Goal: Task Accomplishment & Management: Complete application form

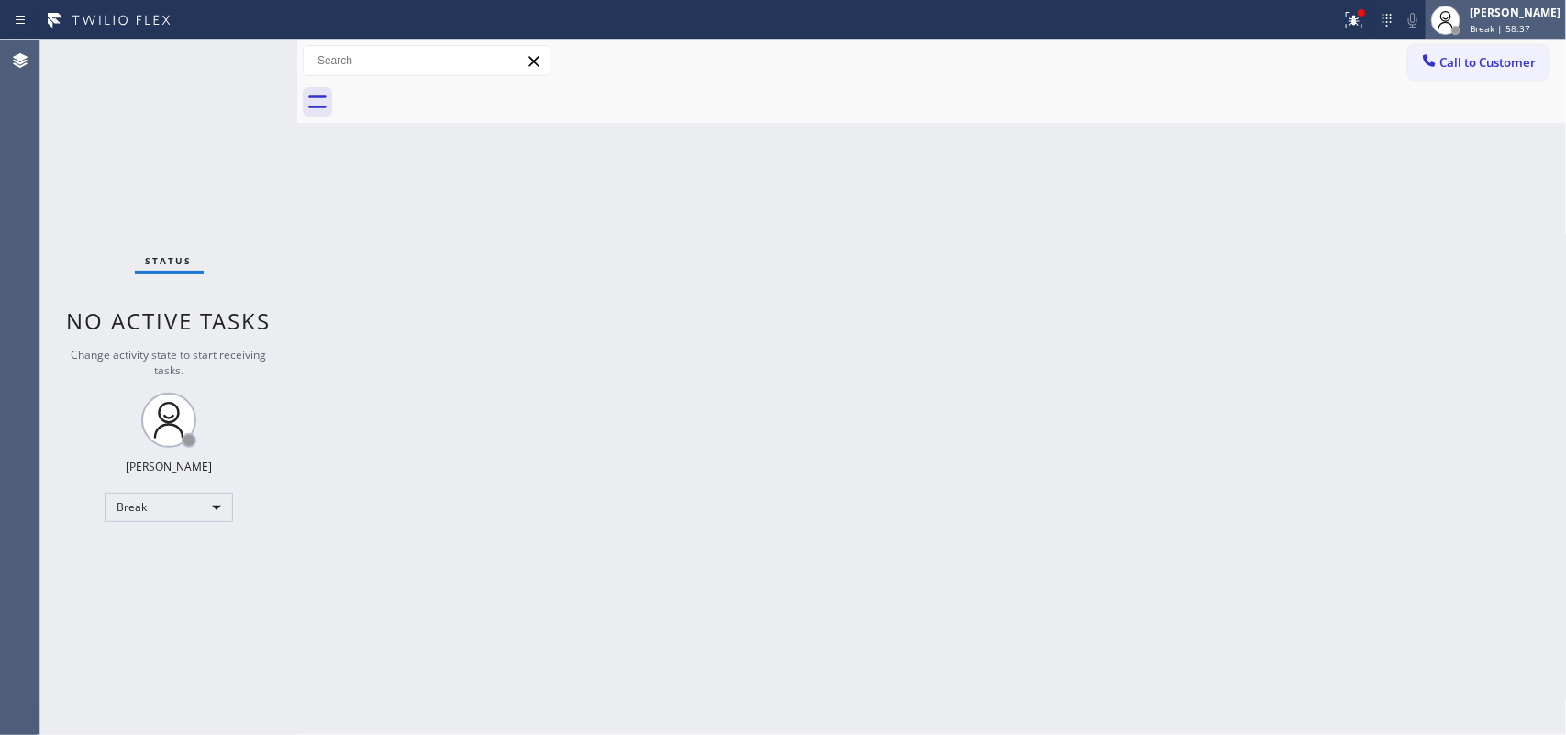
click at [1504, 24] on span "Break | 58:37" at bounding box center [1500, 28] width 61 height 13
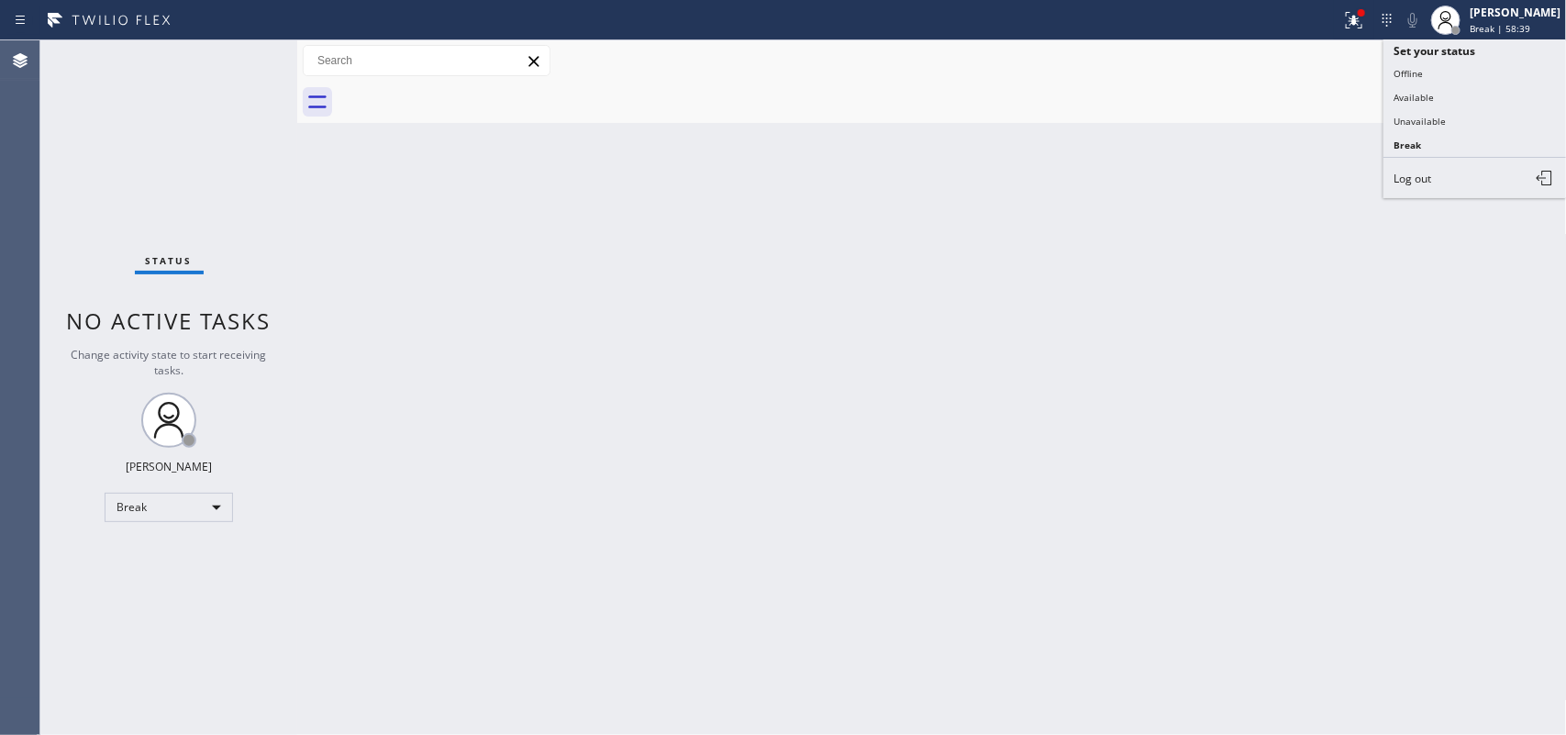
drag, startPoint x: 1456, startPoint y: 93, endPoint x: 1415, endPoint y: 88, distance: 40.6
click at [1455, 92] on button "Available" at bounding box center [1474, 97] width 183 height 24
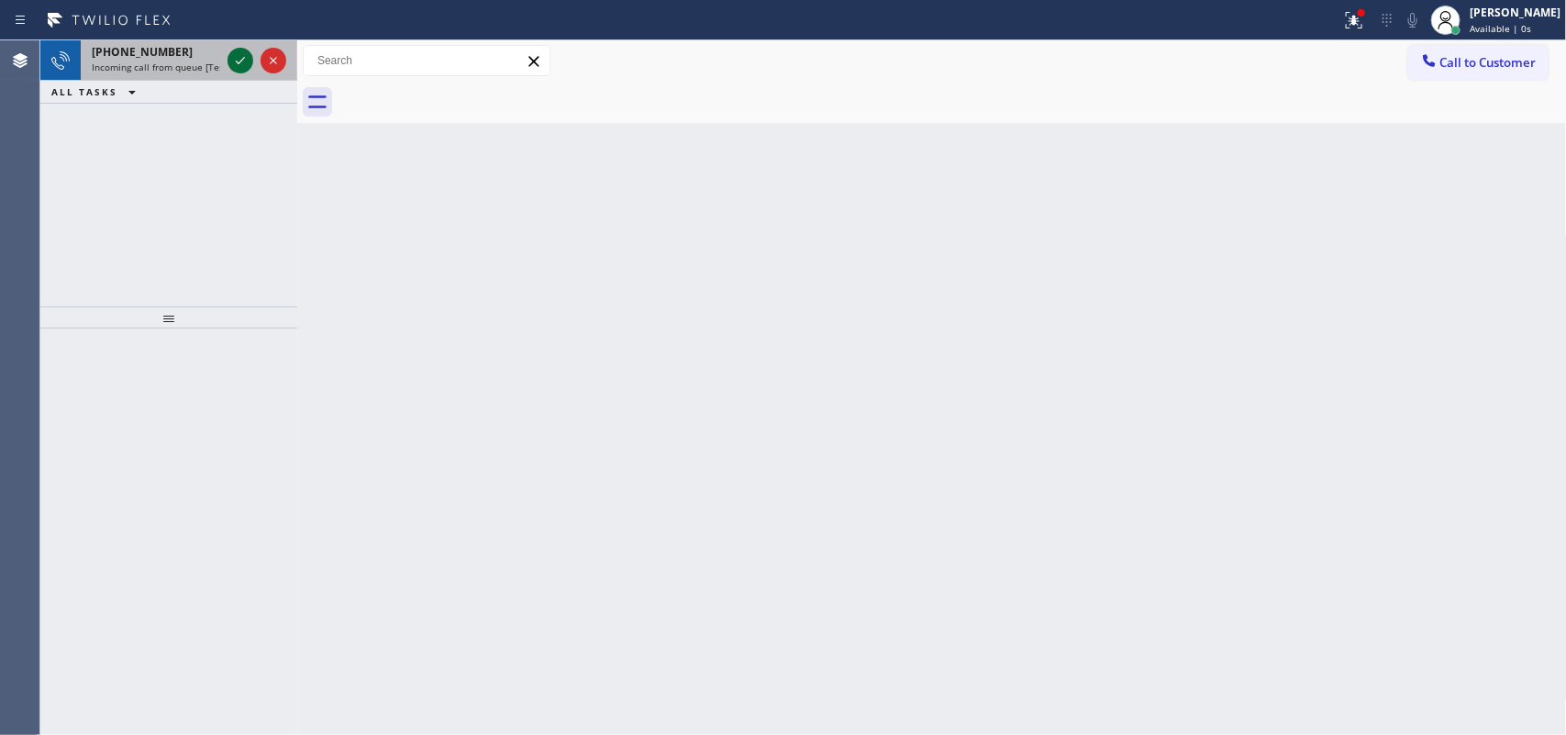
click at [237, 64] on icon at bounding box center [240, 61] width 22 height 22
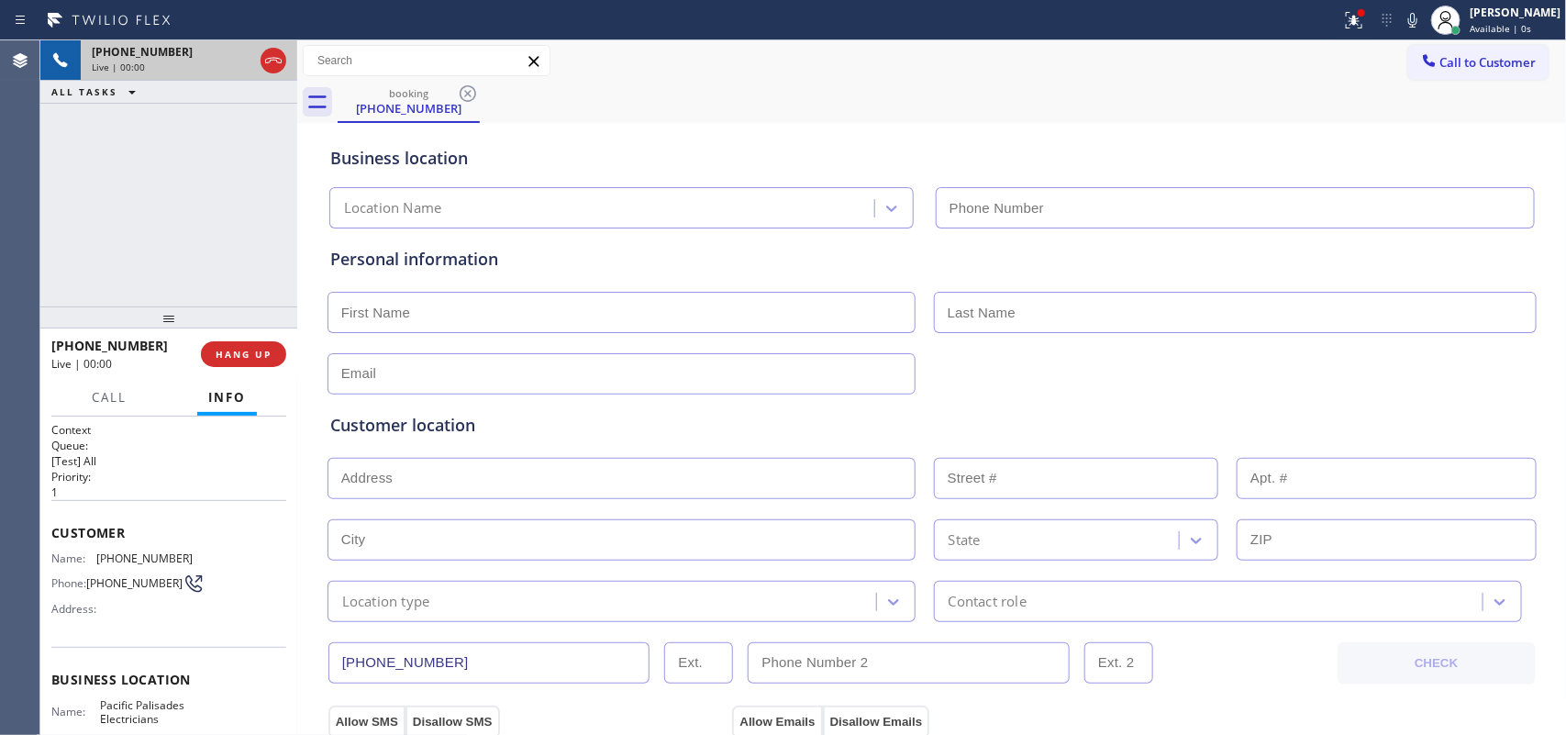
type input "[PHONE_NUMBER]"
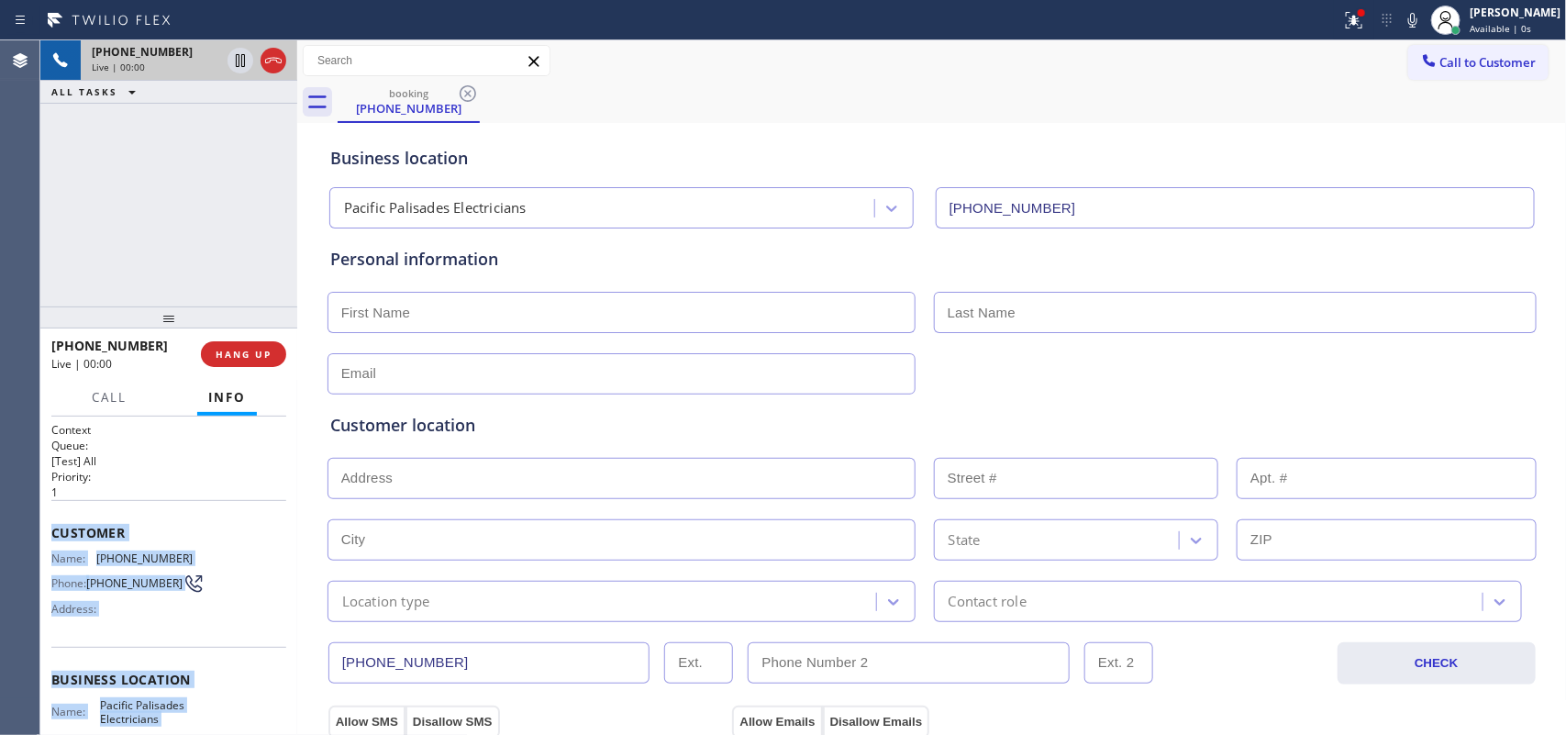
drag, startPoint x: 194, startPoint y: 556, endPoint x: 48, endPoint y: 528, distance: 149.3
click at [48, 528] on div "Context Queue: [Test] All Priority: 1 Customer Name: [PHONE_NUMBER] Phone: [PHO…" at bounding box center [168, 575] width 257 height 319
copy div "Customer Name: [PHONE_NUMBER] Phone: [PHONE_NUMBER] Address: Business location …"
click at [261, 344] on button "HANG UP" at bounding box center [243, 354] width 85 height 26
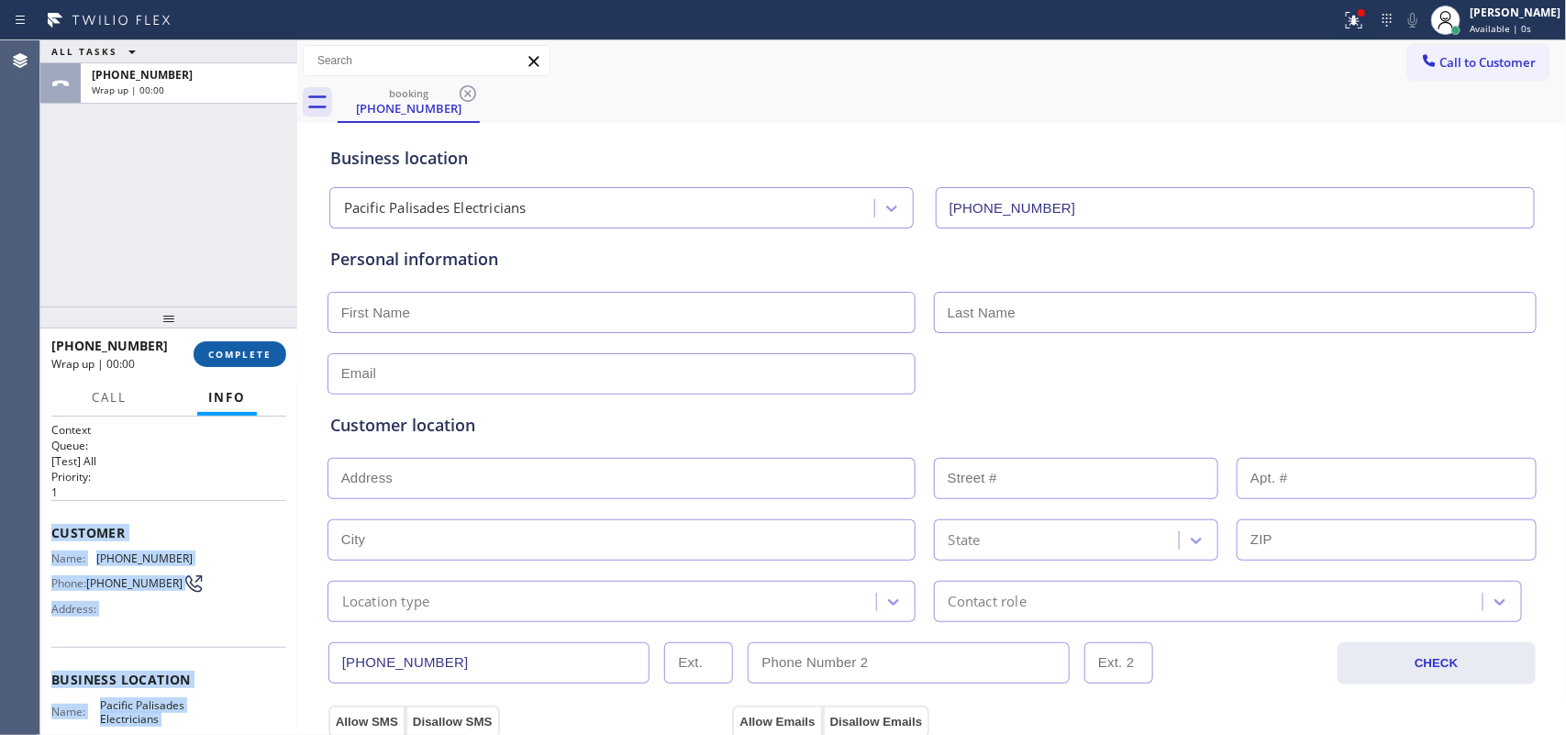
click at [255, 356] on span "COMPLETE" at bounding box center [239, 354] width 63 height 13
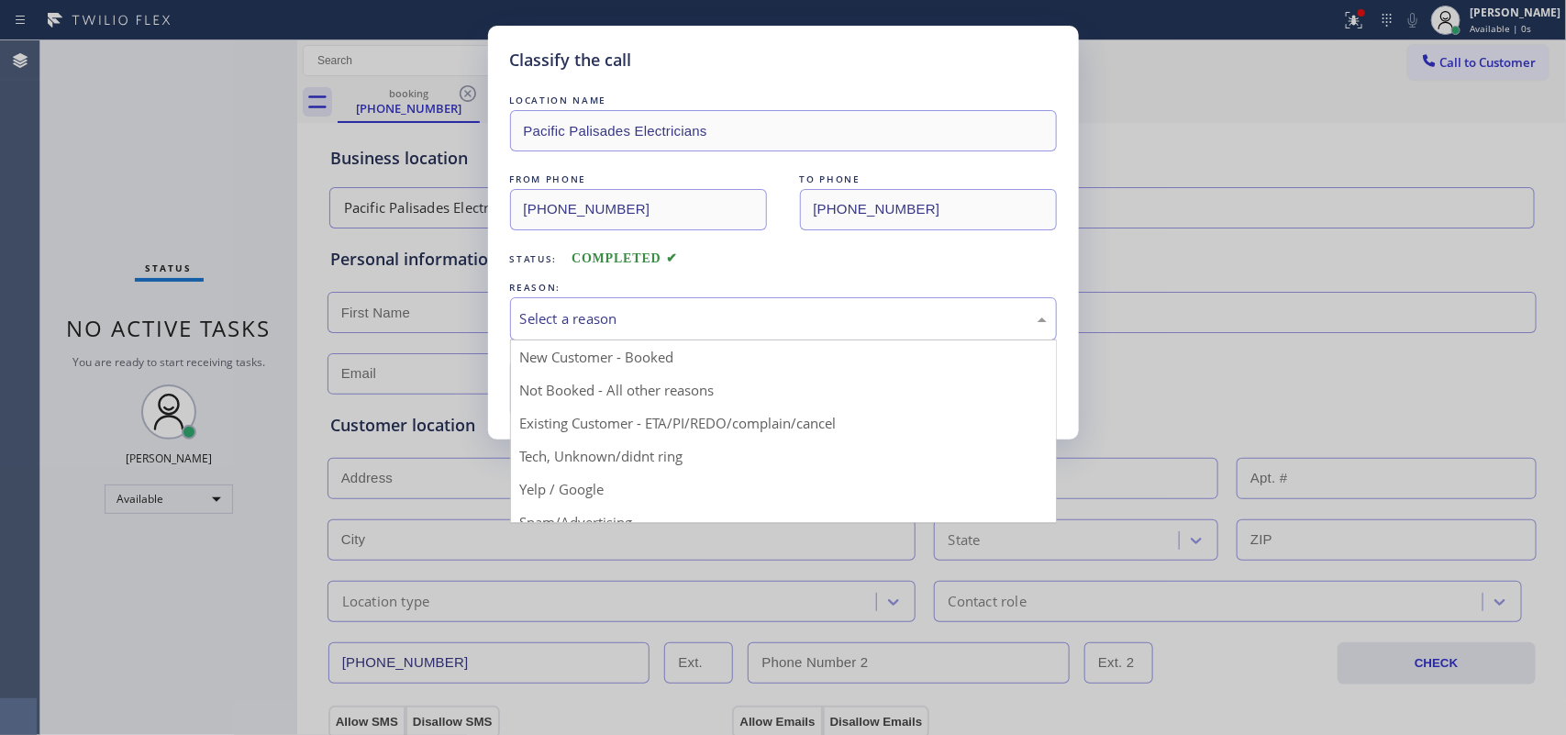
click at [725, 313] on div "Select a reason" at bounding box center [783, 318] width 527 height 21
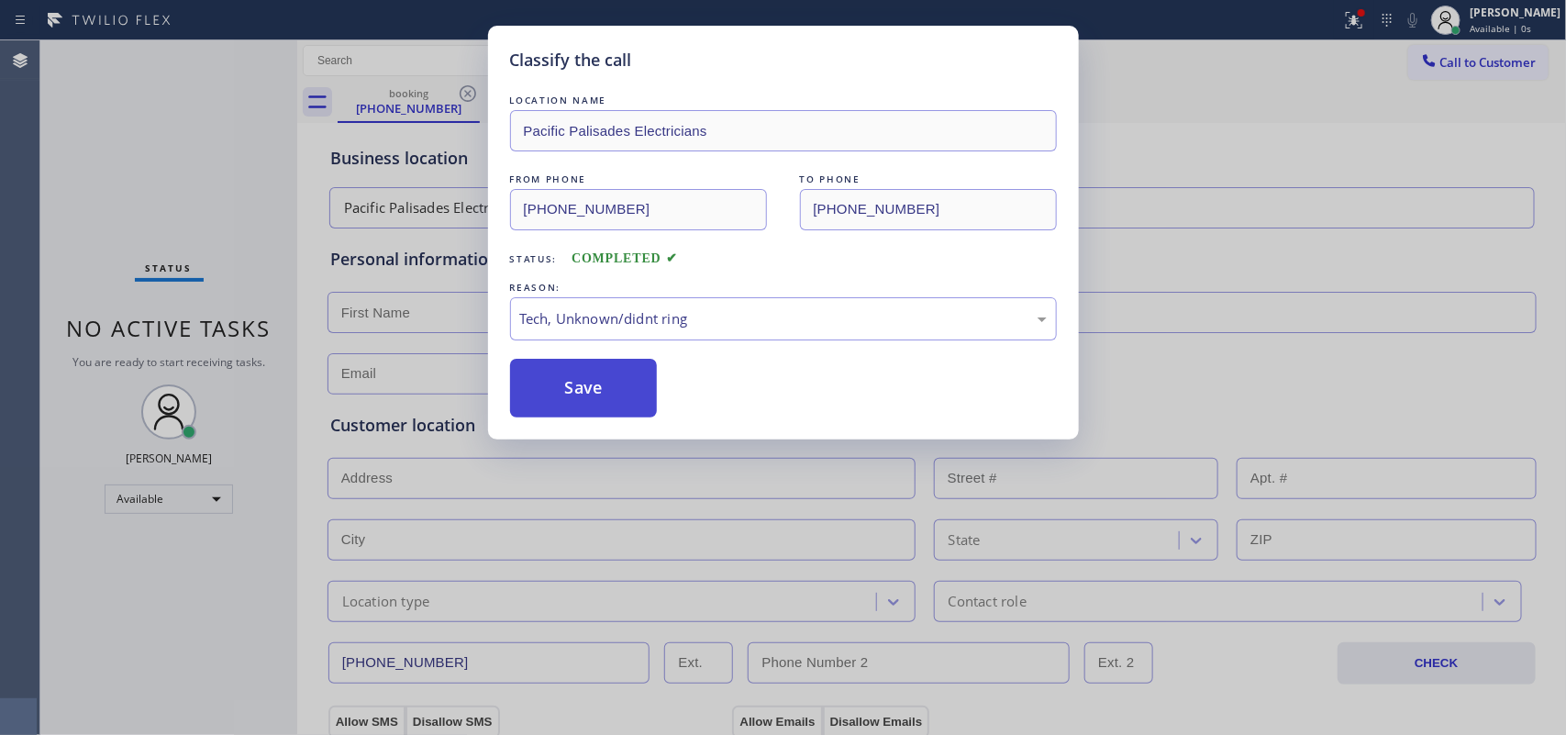
click at [619, 374] on button "Save" at bounding box center [584, 388] width 148 height 59
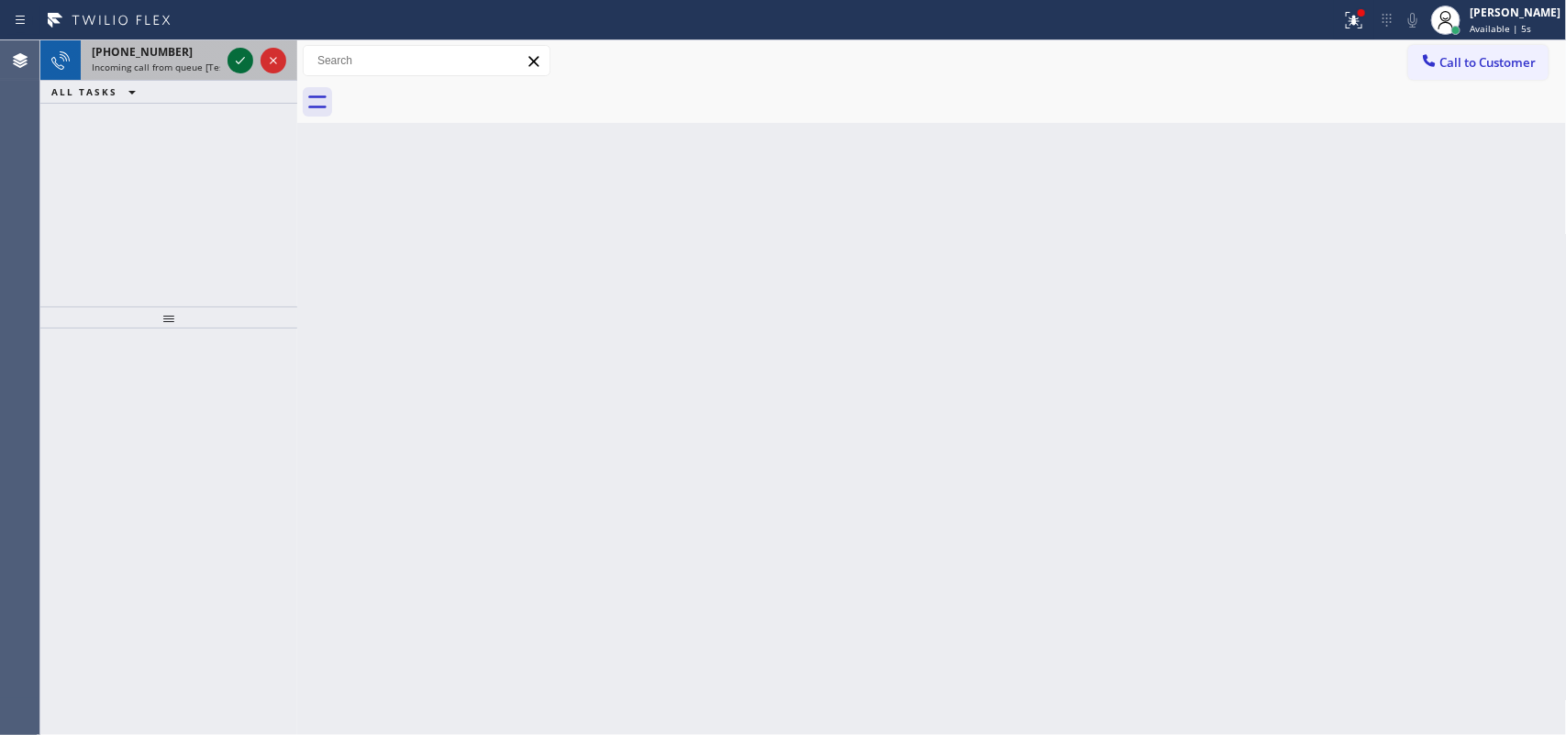
click at [237, 61] on icon at bounding box center [240, 61] width 22 height 22
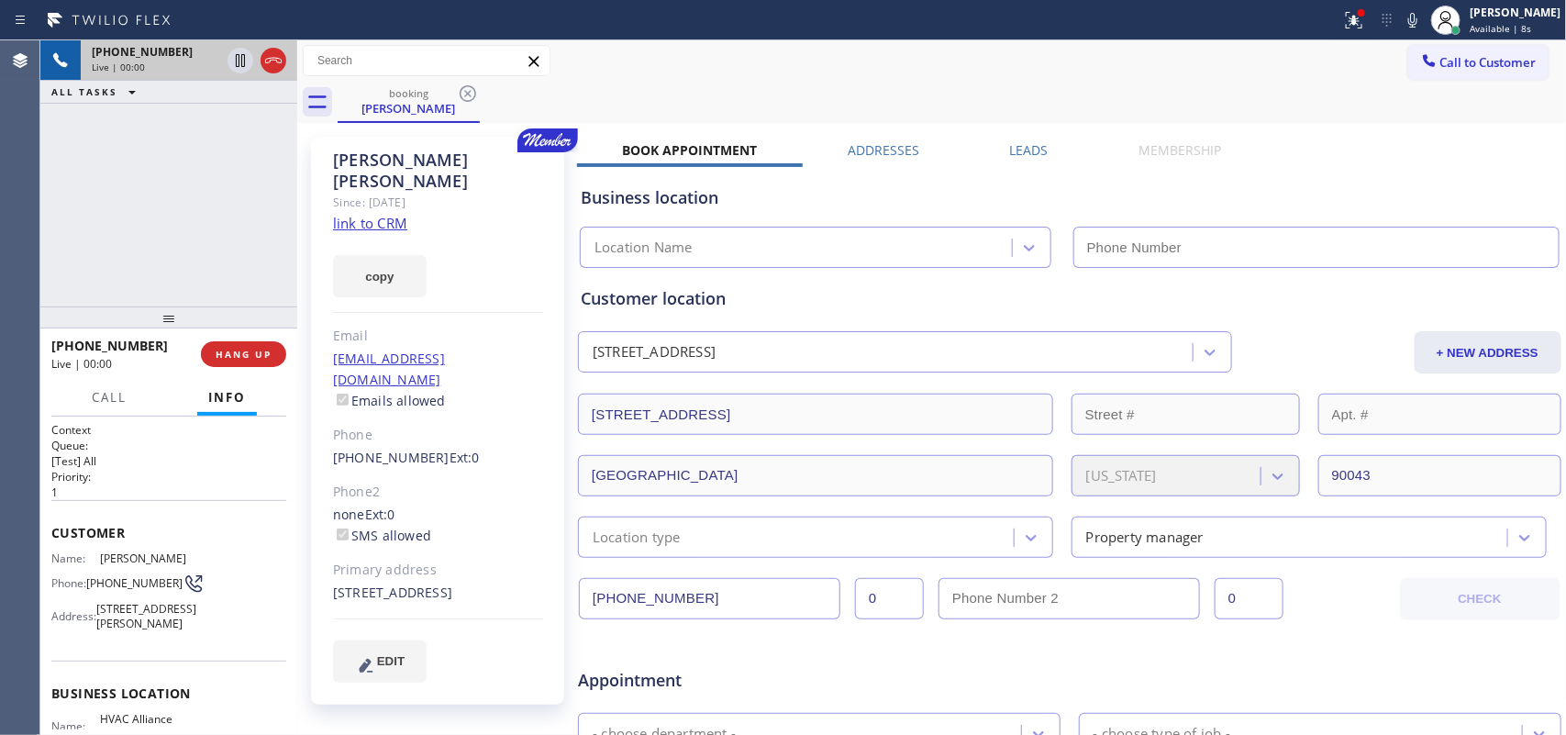
type input "[PHONE_NUMBER]"
click at [391, 214] on link "link to CRM" at bounding box center [370, 223] width 74 height 18
click at [133, 392] on button "Call" at bounding box center [109, 398] width 57 height 36
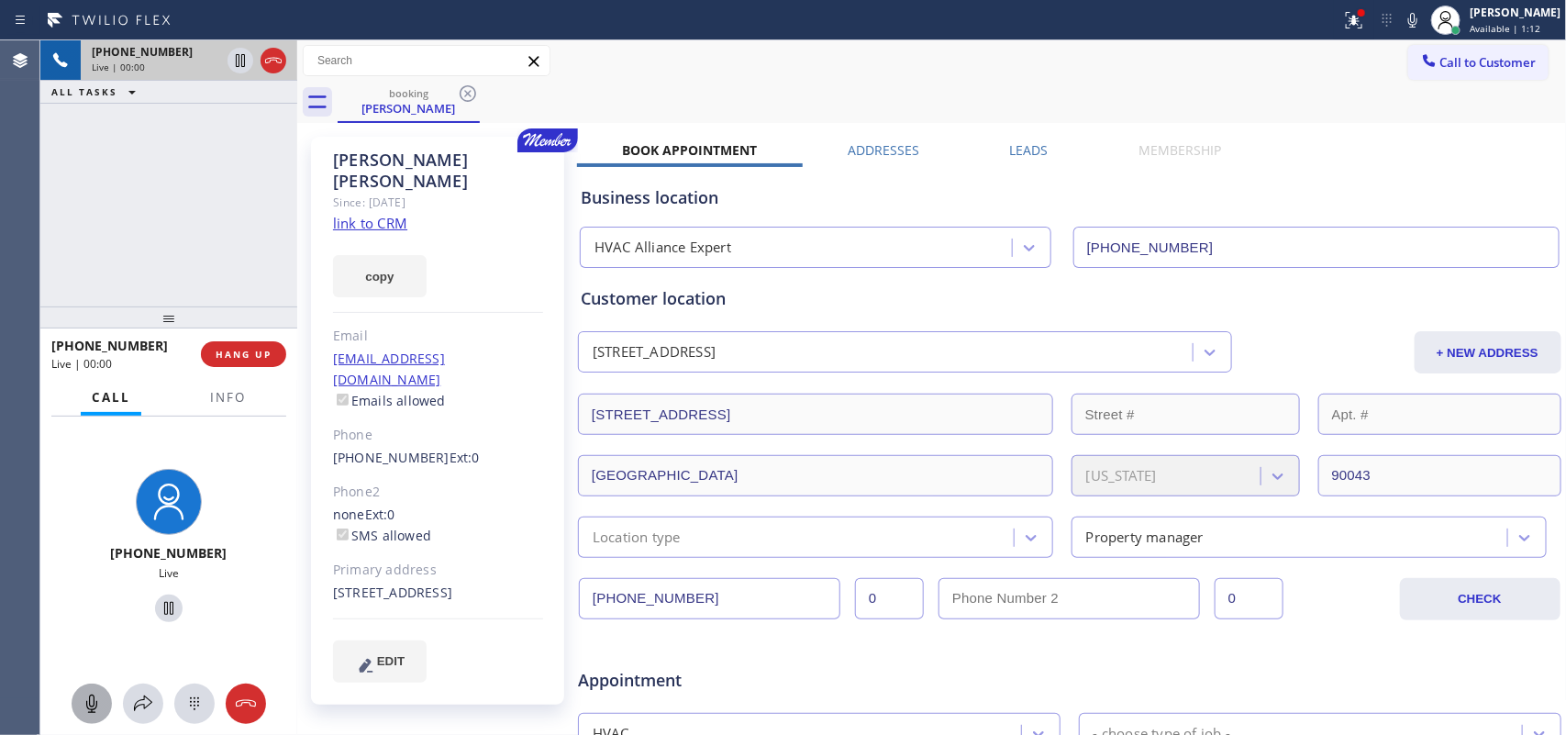
click at [81, 702] on icon at bounding box center [92, 704] width 22 height 22
click at [94, 706] on icon at bounding box center [92, 704] width 22 height 22
drag, startPoint x: 90, startPoint y: 712, endPoint x: 351, endPoint y: 676, distance: 263.9
click at [90, 709] on icon at bounding box center [91, 703] width 11 height 18
click at [94, 704] on icon at bounding box center [92, 704] width 22 height 22
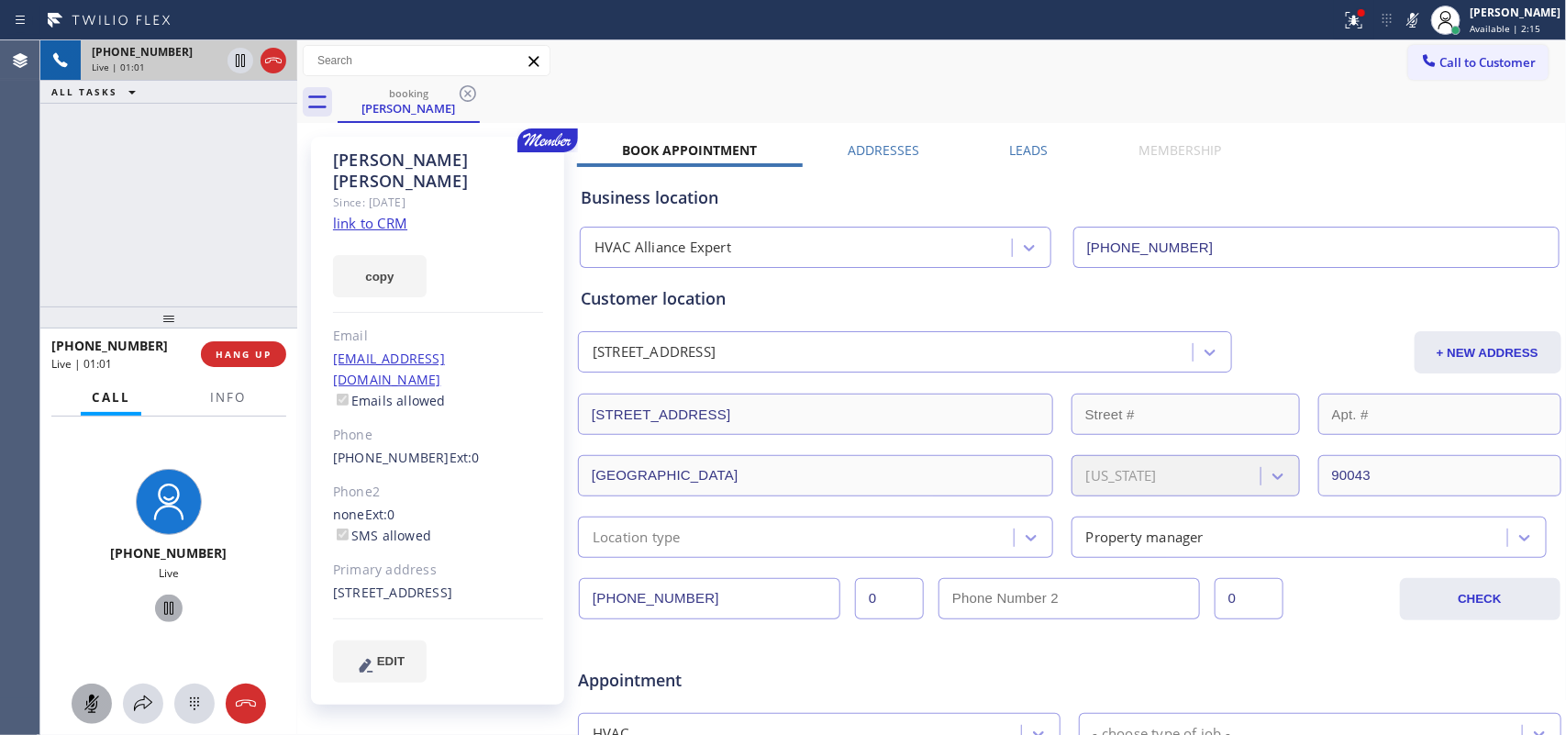
click at [158, 608] on icon at bounding box center [169, 608] width 22 height 22
drag, startPoint x: 84, startPoint y: 699, endPoint x: 126, endPoint y: 636, distance: 75.6
click at [87, 695] on icon at bounding box center [92, 704] width 22 height 22
click at [162, 603] on icon at bounding box center [168, 608] width 13 height 13
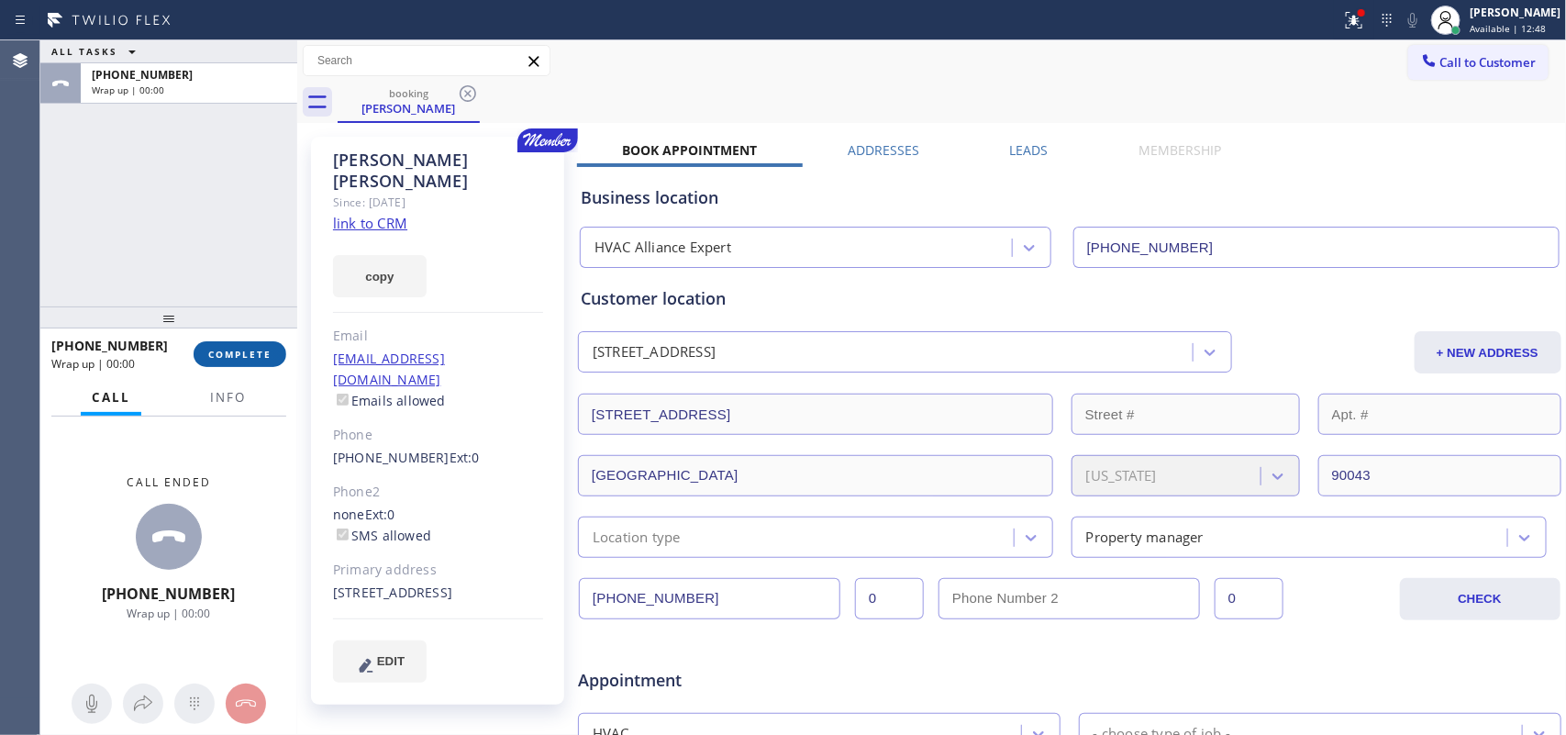
click at [255, 353] on span "COMPLETE" at bounding box center [239, 354] width 63 height 13
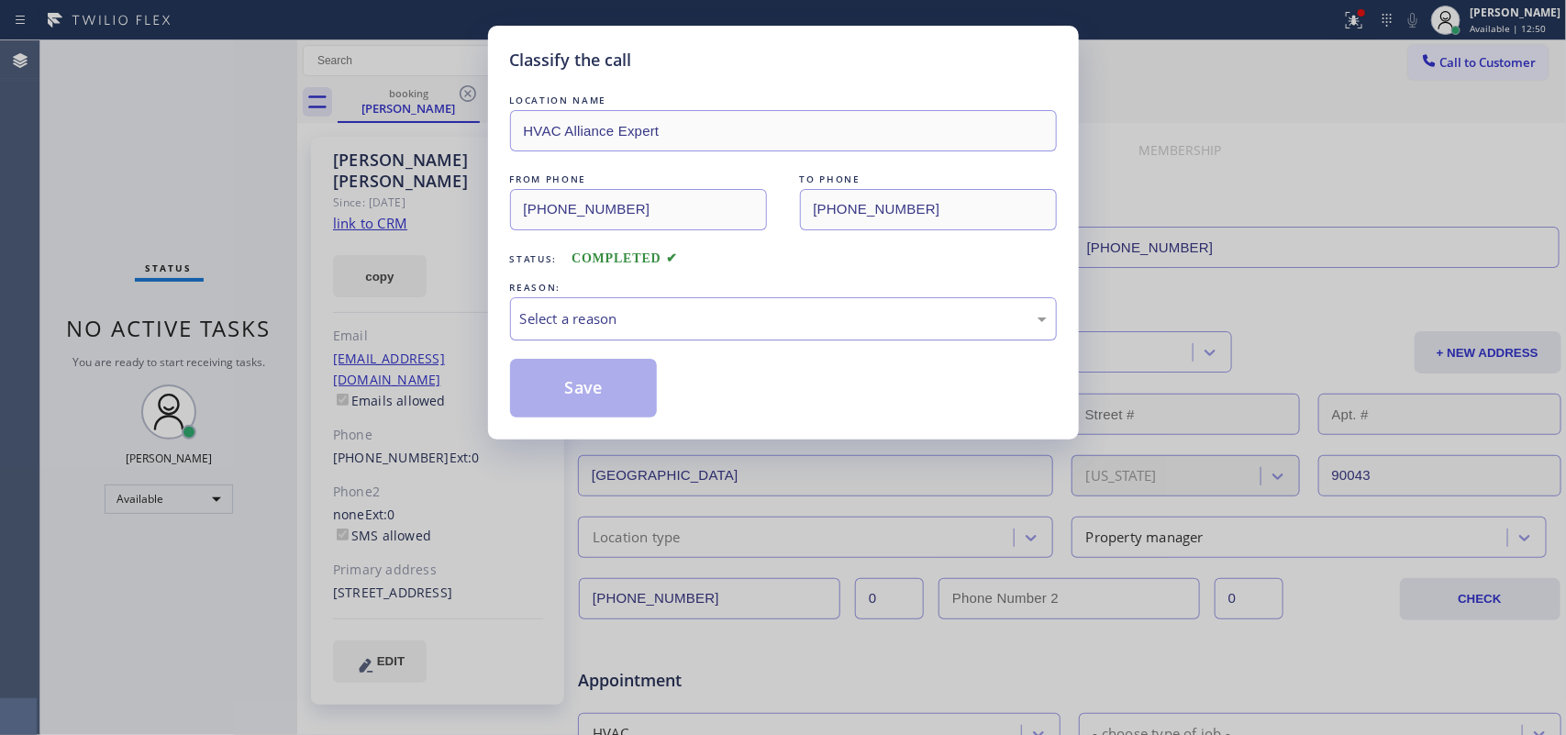
click at [915, 318] on div "Select a reason" at bounding box center [783, 318] width 527 height 21
click at [606, 392] on button "Save" at bounding box center [584, 388] width 148 height 59
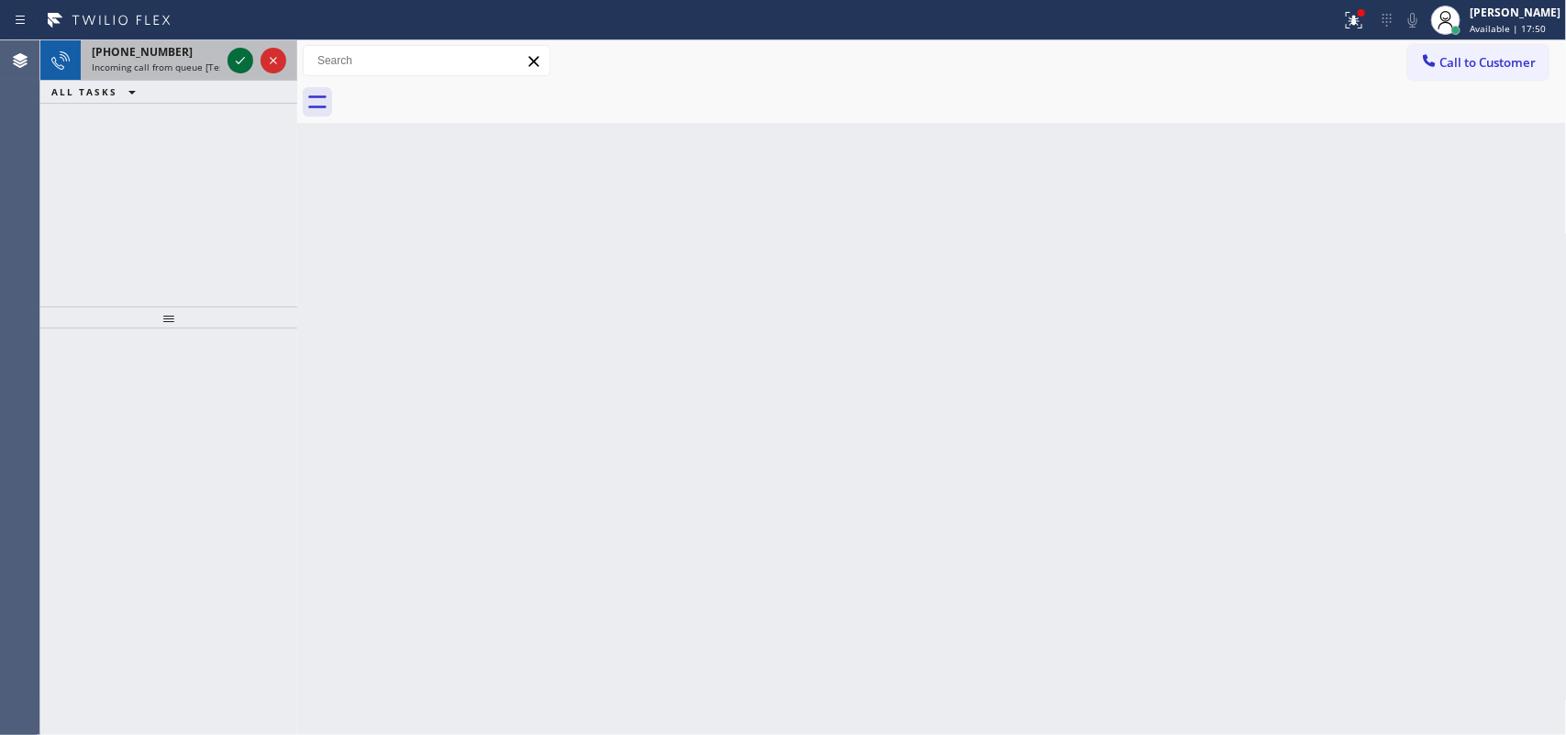
click at [240, 51] on icon at bounding box center [240, 61] width 22 height 22
click at [236, 61] on icon at bounding box center [240, 61] width 22 height 22
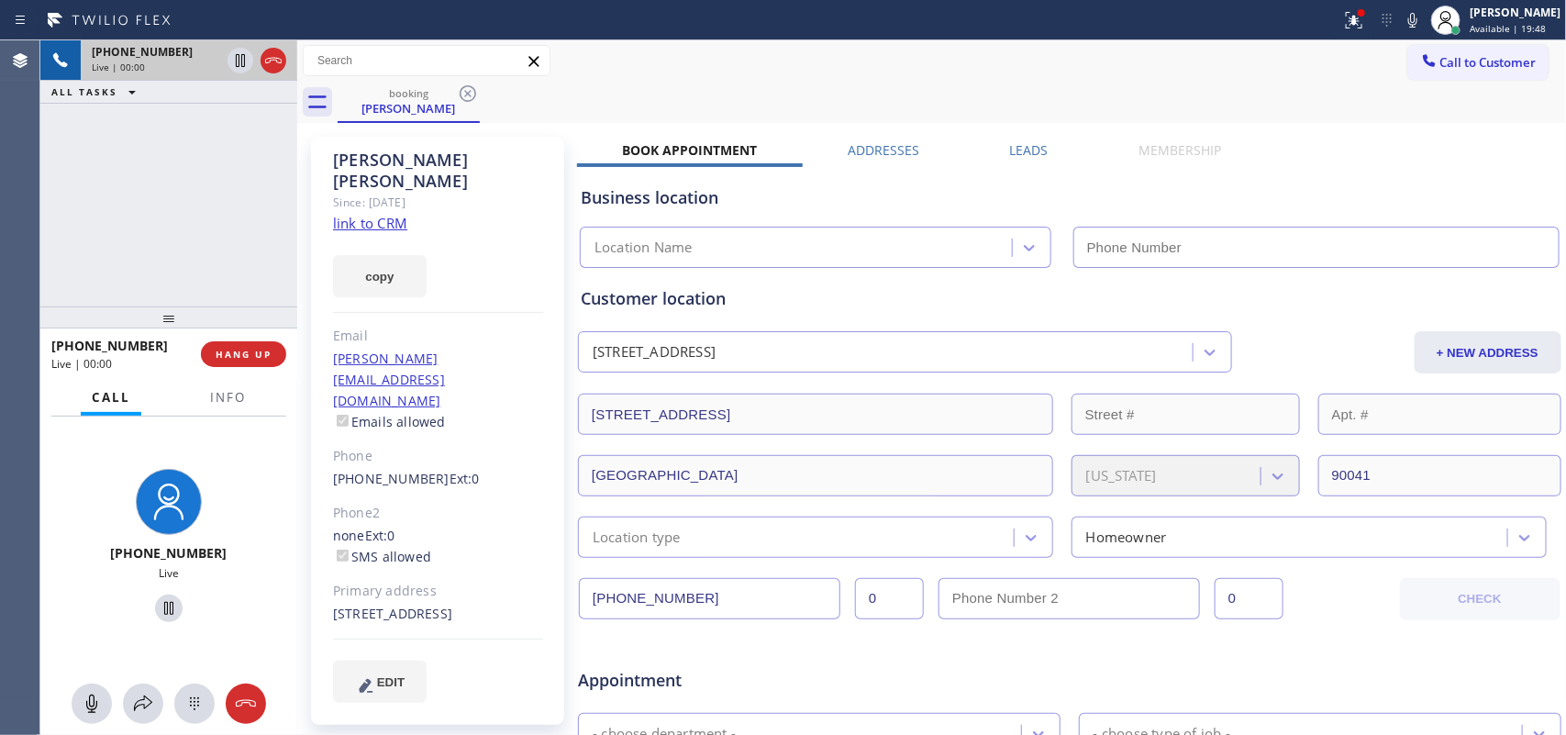
type input "[PHONE_NUMBER]"
click at [388, 214] on link "link to CRM" at bounding box center [370, 223] width 74 height 18
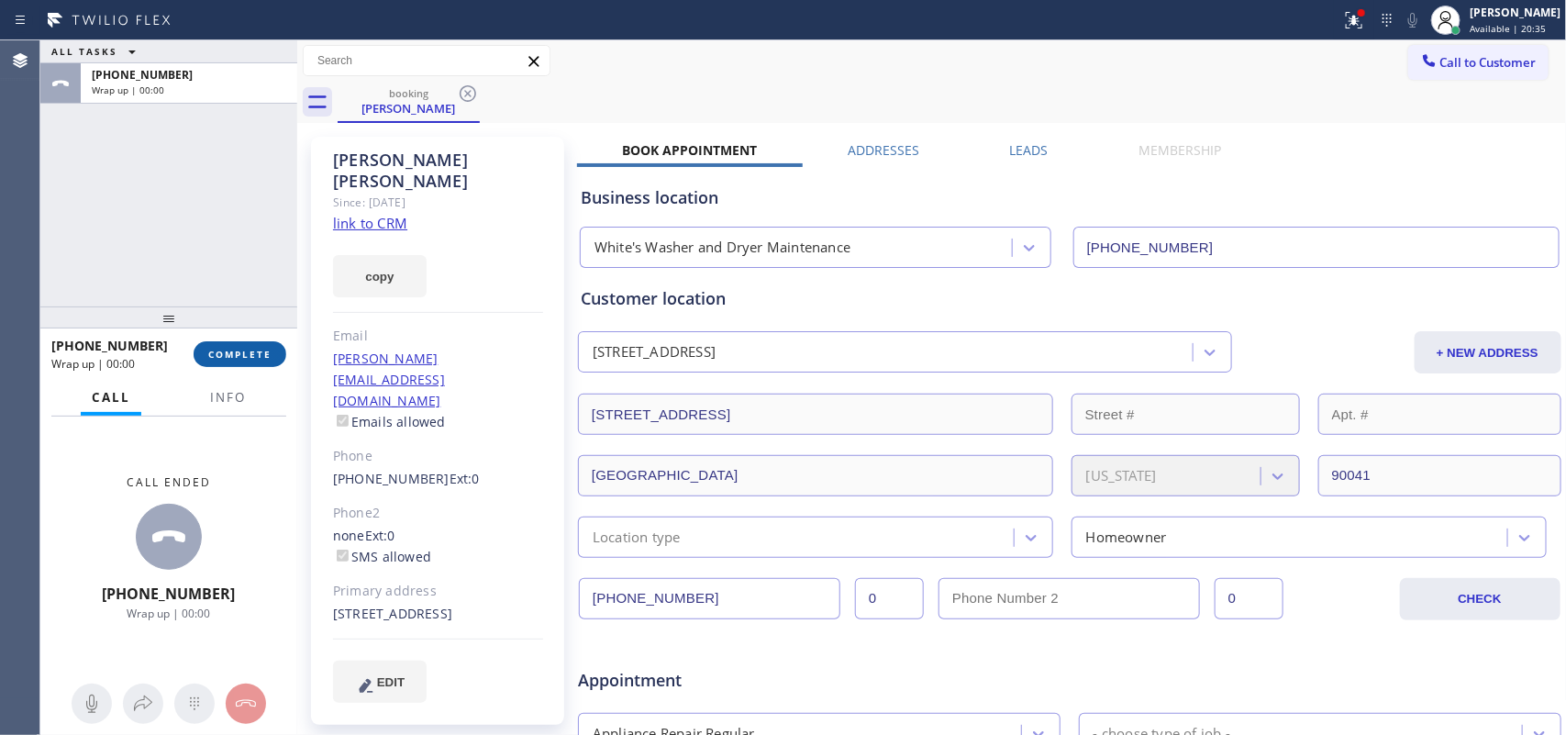
click at [277, 351] on button "COMPLETE" at bounding box center [240, 354] width 93 height 26
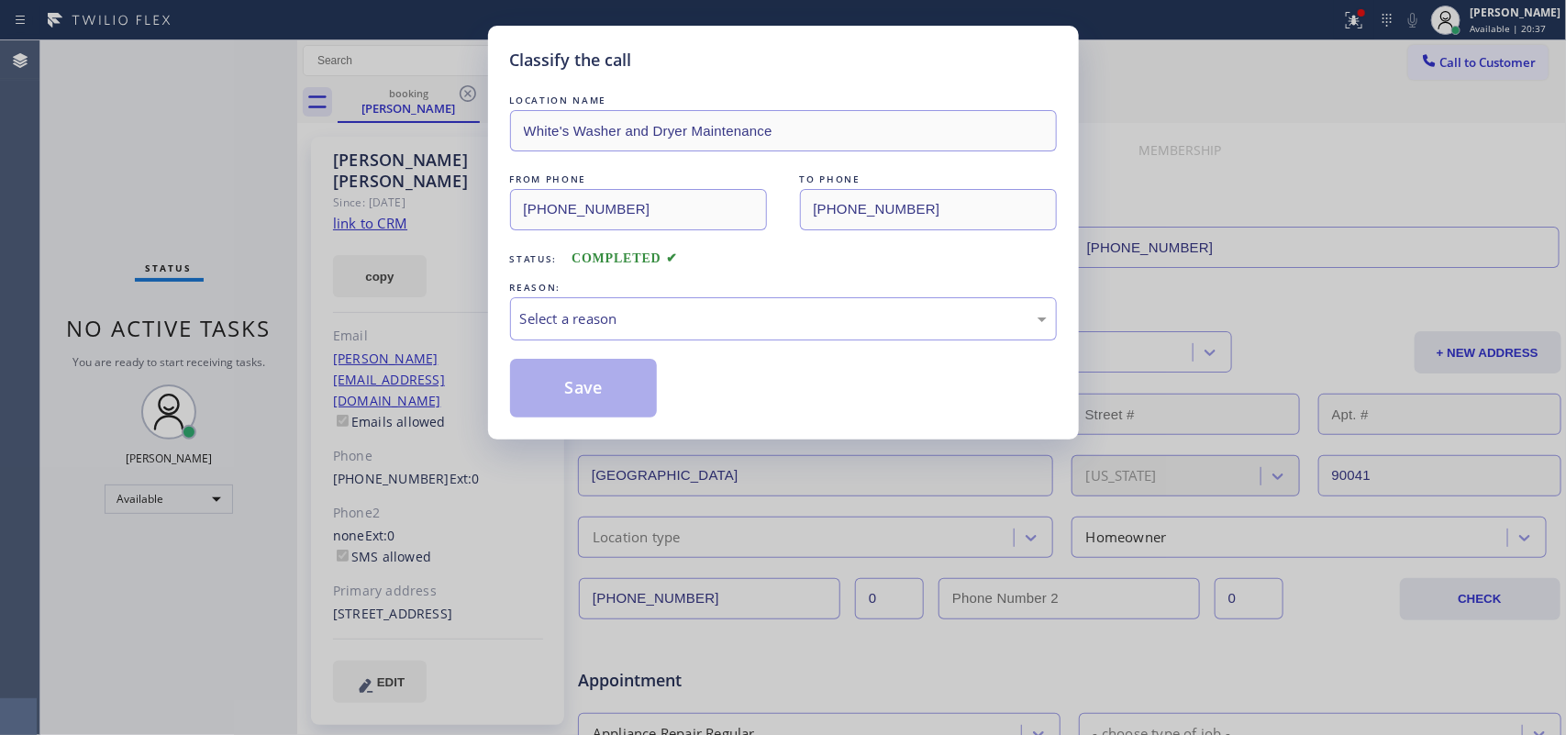
click at [116, 199] on div "Classify the call LOCATION NAME [PERSON_NAME]'s Washer and Dryer Maintenance FR…" at bounding box center [783, 367] width 1566 height 735
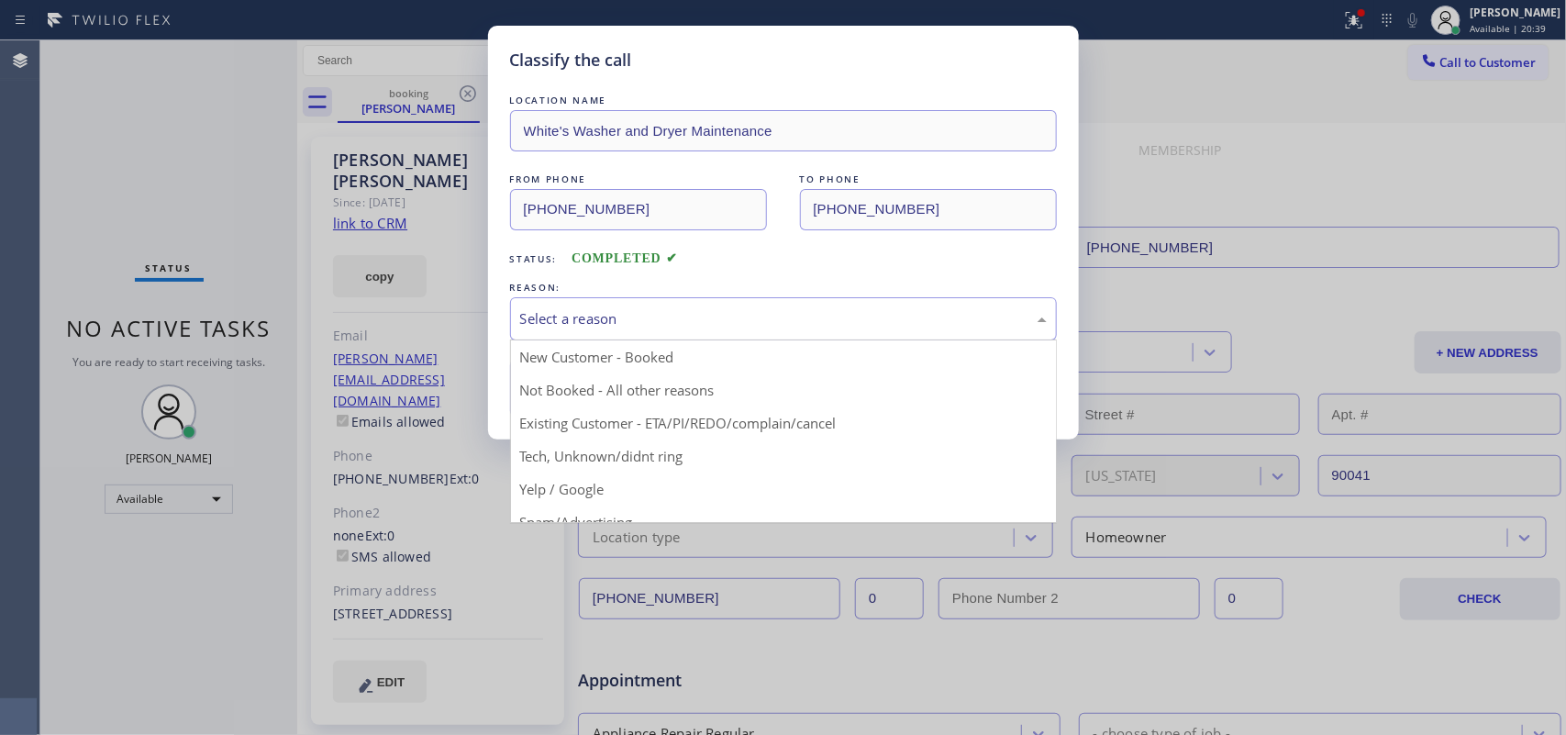
click at [691, 324] on div "Select a reason" at bounding box center [783, 318] width 527 height 21
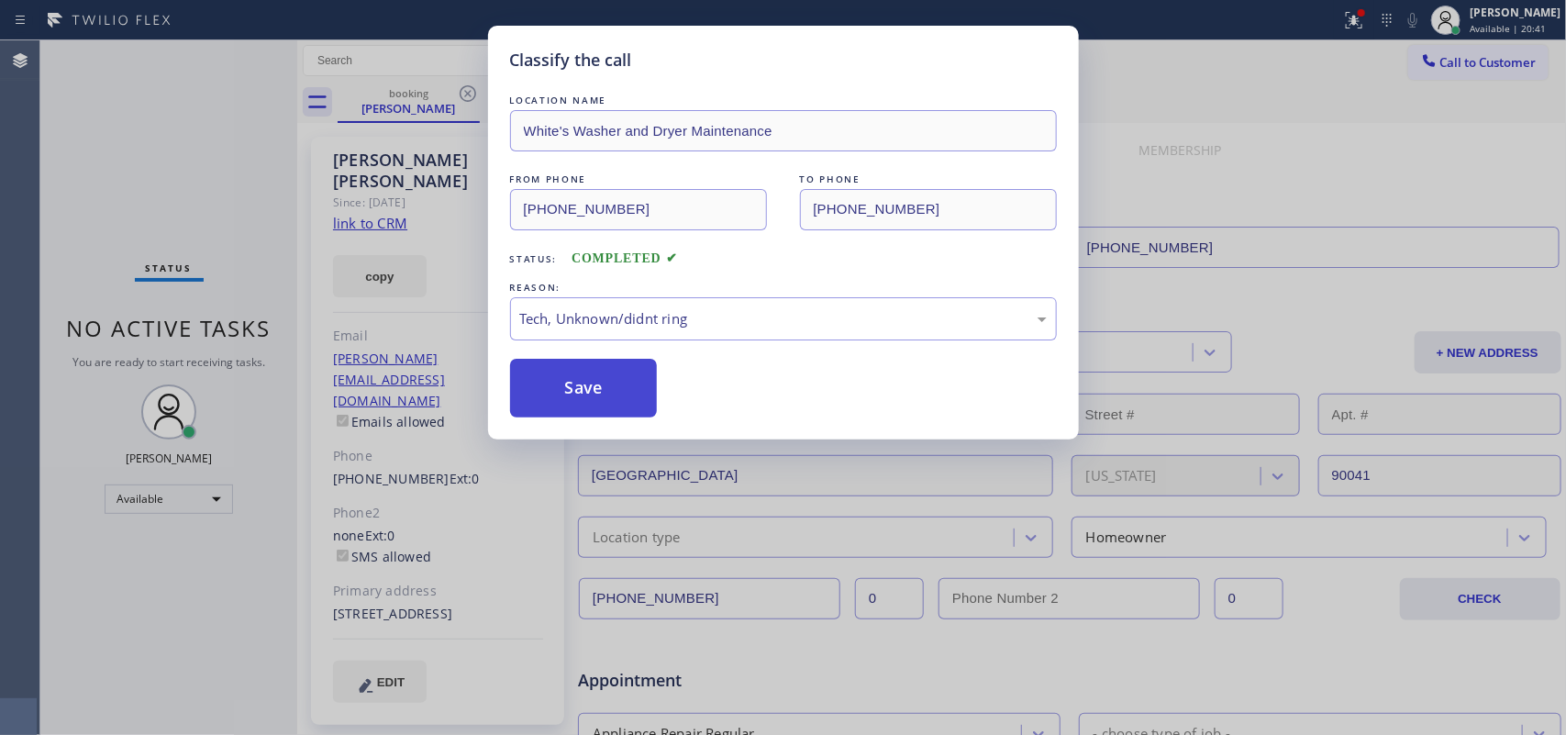
click at [627, 402] on button "Save" at bounding box center [584, 388] width 148 height 59
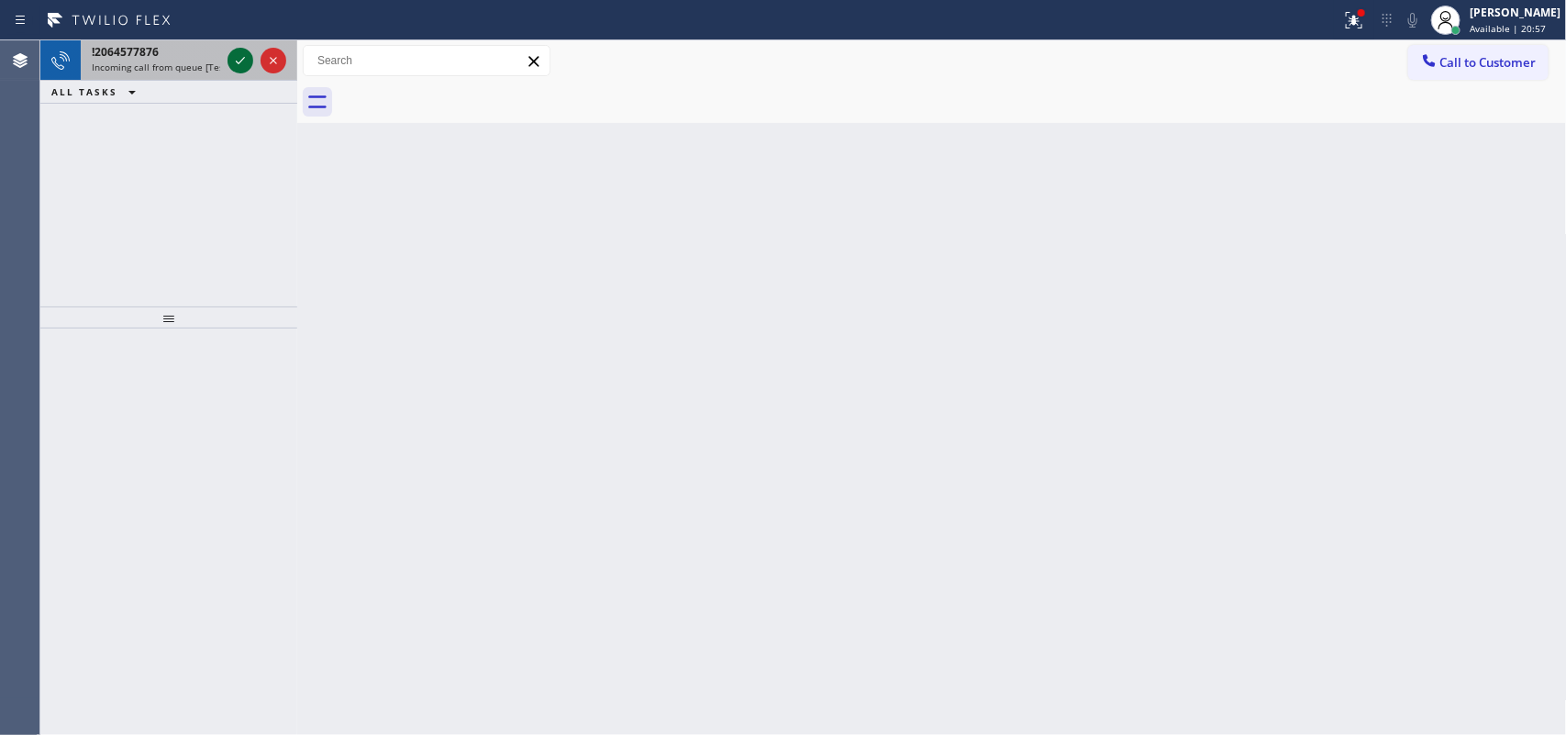
click at [236, 56] on icon at bounding box center [240, 61] width 22 height 22
click at [177, 55] on div "[PHONE_NUMBER]" at bounding box center [156, 52] width 128 height 16
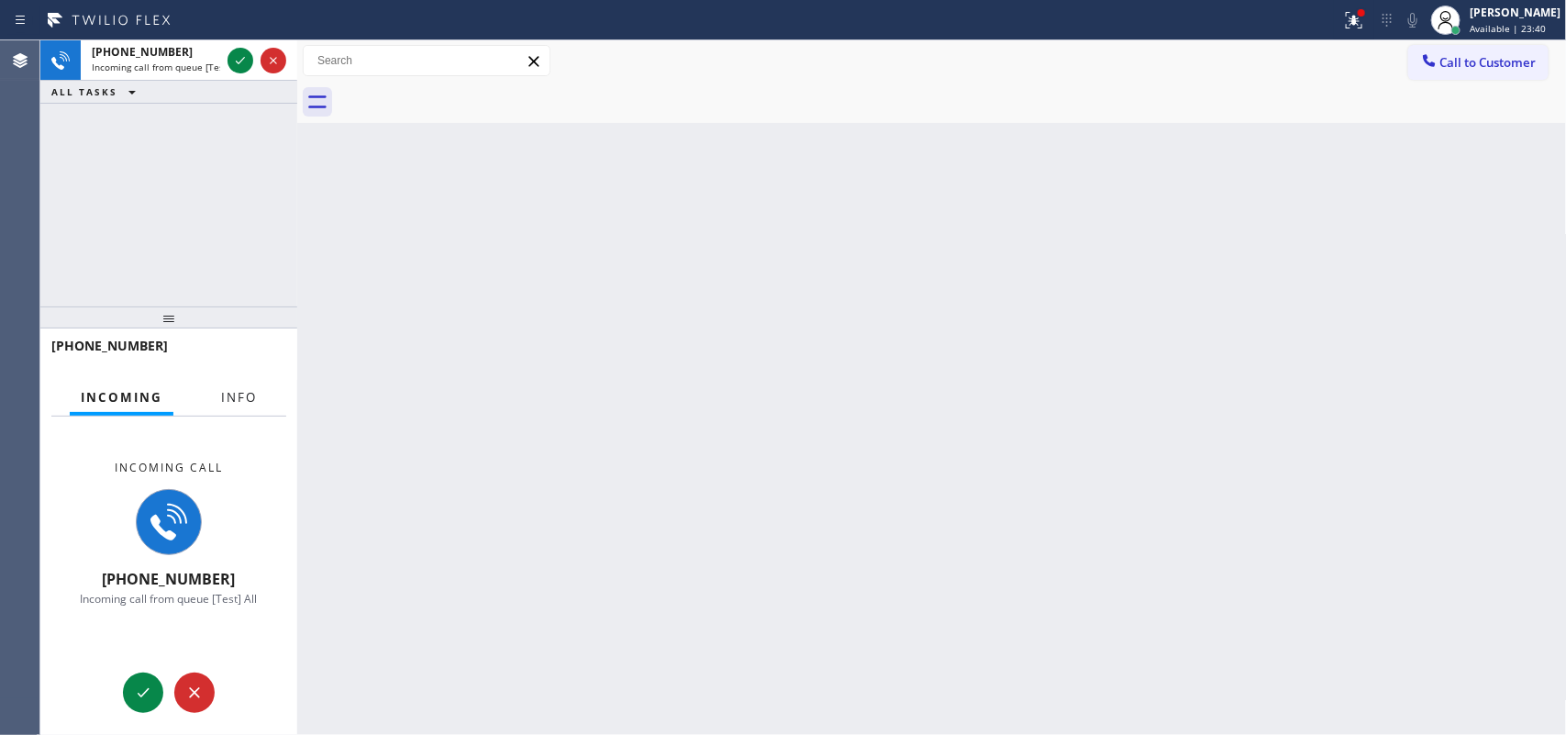
click at [230, 389] on span "Info" at bounding box center [239, 397] width 36 height 17
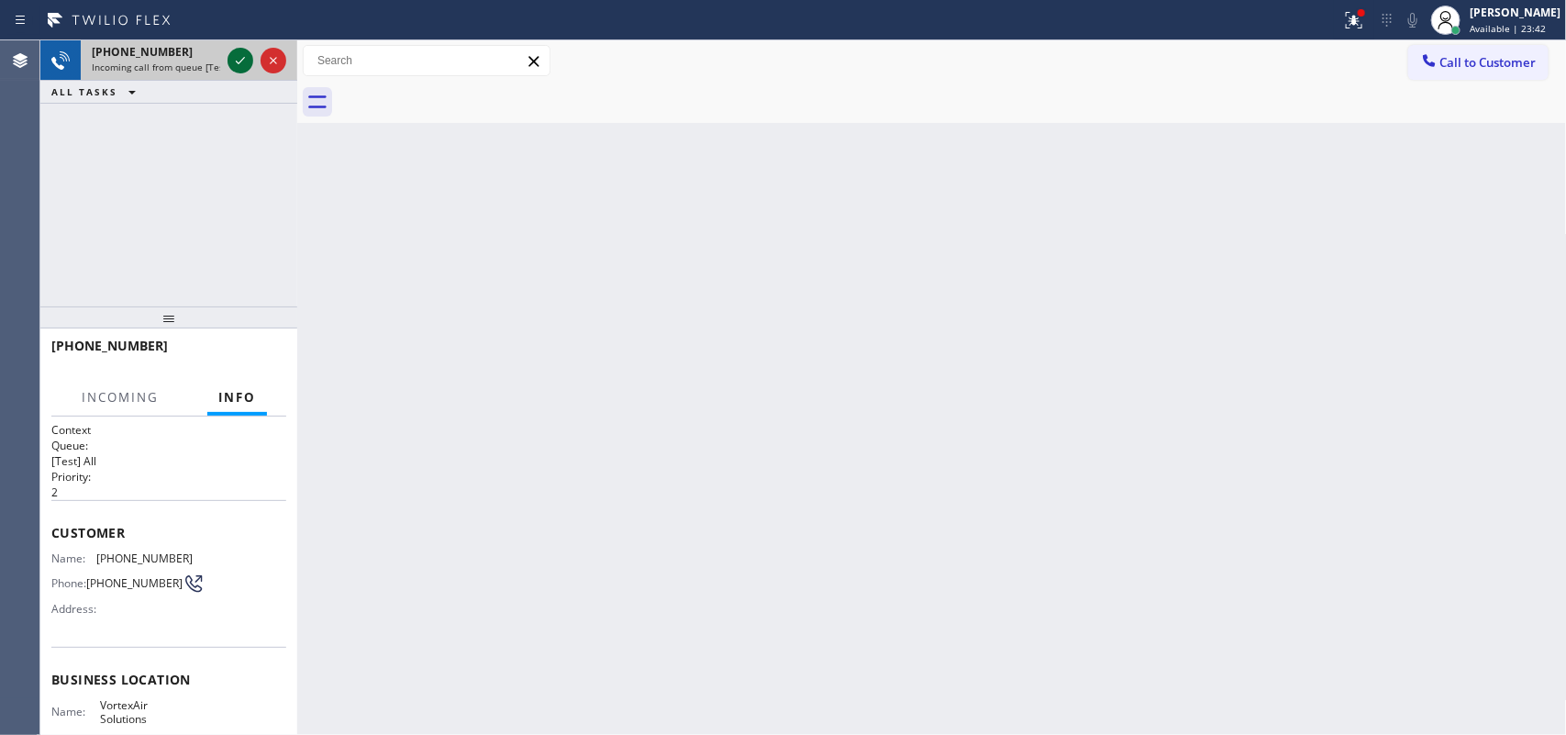
click at [231, 55] on icon at bounding box center [240, 61] width 22 height 22
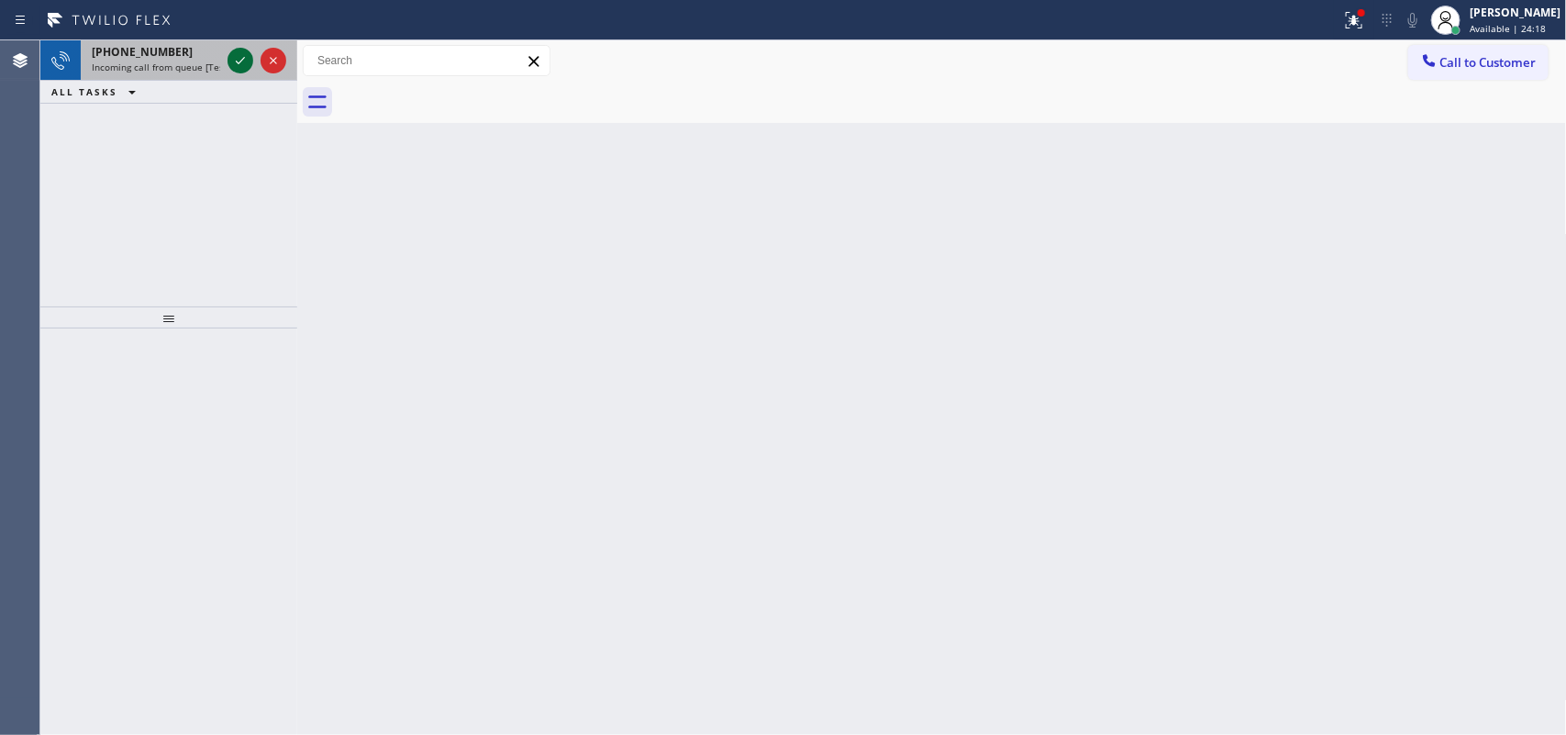
click at [243, 56] on icon at bounding box center [240, 61] width 22 height 22
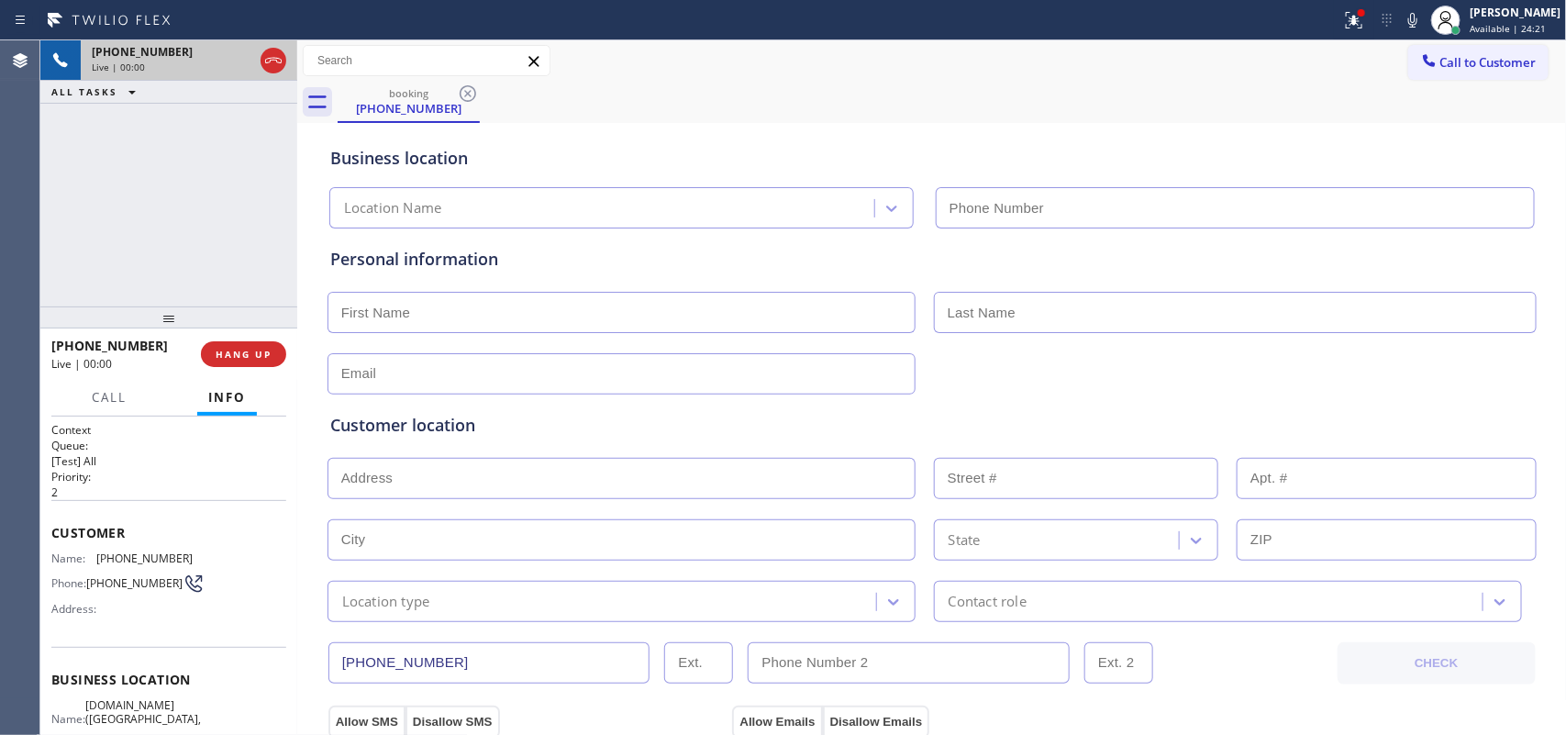
type input "[PHONE_NUMBER]"
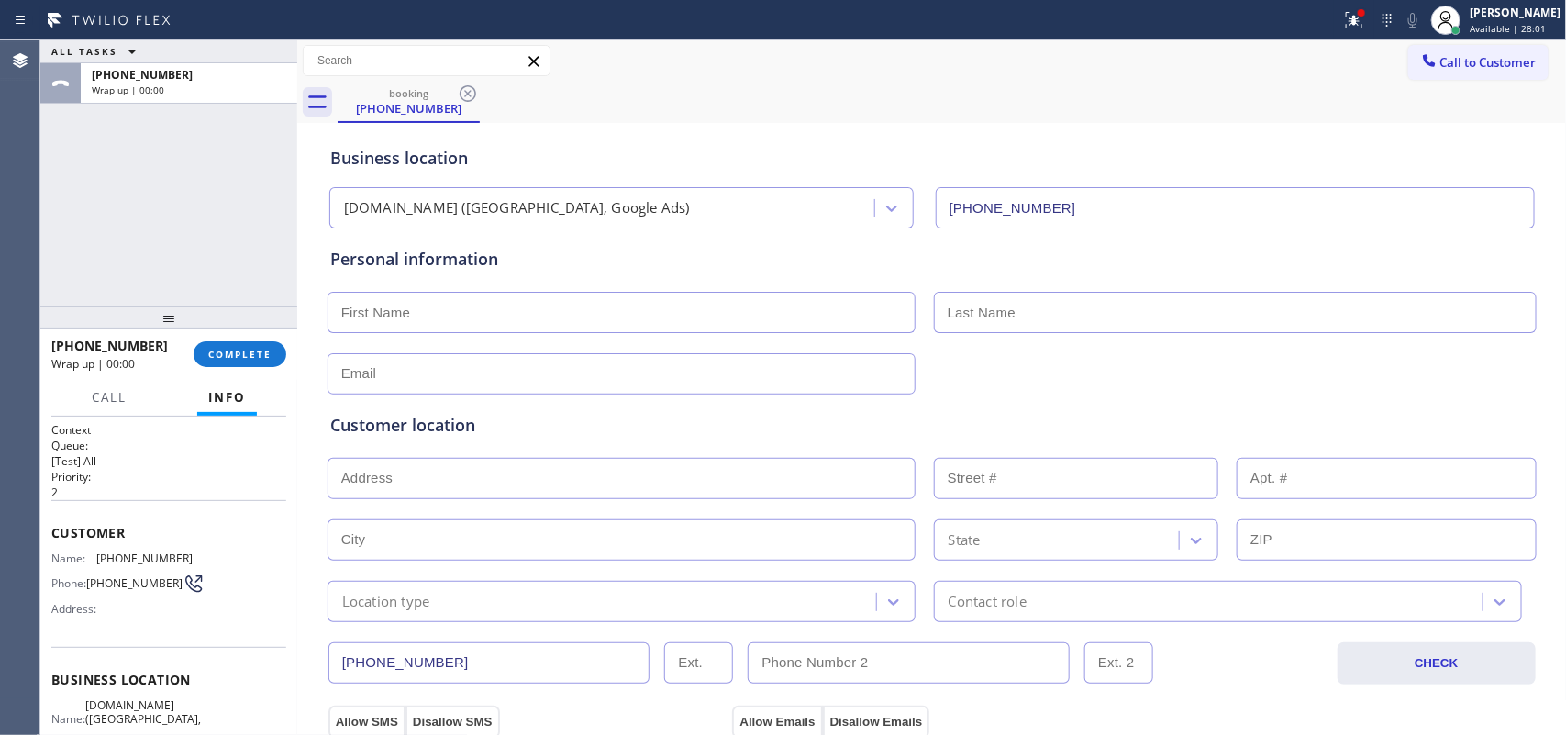
click at [90, 163] on div "ALL TASKS ALL TASKS ACTIVE TASKS TASKS IN WRAP UP [PHONE_NUMBER] Wrap up | 00:00" at bounding box center [168, 173] width 257 height 266
click at [1539, 22] on span "Available | 28:02" at bounding box center [1508, 28] width 76 height 13
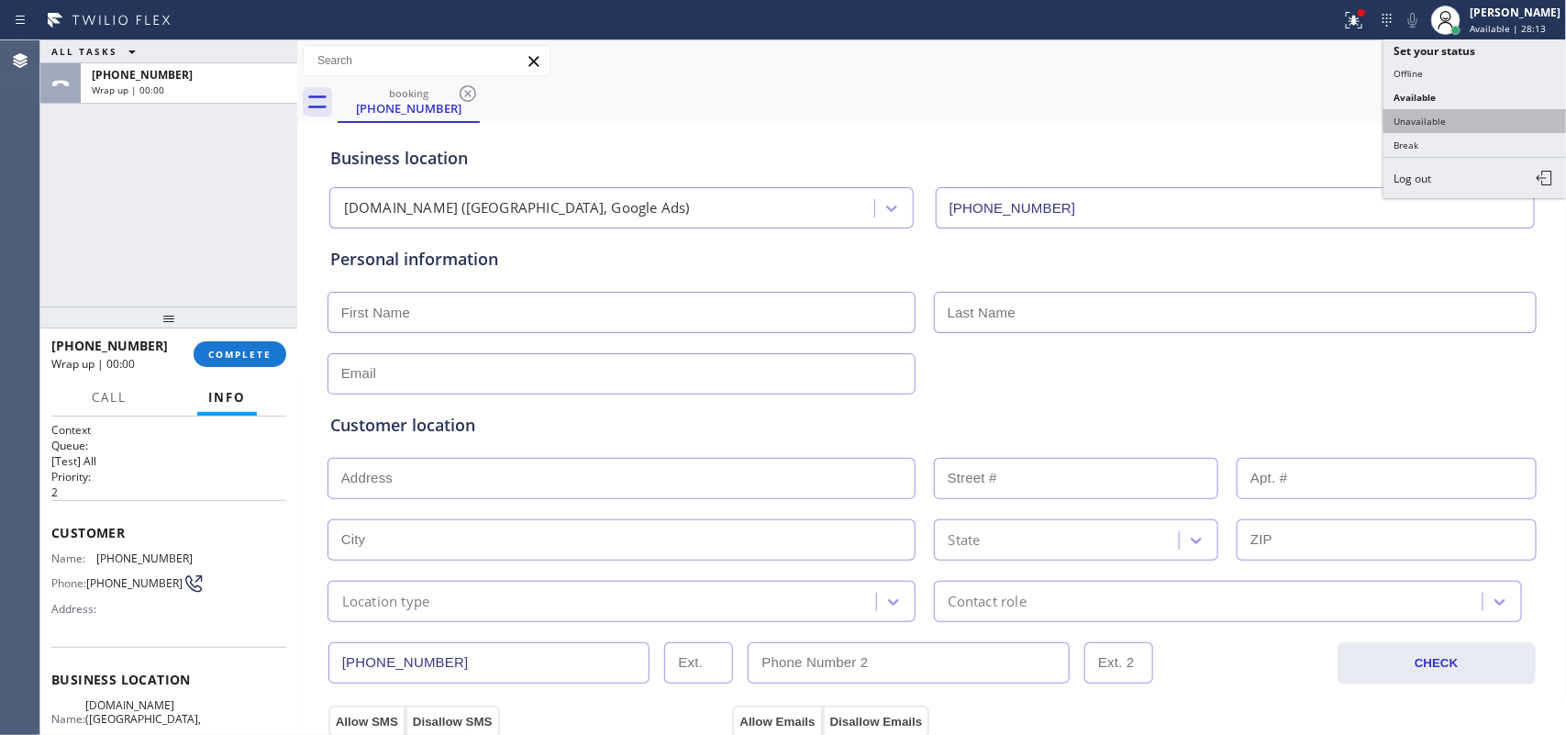
click at [1481, 119] on button "Unavailable" at bounding box center [1474, 121] width 183 height 24
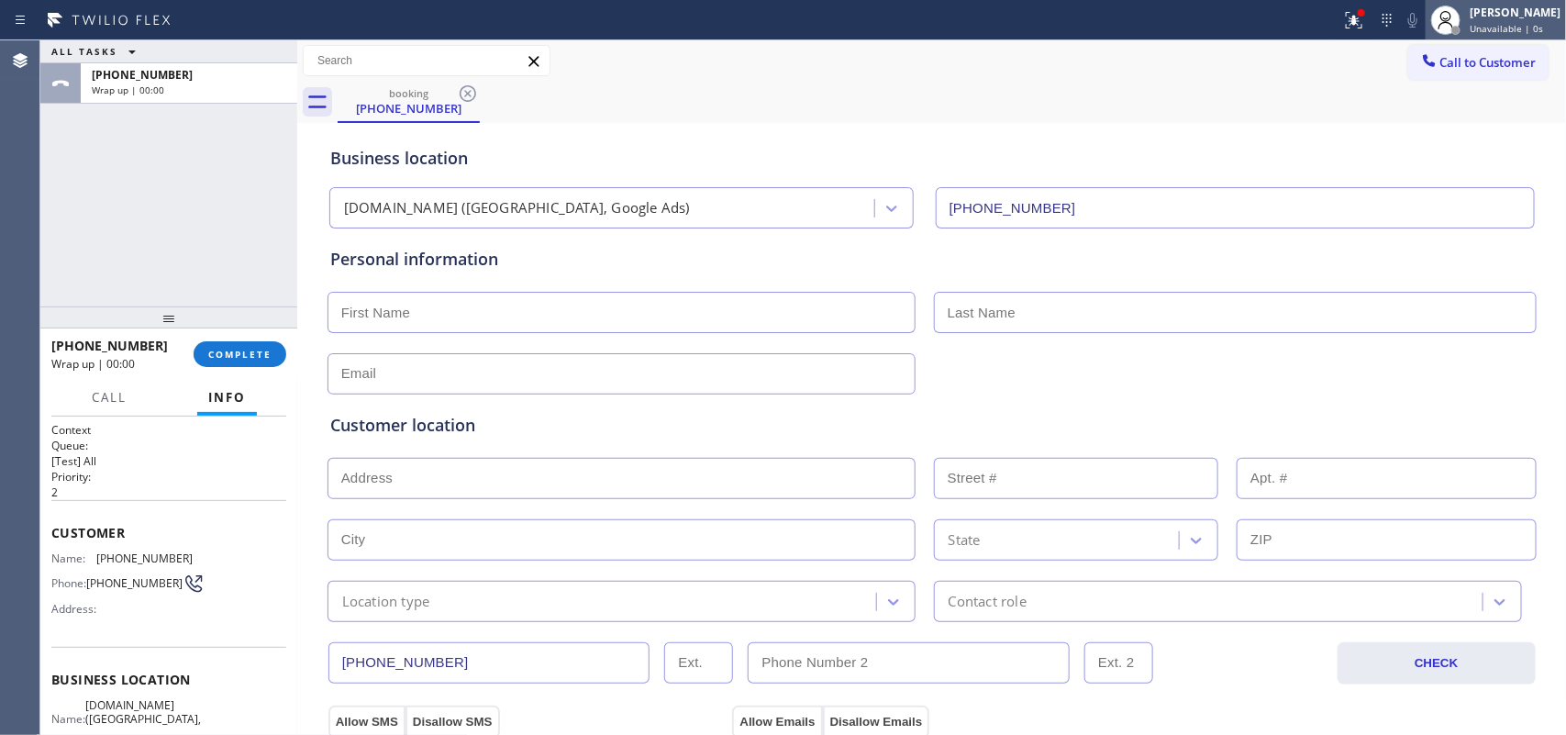
click at [1511, 28] on span "Unavailable | 0s" at bounding box center [1506, 28] width 73 height 13
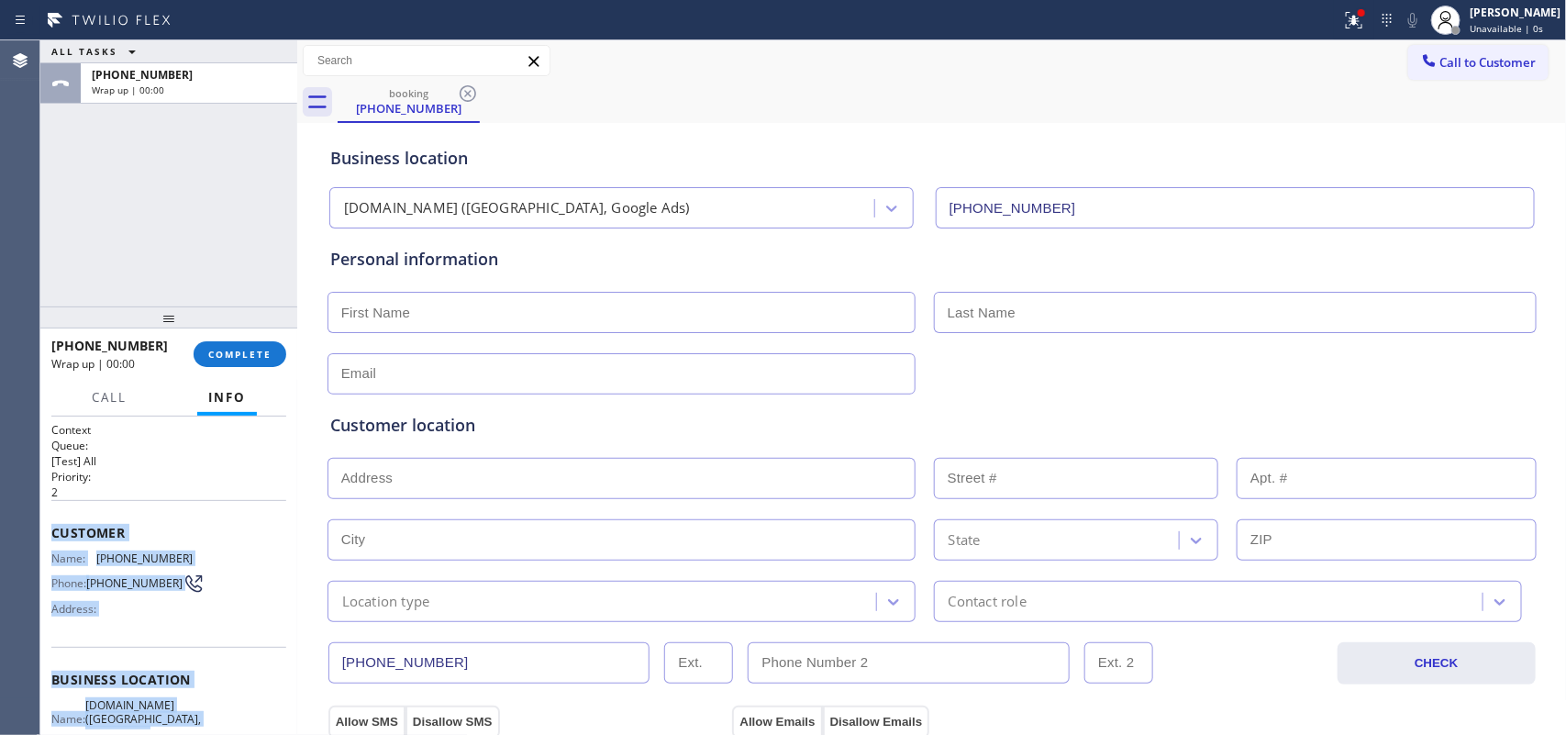
drag, startPoint x: 172, startPoint y: 529, endPoint x: 52, endPoint y: 527, distance: 120.2
click at [52, 527] on div "Context Queue: [Test] All Priority: 2 Customer Name: [PHONE_NUMBER] Phone: [PHO…" at bounding box center [168, 687] width 235 height 531
copy div "Customer Name: [PHONE_NUMBER] Phone: [PHONE_NUMBER] Address: Business location …"
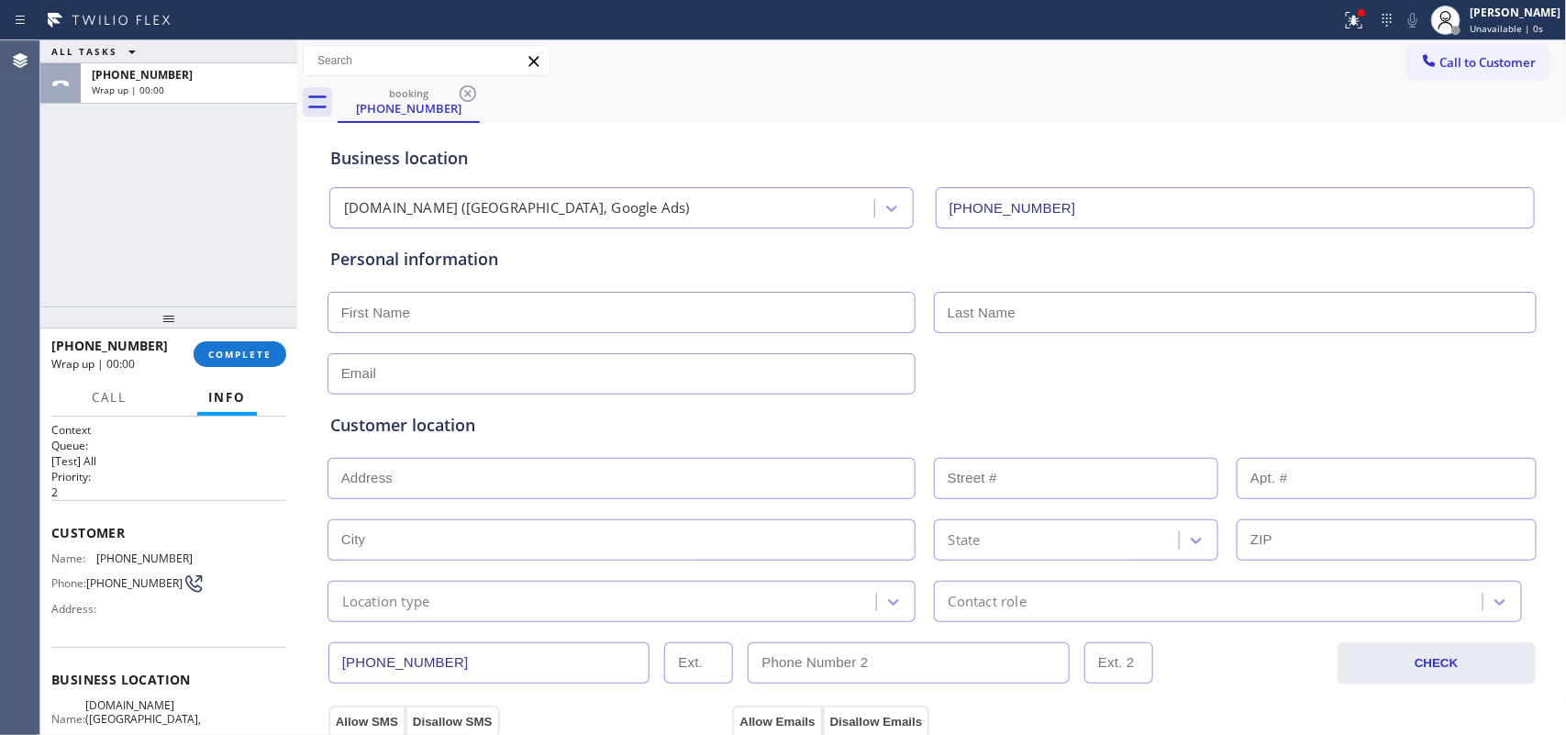
click at [206, 205] on div "ALL TASKS ALL TASKS ACTIVE TASKS TASKS IN WRAP UP [PHONE_NUMBER] Wrap up | 00:00" at bounding box center [168, 173] width 257 height 266
click at [254, 358] on span "COMPLETE" at bounding box center [239, 354] width 63 height 13
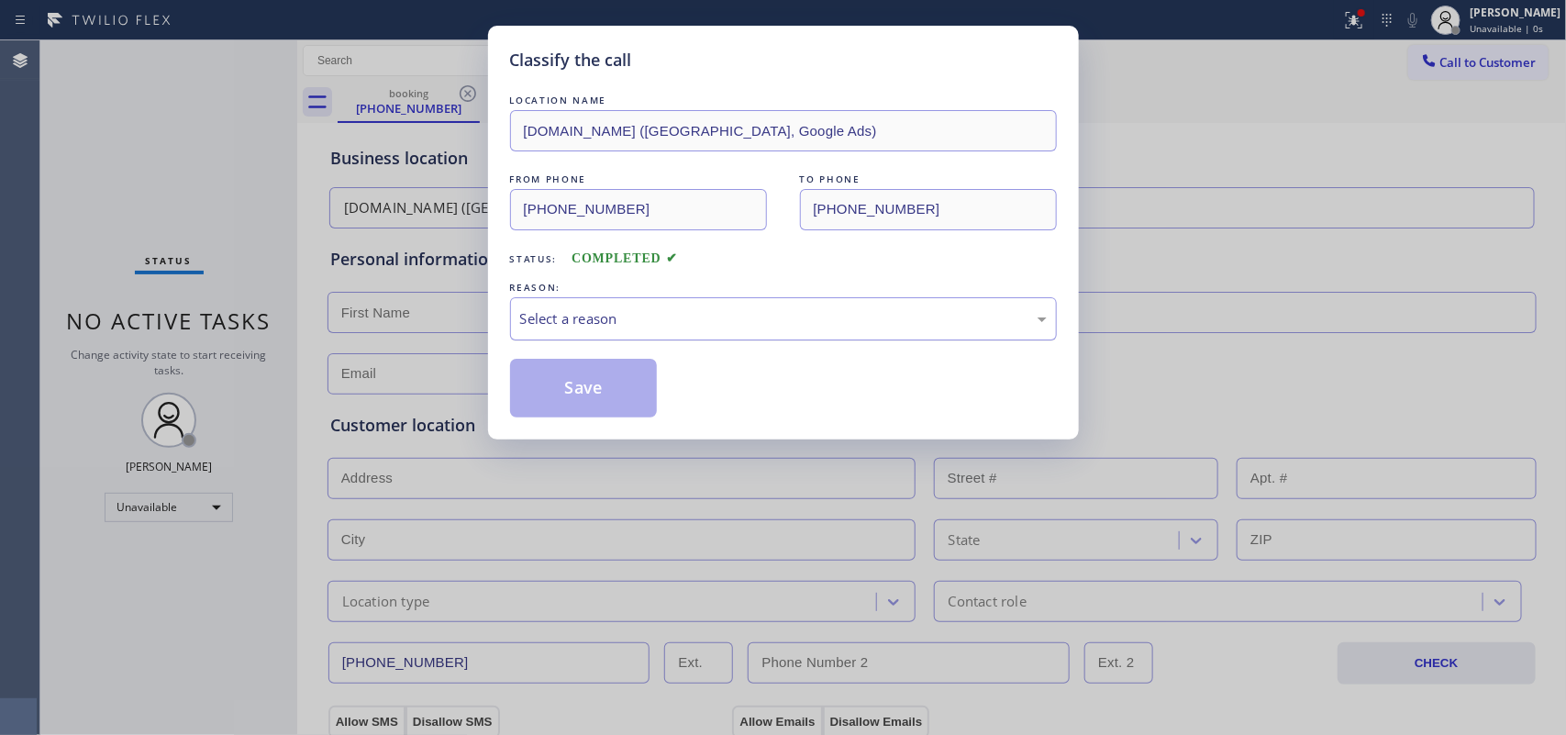
click at [671, 307] on div "Select a reason" at bounding box center [783, 318] width 547 height 43
click at [640, 405] on button "Save" at bounding box center [584, 388] width 148 height 59
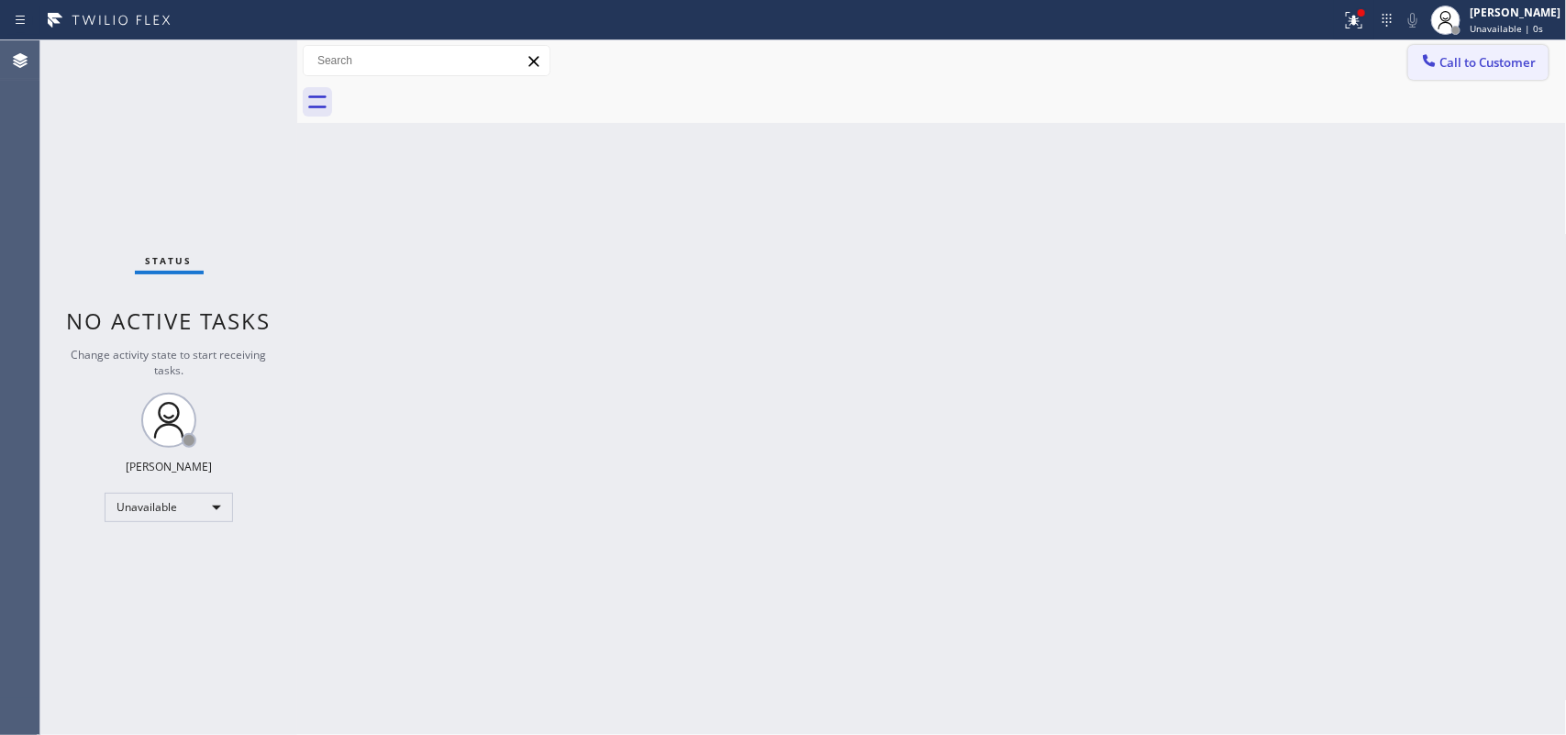
click at [1510, 60] on span "Call to Customer" at bounding box center [1488, 62] width 96 height 17
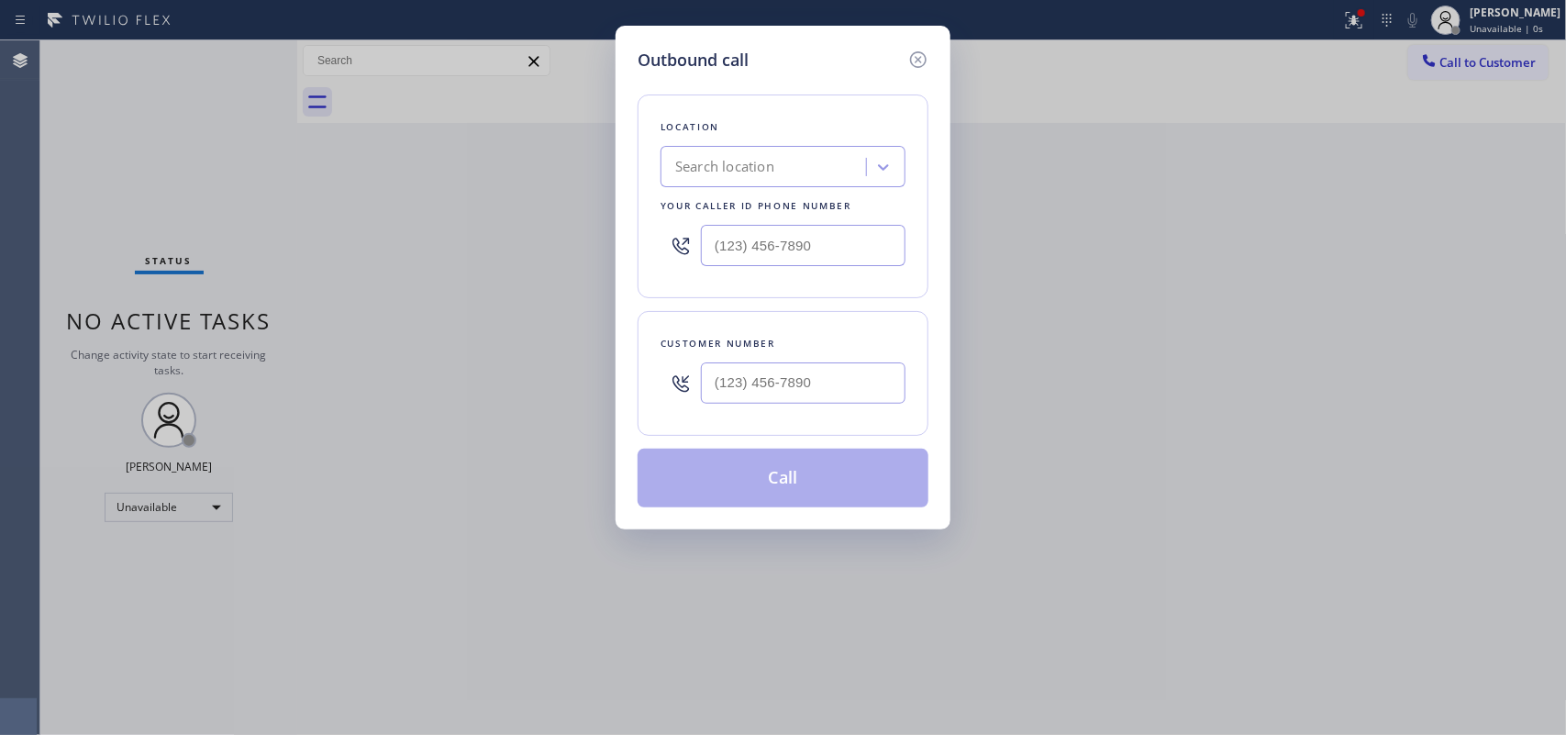
click at [294, 209] on div "Outbound call Location Search location Your caller id phone number Customer num…" at bounding box center [783, 367] width 1566 height 735
drag, startPoint x: 827, startPoint y: 241, endPoint x: 519, endPoint y: 226, distance: 308.6
click at [519, 226] on div "Outbound call Location Search location Your caller id phone number (___) ___-__…" at bounding box center [783, 367] width 1566 height 735
paste input "213) 415-2749"
type input "[PHONE_NUMBER]"
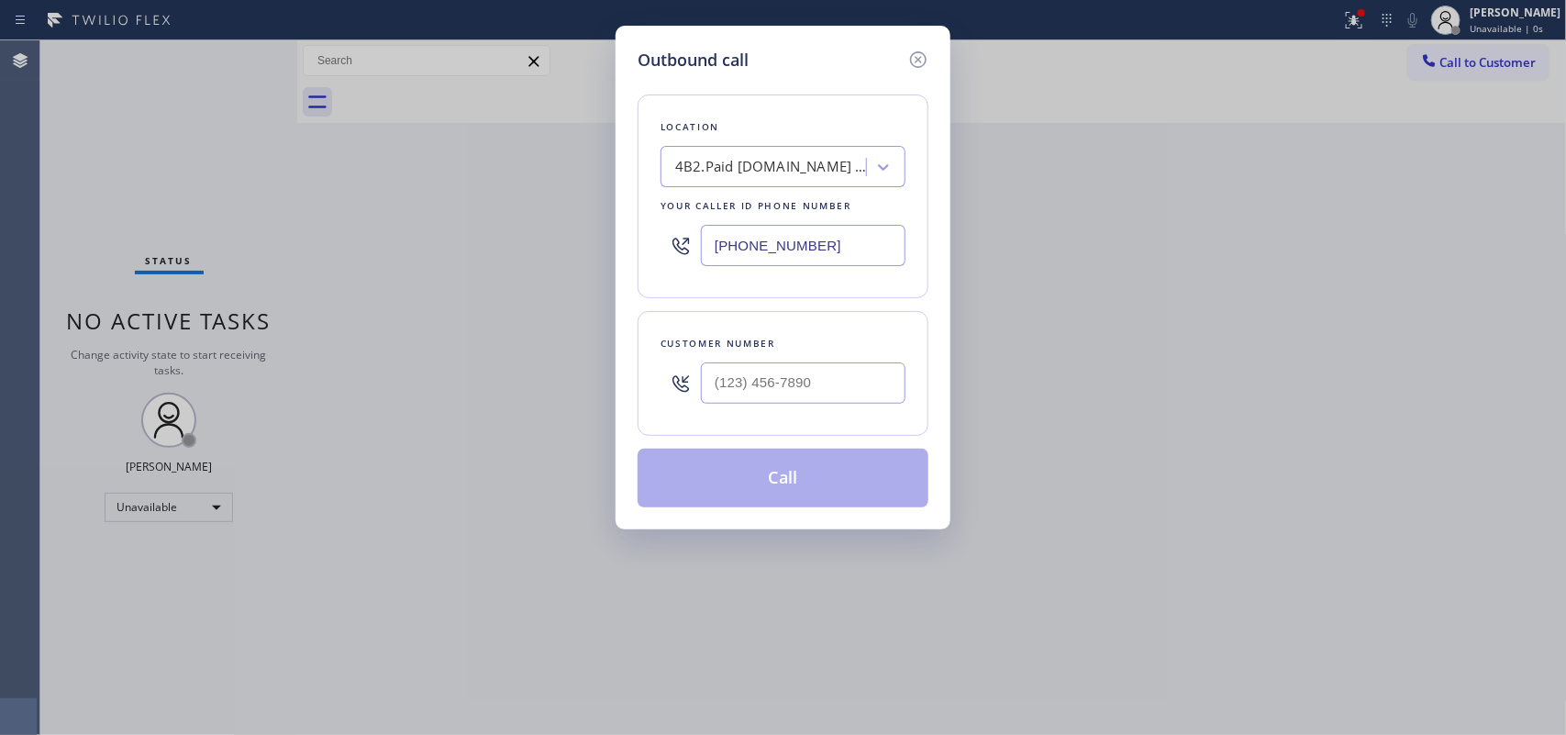
click at [277, 177] on div "Outbound call Location 4B2.Paid [DOMAIN_NAME] ([GEOGRAPHIC_DATA], Google Ads) Y…" at bounding box center [783, 367] width 1566 height 735
drag, startPoint x: 731, startPoint y: 388, endPoint x: 670, endPoint y: 382, distance: 61.8
click at [671, 382] on div "(___) ___-____" at bounding box center [782, 383] width 245 height 60
paste input "323) 864-2199"
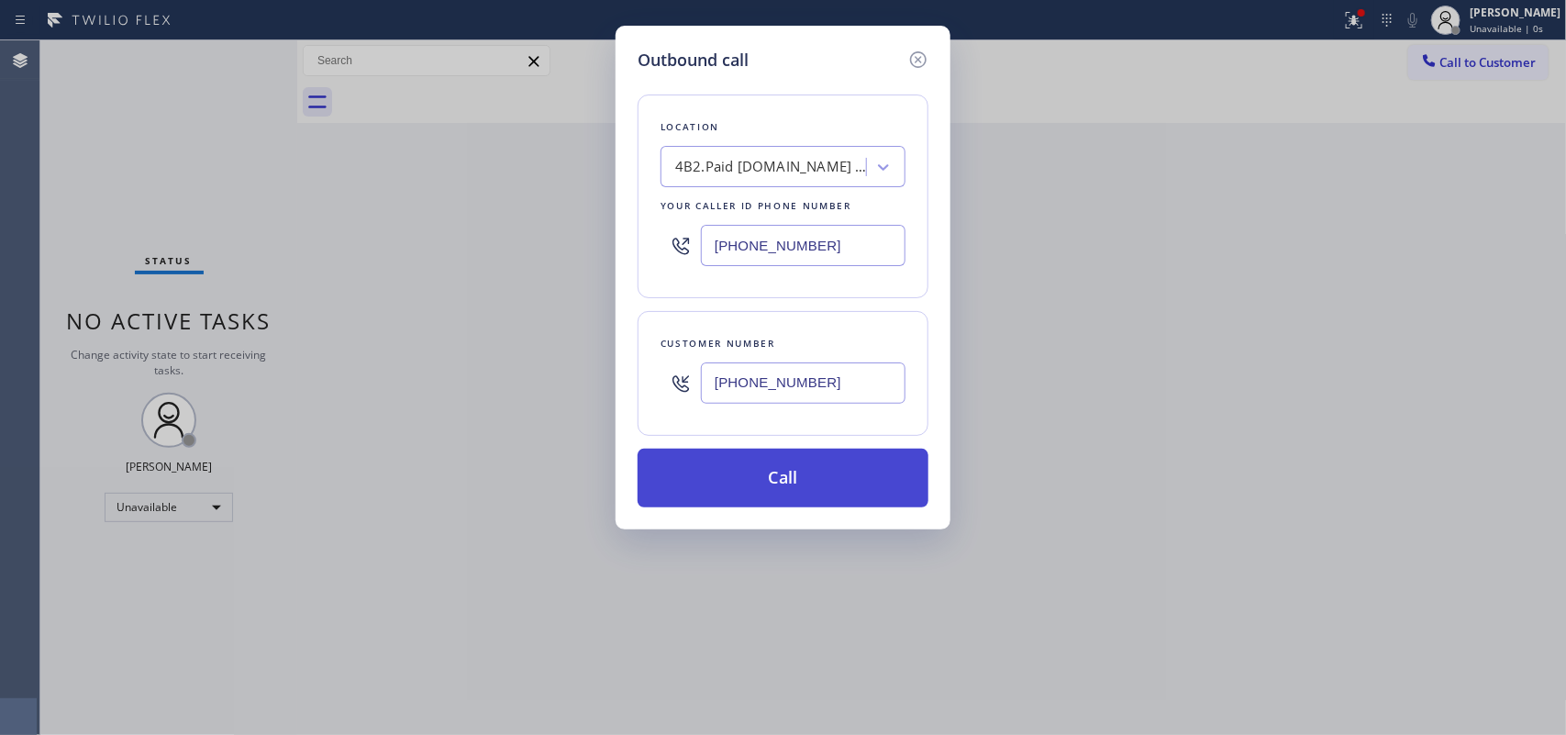
type input "[PHONE_NUMBER]"
click at [809, 492] on button "Call" at bounding box center [783, 478] width 291 height 59
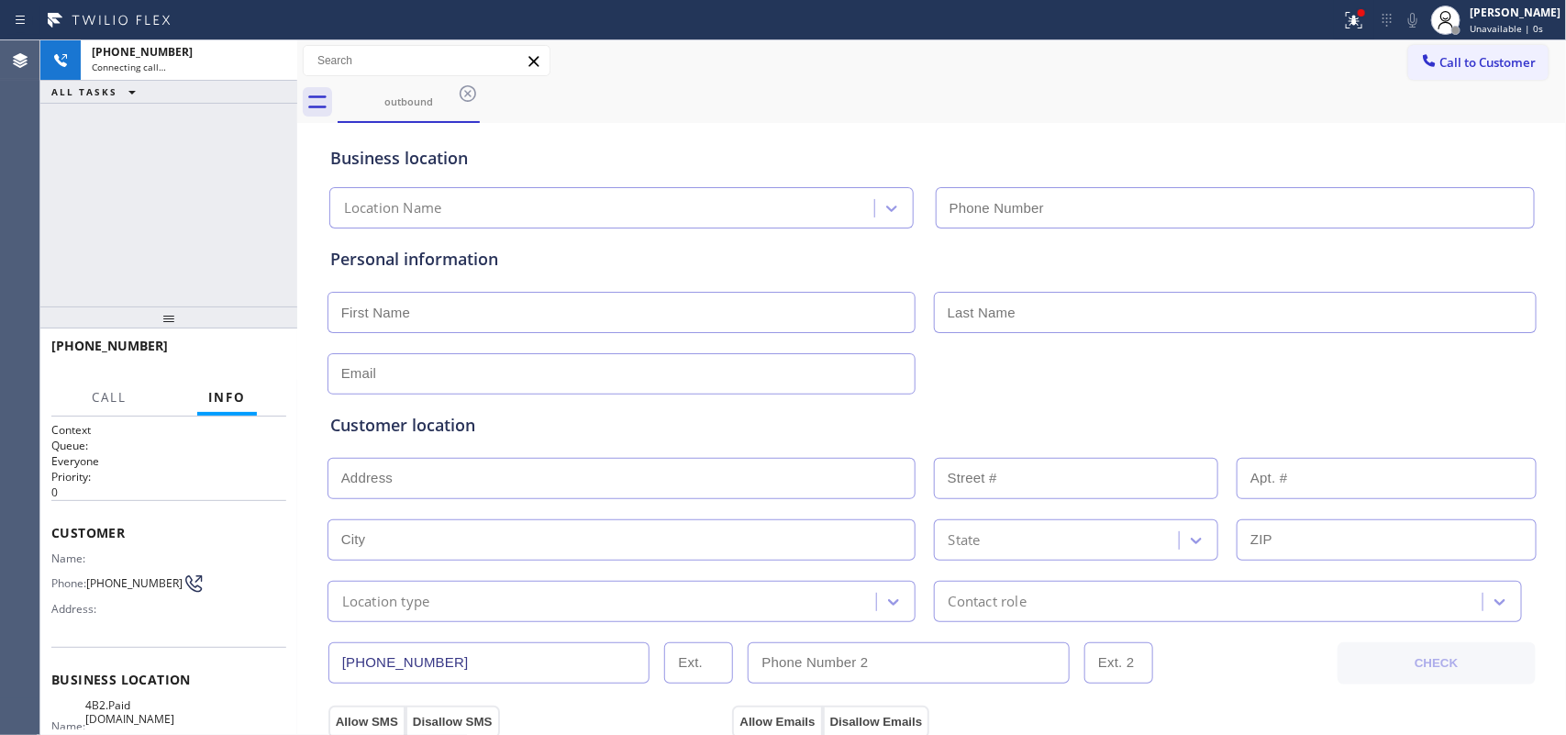
type input "[PHONE_NUMBER]"
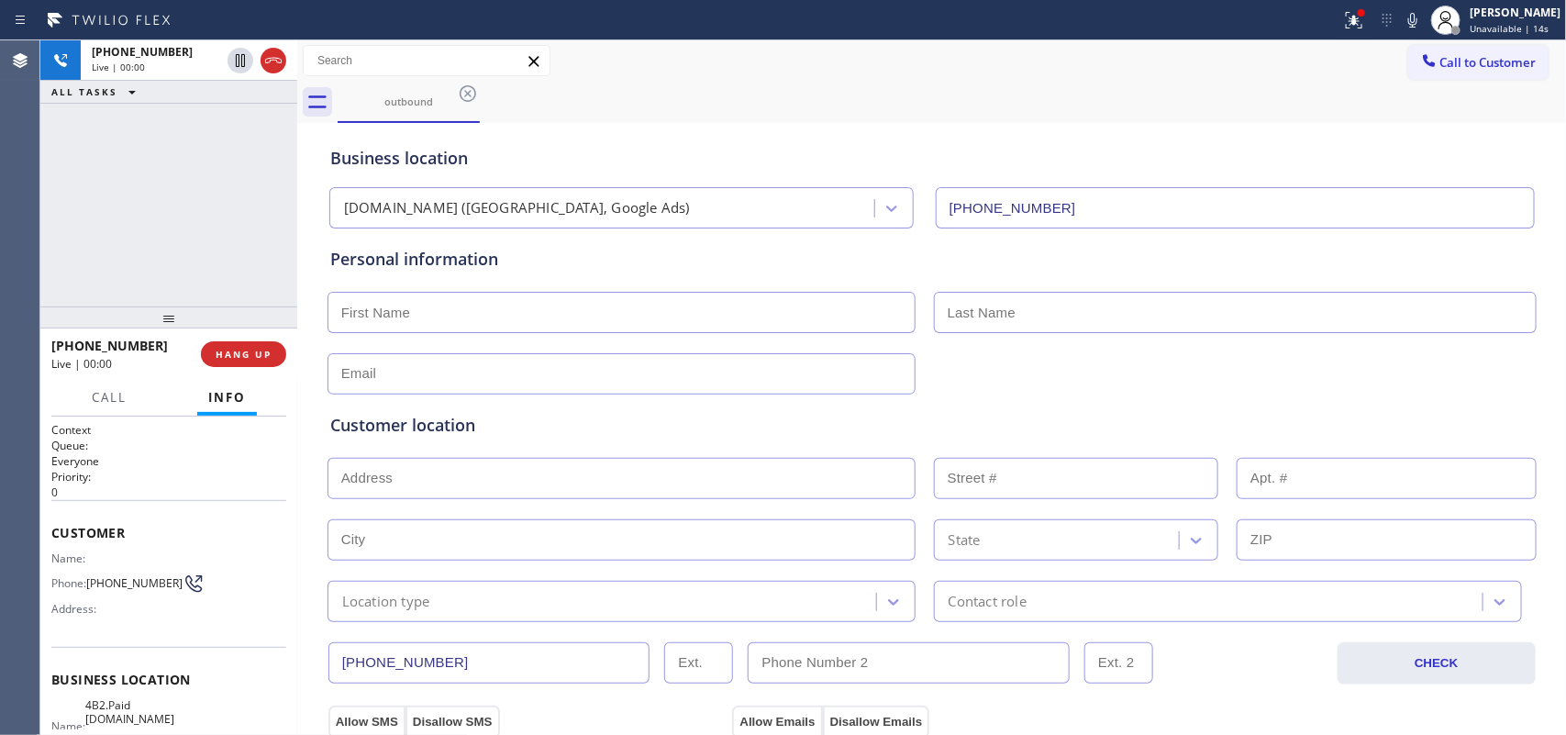
click at [139, 244] on div "[PHONE_NUMBER] Live | 00:00 ALL TASKS ALL TASKS ACTIVE TASKS TASKS IN WRAP UP" at bounding box center [168, 173] width 257 height 266
click at [564, 313] on input "text" at bounding box center [621, 312] width 588 height 41
click at [868, 310] on input "text" at bounding box center [621, 312] width 588 height 41
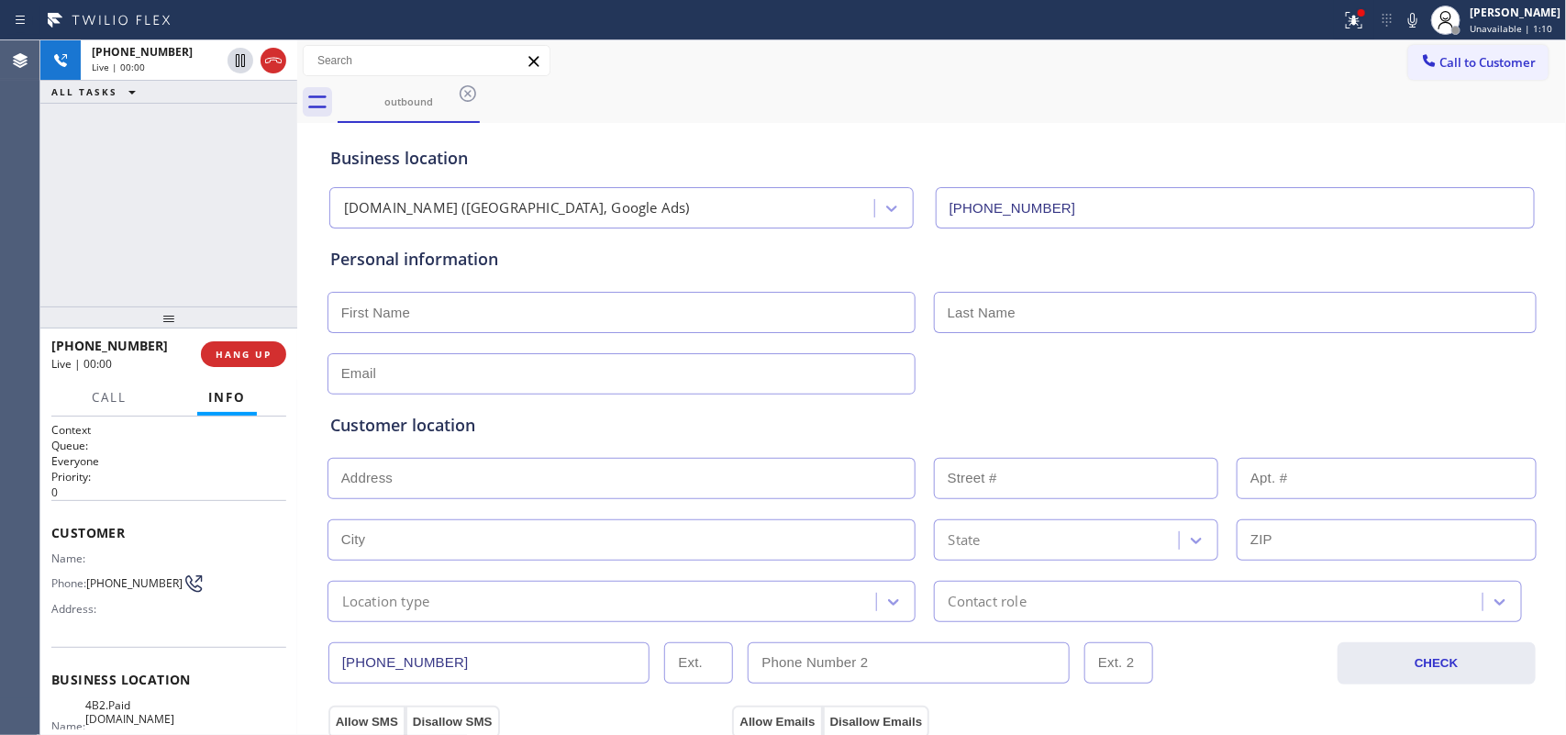
click at [868, 310] on input "text" at bounding box center [621, 312] width 588 height 41
type input "[PERSON_NAME]"
click at [611, 110] on div "outbound" at bounding box center [952, 102] width 1229 height 41
click at [966, 294] on input "text" at bounding box center [1235, 312] width 603 height 41
paste input "[PERSON_NAME]"
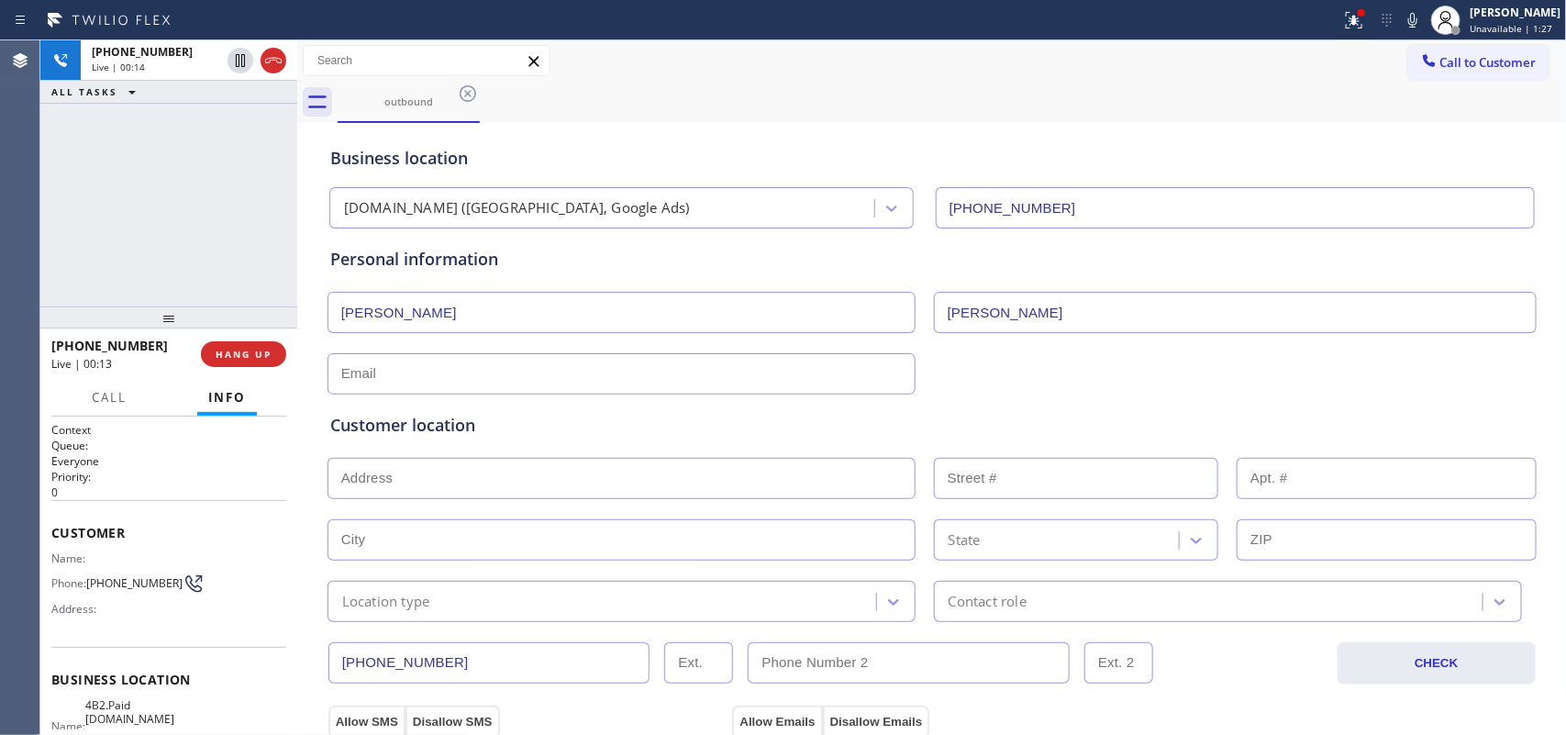
type input "[PERSON_NAME]"
click at [377, 374] on input "text" at bounding box center [621, 373] width 588 height 41
type input "[EMAIL_ADDRESS][DOMAIN_NAME]"
click at [537, 474] on input "text" at bounding box center [621, 478] width 588 height 41
paste input "[STREET_ADDRESS]"
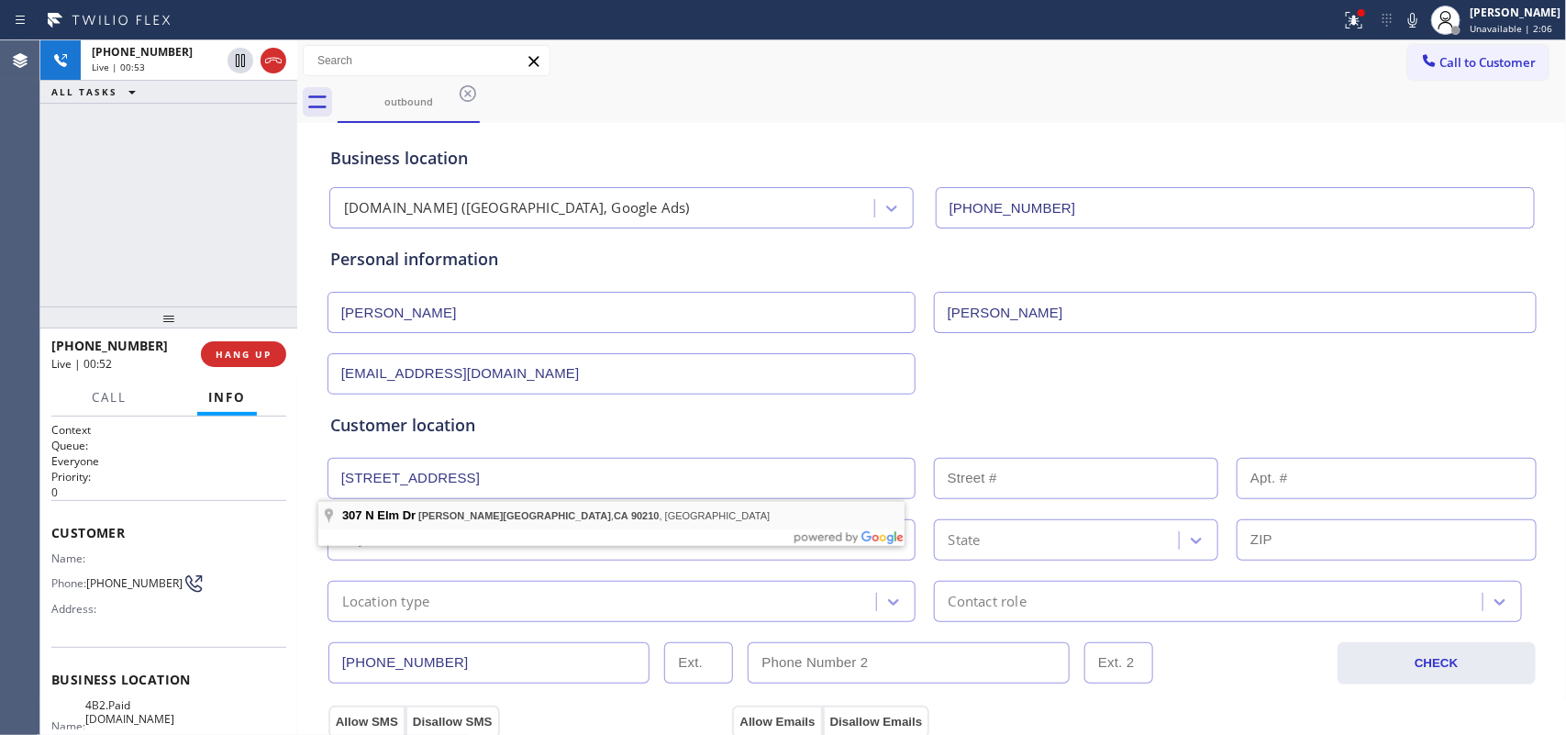
type input "[STREET_ADDRESS]"
type input "307"
type input "[PERSON_NAME][GEOGRAPHIC_DATA]"
type input "90210"
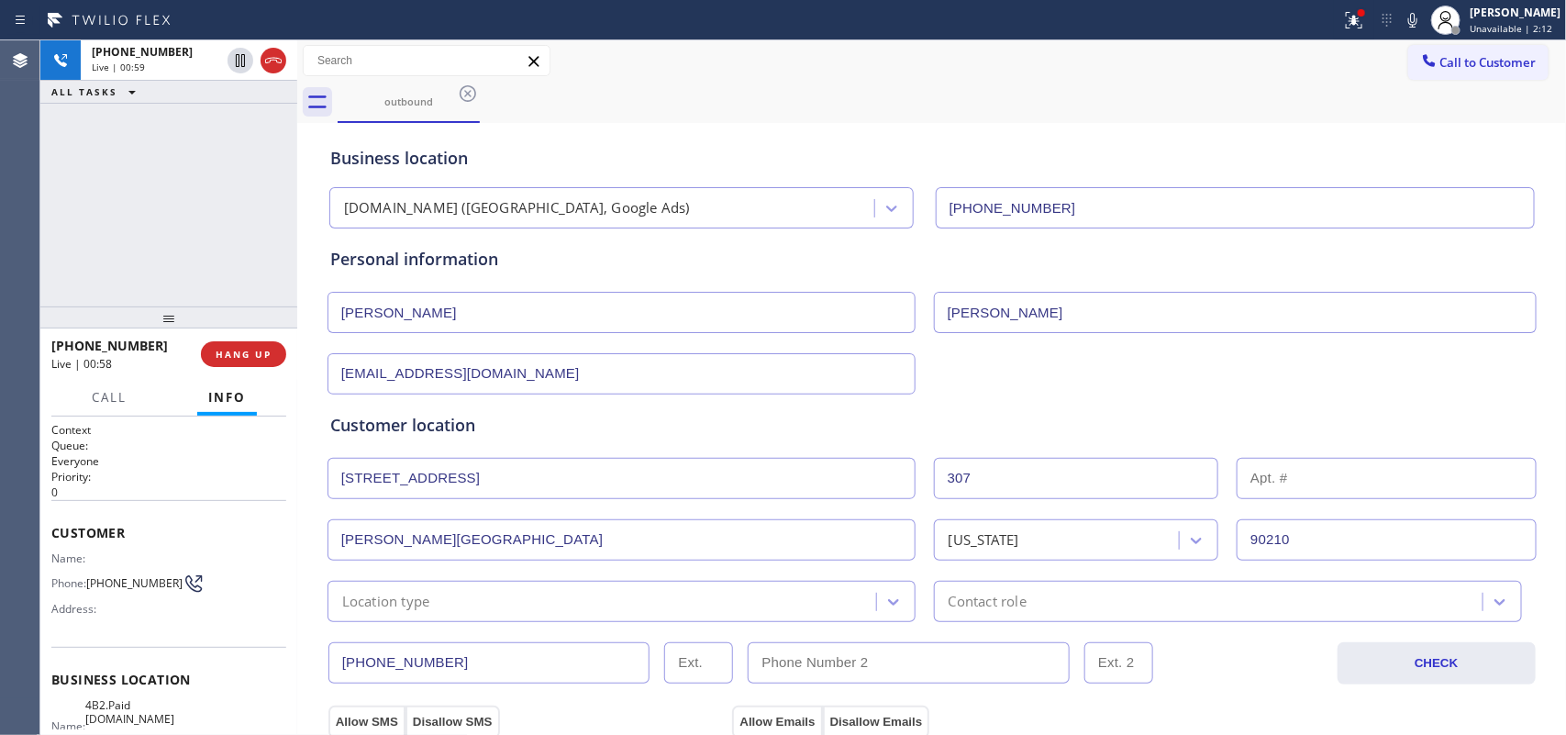
click at [487, 527] on input "[PERSON_NAME][GEOGRAPHIC_DATA]" at bounding box center [621, 539] width 588 height 41
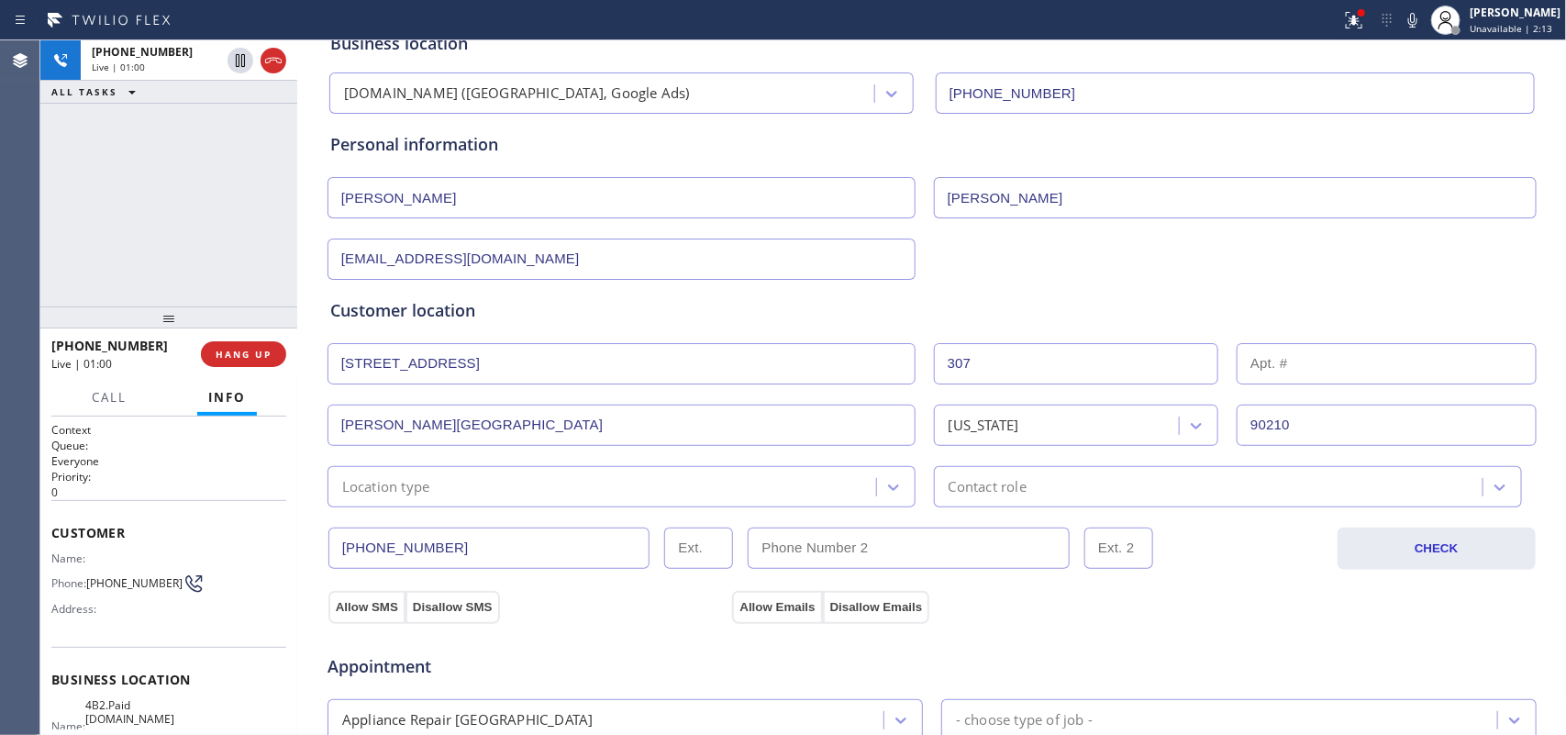
click at [638, 483] on div "Location type" at bounding box center [604, 487] width 543 height 32
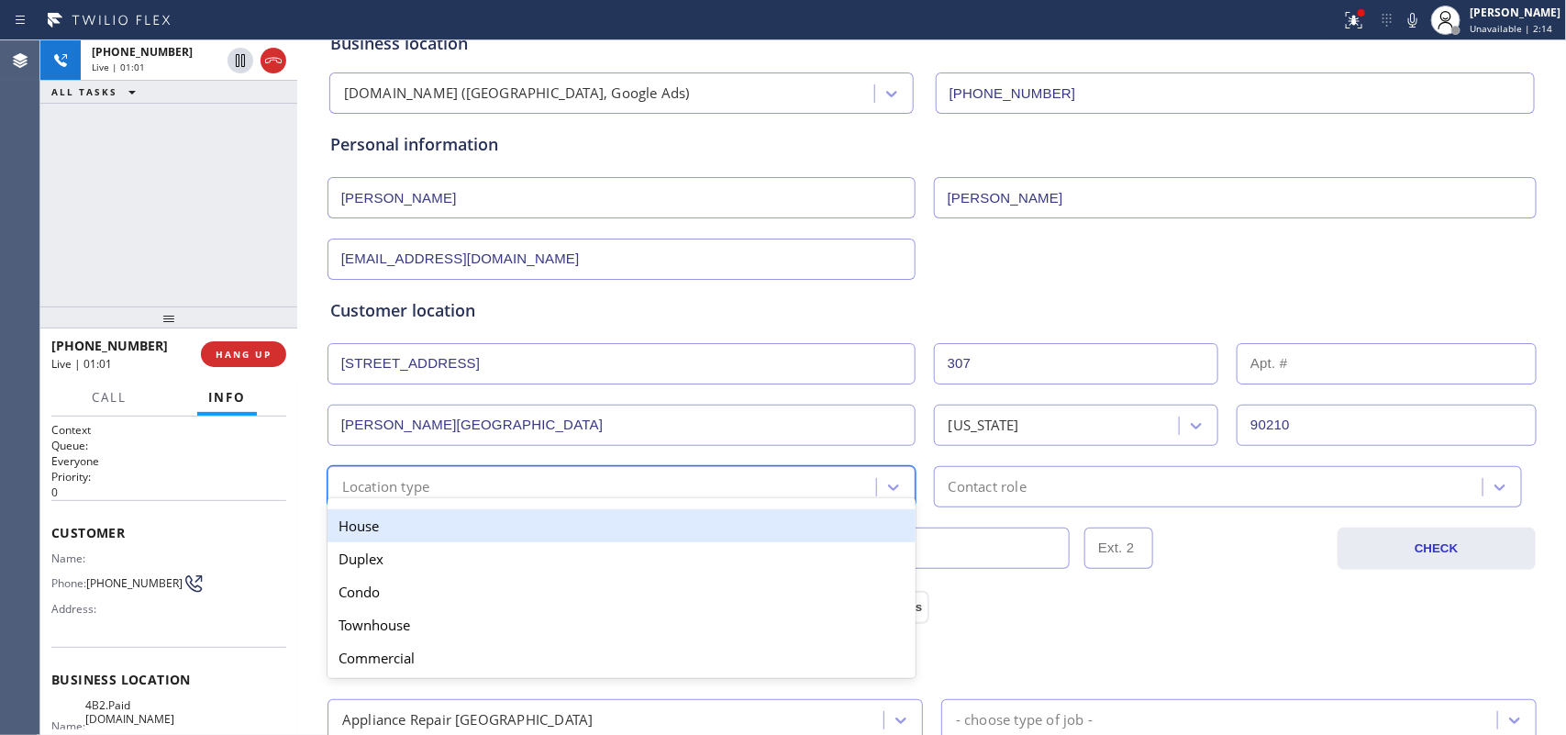
click at [612, 526] on div "House" at bounding box center [621, 525] width 588 height 33
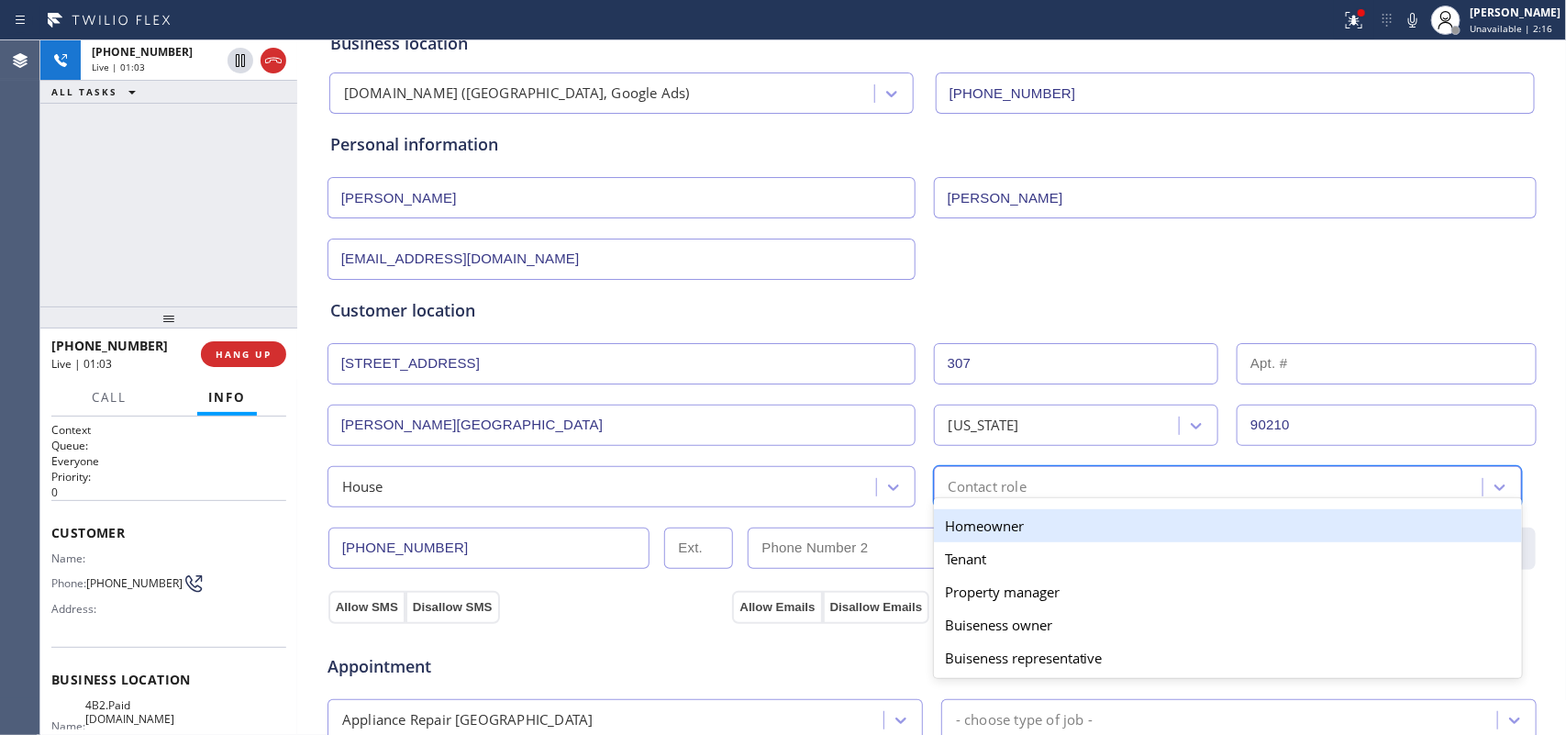
click at [1267, 488] on div "Contact role" at bounding box center [1210, 487] width 543 height 32
click at [1191, 526] on div "Homeowner" at bounding box center [1228, 525] width 588 height 33
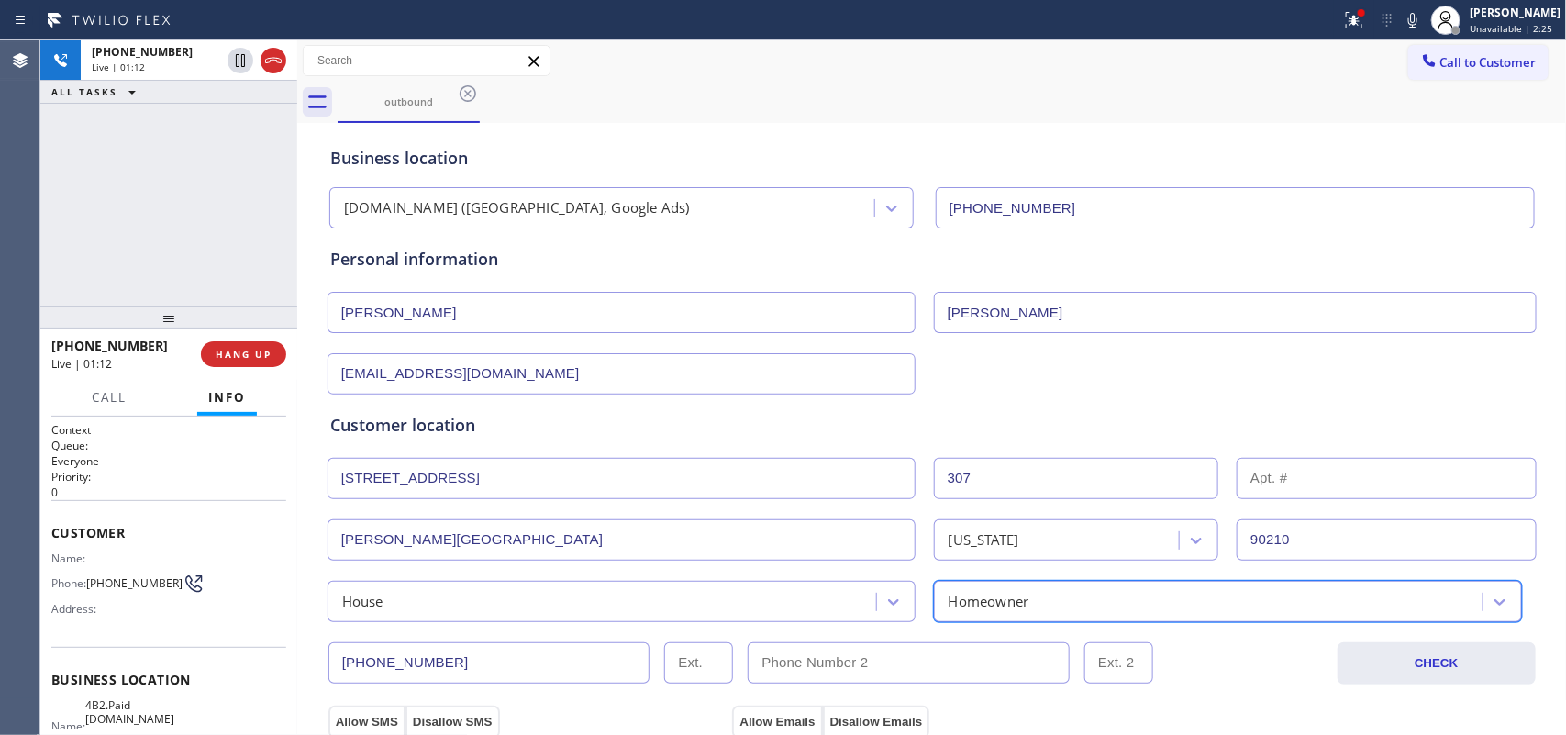
scroll to position [229, 0]
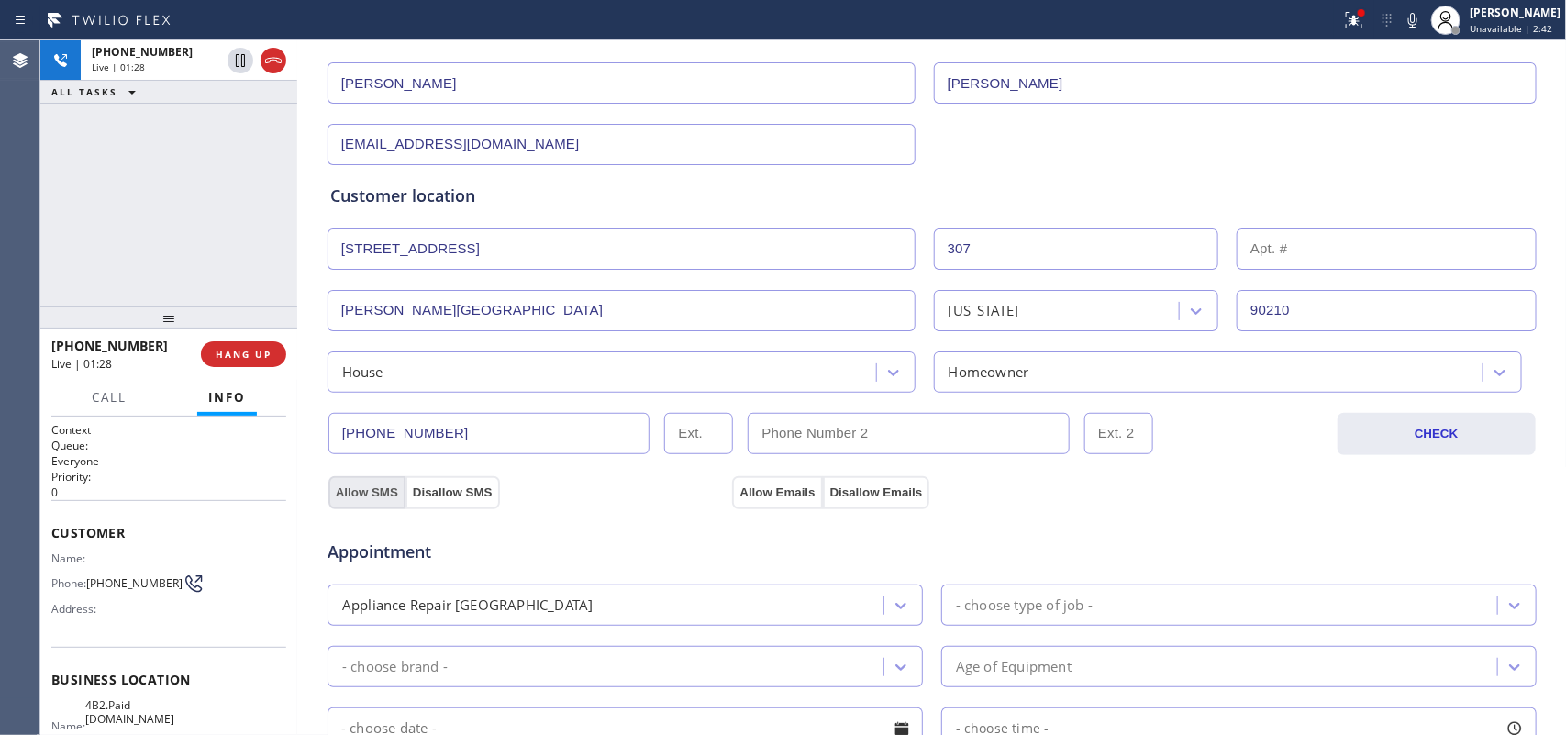
click at [364, 493] on button "Allow SMS" at bounding box center [366, 492] width 77 height 33
click at [755, 487] on button "Allow Emails" at bounding box center [777, 492] width 90 height 33
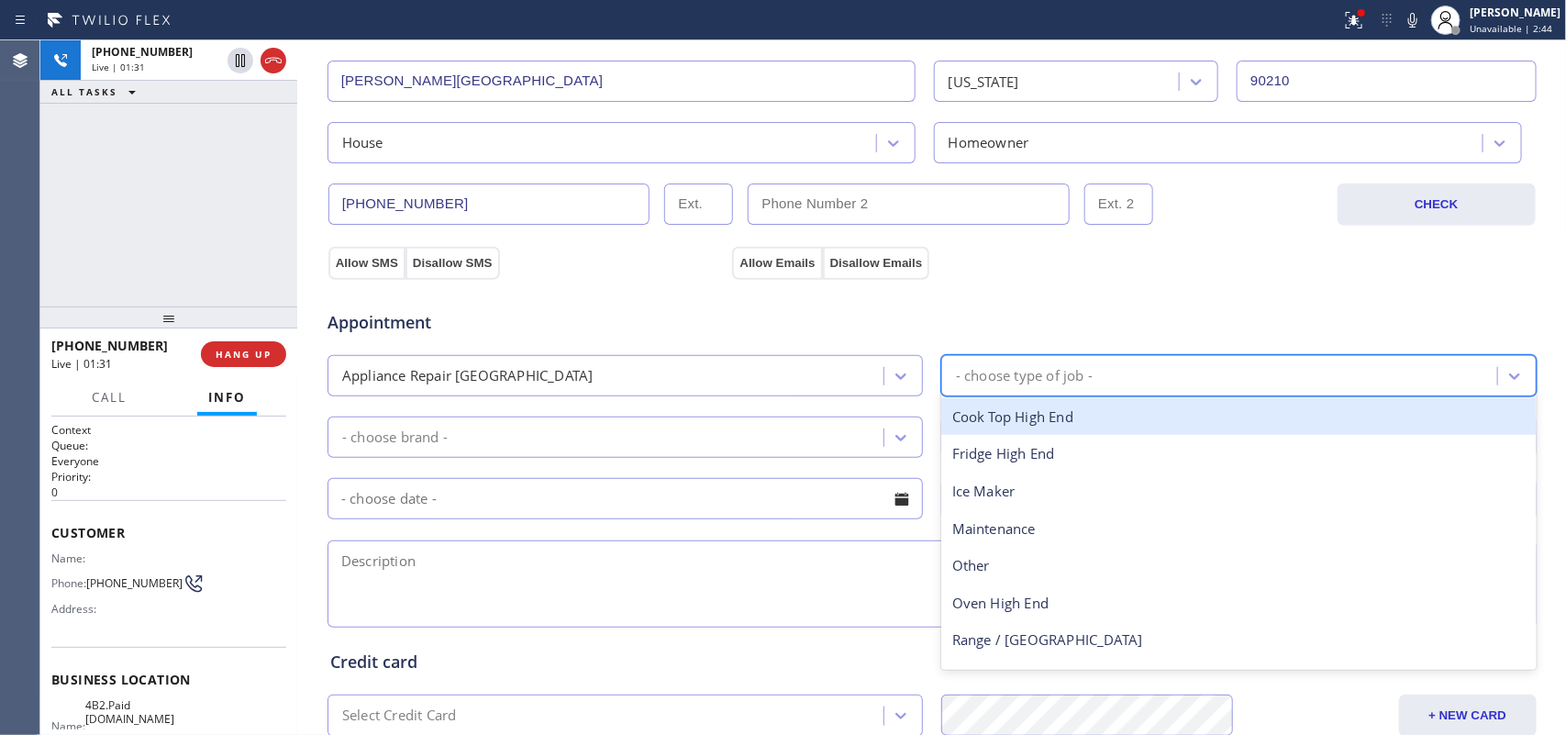
click at [1037, 372] on div "- choose type of job -" at bounding box center [1024, 375] width 137 height 21
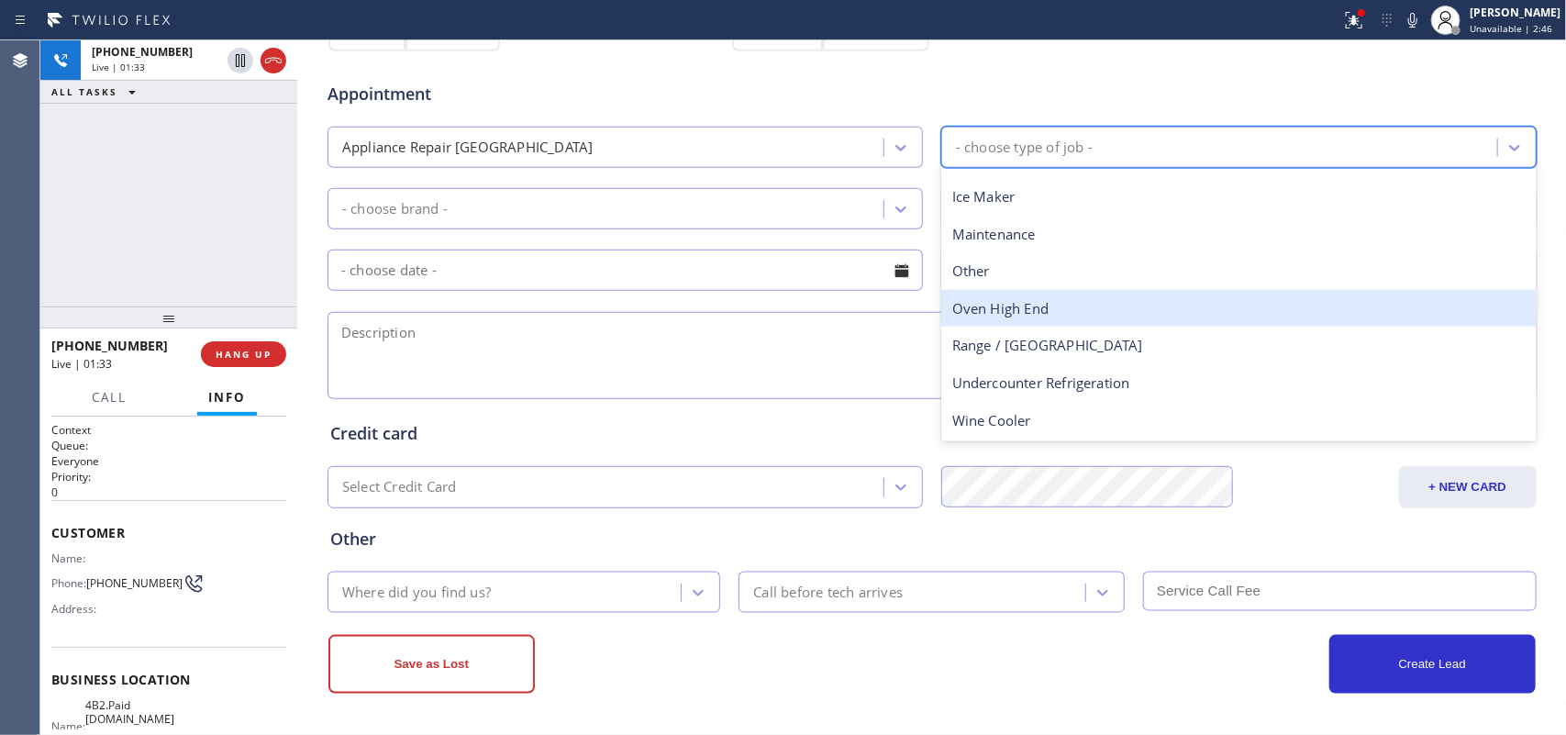
scroll to position [690, 0]
click at [1039, 310] on div "Oven High End" at bounding box center [1238, 309] width 595 height 38
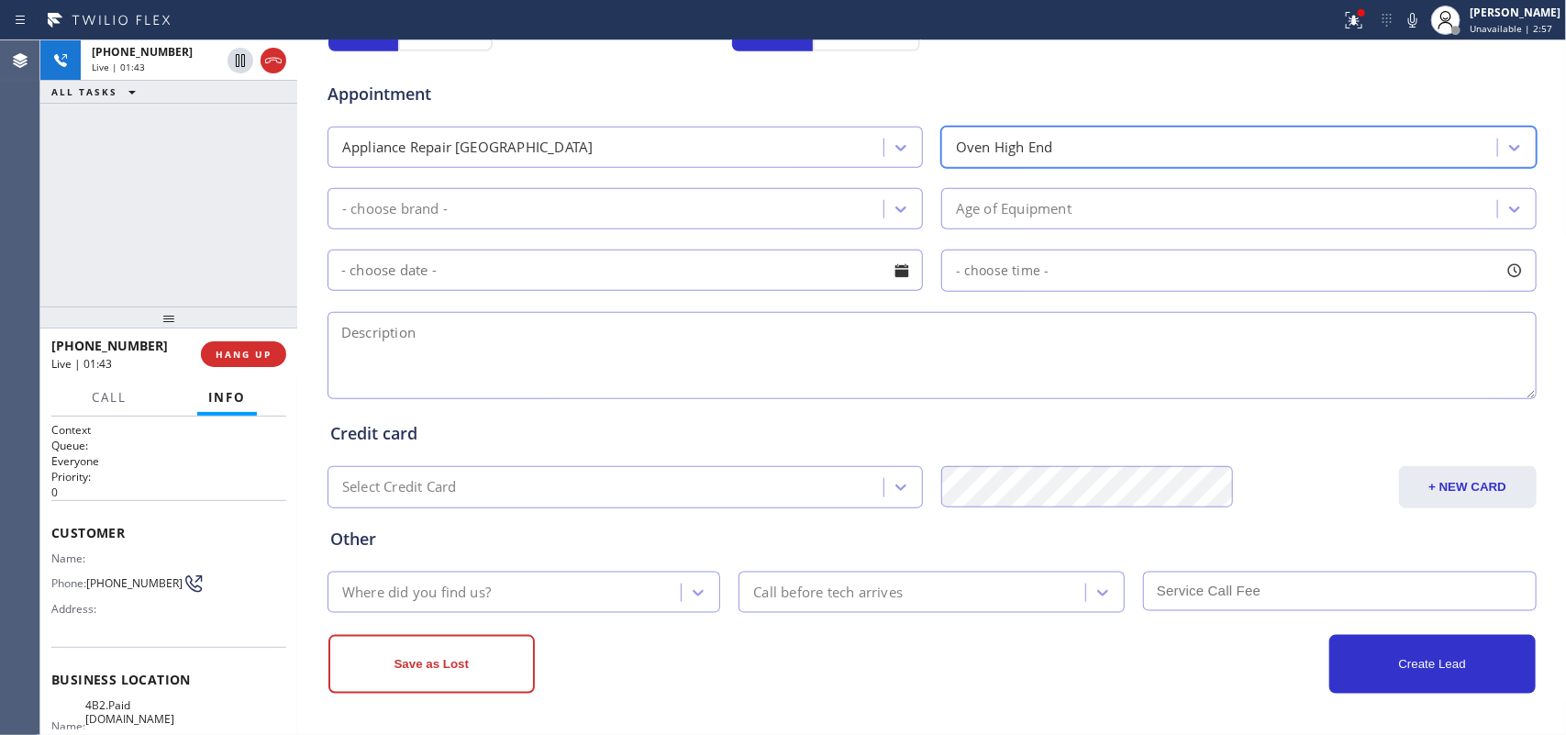
click at [803, 217] on div "- choose brand -" at bounding box center [608, 209] width 550 height 32
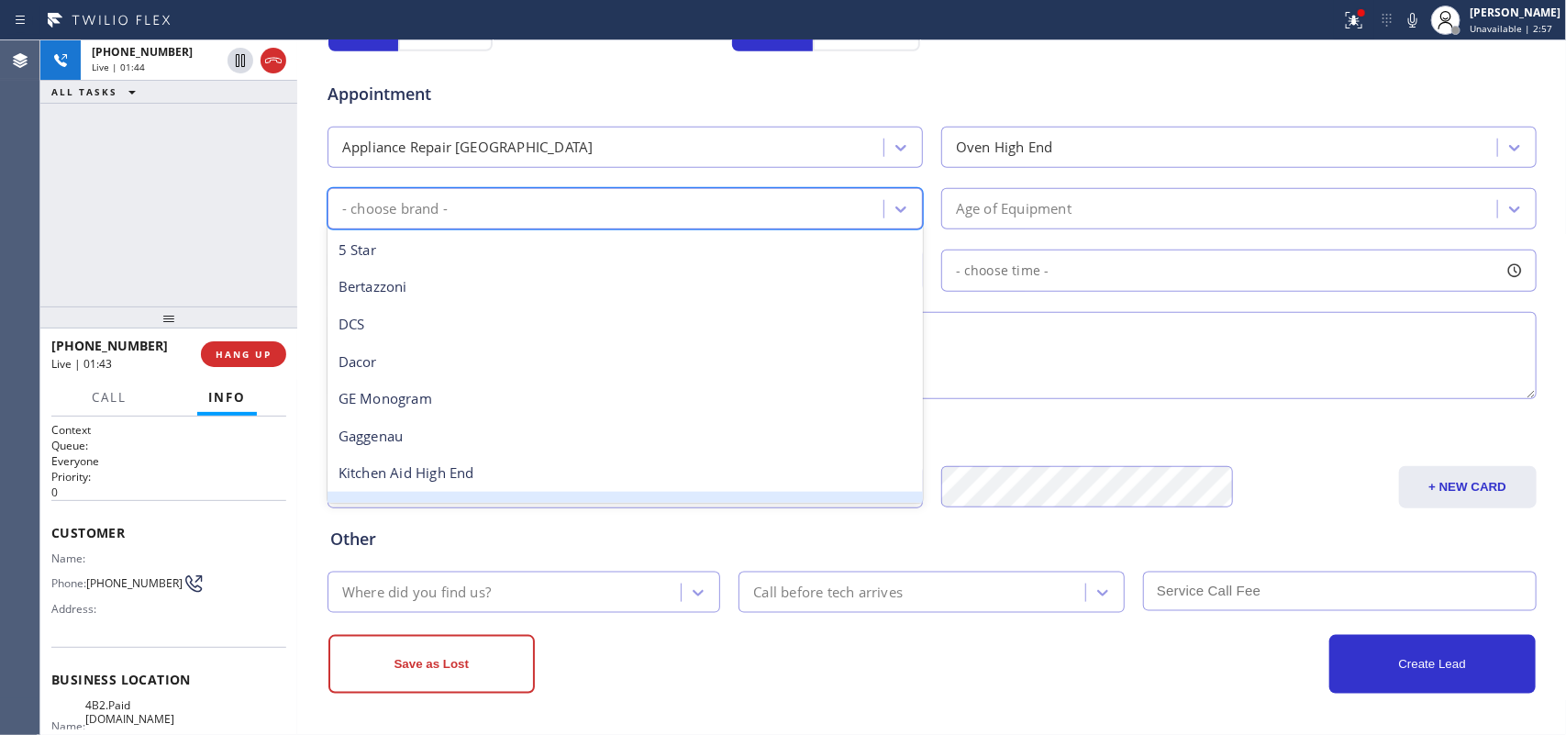
scroll to position [229, 0]
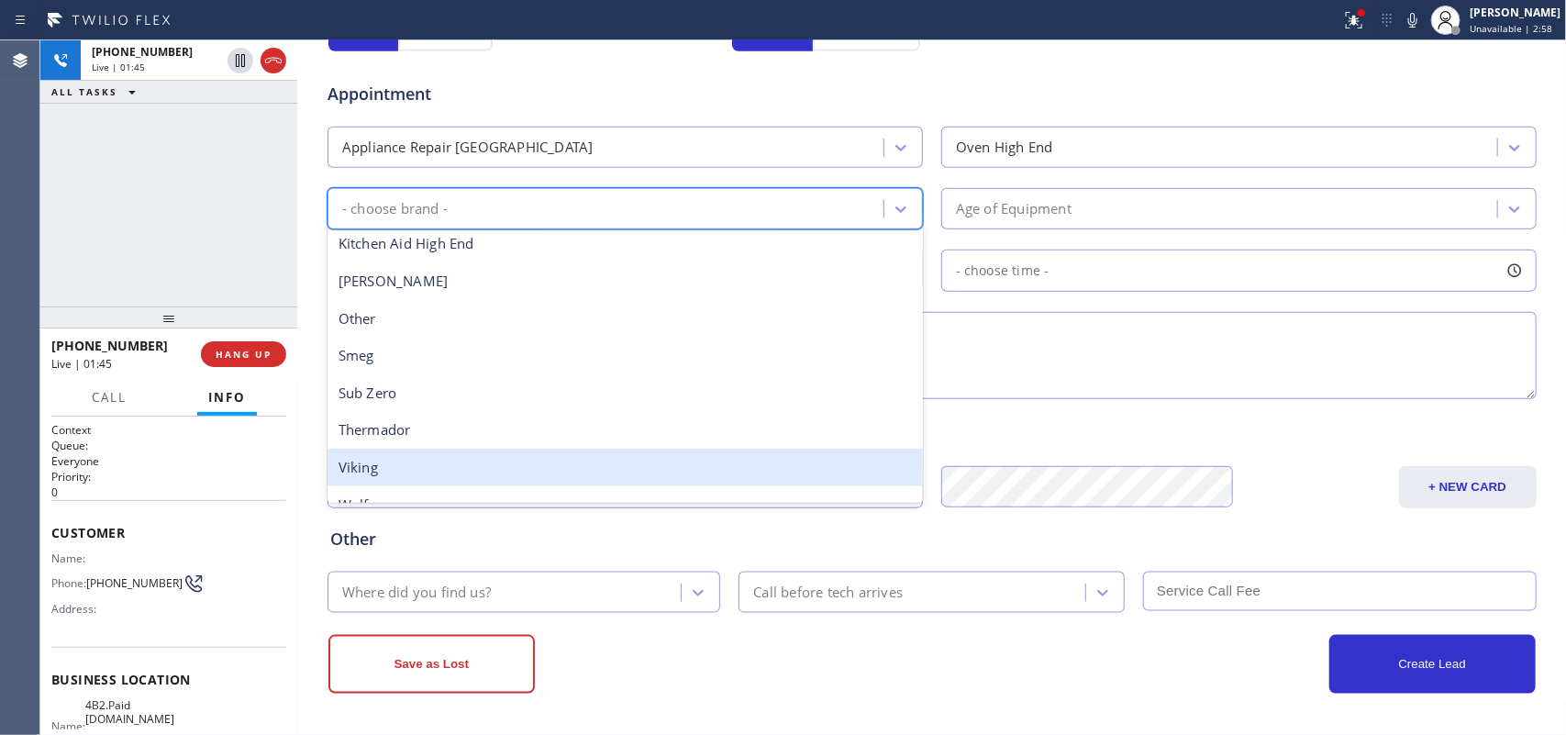
click at [611, 454] on div "Viking" at bounding box center [624, 468] width 595 height 38
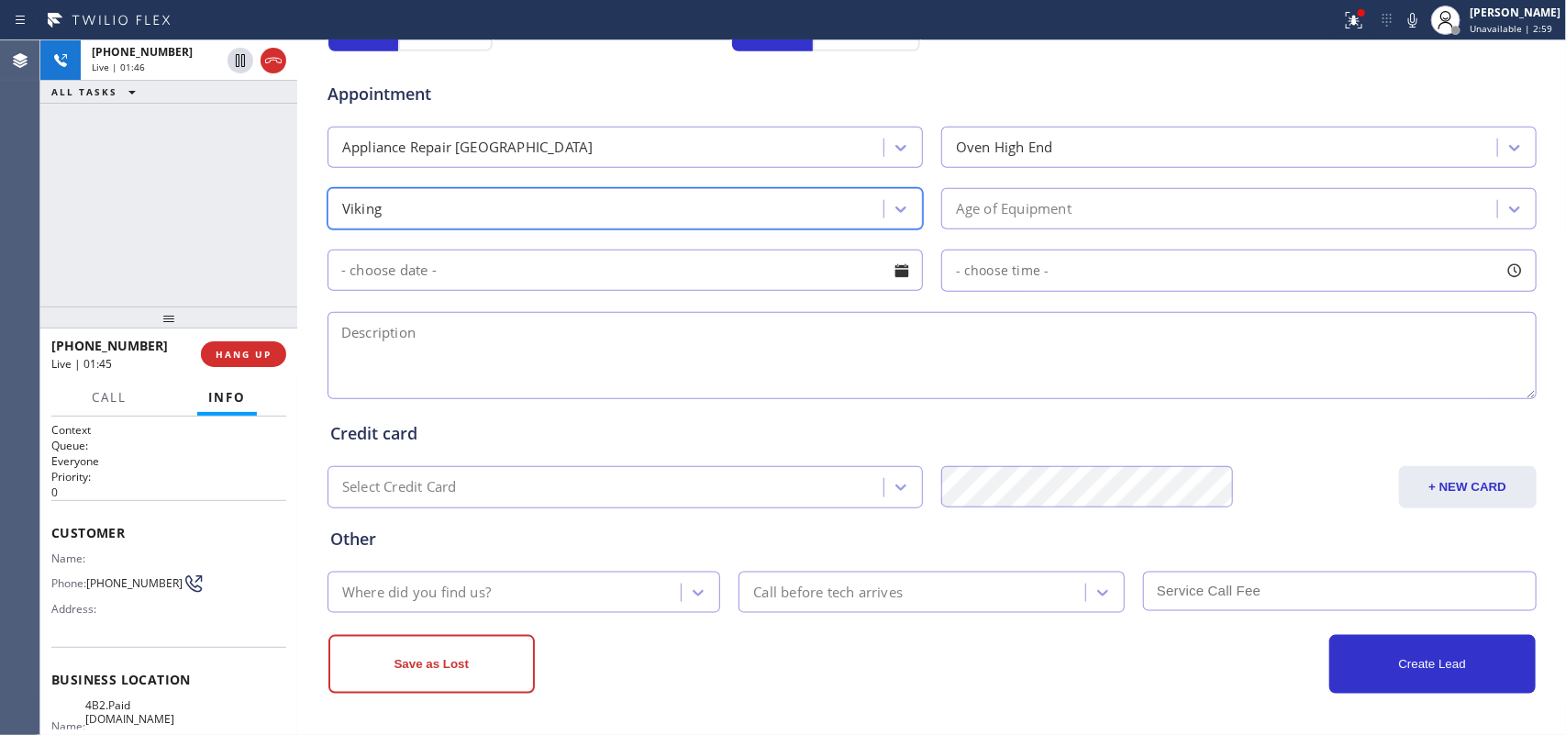
click at [1159, 207] on div "Age of Equipment" at bounding box center [1222, 209] width 550 height 32
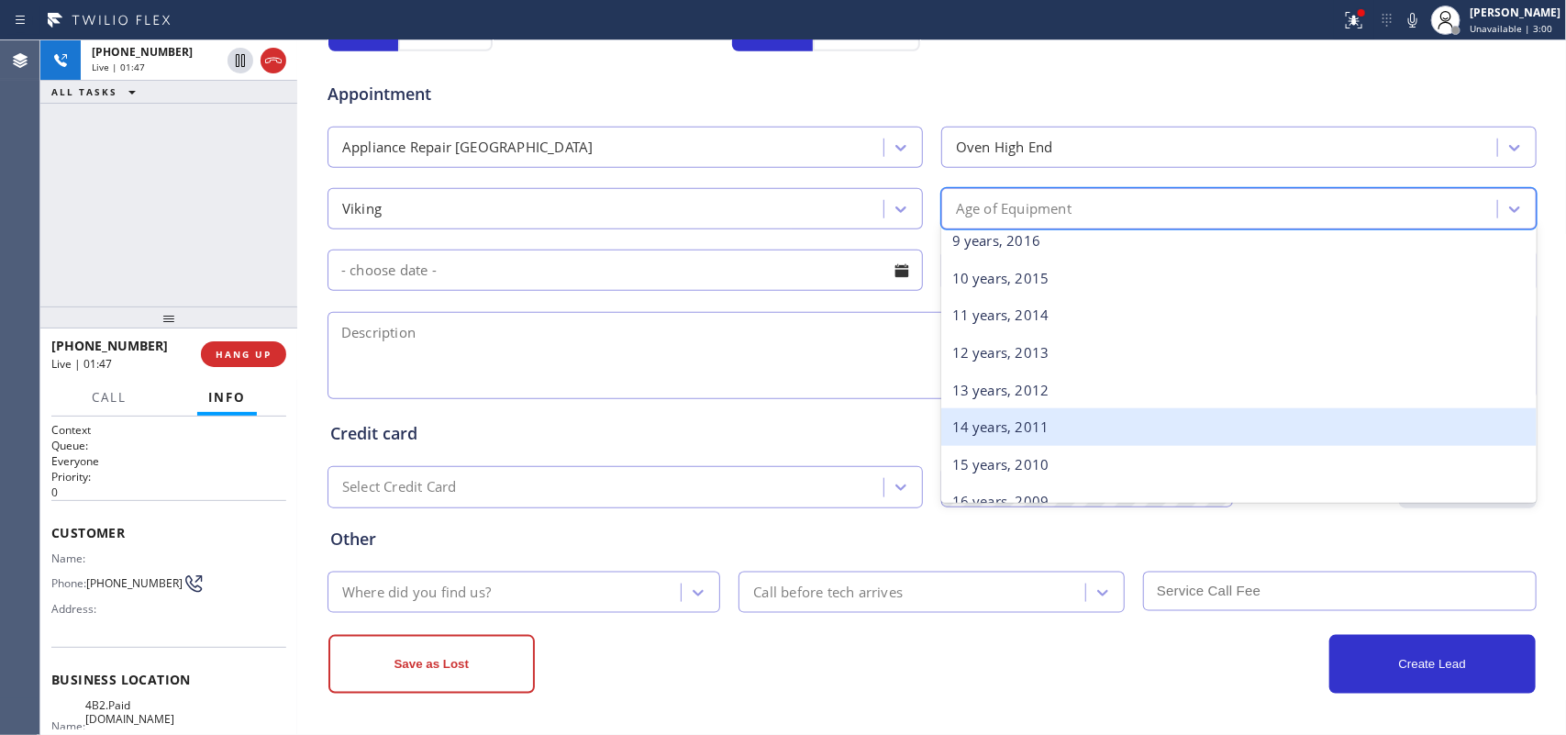
scroll to position [688, 0]
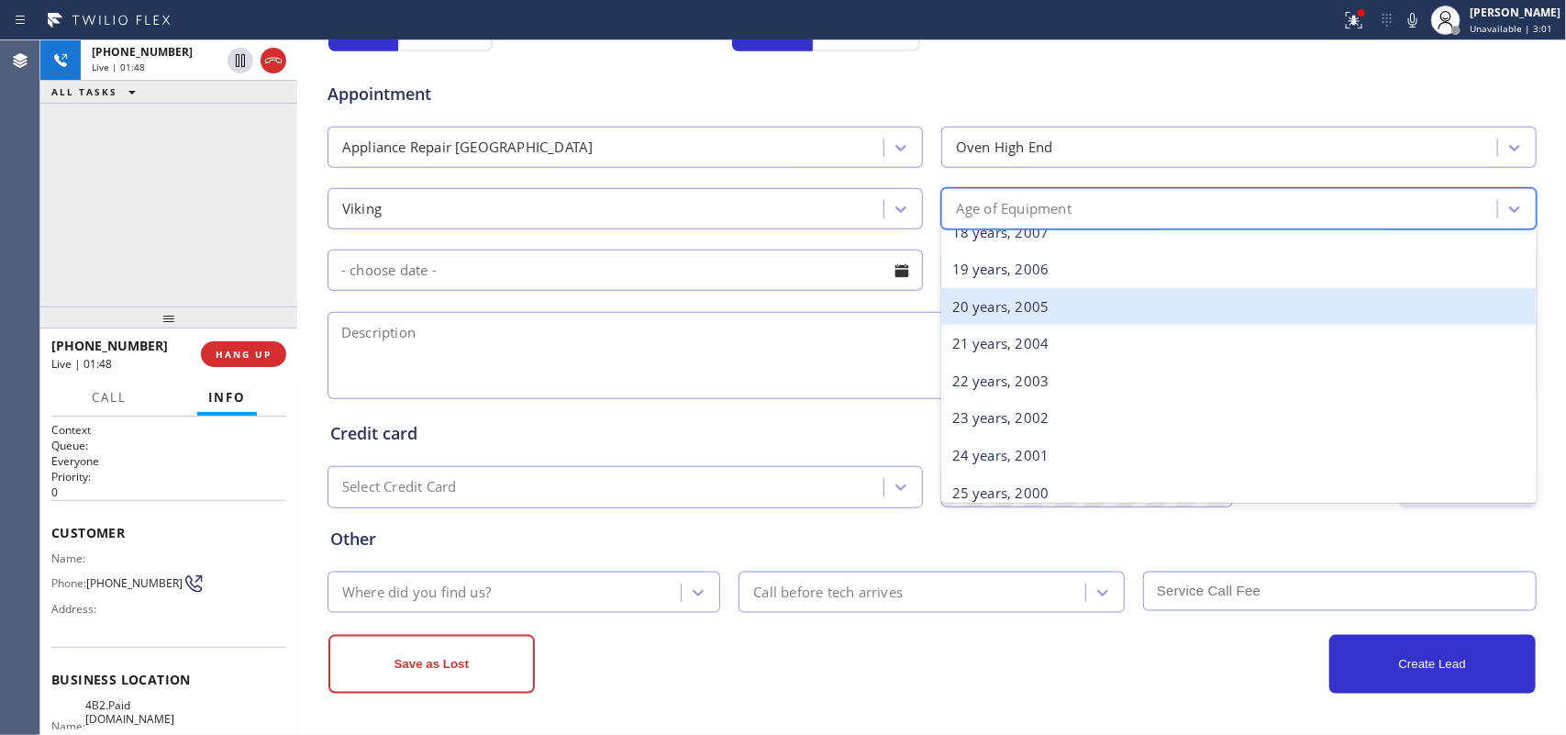
click at [1078, 307] on div "20 years, 2005" at bounding box center [1238, 307] width 595 height 38
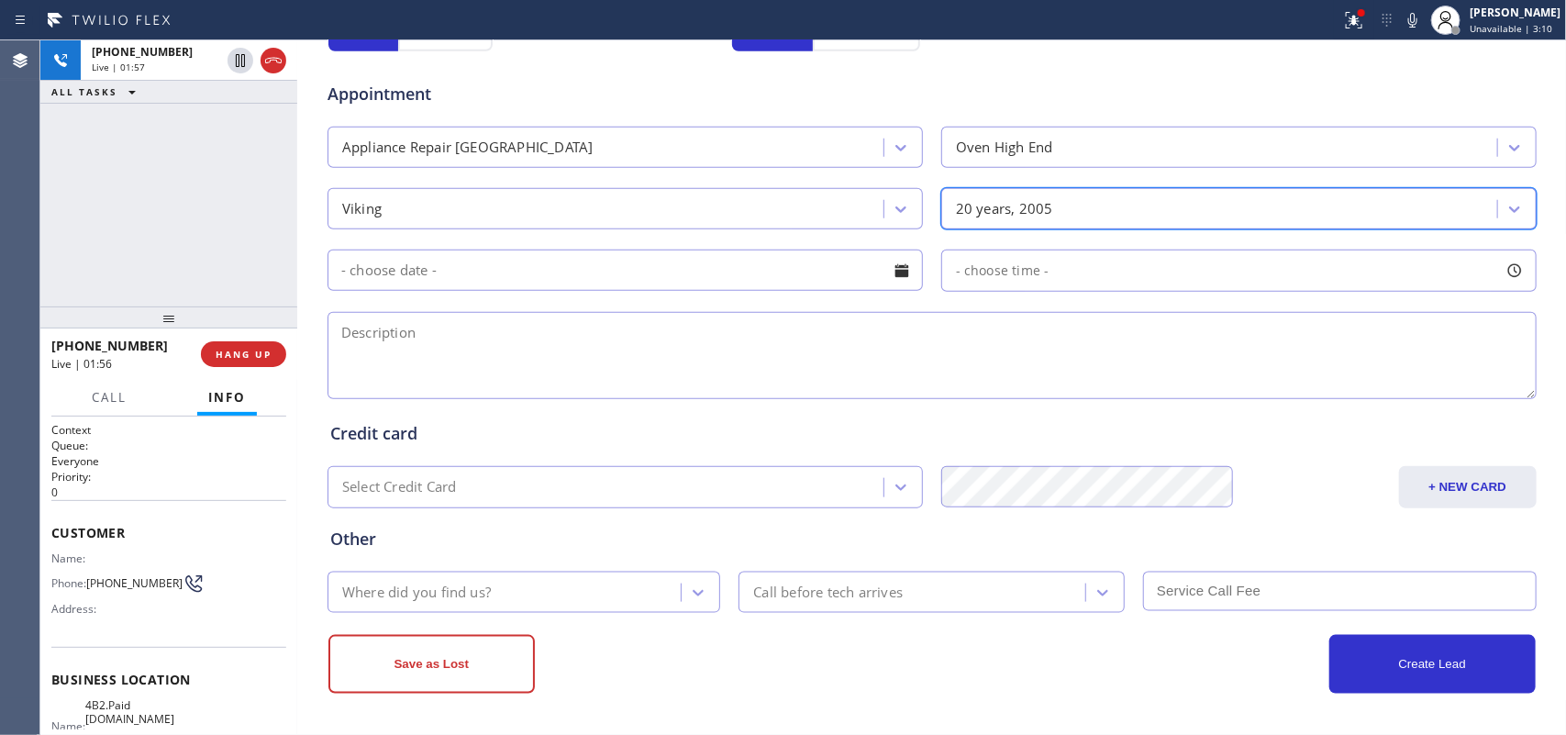
click at [890, 272] on div at bounding box center [901, 270] width 31 height 31
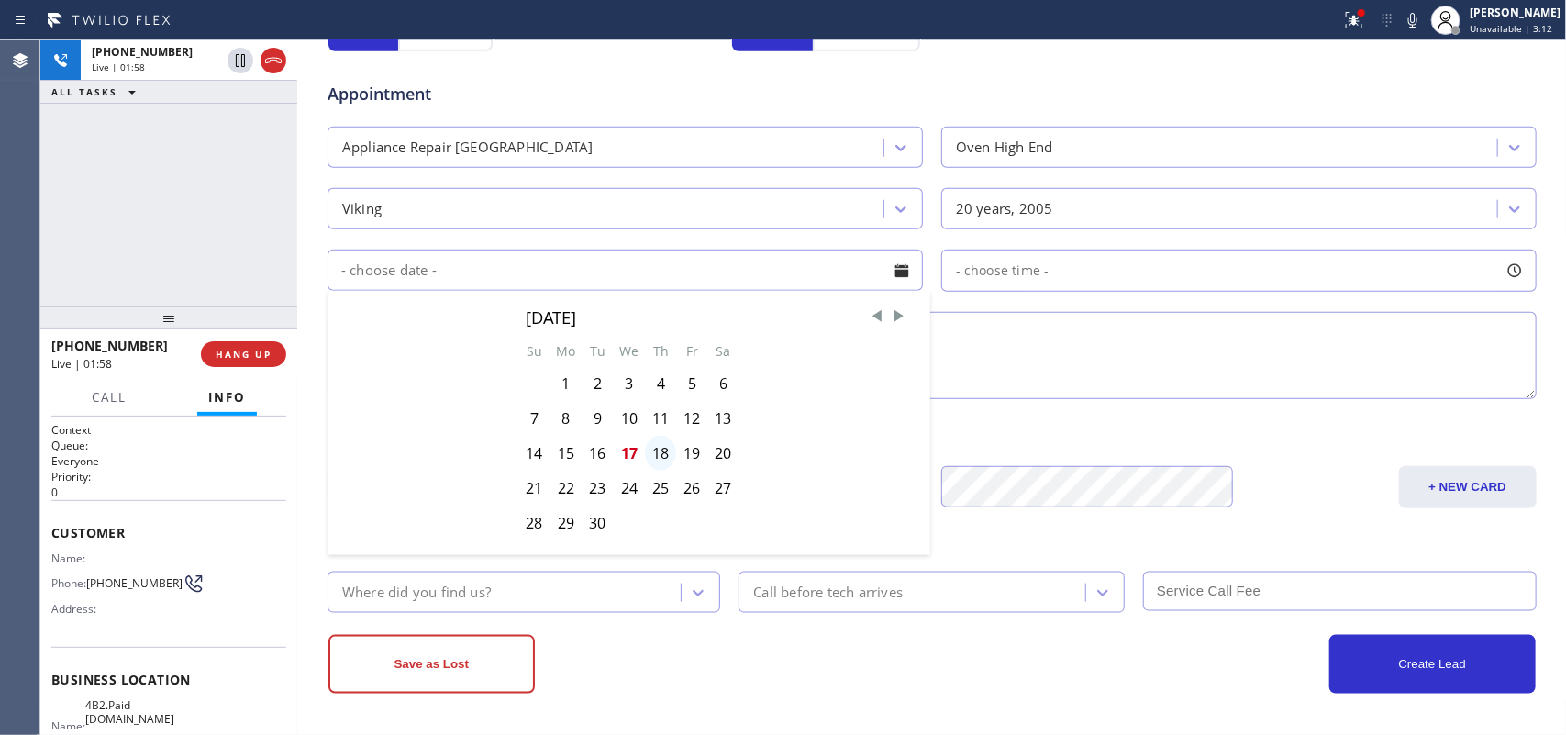
click at [652, 455] on div "18" at bounding box center [660, 453] width 31 height 35
type input "[DATE]"
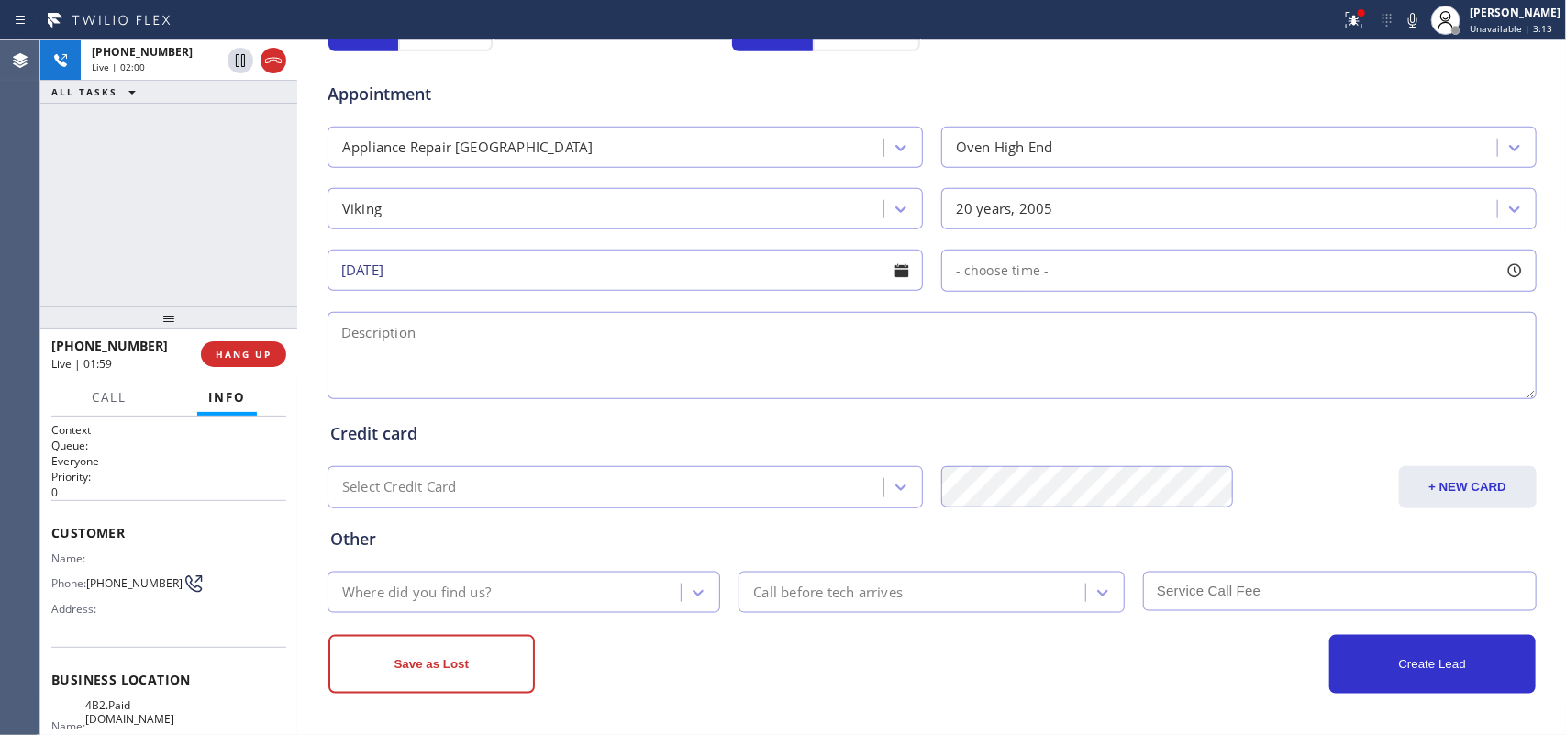
click at [1512, 272] on div at bounding box center [1514, 270] width 31 height 31
drag, startPoint x: 947, startPoint y: 378, endPoint x: 1136, endPoint y: 391, distance: 189.4
click at [1136, 391] on div at bounding box center [1135, 382] width 22 height 39
drag, startPoint x: 954, startPoint y: 383, endPoint x: 1005, endPoint y: 388, distance: 51.6
click at [1005, 388] on div "FROM TILL 9:00 AM 12:00 PM" at bounding box center [1225, 358] width 568 height 132
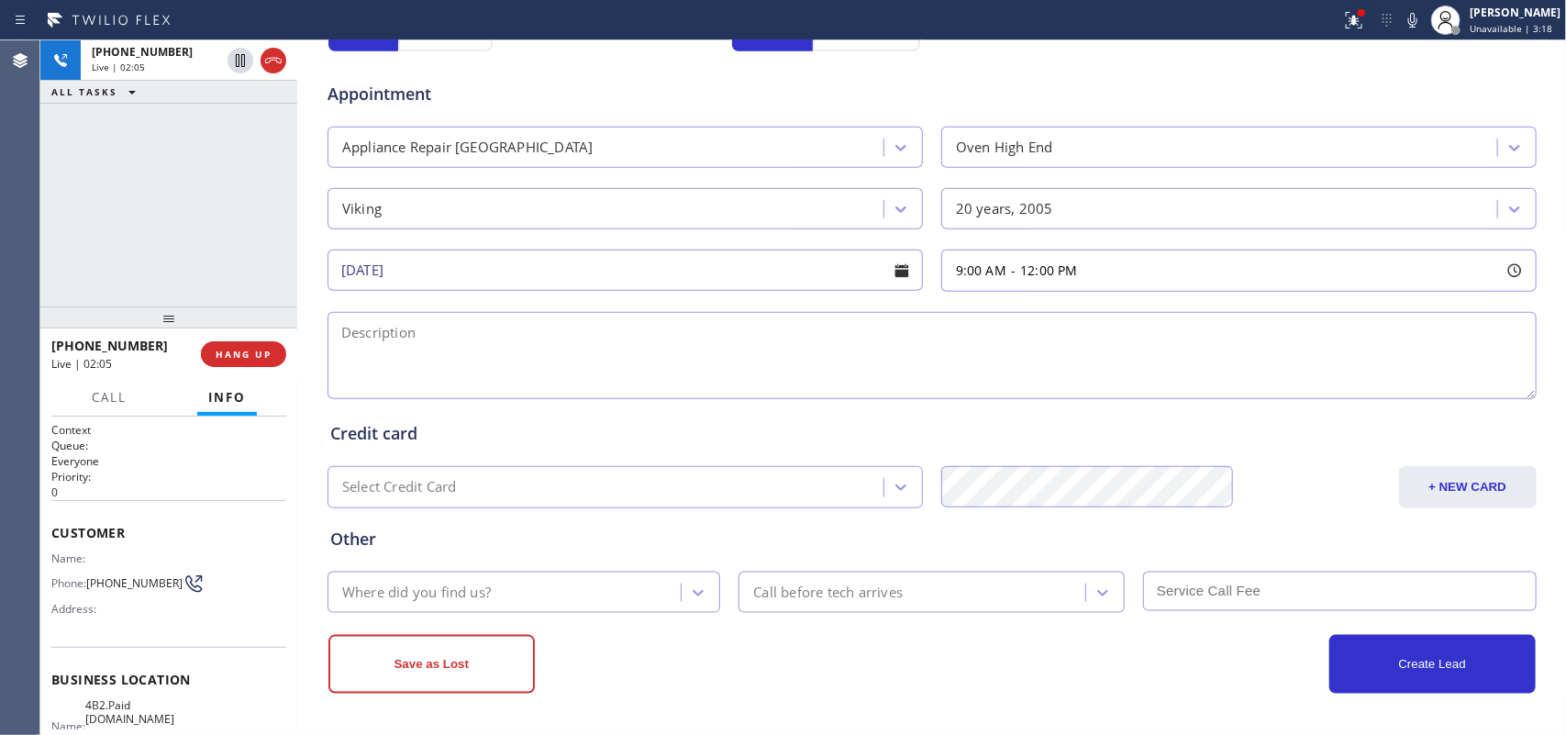
click at [760, 372] on textarea at bounding box center [931, 355] width 1209 height 87
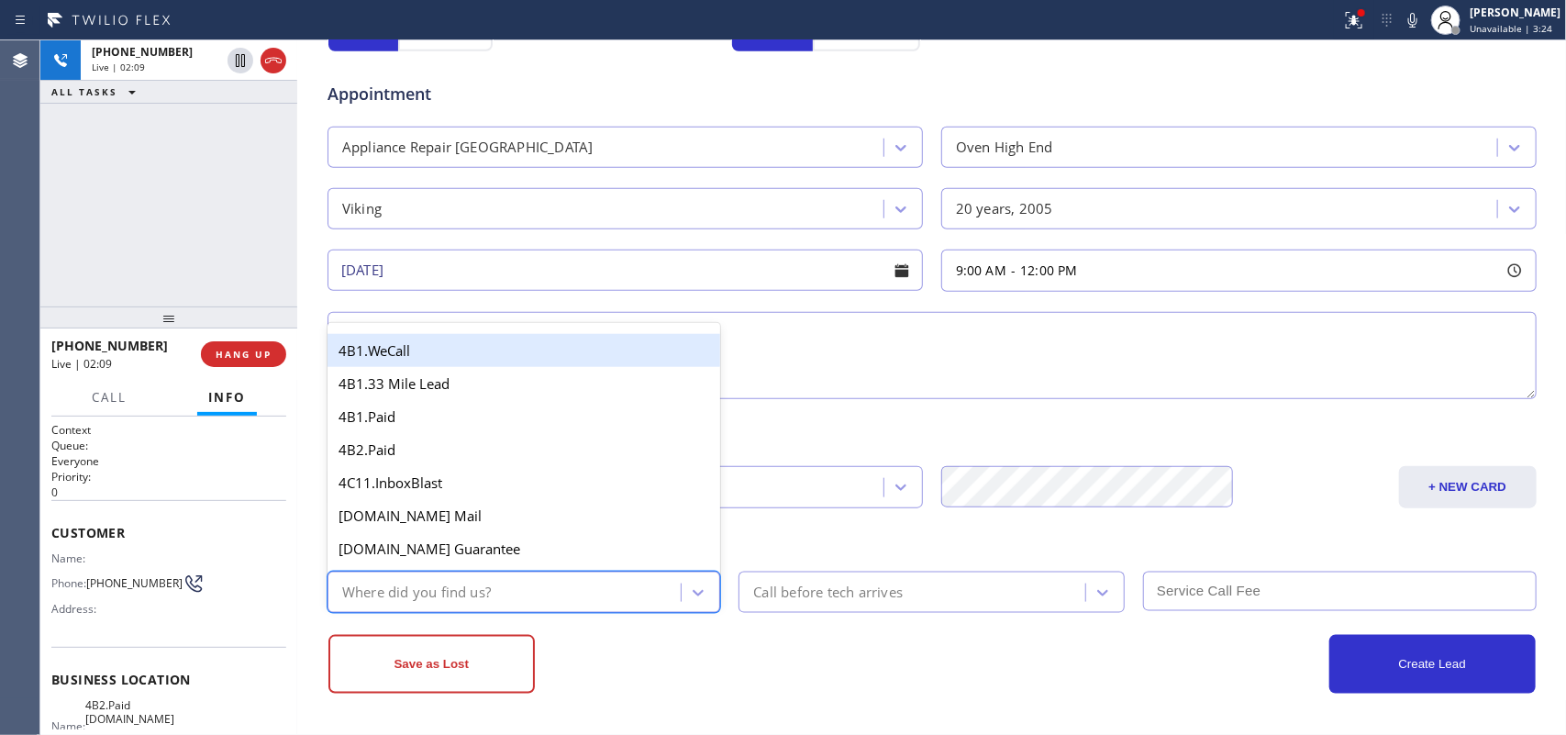
click at [566, 582] on div "Where did you find us?" at bounding box center [507, 592] width 349 height 32
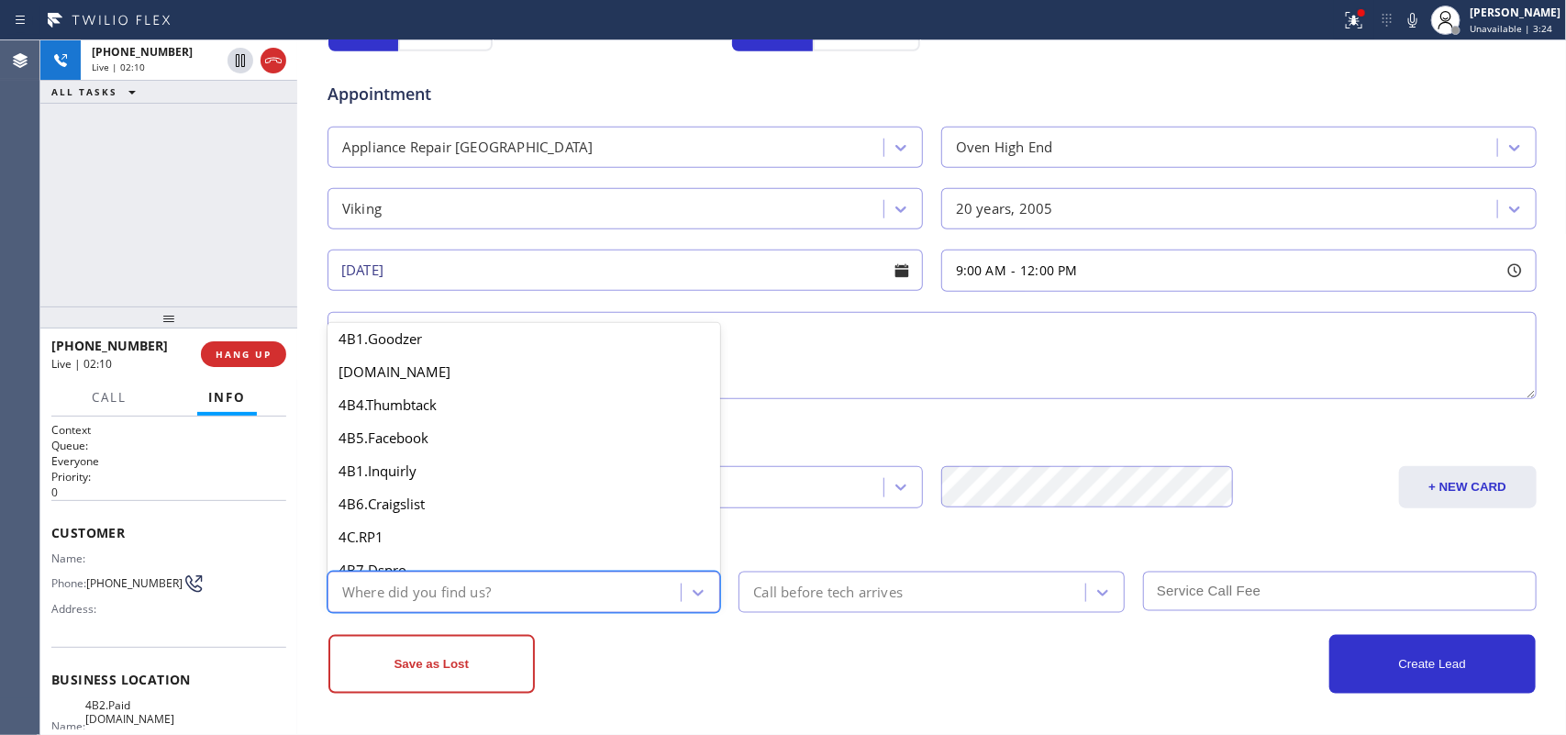
scroll to position [115, 0]
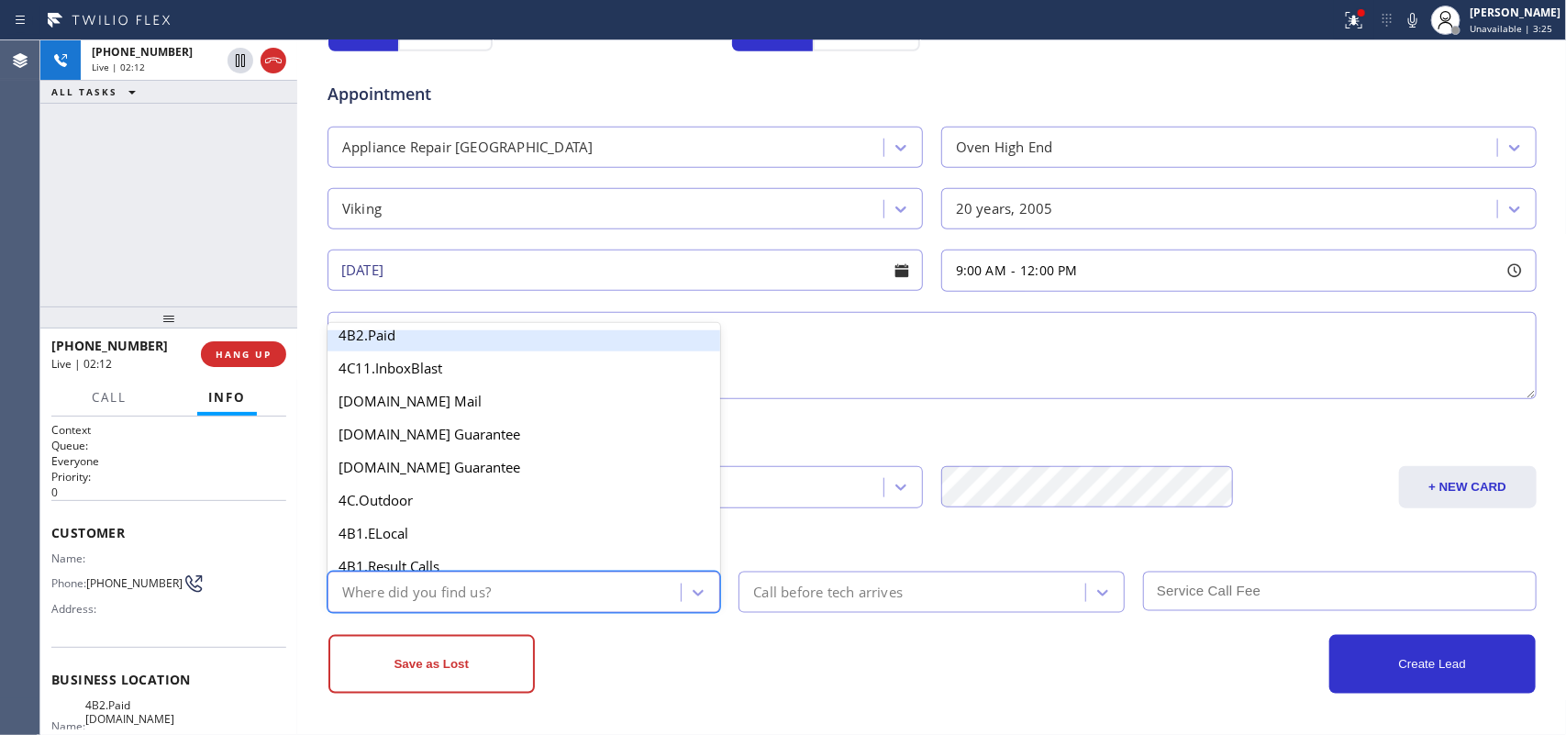
click at [516, 351] on div "4B2.Paid" at bounding box center [524, 334] width 394 height 33
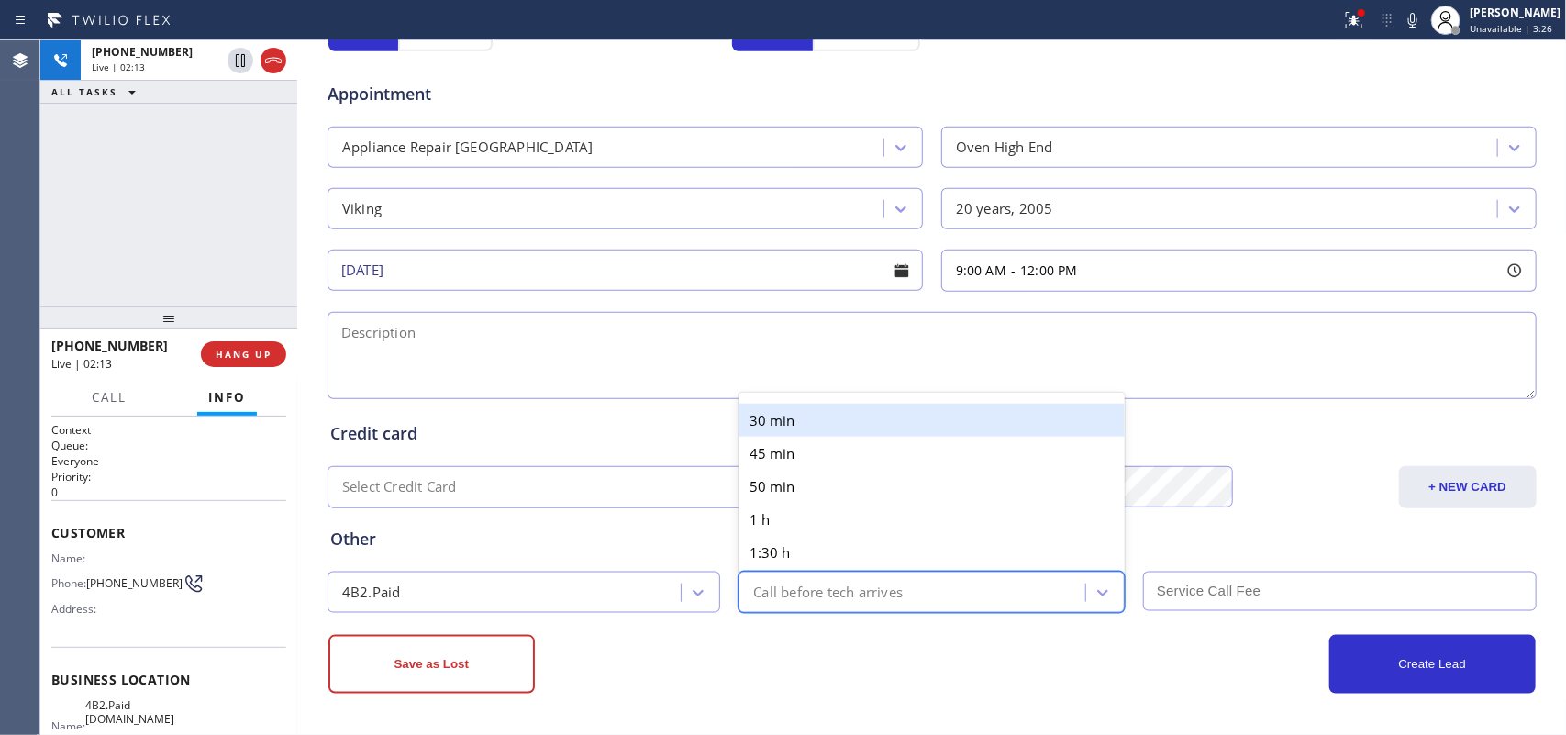
click at [882, 593] on div "Call before tech arrives" at bounding box center [828, 592] width 150 height 21
click at [819, 424] on div "30 min" at bounding box center [931, 420] width 386 height 33
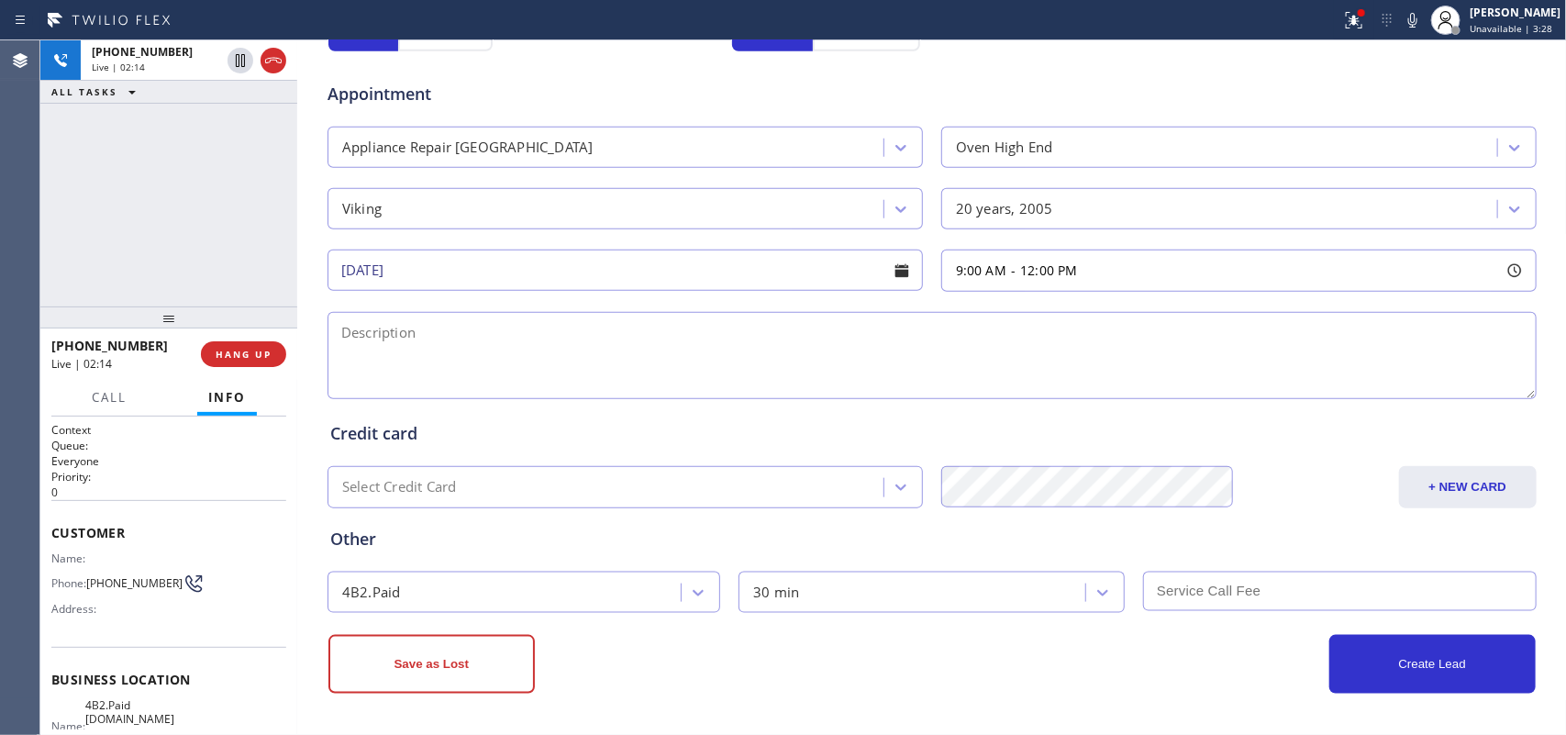
click at [1220, 584] on input "text" at bounding box center [1340, 590] width 394 height 39
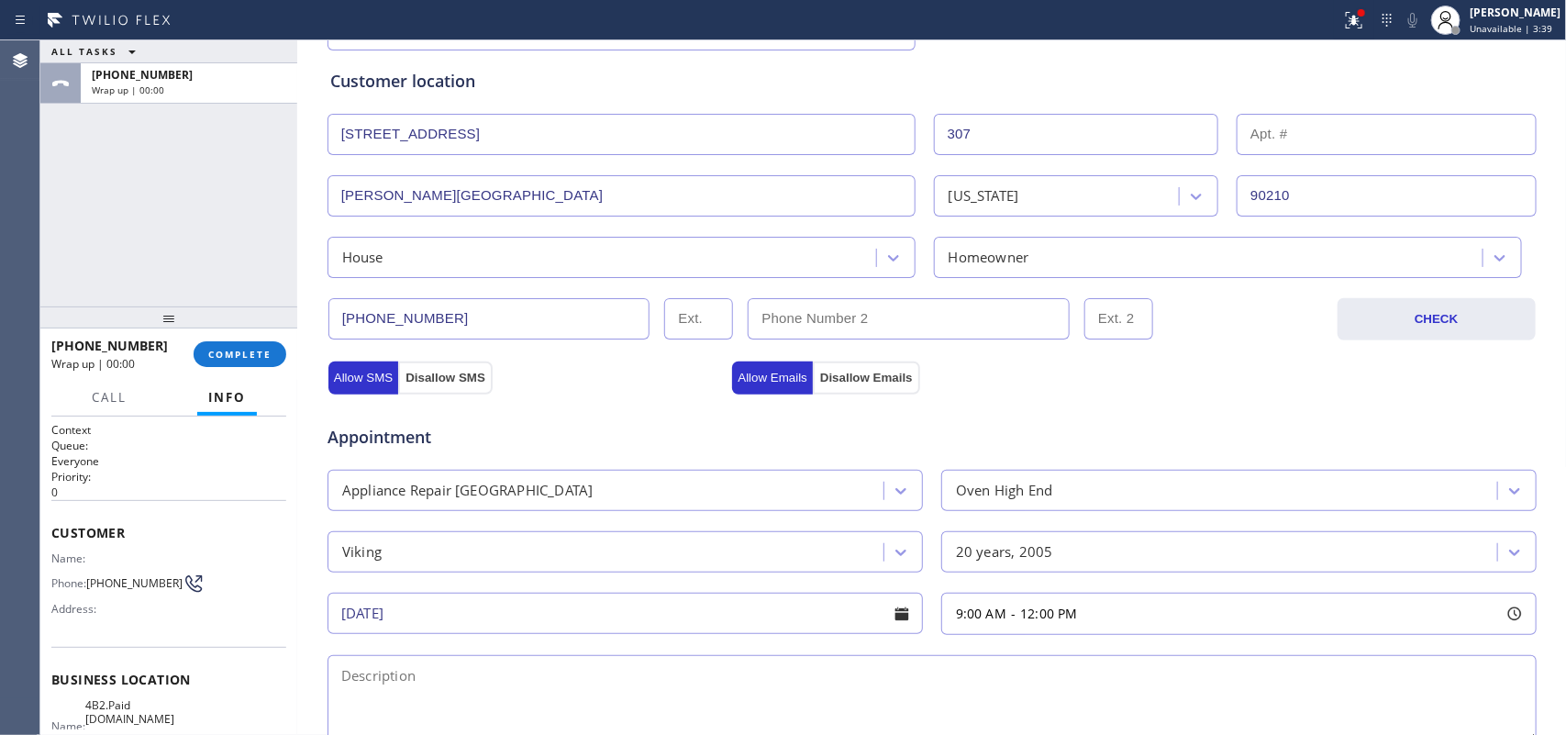
scroll to position [688, 0]
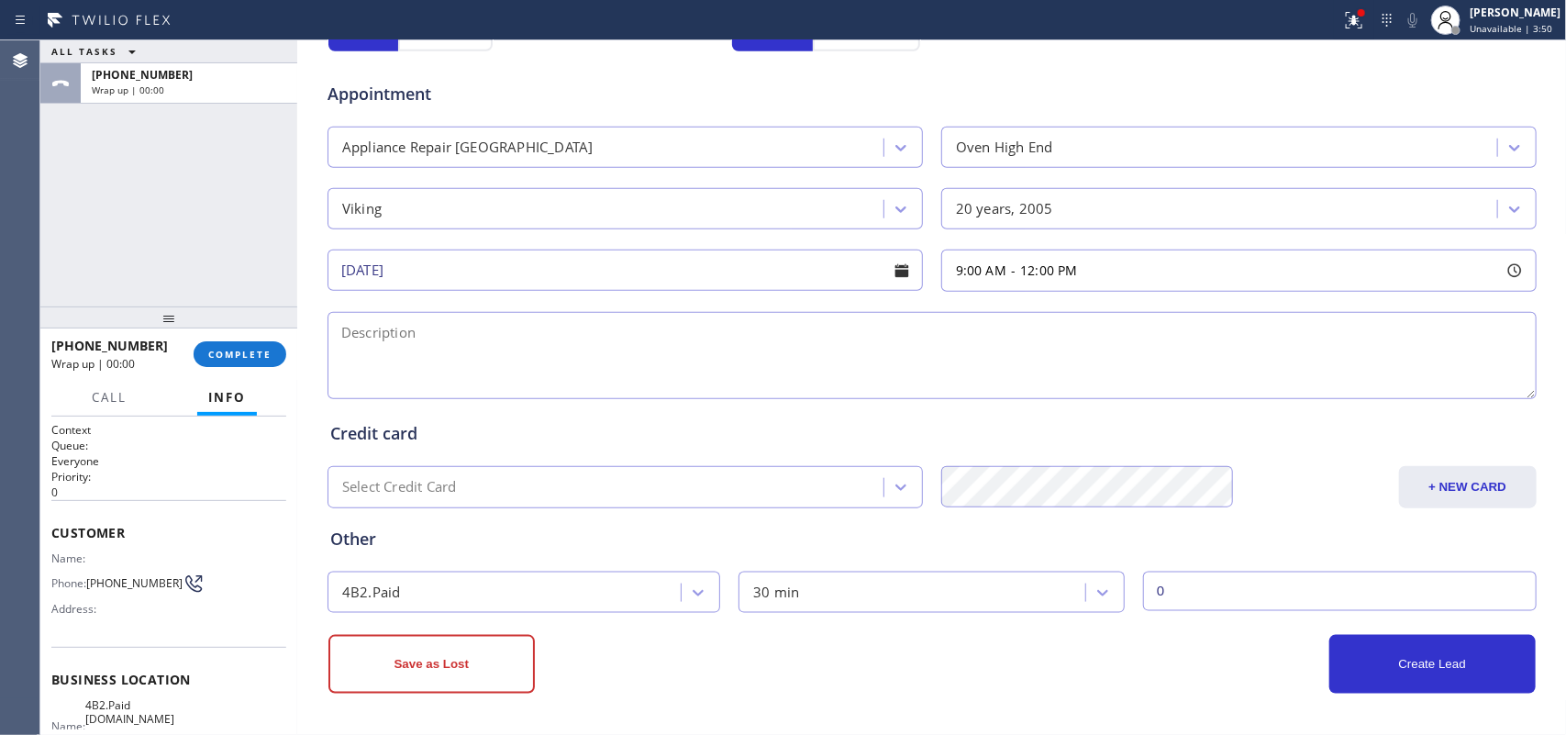
type input "0"
click at [113, 157] on div "ALL TASKS ALL TASKS ACTIVE TASKS TASKS IN WRAP UP [PHONE_NUMBER] Wrap up | 00:00" at bounding box center [168, 173] width 257 height 266
click at [87, 197] on div "ALL TASKS ALL TASKS ACTIVE TASKS TASKS IN WRAP UP [PHONE_NUMBER] Wrap up | 00:00" at bounding box center [168, 173] width 257 height 266
click at [83, 238] on div "ALL TASKS ALL TASKS ACTIVE TASKS TASKS IN WRAP UP [PHONE_NUMBER] Wrap up | 00:00" at bounding box center [168, 173] width 257 height 266
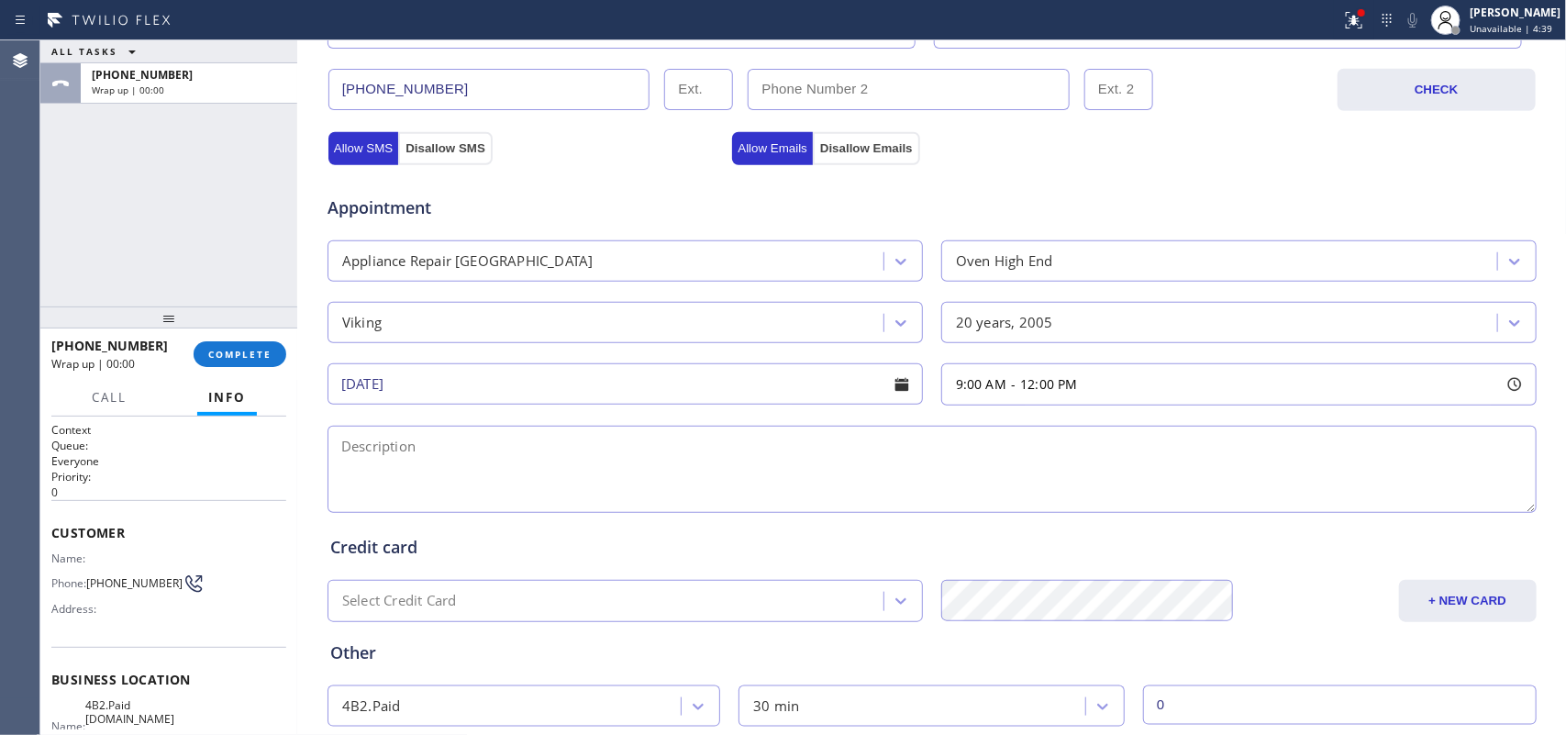
scroll to position [690, 0]
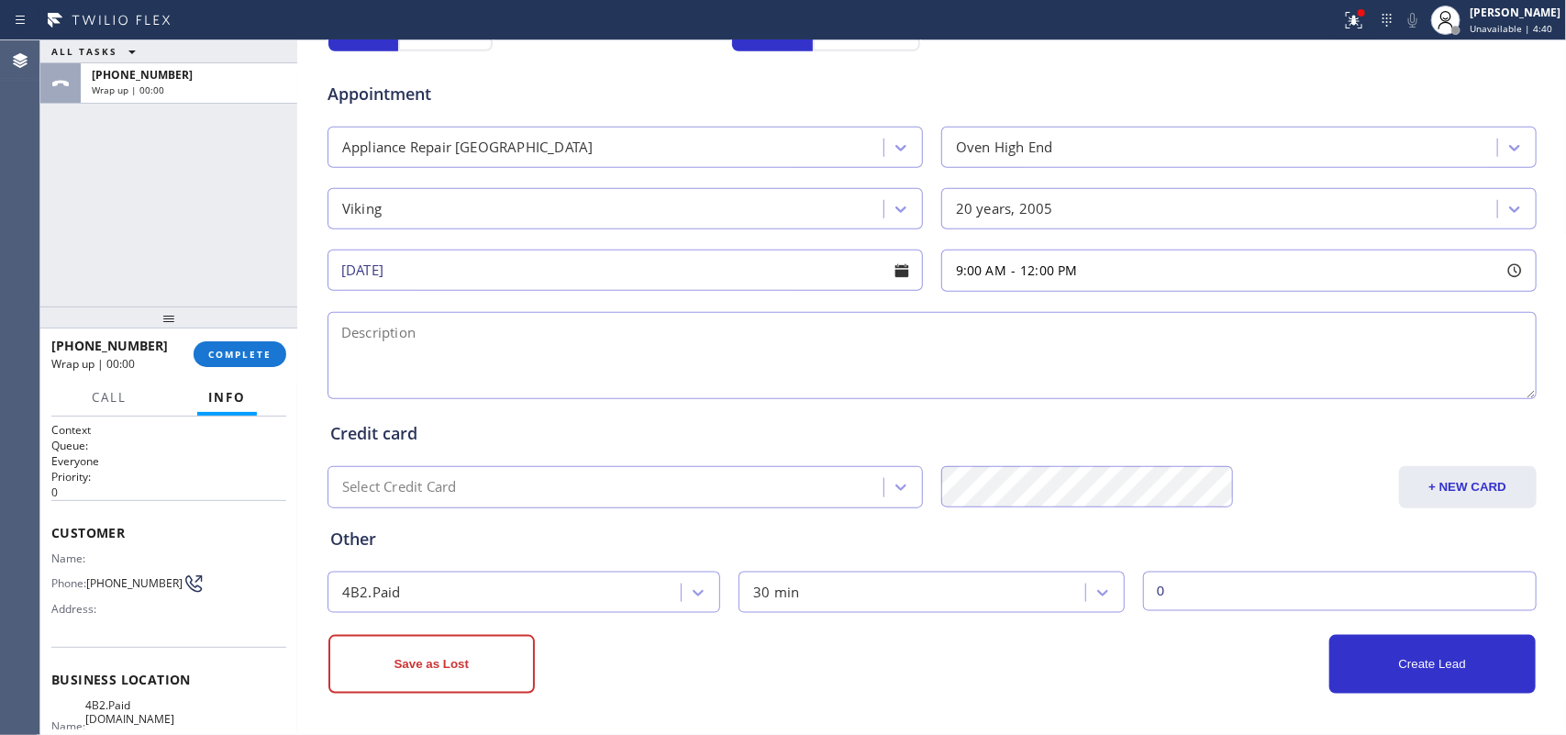
click at [909, 372] on textarea at bounding box center [931, 355] width 1209 height 87
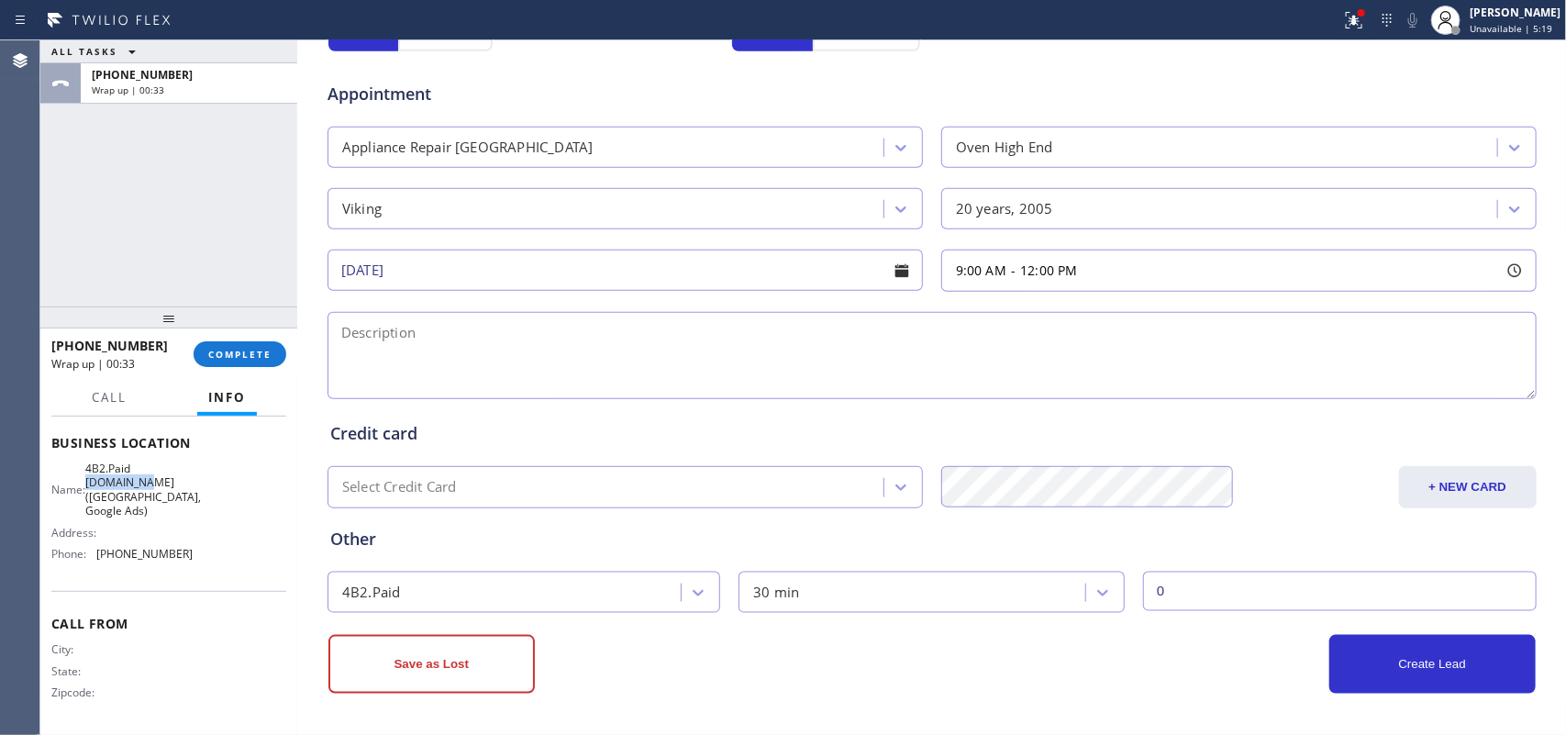
drag, startPoint x: 148, startPoint y: 482, endPoint x: 93, endPoint y: 483, distance: 55.1
click at [93, 483] on span "4B2.Paid [DOMAIN_NAME] ([GEOGRAPHIC_DATA], Google Ads)" at bounding box center [143, 489] width 116 height 57
copy span "VikingCare"
click at [497, 354] on textarea at bounding box center [931, 355] width 1209 height 87
paste textarea "9-12/no scf/ house-ho/Viking Gas Range stove/20 years/does not turn on automati…"
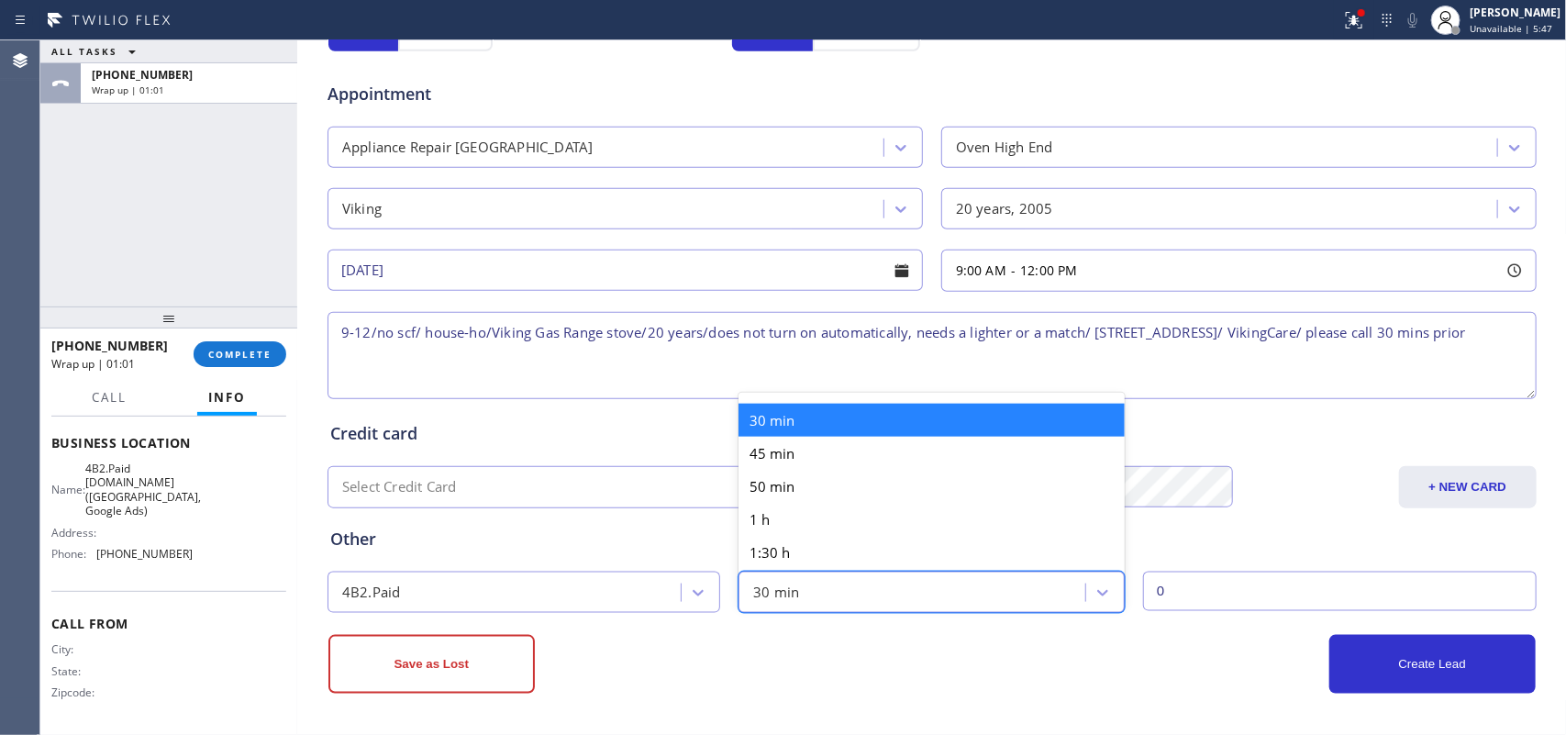
click at [796, 593] on div "30 min" at bounding box center [914, 592] width 341 height 32
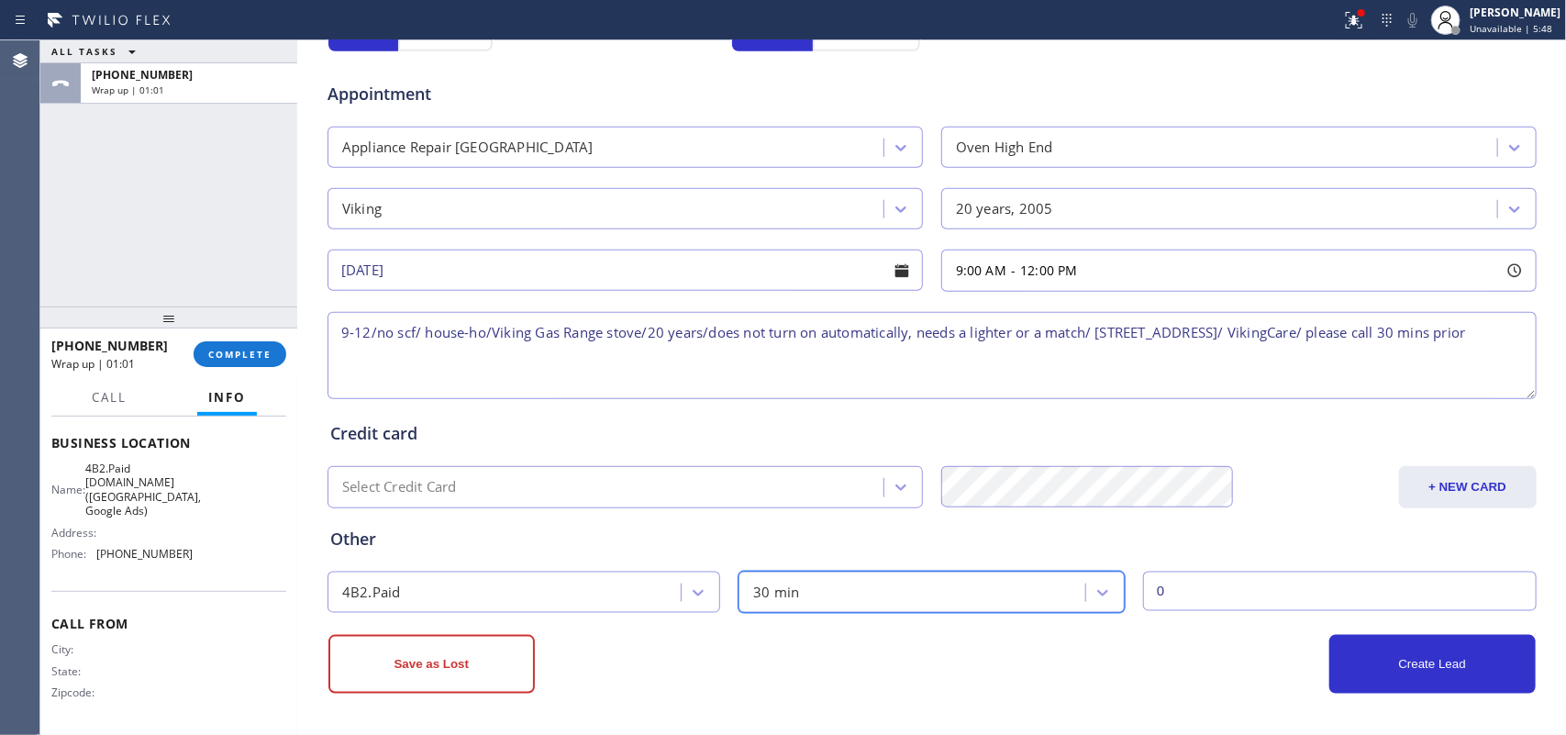
click at [796, 593] on div "30 min" at bounding box center [914, 592] width 341 height 32
click at [1381, 327] on textarea "9-12/no scf/ house-ho/Viking Gas Range stove/20 years/does not turn on automati…" at bounding box center [931, 355] width 1209 height 87
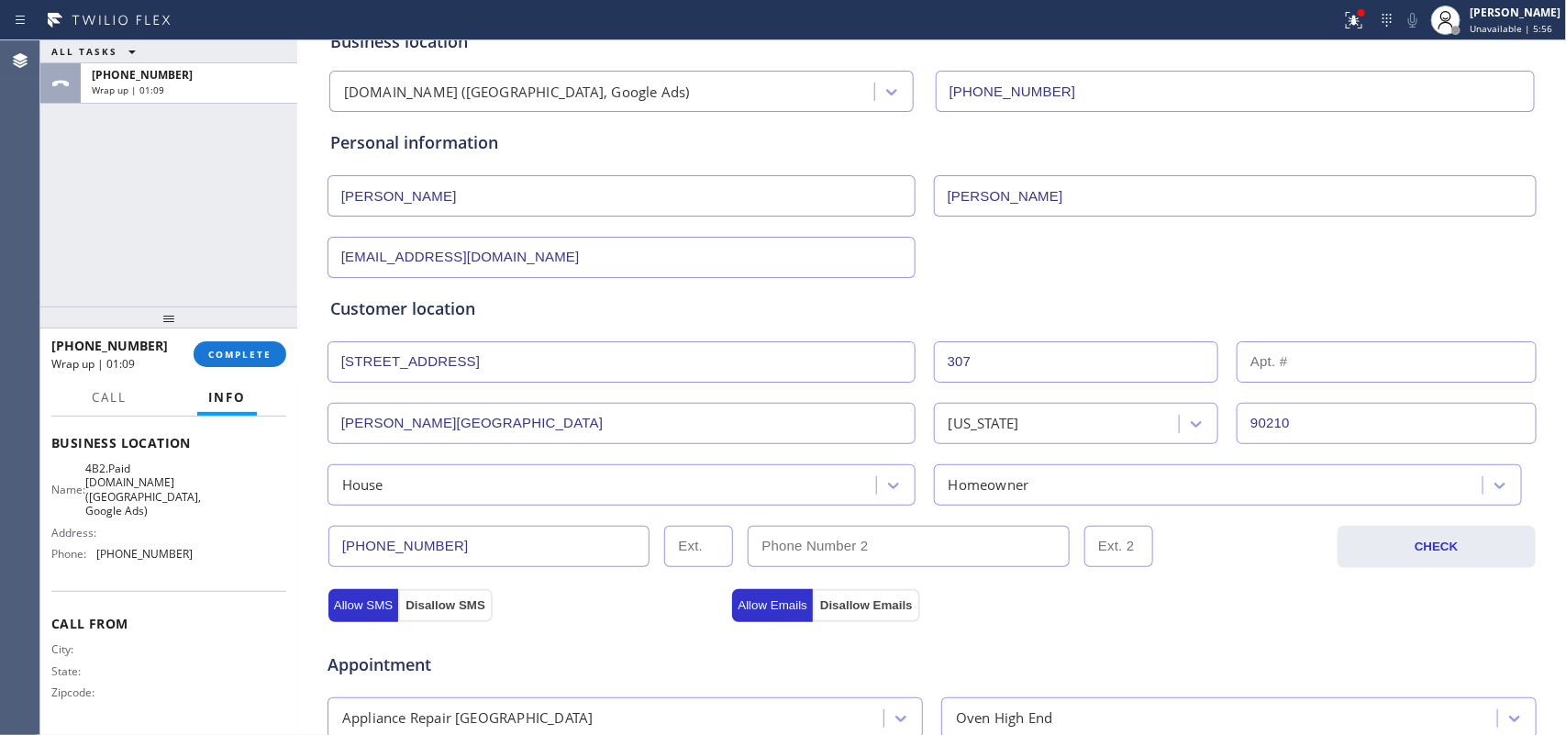
scroll to position [690, 0]
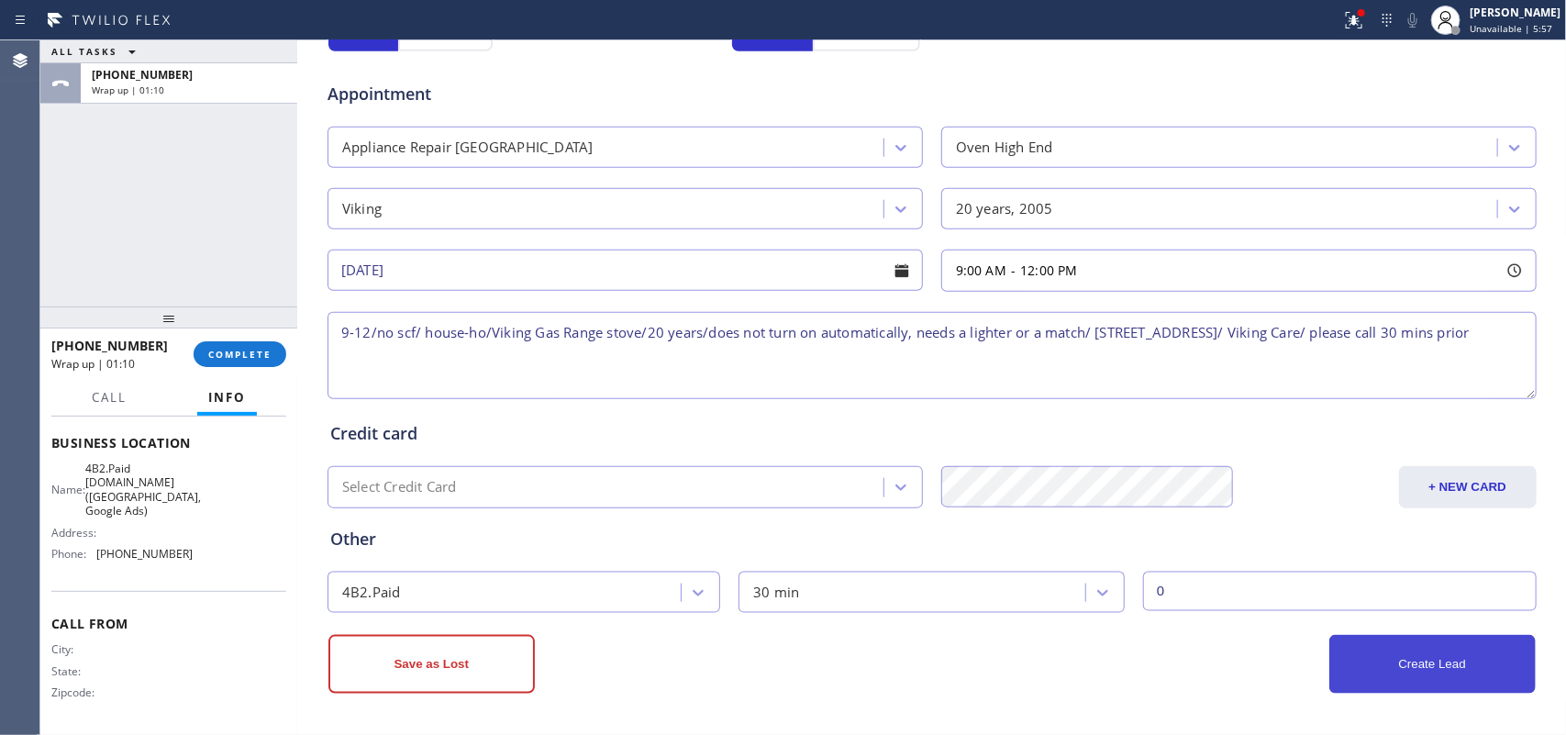
type textarea "9-12/no scf/ house-ho/Viking Gas Range stove/20 years/does not turn on automati…"
click at [1417, 675] on button "Create Lead" at bounding box center [1432, 664] width 206 height 59
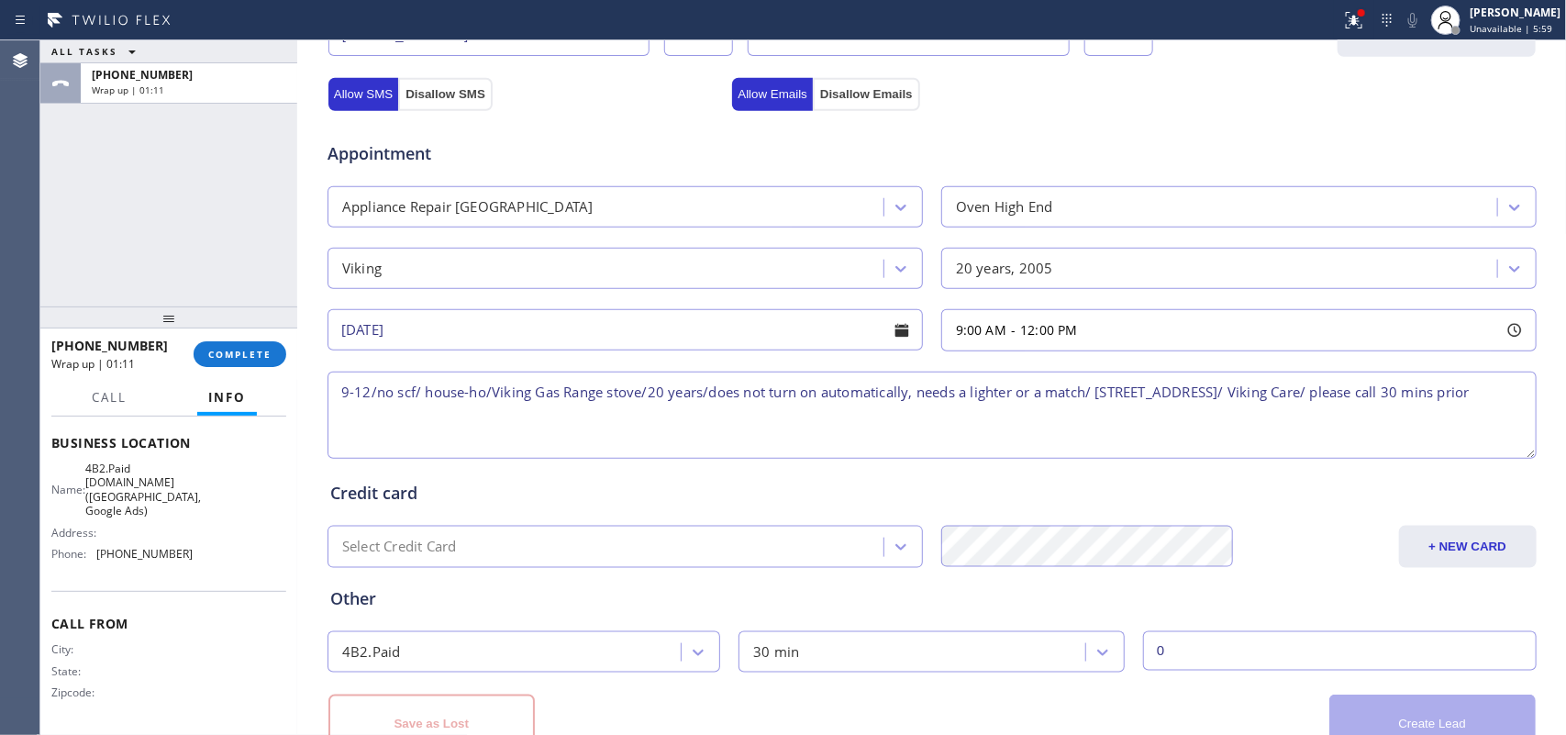
scroll to position [752, 0]
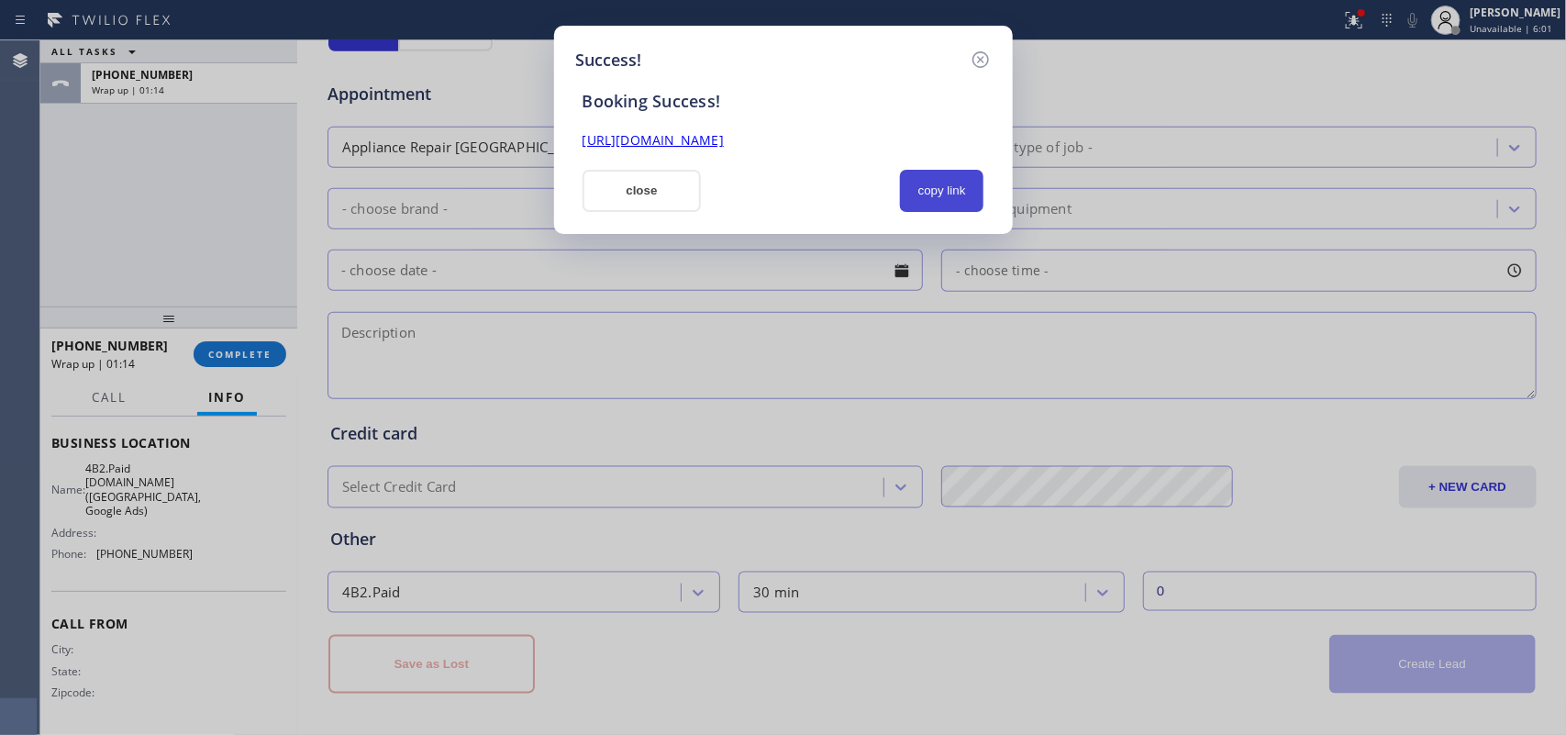
click at [954, 194] on button "copy link" at bounding box center [942, 191] width 84 height 42
click at [724, 134] on link "[URL][DOMAIN_NAME]" at bounding box center [652, 139] width 141 height 17
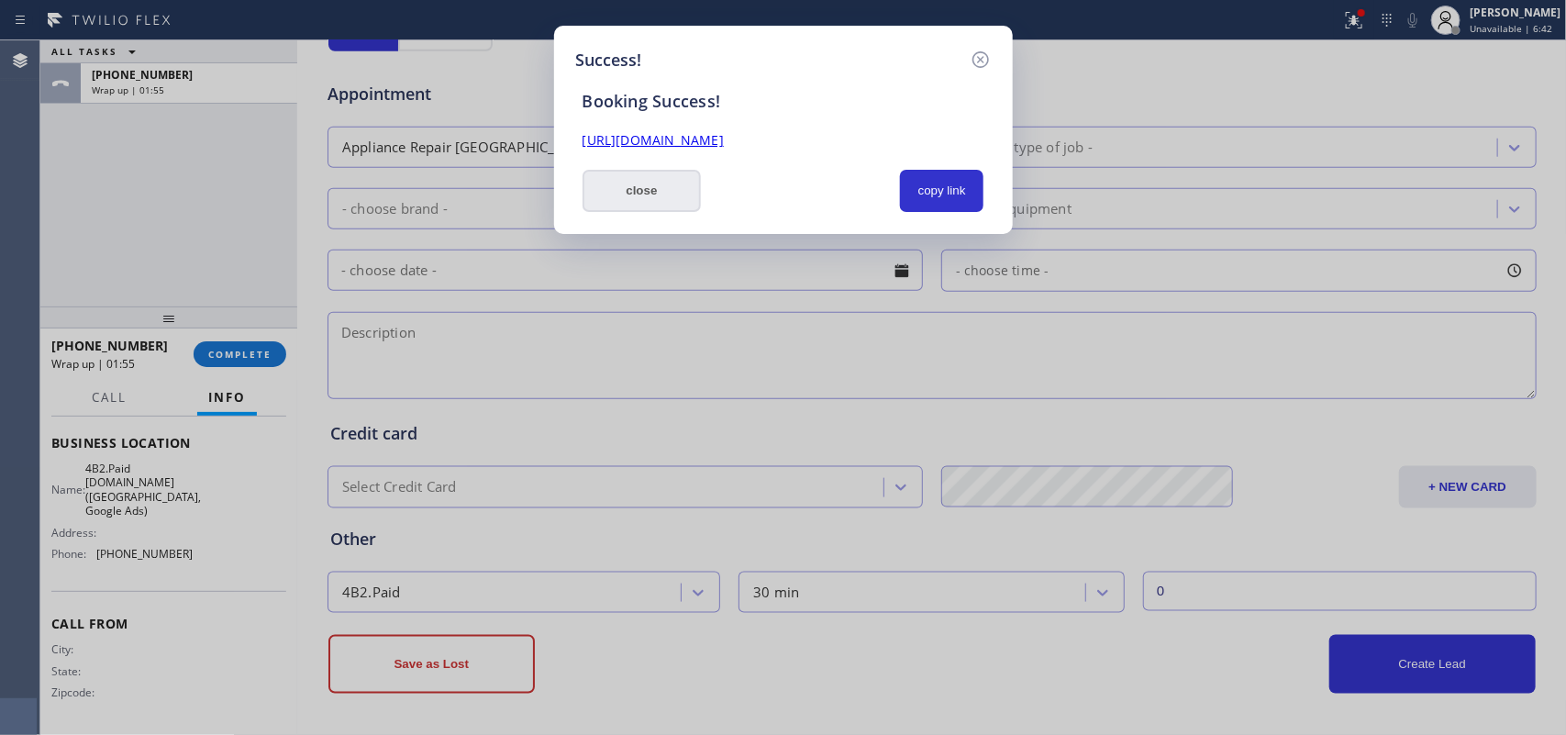
click at [631, 194] on button "close" at bounding box center [641, 191] width 119 height 42
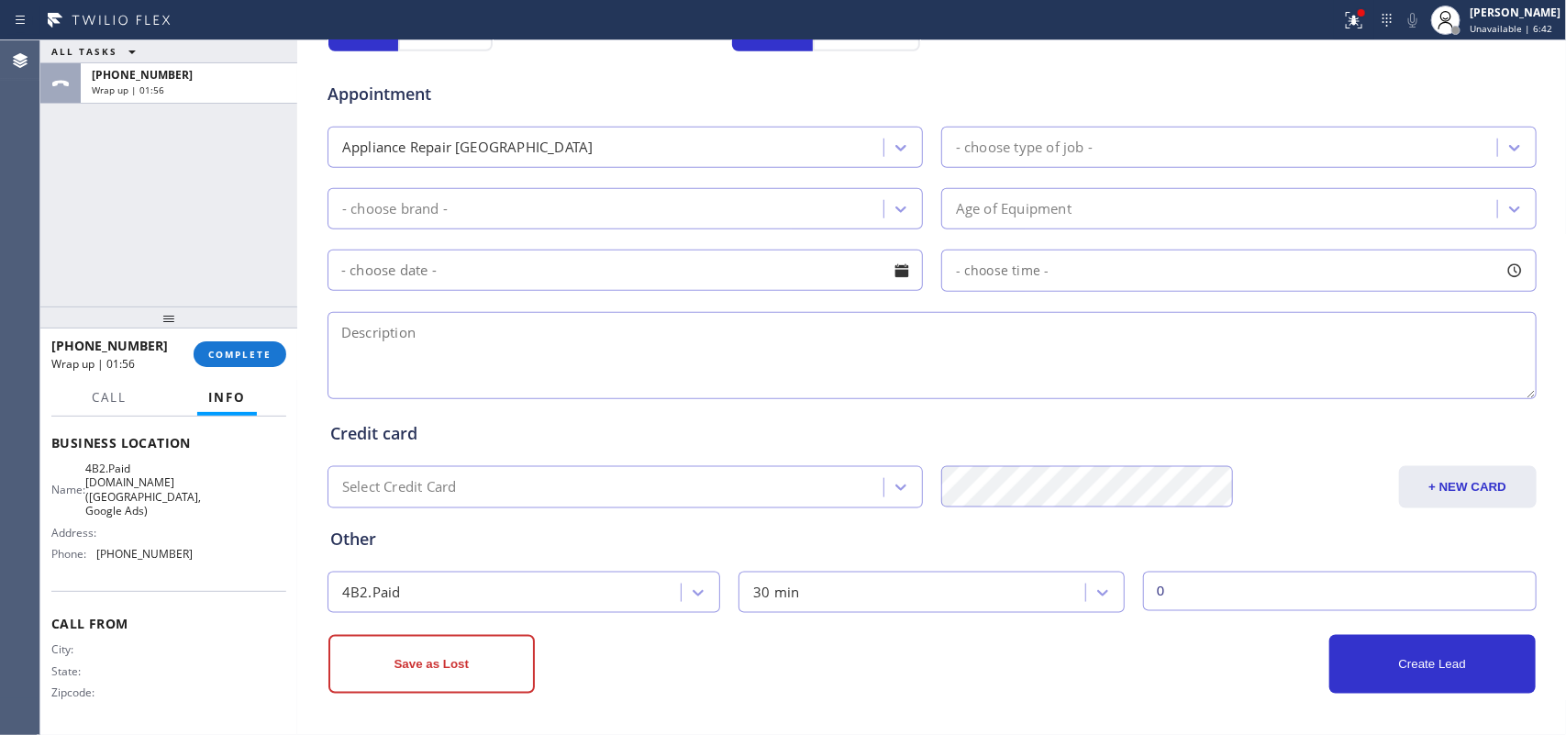
scroll to position [0, 0]
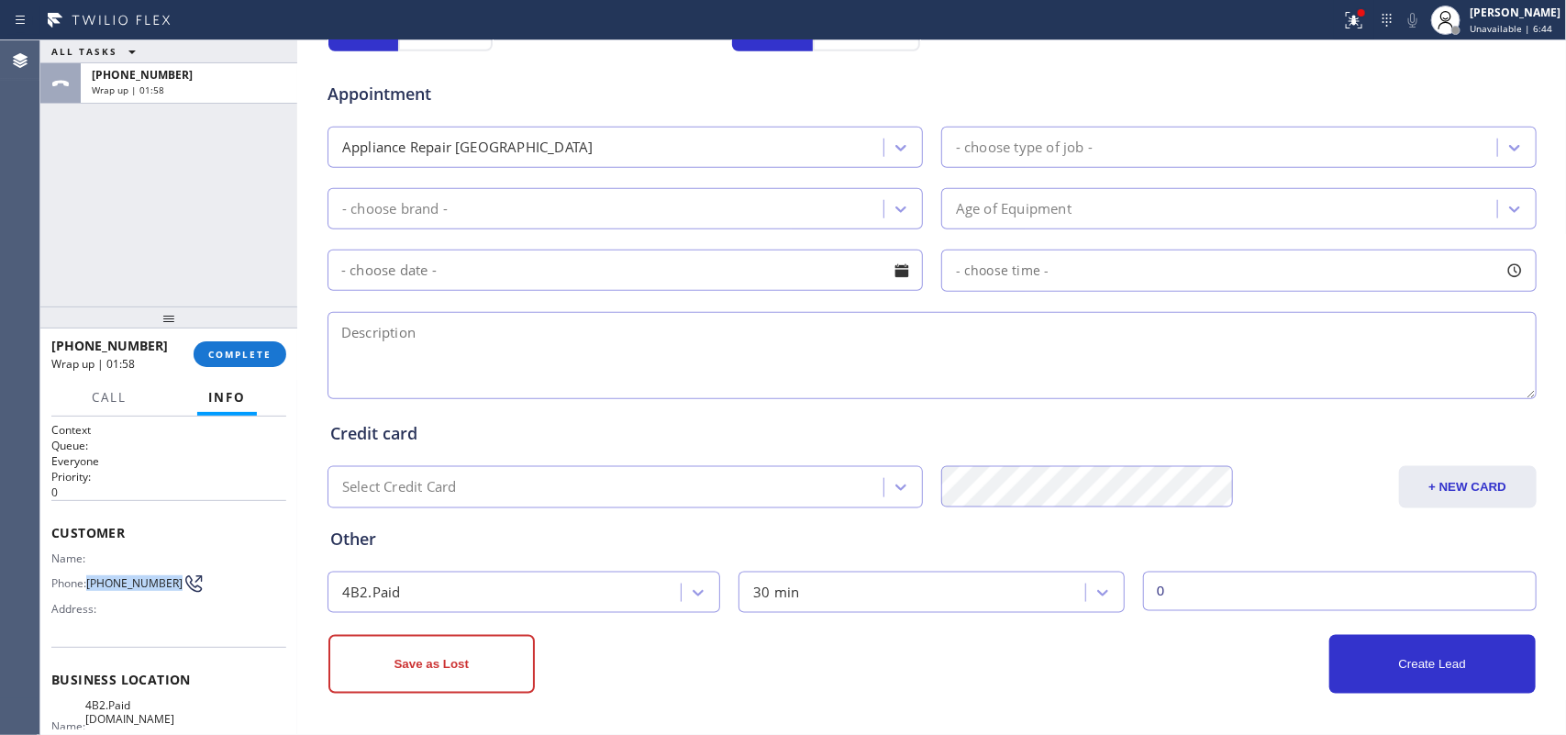
drag, startPoint x: 106, startPoint y: 588, endPoint x: 88, endPoint y: 573, distance: 23.5
click at [88, 576] on span "[PHONE_NUMBER]" at bounding box center [134, 583] width 96 height 14
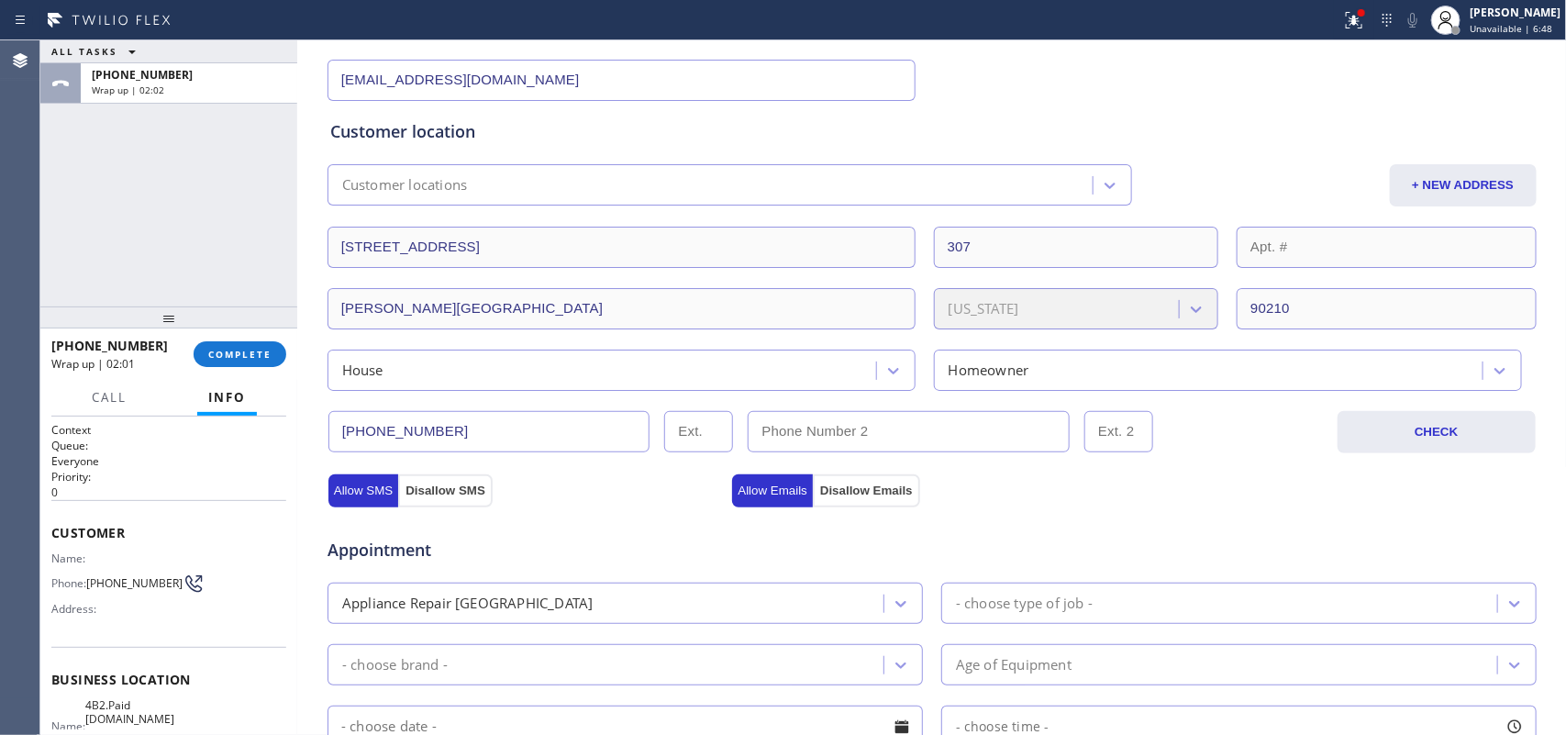
click at [424, 427] on input "[PHONE_NUMBER]" at bounding box center [489, 431] width 322 height 41
click at [235, 349] on span "COMPLETE" at bounding box center [239, 354] width 63 height 13
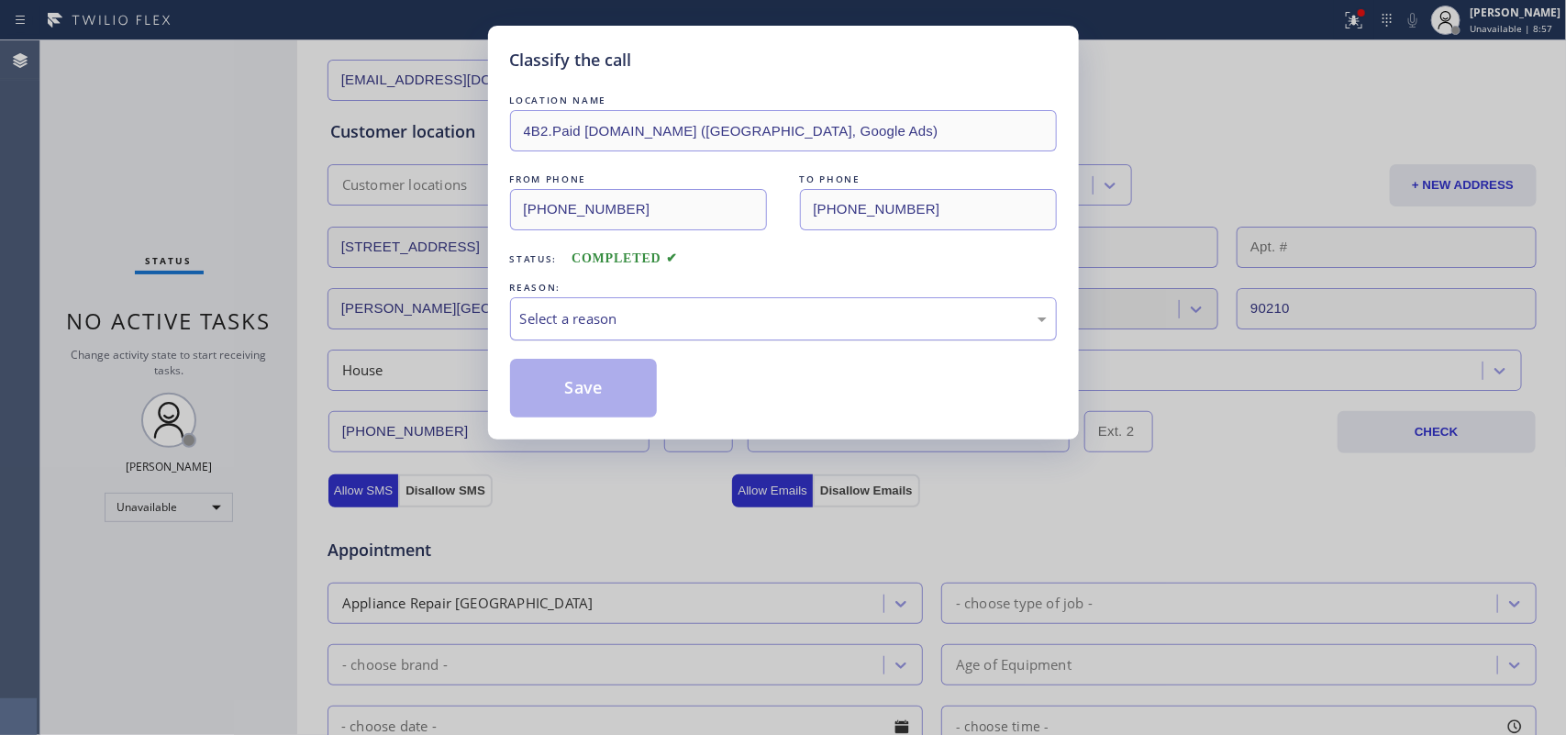
click at [661, 312] on div "Select a reason" at bounding box center [783, 318] width 527 height 21
click at [588, 387] on button "Save" at bounding box center [584, 388] width 148 height 59
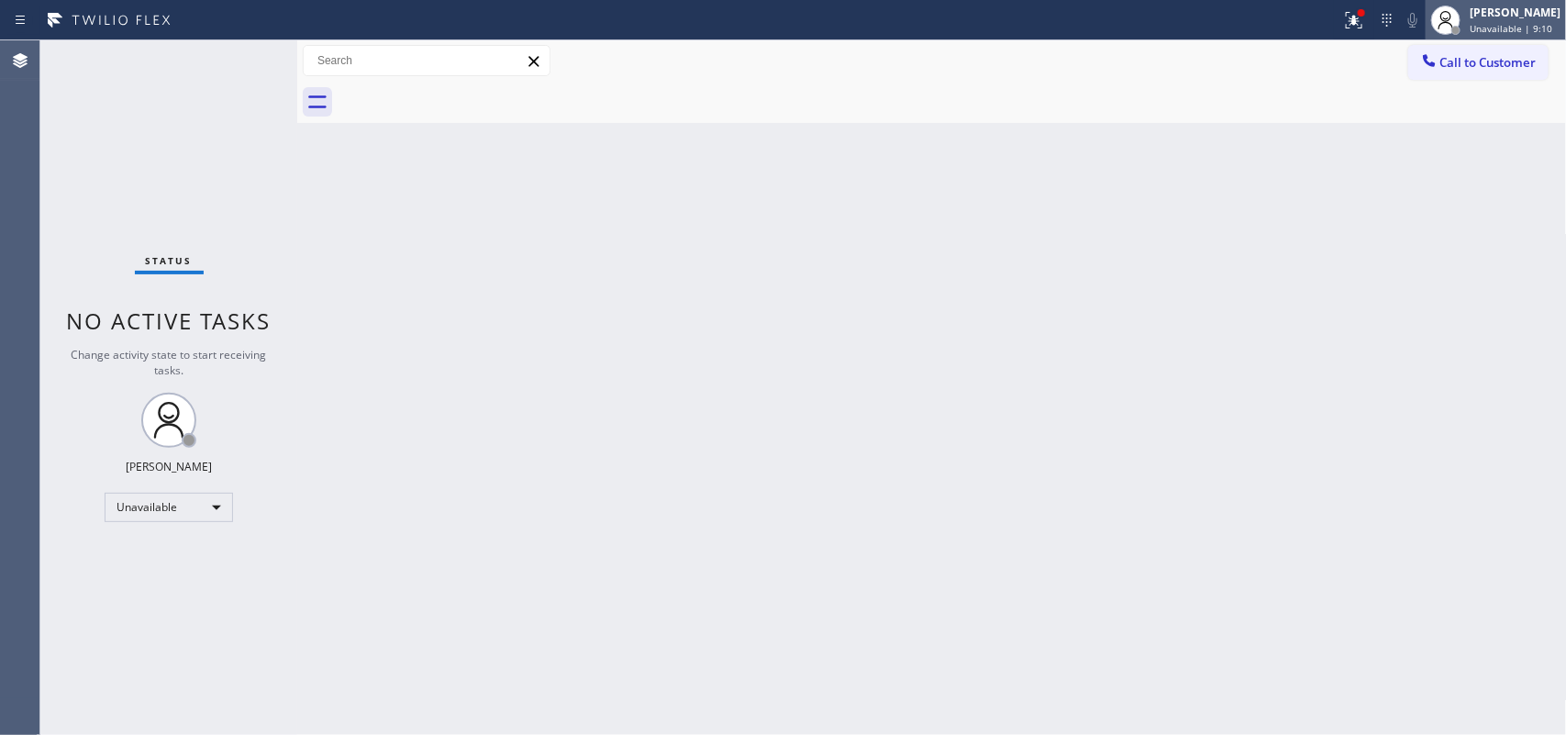
click at [1547, 14] on div "[PERSON_NAME]" at bounding box center [1515, 13] width 91 height 16
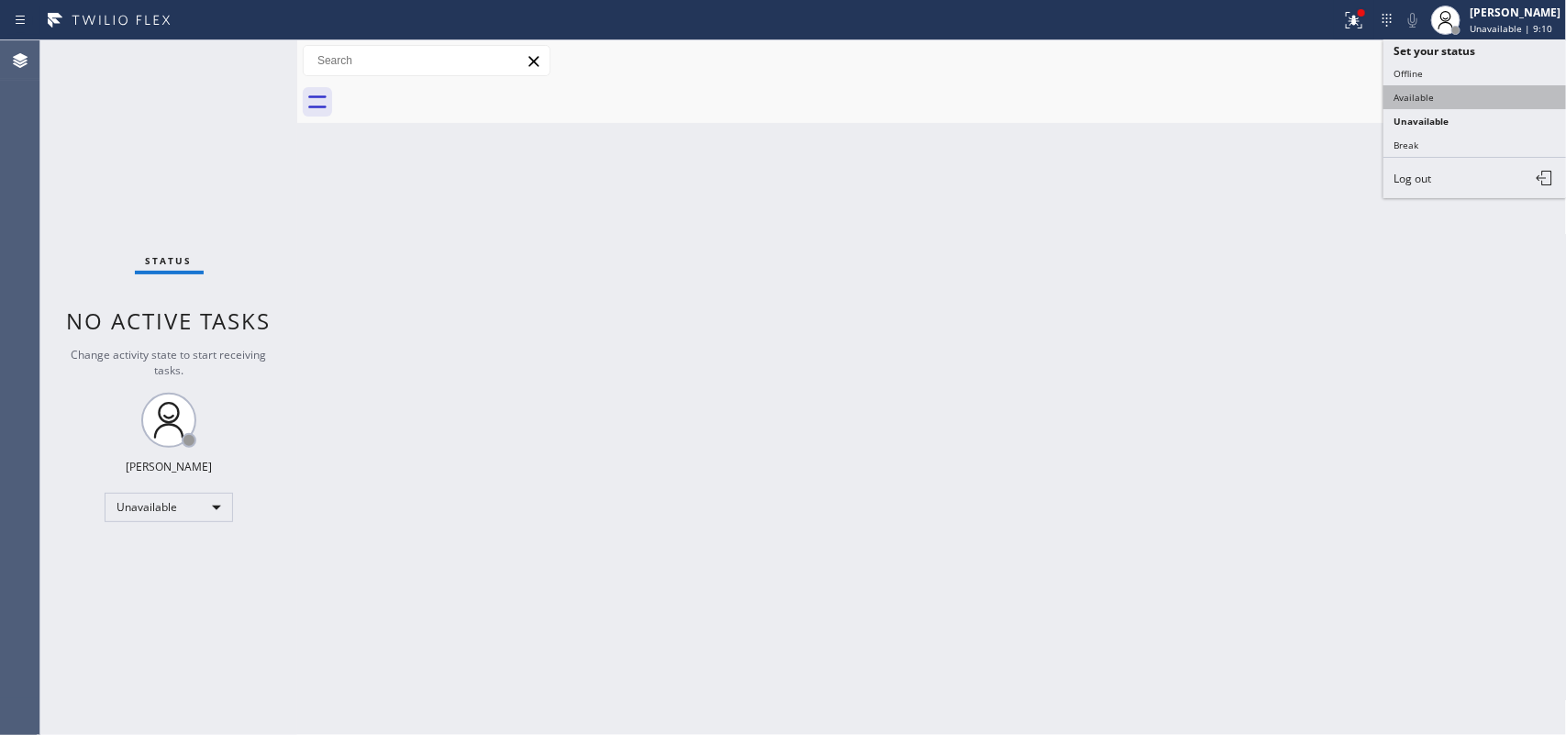
click at [1422, 98] on button "Available" at bounding box center [1474, 97] width 183 height 24
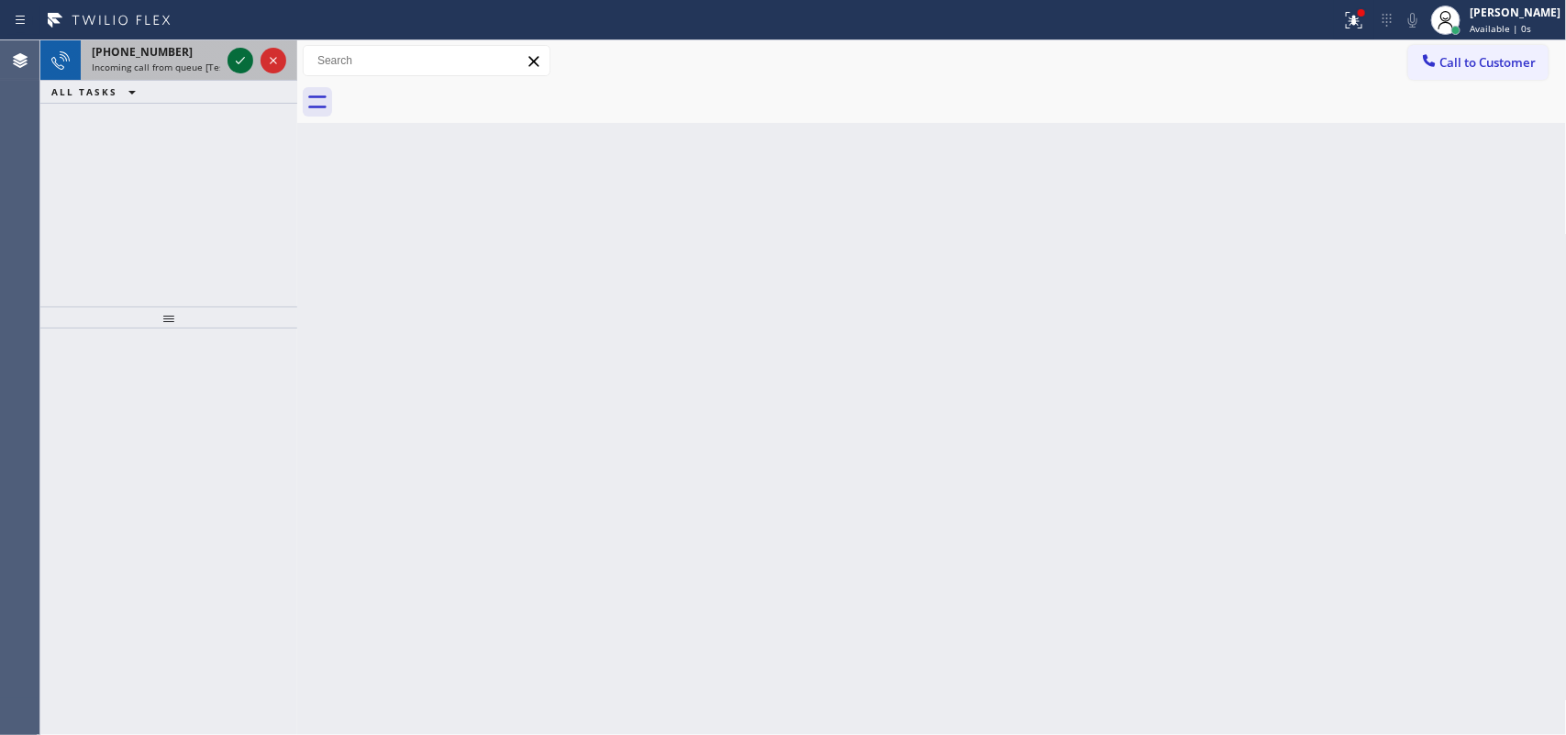
click at [237, 61] on icon at bounding box center [240, 61] width 22 height 22
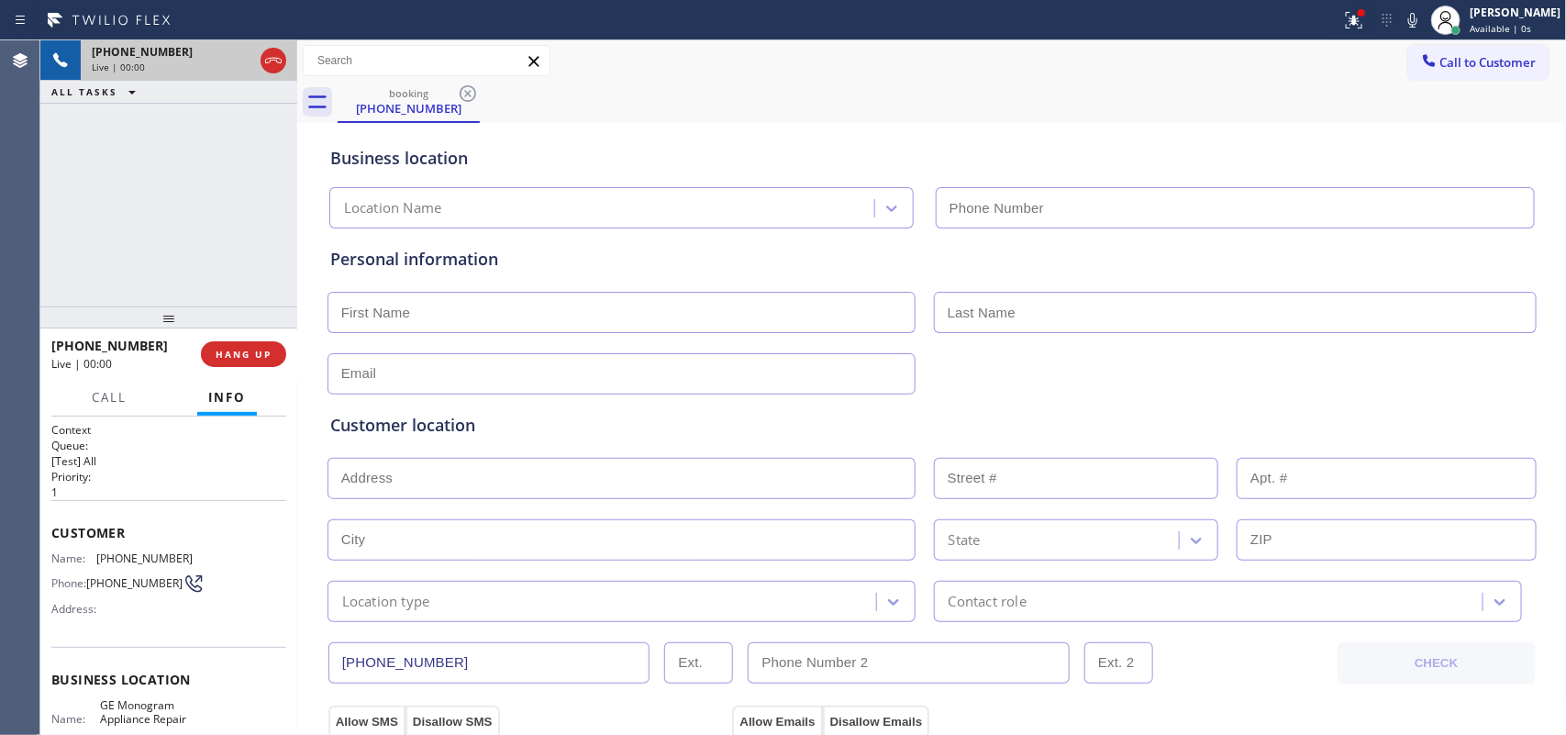
type input "[PHONE_NUMBER]"
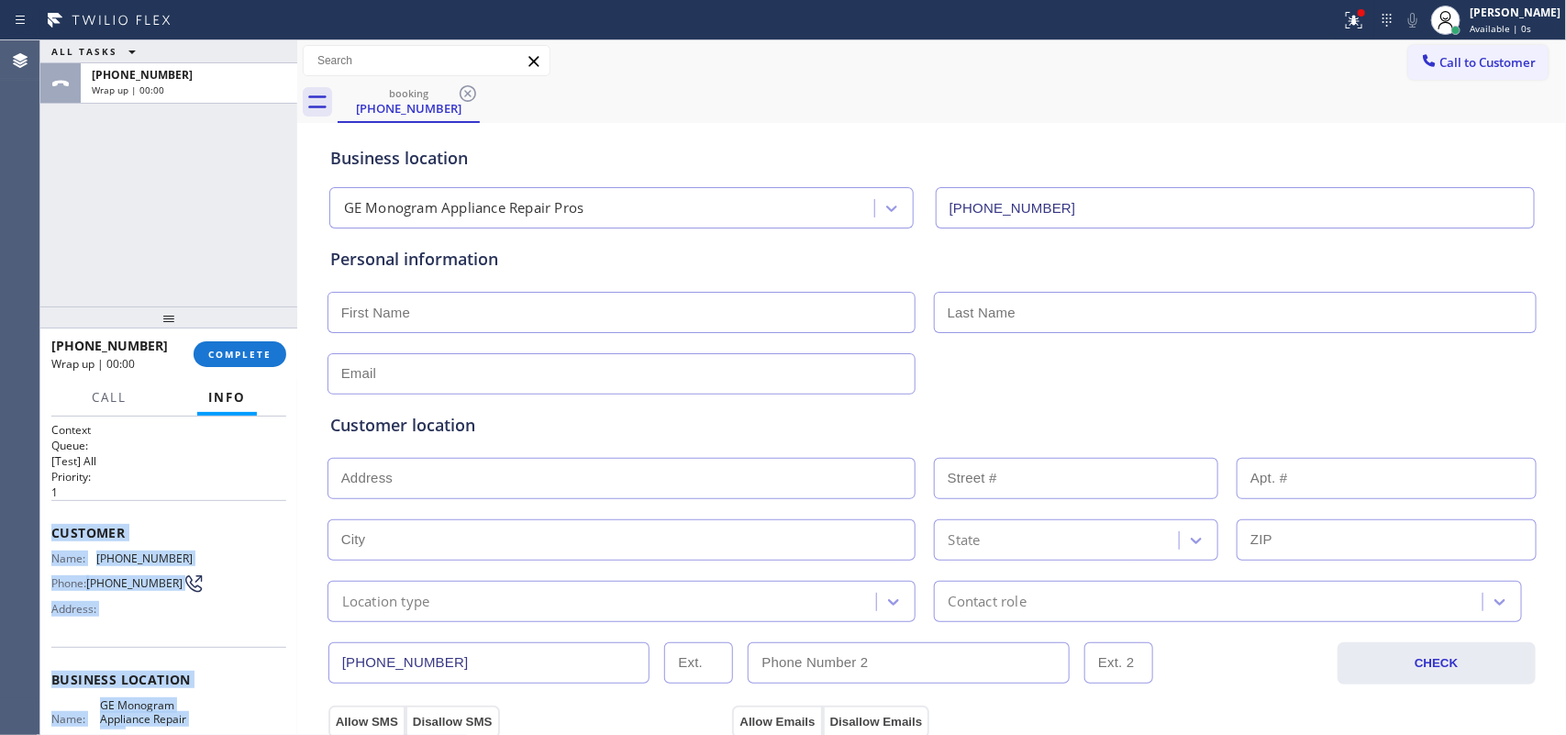
drag, startPoint x: 200, startPoint y: 560, endPoint x: 116, endPoint y: 535, distance: 88.0
click at [52, 527] on div "Context Queue: [Test] All Priority: 1 Customer Name: [PHONE_NUMBER] Phone: [PHO…" at bounding box center [168, 687] width 235 height 531
copy div "Customer Name: [PHONE_NUMBER] Phone: [PHONE_NUMBER] Address: Business location …"
click at [262, 358] on span "COMPLETE" at bounding box center [239, 354] width 63 height 13
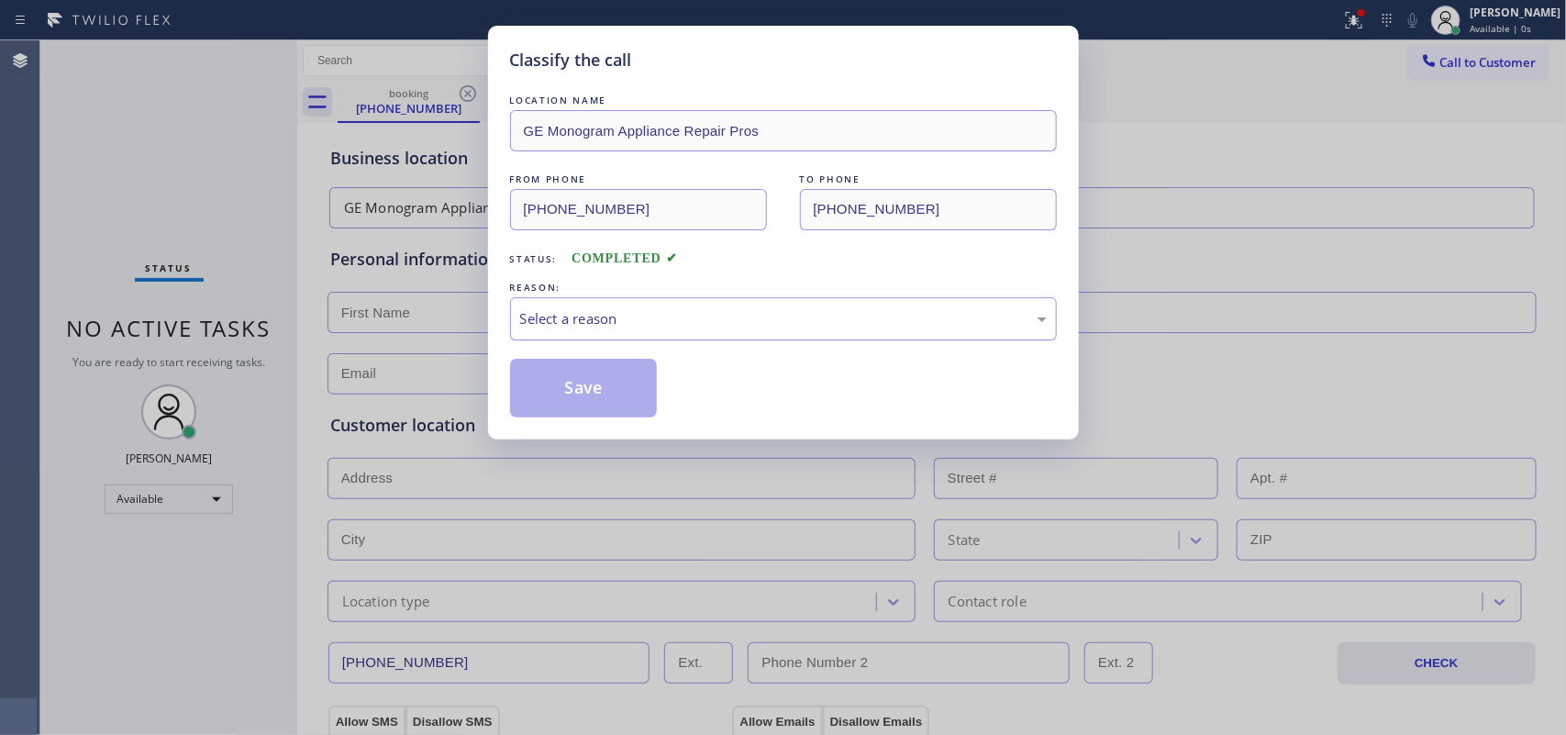
click at [610, 321] on div "Select a reason" at bounding box center [783, 318] width 527 height 21
drag, startPoint x: 588, startPoint y: 451, endPoint x: 567, endPoint y: 401, distance: 54.7
click at [562, 381] on button "Save" at bounding box center [584, 388] width 148 height 59
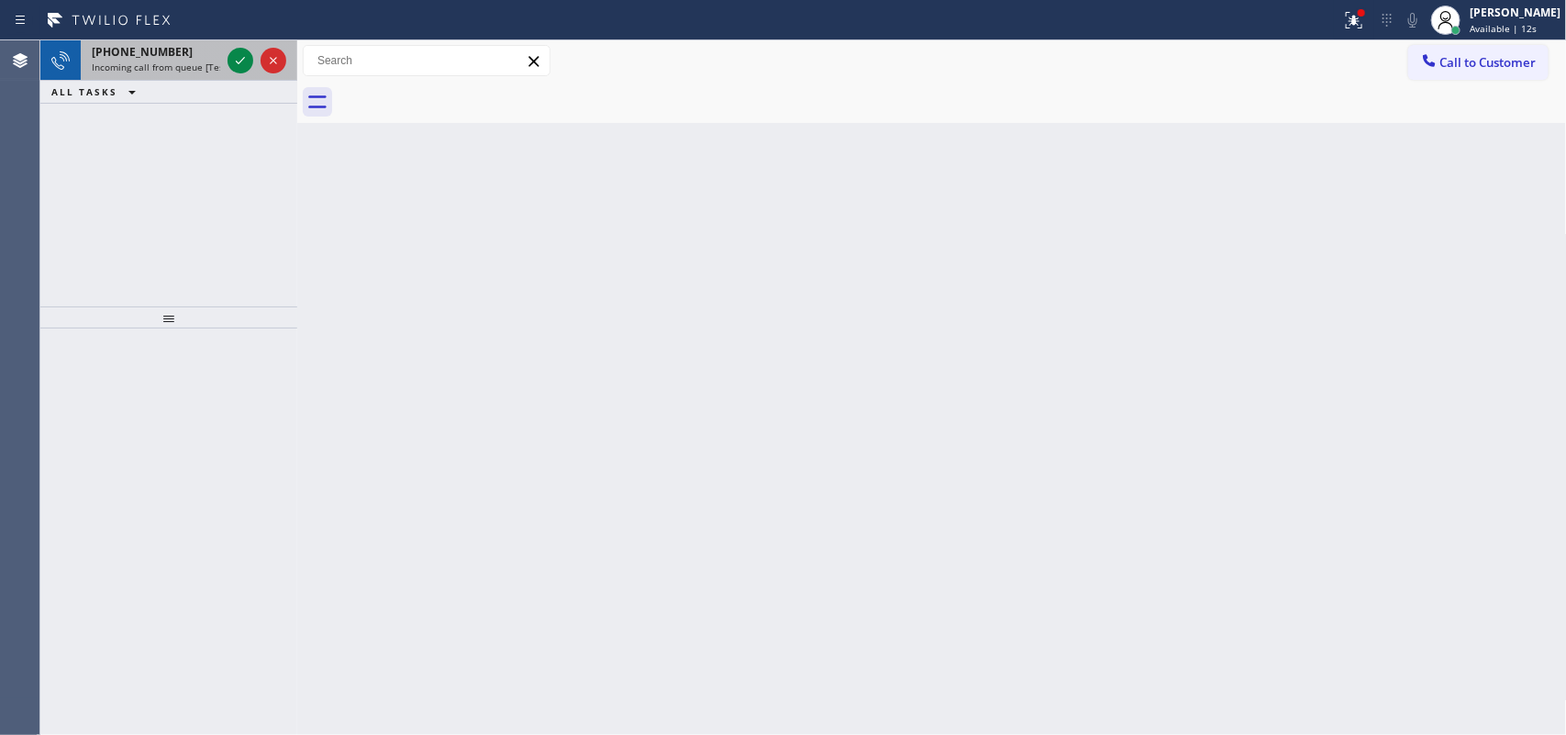
click at [197, 53] on div "[PHONE_NUMBER]" at bounding box center [156, 52] width 128 height 16
click at [235, 53] on icon at bounding box center [240, 61] width 22 height 22
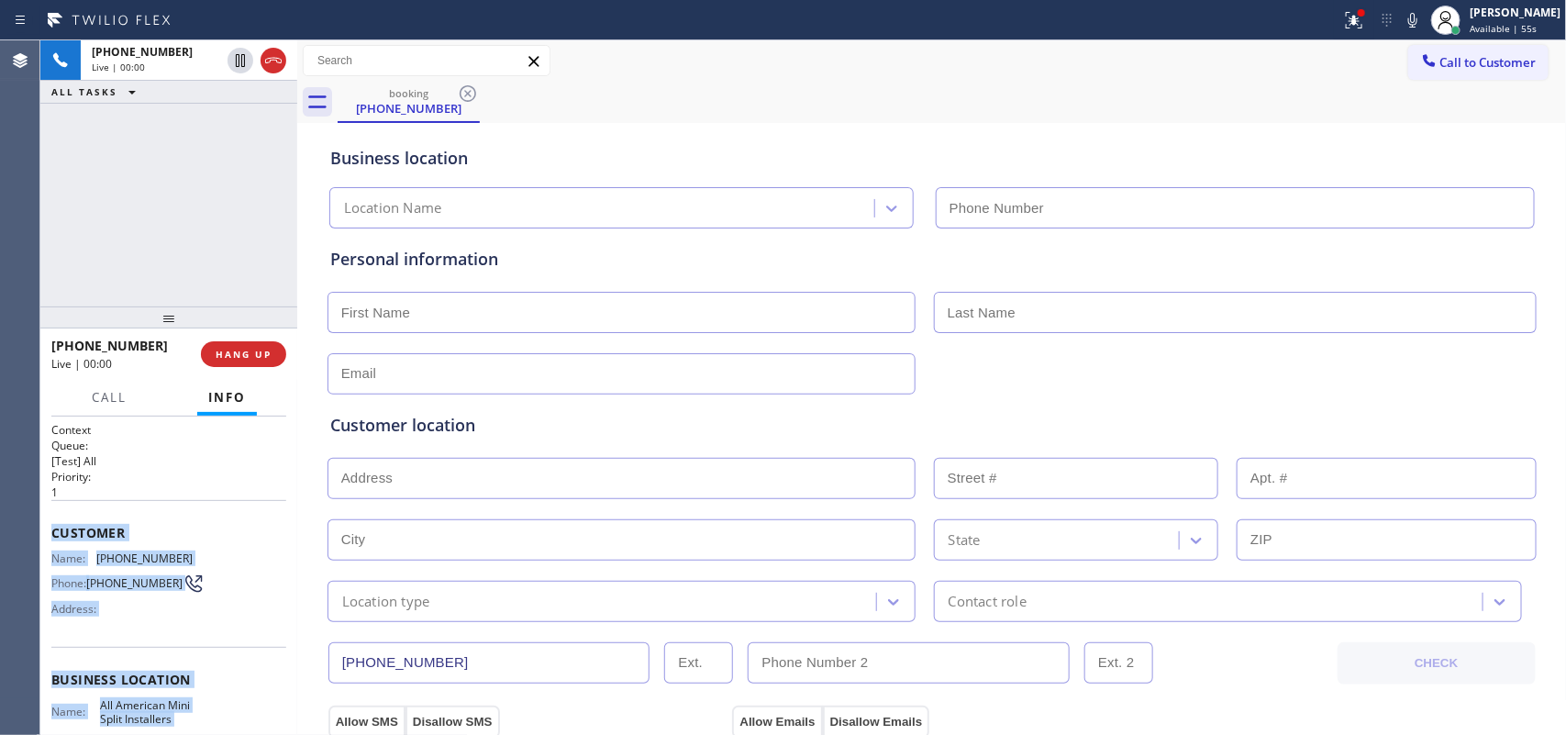
type input "[PHONE_NUMBER]"
drag, startPoint x: 204, startPoint y: 571, endPoint x: 55, endPoint y: 535, distance: 152.8
click at [55, 535] on div "Context Queue: [Test] All Priority: 1 Customer Name: [PHONE_NUMBER] Phone: [PHO…" at bounding box center [168, 694] width 235 height 545
click at [249, 351] on span "HANG UP" at bounding box center [244, 354] width 56 height 13
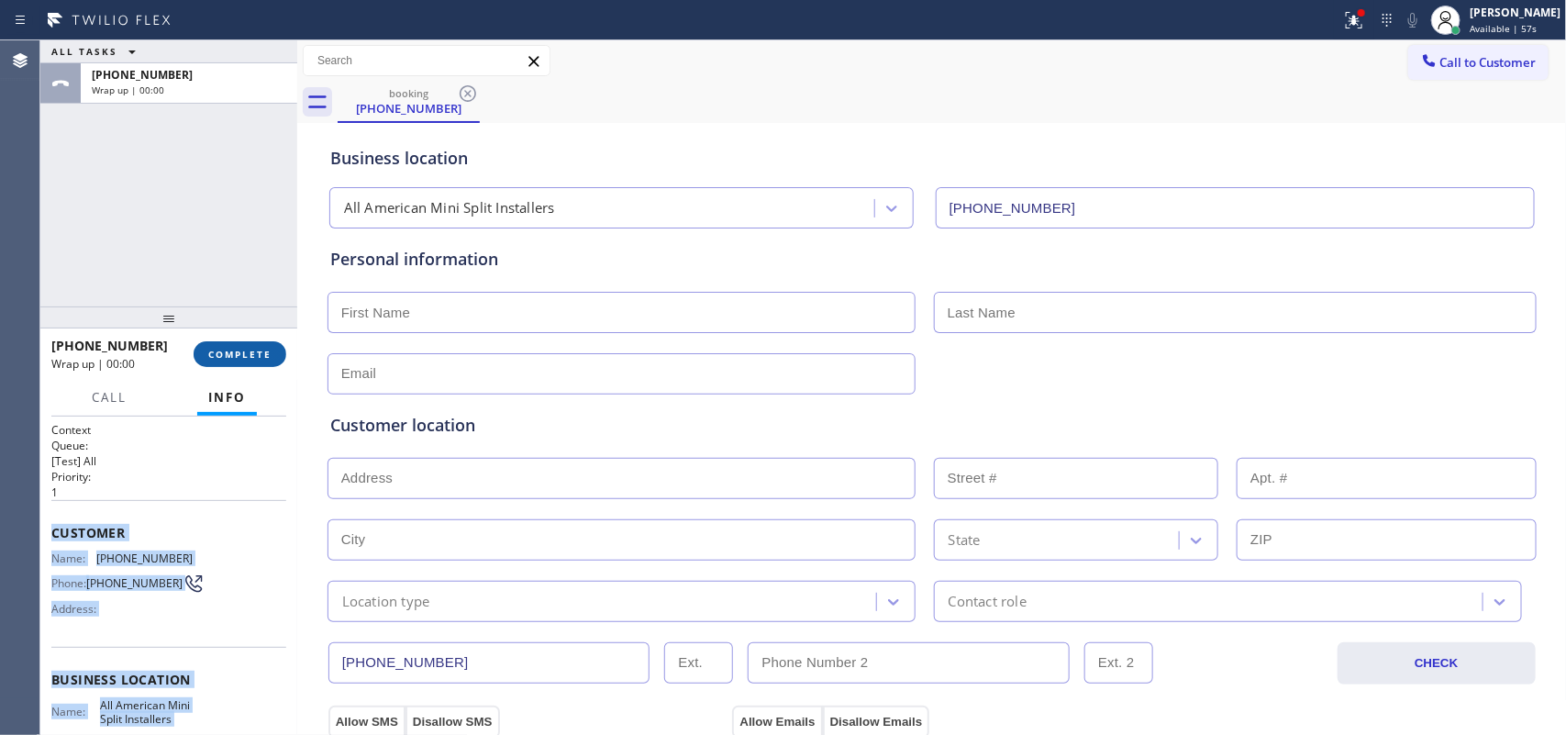
click at [250, 349] on span "COMPLETE" at bounding box center [239, 354] width 63 height 13
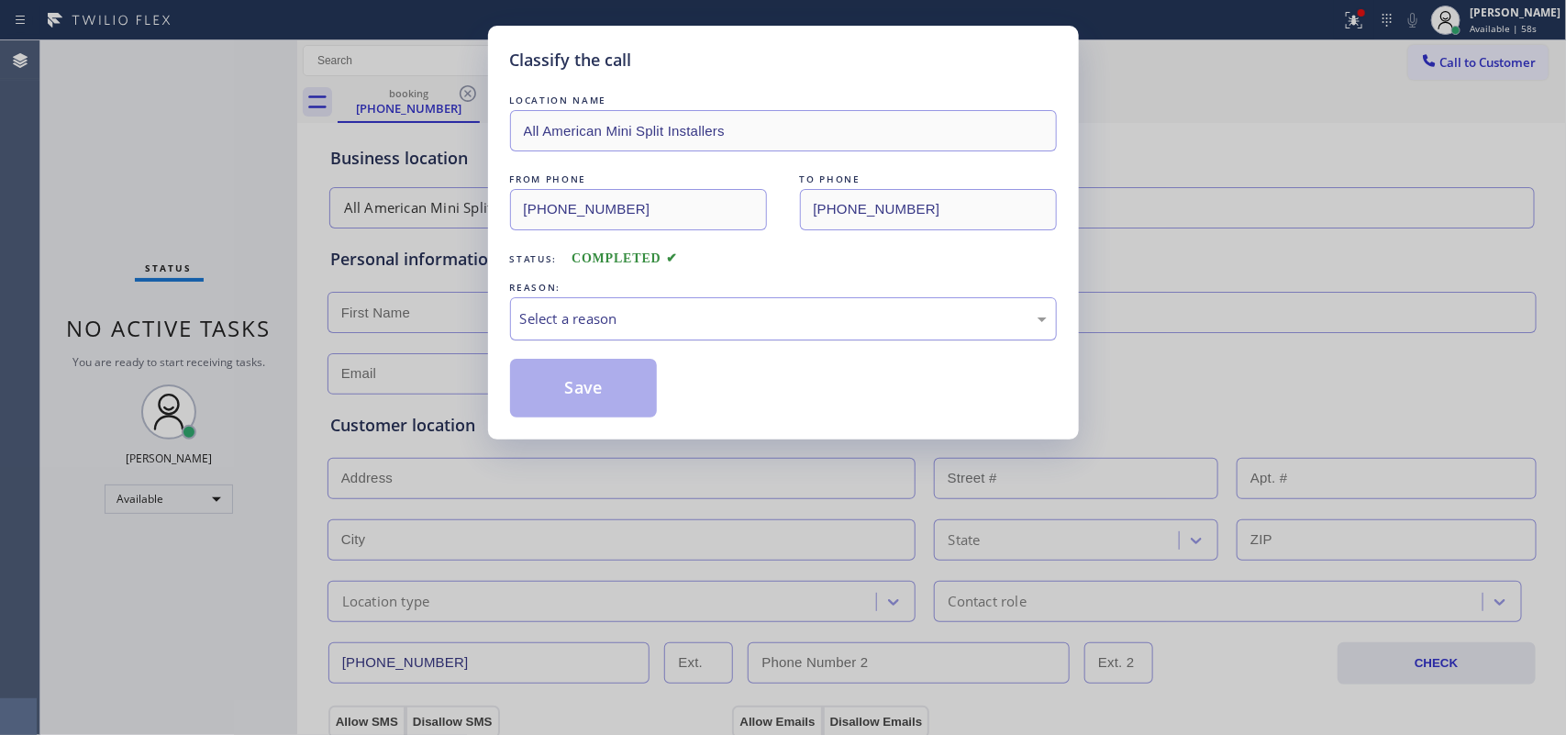
click at [771, 322] on div "Select a reason" at bounding box center [783, 318] width 527 height 21
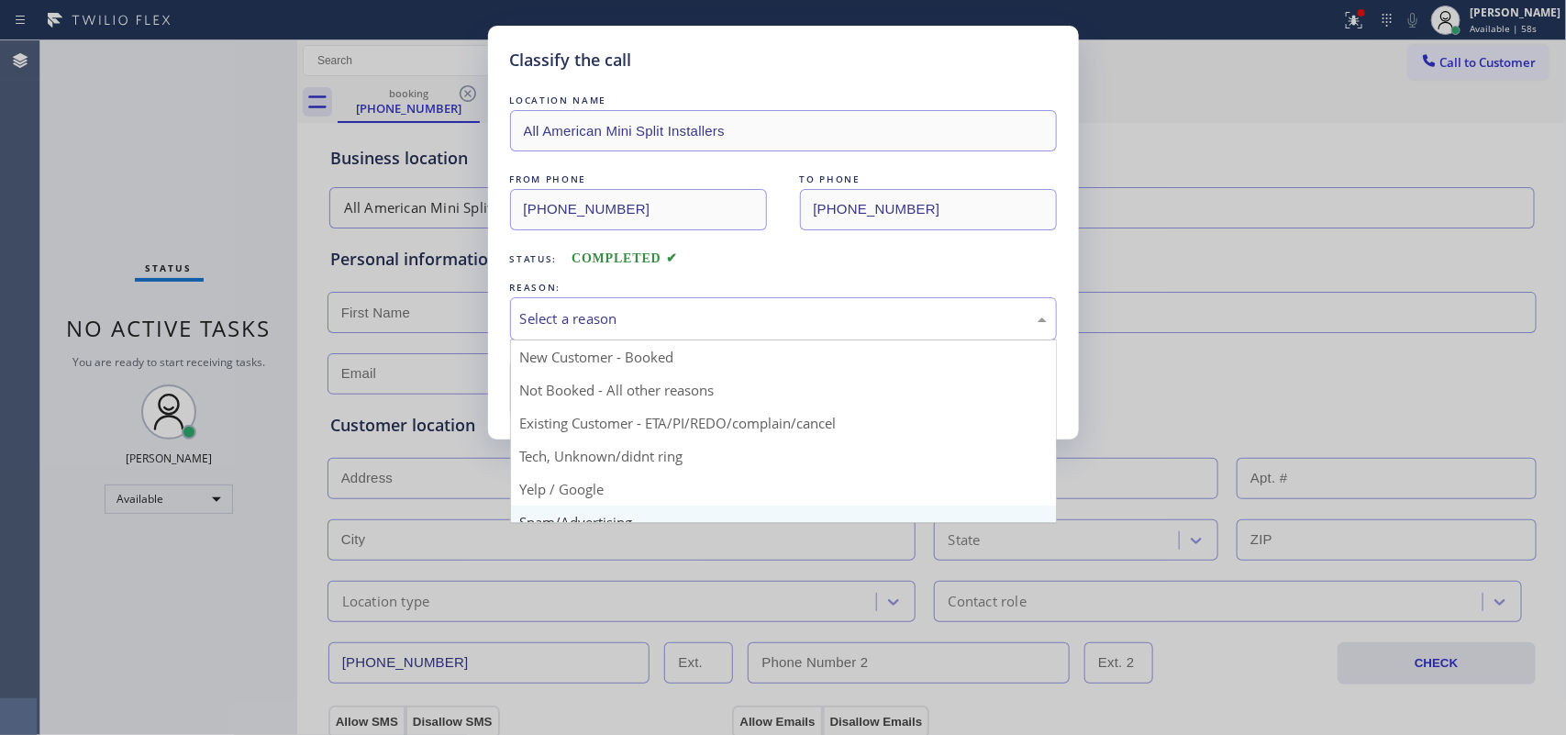
scroll to position [115, 0]
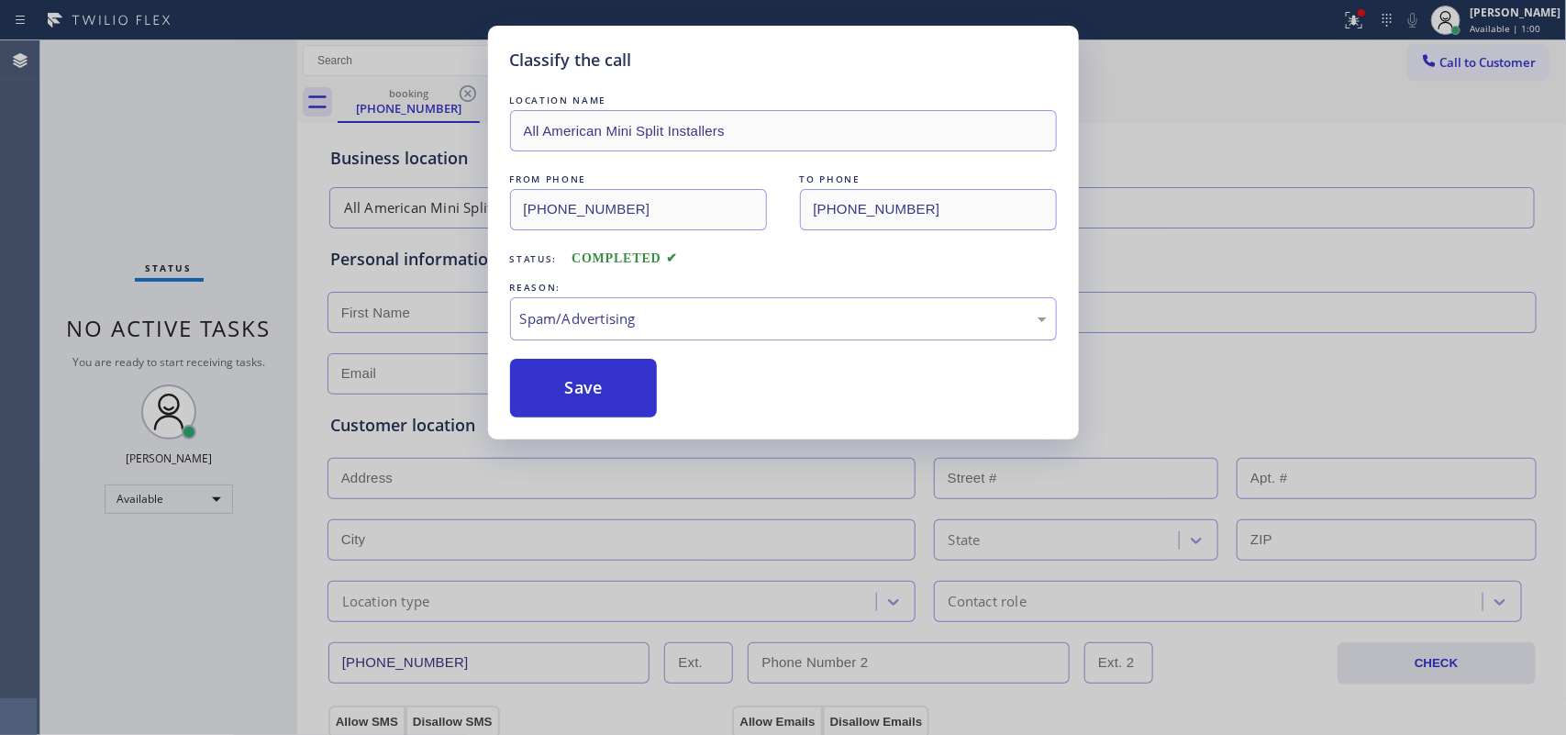
click at [621, 404] on button "Save" at bounding box center [584, 388] width 148 height 59
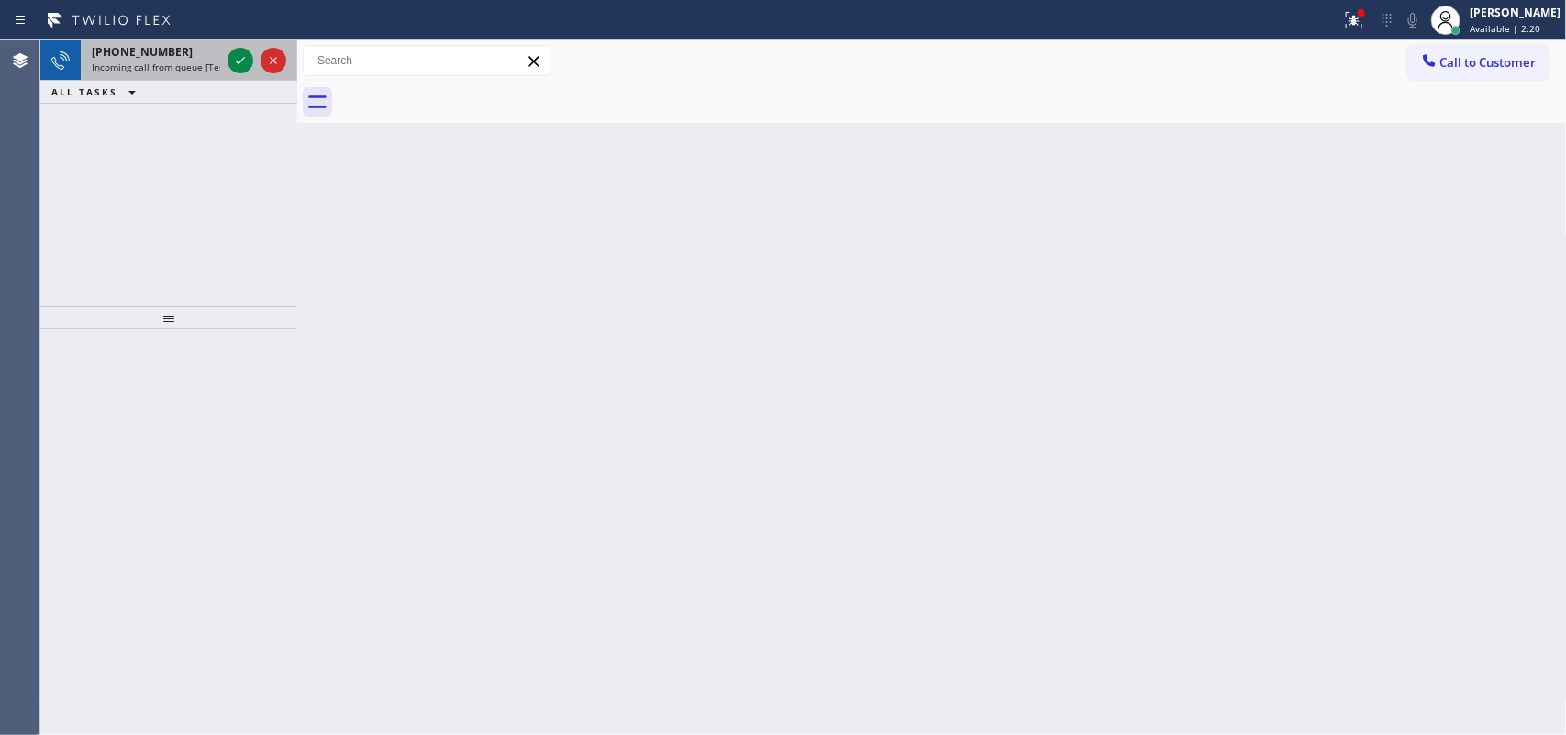
click at [172, 58] on div "[PHONE_NUMBER]" at bounding box center [156, 52] width 128 height 16
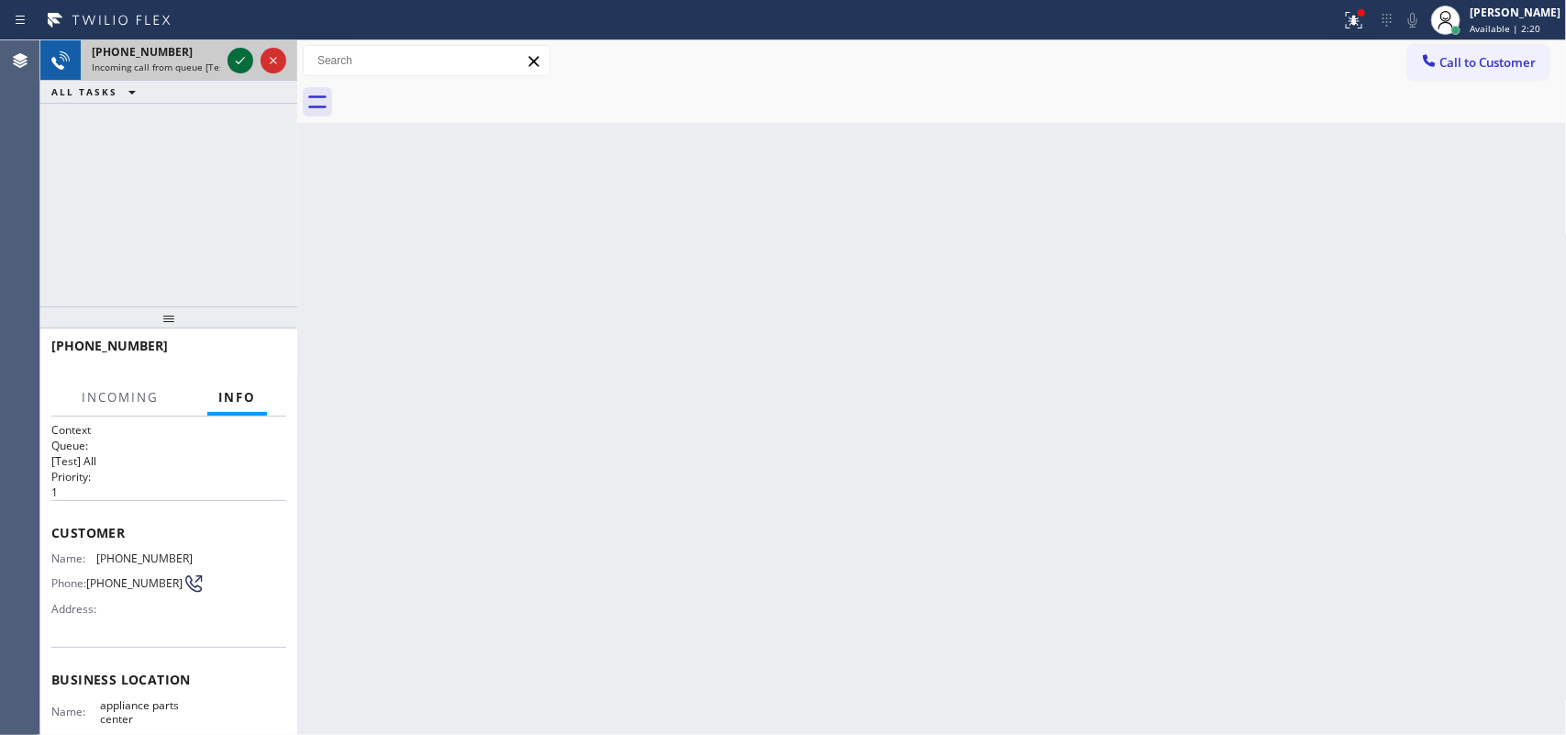
click at [238, 67] on icon at bounding box center [240, 61] width 22 height 22
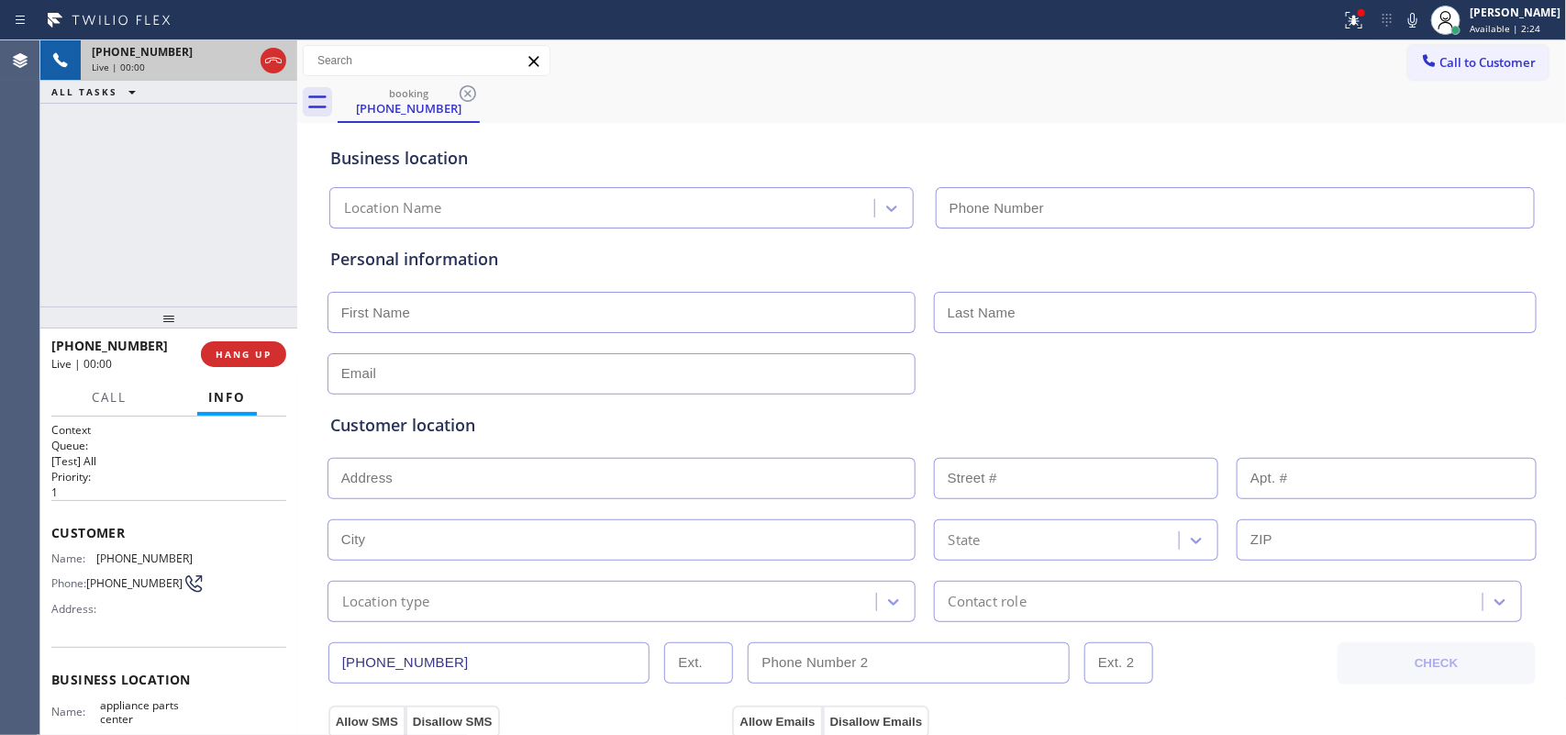
type input "[PHONE_NUMBER]"
drag, startPoint x: 121, startPoint y: 394, endPoint x: 136, endPoint y: 409, distance: 20.8
click at [121, 394] on span "Call" at bounding box center [109, 397] width 35 height 17
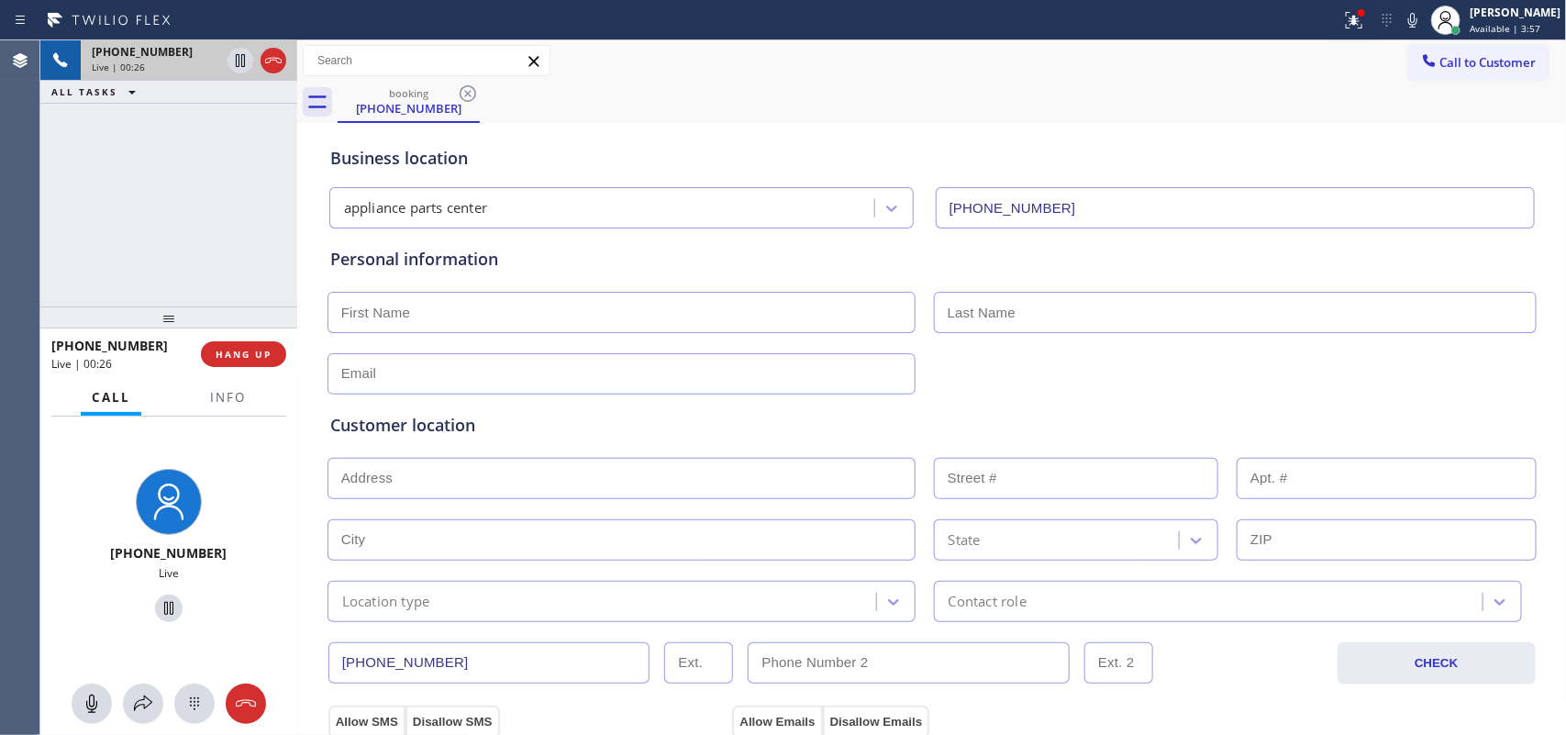
drag, startPoint x: 88, startPoint y: 700, endPoint x: 112, endPoint y: 697, distance: 24.0
click at [96, 702] on icon at bounding box center [92, 704] width 22 height 22
click at [162, 605] on icon at bounding box center [169, 608] width 22 height 22
click at [502, 318] on input "text" at bounding box center [621, 312] width 588 height 41
type input "[PERSON_NAME]"
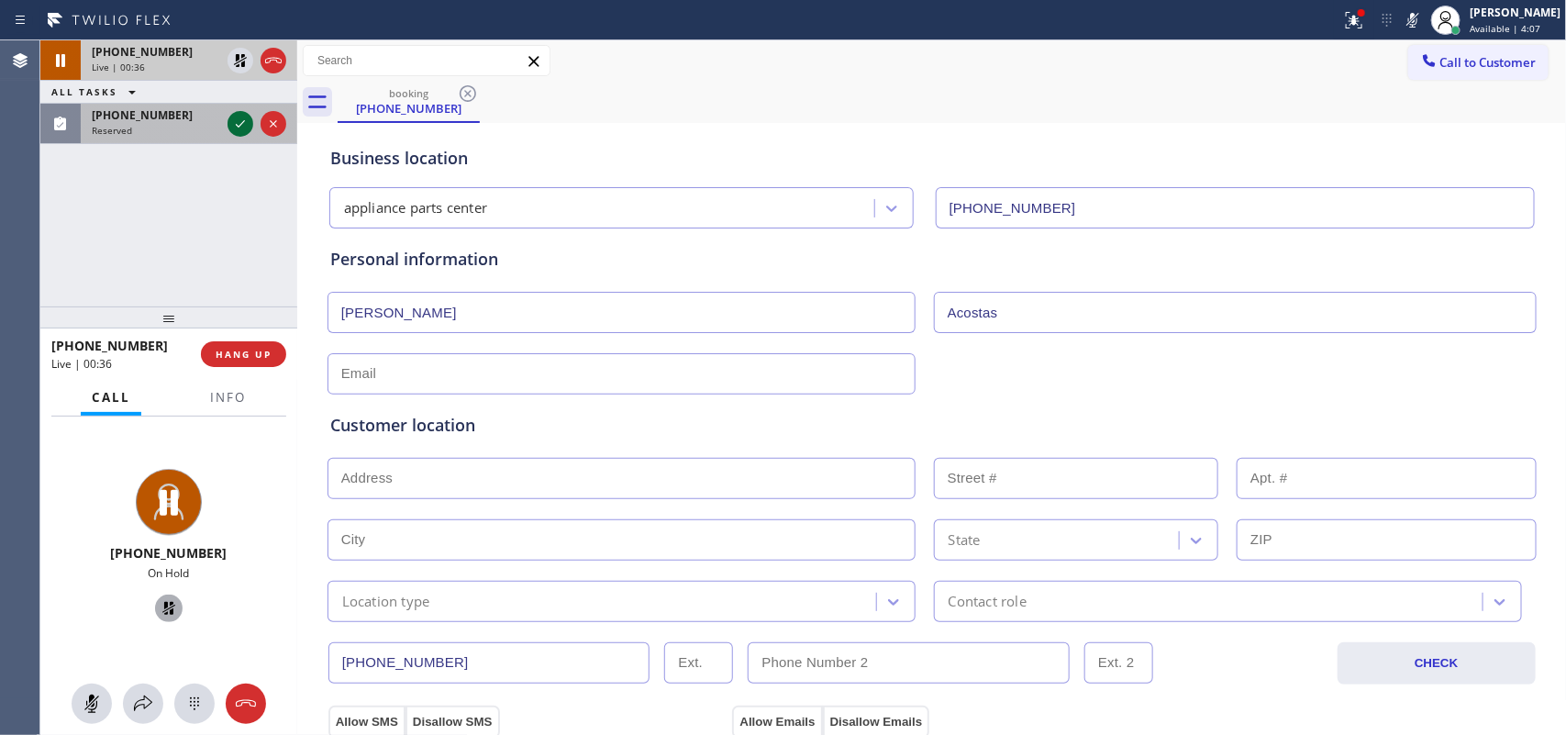
type input "Acostas"
click at [240, 125] on icon at bounding box center [240, 123] width 9 height 7
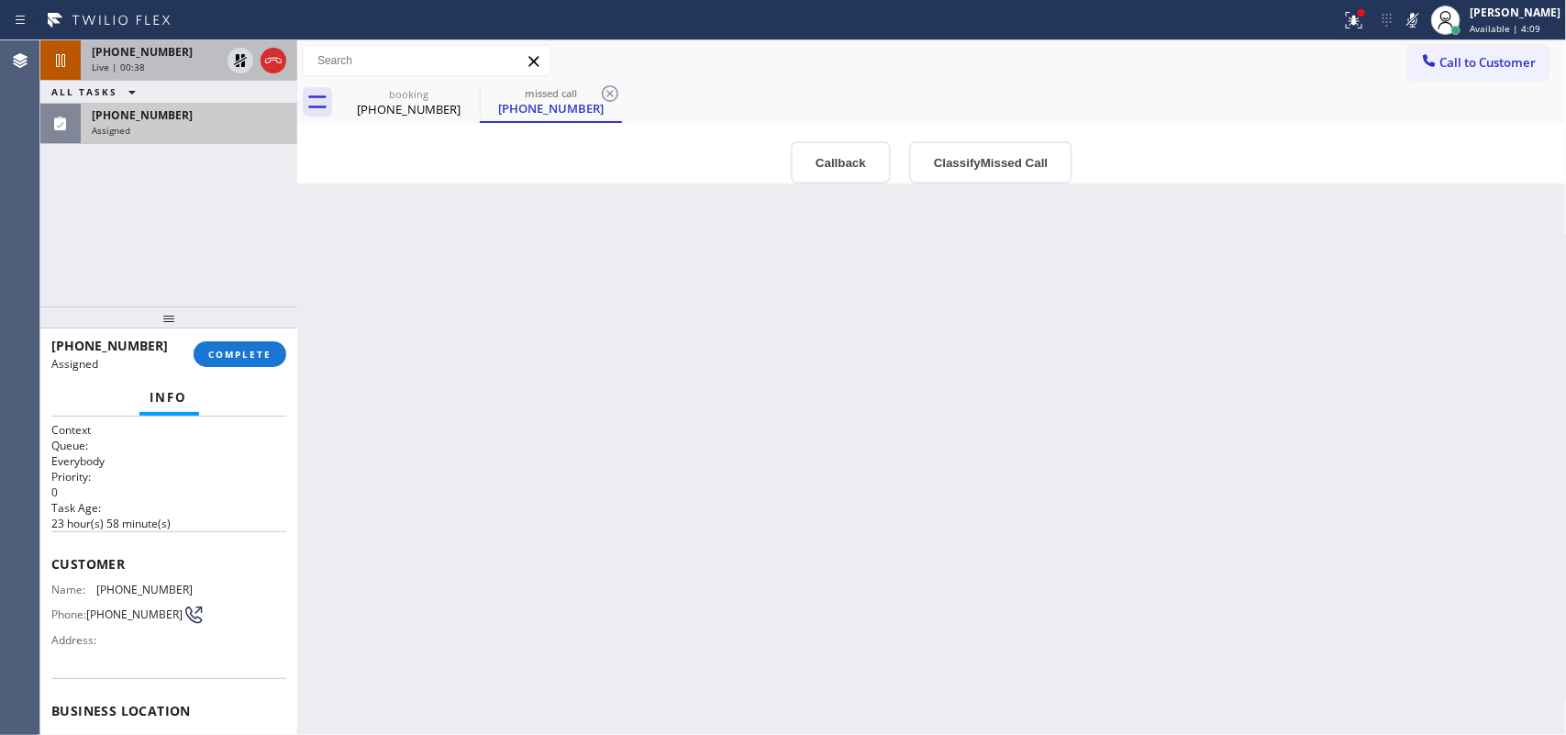
scroll to position [255, 0]
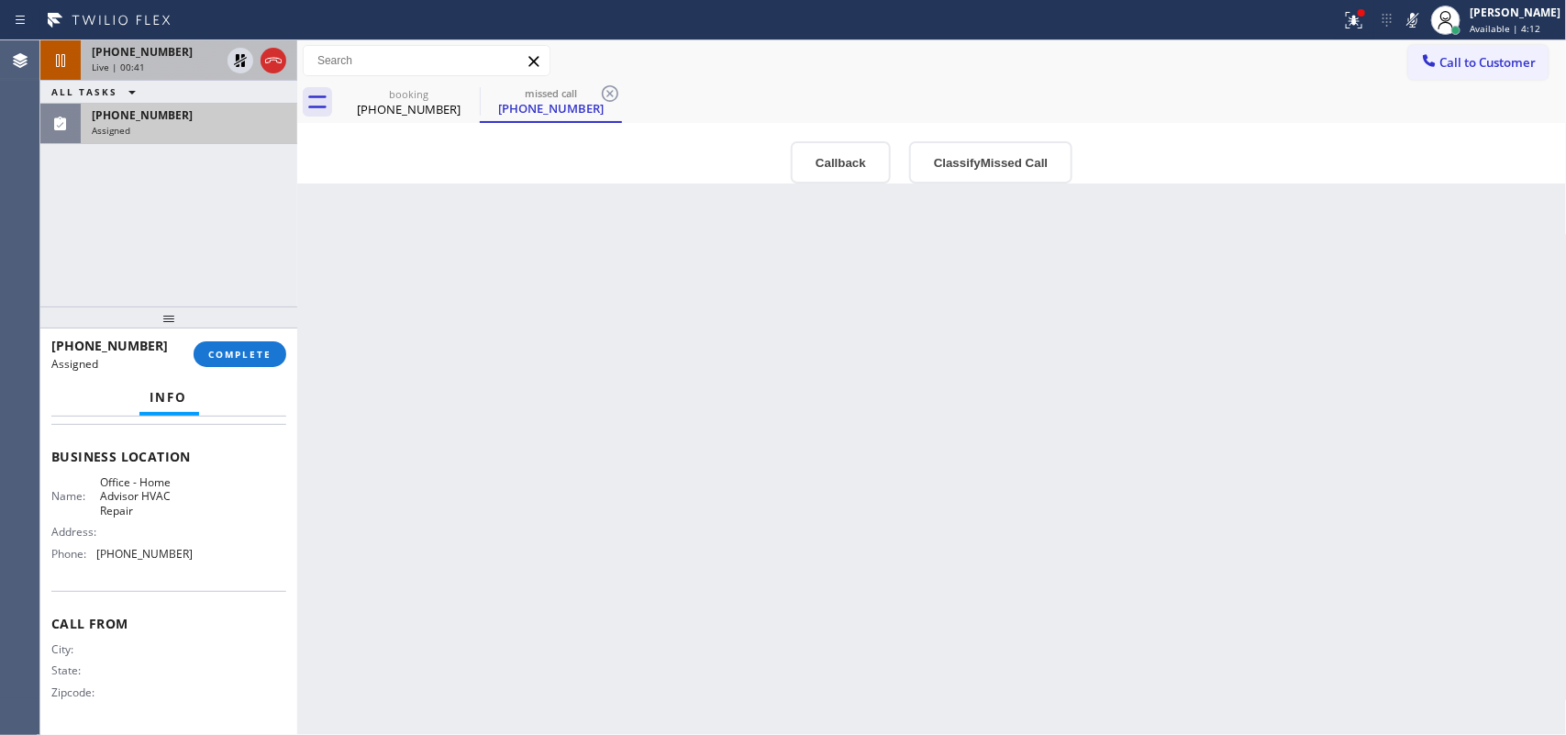
click at [165, 55] on span "[PHONE_NUMBER]" at bounding box center [142, 52] width 101 height 16
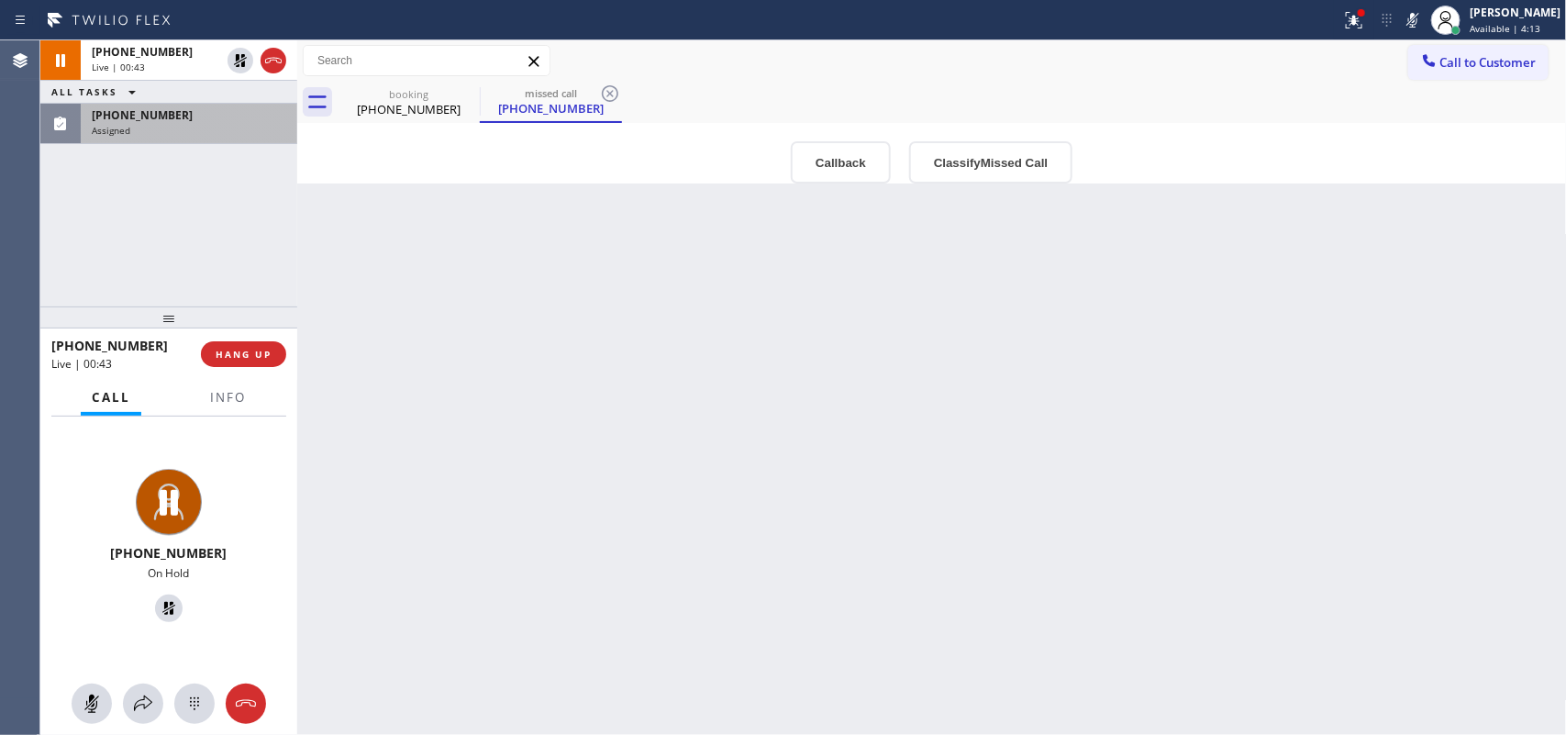
drag, startPoint x: 94, startPoint y: 702, endPoint x: 102, endPoint y: 684, distance: 18.9
click at [94, 698] on icon at bounding box center [92, 704] width 22 height 22
click at [159, 605] on icon at bounding box center [169, 608] width 22 height 22
click at [410, 99] on div "booking [PHONE_NUMBER]" at bounding box center [408, 102] width 139 height 41
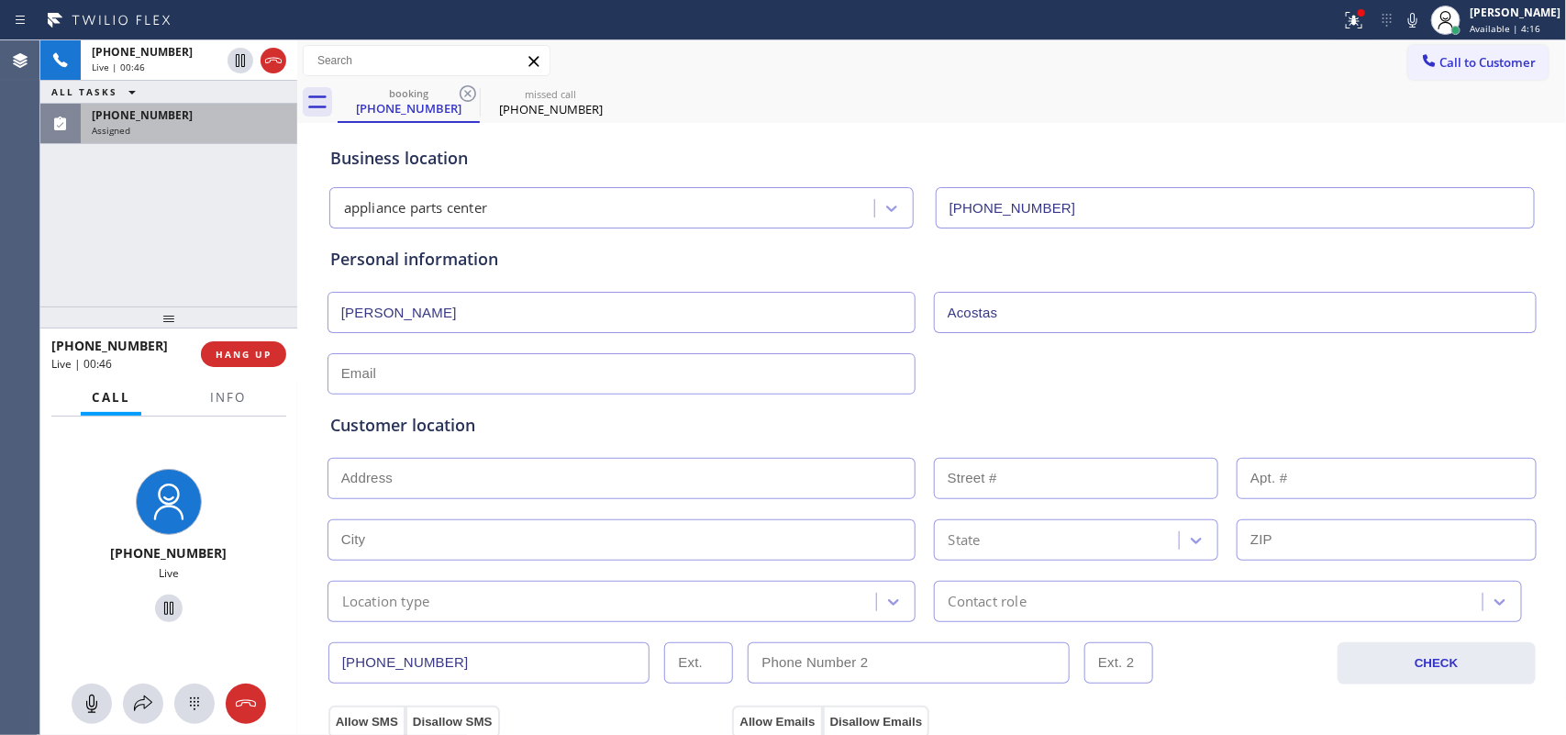
click at [575, 368] on input "text" at bounding box center [621, 373] width 588 height 41
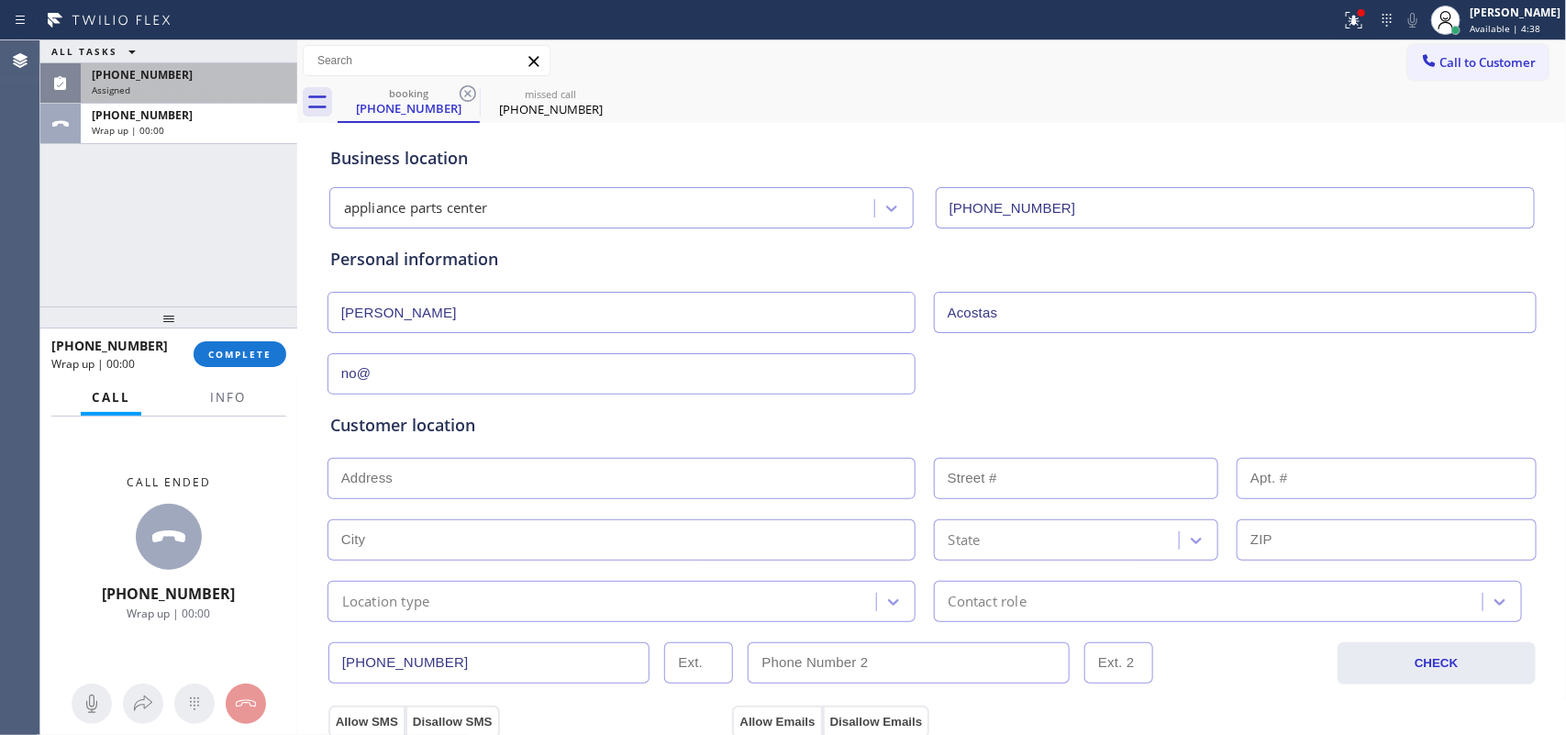
click at [222, 227] on div "ALL TASKS ALL TASKS ACTIVE TASKS TASKS IN WRAP UP [PHONE_NUMBER] Assigned [PHON…" at bounding box center [168, 173] width 257 height 266
click at [182, 189] on div "ALL TASKS ALL TASKS ACTIVE TASKS TASKS IN WRAP UP [PHONE_NUMBER] Assigned [PHON…" at bounding box center [168, 173] width 257 height 266
click at [99, 213] on div "ALL TASKS ALL TASKS ACTIVE TASKS TASKS IN WRAP UP [PHONE_NUMBER] Assigned [PHON…" at bounding box center [168, 173] width 257 height 266
click at [620, 383] on input "no@" at bounding box center [621, 373] width 588 height 41
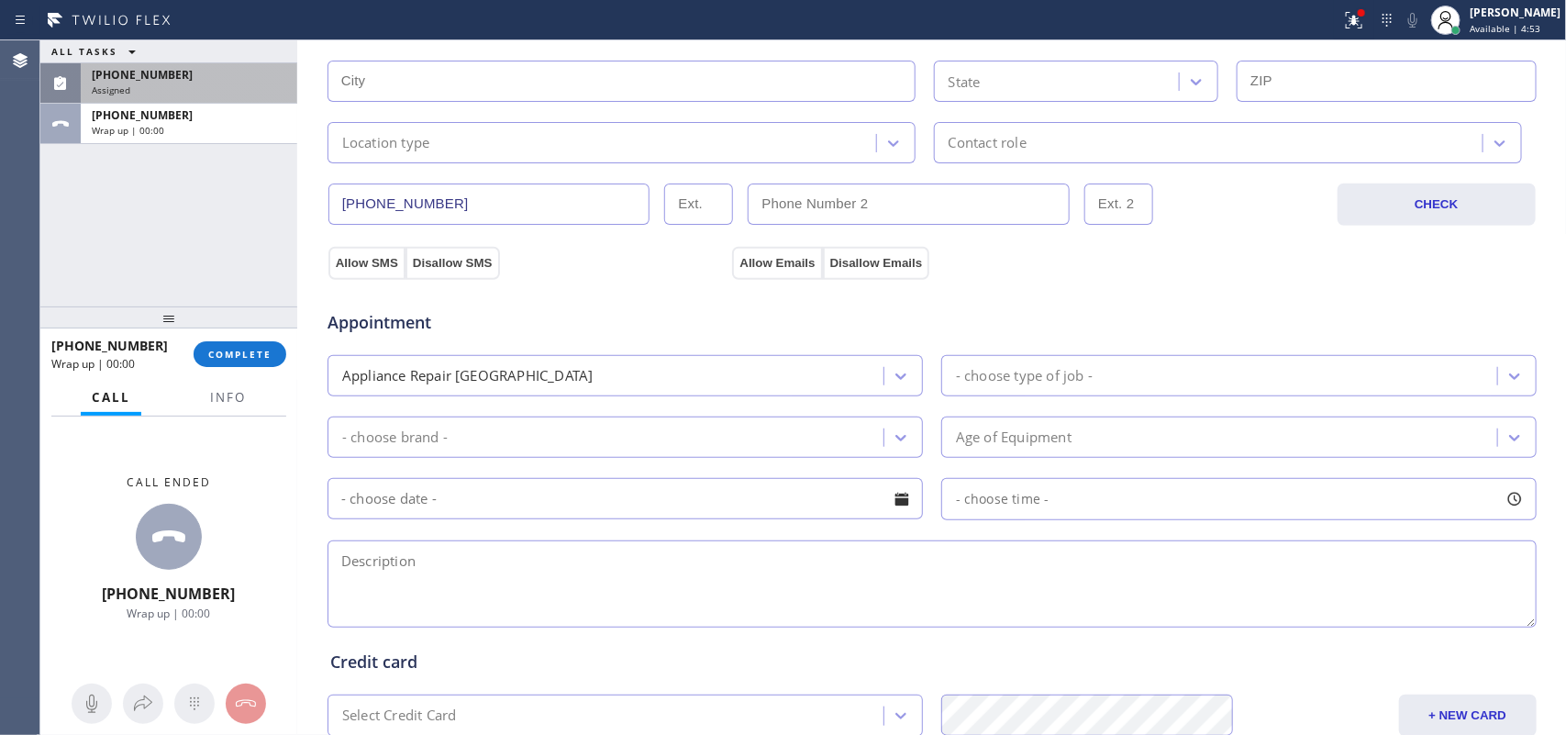
scroll to position [115, 0]
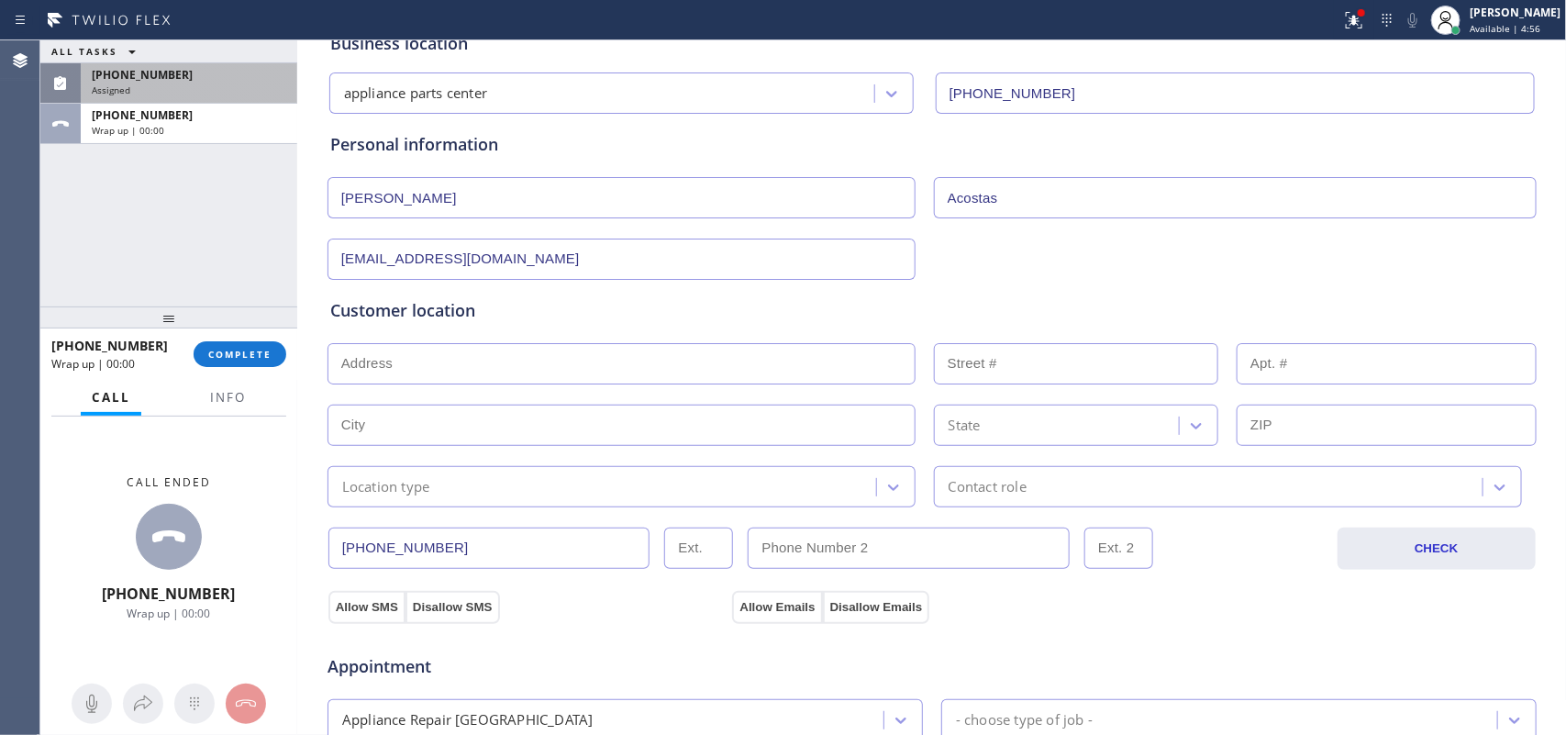
type input "[EMAIL_ADDRESS][DOMAIN_NAME]"
click at [633, 377] on input "text" at bounding box center [621, 363] width 588 height 41
click at [388, 370] on input "text" at bounding box center [621, 363] width 588 height 41
paste input "76063"
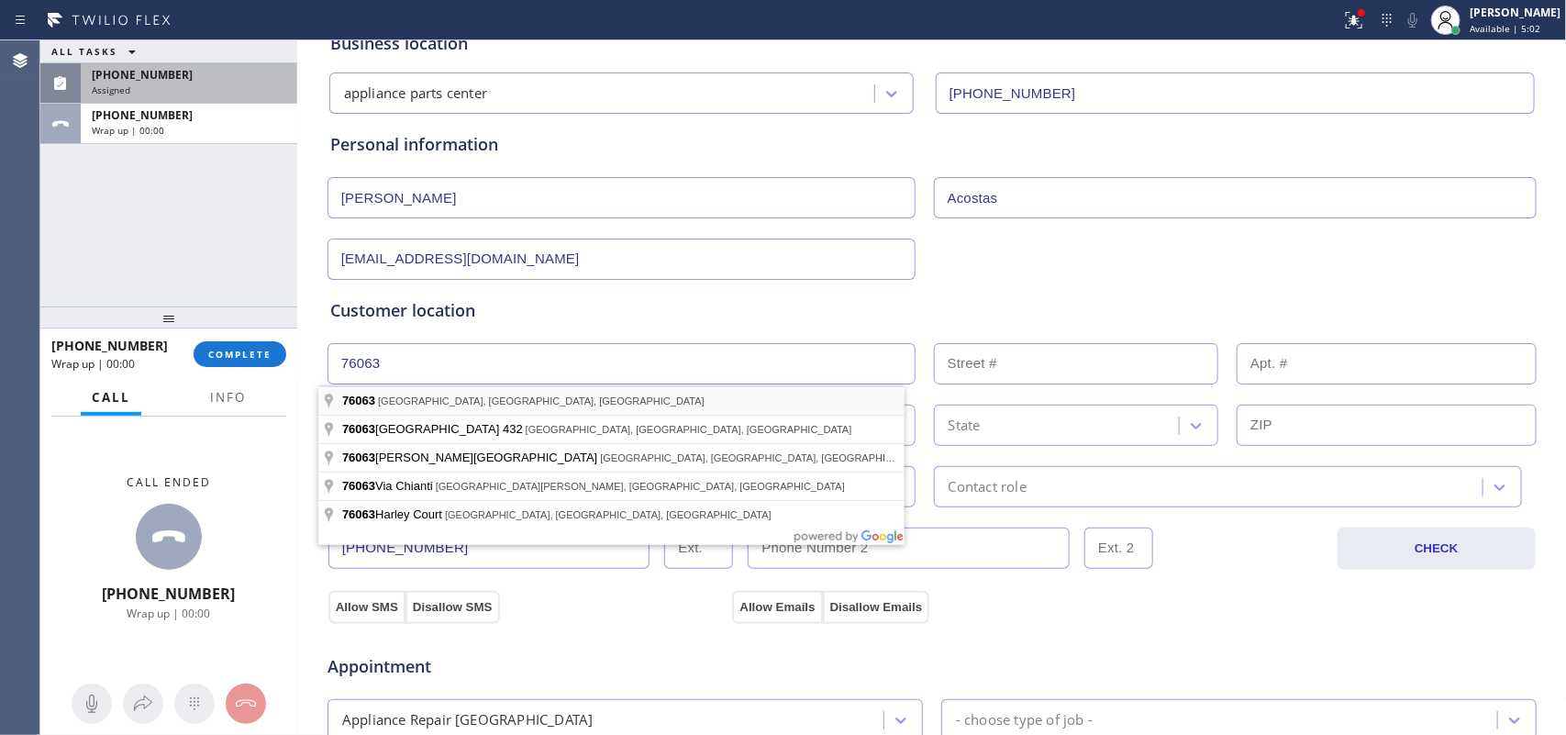
type input "[GEOGRAPHIC_DATA], [GEOGRAPHIC_DATA]"
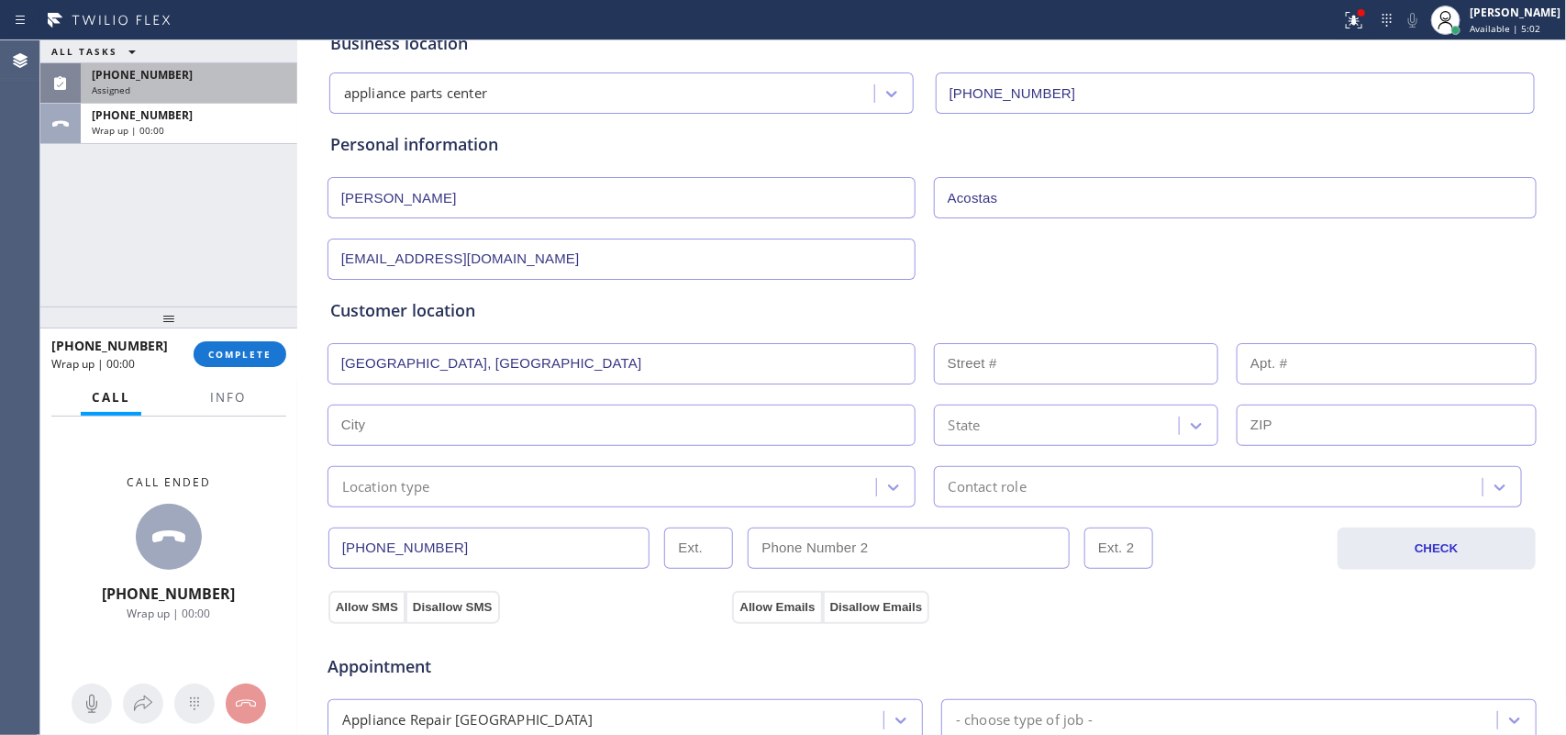
type input "[GEOGRAPHIC_DATA]"
type input "76063"
click at [562, 505] on div "Location type" at bounding box center [621, 486] width 588 height 41
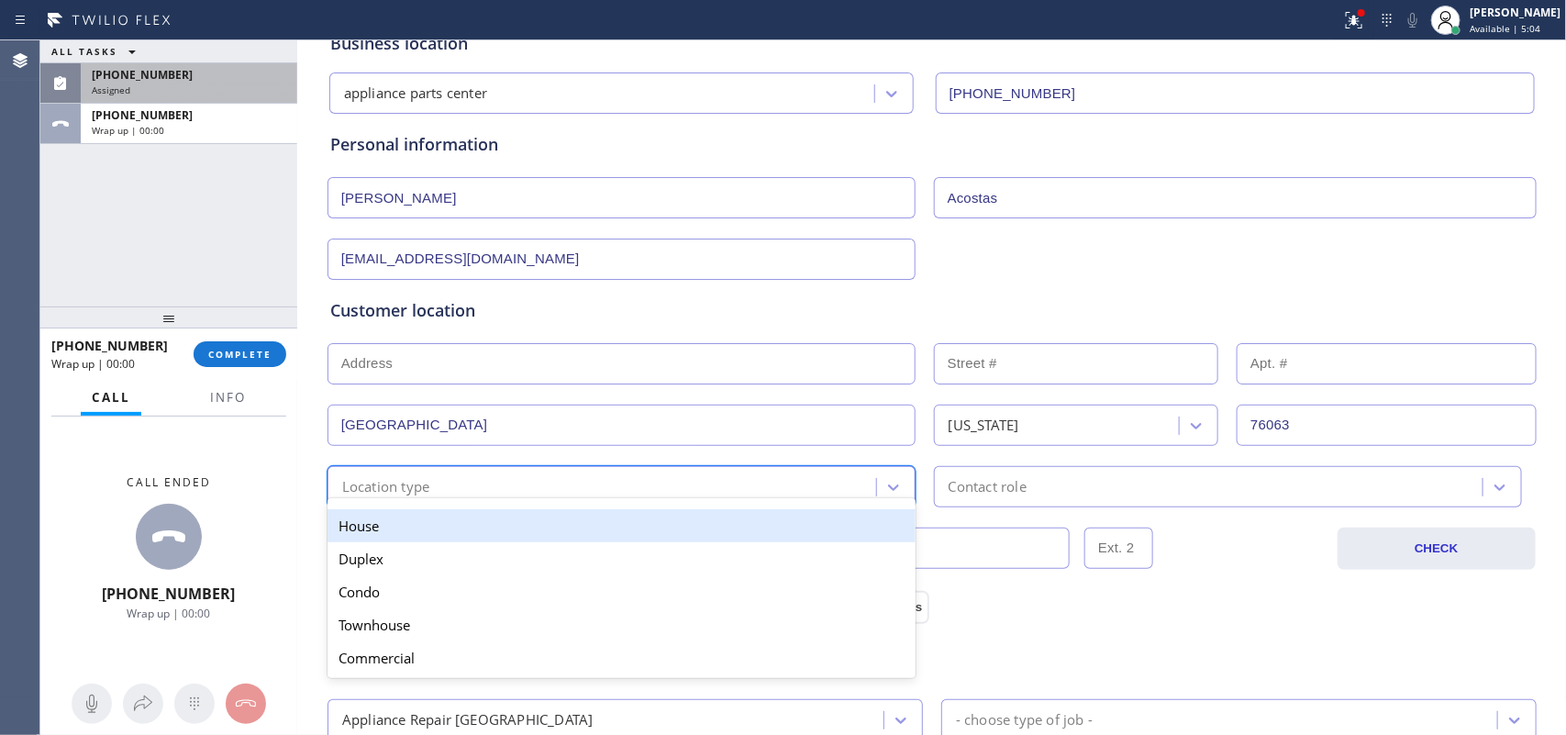
click at [574, 527] on div "House" at bounding box center [621, 525] width 588 height 33
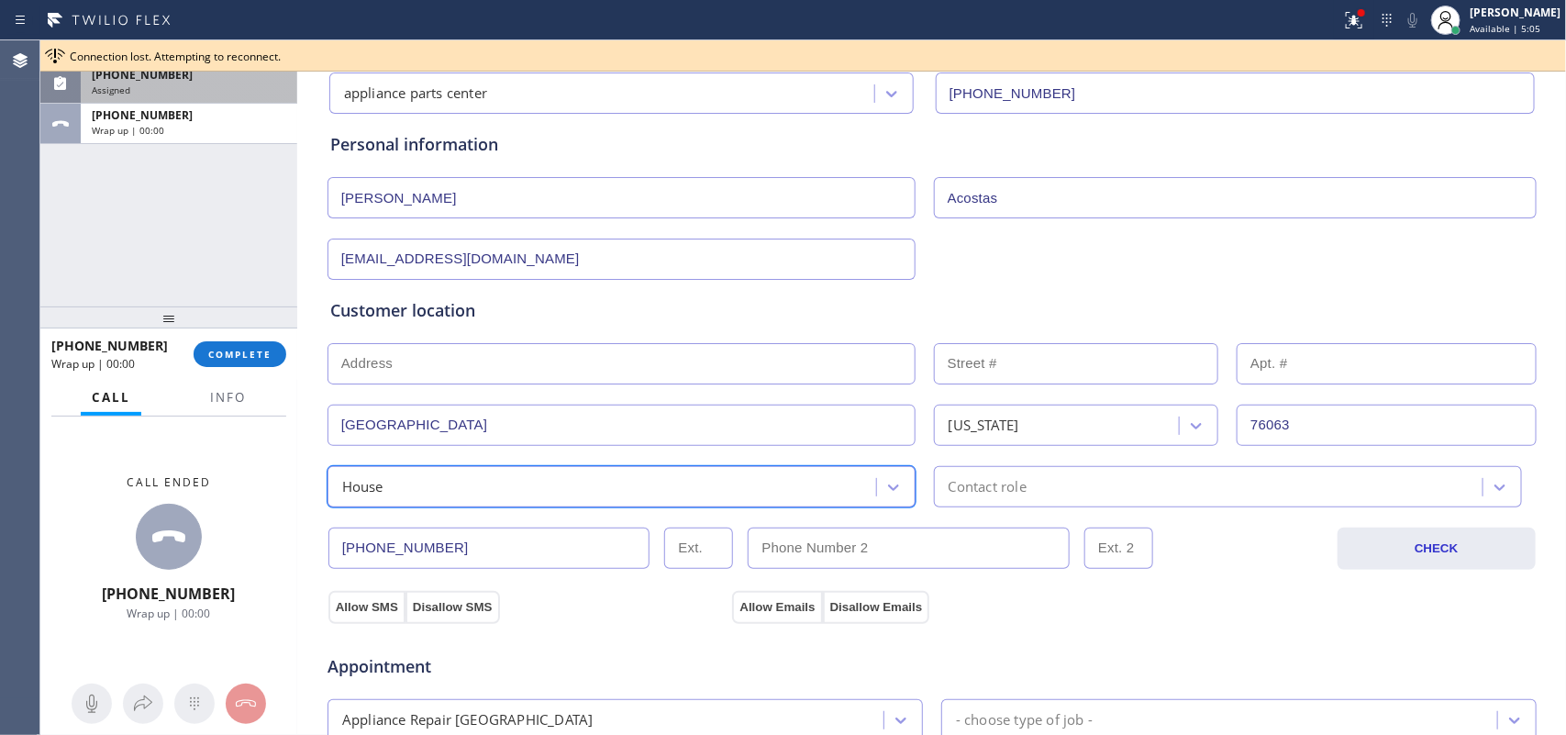
click at [1002, 493] on div "Contact role" at bounding box center [987, 486] width 78 height 21
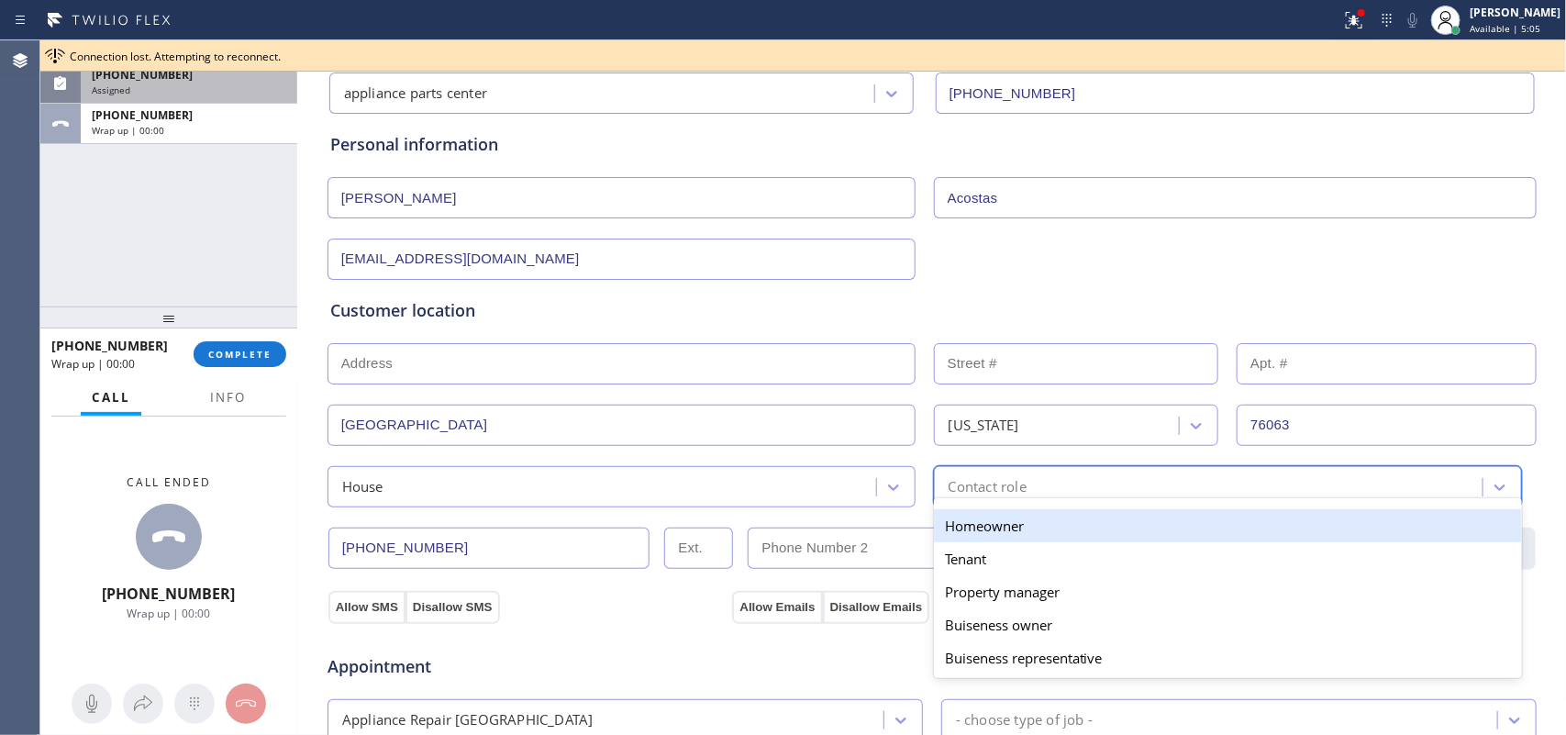
click at [1021, 535] on div "Homeowner" at bounding box center [1228, 525] width 588 height 33
click at [1021, 535] on input "text" at bounding box center [909, 547] width 322 height 41
type input "(___) ___-____"
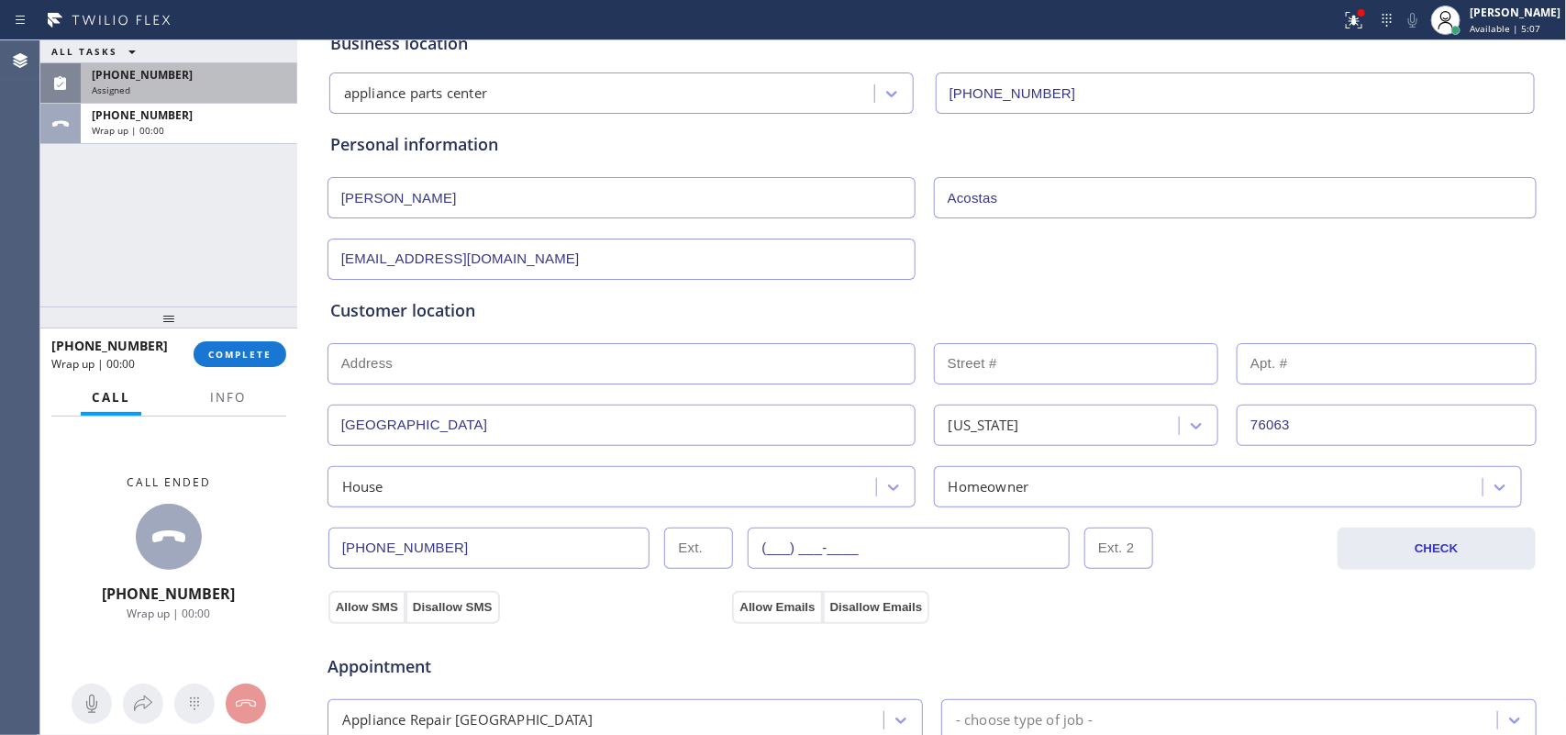
scroll to position [459, 0]
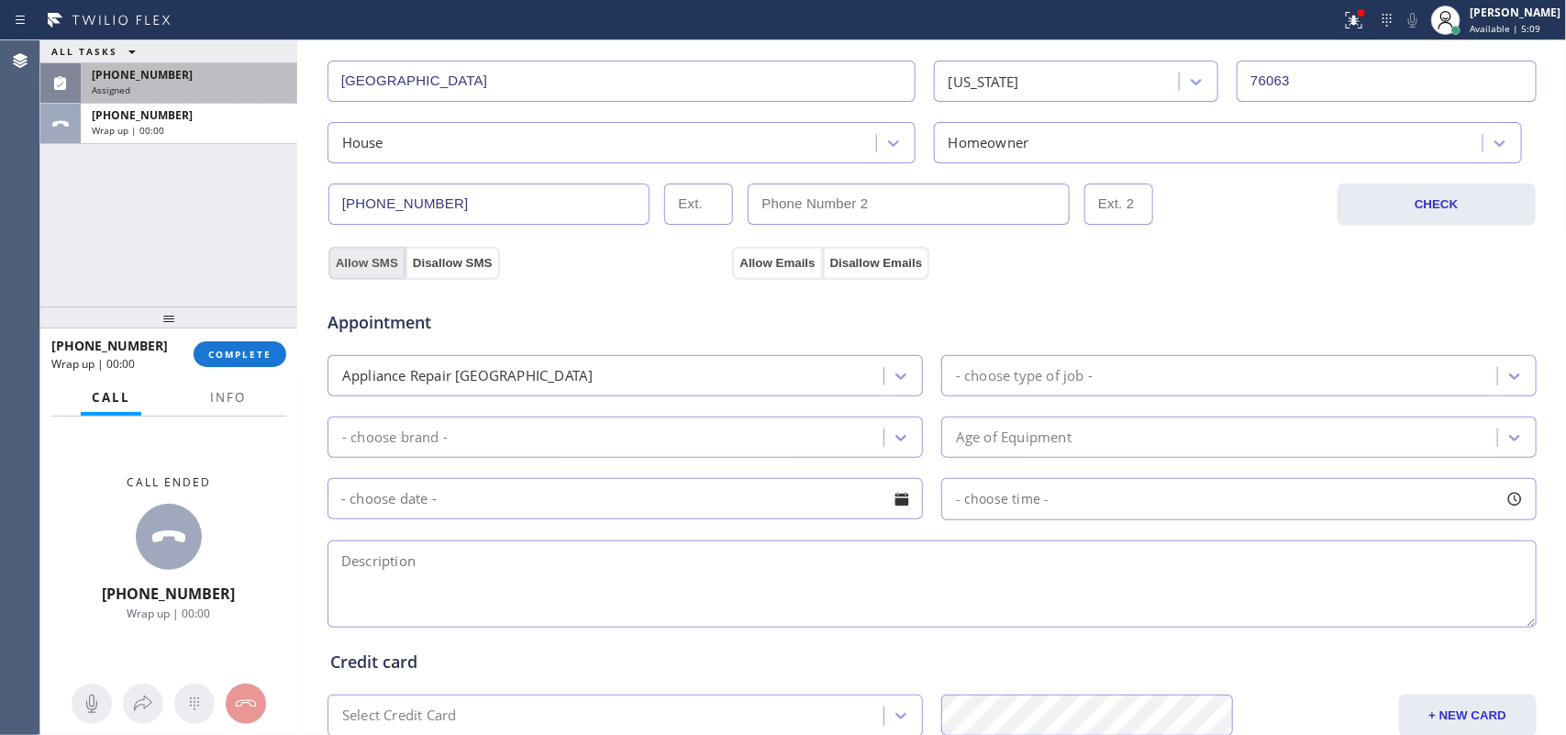
click at [386, 271] on button "Allow SMS" at bounding box center [366, 263] width 77 height 33
click at [771, 263] on button "Allow Emails" at bounding box center [777, 263] width 90 height 33
click at [895, 379] on icon at bounding box center [900, 376] width 11 height 6
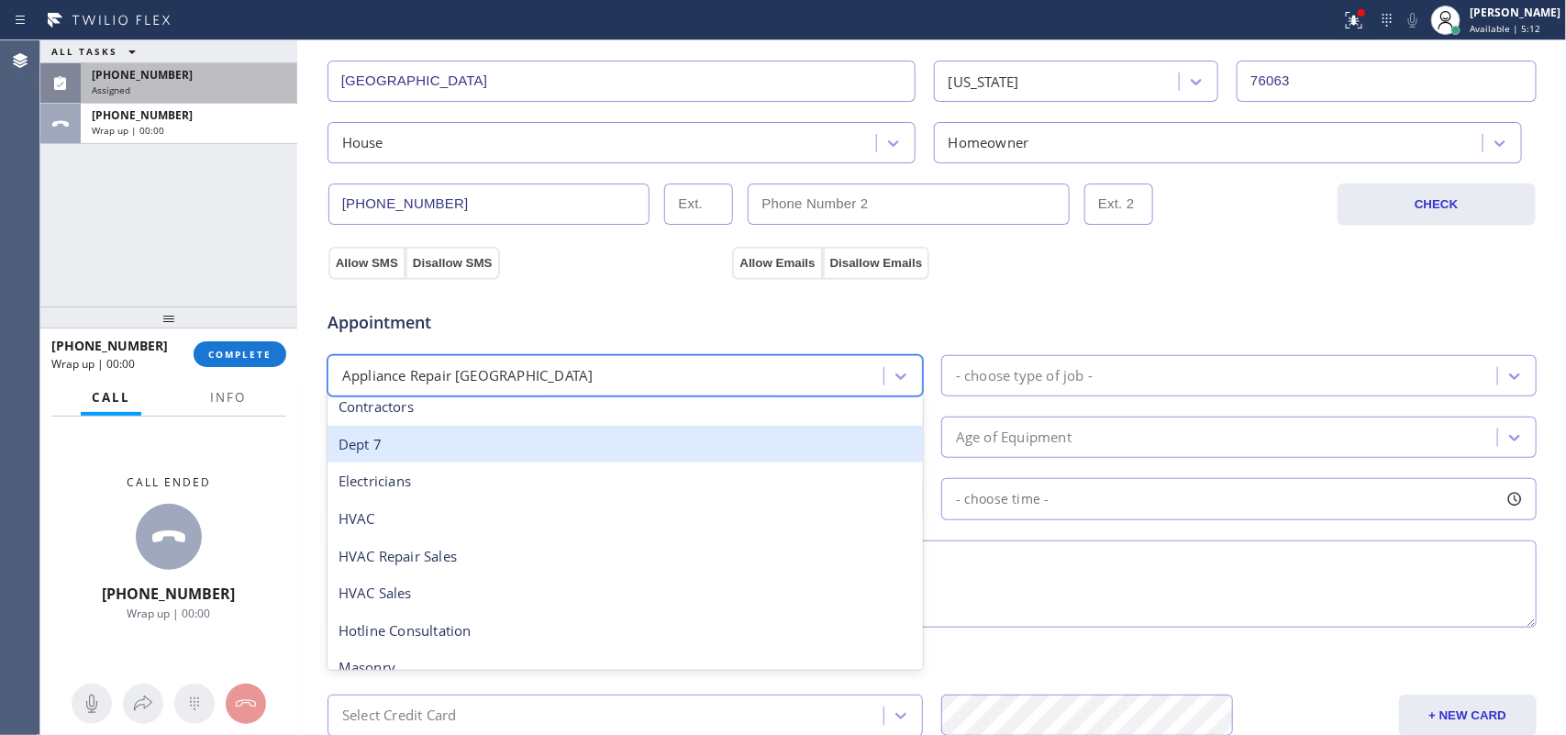
scroll to position [230, 0]
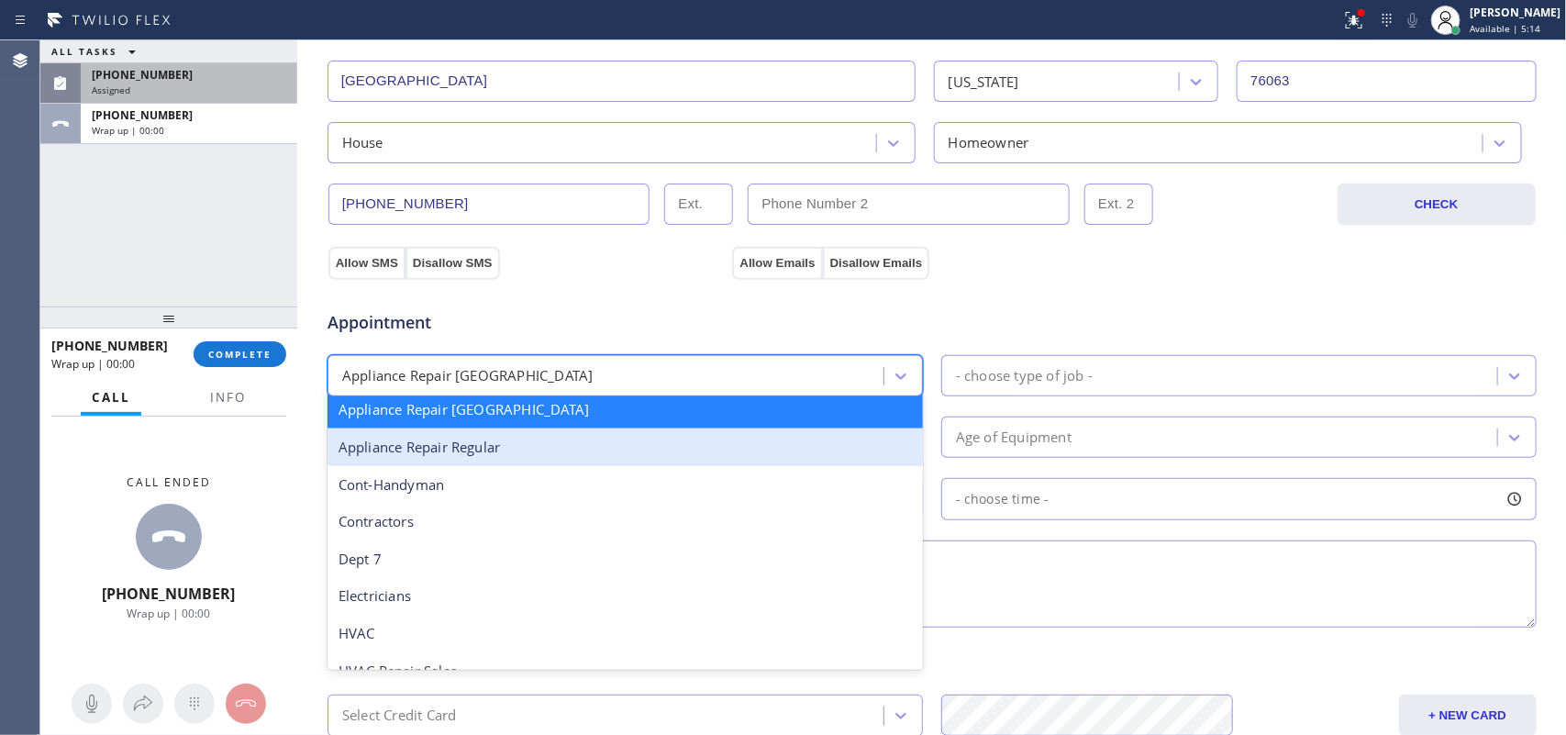
click at [662, 459] on div "Appliance Repair Regular" at bounding box center [624, 447] width 595 height 38
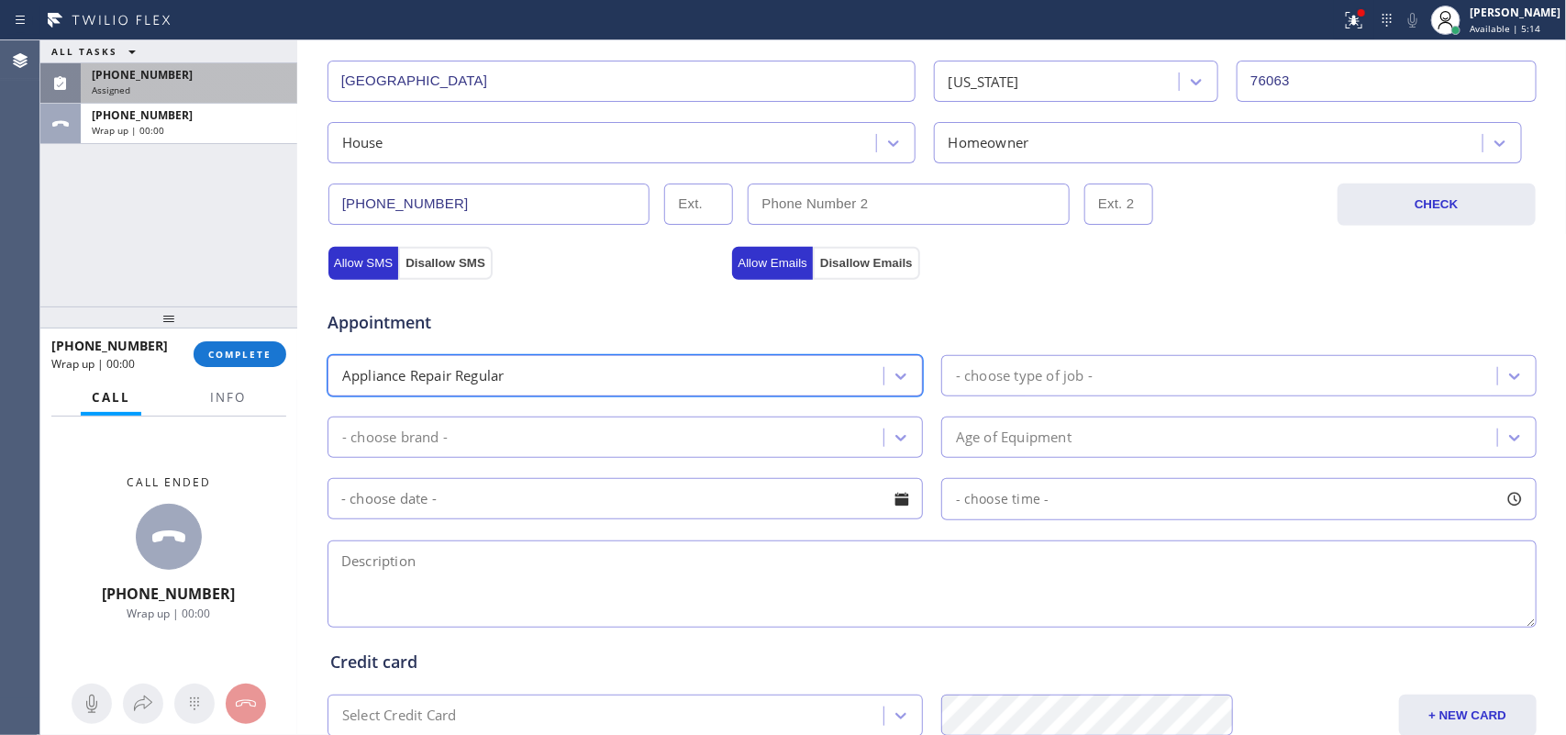
click at [987, 369] on div "- choose type of job -" at bounding box center [1024, 375] width 137 height 21
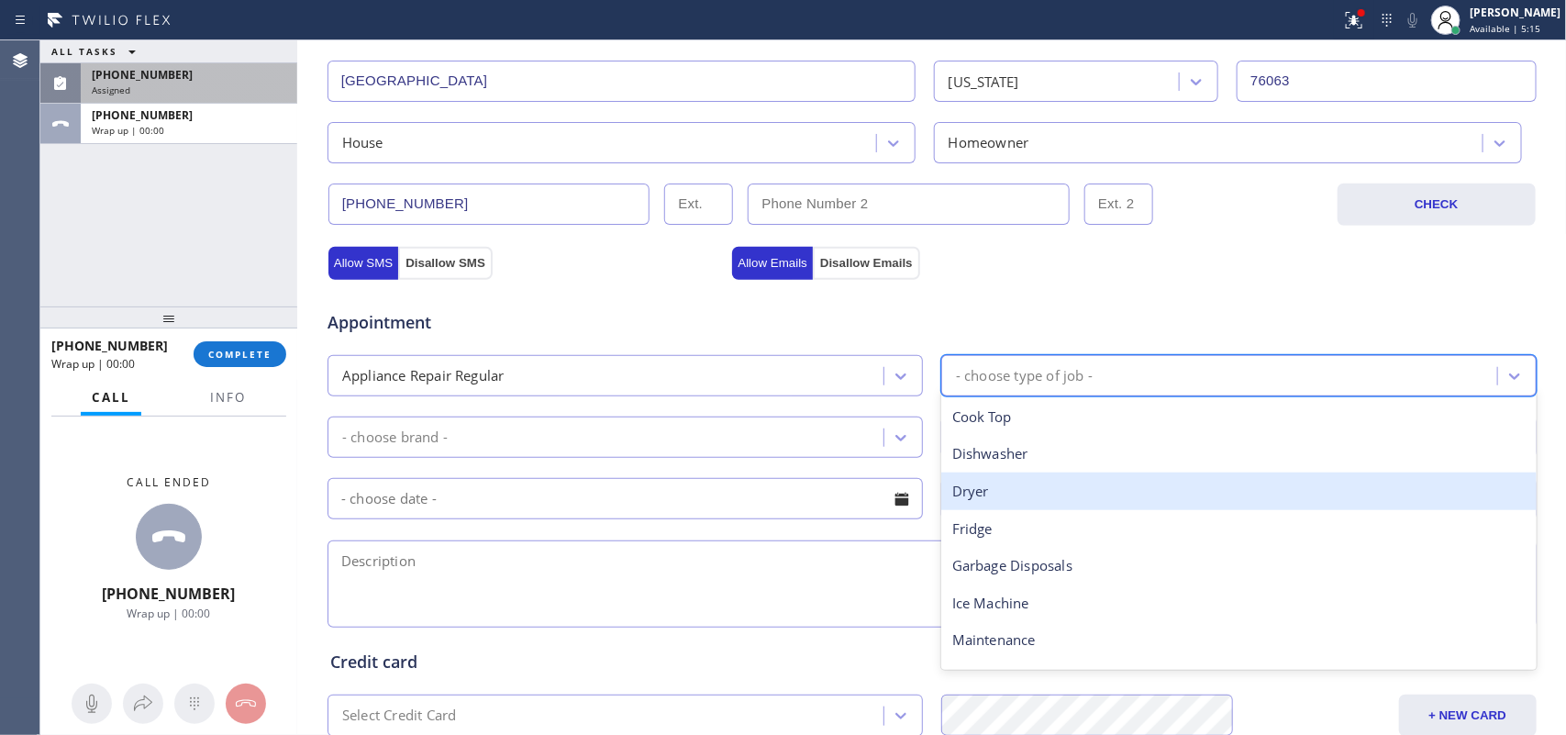
click at [1027, 495] on div "Dryer" at bounding box center [1238, 491] width 595 height 38
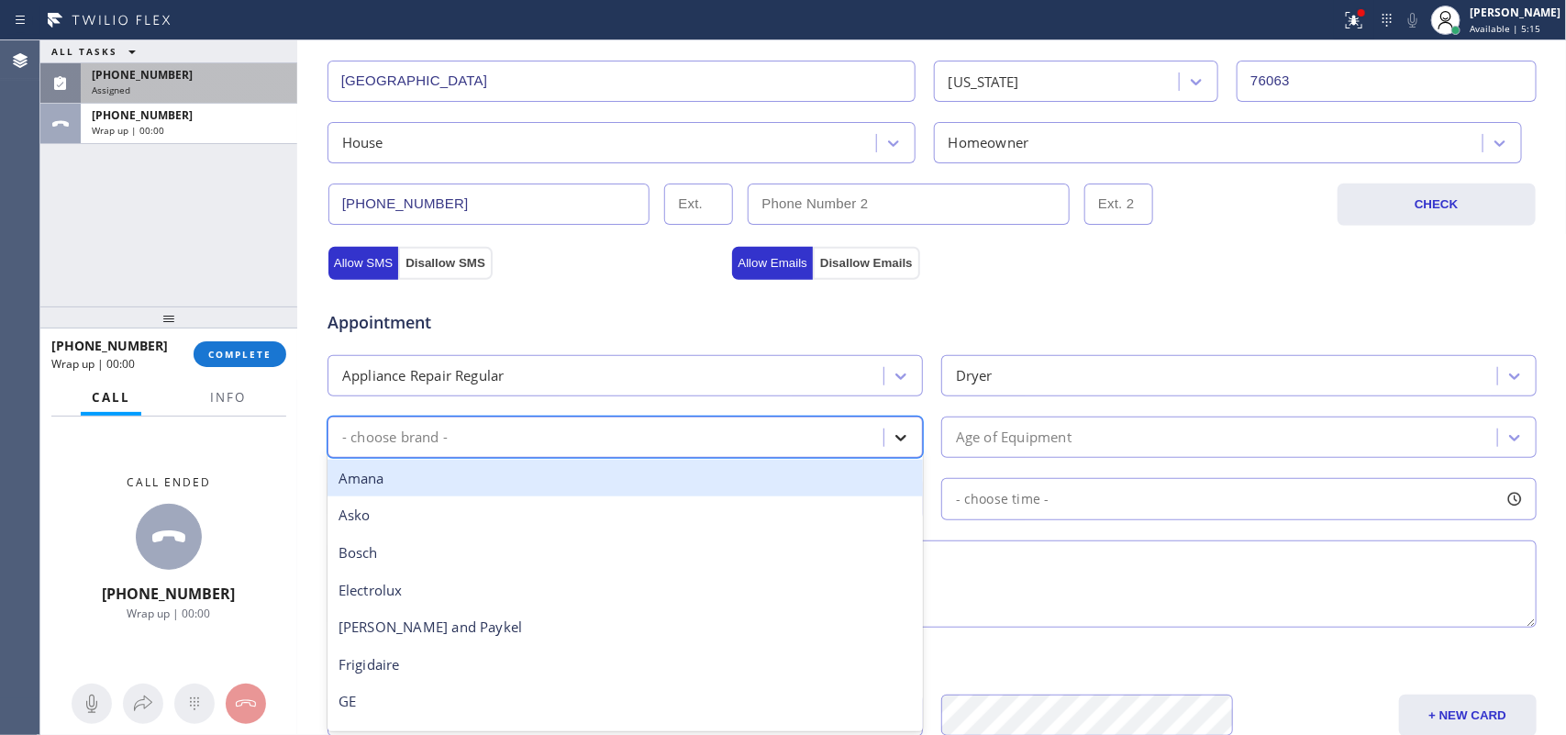
click at [895, 438] on icon at bounding box center [900, 438] width 11 height 6
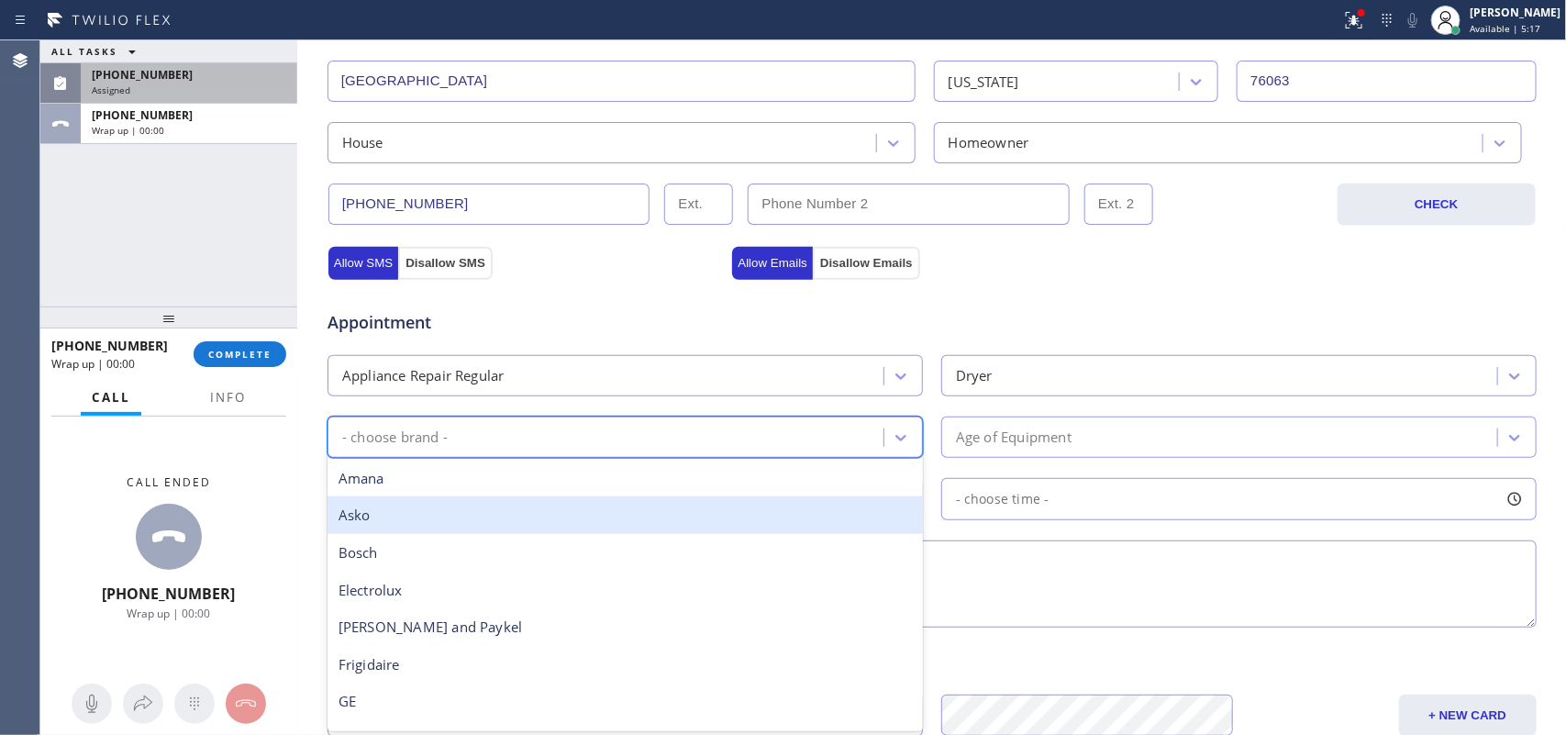
scroll to position [344, 0]
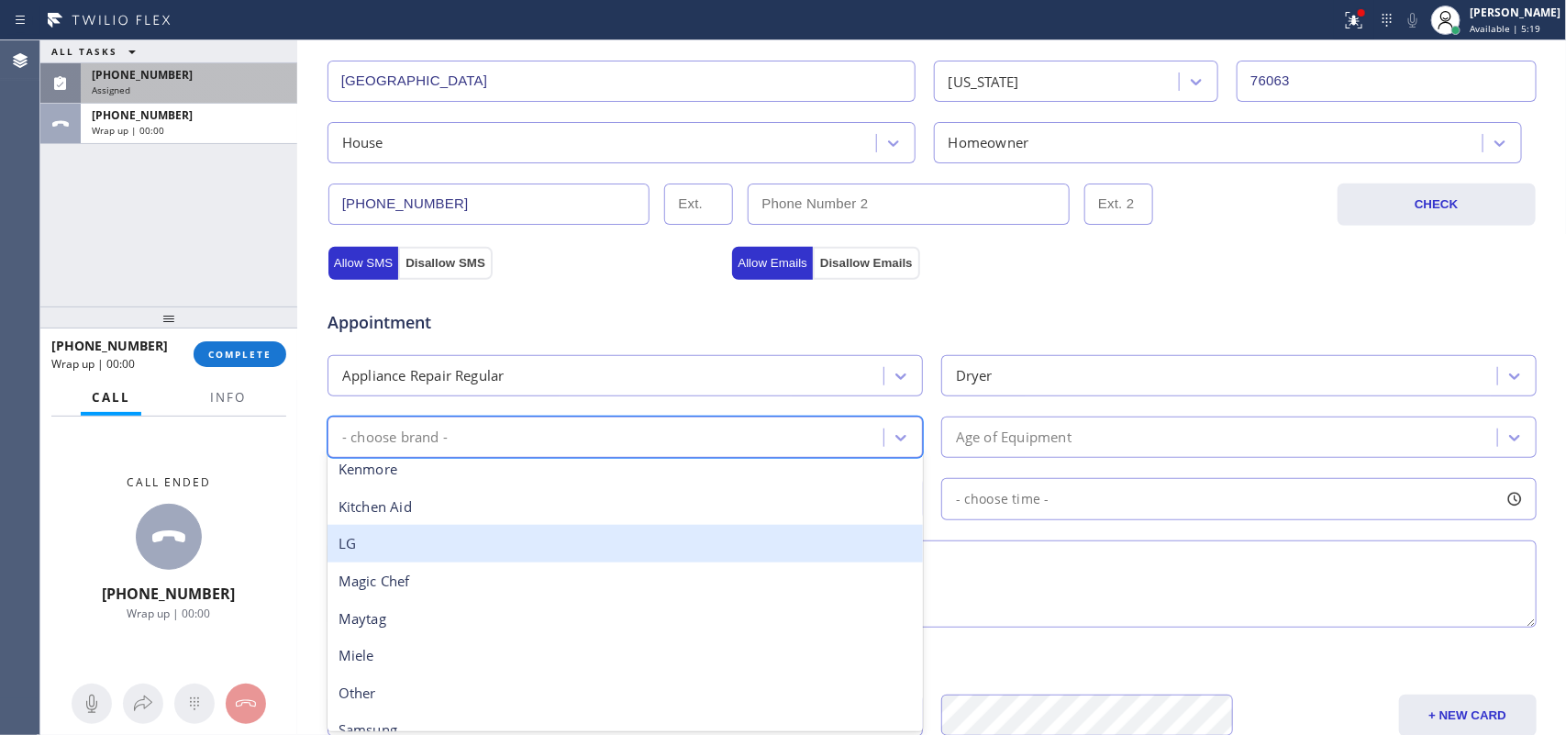
click at [729, 542] on div "LG" at bounding box center [624, 544] width 595 height 38
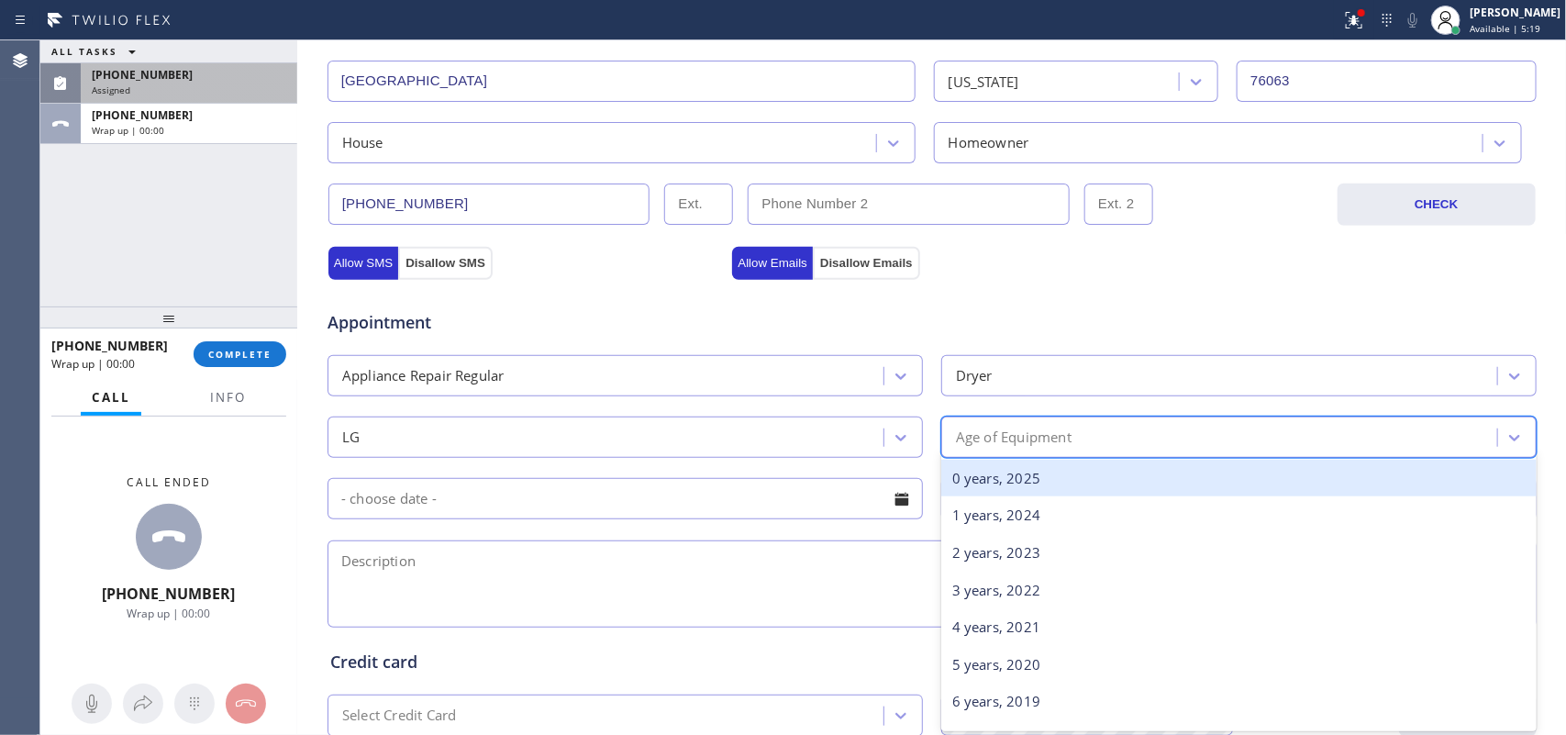
click at [1060, 437] on div "Age of Equipment" at bounding box center [1014, 437] width 116 height 21
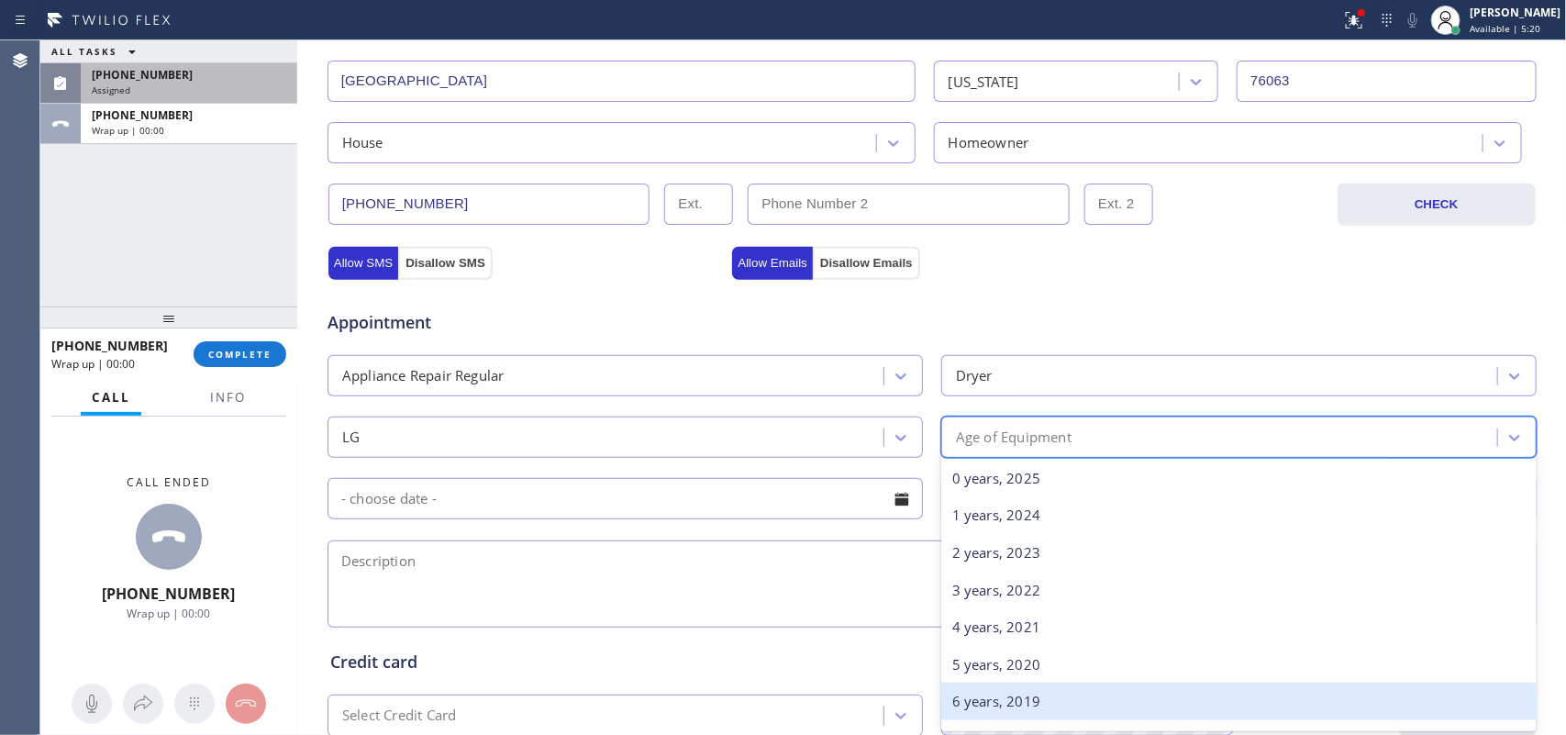
click at [1041, 697] on div "6 years, 2019" at bounding box center [1238, 701] width 595 height 38
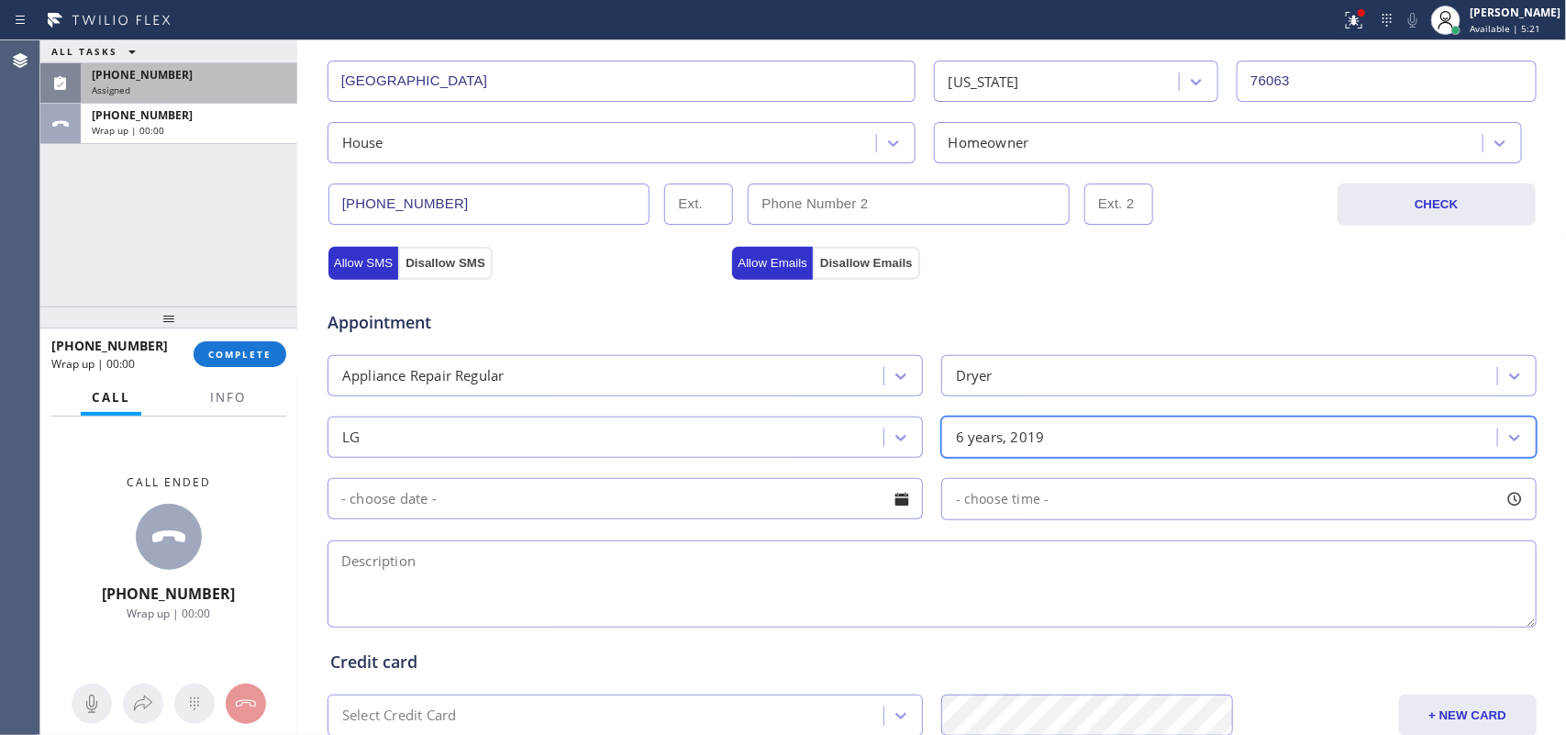
scroll to position [573, 0]
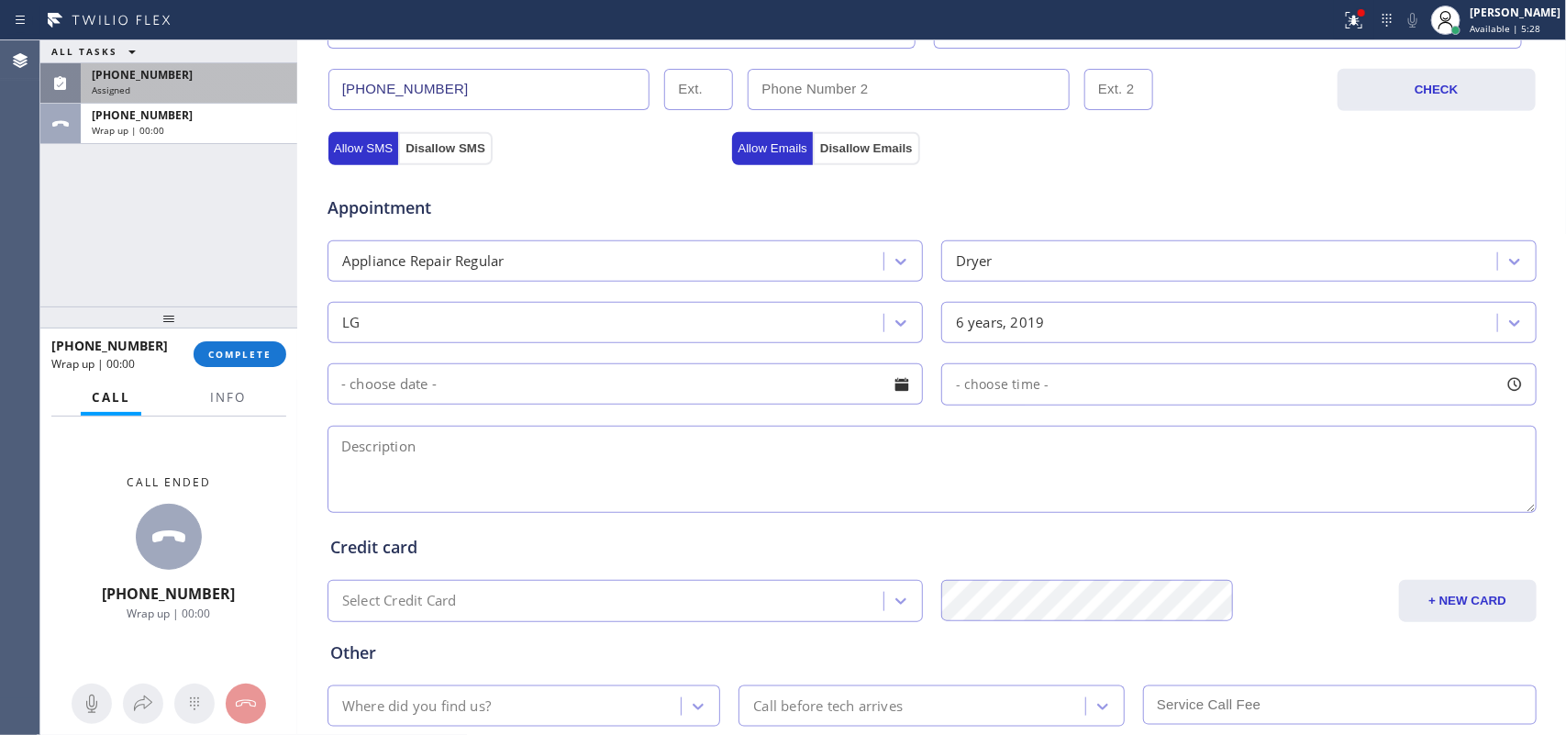
click at [496, 471] on textarea at bounding box center [931, 469] width 1209 height 87
paste textarea "LG SBS Dryer/6 years/ thermo fuse for LG Dryer"
click at [521, 443] on textarea "LG SBS Dryer/6 years/ thermo fuse for LG Dryer" at bounding box center [931, 469] width 1209 height 87
click at [780, 432] on textarea "LG SBS Dryer/6 years/ looking for thermo fuse for LG Dryer" at bounding box center [931, 469] width 1209 height 87
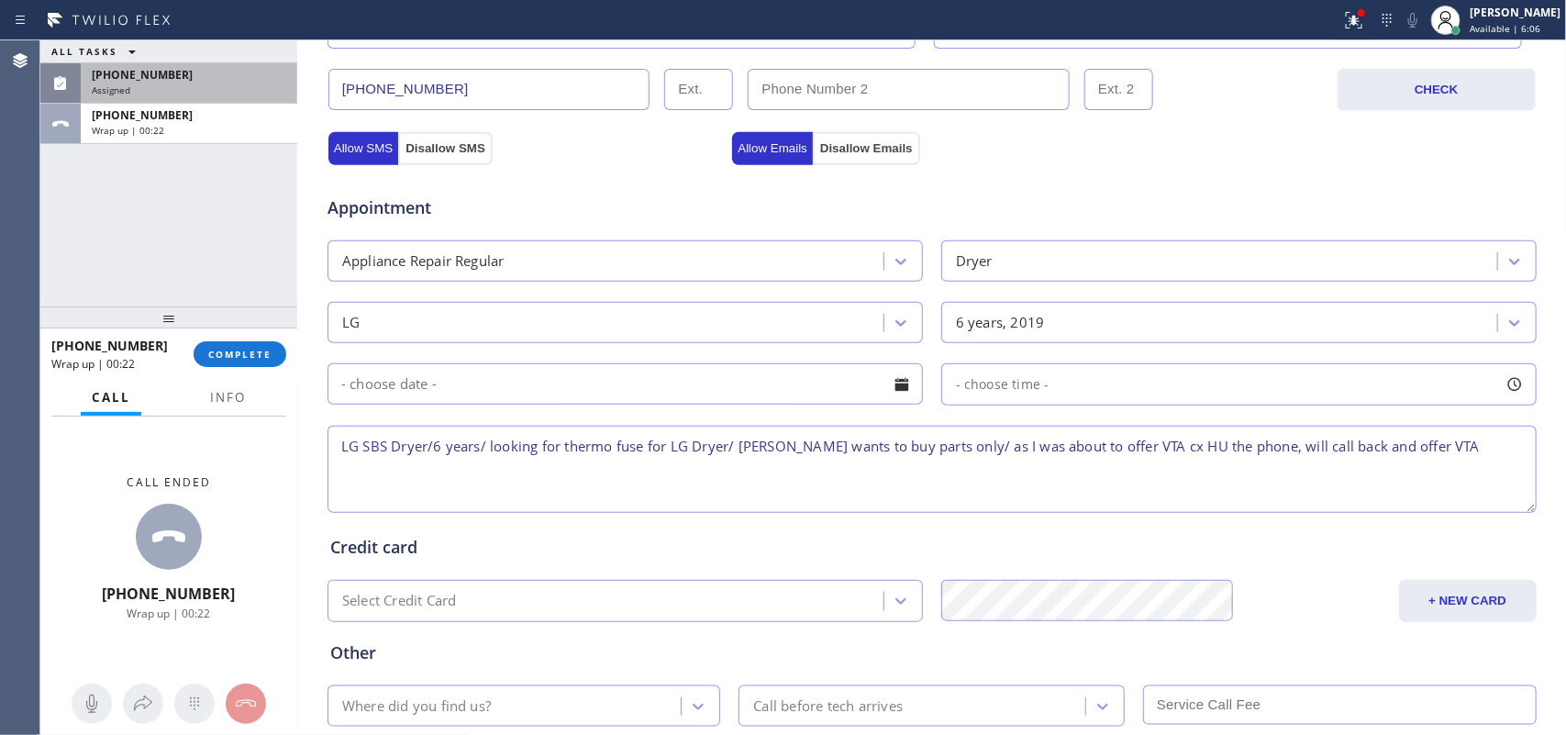
scroll to position [690, 0]
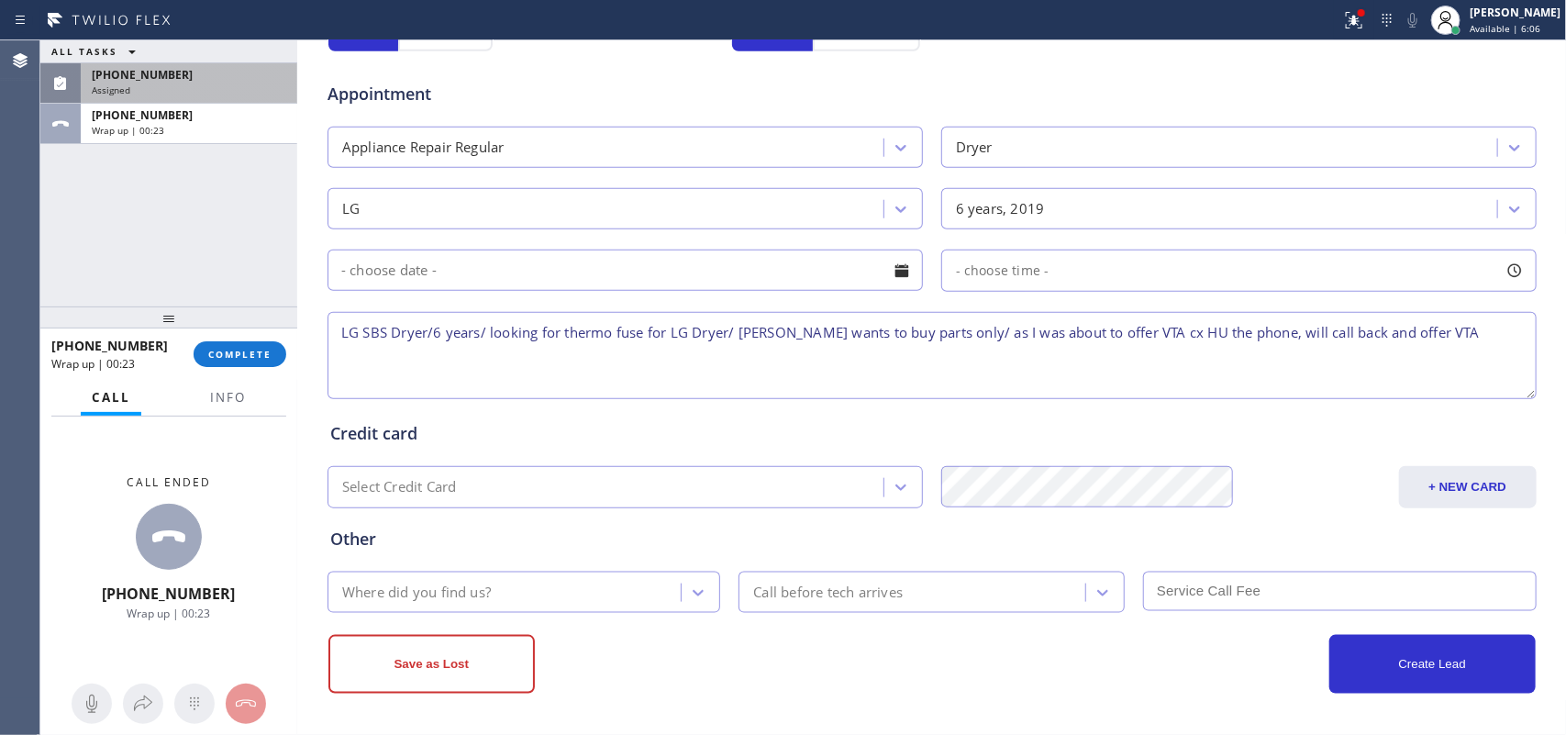
type textarea "LG SBS Dryer/6 years/ looking for thermo fuse for LG Dryer/ [PERSON_NAME] wants…"
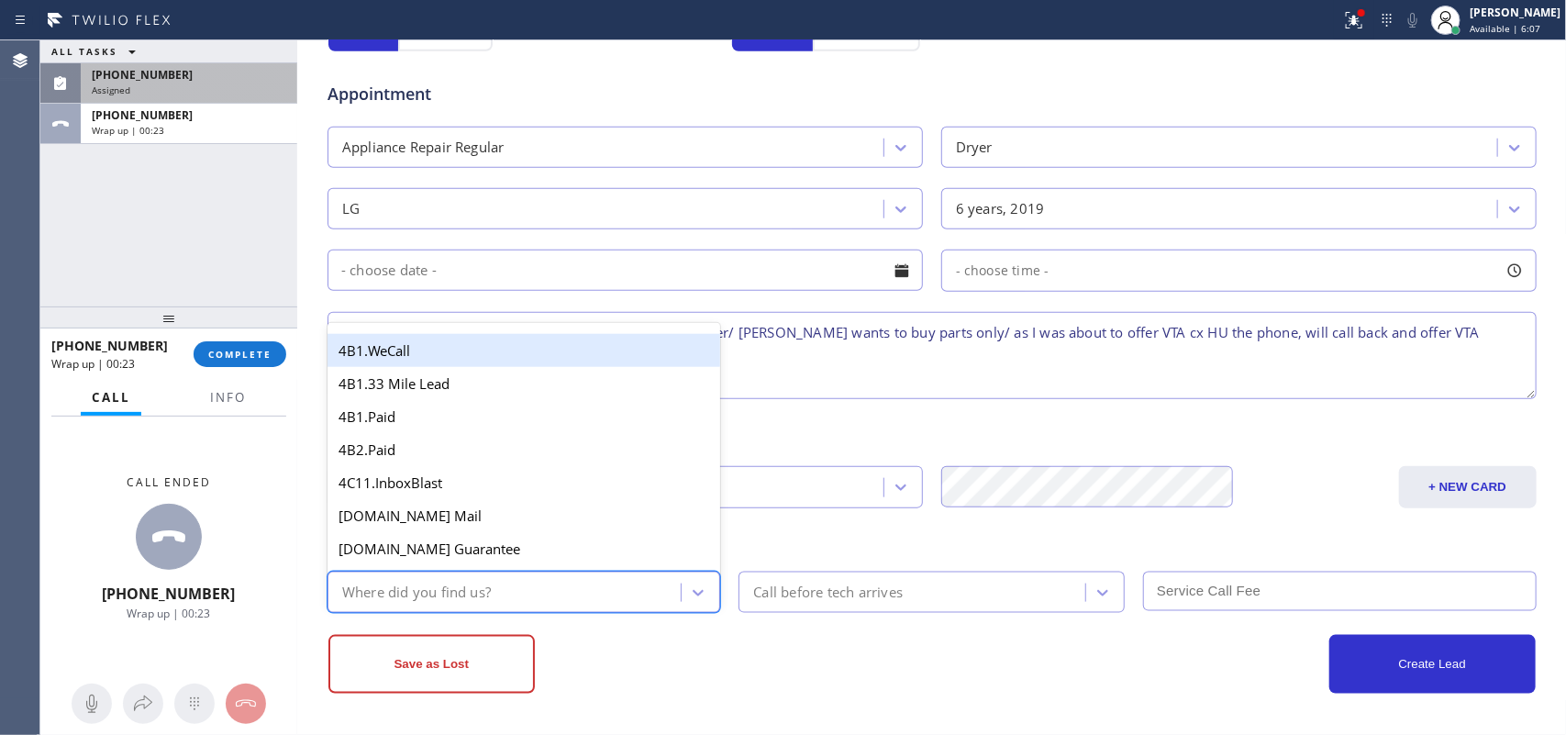
click at [523, 596] on div "Where did you find us?" at bounding box center [507, 592] width 349 height 32
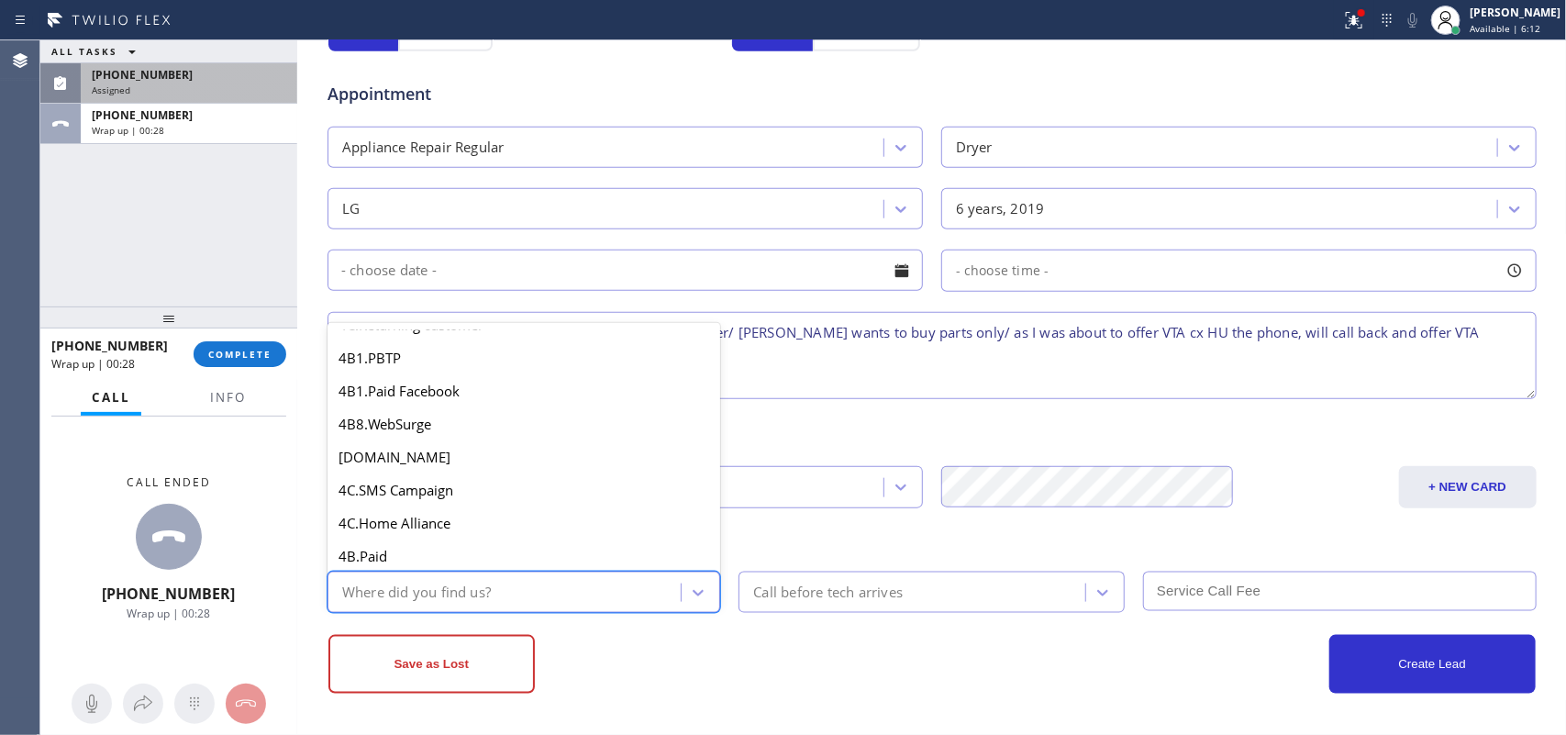
scroll to position [1376, 0]
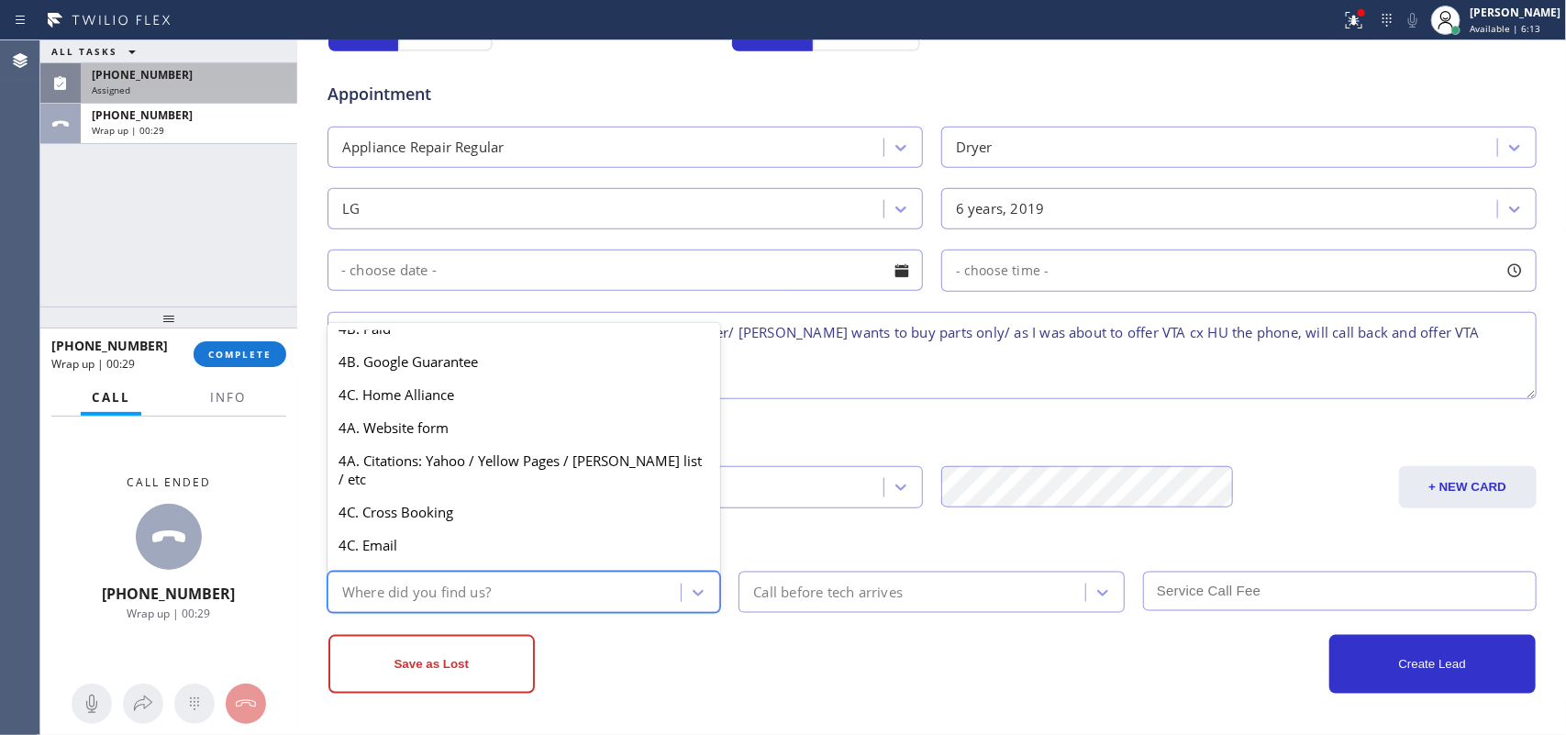
click at [483, 312] on div "4A. Google/G+" at bounding box center [524, 295] width 394 height 33
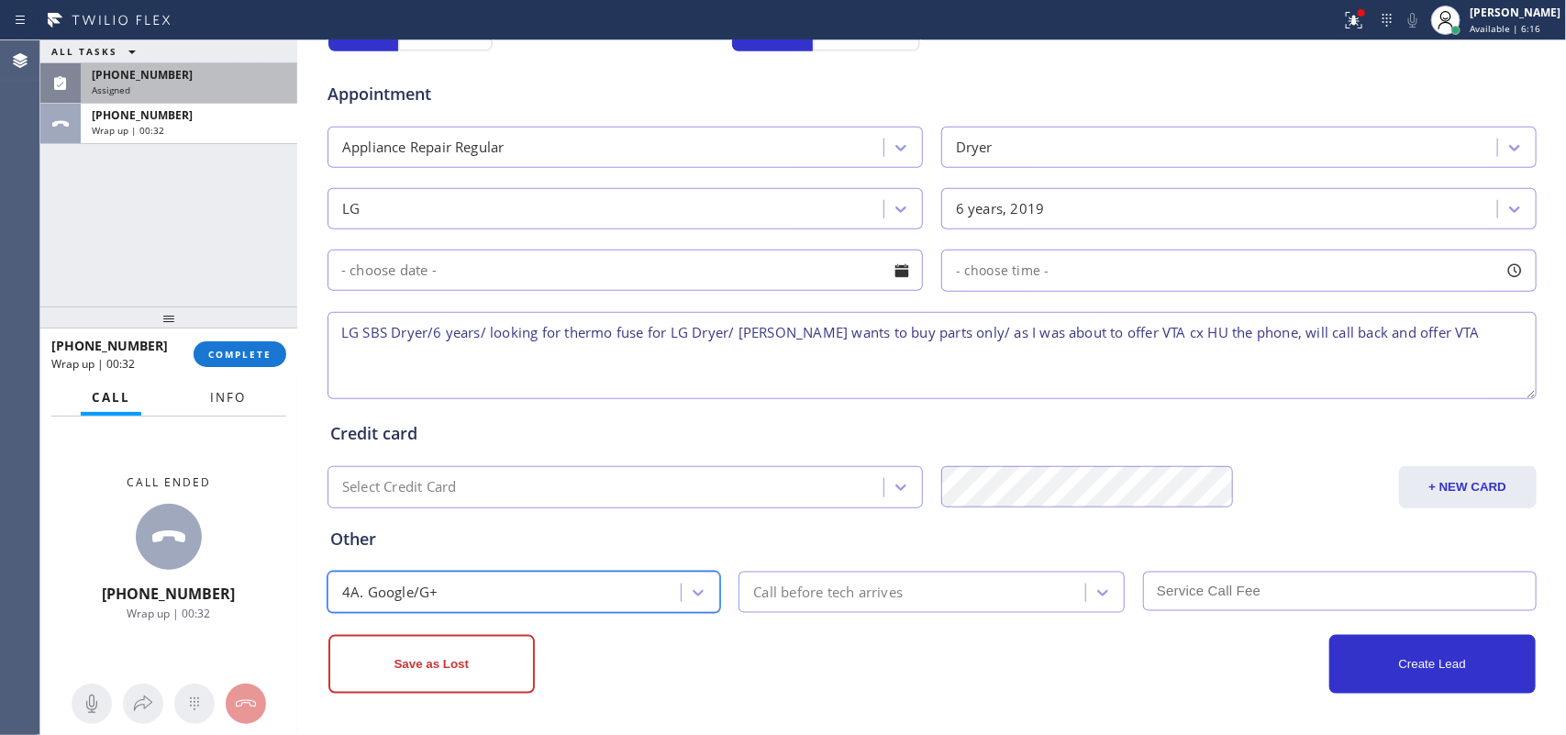
click at [229, 397] on span "Info" at bounding box center [228, 397] width 36 height 17
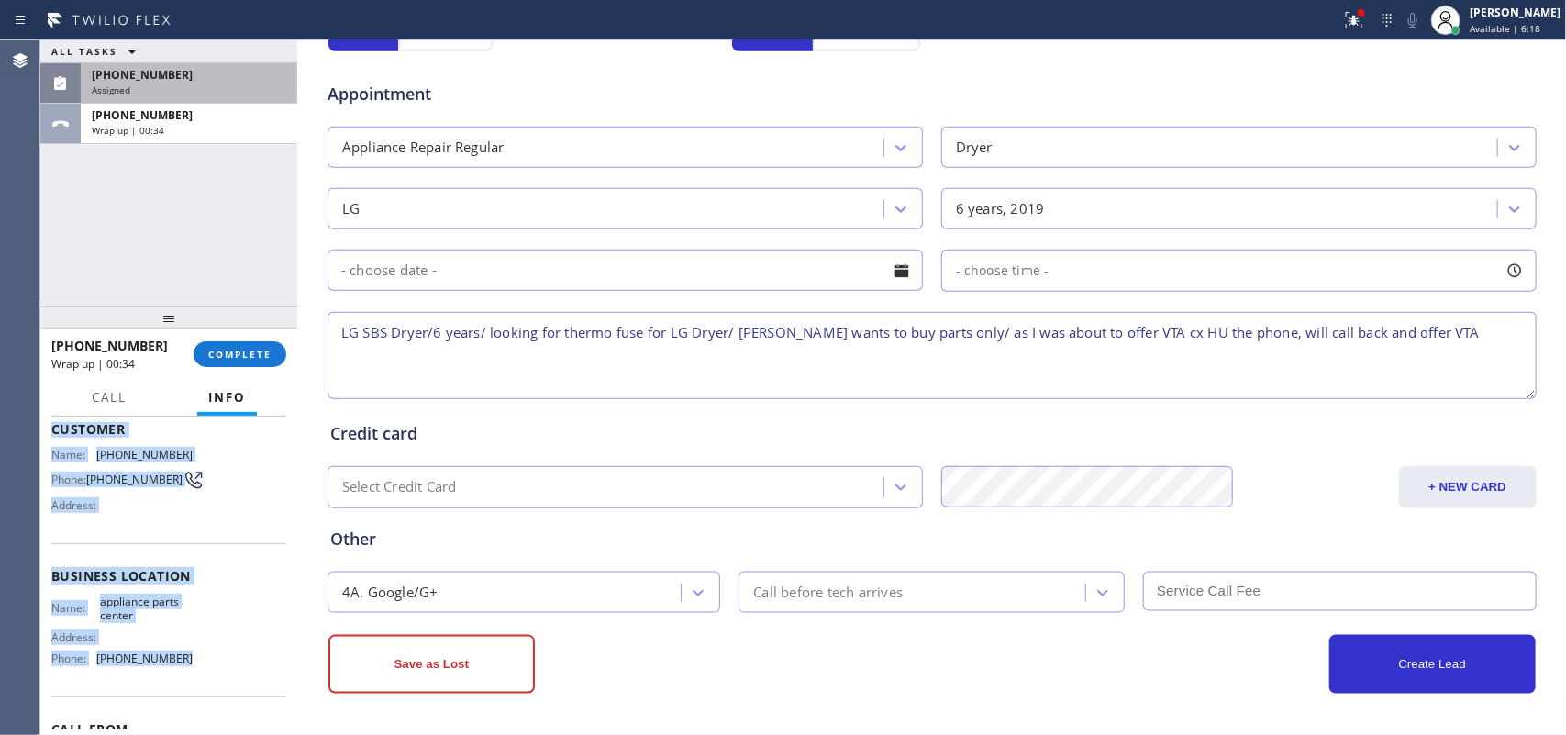
scroll to position [0, 0]
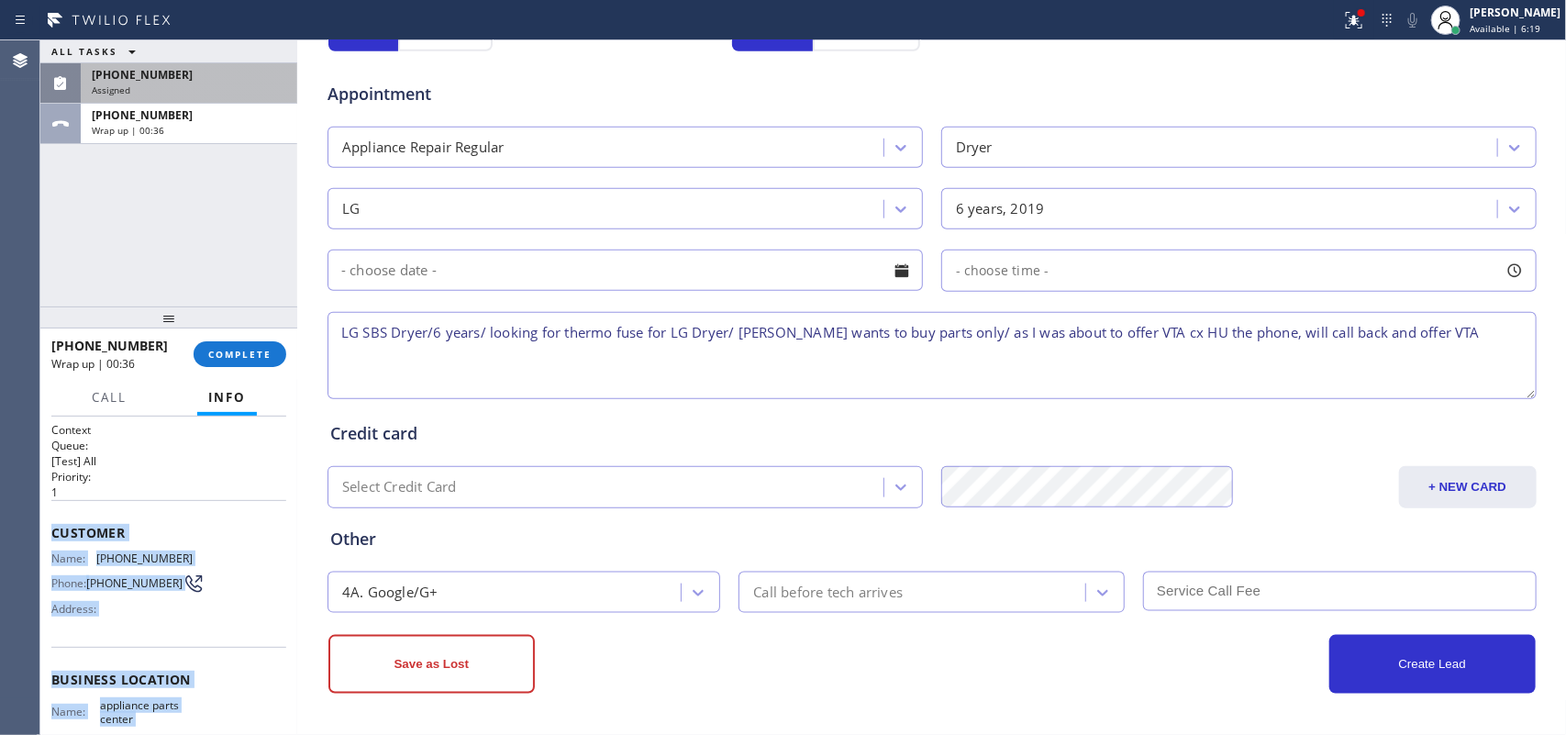
drag, startPoint x: 181, startPoint y: 558, endPoint x: 50, endPoint y: 526, distance: 134.2
click at [51, 526] on div "Context Queue: [Test] All Priority: 1 Customer Name: [PHONE_NUMBER] Phone: [PHO…" at bounding box center [168, 680] width 235 height 516
copy div "Customer Name: [PHONE_NUMBER] Phone: [PHONE_NUMBER] Address: Business location …"
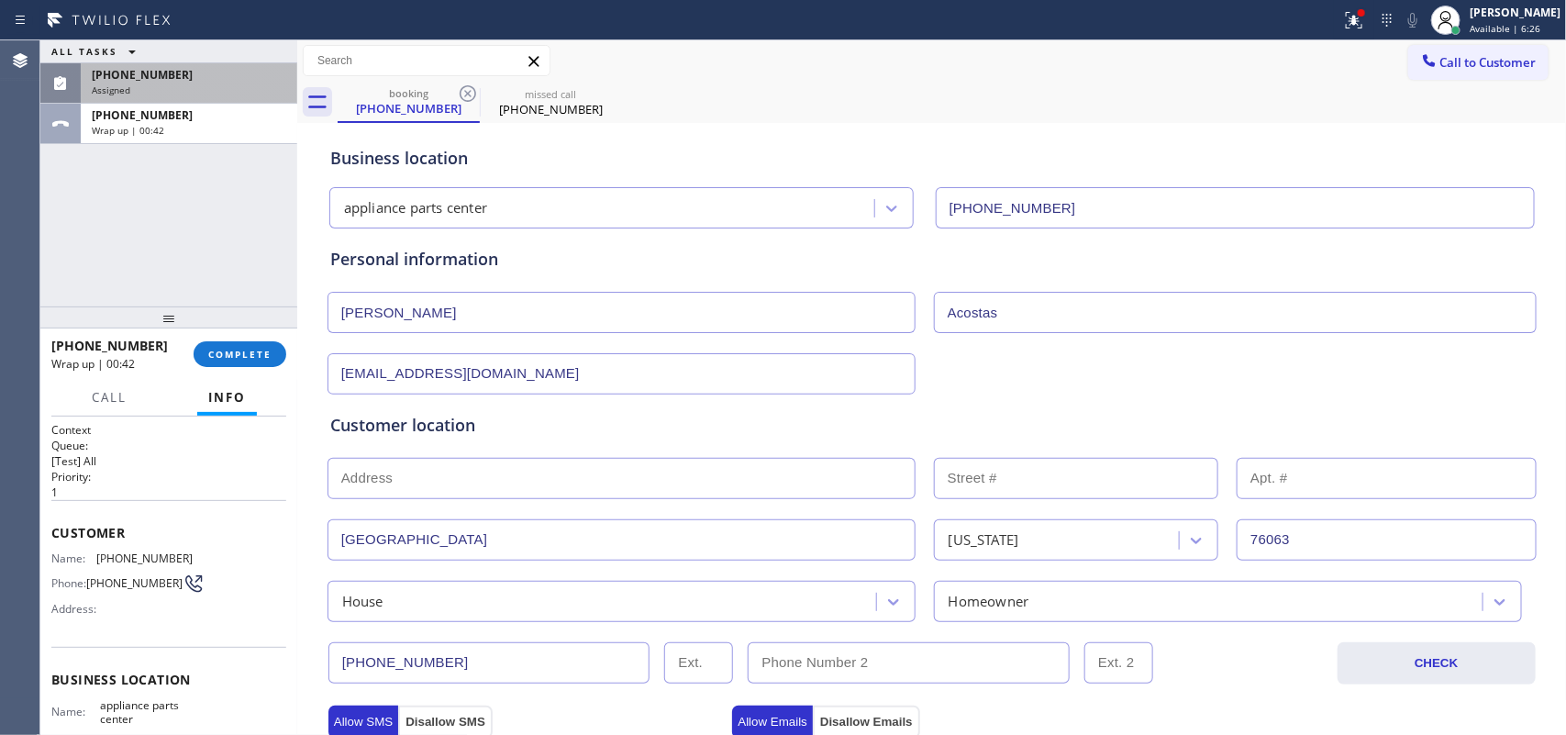
click at [151, 276] on div "ALL TASKS ALL TASKS ACTIVE TASKS TASKS IN WRAP UP [PHONE_NUMBER] Assigned [PHON…" at bounding box center [168, 173] width 257 height 266
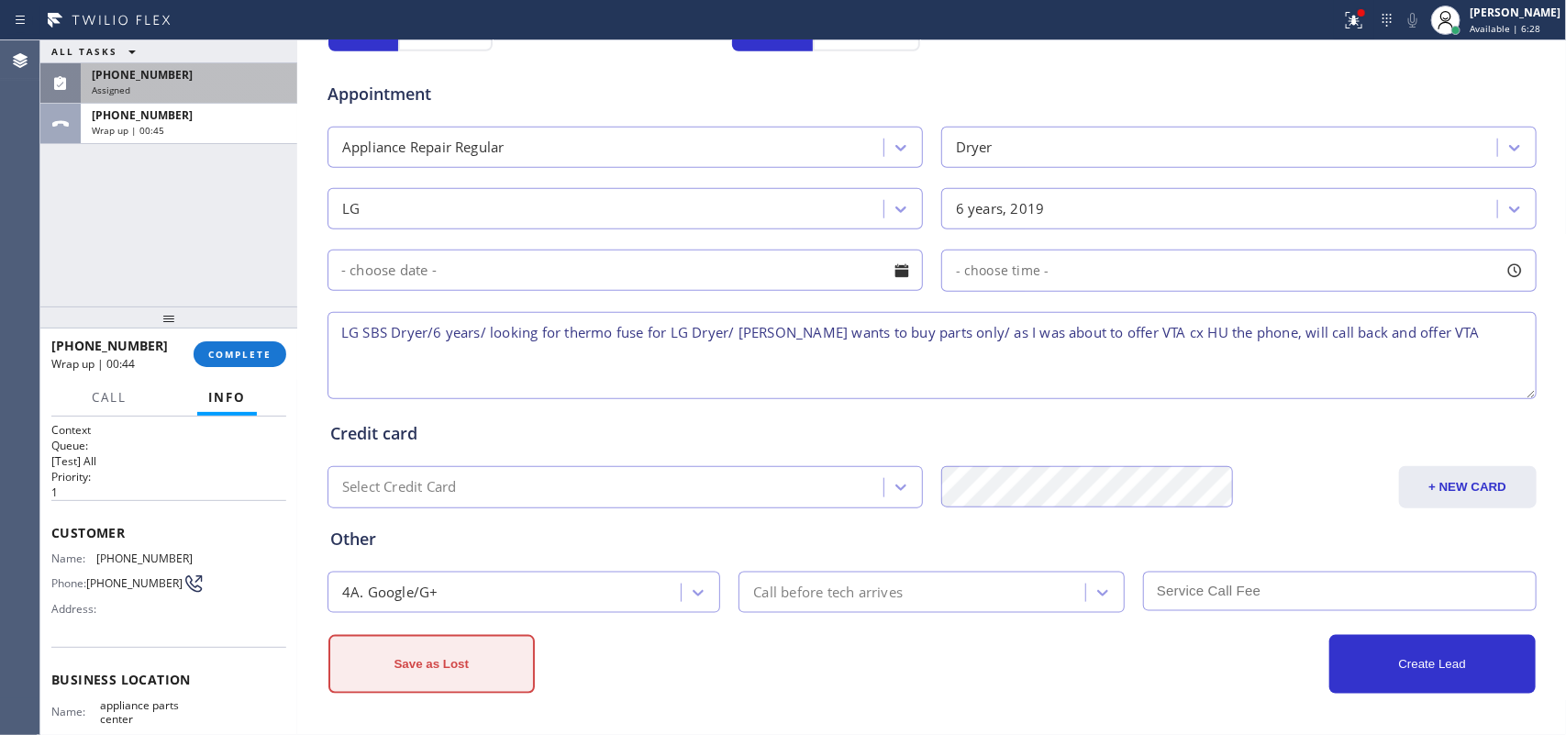
click at [411, 679] on button "Save as Lost" at bounding box center [431, 664] width 206 height 59
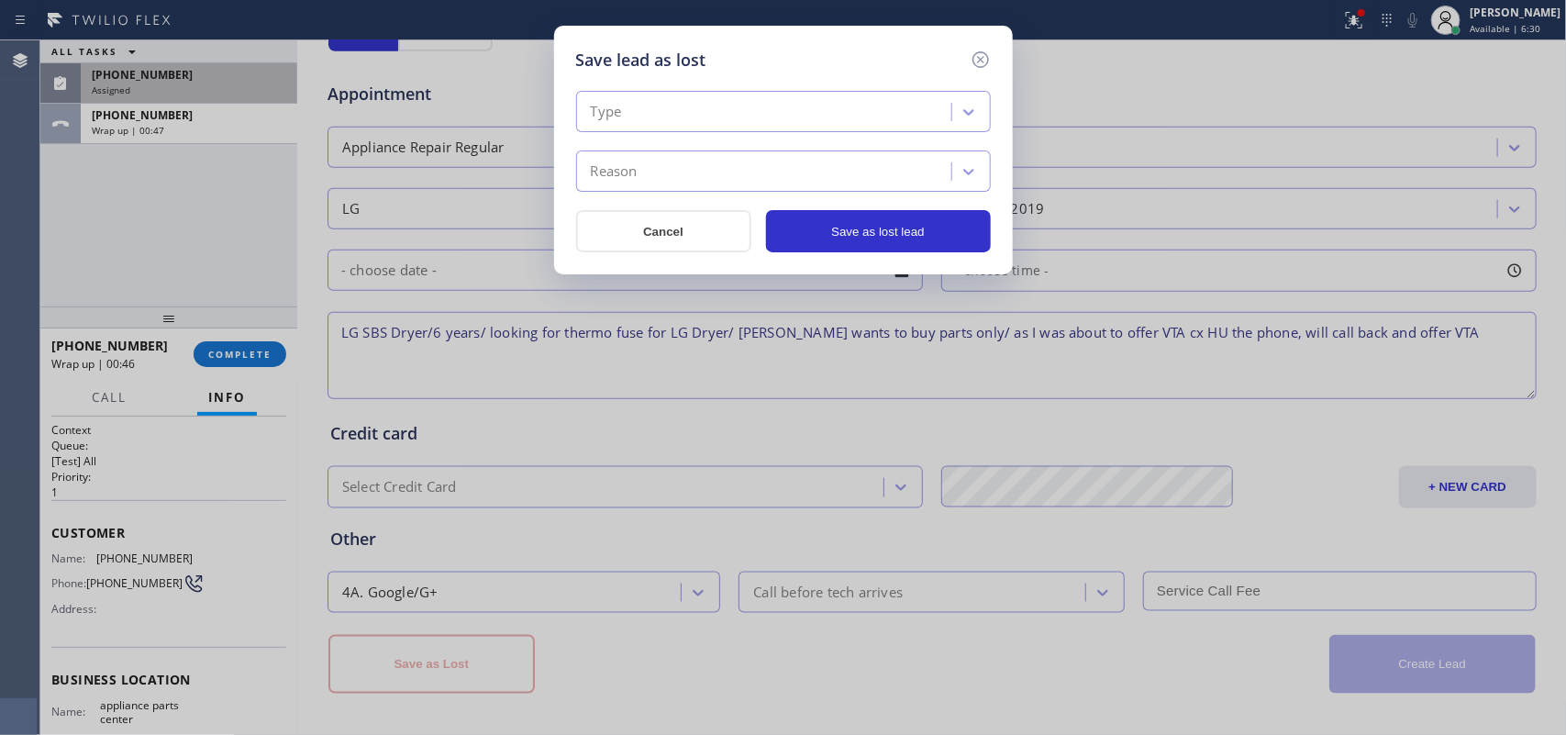
click at [890, 108] on div "Type" at bounding box center [767, 112] width 370 height 32
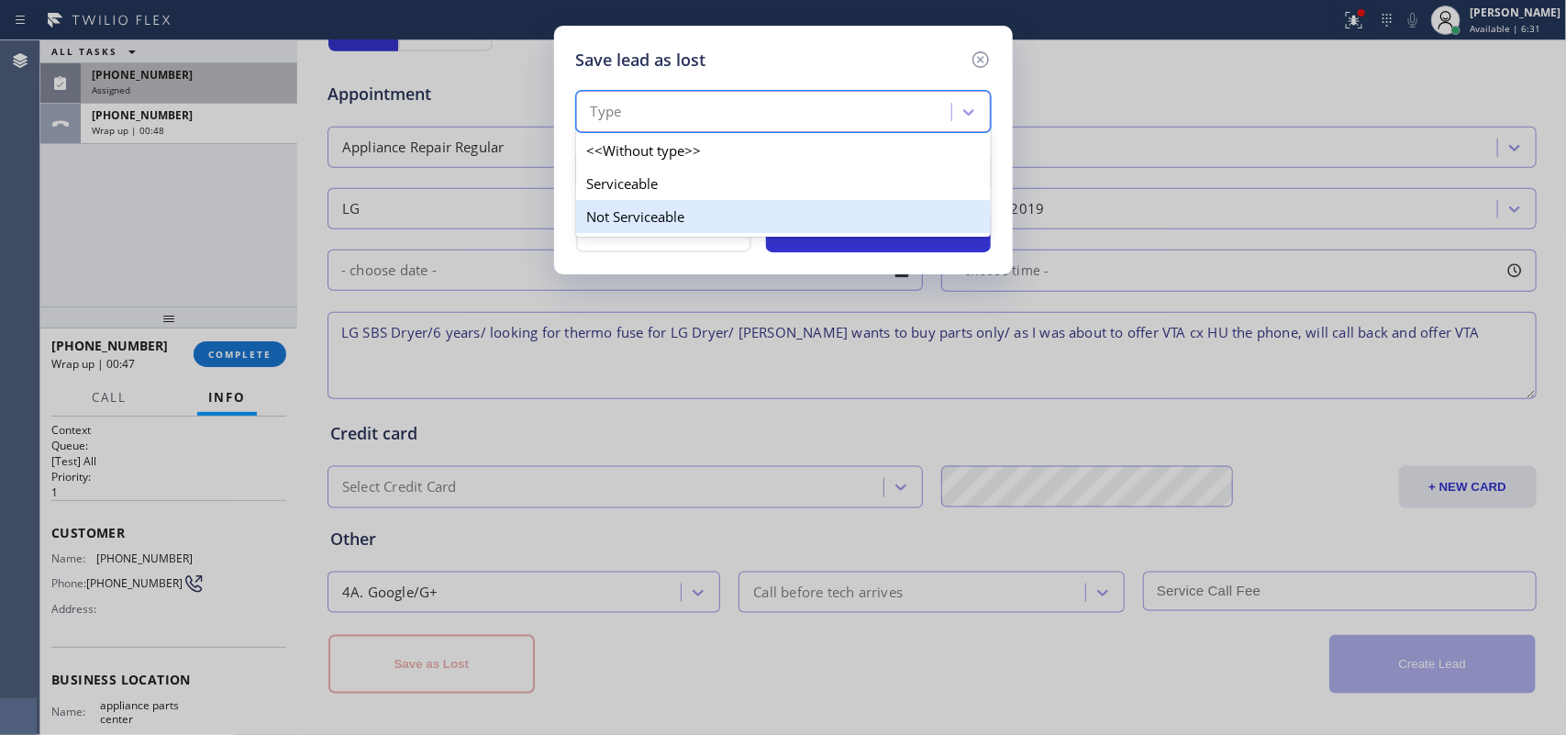
click at [854, 213] on div "Not Serviceable" at bounding box center [783, 216] width 415 height 33
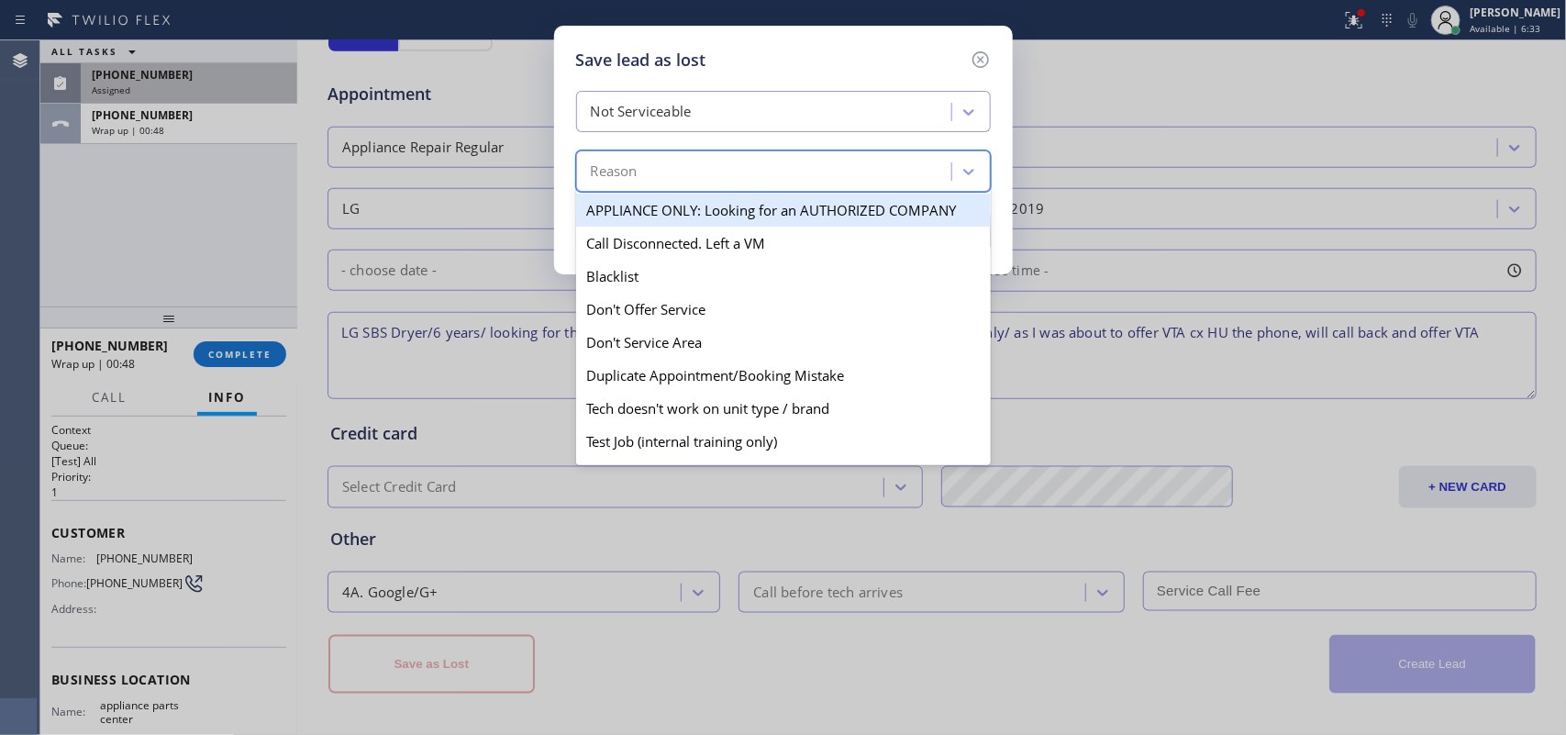
click at [849, 174] on div "Reason" at bounding box center [767, 172] width 370 height 32
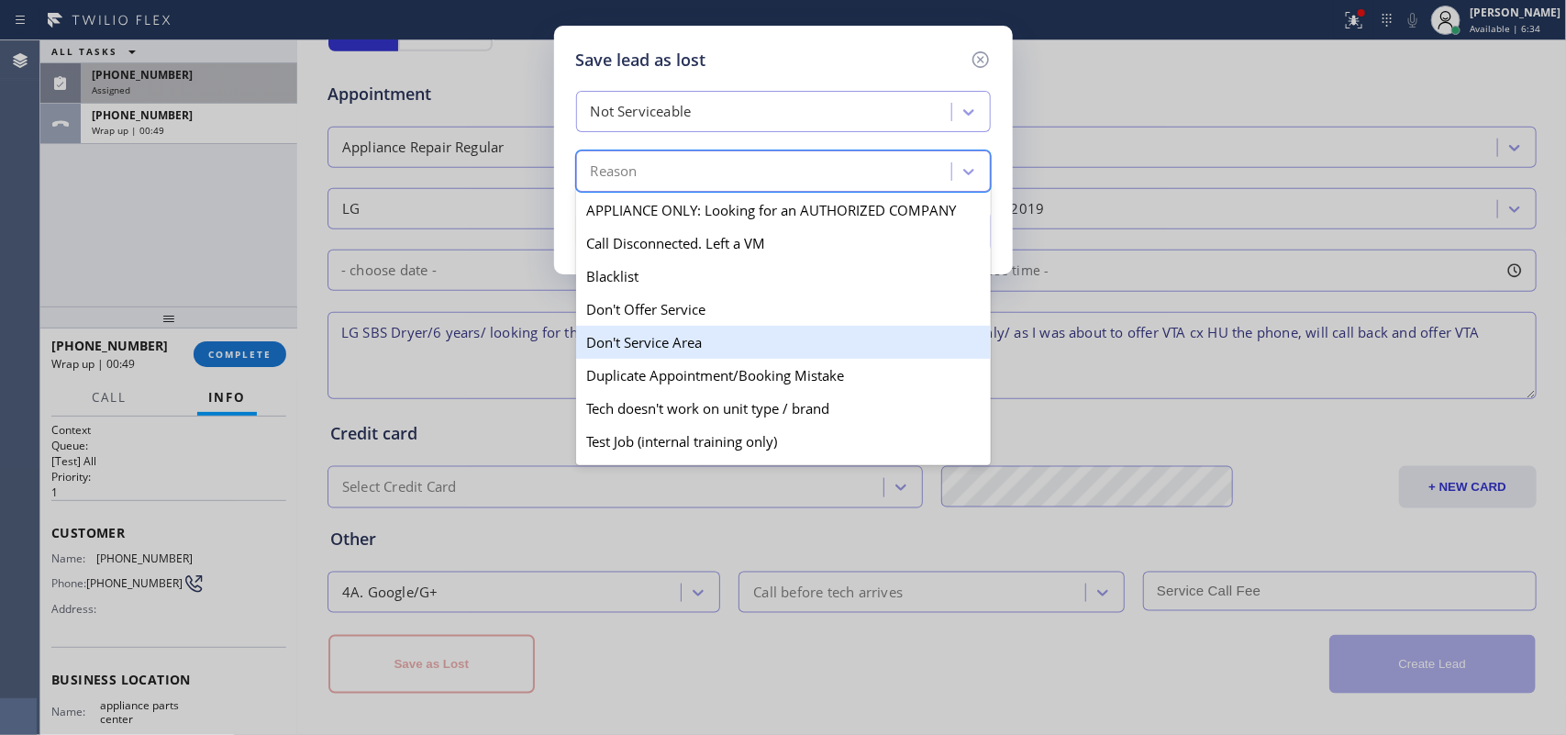
scroll to position [176, 0]
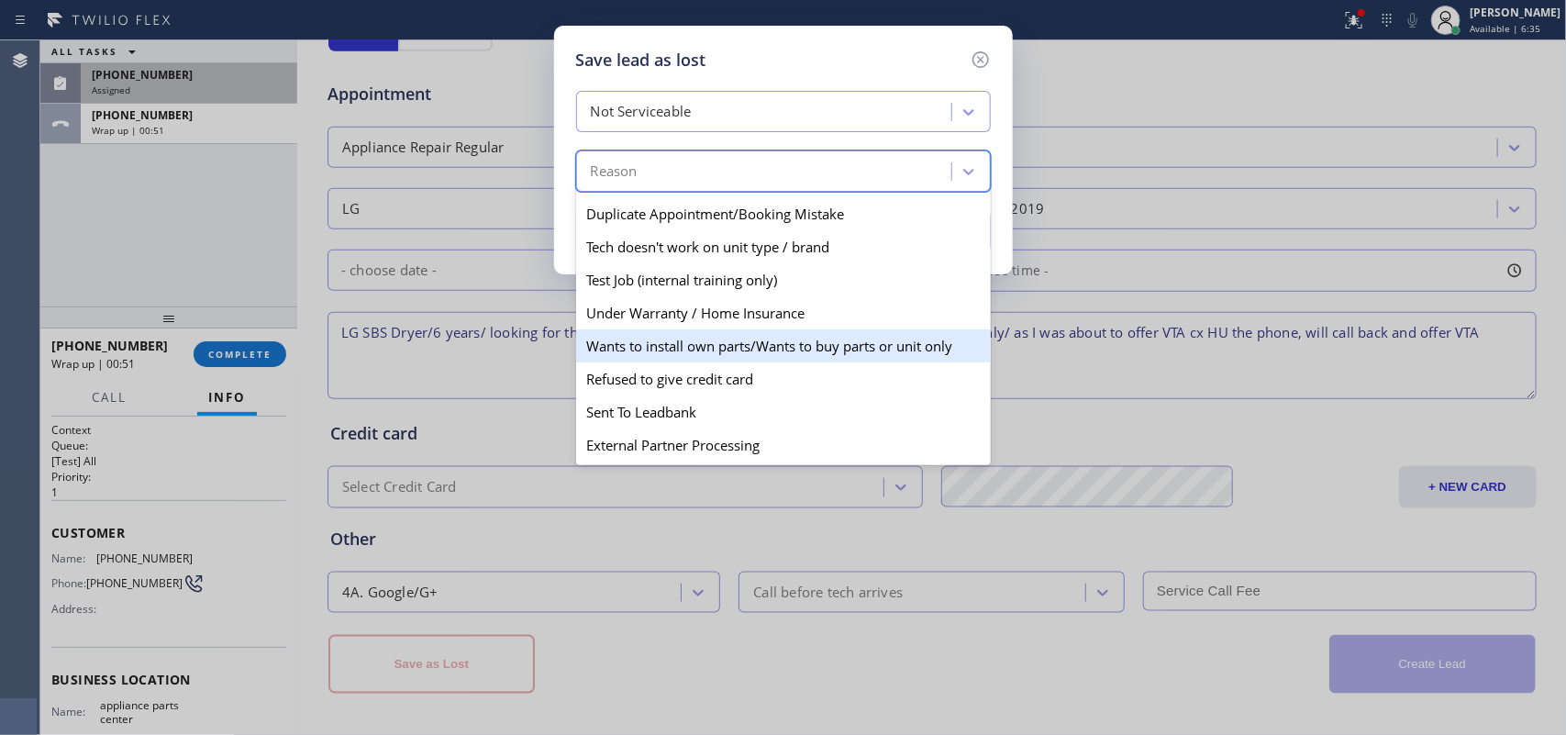
click at [791, 341] on div "Wants to install own parts/Wants to buy parts or unit only" at bounding box center [783, 345] width 415 height 33
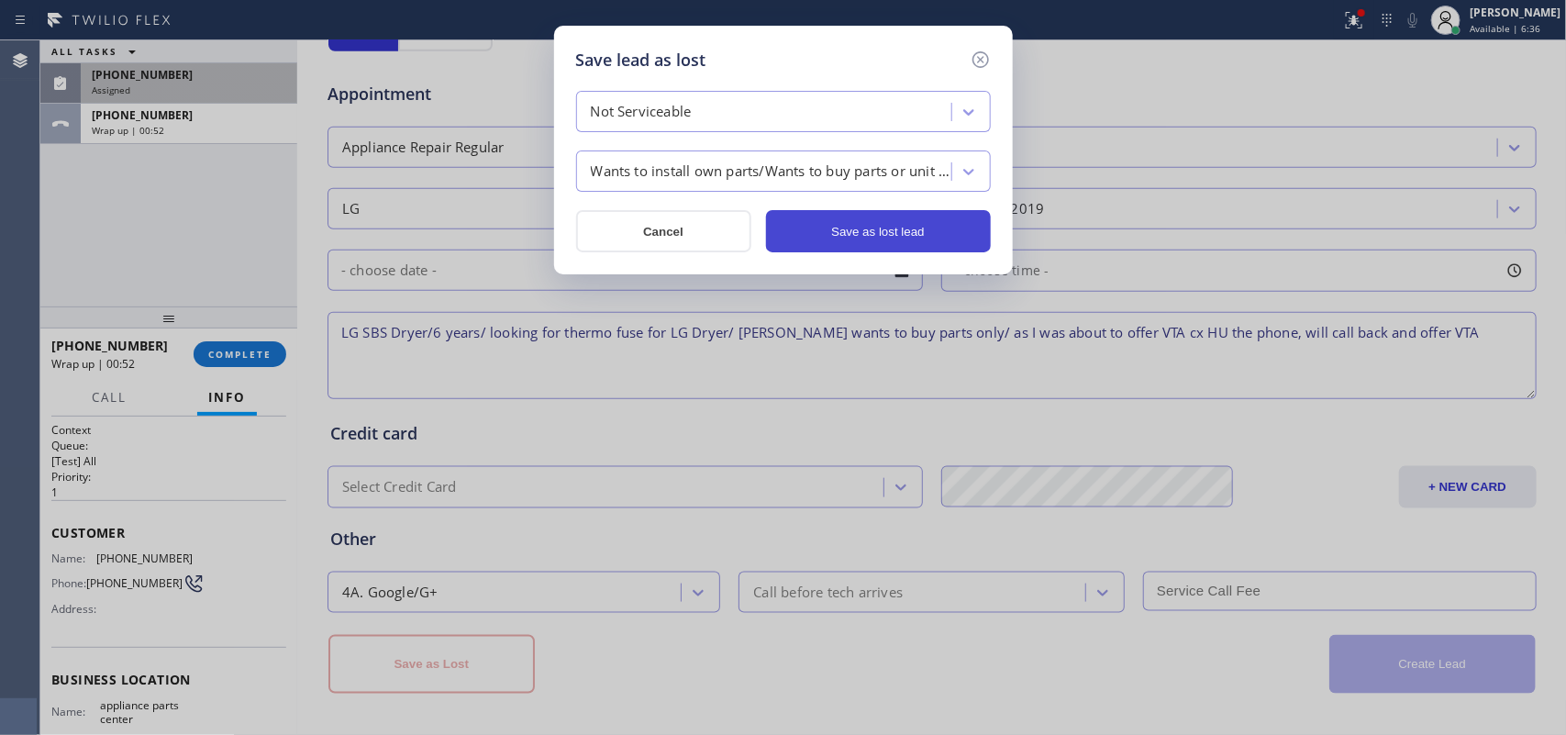
click at [904, 226] on button "Save as lost lead" at bounding box center [878, 231] width 225 height 42
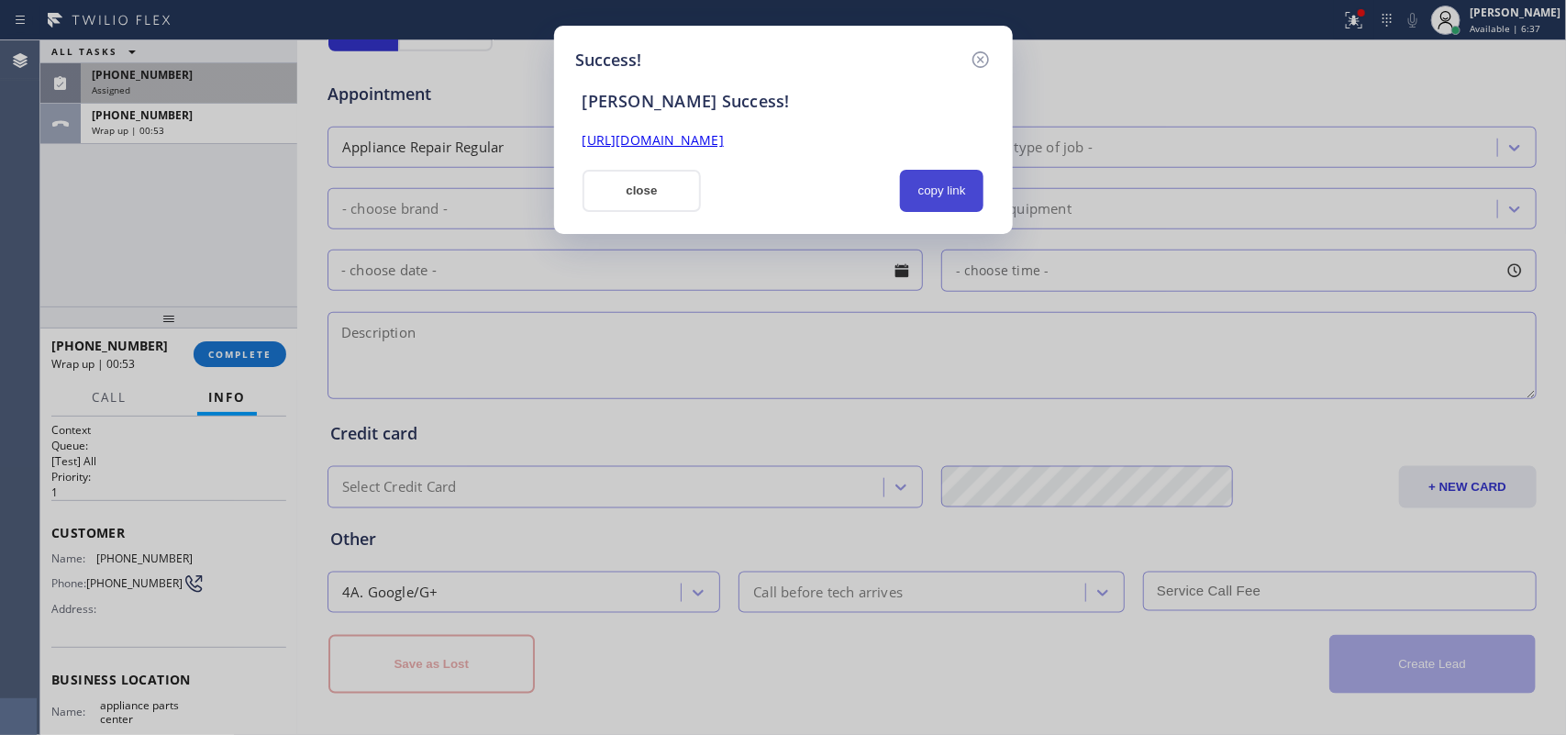
click at [929, 193] on button "copy link" at bounding box center [942, 191] width 84 height 42
click at [724, 140] on link "[URL][DOMAIN_NAME]" at bounding box center [652, 139] width 141 height 17
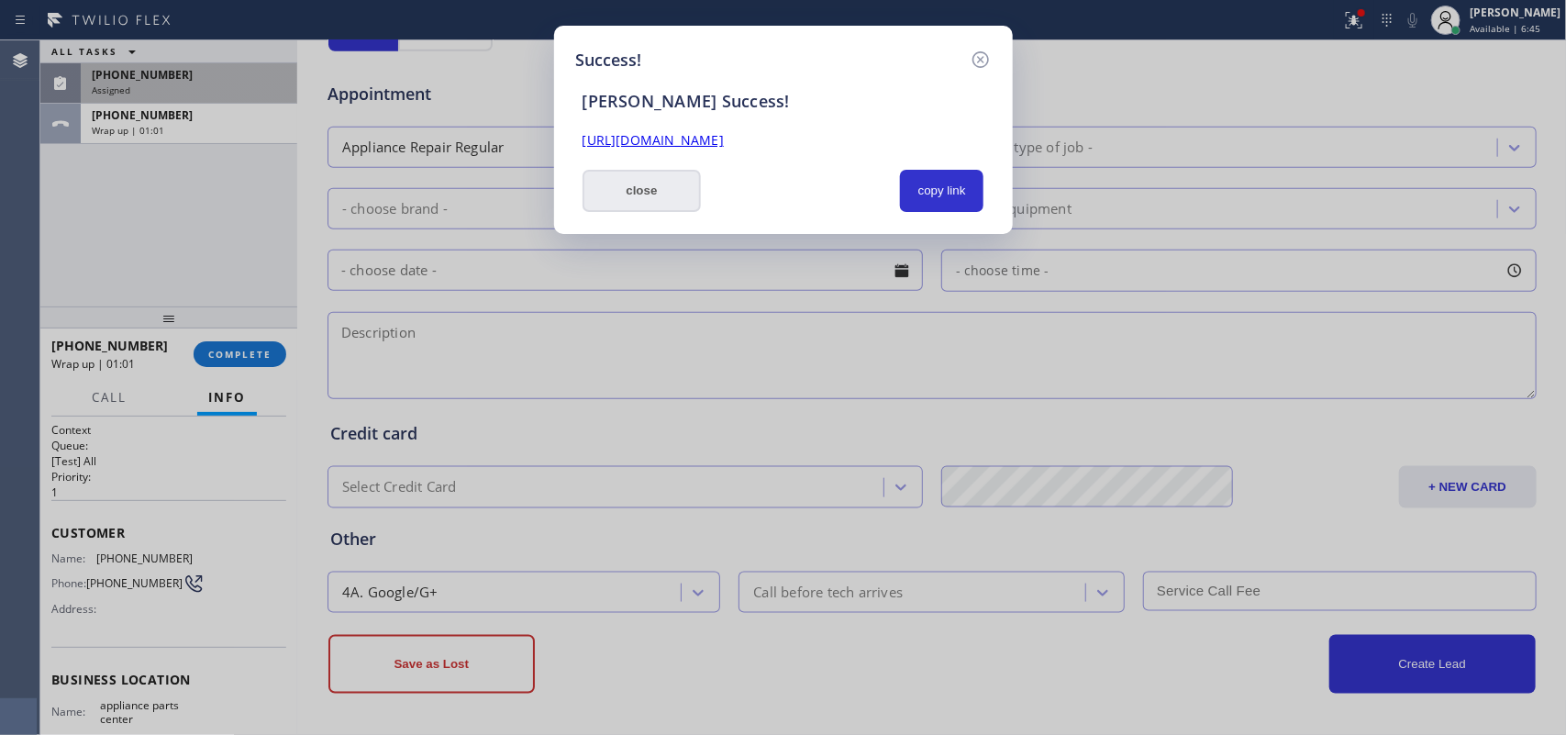
click at [661, 194] on button "close" at bounding box center [641, 191] width 119 height 42
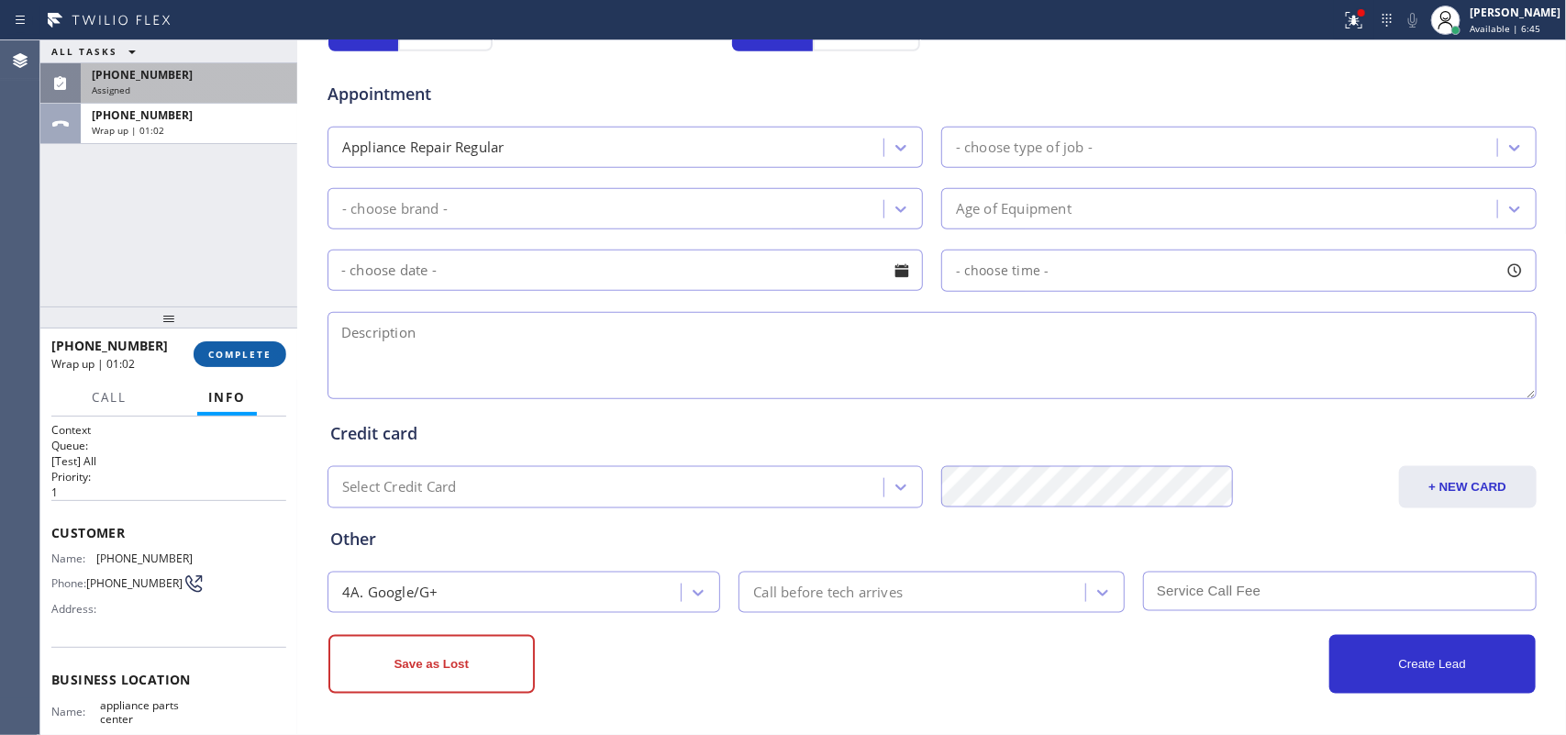
click at [264, 356] on span "COMPLETE" at bounding box center [239, 354] width 63 height 13
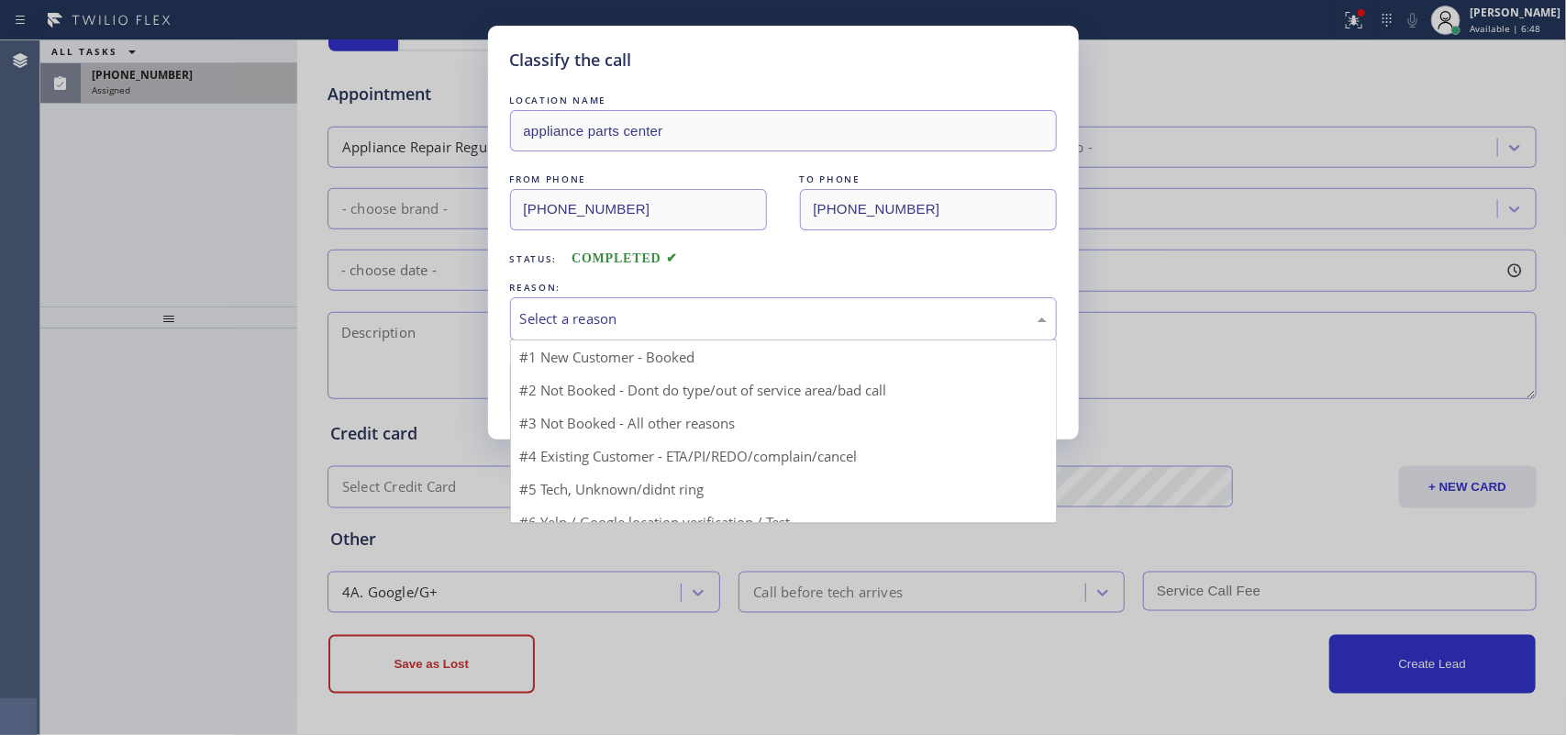
click at [715, 300] on div "Select a reason" at bounding box center [783, 318] width 547 height 43
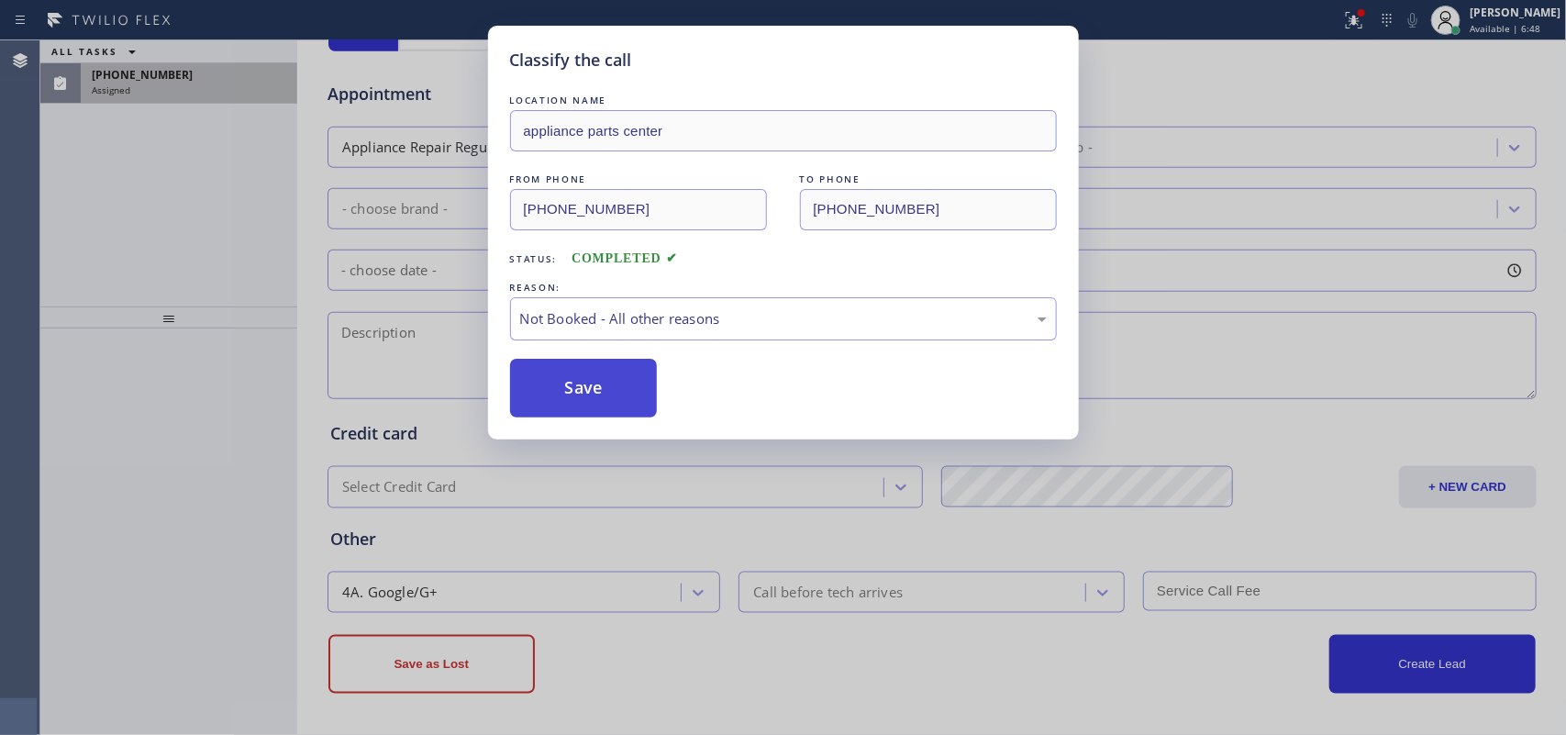
drag, startPoint x: 644, startPoint y: 390, endPoint x: 599, endPoint y: 394, distance: 45.2
click at [598, 394] on button "Save" at bounding box center [584, 388] width 148 height 59
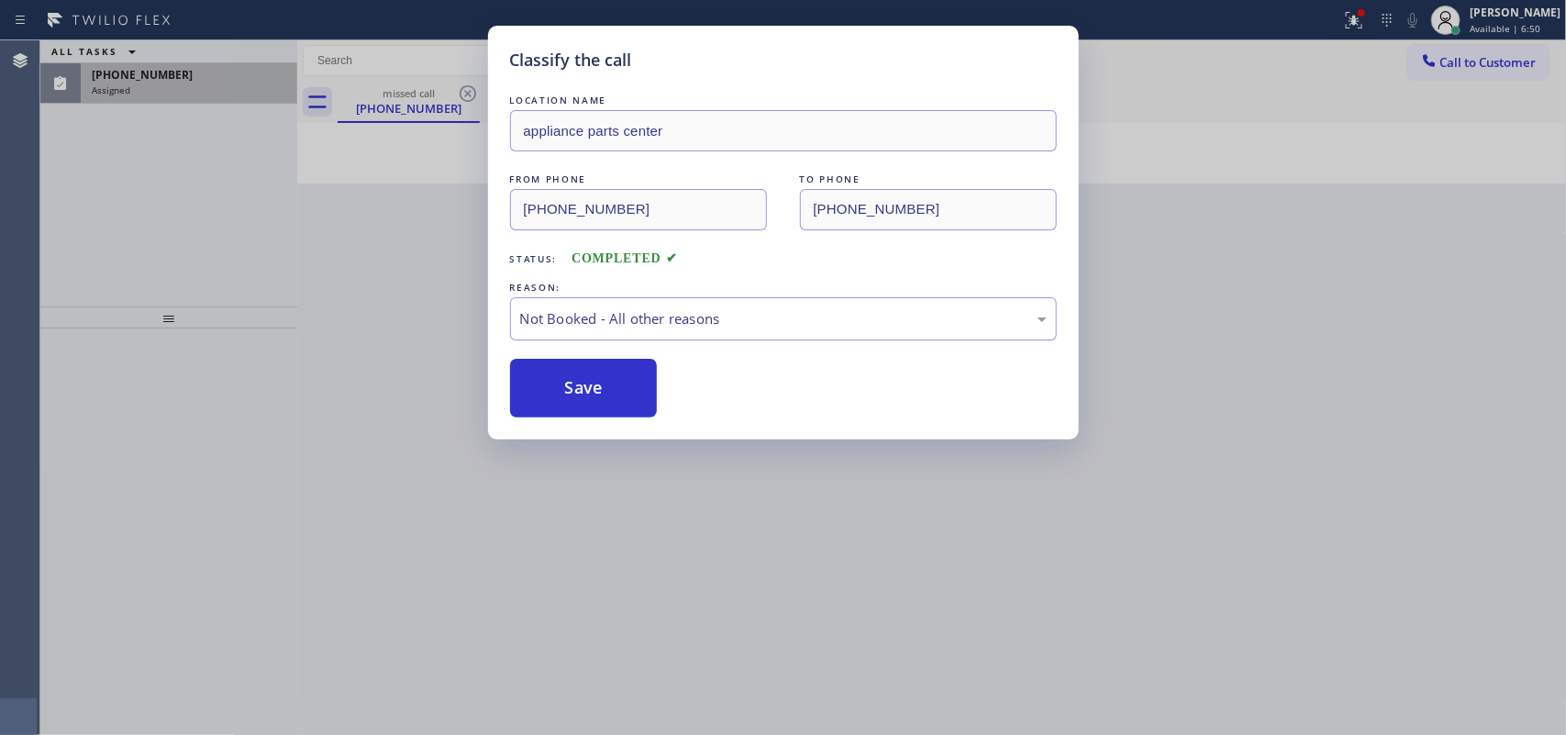
click at [185, 88] on div "Classify the call LOCATION NAME appliance parts center FROM PHONE [PHONE_NUMBER…" at bounding box center [783, 367] width 1566 height 735
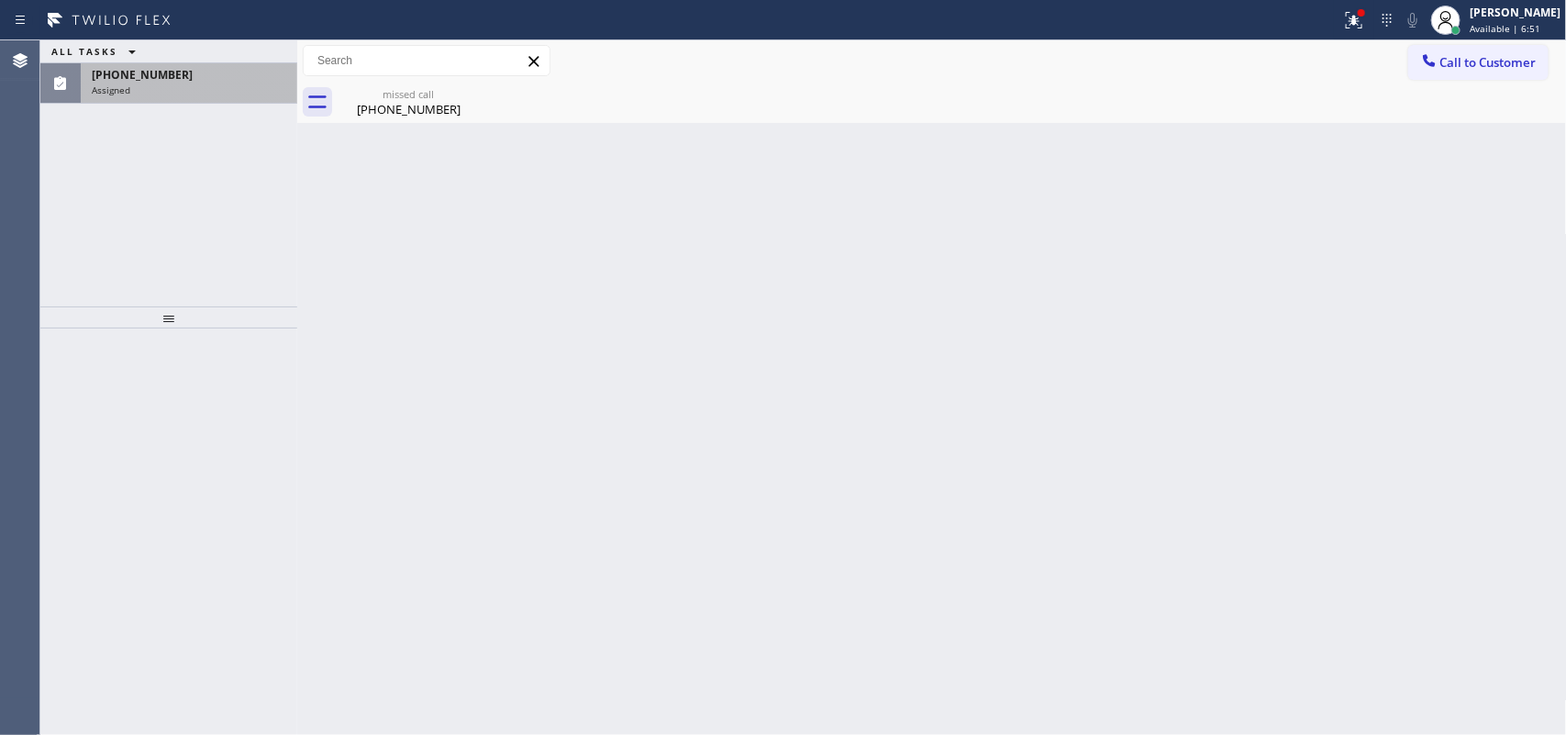
click at [185, 88] on div "Assigned" at bounding box center [189, 89] width 194 height 13
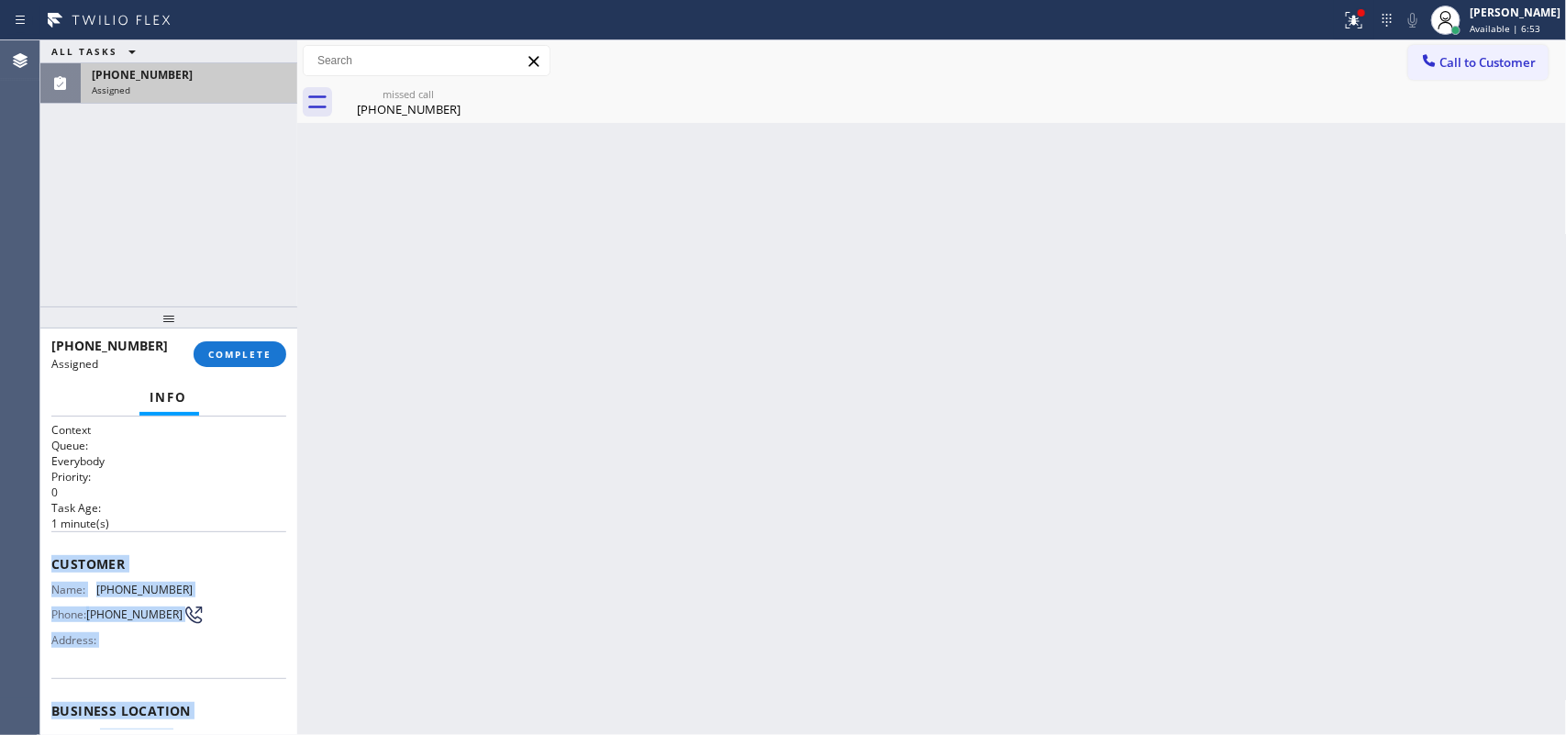
drag, startPoint x: 193, startPoint y: 557, endPoint x: 50, endPoint y: 548, distance: 142.5
click at [51, 548] on div "Context Queue: Everybody Priority: 0 Task Age: [DEMOGRAPHIC_DATA] minute(s) Cus…" at bounding box center [168, 703] width 235 height 562
copy div "Customer Name: [PHONE_NUMBER] Phone: [PHONE_NUMBER] Address: Business location …"
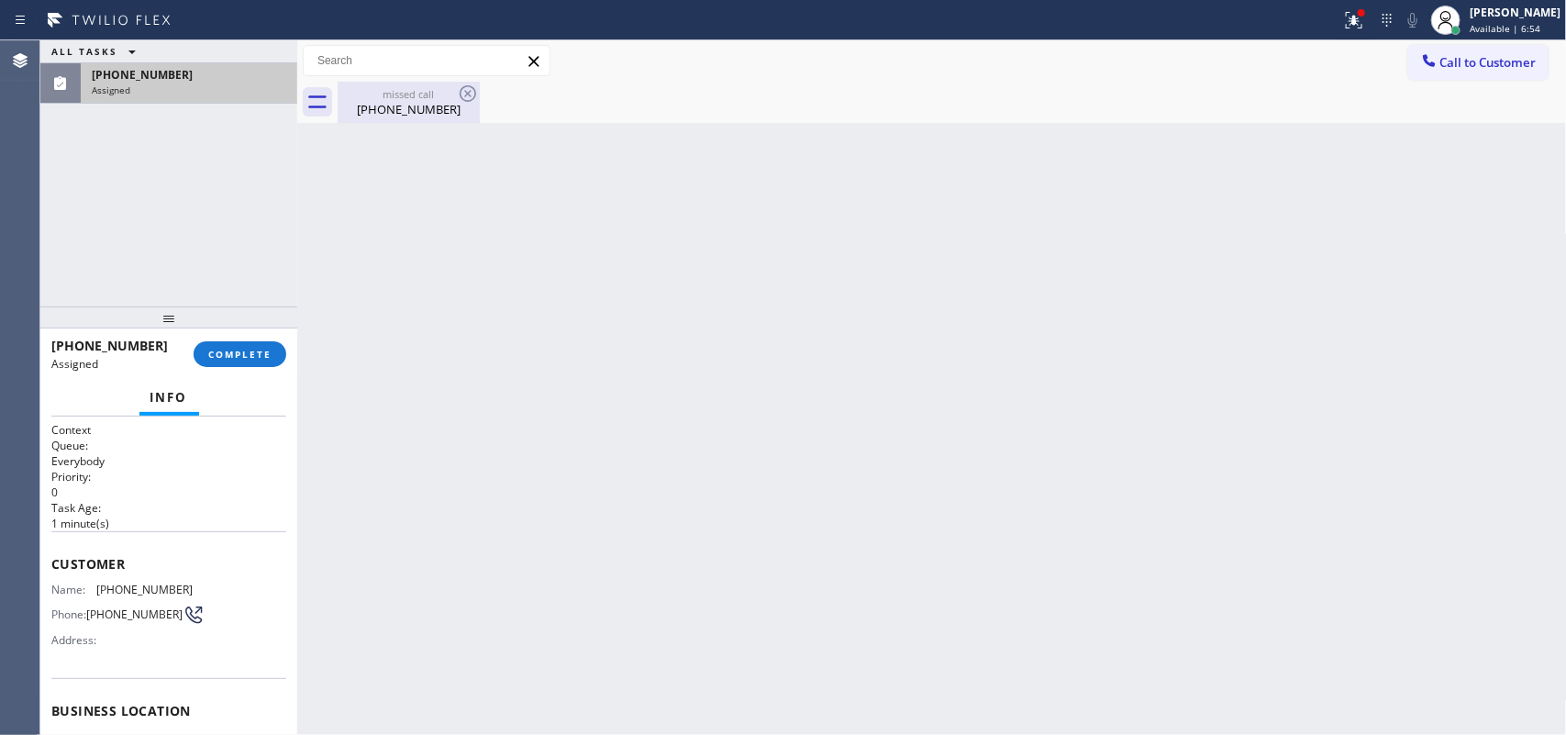
click at [400, 111] on div "[PHONE_NUMBER]" at bounding box center [408, 109] width 139 height 17
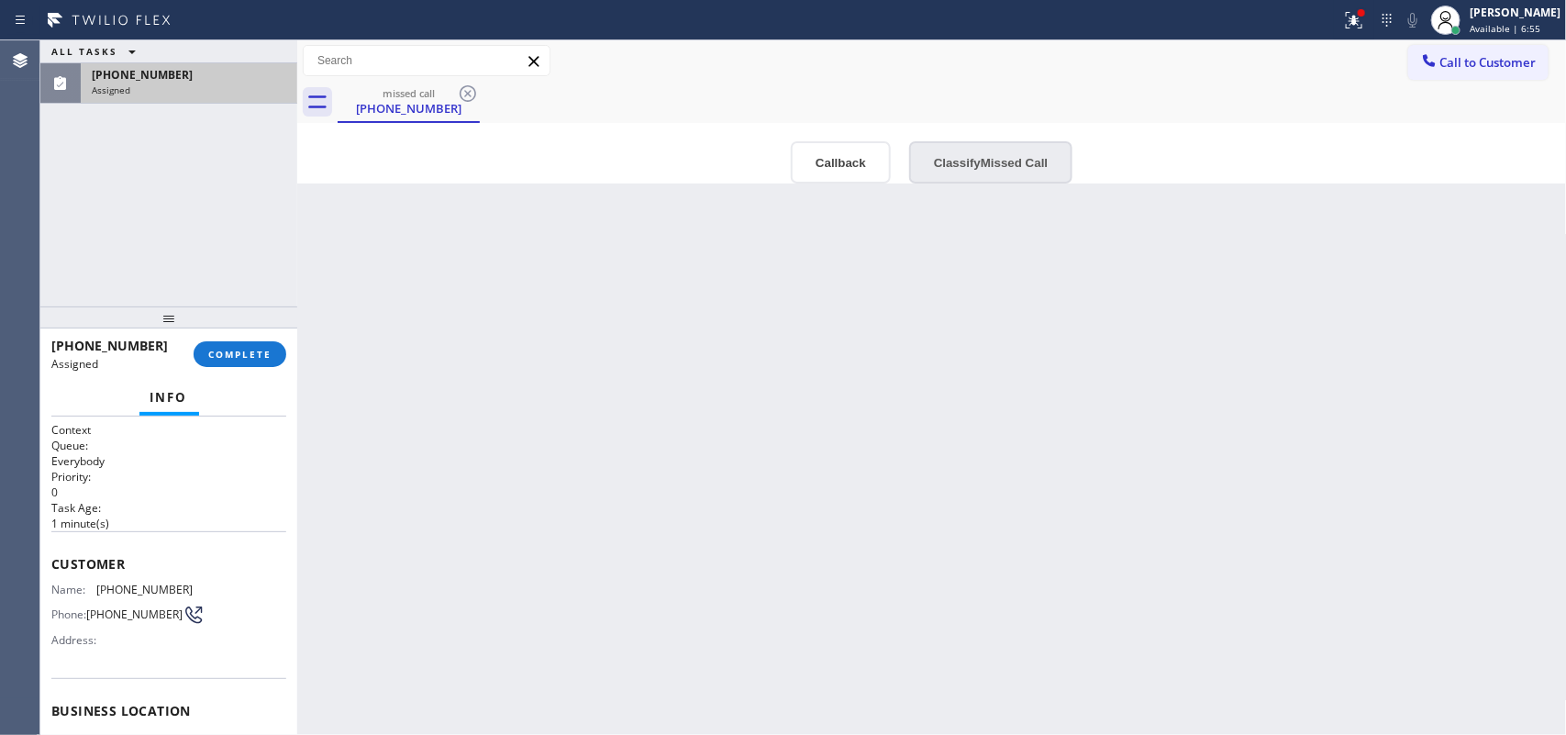
click at [960, 175] on button "Classify Missed Call" at bounding box center [990, 162] width 163 height 42
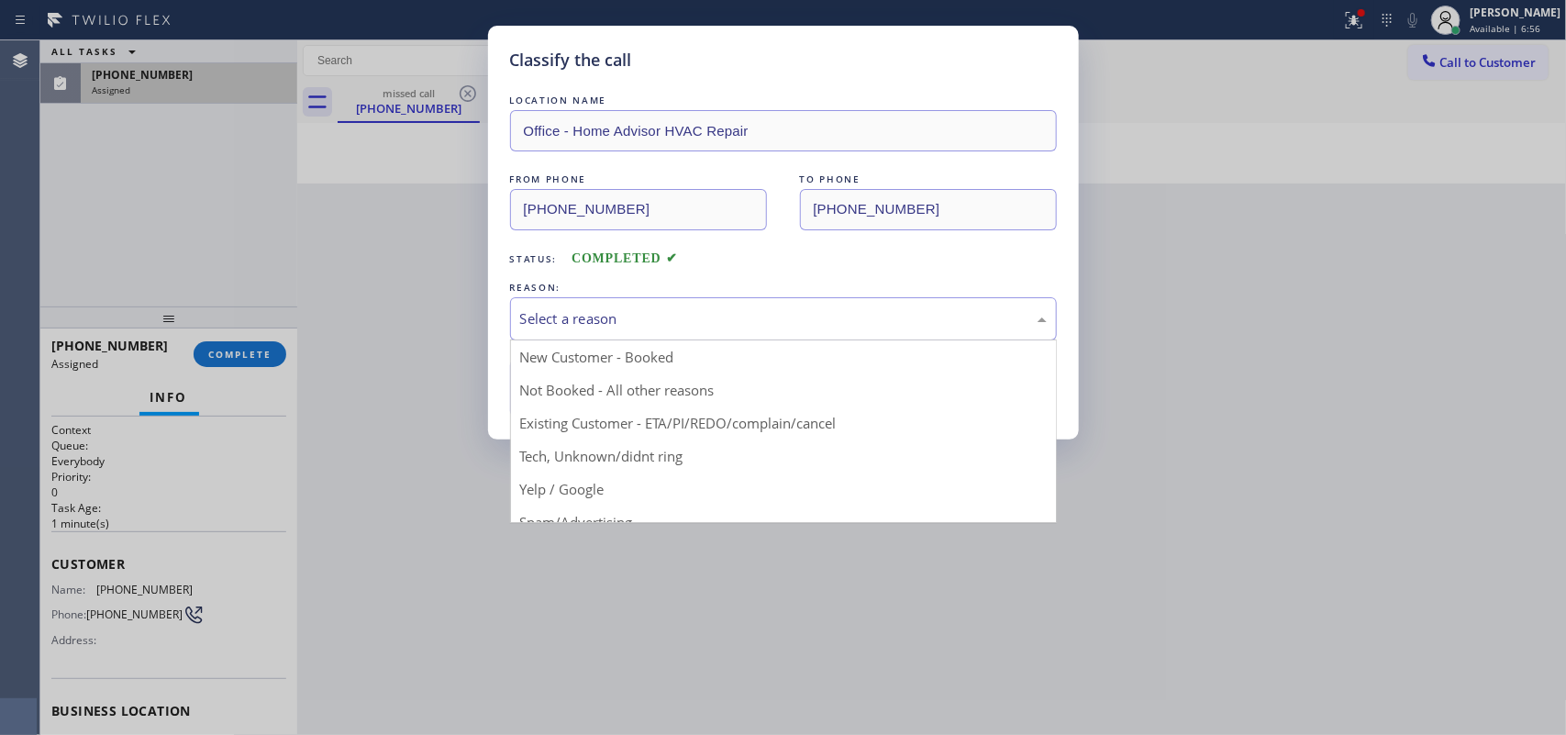
click at [865, 327] on div "Select a reason" at bounding box center [783, 318] width 527 height 21
drag, startPoint x: 675, startPoint y: 460, endPoint x: 645, endPoint y: 433, distance: 40.3
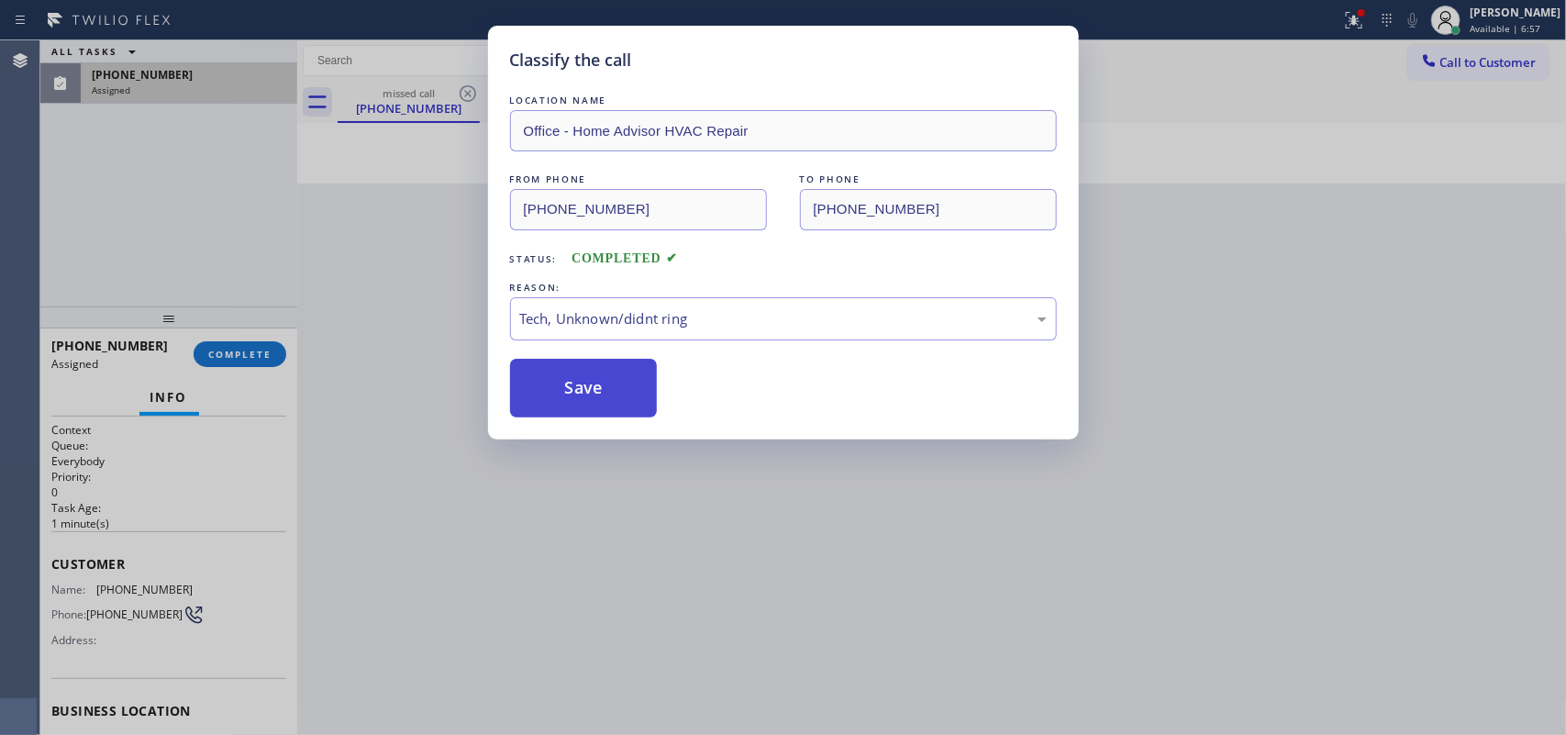
click at [615, 392] on button "Save" at bounding box center [584, 388] width 148 height 59
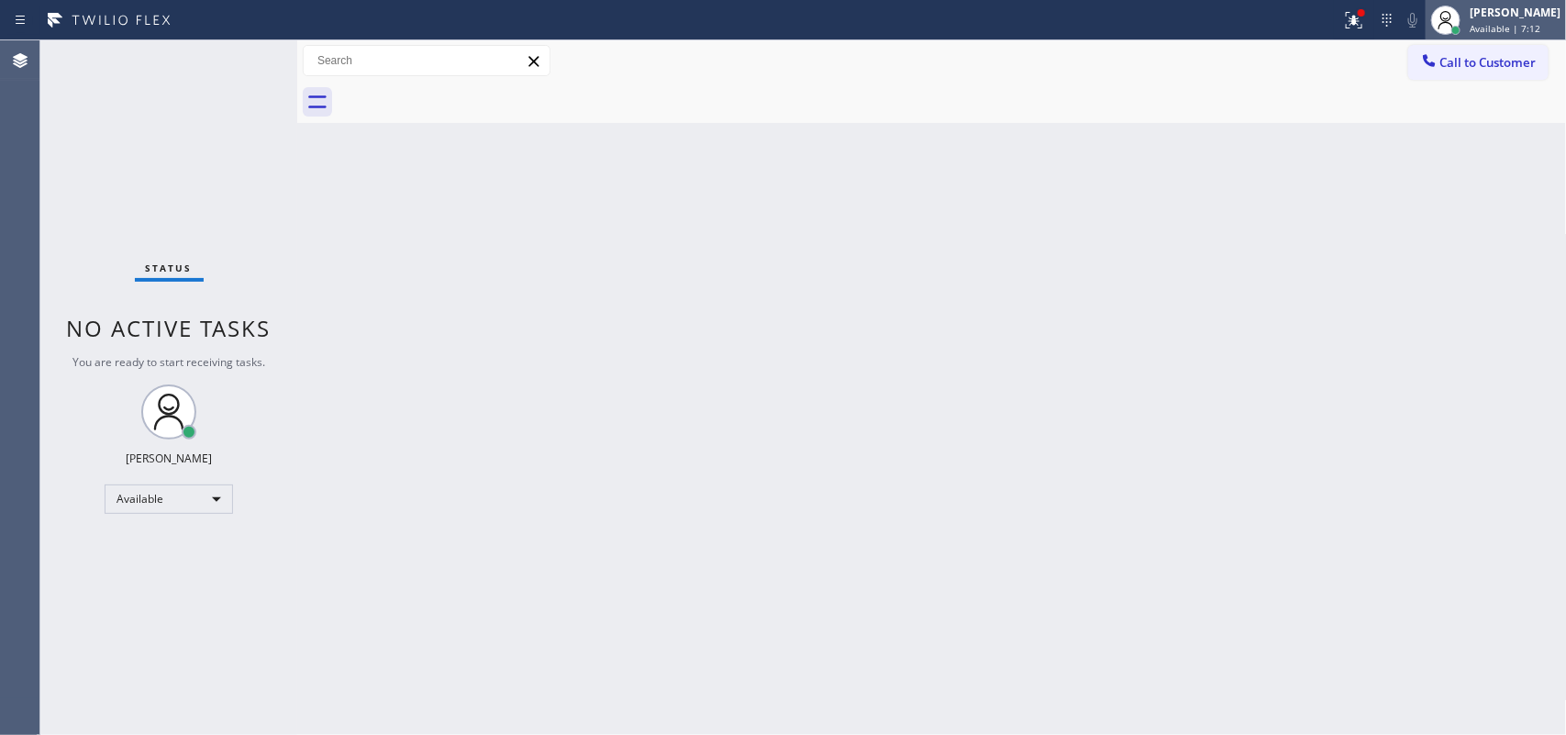
click at [1534, 26] on span "Available | 7:12" at bounding box center [1505, 28] width 71 height 13
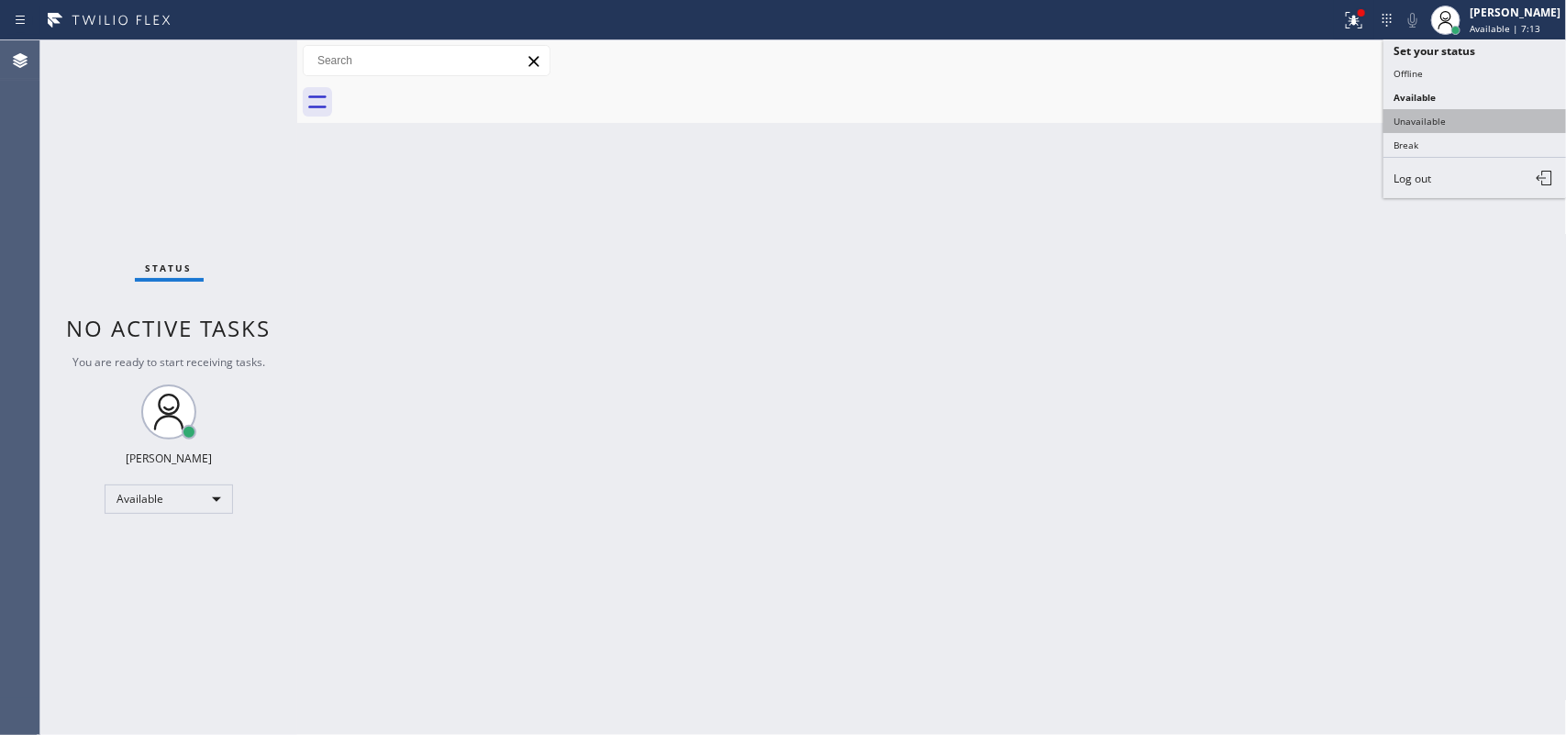
click at [1464, 126] on button "Unavailable" at bounding box center [1474, 121] width 183 height 24
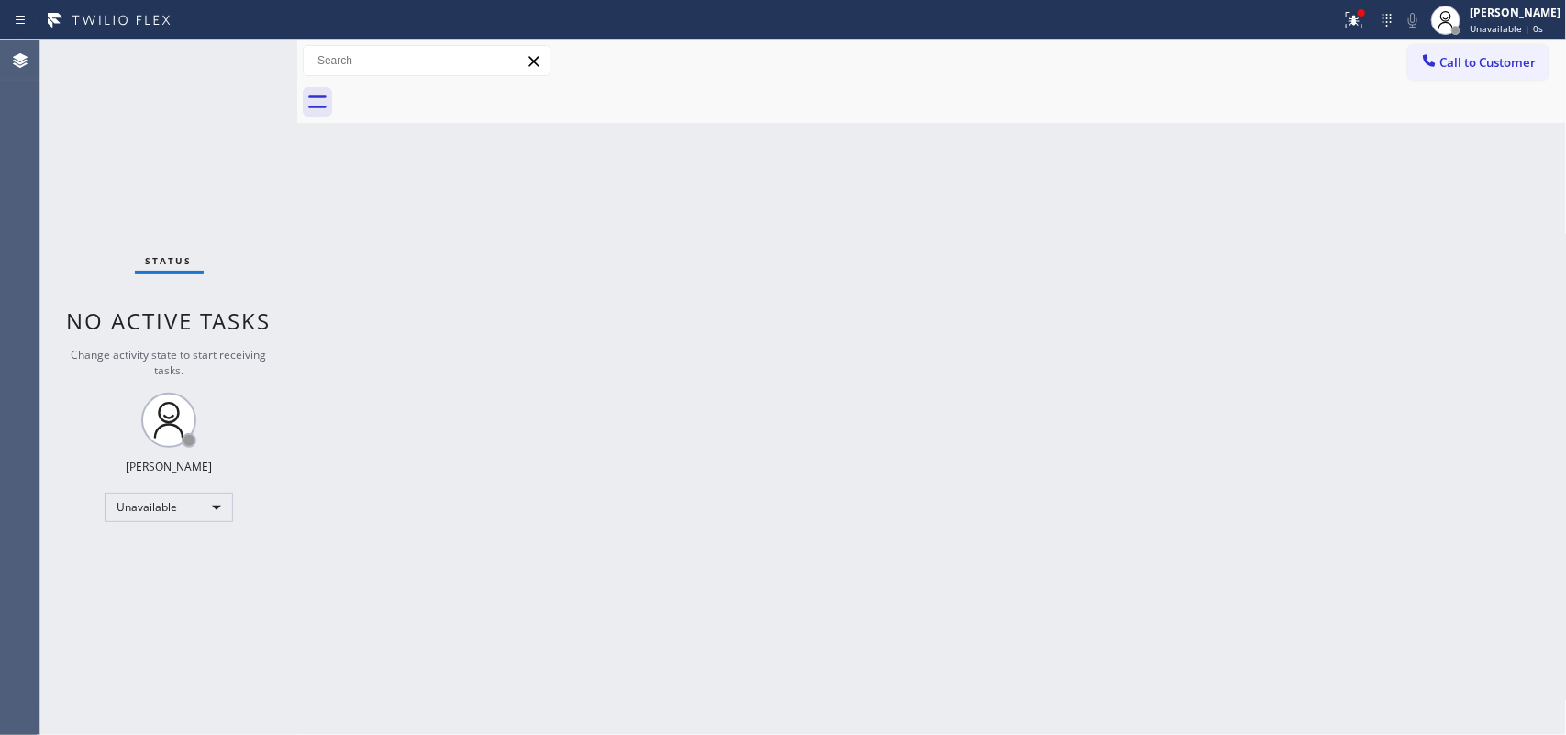
click at [466, 183] on div "Back to Dashboard Change Sender ID Customers Technicians Select a contact Outbo…" at bounding box center [932, 387] width 1270 height 694
click at [1447, 60] on span "Call to Customer" at bounding box center [1488, 62] width 96 height 17
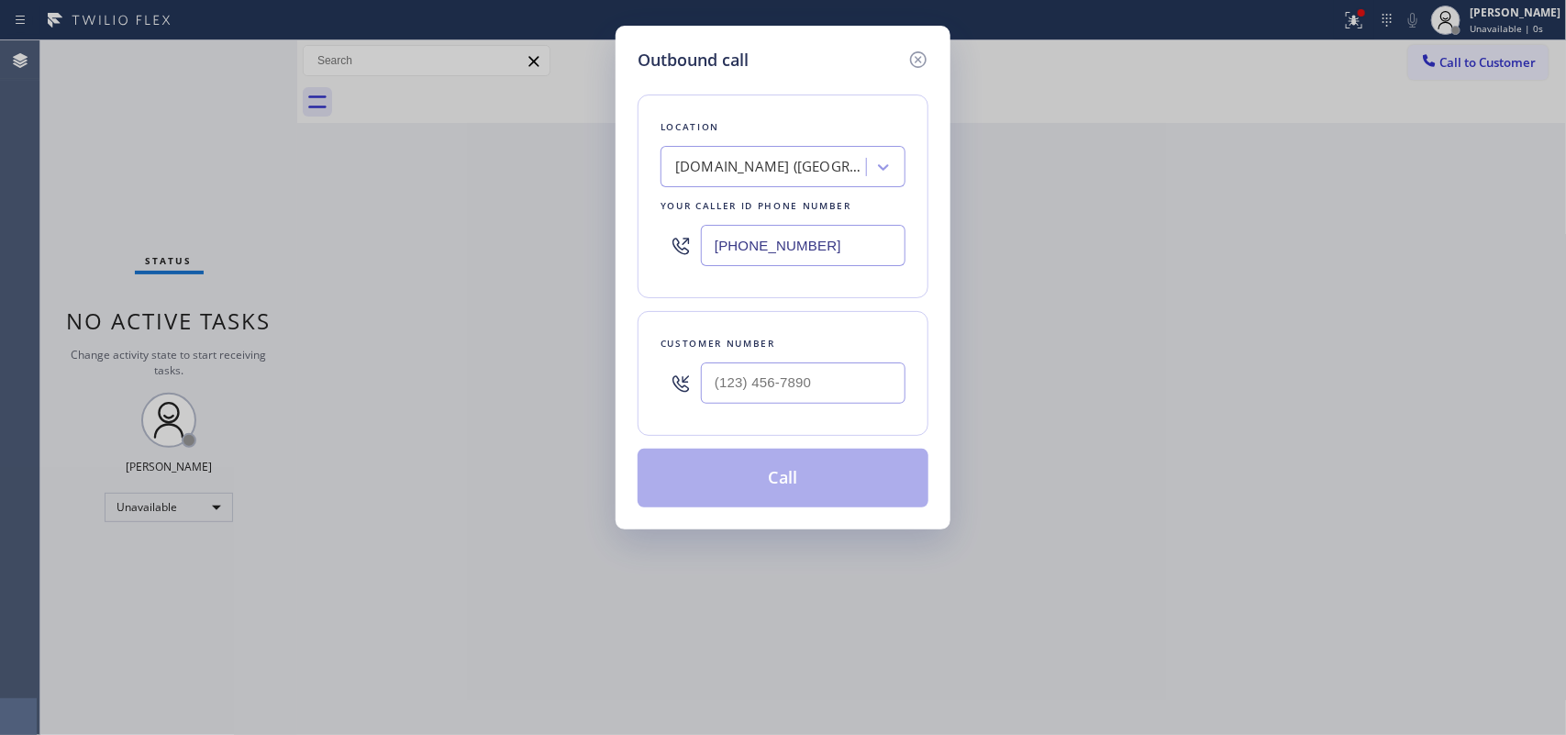
click at [474, 312] on div "Outbound call Location [DOMAIN_NAME] ([GEOGRAPHIC_DATA], Google Ads) Your calle…" at bounding box center [783, 367] width 1566 height 735
drag, startPoint x: 823, startPoint y: 388, endPoint x: 621, endPoint y: 362, distance: 203.4
click at [621, 362] on div "Outbound call Location [DOMAIN_NAME] ([GEOGRAPHIC_DATA], Google Ads) Your calle…" at bounding box center [783, 278] width 335 height 504
paste input "915) 346-8377"
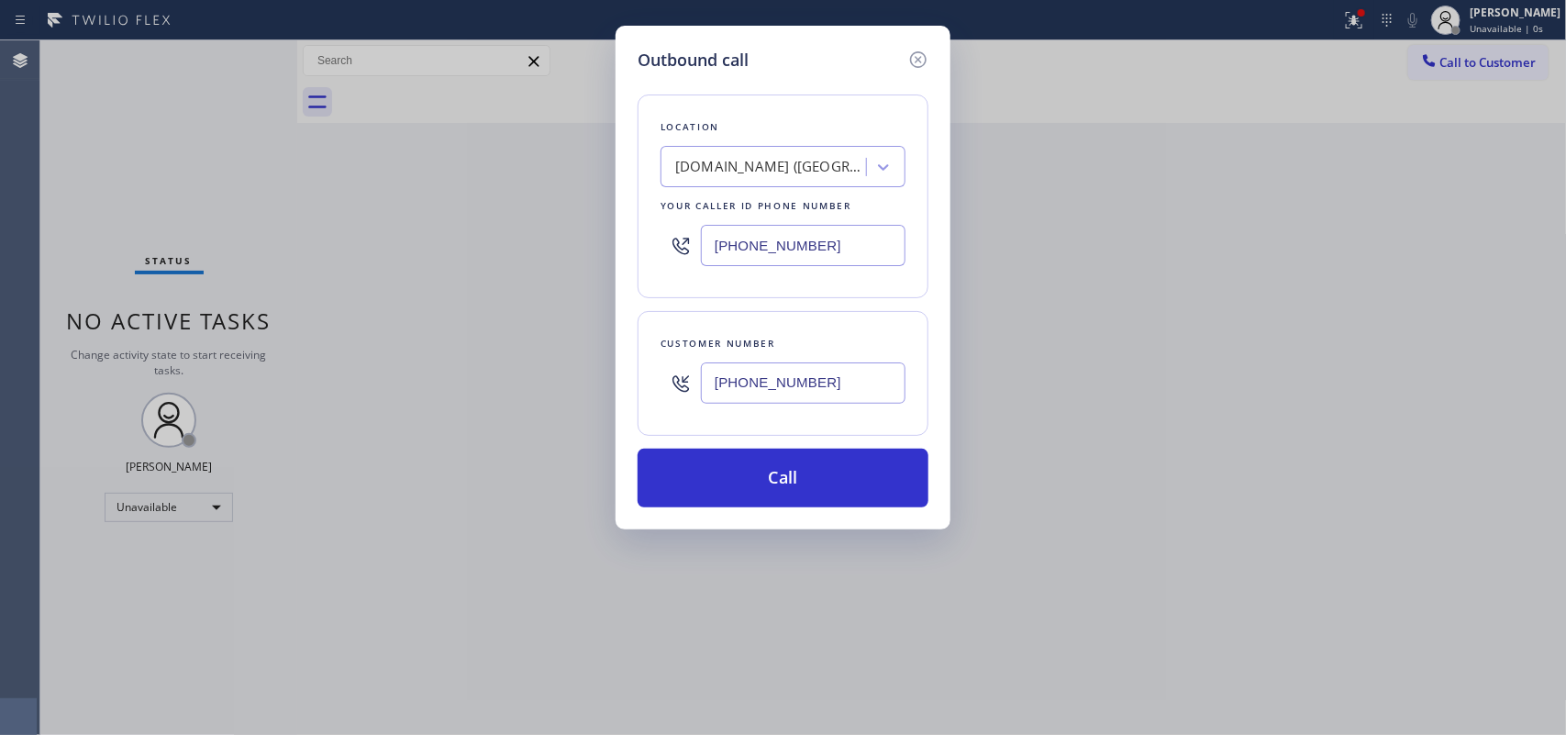
type input "[PHONE_NUMBER]"
click at [482, 385] on div "Outbound call Location [DOMAIN_NAME] ([GEOGRAPHIC_DATA], Google Ads) Your calle…" at bounding box center [783, 367] width 1566 height 735
drag, startPoint x: 690, startPoint y: 248, endPoint x: 651, endPoint y: 250, distance: 38.6
click at [665, 250] on div "[PHONE_NUMBER]" at bounding box center [782, 246] width 245 height 60
paste input "817) 482-5346"
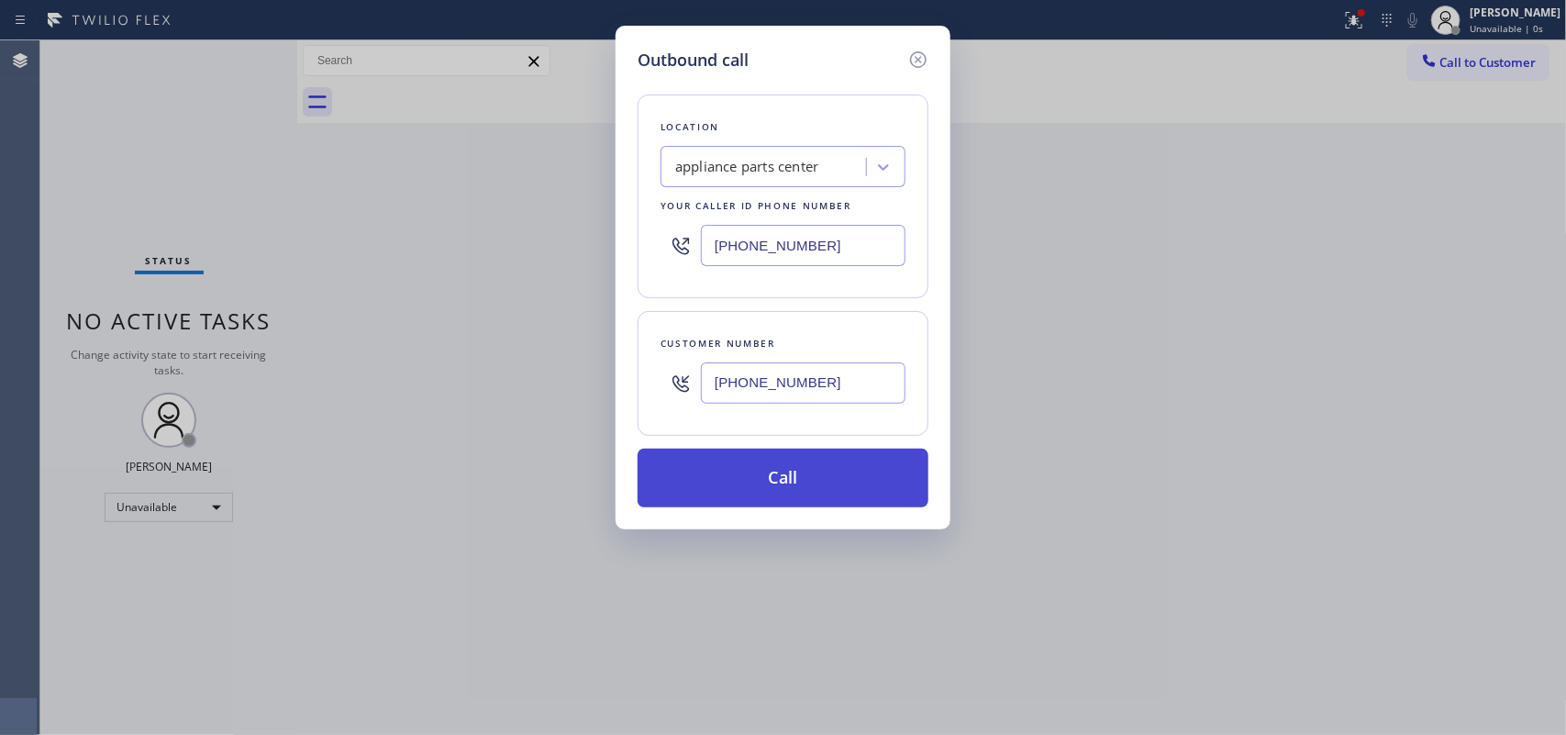
type input "[PHONE_NUMBER]"
click at [856, 480] on button "Call" at bounding box center [783, 478] width 291 height 59
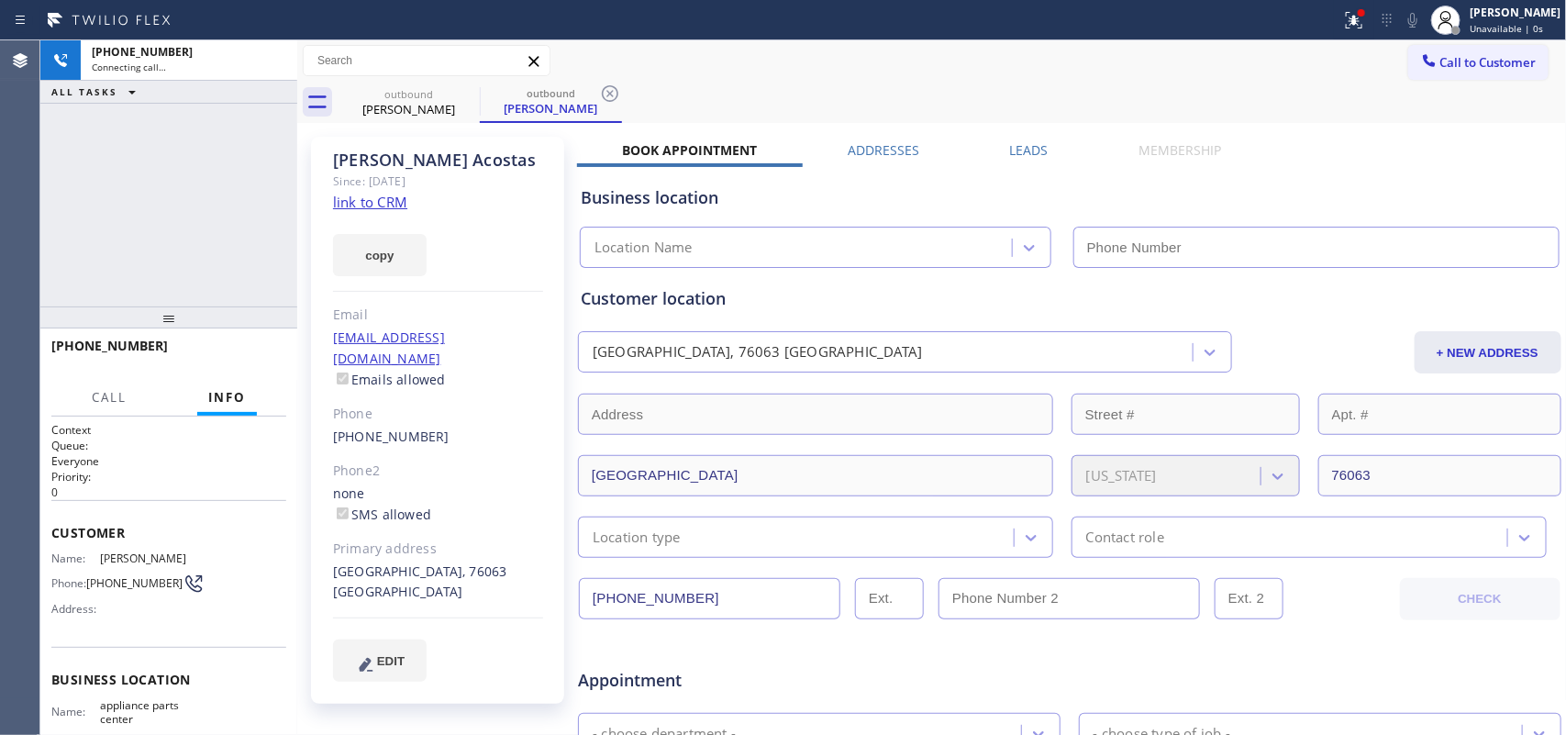
type input "[PHONE_NUMBER]"
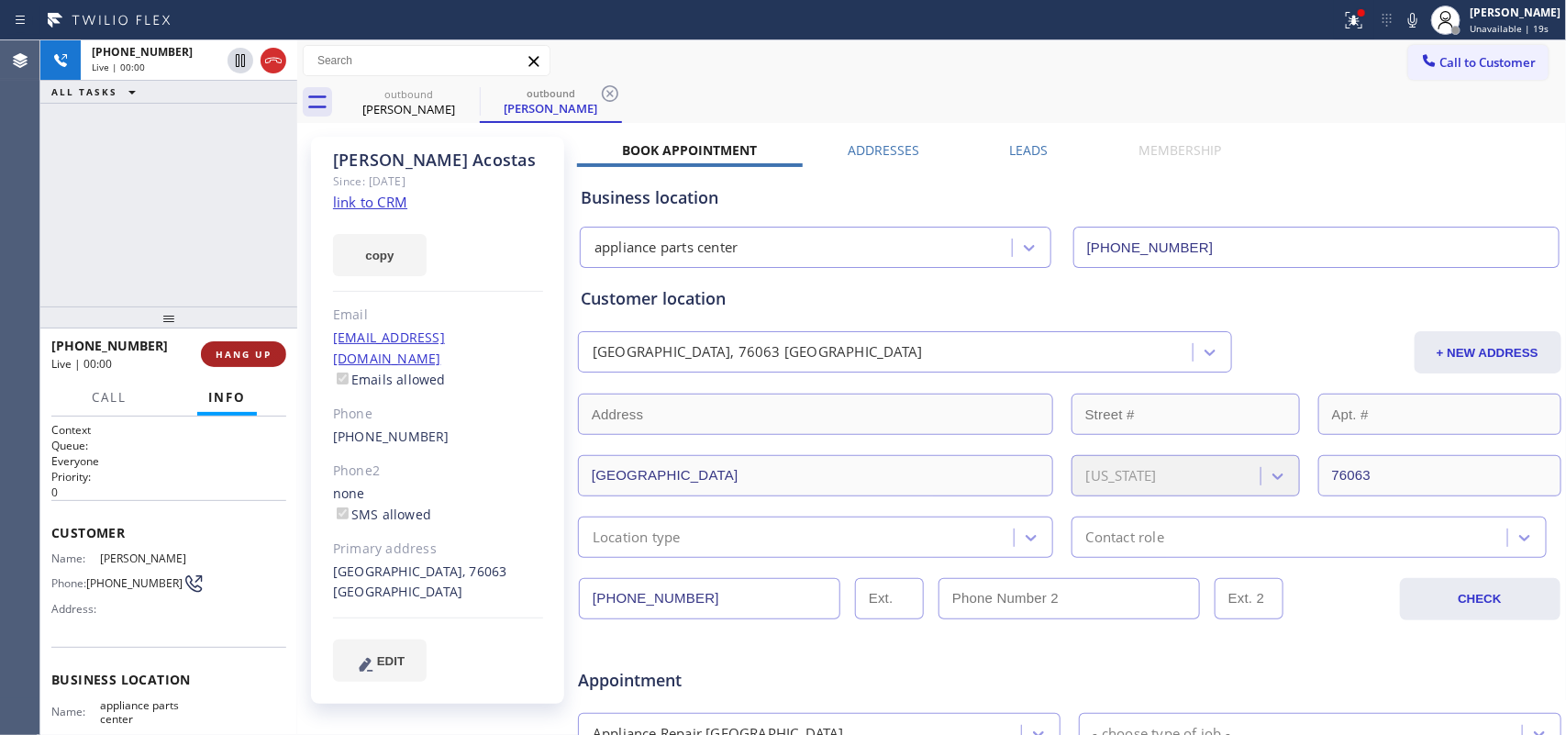
click at [257, 359] on span "HANG UP" at bounding box center [244, 354] width 56 height 13
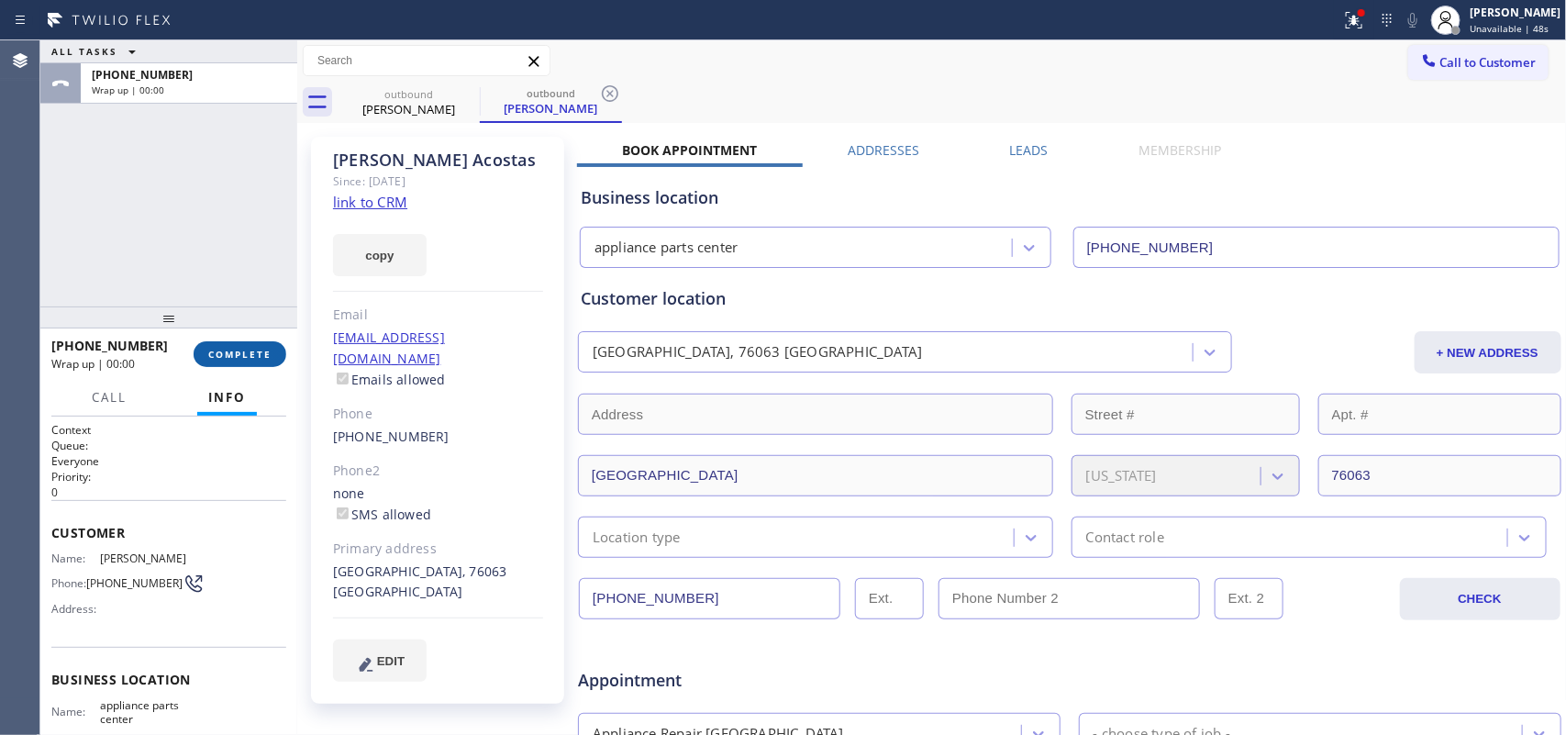
click at [249, 354] on span "COMPLETE" at bounding box center [239, 354] width 63 height 13
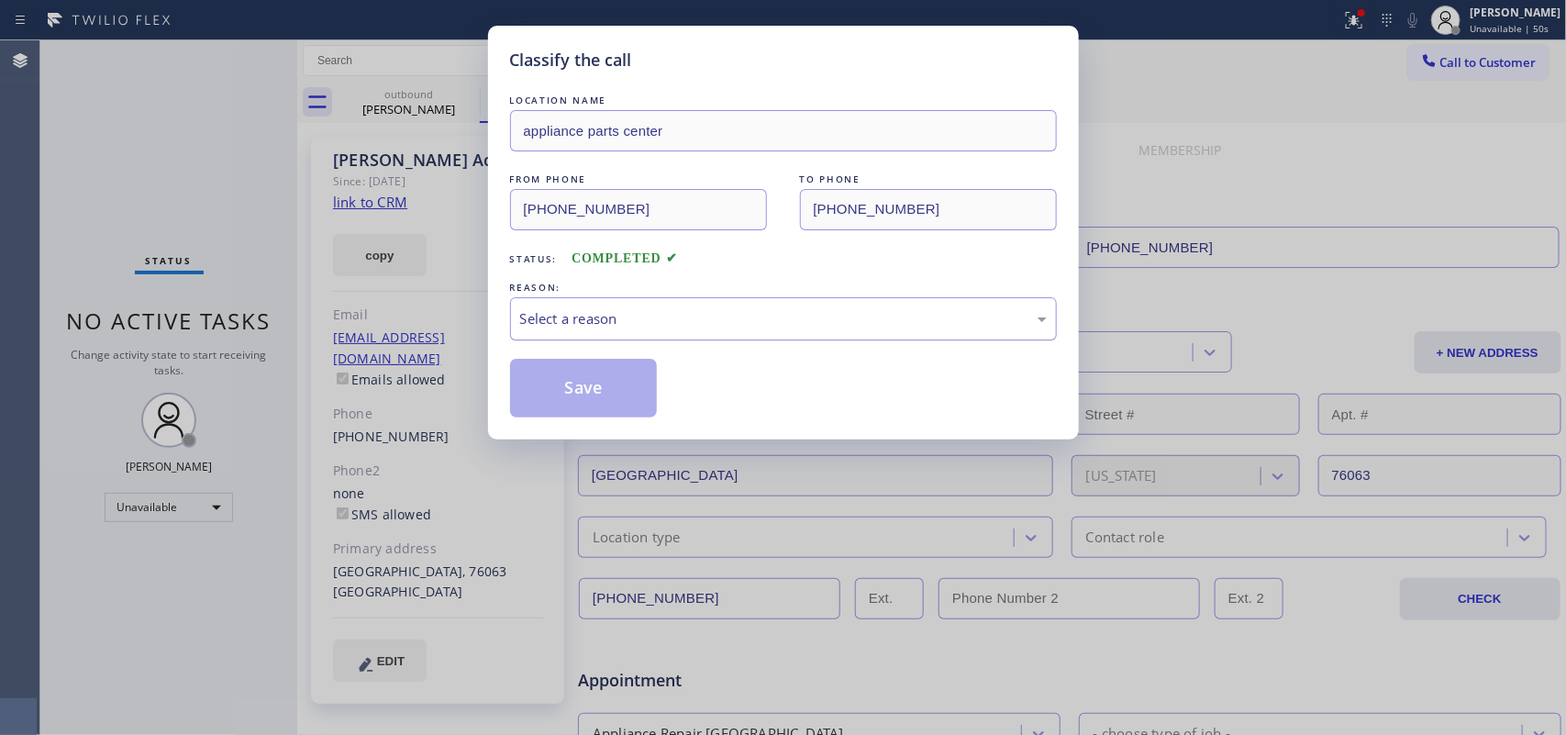
click at [761, 340] on div "Select a reason" at bounding box center [783, 318] width 547 height 43
click at [588, 374] on button "Save" at bounding box center [584, 388] width 148 height 59
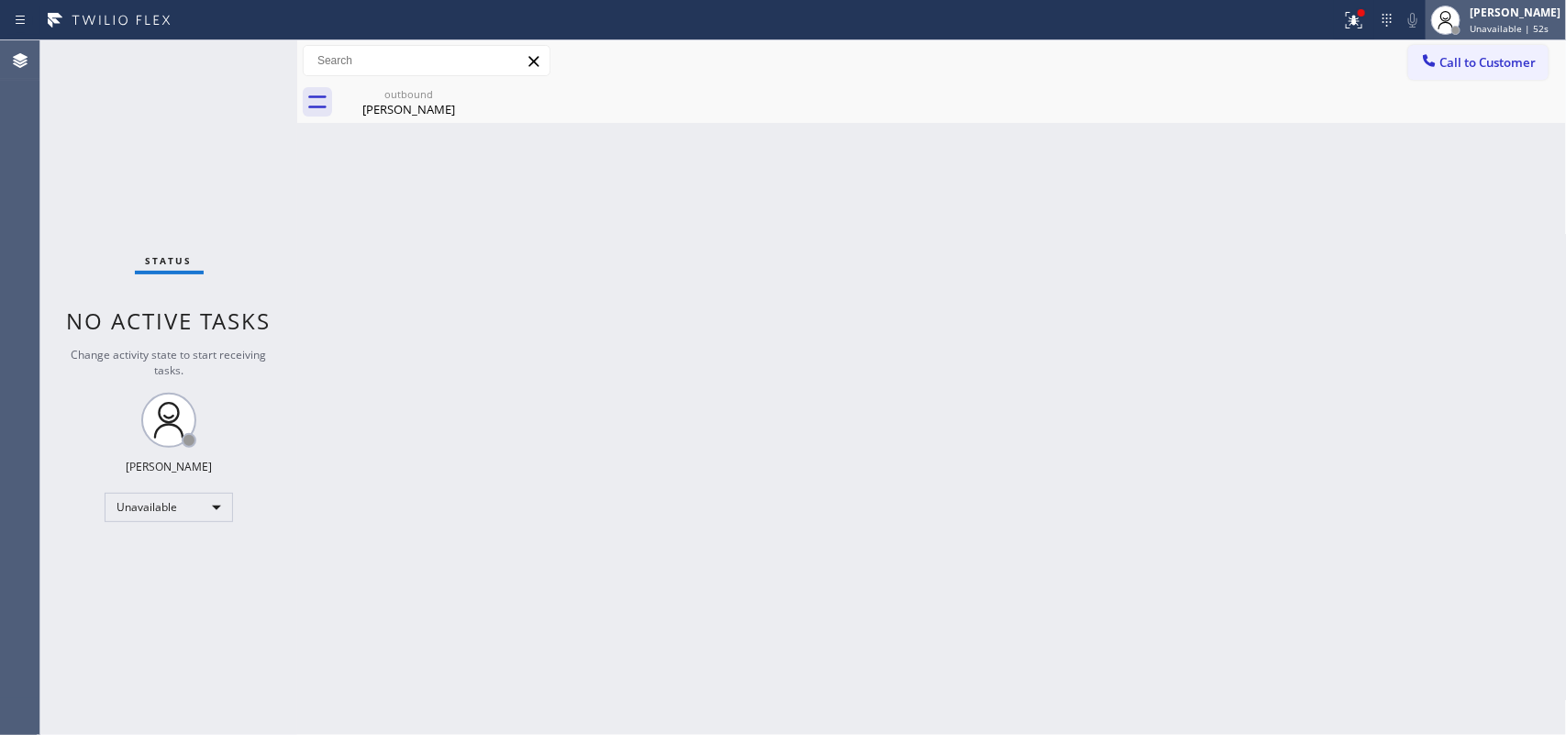
click at [1487, 25] on span "Unavailable | 52s" at bounding box center [1509, 28] width 79 height 13
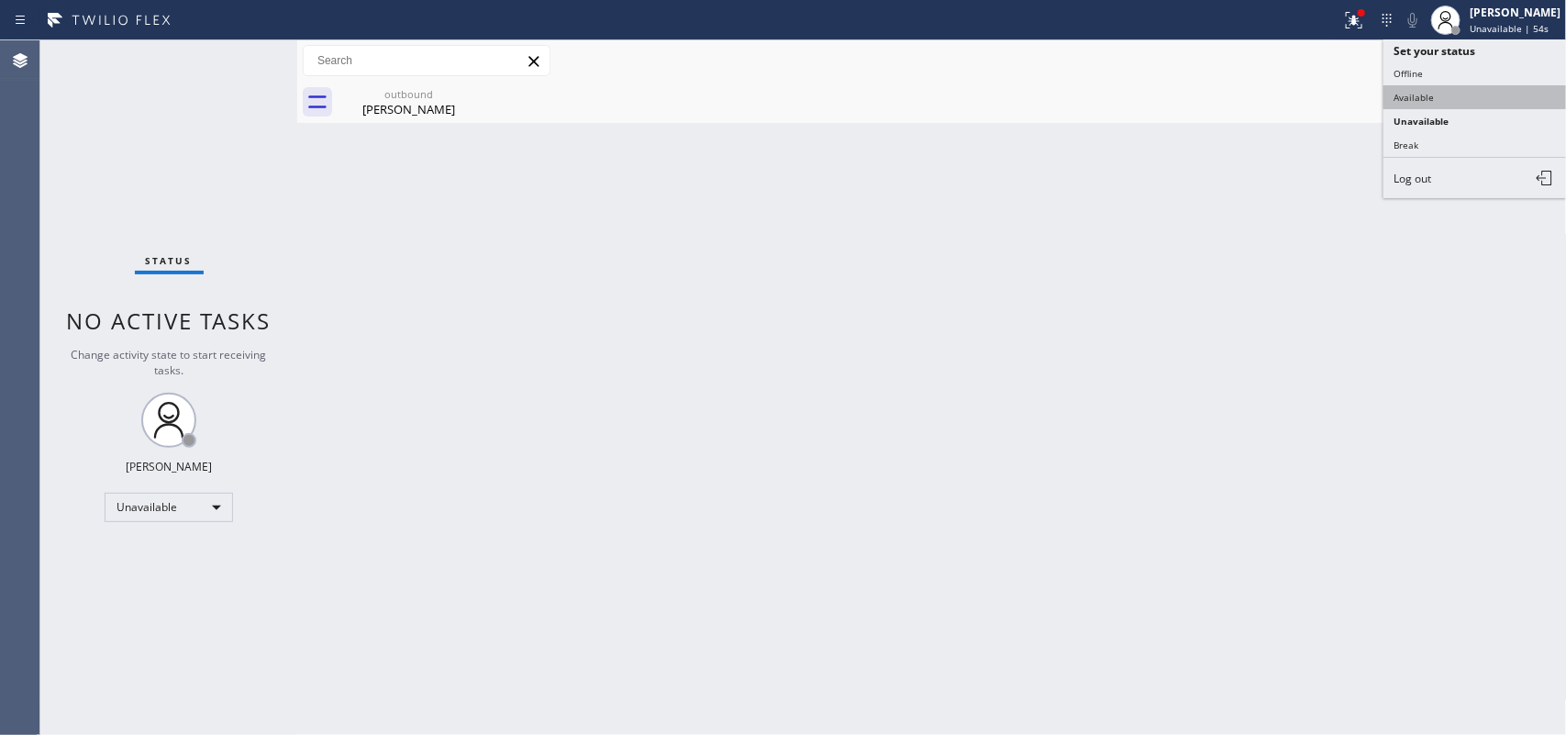
click at [1410, 98] on button "Available" at bounding box center [1474, 97] width 183 height 24
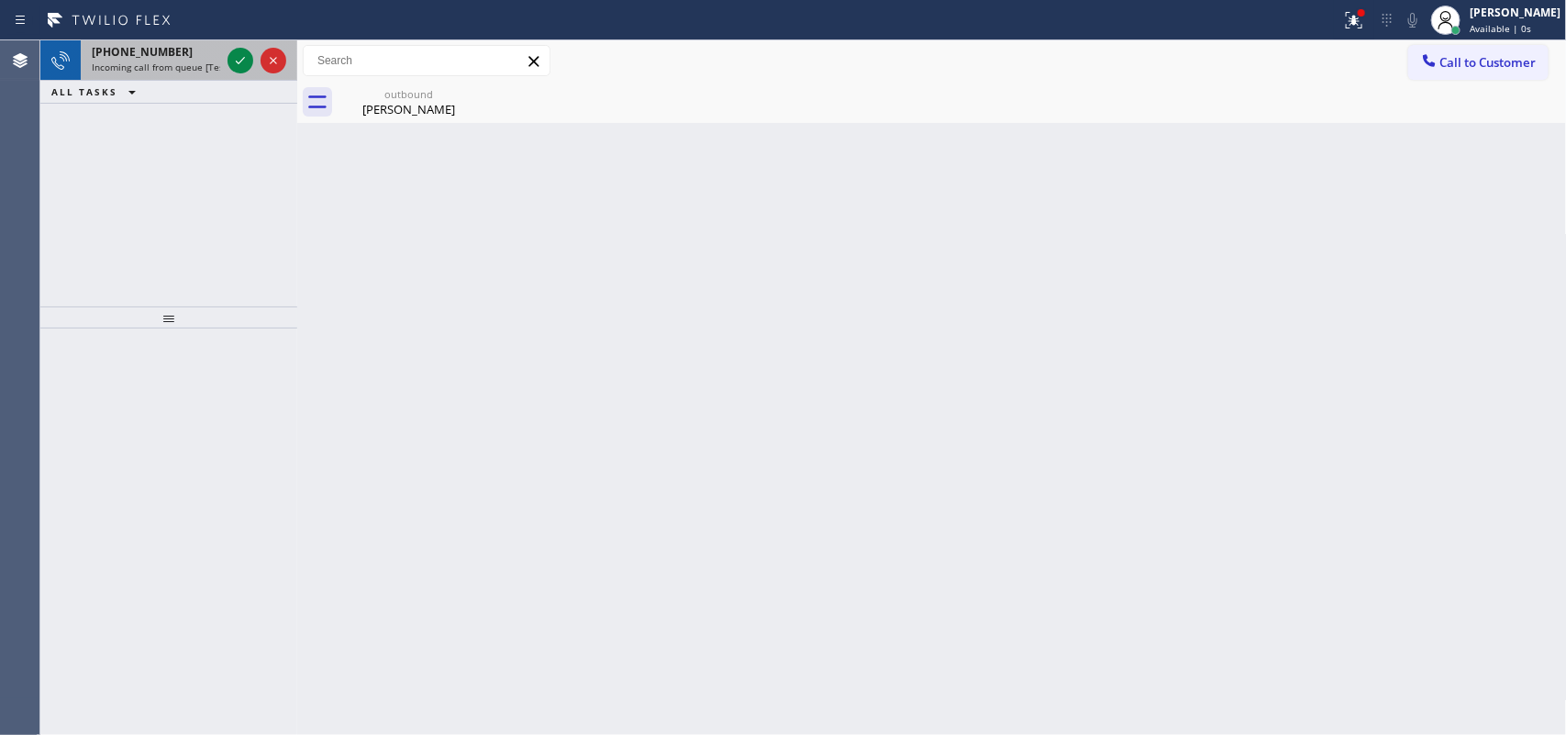
click at [180, 50] on div "[PHONE_NUMBER]" at bounding box center [156, 52] width 128 height 16
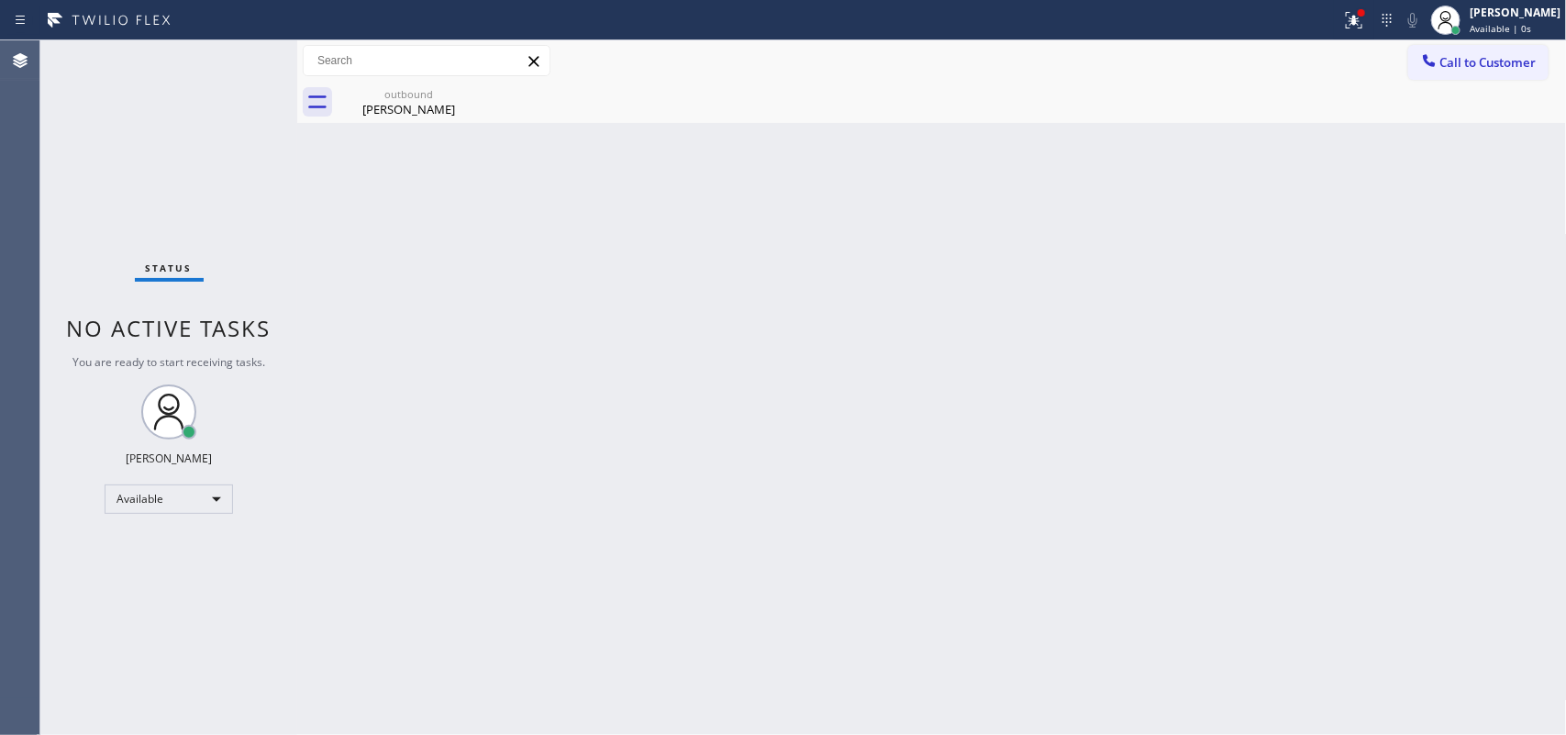
click at [236, 61] on div "Status No active tasks You are ready to start receiving tasks. [PERSON_NAME] Av…" at bounding box center [168, 387] width 257 height 694
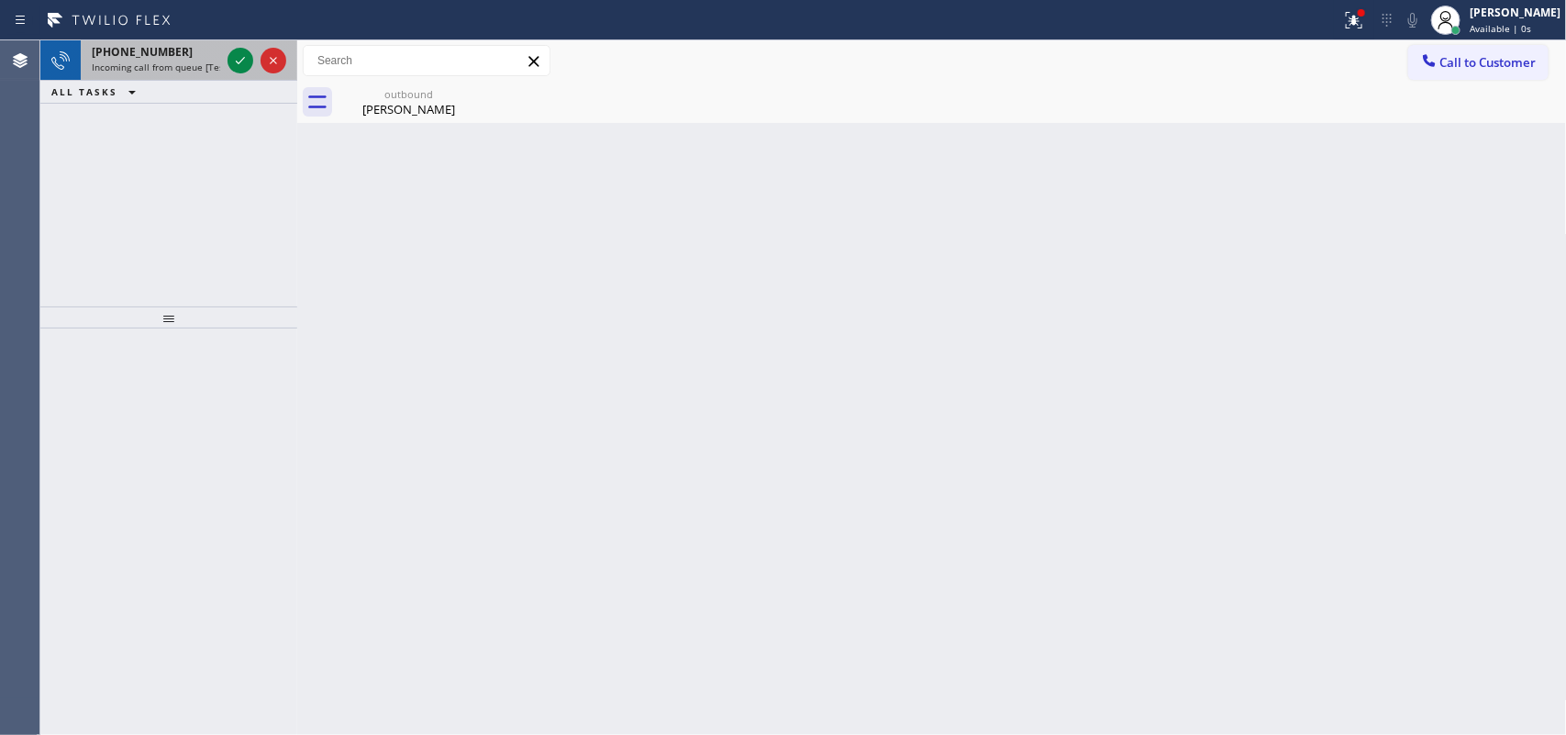
click at [181, 67] on span "Incoming call from queue [Test] All" at bounding box center [168, 67] width 152 height 13
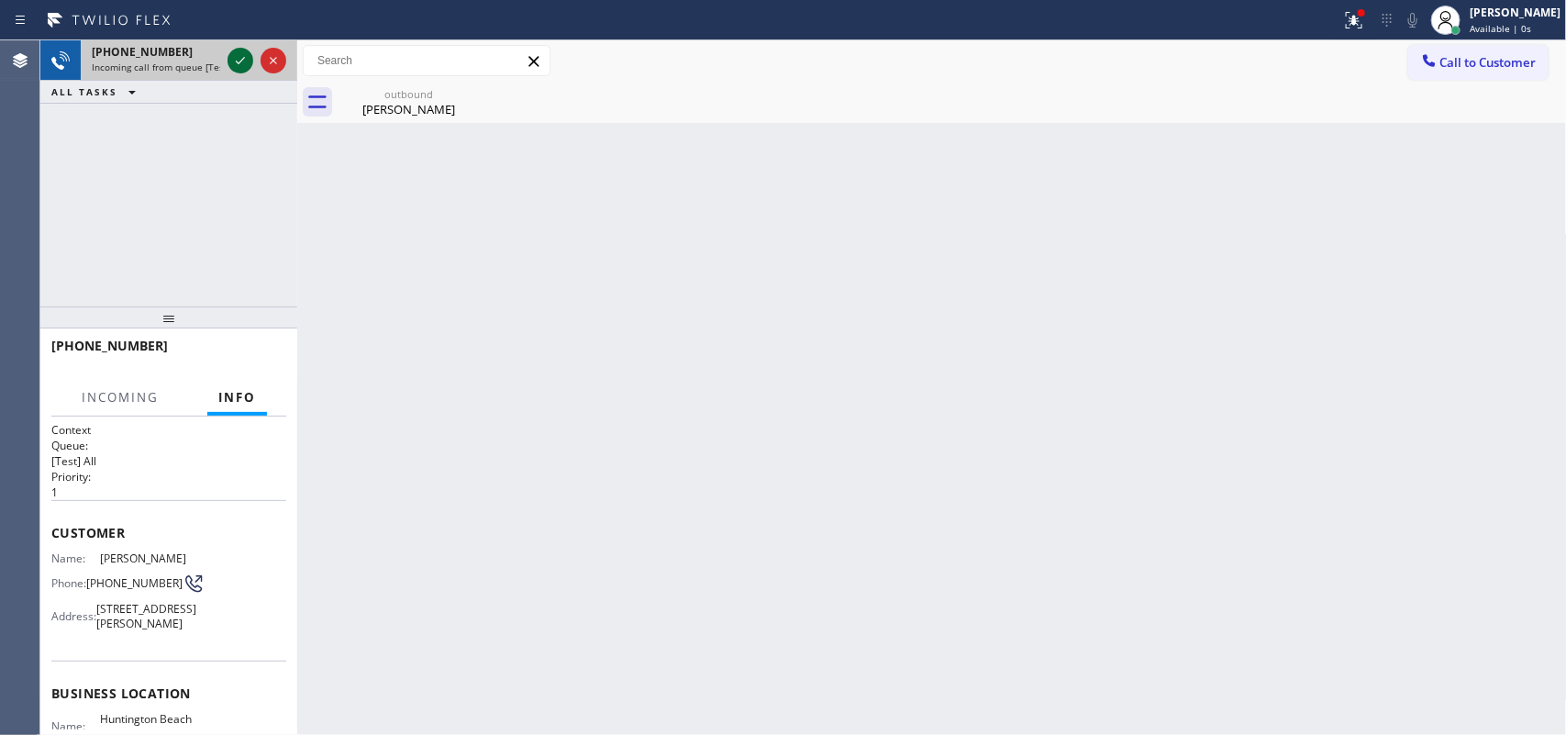
click at [245, 57] on icon at bounding box center [240, 61] width 22 height 22
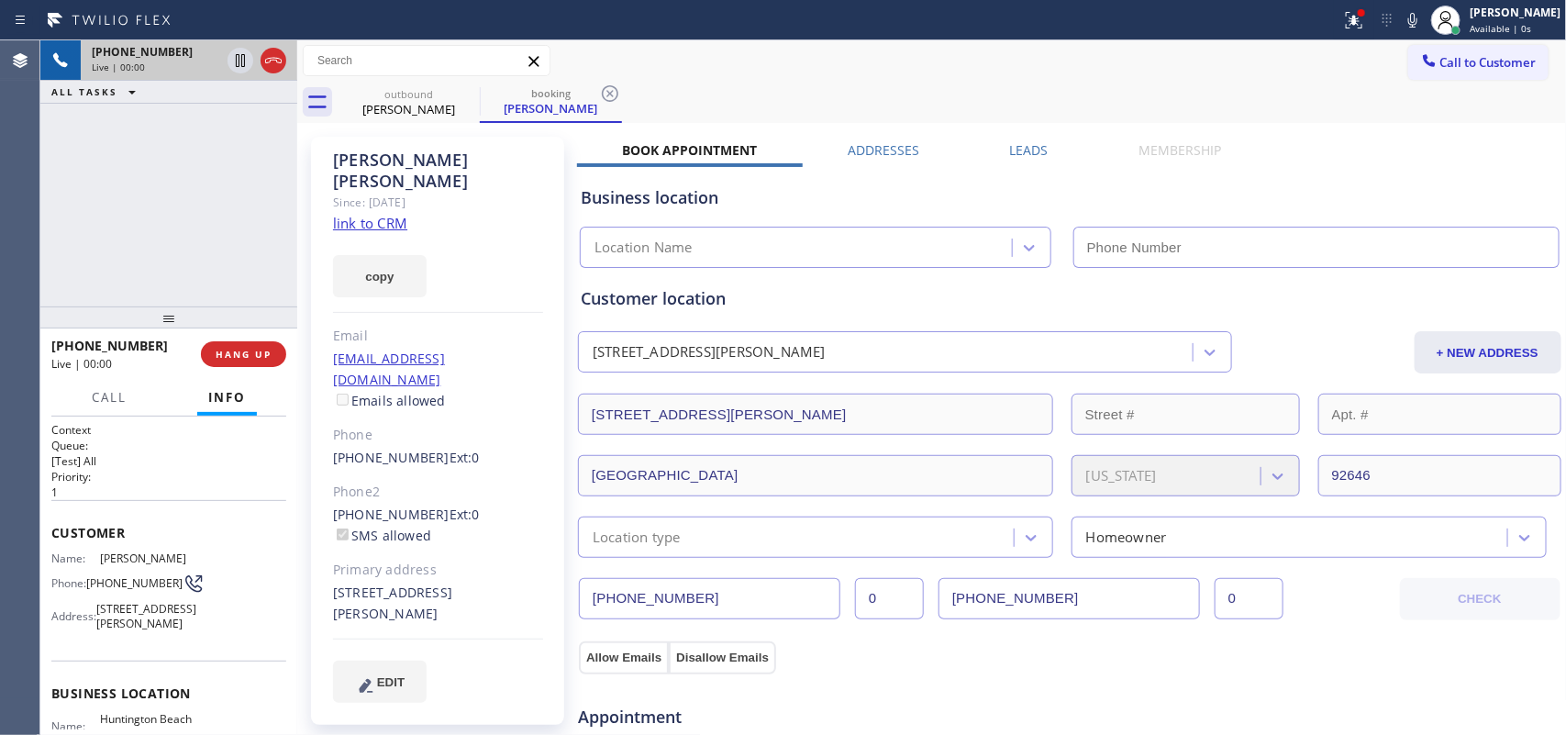
type input "[PHONE_NUMBER]"
click at [378, 214] on link "link to CRM" at bounding box center [370, 223] width 74 height 18
click at [117, 401] on span "Call" at bounding box center [109, 397] width 35 height 17
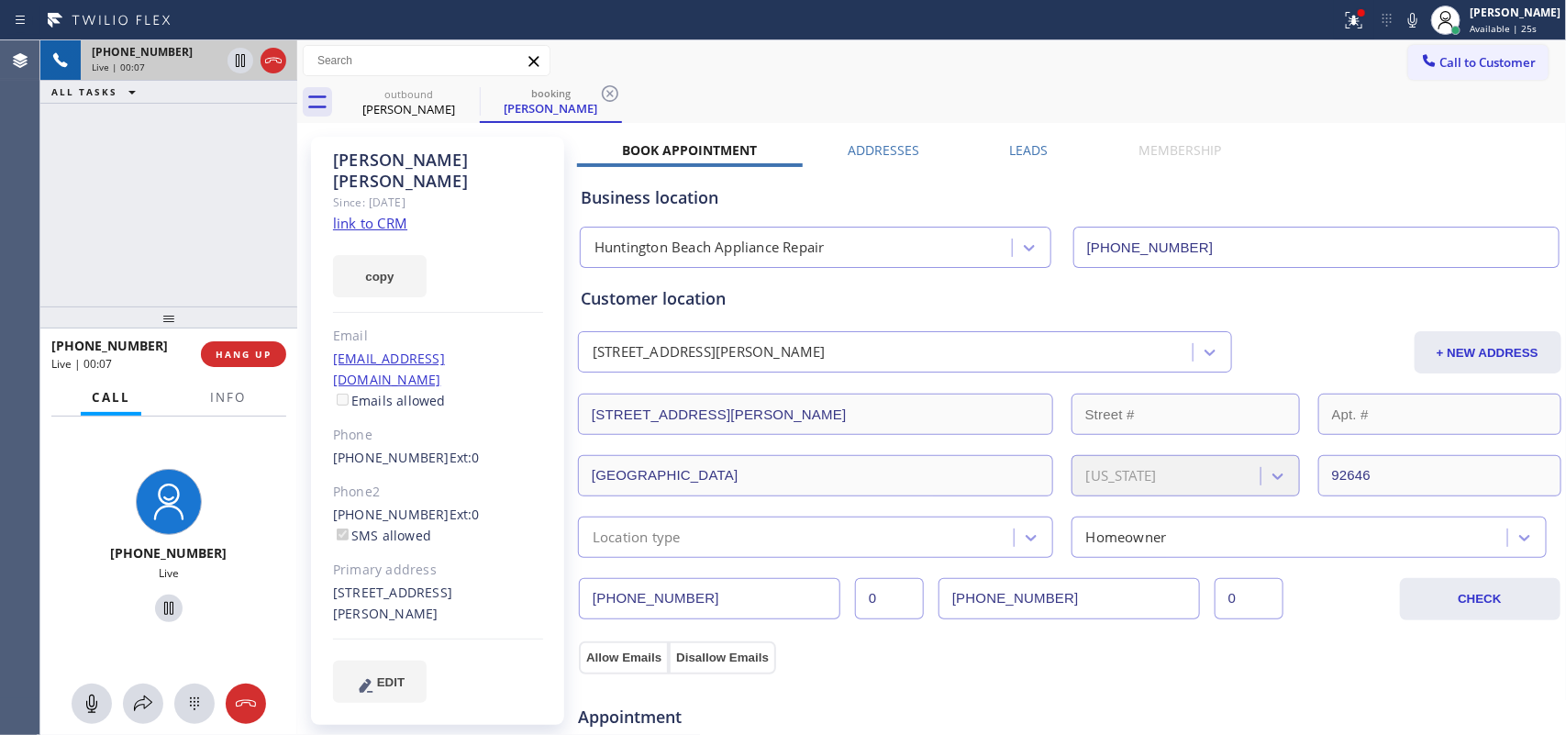
drag, startPoint x: 97, startPoint y: 690, endPoint x: 106, endPoint y: 680, distance: 13.6
click at [97, 691] on button at bounding box center [92, 703] width 40 height 40
drag, startPoint x: 157, startPoint y: 606, endPoint x: 271, endPoint y: 35, distance: 582.7
click at [158, 605] on icon at bounding box center [169, 608] width 22 height 22
click at [94, 702] on icon at bounding box center [92, 704] width 22 height 22
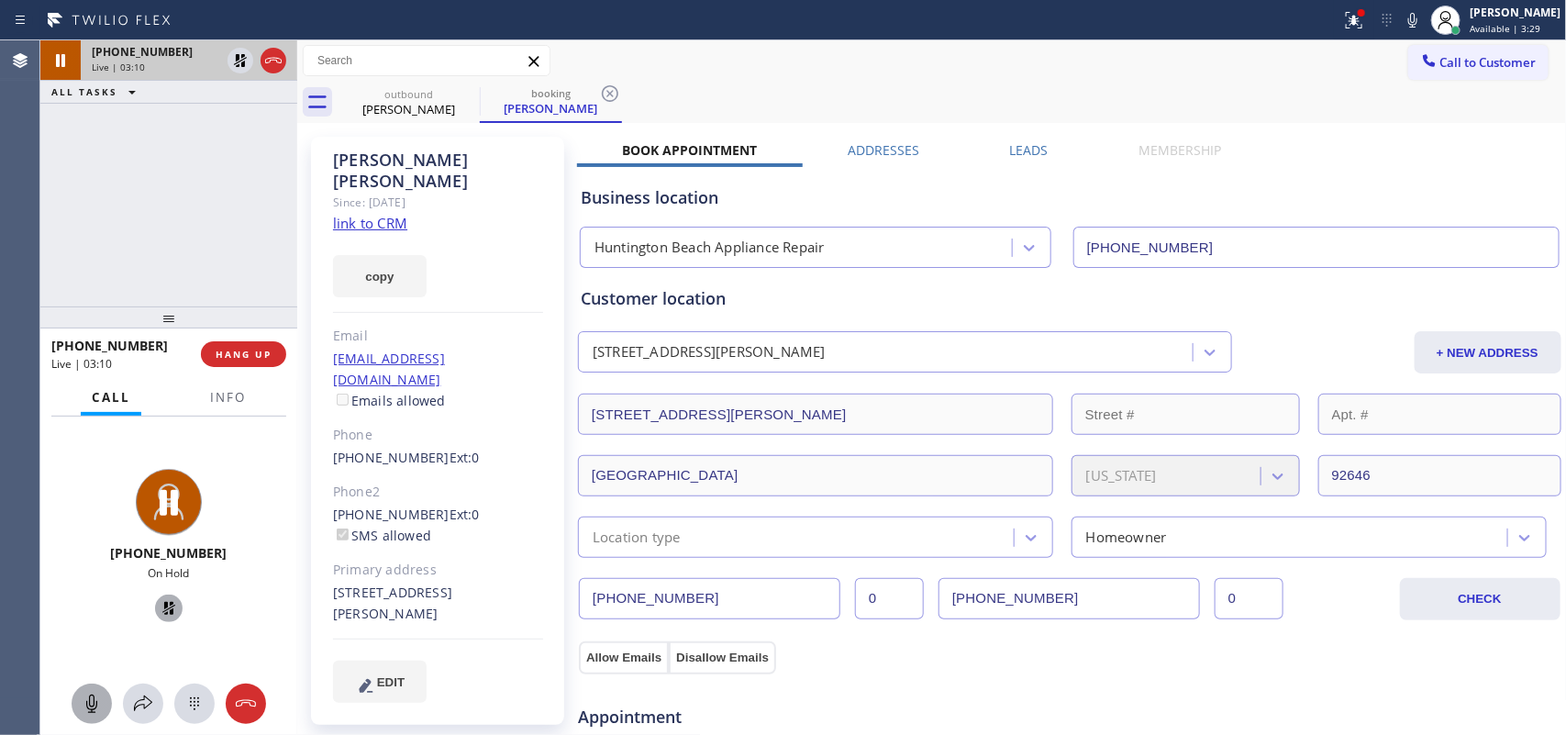
click at [162, 608] on icon at bounding box center [169, 608] width 22 height 22
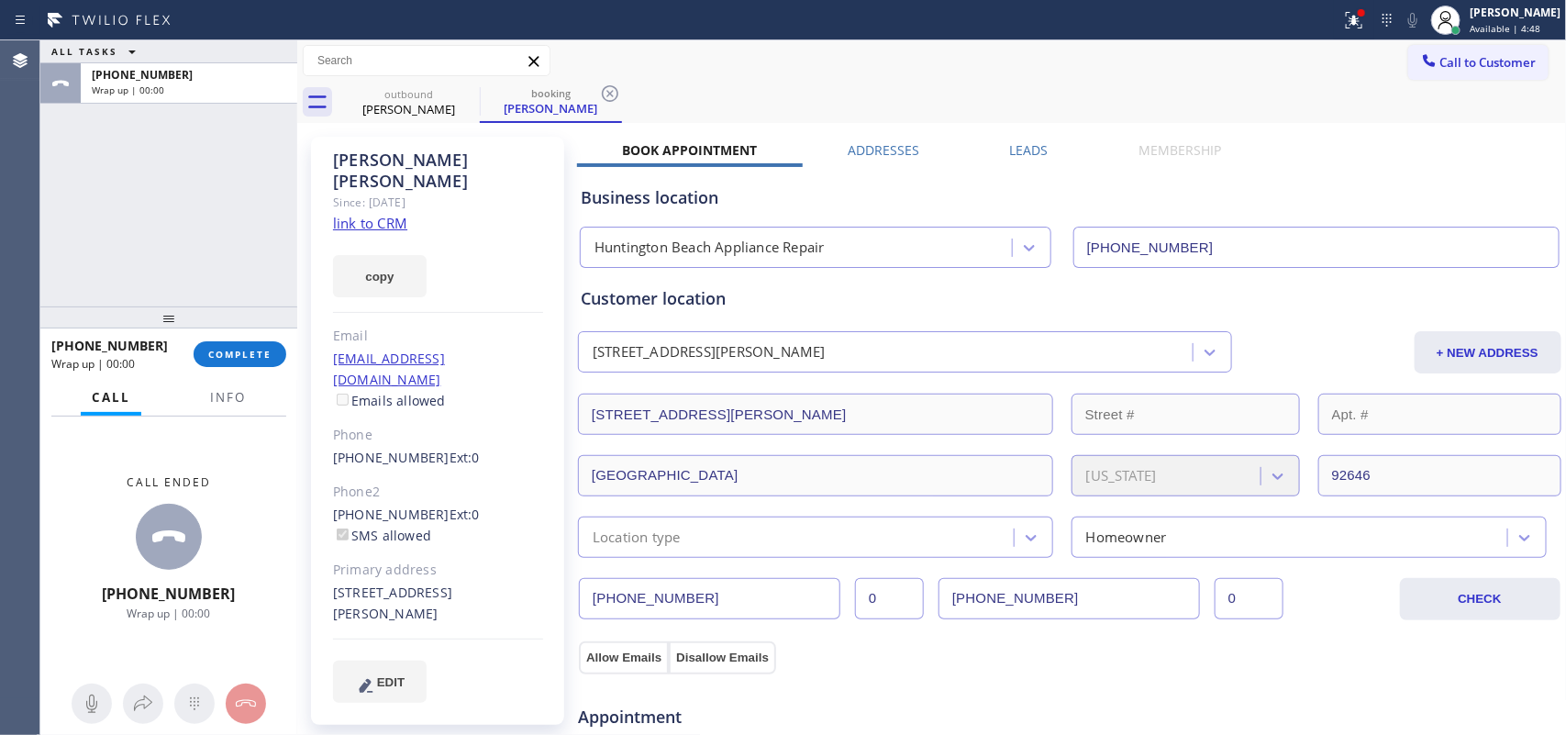
click at [119, 205] on div "ALL TASKS ALL TASKS ACTIVE TASKS TASKS IN WRAP UP [PHONE_NUMBER] Wrap up | 00:00" at bounding box center [168, 173] width 257 height 266
click at [258, 358] on span "COMPLETE" at bounding box center [239, 354] width 63 height 13
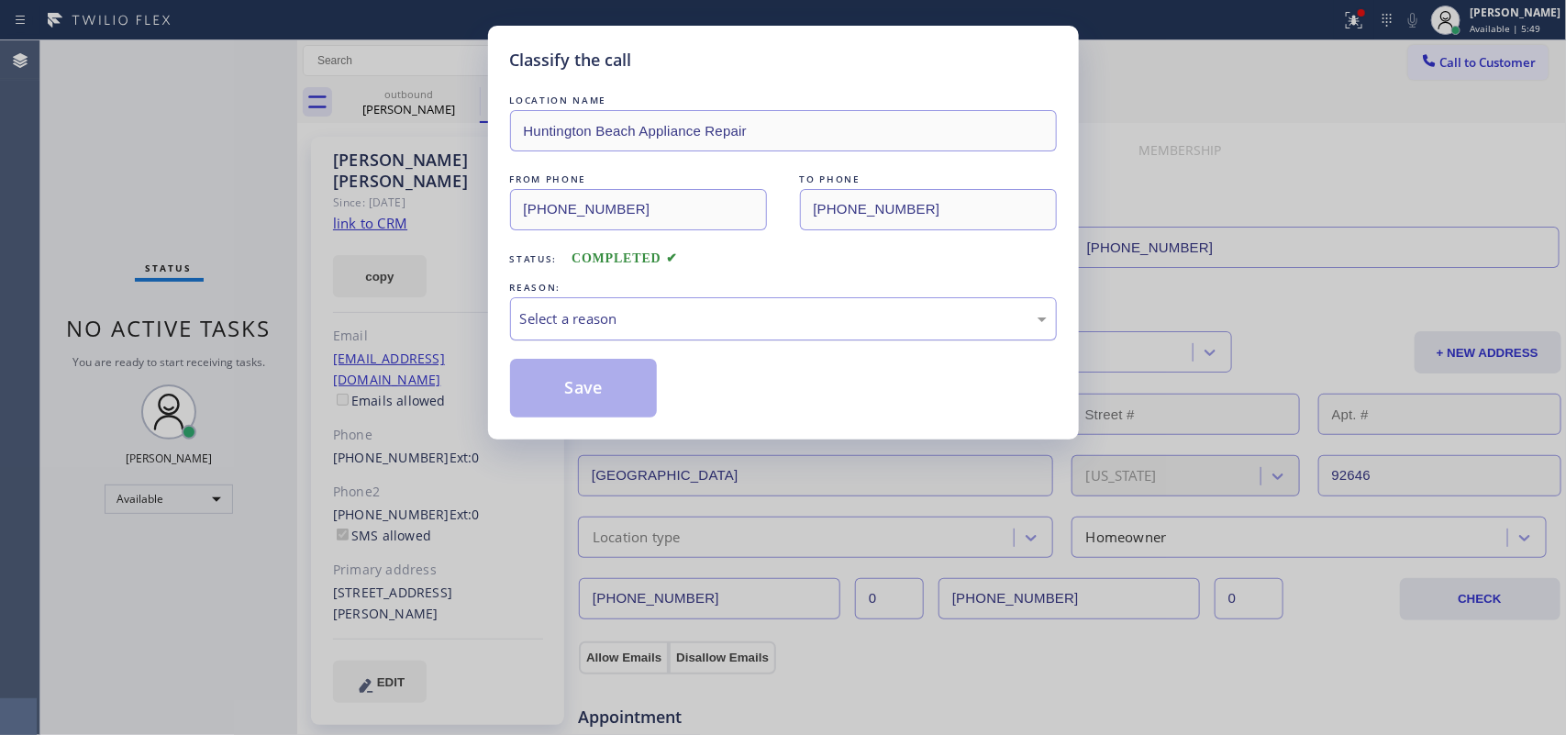
click at [551, 322] on div "Select a reason" at bounding box center [783, 318] width 527 height 21
click at [598, 404] on button "Save" at bounding box center [584, 388] width 148 height 59
type input "[PHONE_NUMBER]"
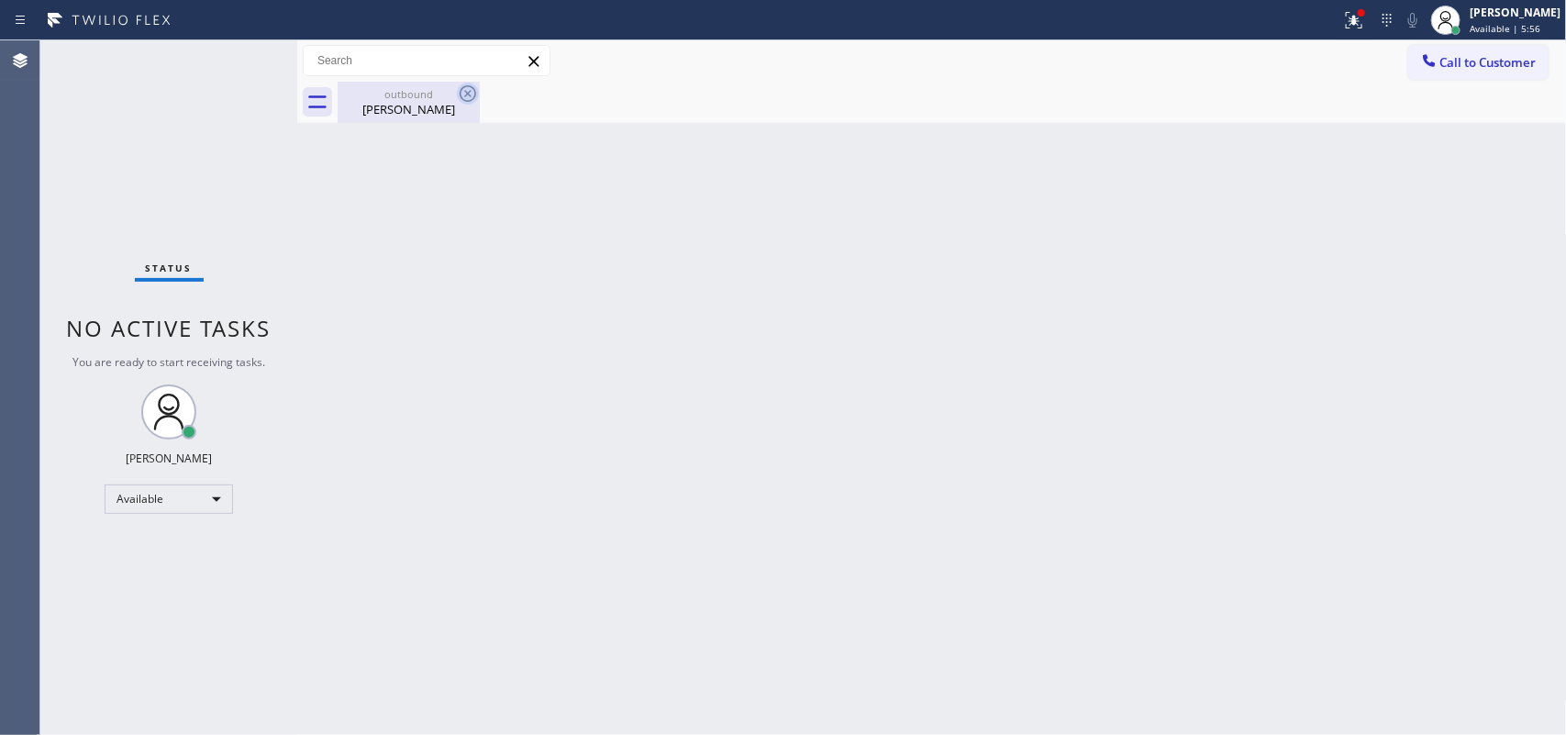
click at [468, 93] on icon at bounding box center [468, 93] width 17 height 17
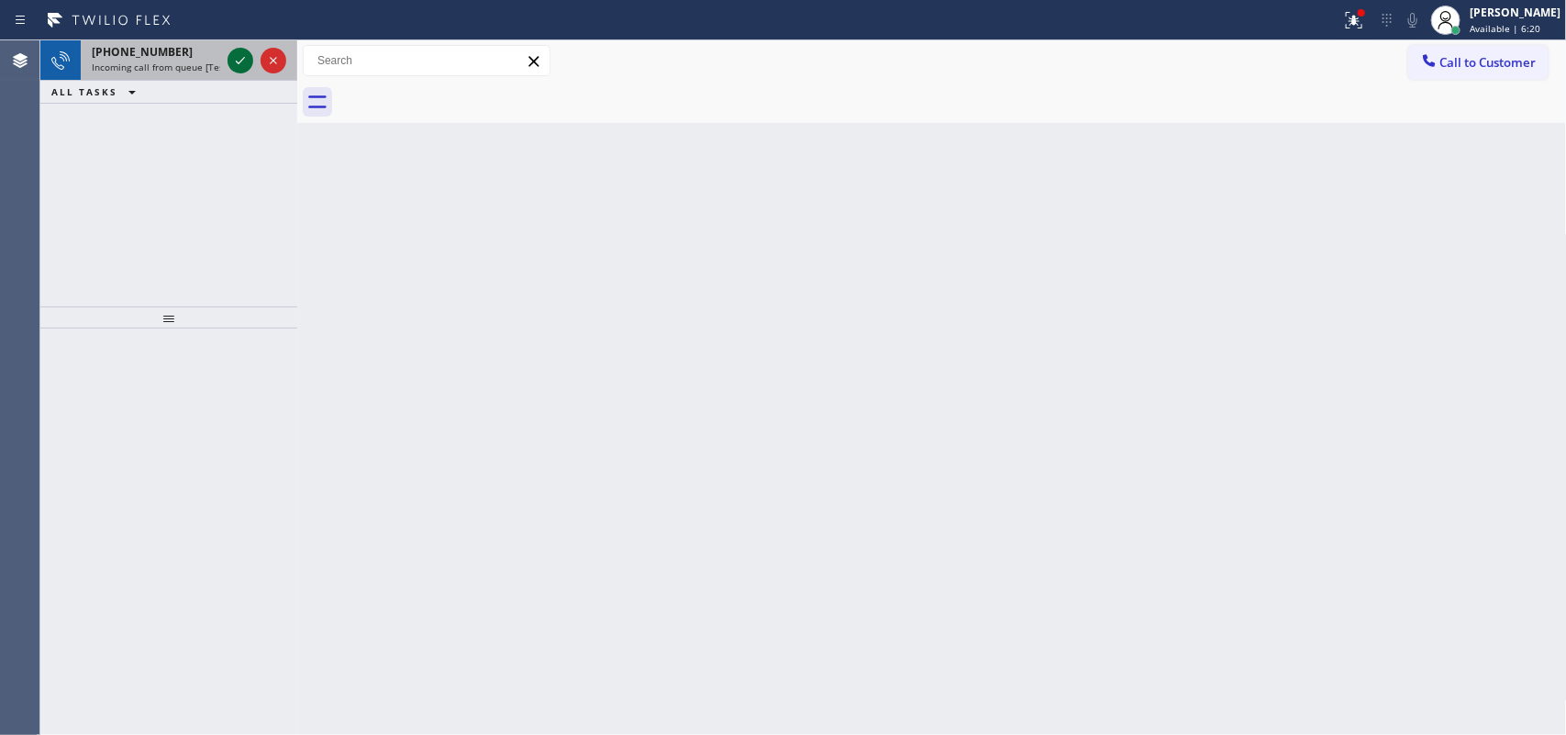
click at [236, 56] on icon at bounding box center [240, 61] width 22 height 22
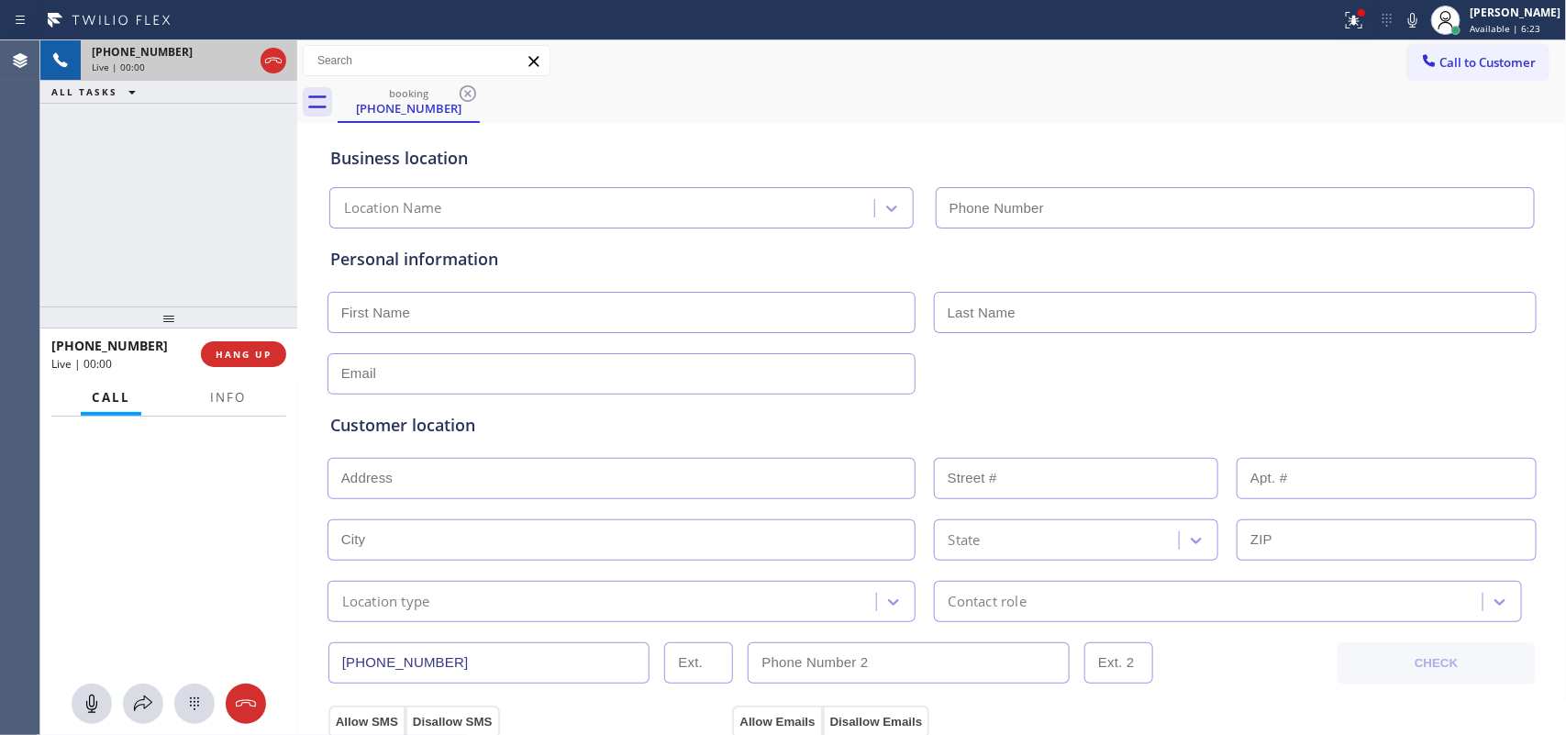
type input "[PHONE_NUMBER]"
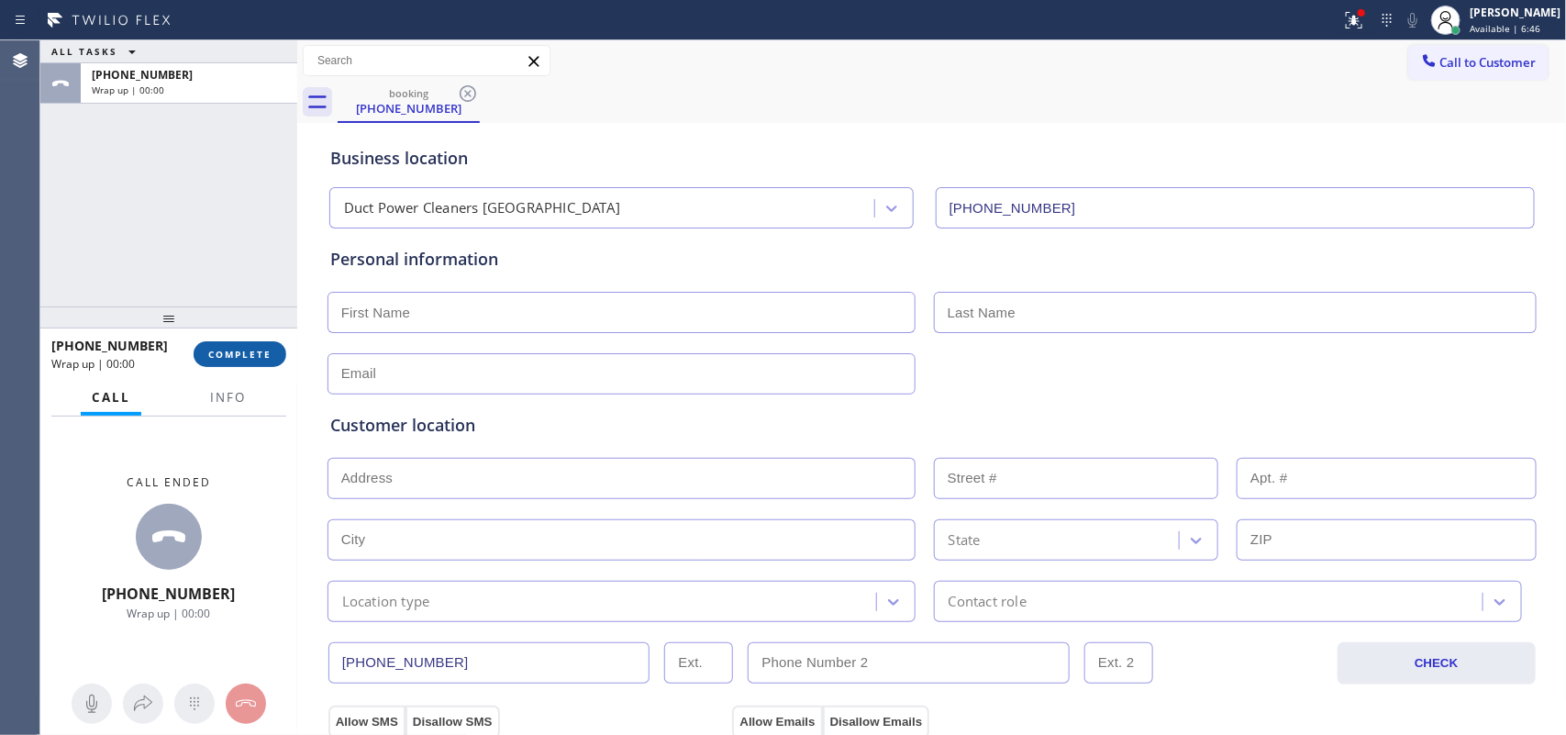
click at [263, 358] on span "COMPLETE" at bounding box center [239, 354] width 63 height 13
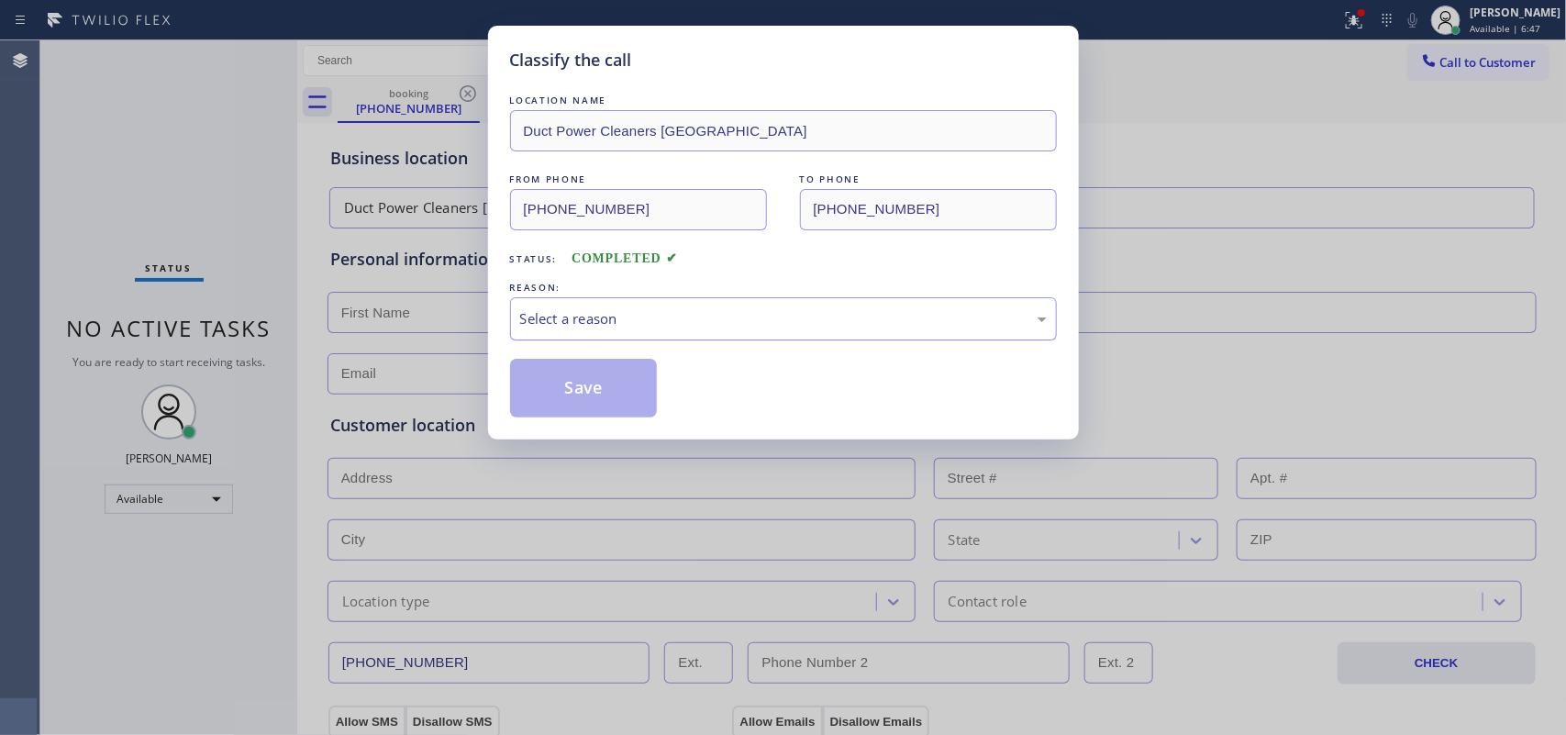
click at [653, 314] on div "Select a reason" at bounding box center [783, 318] width 527 height 21
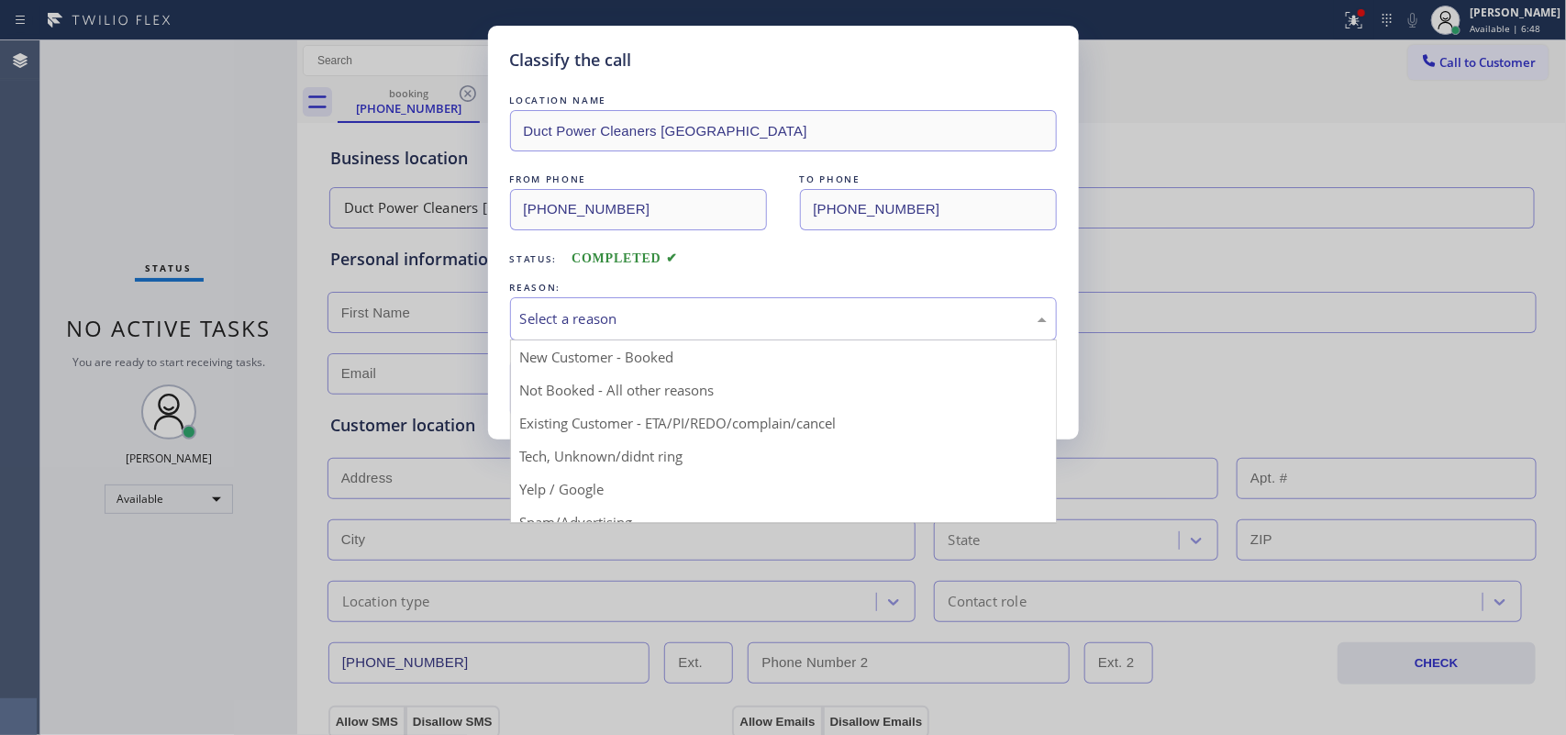
drag, startPoint x: 670, startPoint y: 468, endPoint x: 626, endPoint y: 422, distance: 63.6
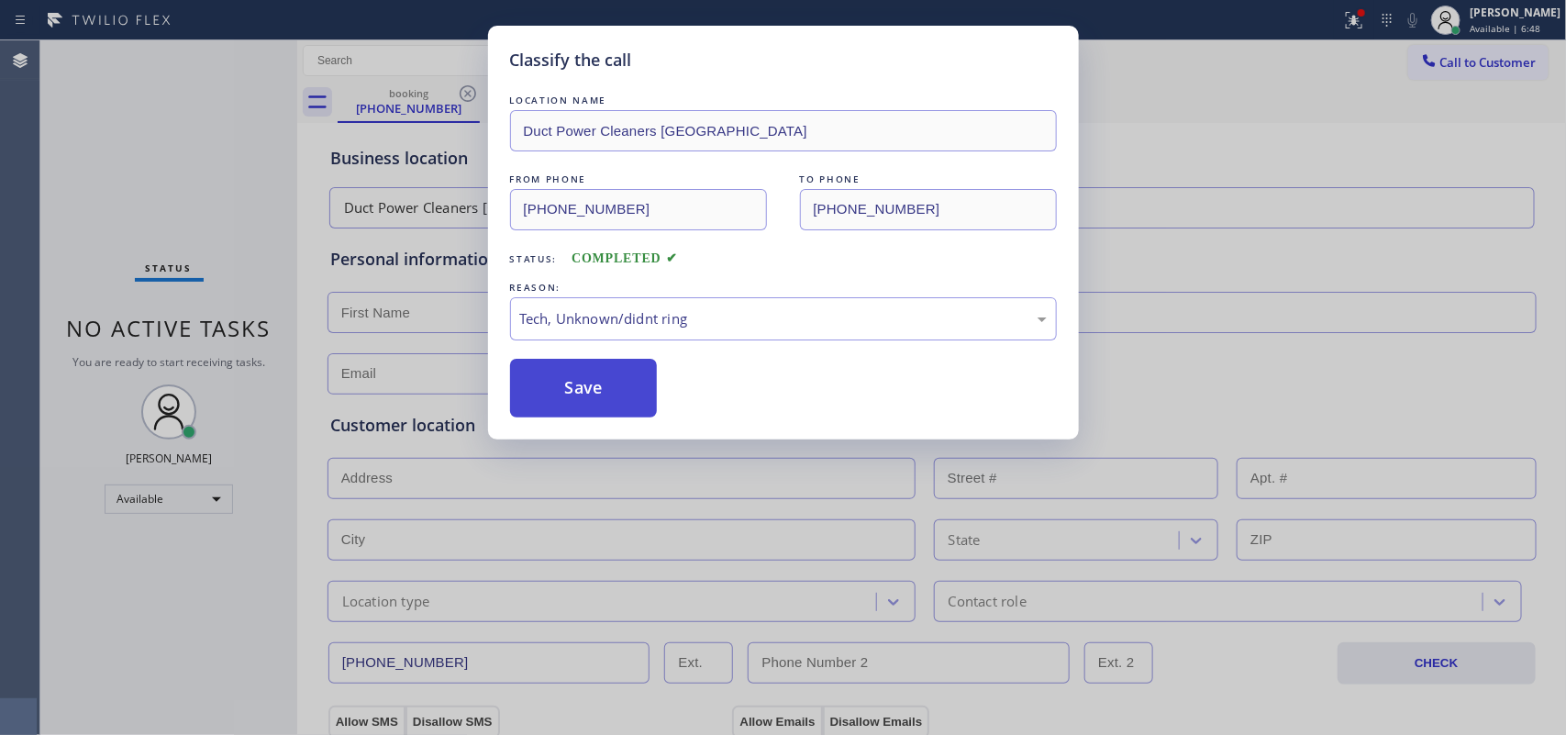
click at [596, 391] on button "Save" at bounding box center [584, 388] width 148 height 59
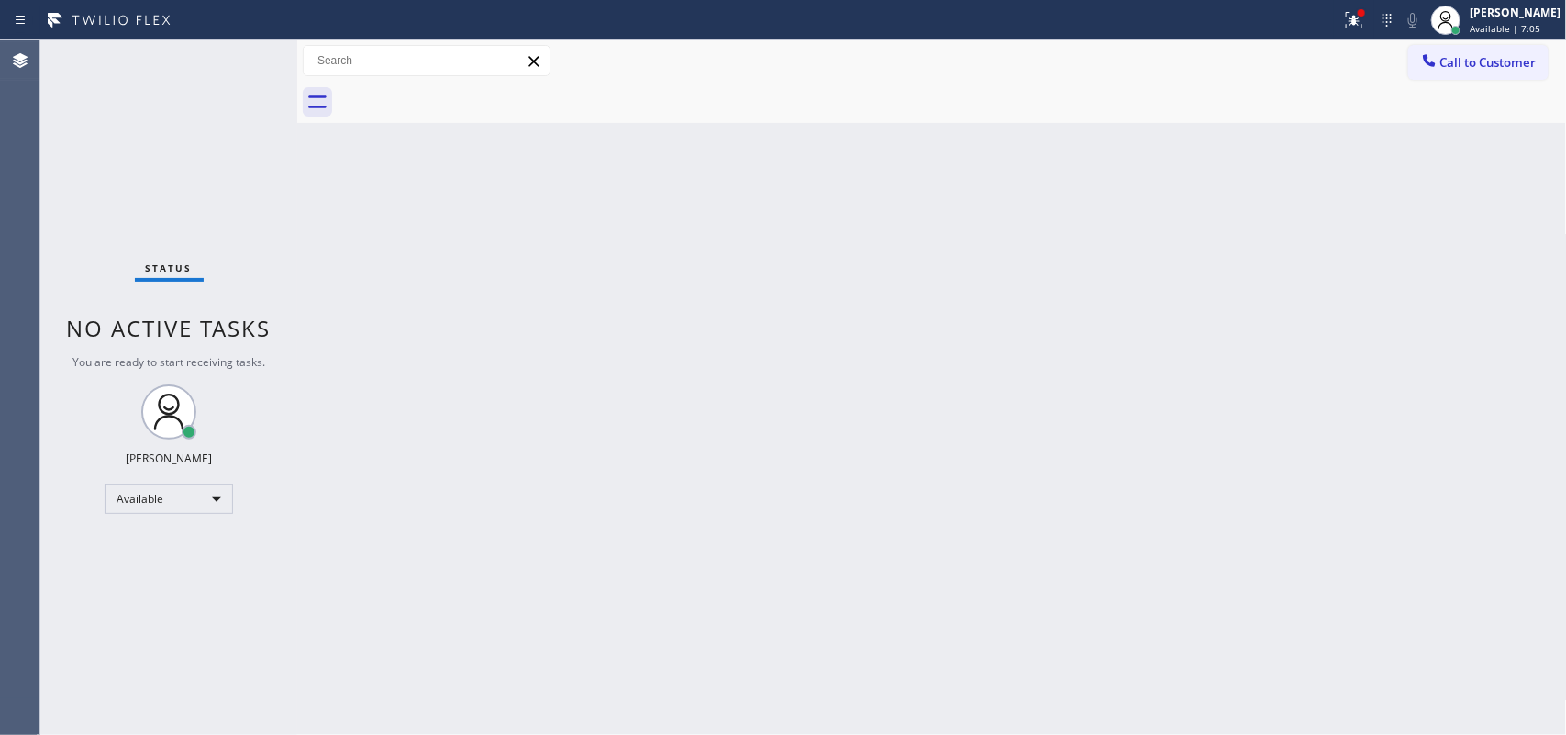
click at [237, 61] on div "Status No active tasks You are ready to start receiving tasks. [PERSON_NAME] Av…" at bounding box center [168, 387] width 257 height 694
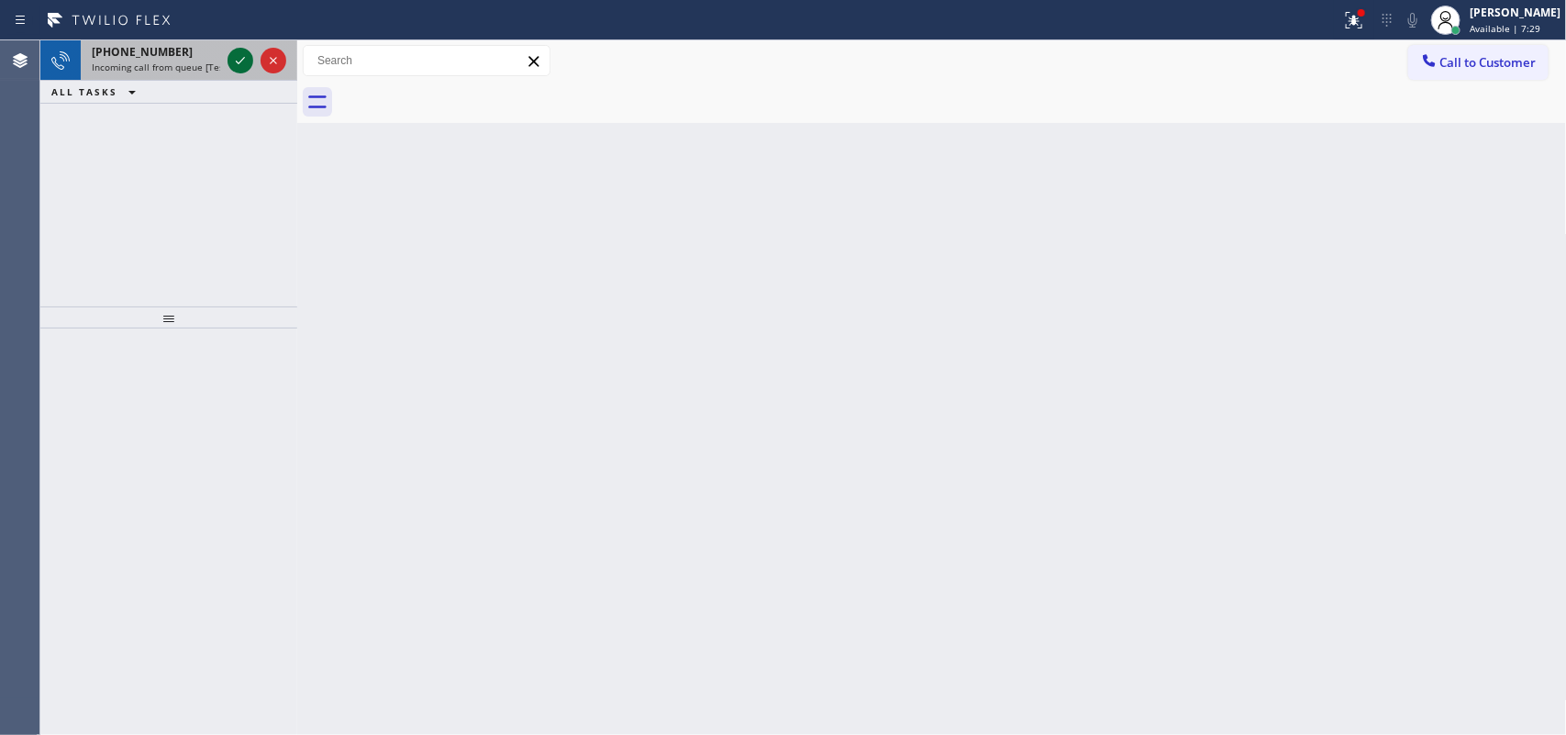
click at [236, 67] on icon at bounding box center [240, 61] width 22 height 22
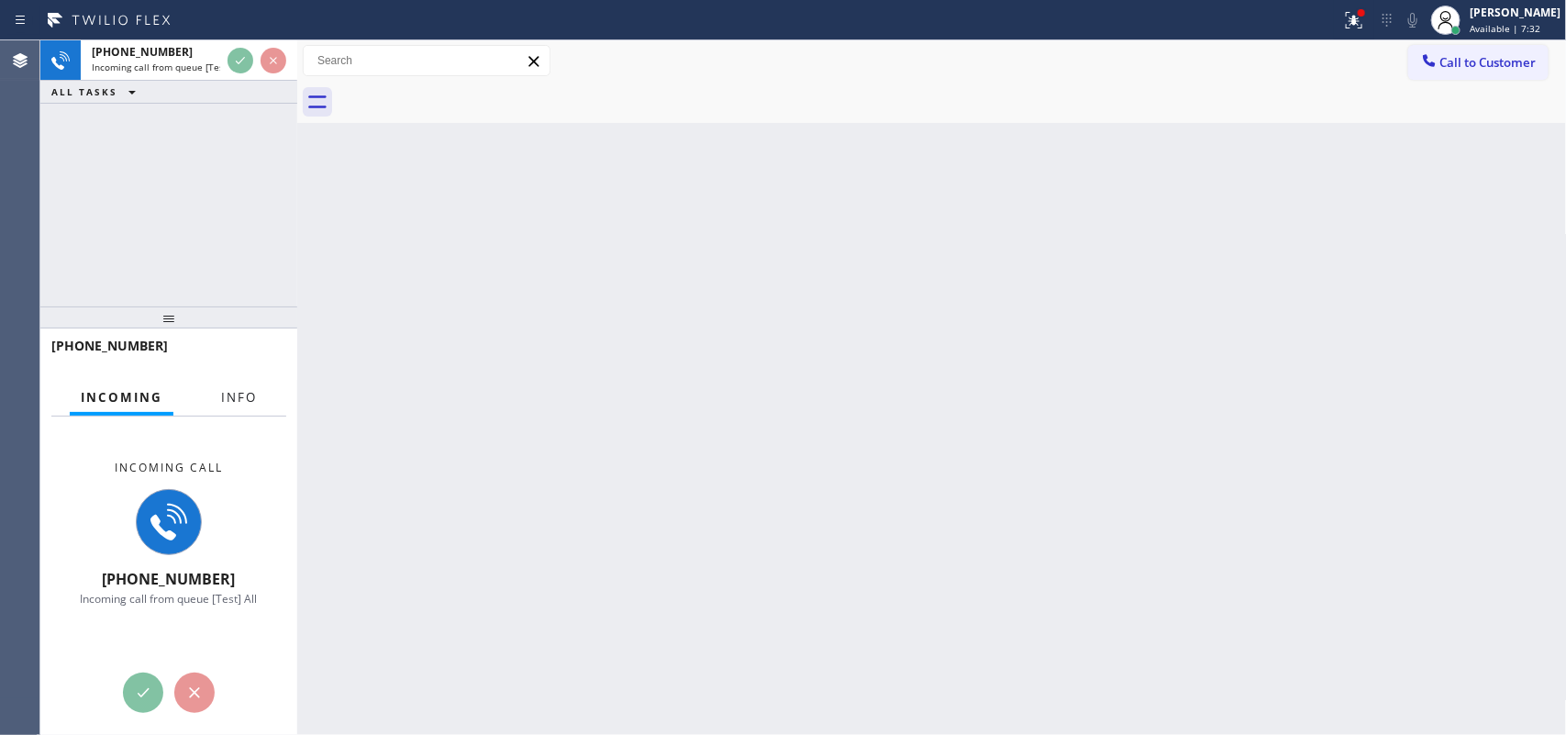
click at [248, 400] on span "Info" at bounding box center [239, 397] width 36 height 17
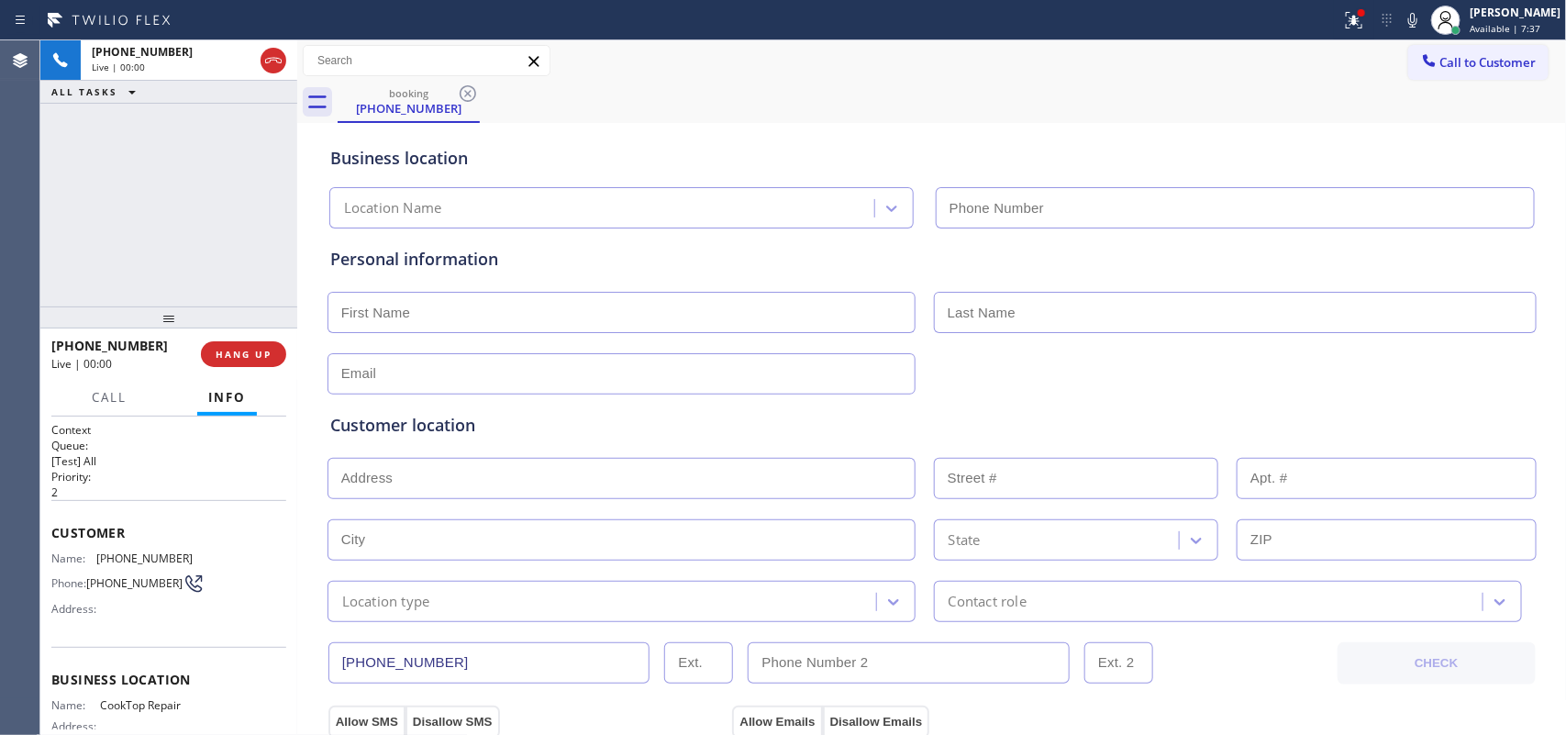
type input "[PHONE_NUMBER]"
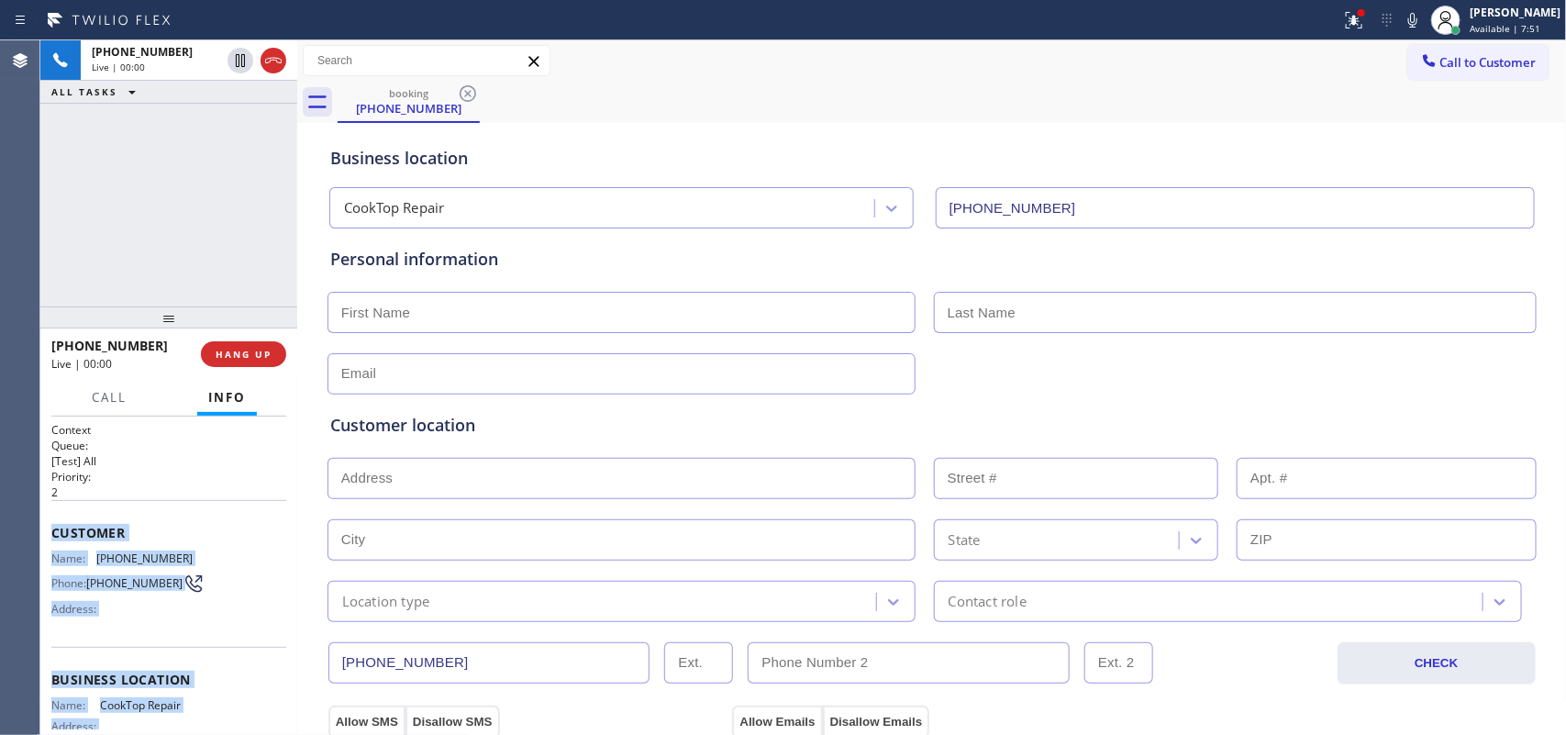
drag, startPoint x: 204, startPoint y: 555, endPoint x: 50, endPoint y: 519, distance: 157.3
click at [51, 519] on div "Context Queue: [Test] All Priority: 2 Customer Name: [PHONE_NUMBER] Phone: [PHO…" at bounding box center [168, 673] width 235 height 503
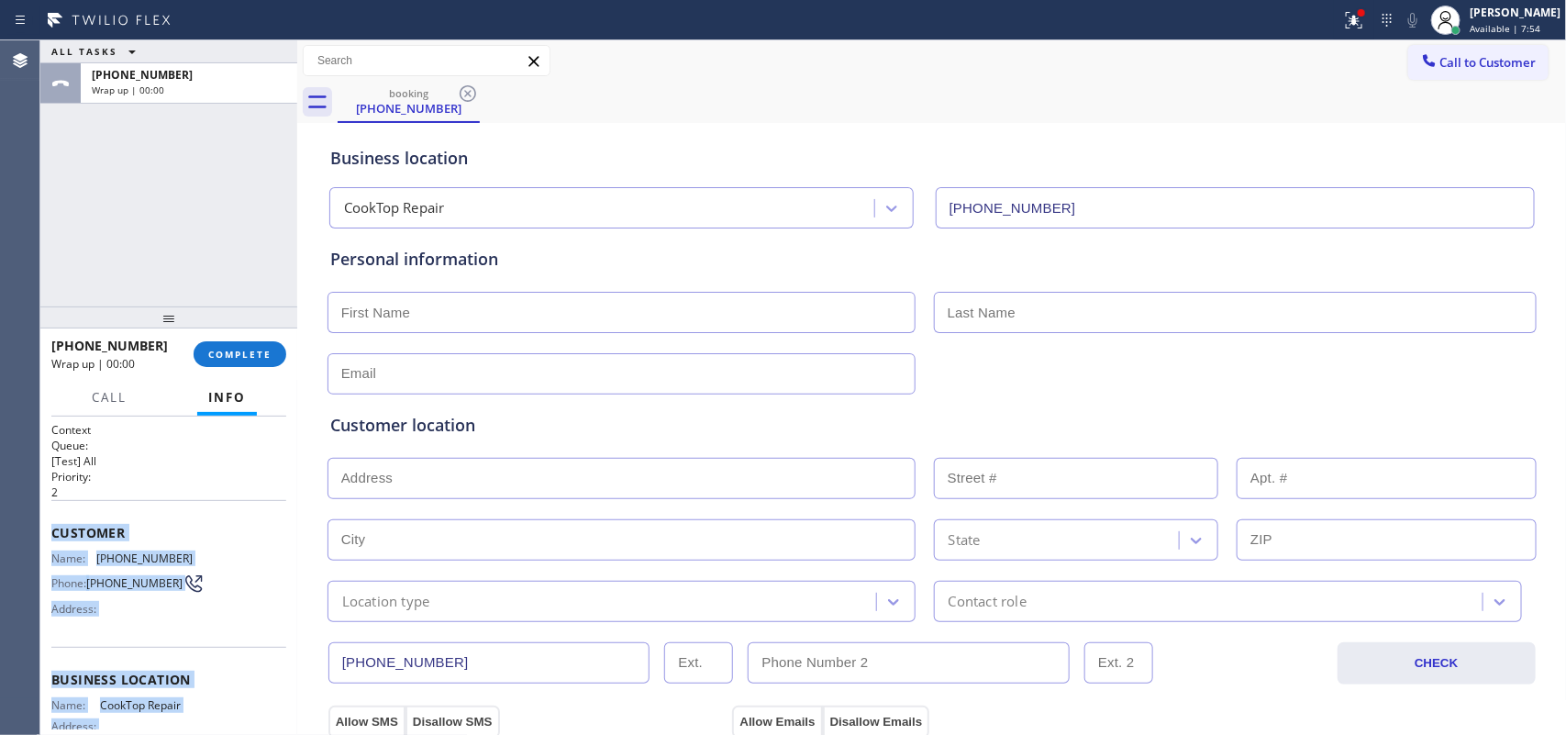
copy div "Customer Name: [PHONE_NUMBER] Phone: [PHONE_NUMBER] Address: Business location …"
click at [229, 359] on span "COMPLETE" at bounding box center [239, 354] width 63 height 13
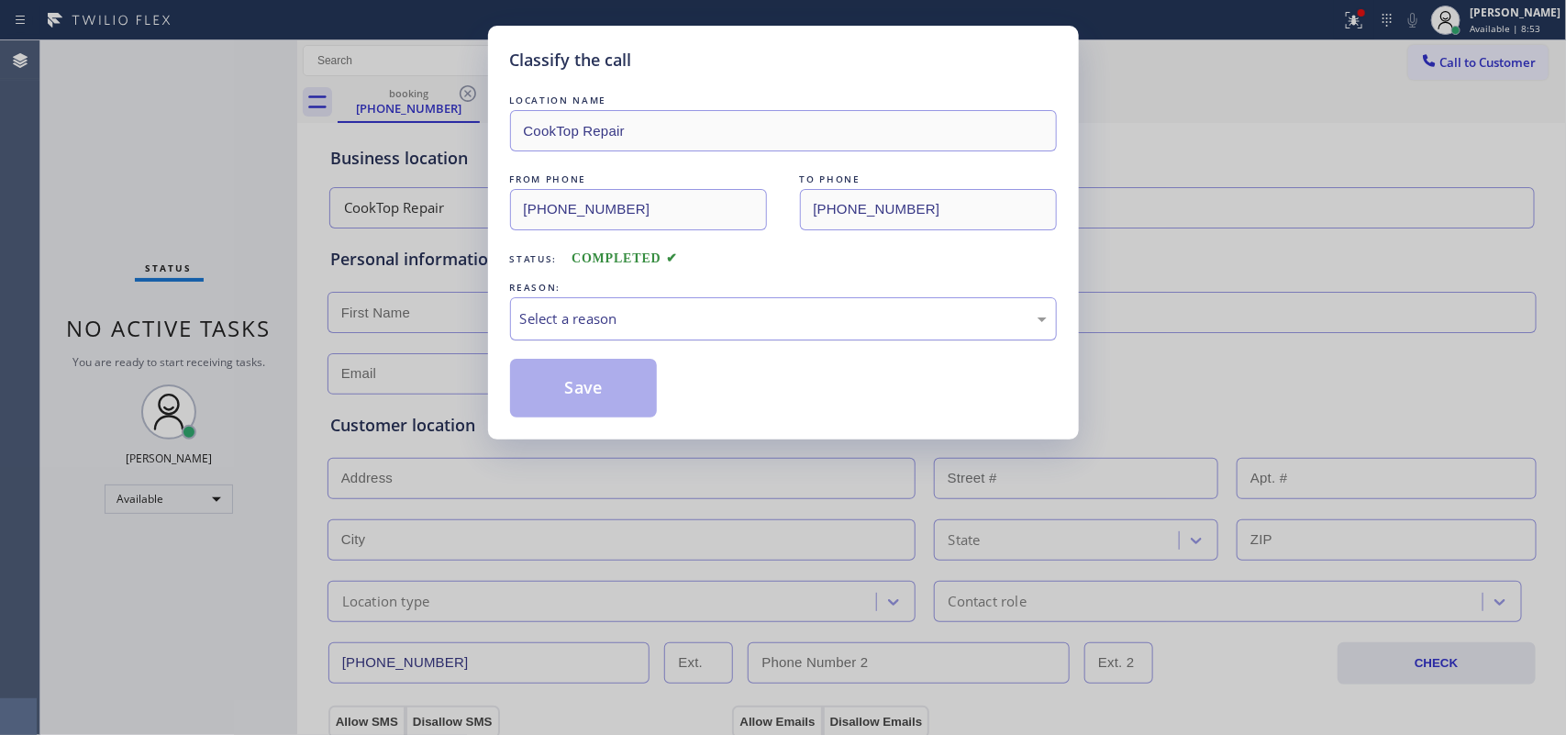
click at [639, 319] on div "Select a reason" at bounding box center [783, 318] width 527 height 21
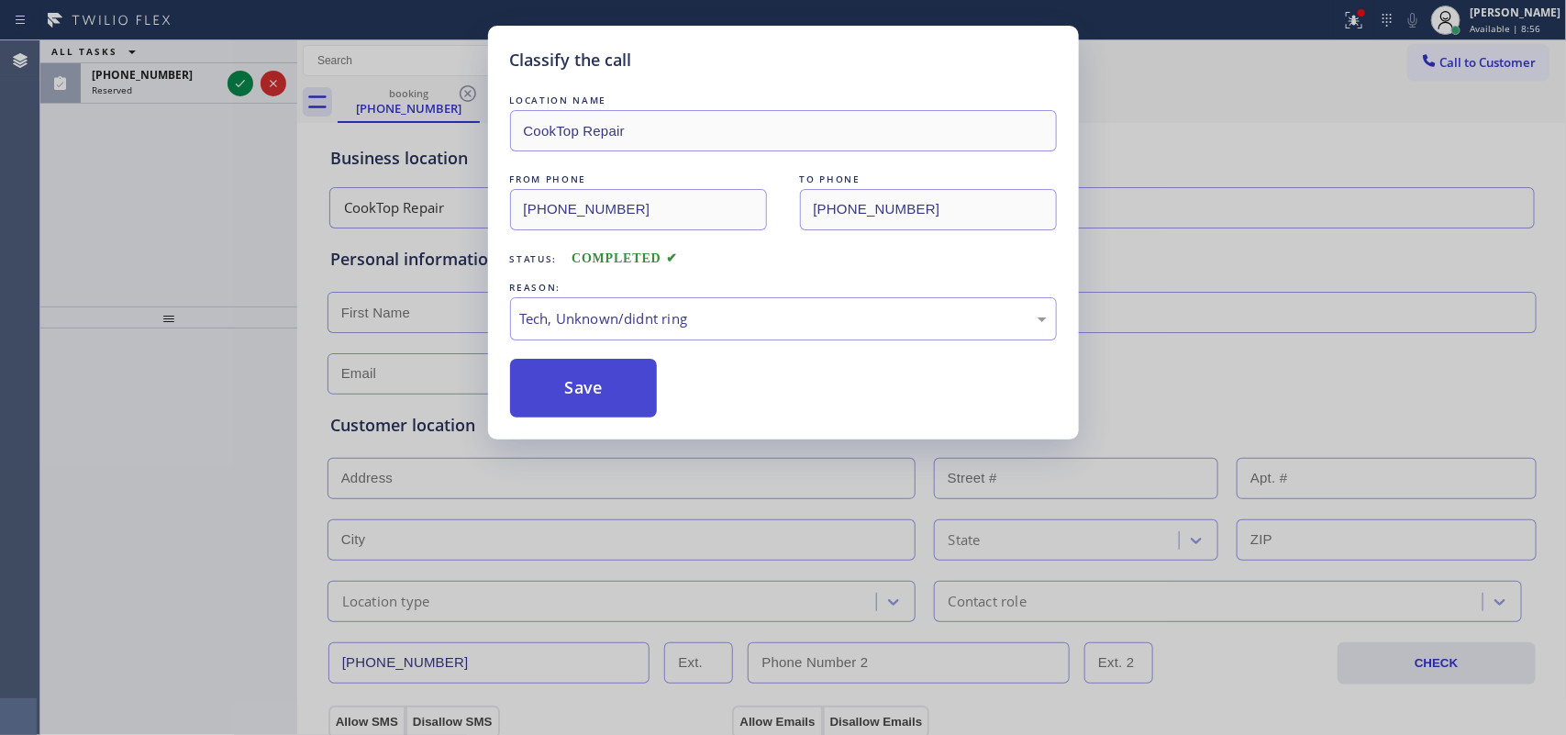
drag, startPoint x: 610, startPoint y: 405, endPoint x: 602, endPoint y: 399, distance: 9.9
click at [608, 405] on button "Save" at bounding box center [584, 388] width 148 height 59
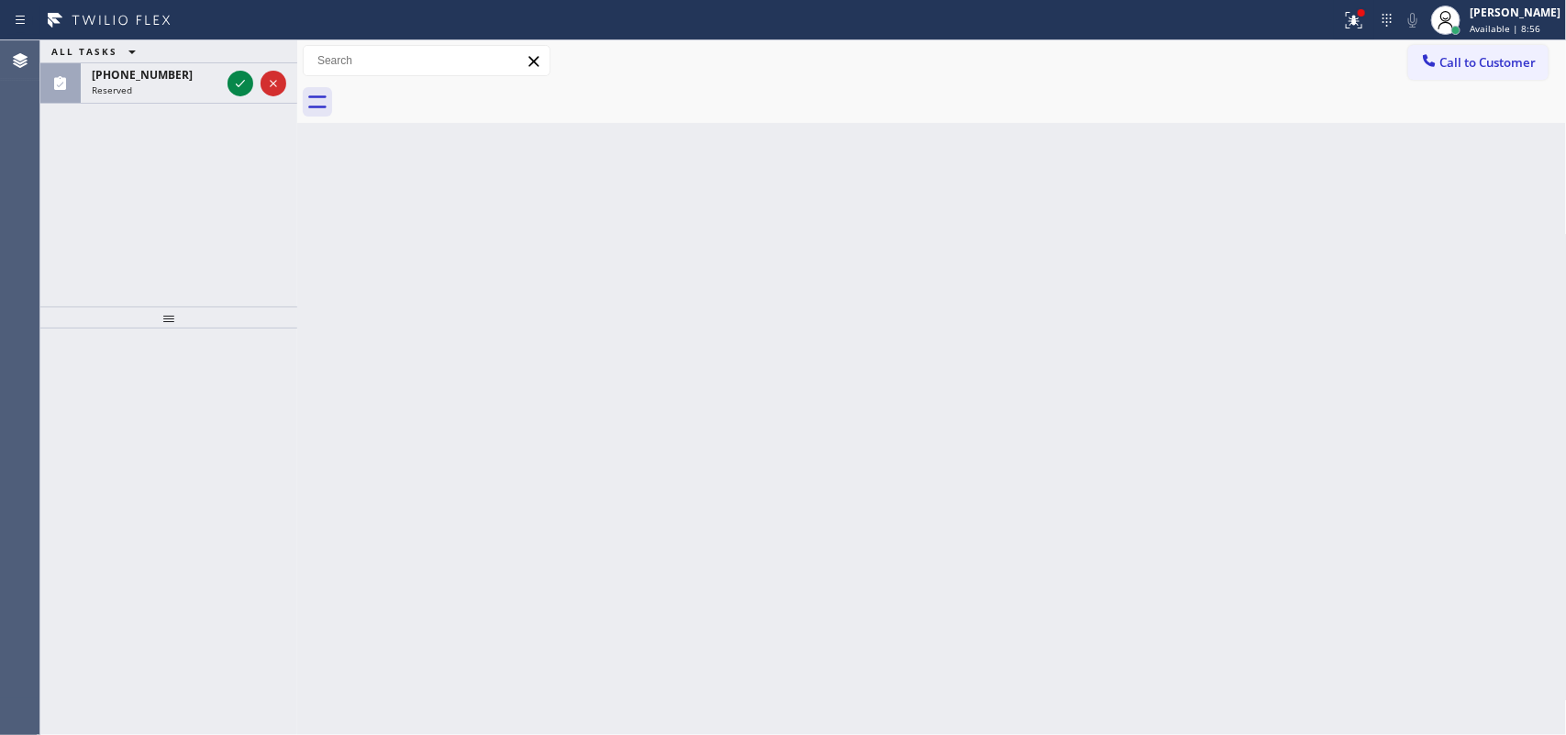
click at [237, 79] on icon at bounding box center [240, 83] width 22 height 22
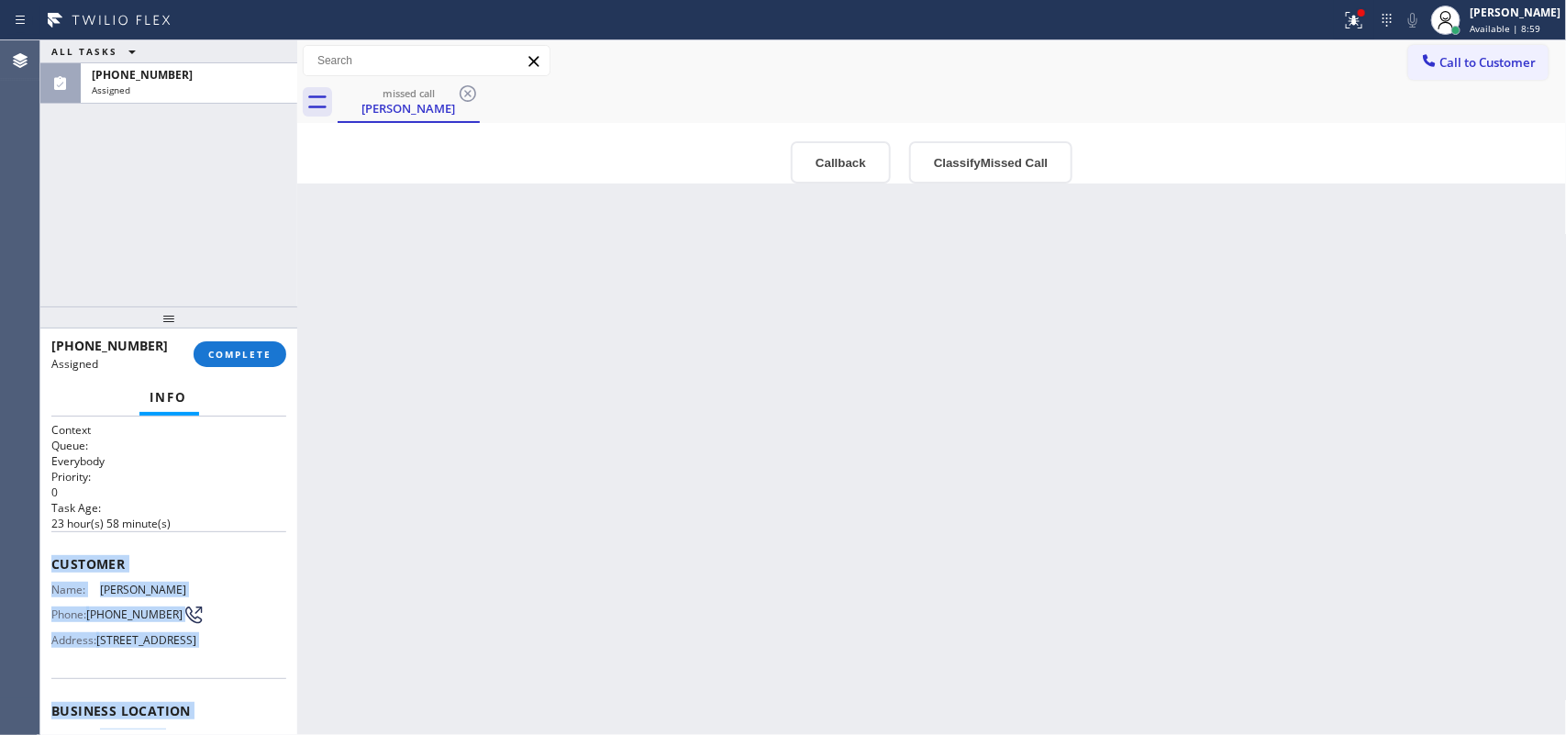
drag, startPoint x: 213, startPoint y: 573, endPoint x: 47, endPoint y: 555, distance: 167.0
click at [47, 555] on div "Context Queue: Everybody Priority: 0 Task Age: [DEMOGRAPHIC_DATA] hour(s) 58 mi…" at bounding box center [168, 575] width 257 height 319
copy div "Customer Name: [PERSON_NAME] Phone: [PHONE_NUMBER] Address: [STREET_ADDRESS] Bu…"
click at [992, 162] on button "Classify Missed Call" at bounding box center [990, 162] width 163 height 42
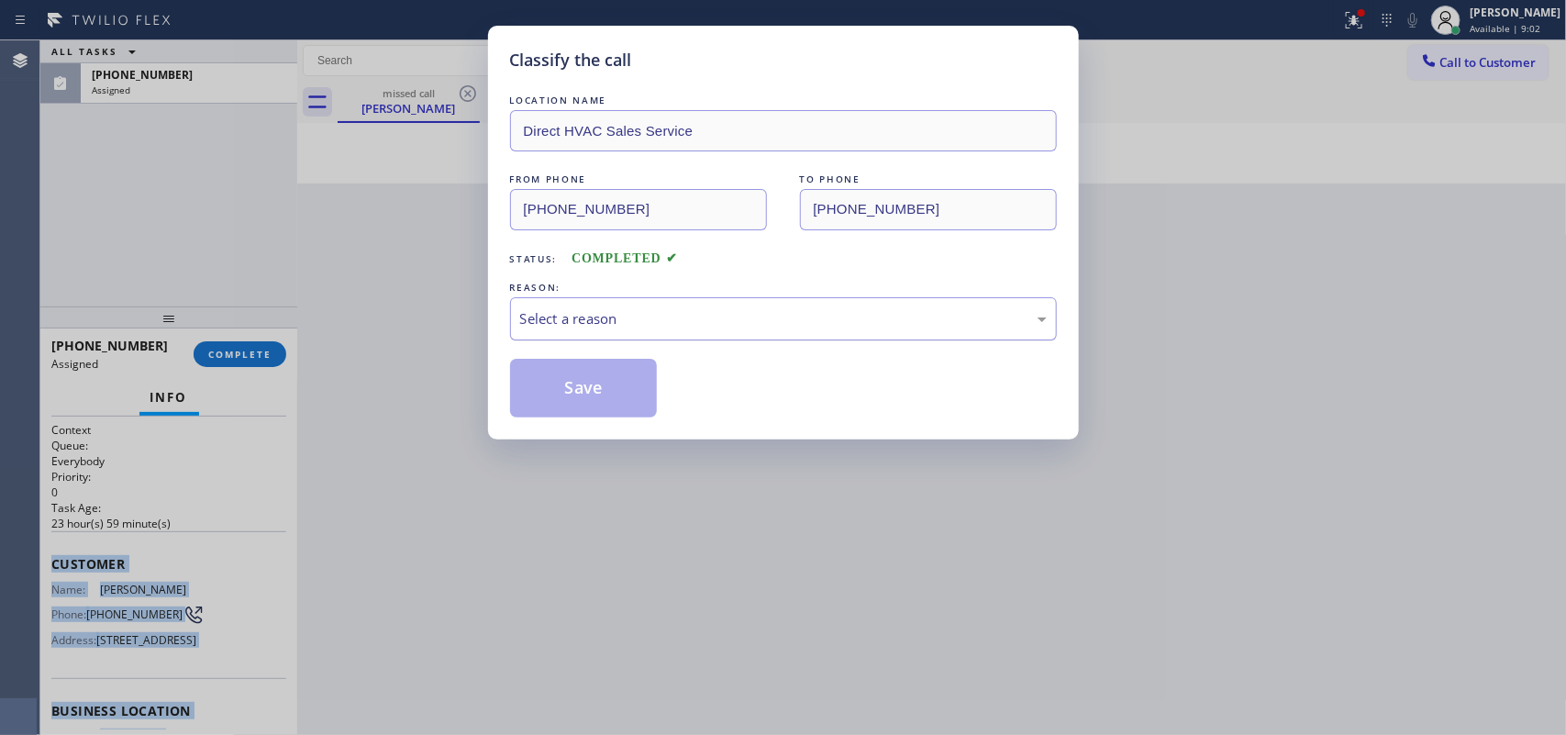
click at [886, 314] on div "Select a reason" at bounding box center [783, 318] width 527 height 21
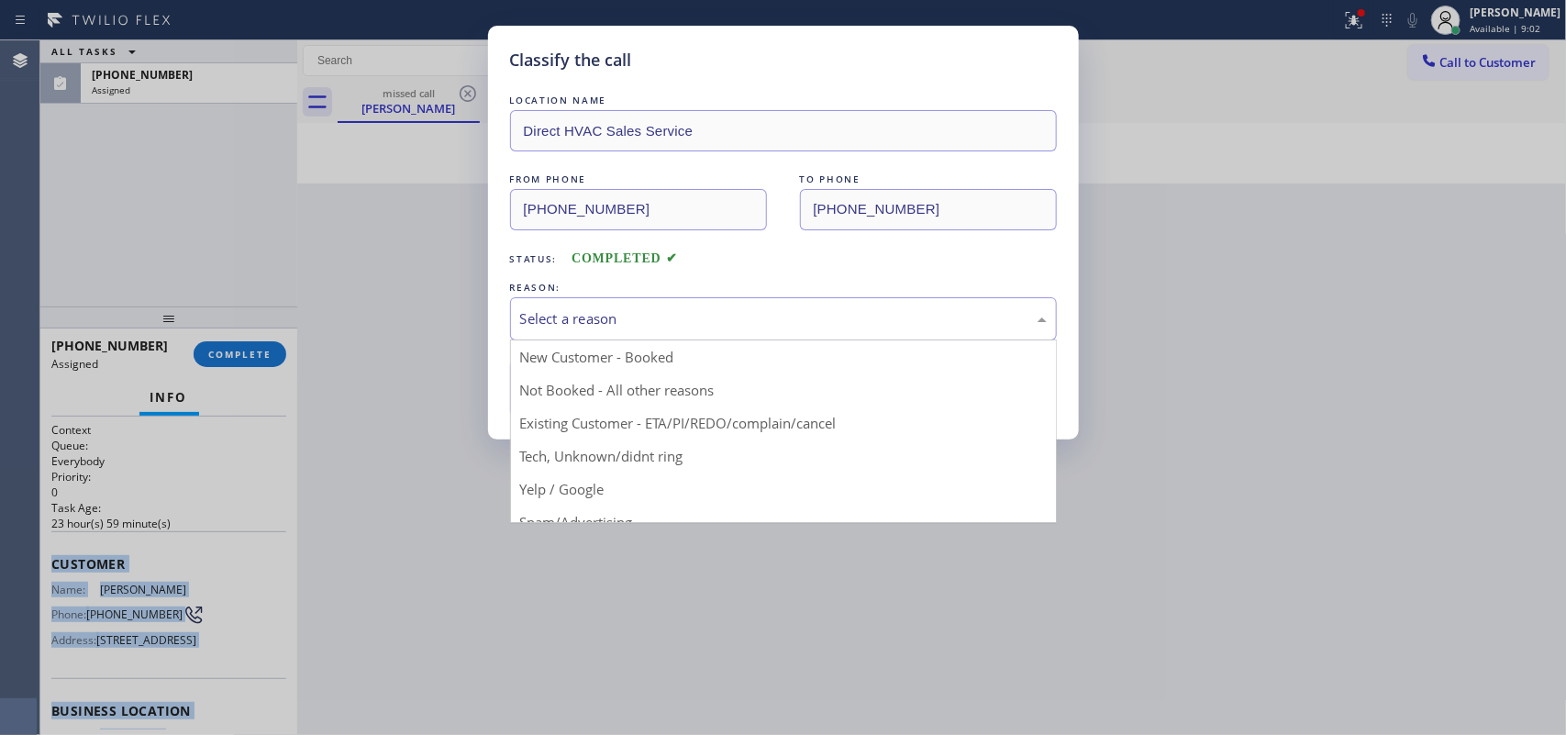
drag, startPoint x: 667, startPoint y: 461, endPoint x: 658, endPoint y: 455, distance: 11.2
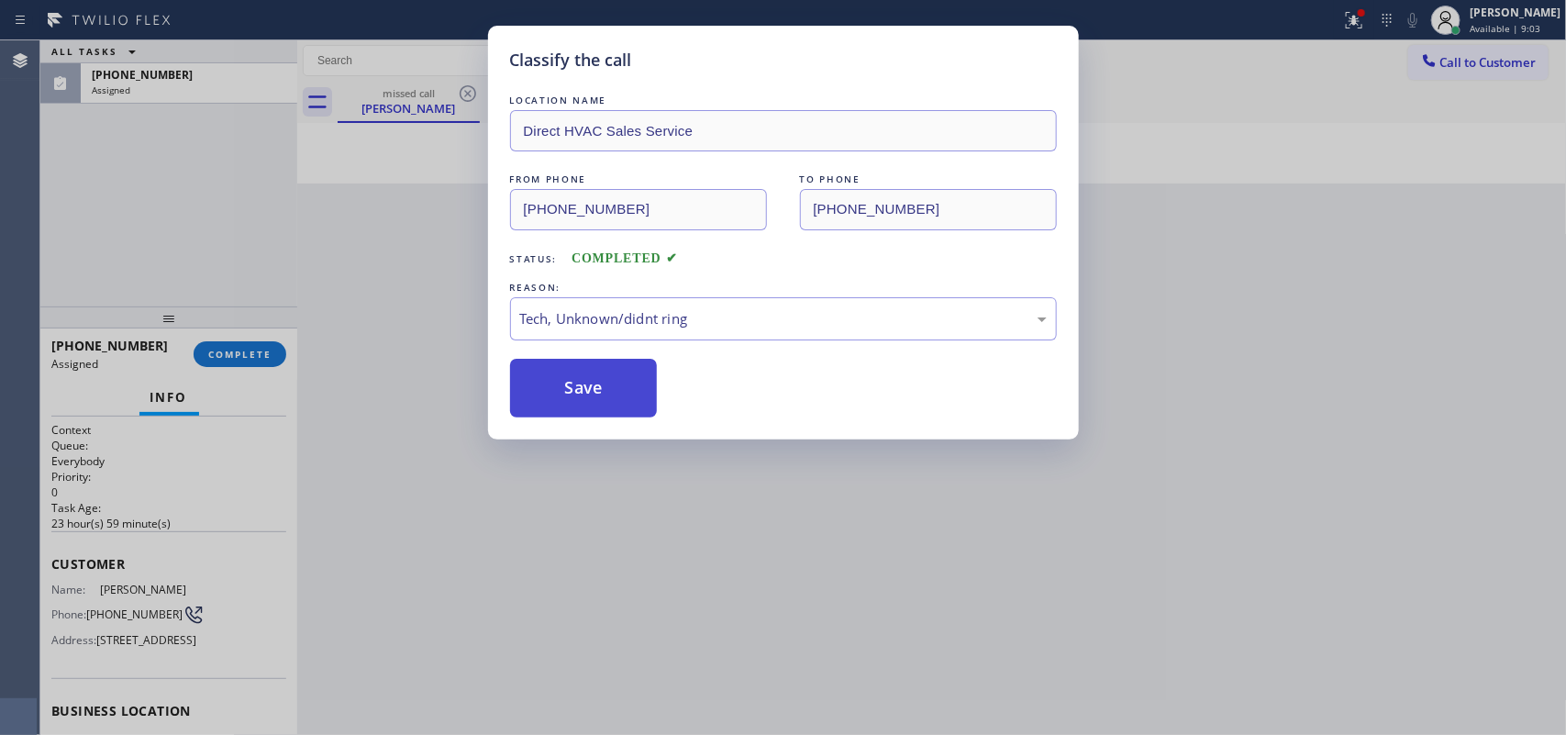
click at [599, 408] on button "Save" at bounding box center [584, 388] width 148 height 59
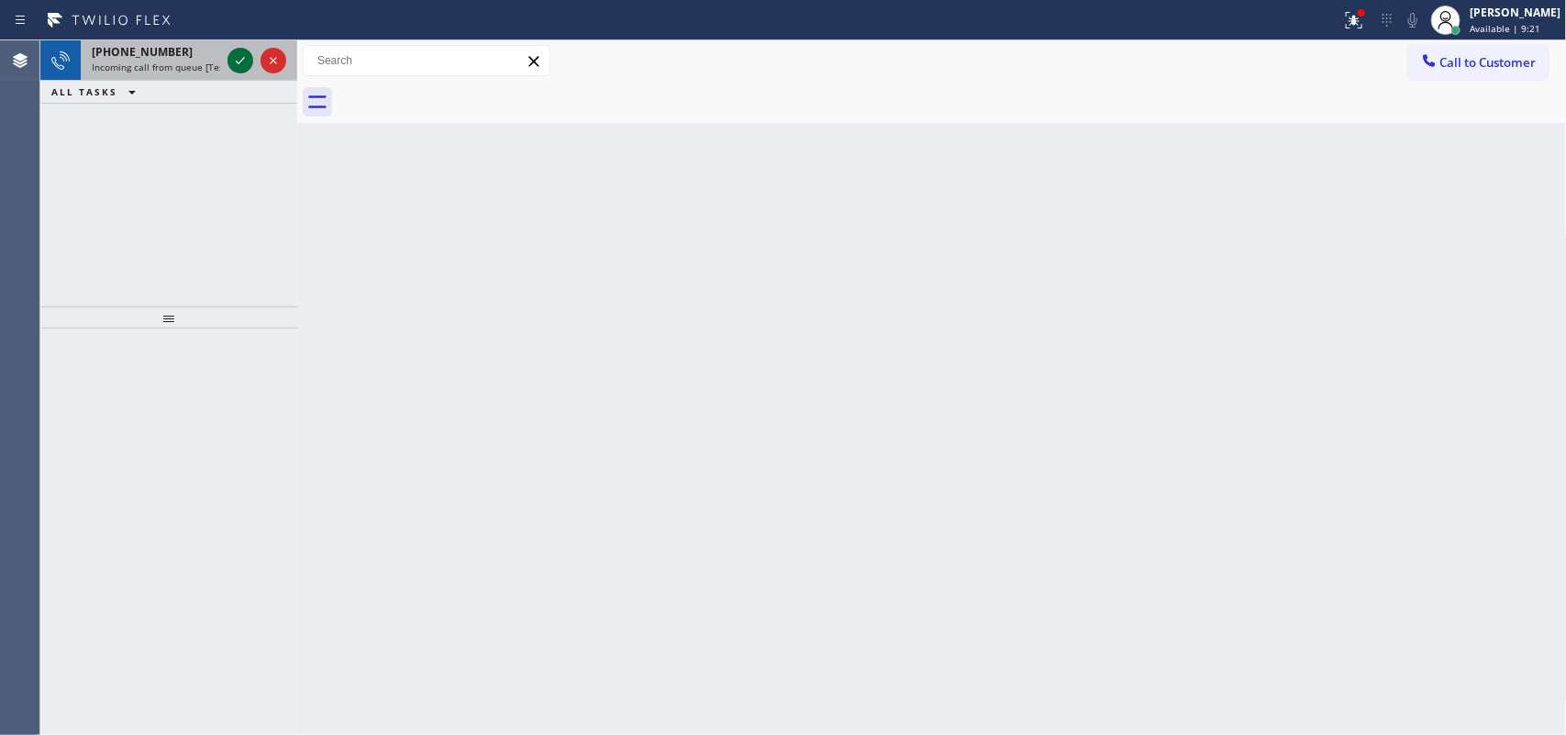
click at [235, 62] on icon at bounding box center [240, 61] width 22 height 22
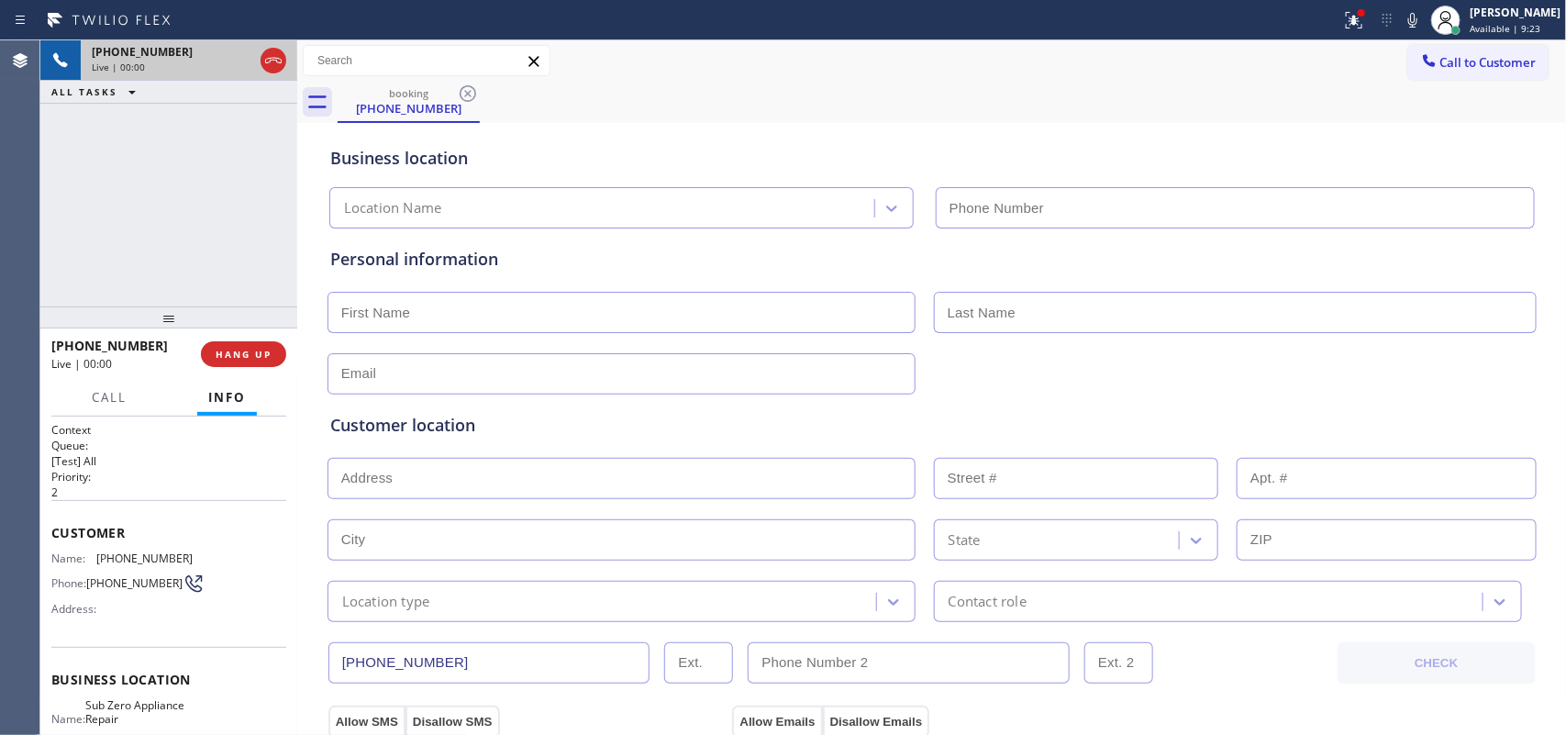
type input "[PHONE_NUMBER]"
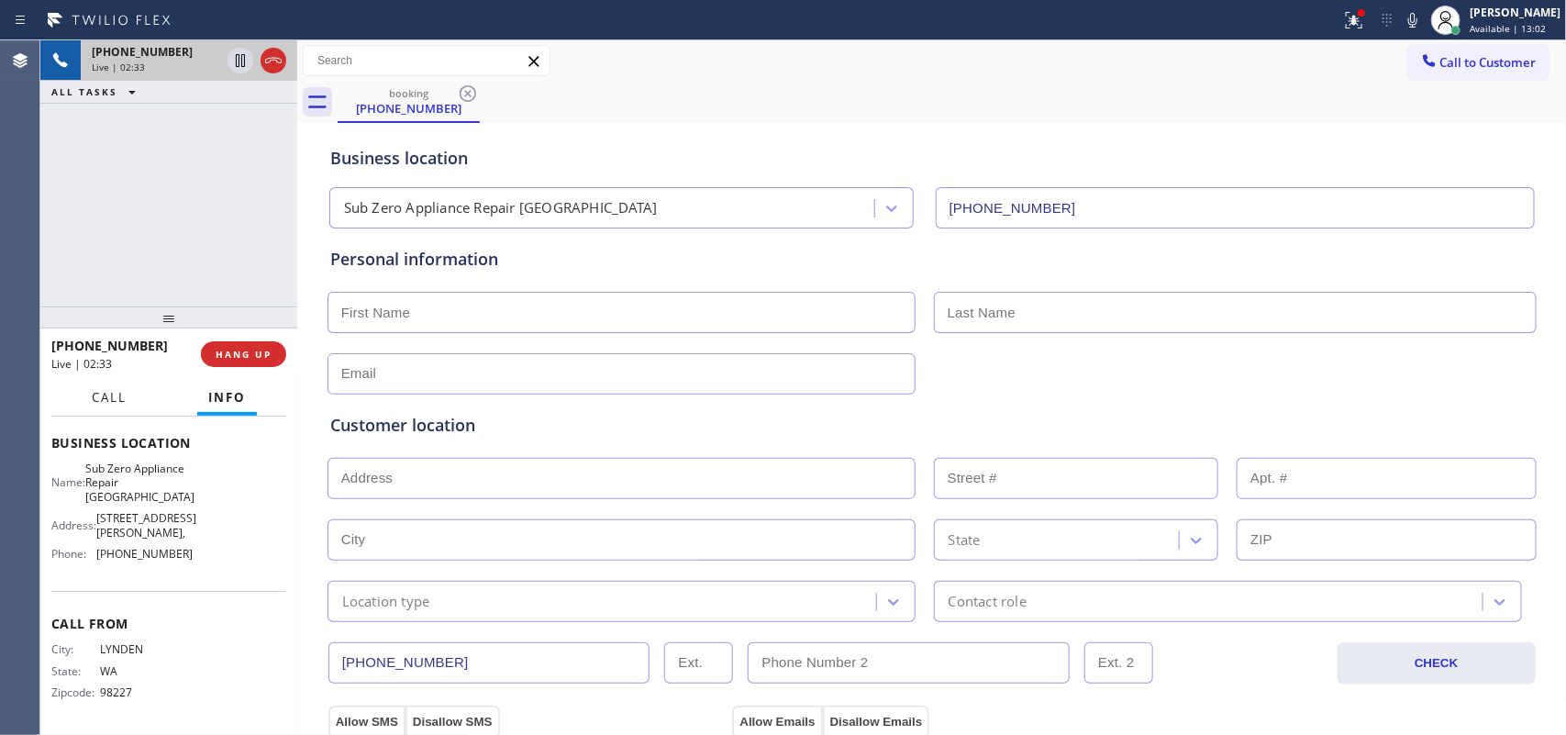
click at [97, 393] on span "Call" at bounding box center [109, 397] width 35 height 17
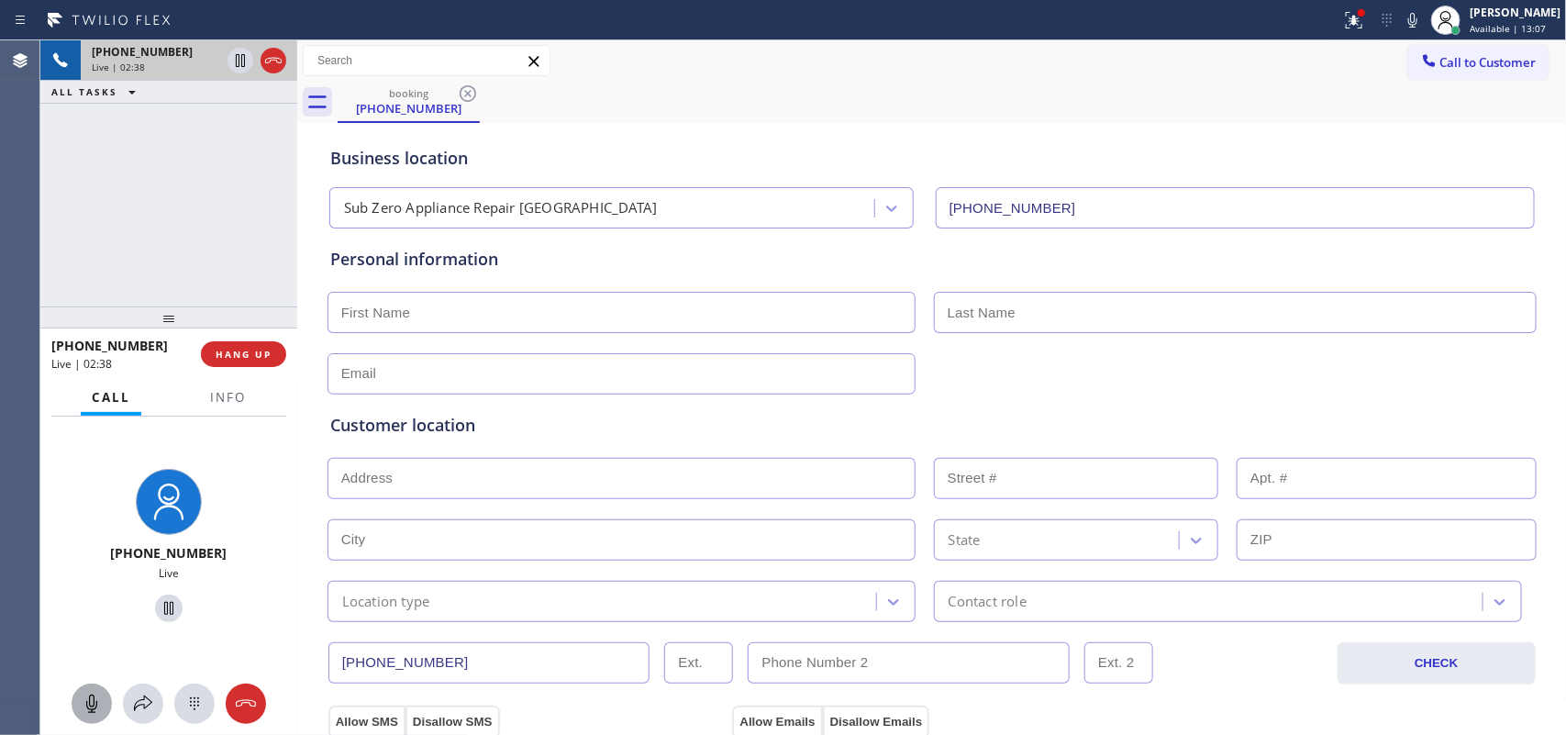
click at [99, 697] on icon at bounding box center [92, 704] width 22 height 22
click at [162, 610] on icon at bounding box center [169, 608] width 22 height 22
drag, startPoint x: 87, startPoint y: 693, endPoint x: 110, endPoint y: 661, distance: 38.7
click at [87, 691] on button at bounding box center [92, 703] width 40 height 40
click at [162, 599] on icon at bounding box center [169, 608] width 22 height 22
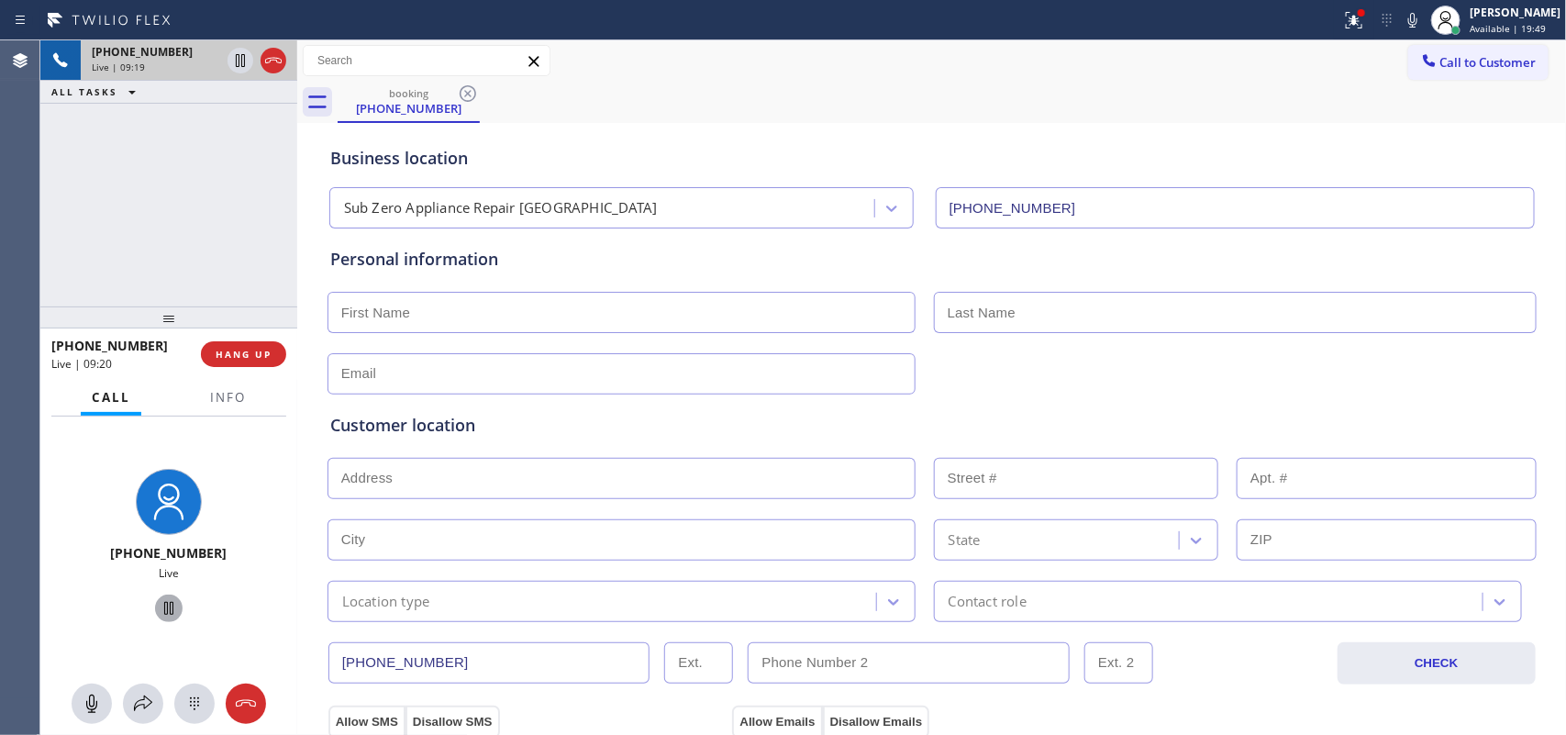
click at [543, 309] on input "text" at bounding box center [621, 312] width 588 height 41
type input "Mr."
type input "[PERSON_NAME]"
click at [526, 372] on input "text" at bounding box center [621, 373] width 588 height 41
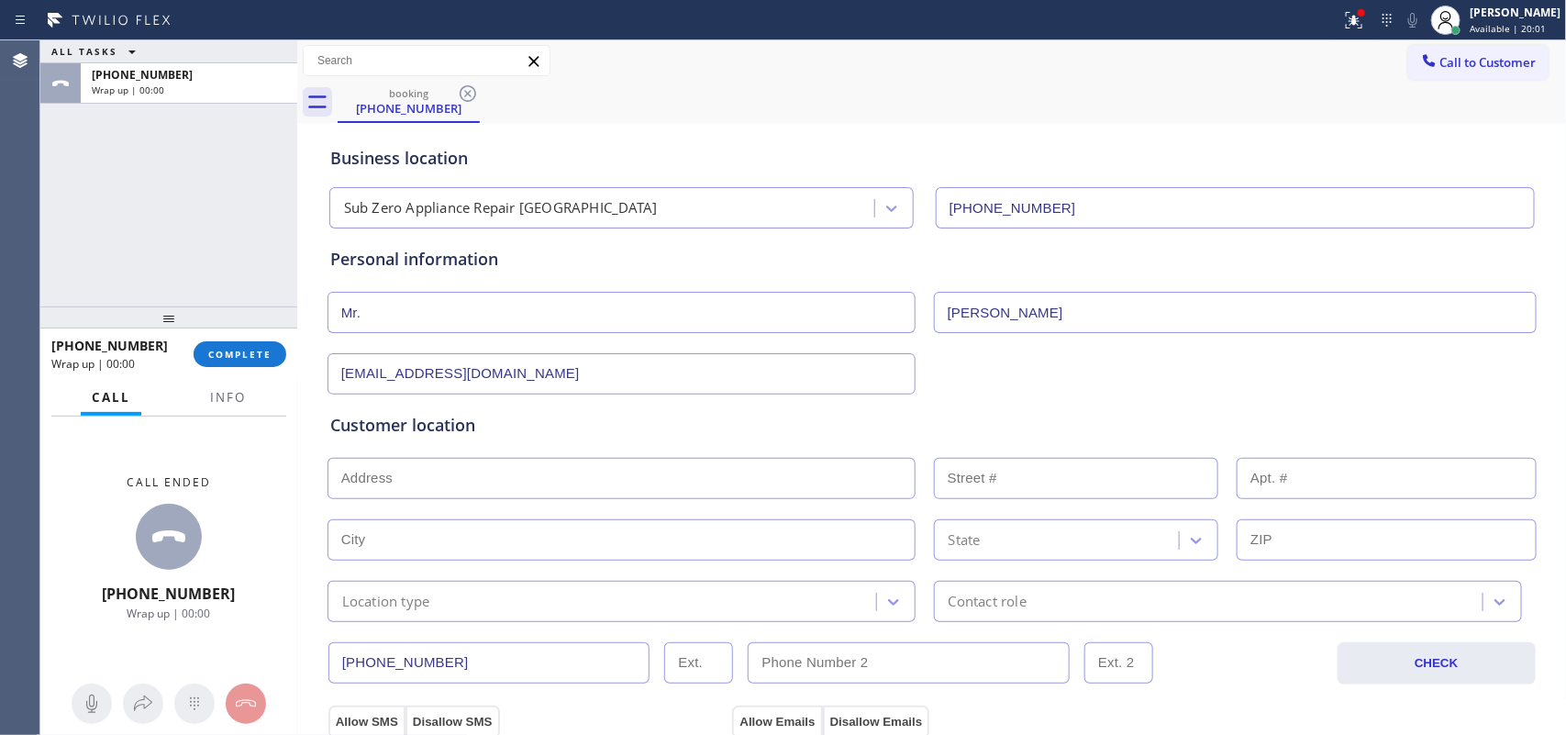
scroll to position [115, 0]
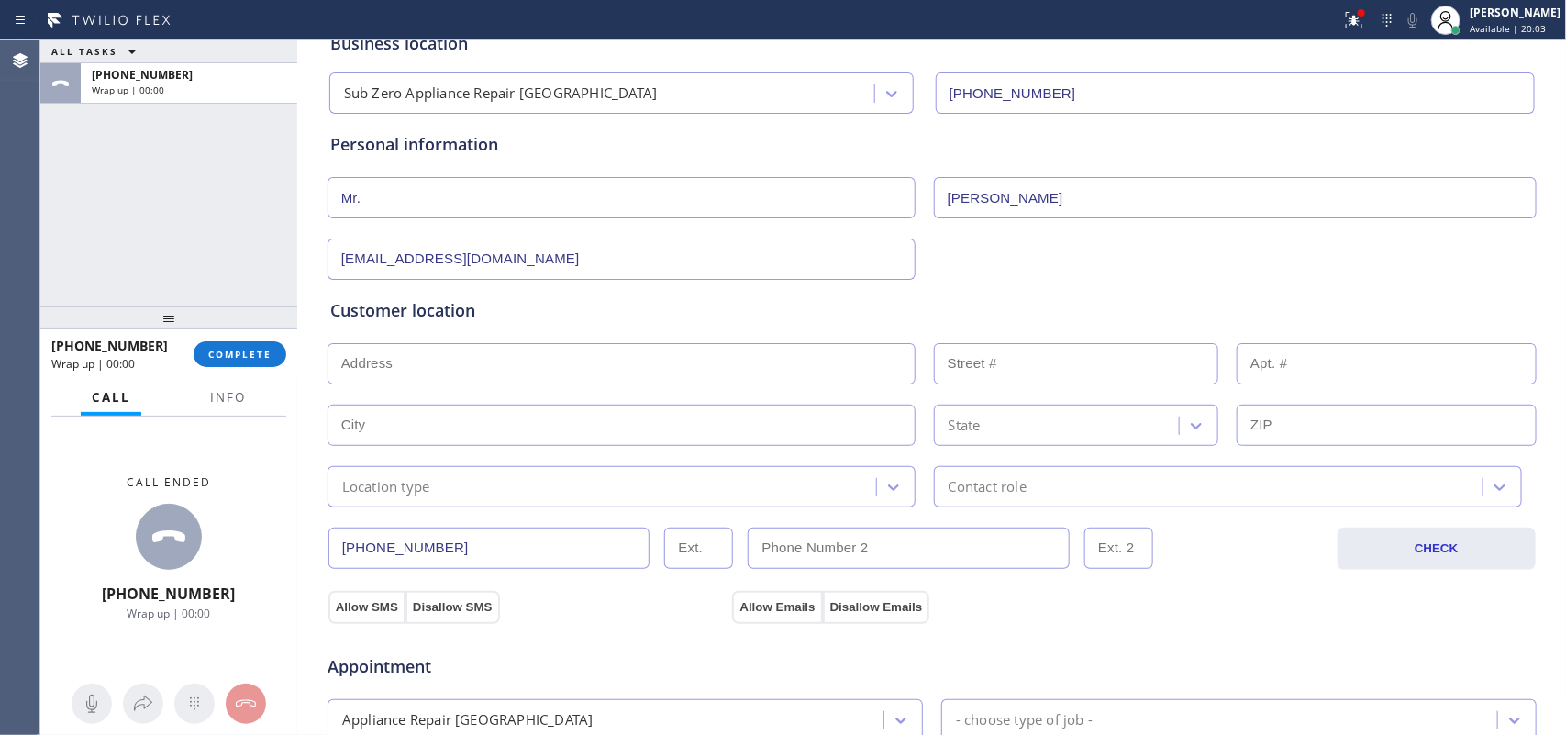
type input "[EMAIL_ADDRESS][DOMAIN_NAME]"
click at [549, 368] on input "text" at bounding box center [621, 363] width 588 height 41
paste input "[STREET_ADDRESS]"
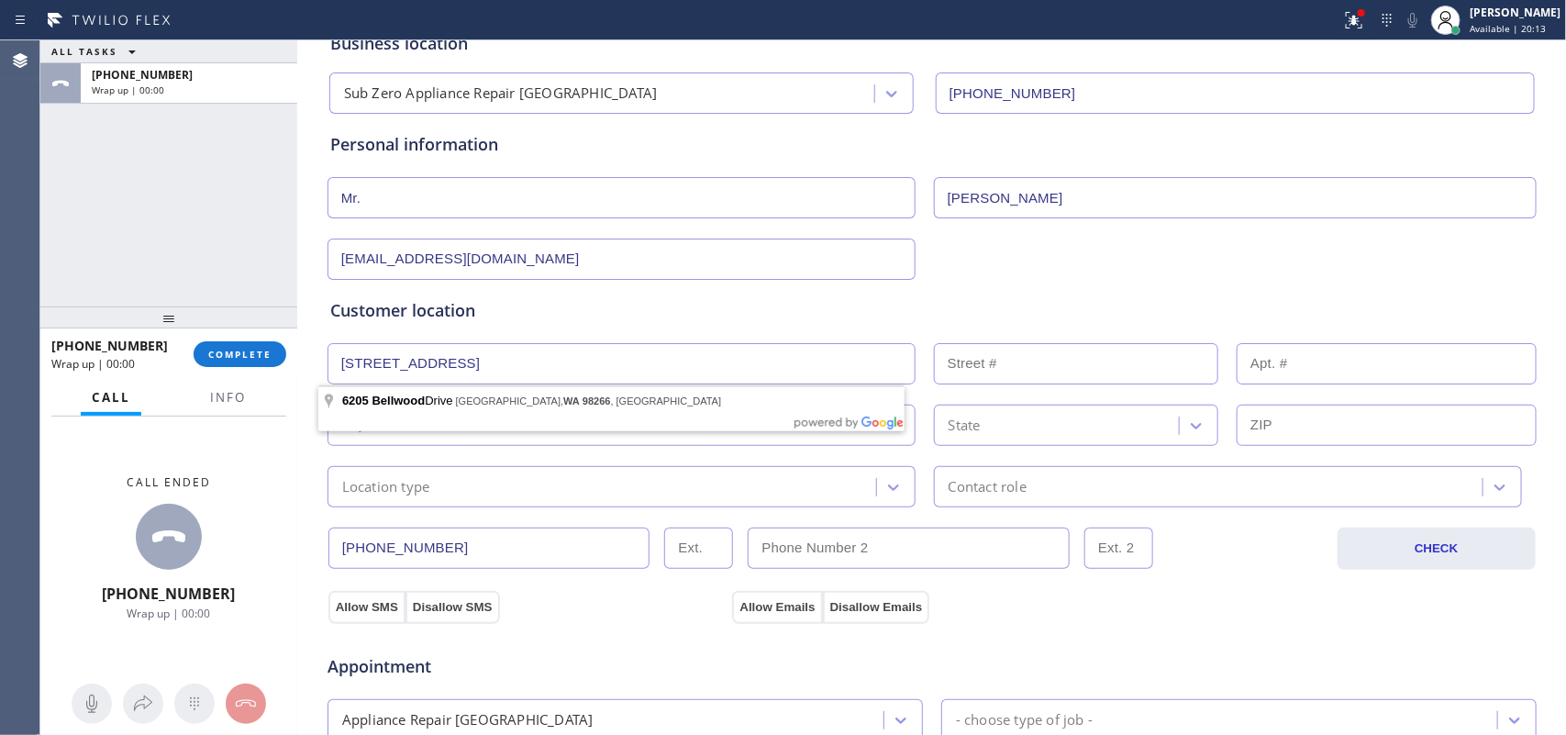
click at [535, 394] on div "Customer location >> ADD NEW ADDRESS << + NEW ADDRESS [STREET_ADDRESS] State Lo…" at bounding box center [932, 402] width 1204 height 209
type input "[STREET_ADDRESS]"
type input "6205"
type input "[GEOGRAPHIC_DATA]"
type input "98266"
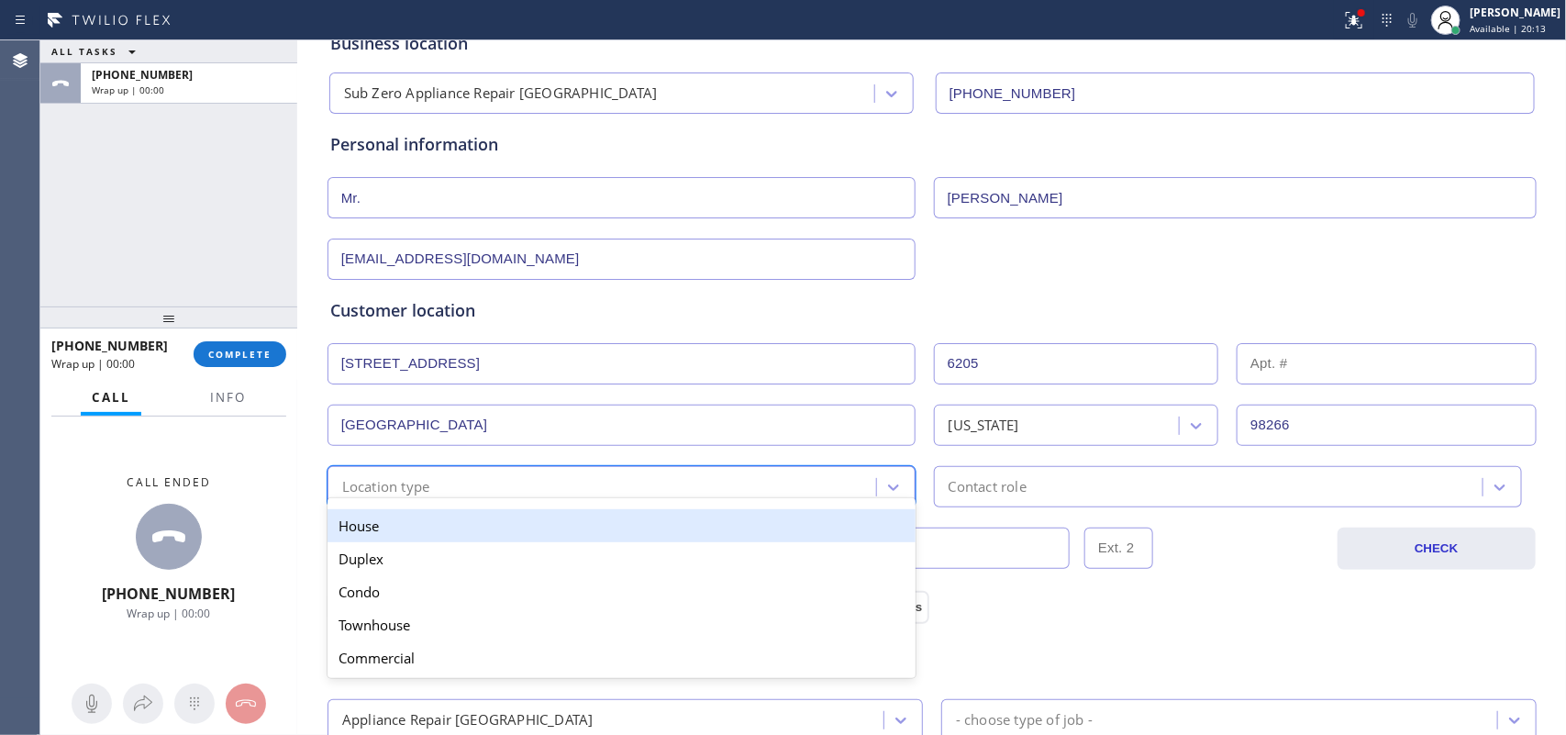
click at [550, 497] on div "Location type" at bounding box center [604, 487] width 543 height 32
click at [526, 525] on div "House" at bounding box center [621, 525] width 588 height 33
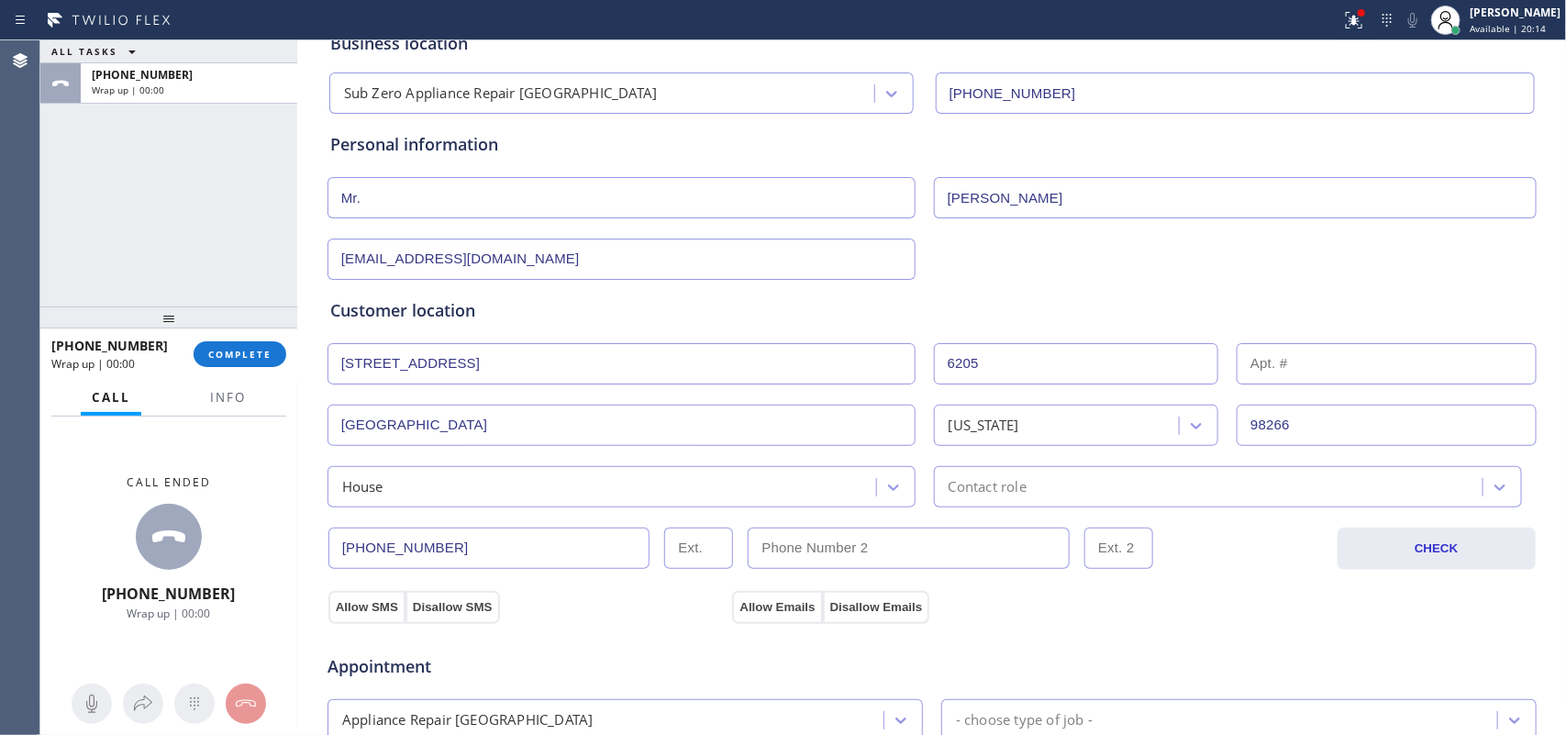
drag, startPoint x: 989, startPoint y: 512, endPoint x: 1003, endPoint y: 494, distance: 22.9
click at [991, 510] on div "[PHONE_NUMBER] CHECK" at bounding box center [932, 538] width 1211 height 62
click at [993, 506] on div "Business location Sub Zero Appliance Repair [GEOGRAPHIC_DATA] [PHONE_NUMBER] Pe…" at bounding box center [932, 639] width 1260 height 1253
click at [1003, 494] on div "Contact role" at bounding box center [987, 486] width 78 height 21
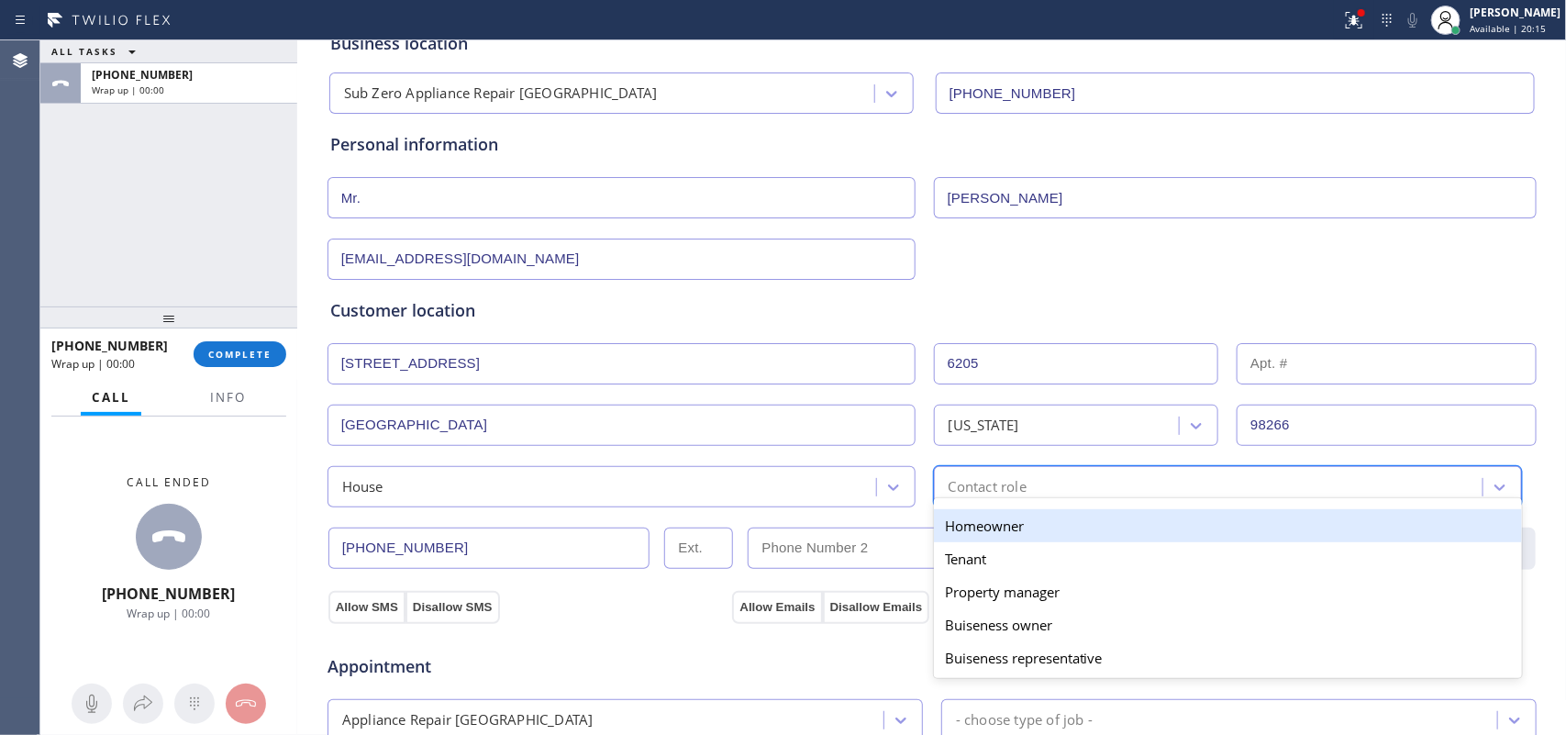
click at [995, 523] on div "Homeowner" at bounding box center [1228, 525] width 588 height 33
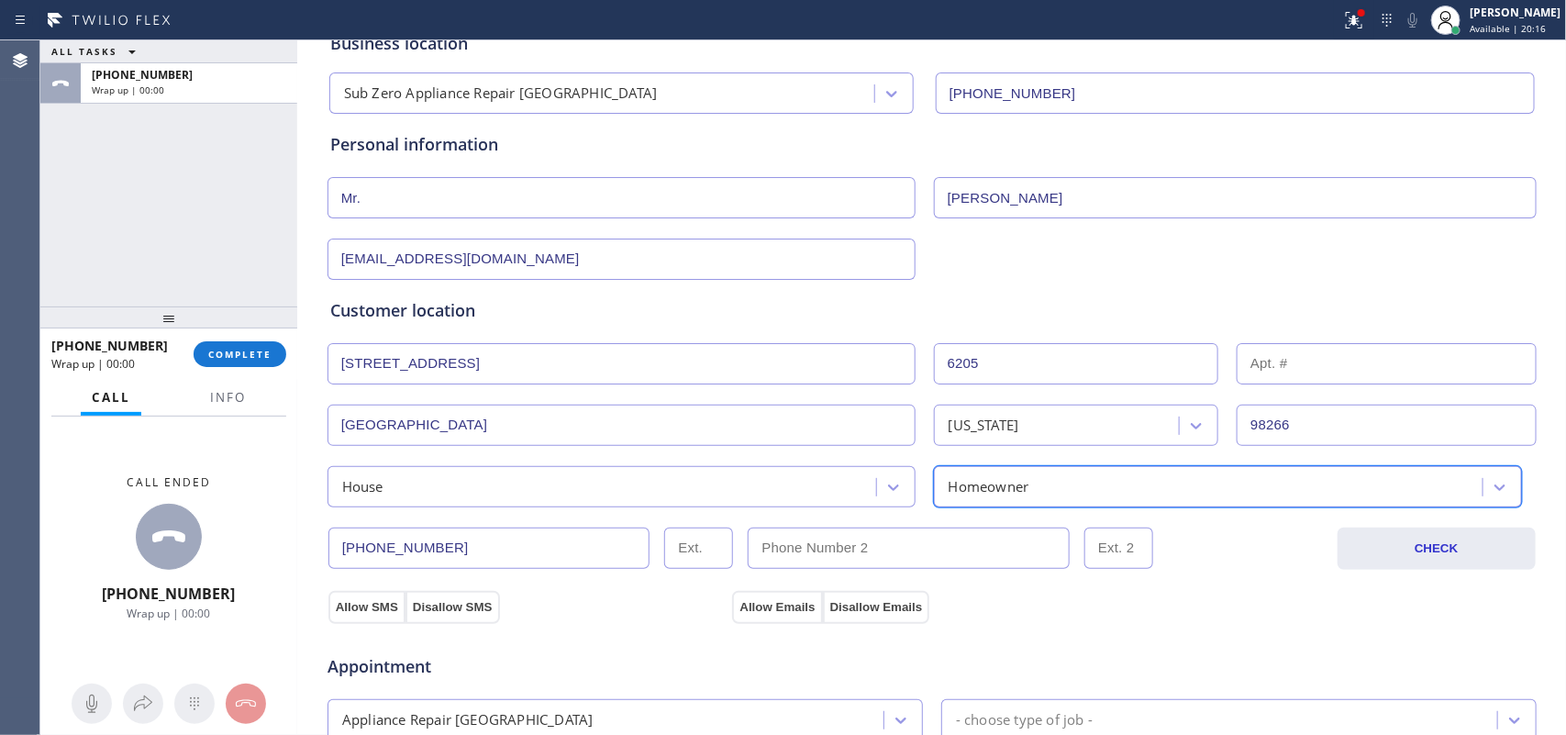
scroll to position [573, 0]
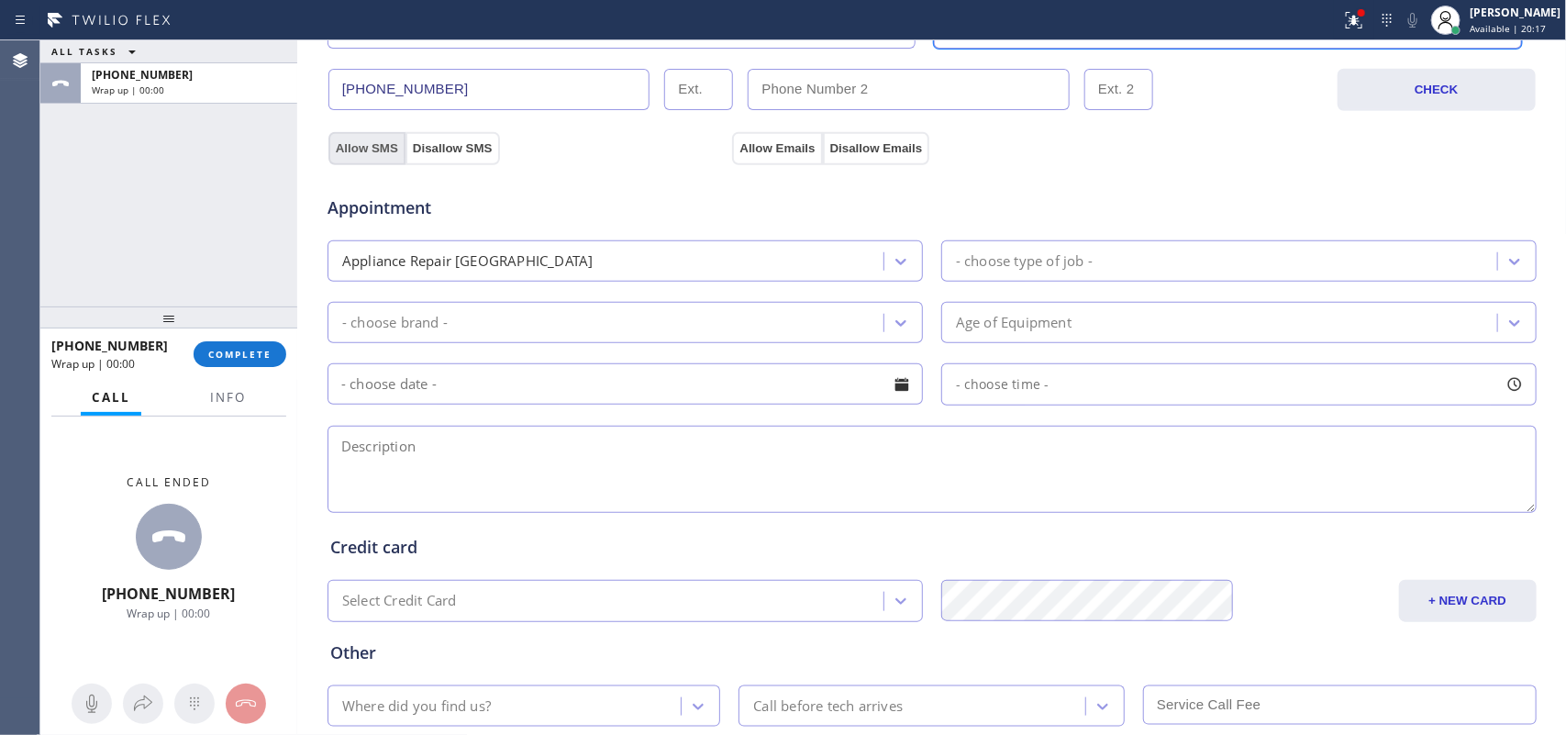
click at [349, 147] on button "Allow SMS" at bounding box center [366, 148] width 77 height 33
click at [776, 142] on button "Allow Emails" at bounding box center [777, 148] width 90 height 33
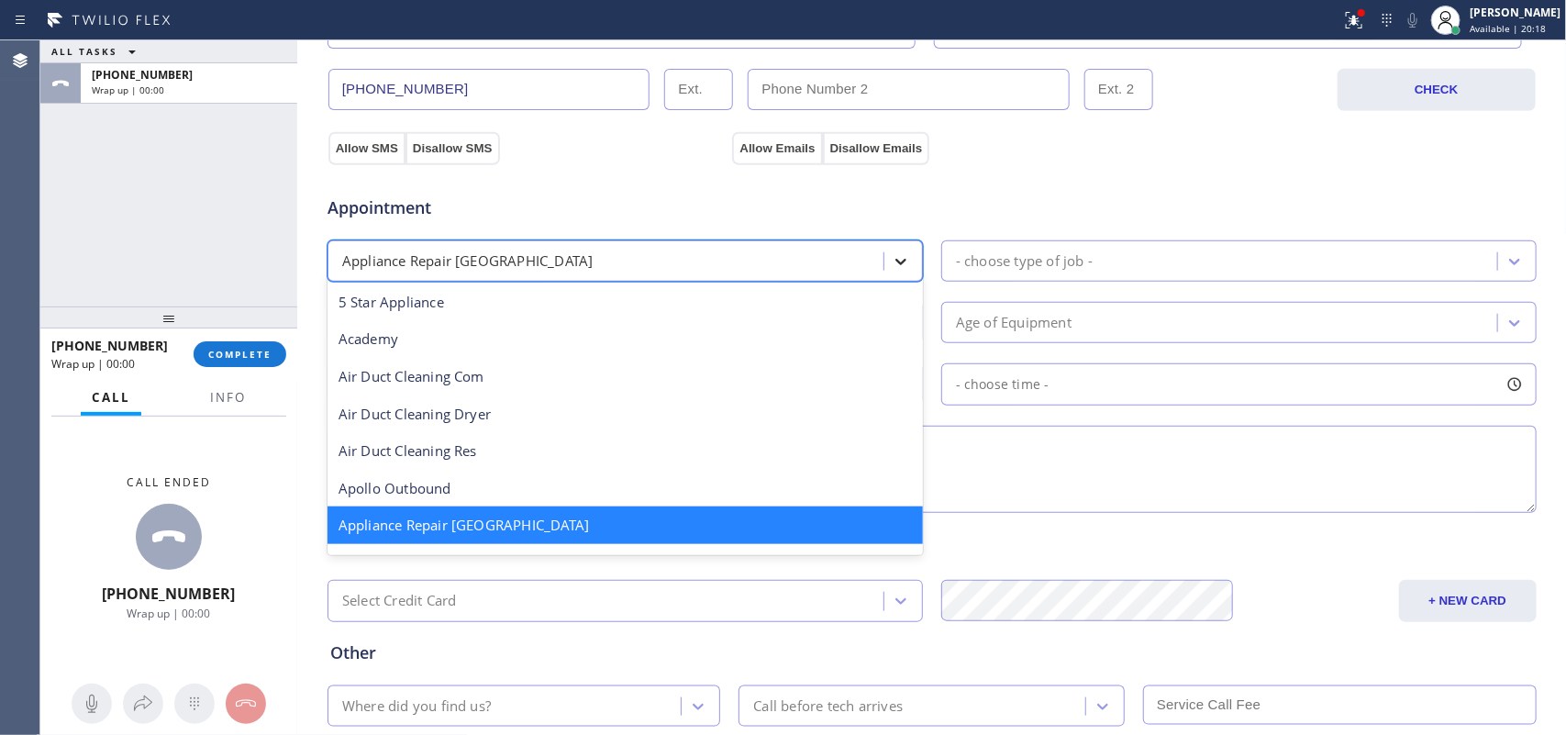
click at [884, 264] on div at bounding box center [900, 261] width 33 height 33
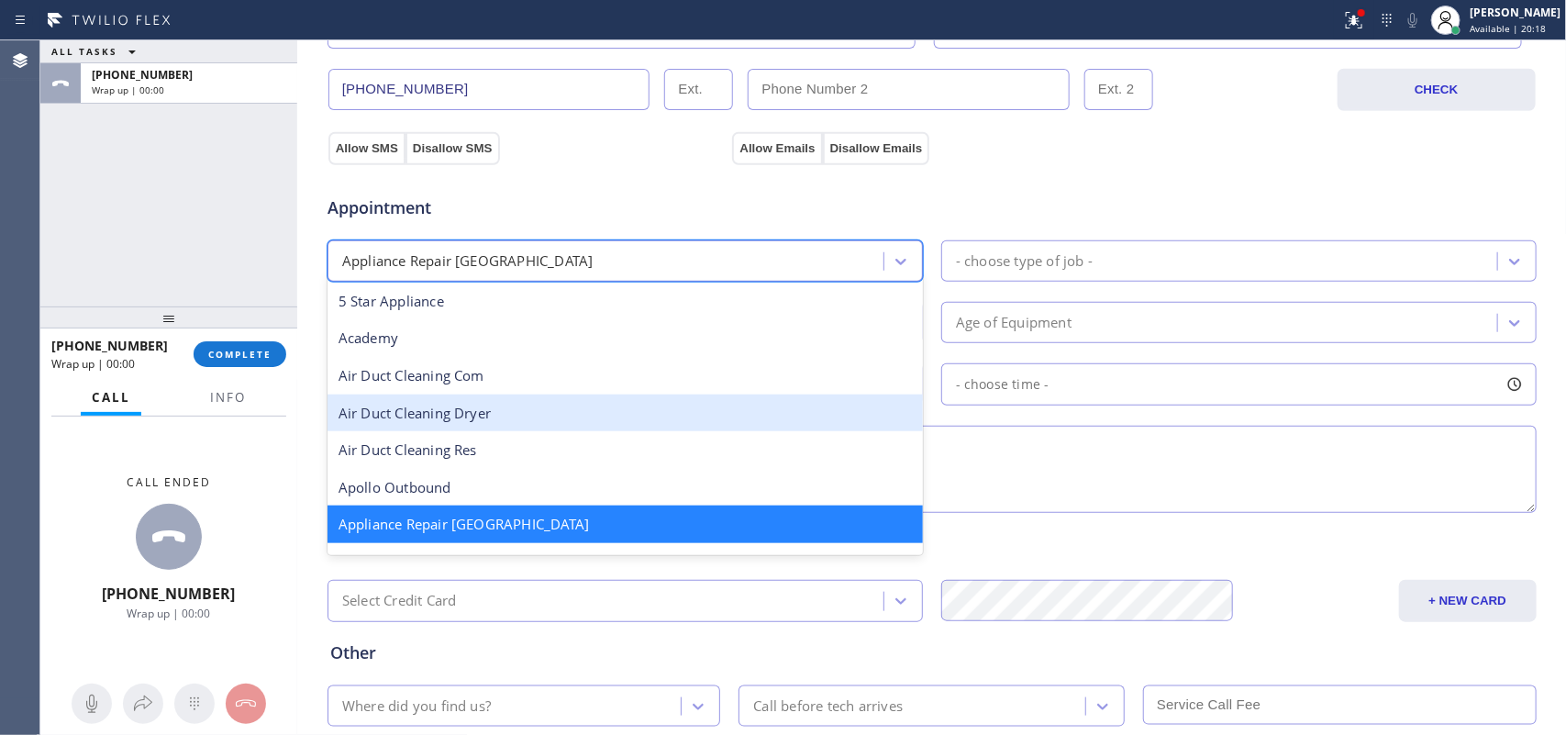
scroll to position [116, 0]
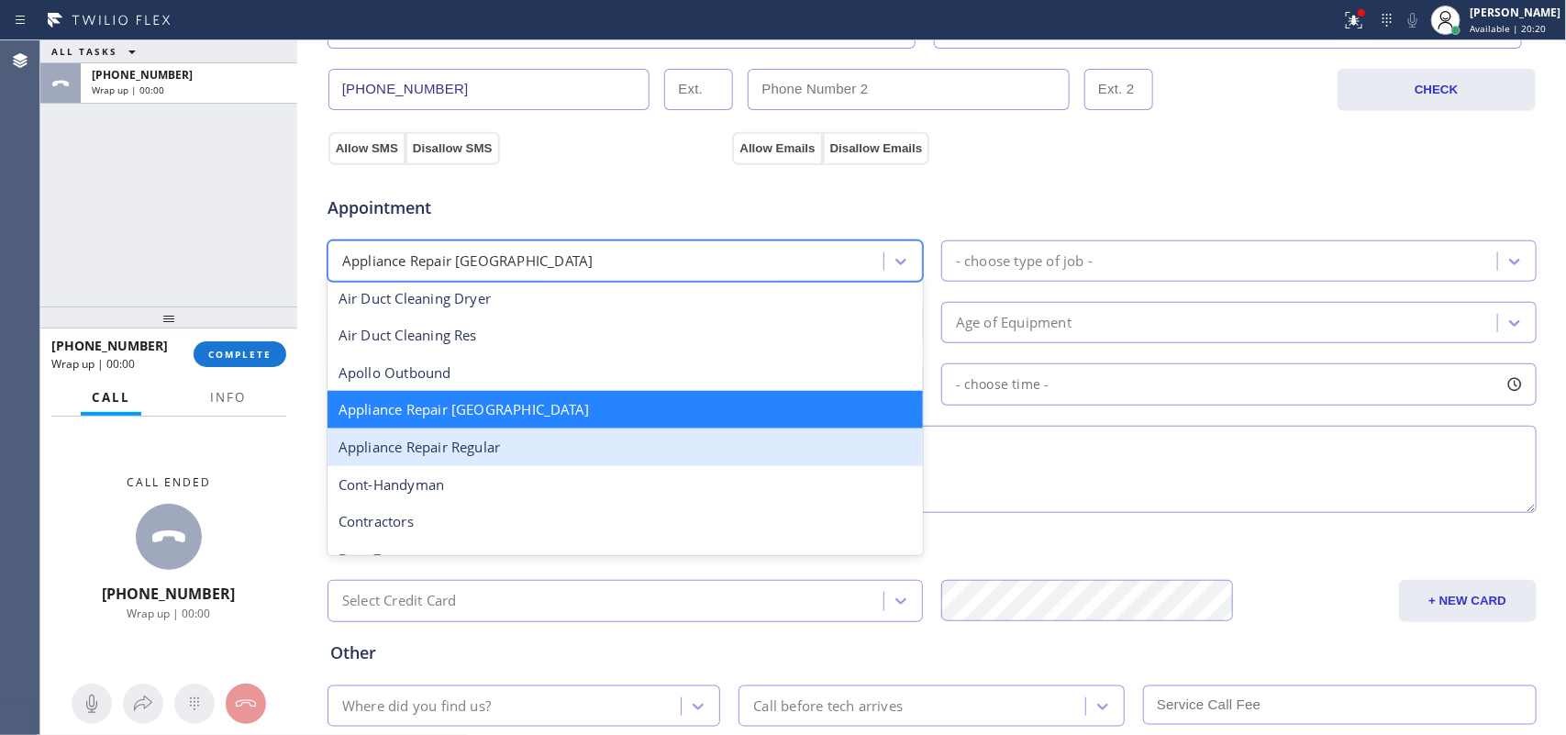
click at [580, 443] on div "Appliance Repair Regular" at bounding box center [624, 447] width 595 height 38
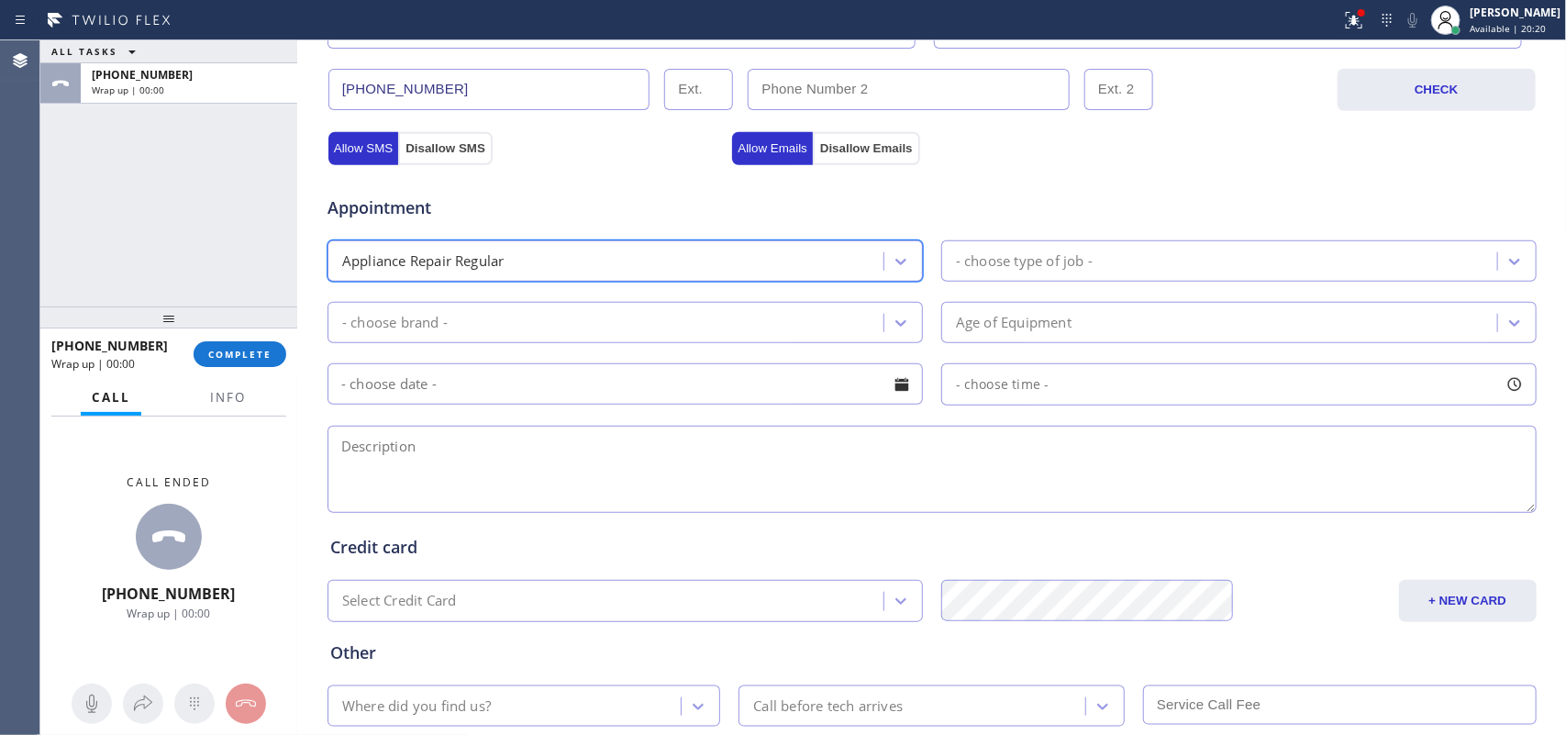
click at [1076, 232] on div "Appointment option Appliance Repair Regular, selected. 24 results available. Se…" at bounding box center [932, 344] width 1204 height 343
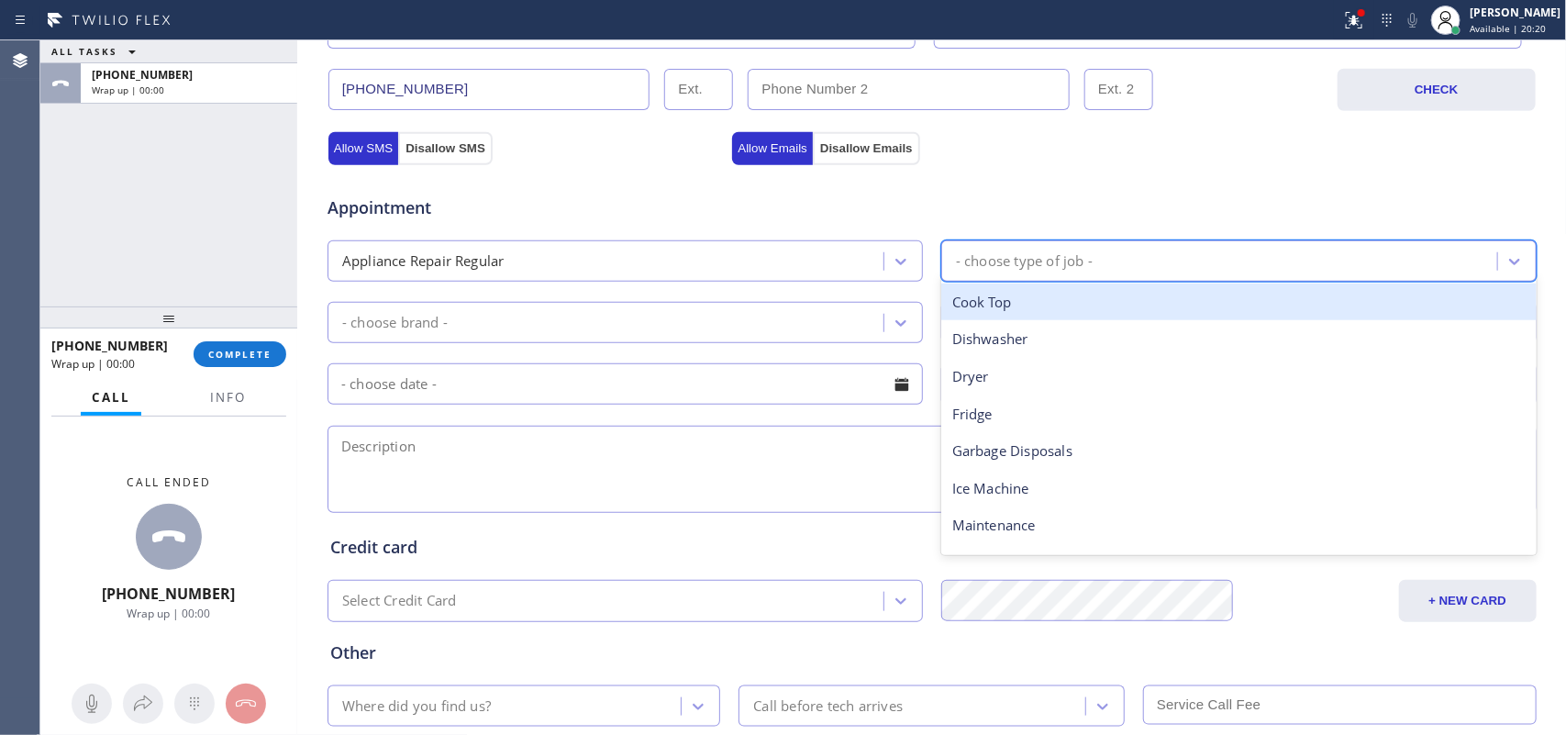
click at [1074, 262] on div "- choose type of job -" at bounding box center [1024, 260] width 137 height 21
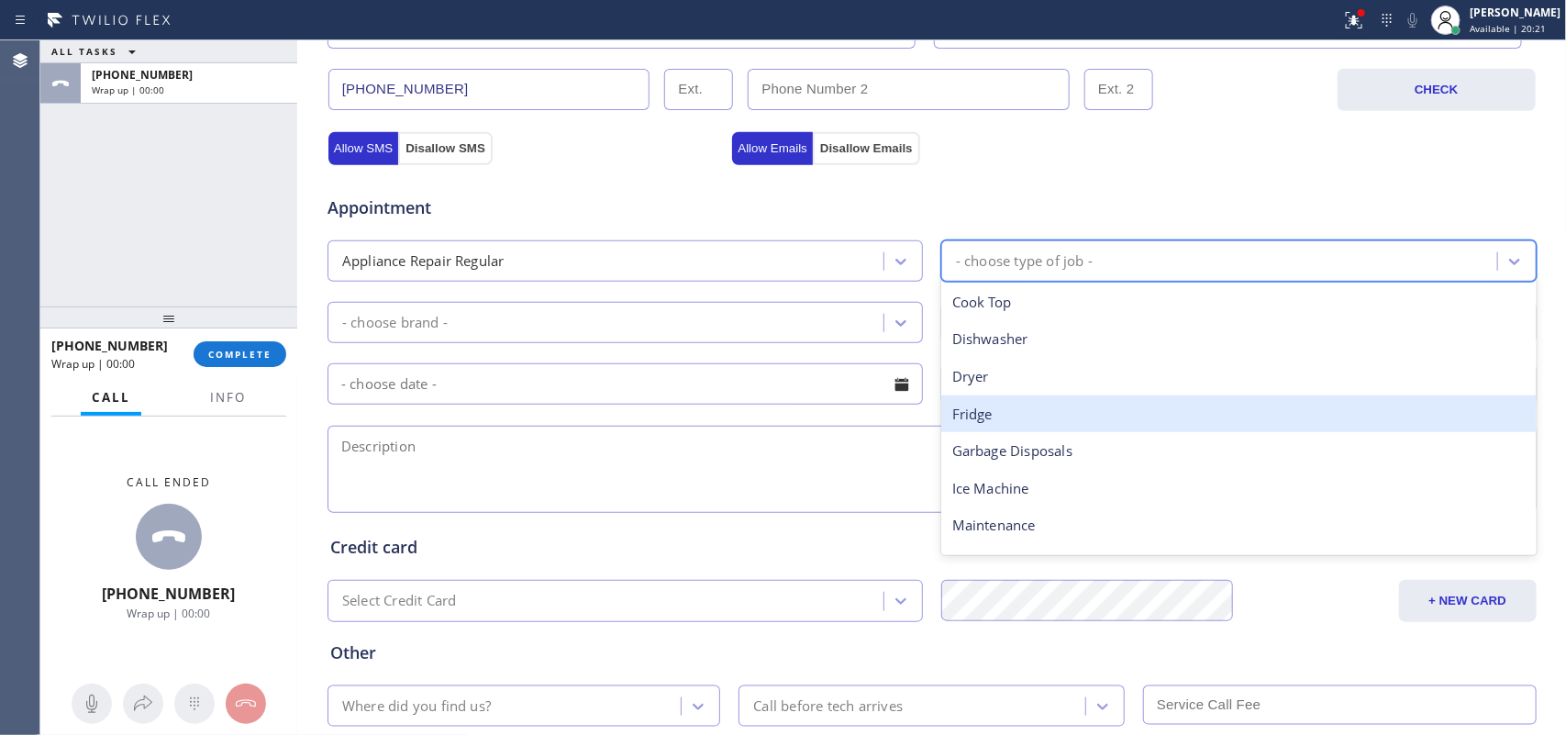
click at [1019, 417] on div "Fridge" at bounding box center [1238, 414] width 595 height 38
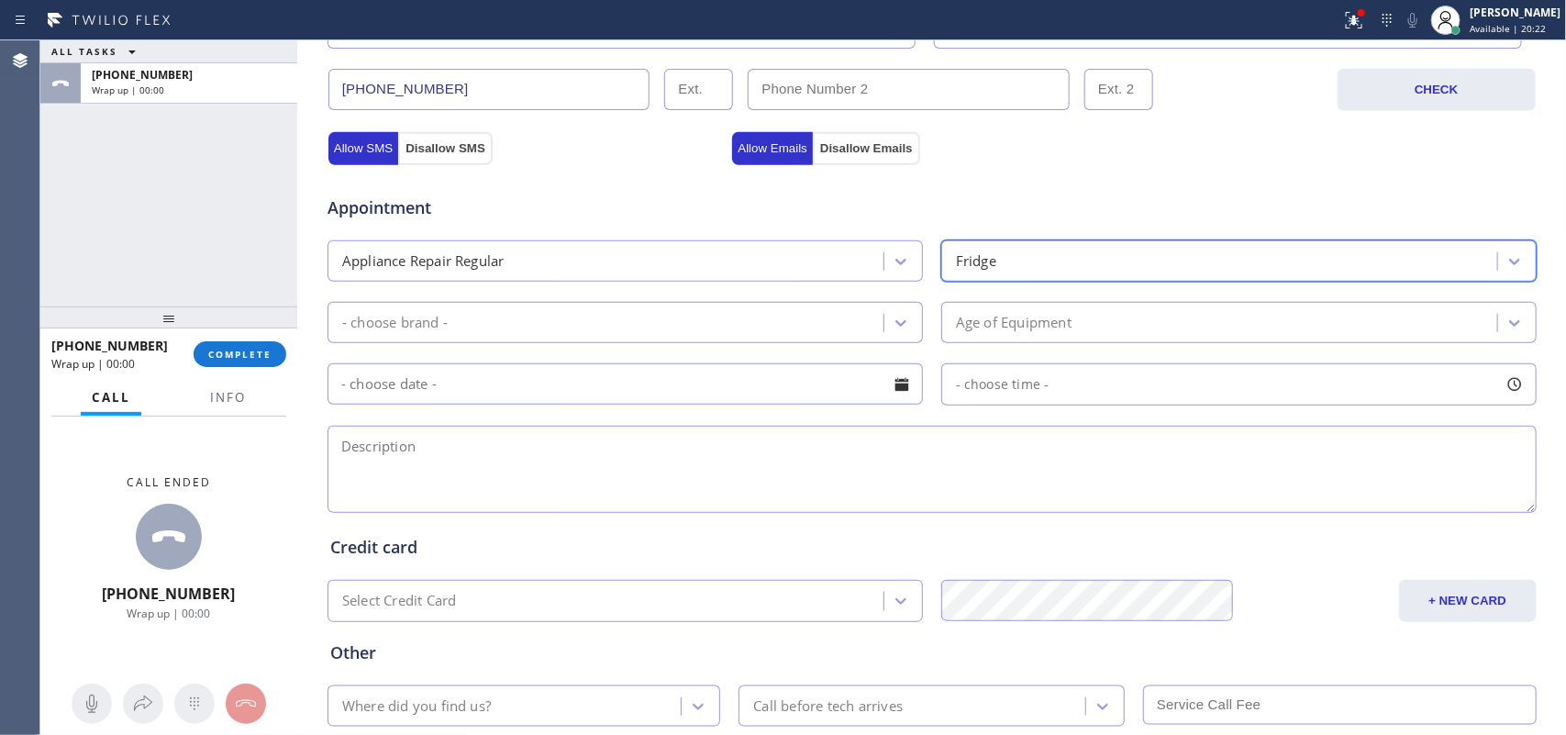
click at [873, 324] on div "- choose brand -" at bounding box center [608, 322] width 550 height 32
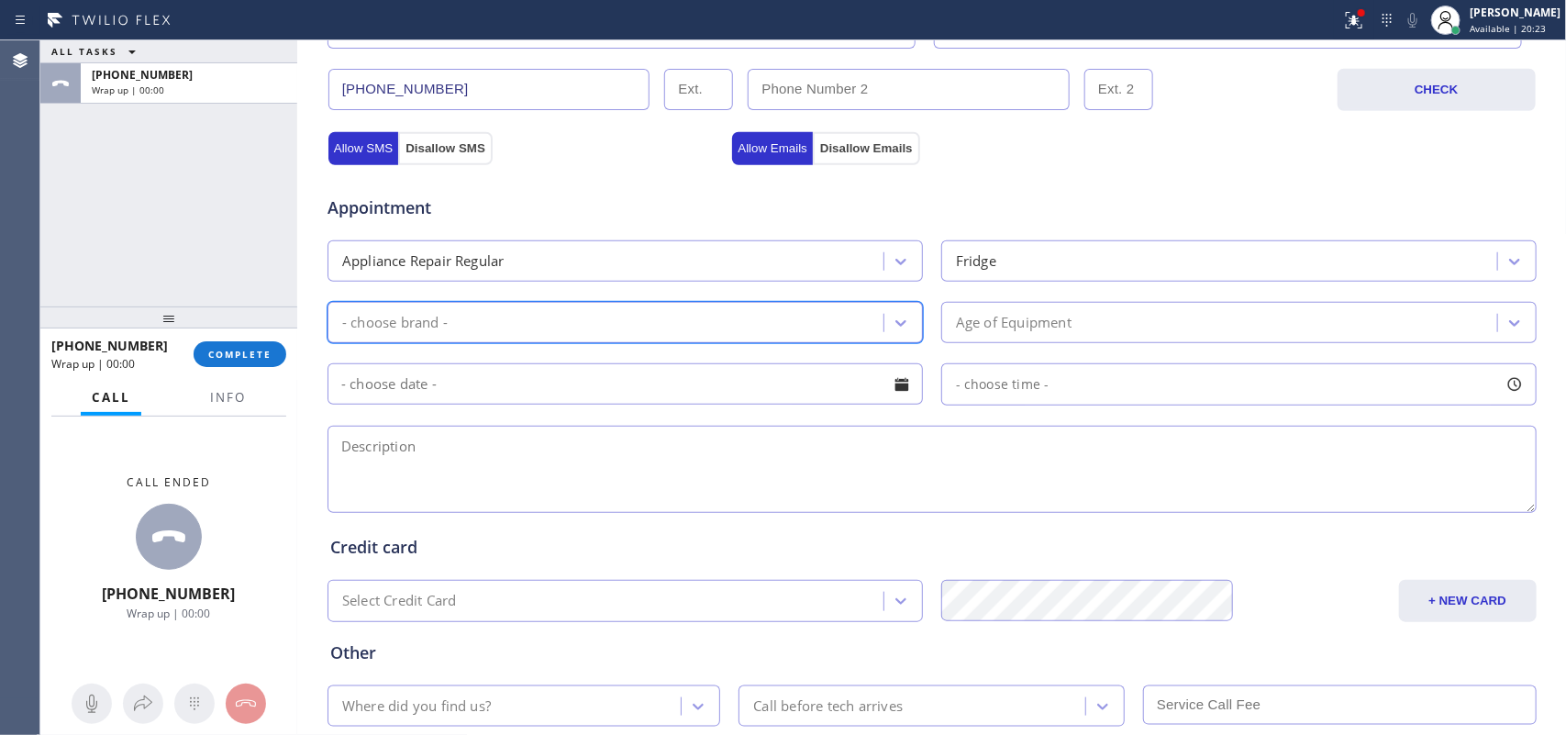
click at [873, 317] on div "- choose brand -" at bounding box center [608, 322] width 550 height 32
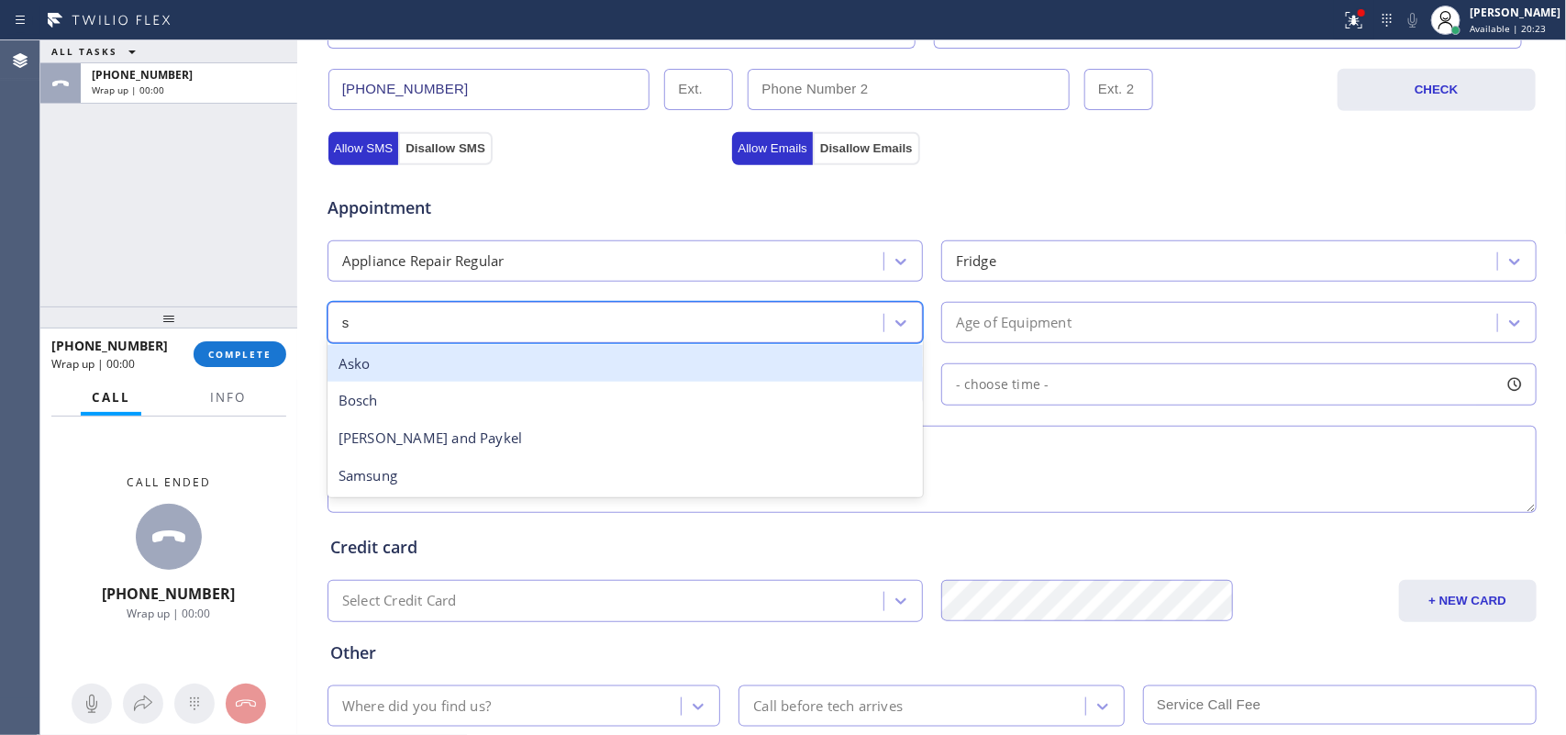
type input "sa"
click at [715, 381] on div "Samsung" at bounding box center [624, 364] width 595 height 38
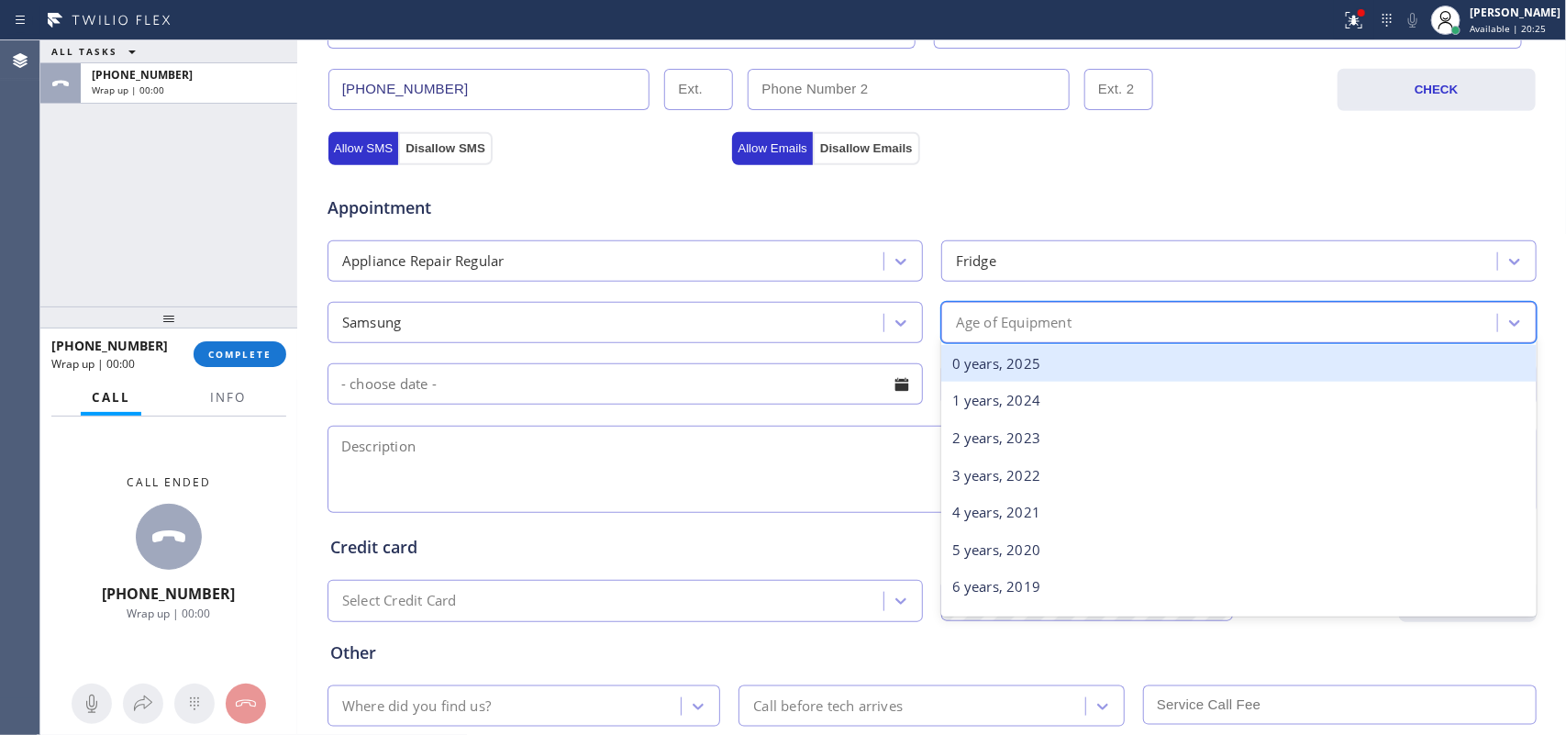
click at [1026, 327] on div "Age of Equipment" at bounding box center [1014, 322] width 116 height 21
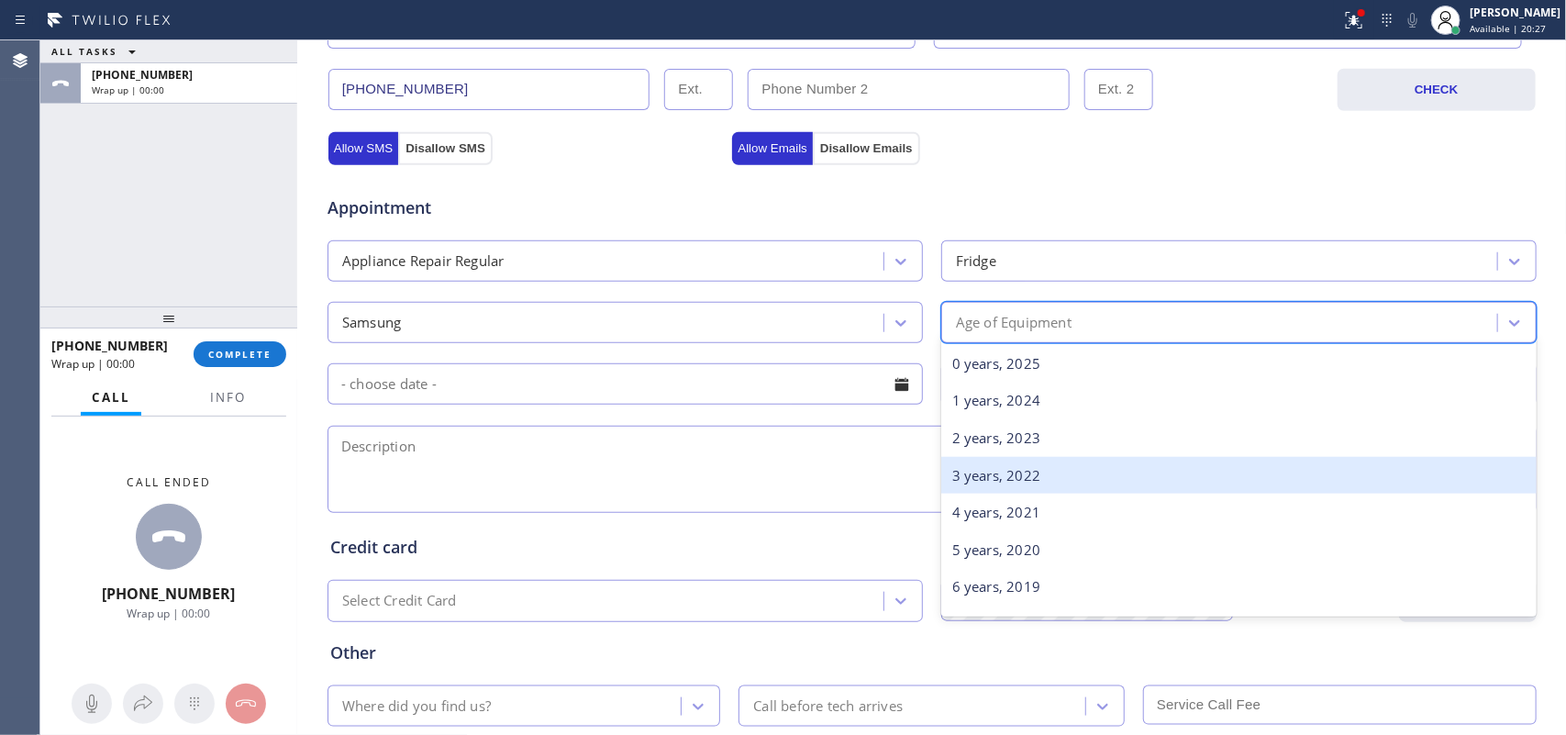
click at [1046, 480] on div "3 years, 2022" at bounding box center [1238, 476] width 595 height 38
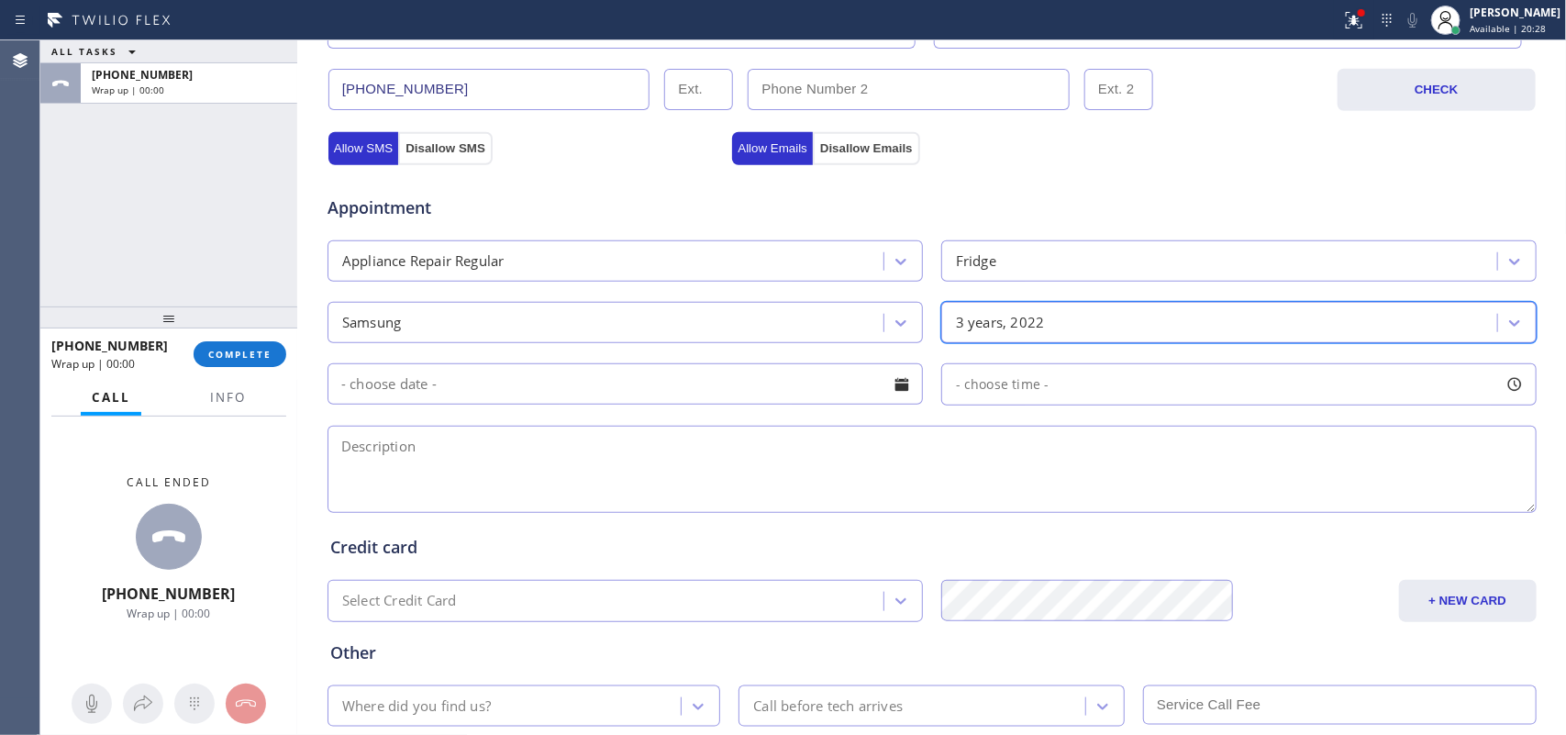
scroll to position [690, 0]
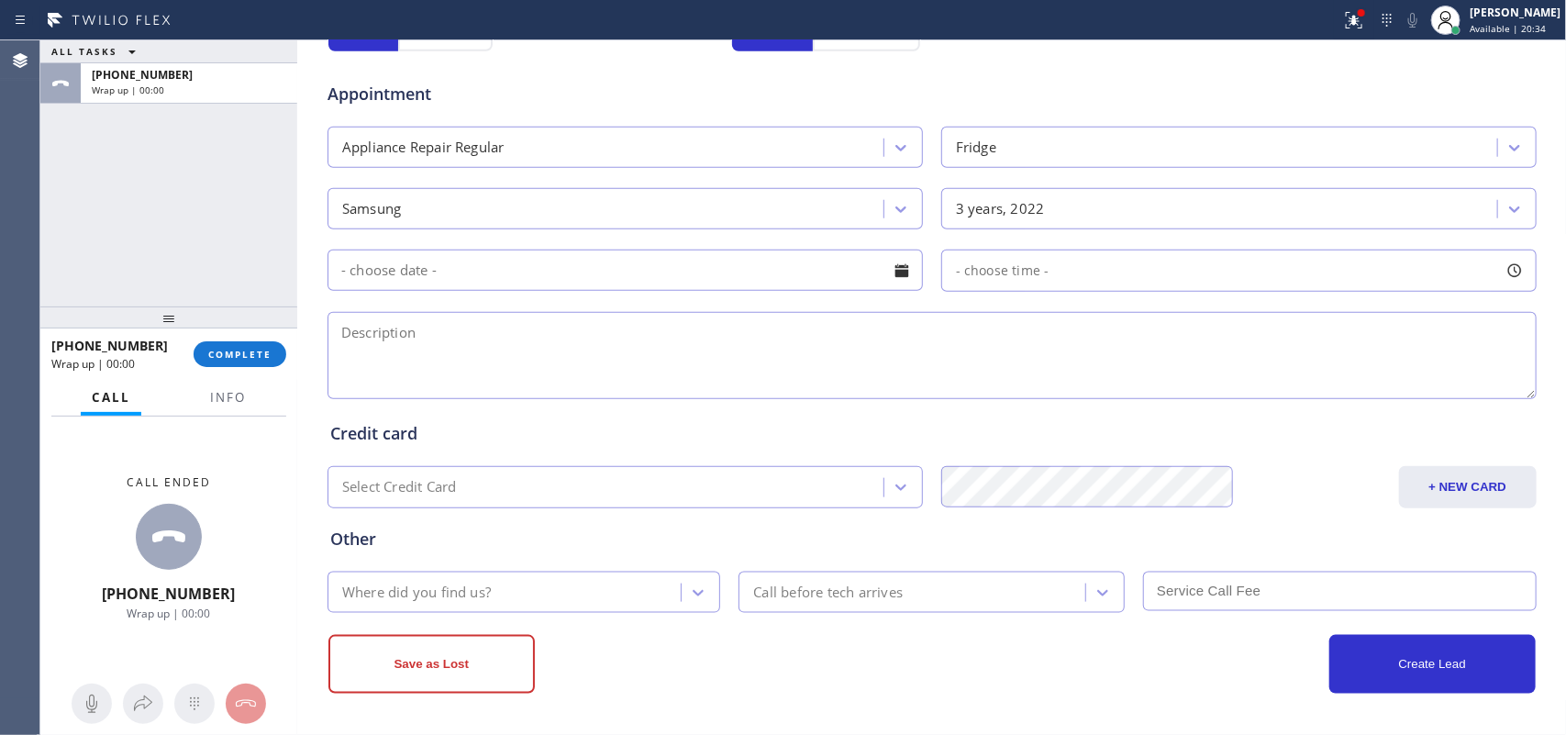
click at [469, 358] on textarea at bounding box center [931, 355] width 1209 height 87
paste textarea "Samsung FS SBS Fridge/ 3 years/ stop freesing in the freezer as well as the ice…"
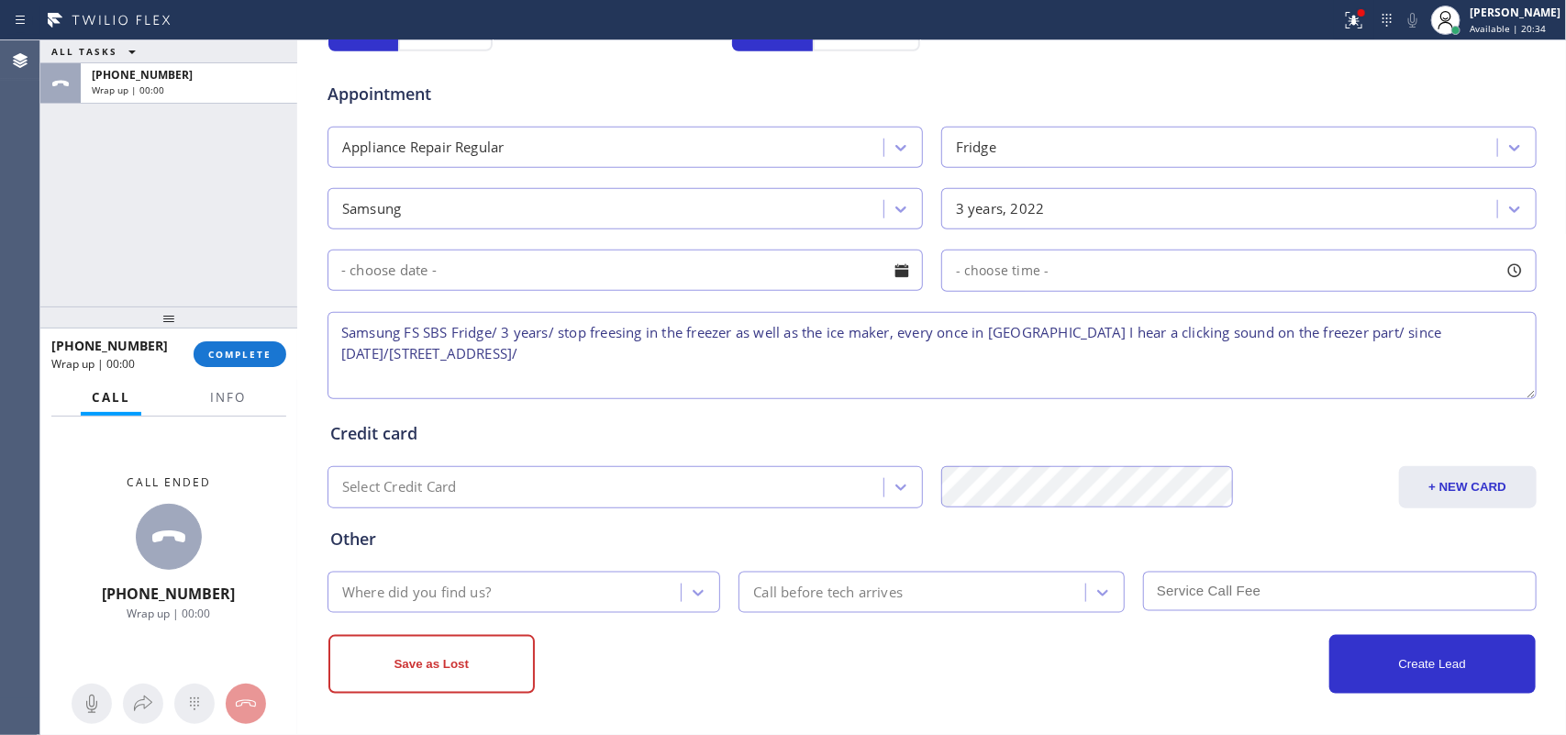
scroll to position [7, 0]
click at [782, 382] on textarea "Samsung FS SBS Fridge/ 3 years/ stop freesing in the freezer as well as the ice…" at bounding box center [931, 355] width 1209 height 87
click at [782, 364] on textarea "Samsung FS SBS Fridge/ 3 years/ stop freesing in the freezer as well as the ice…" at bounding box center [931, 355] width 1209 height 87
type textarea "Samsung FS SBS Fridge/ 3 years/ stop freesing in the freezer as well as the ice…"
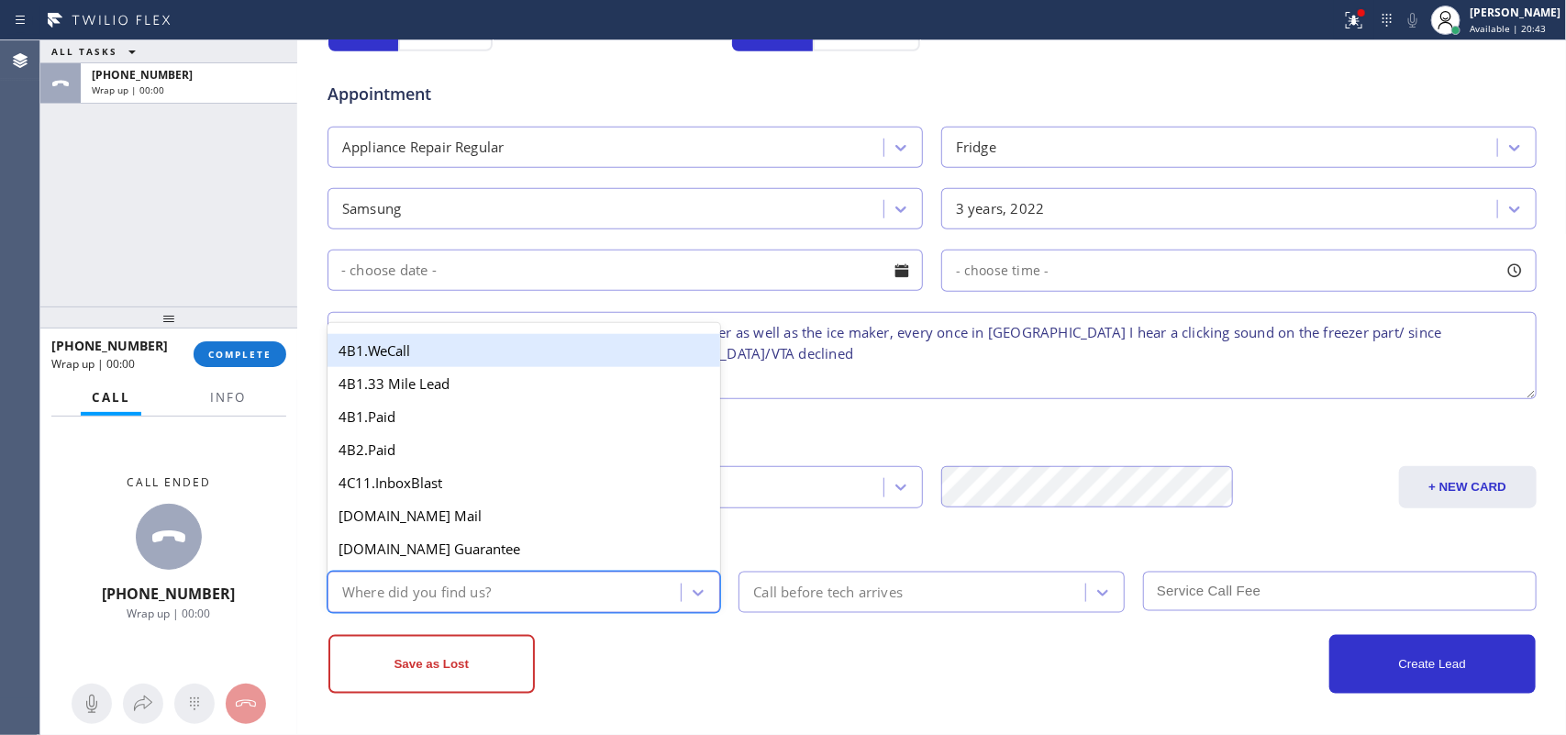
click at [613, 603] on div "Where did you find us?" at bounding box center [507, 592] width 349 height 32
type input "g"
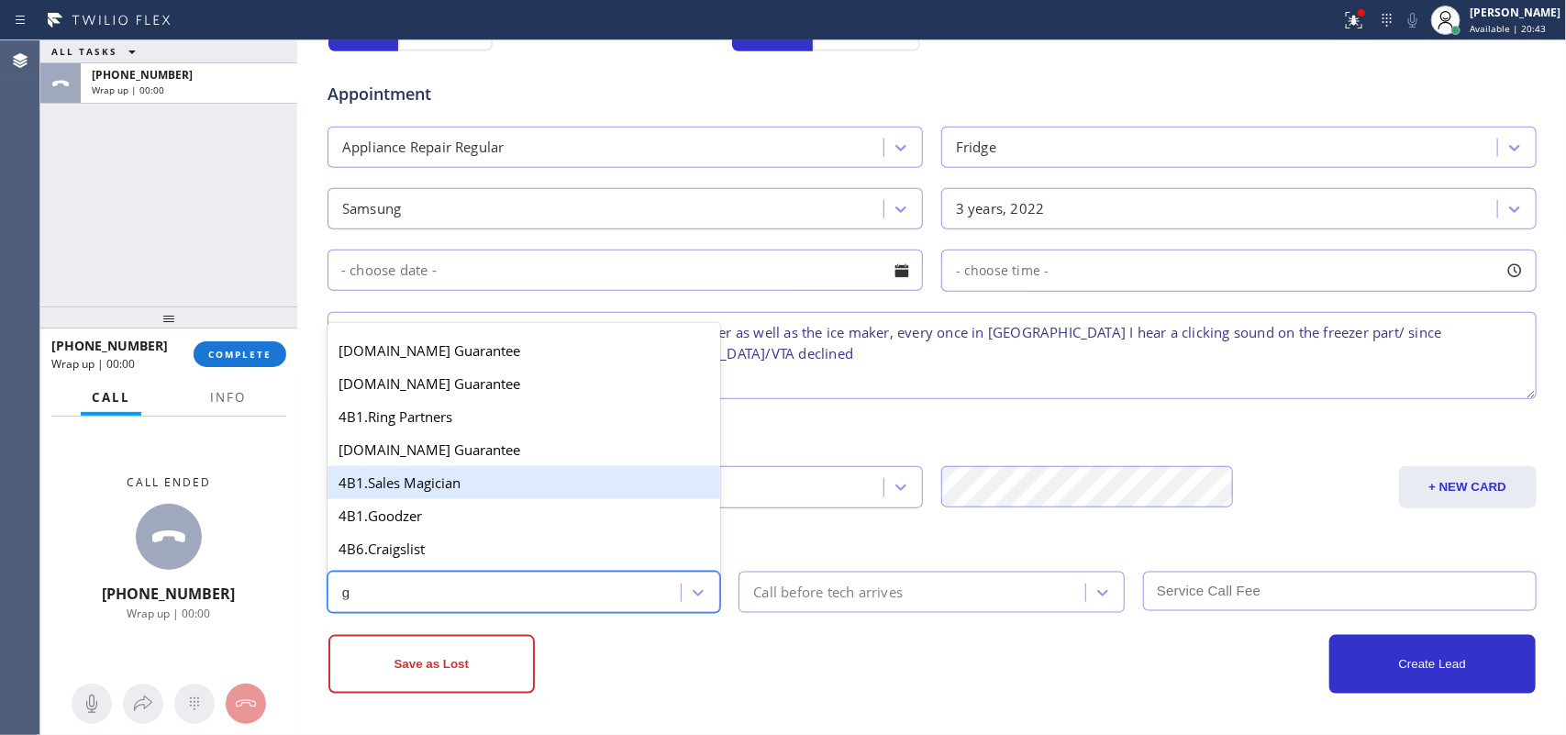
scroll to position [346, 0]
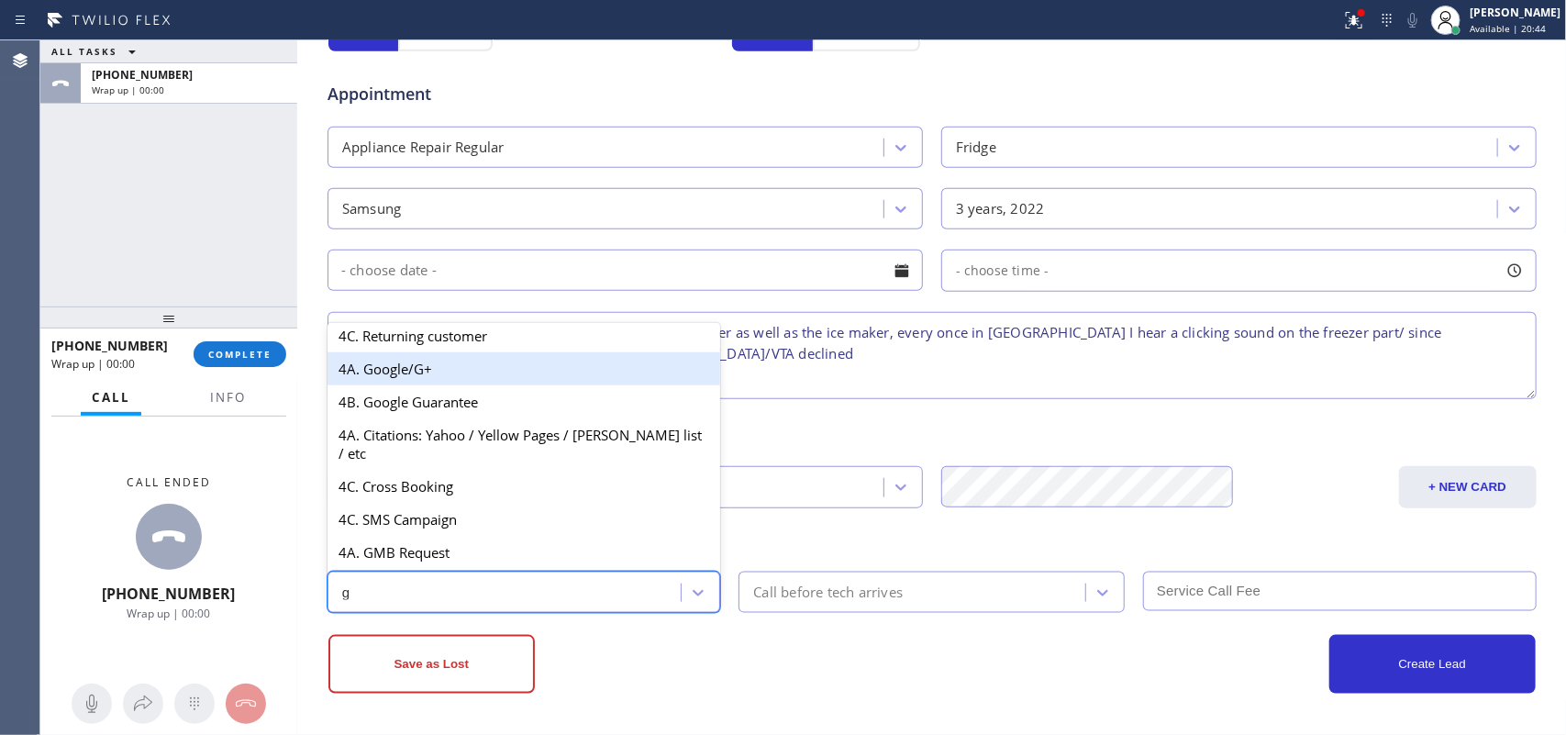
click at [497, 385] on div "4A. Google/G+" at bounding box center [524, 368] width 394 height 33
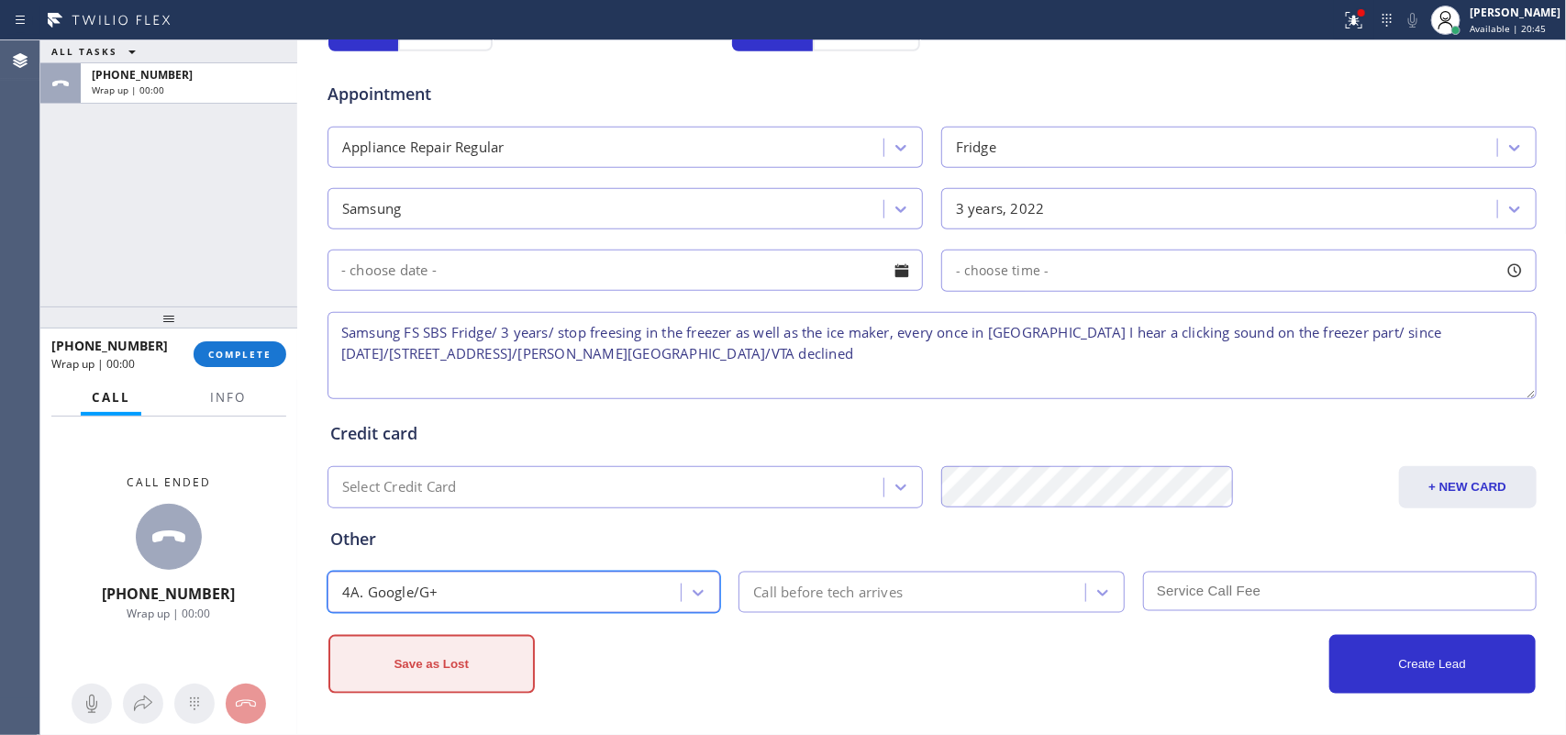
click at [471, 653] on button "Save as Lost" at bounding box center [431, 664] width 206 height 59
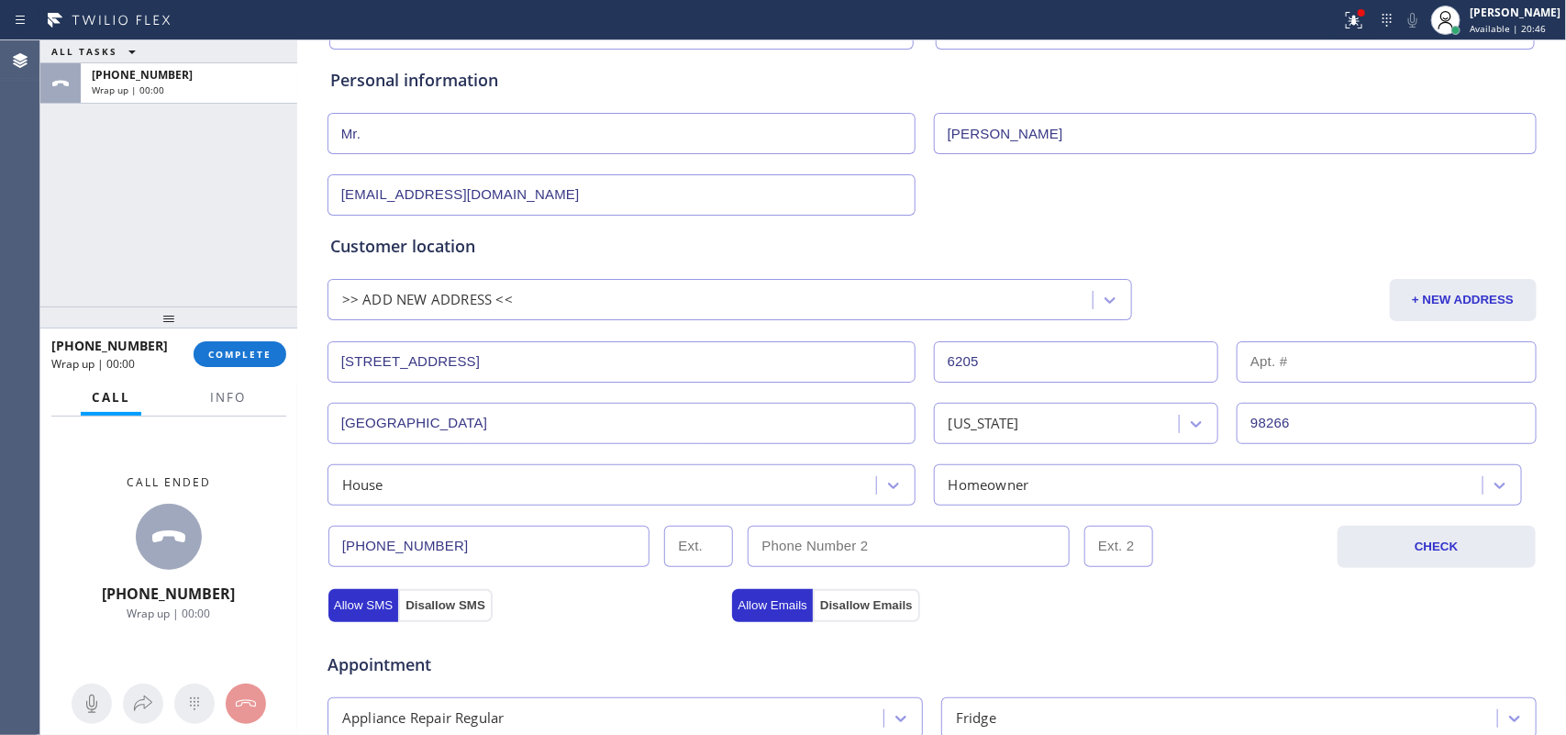
scroll to position [0, 0]
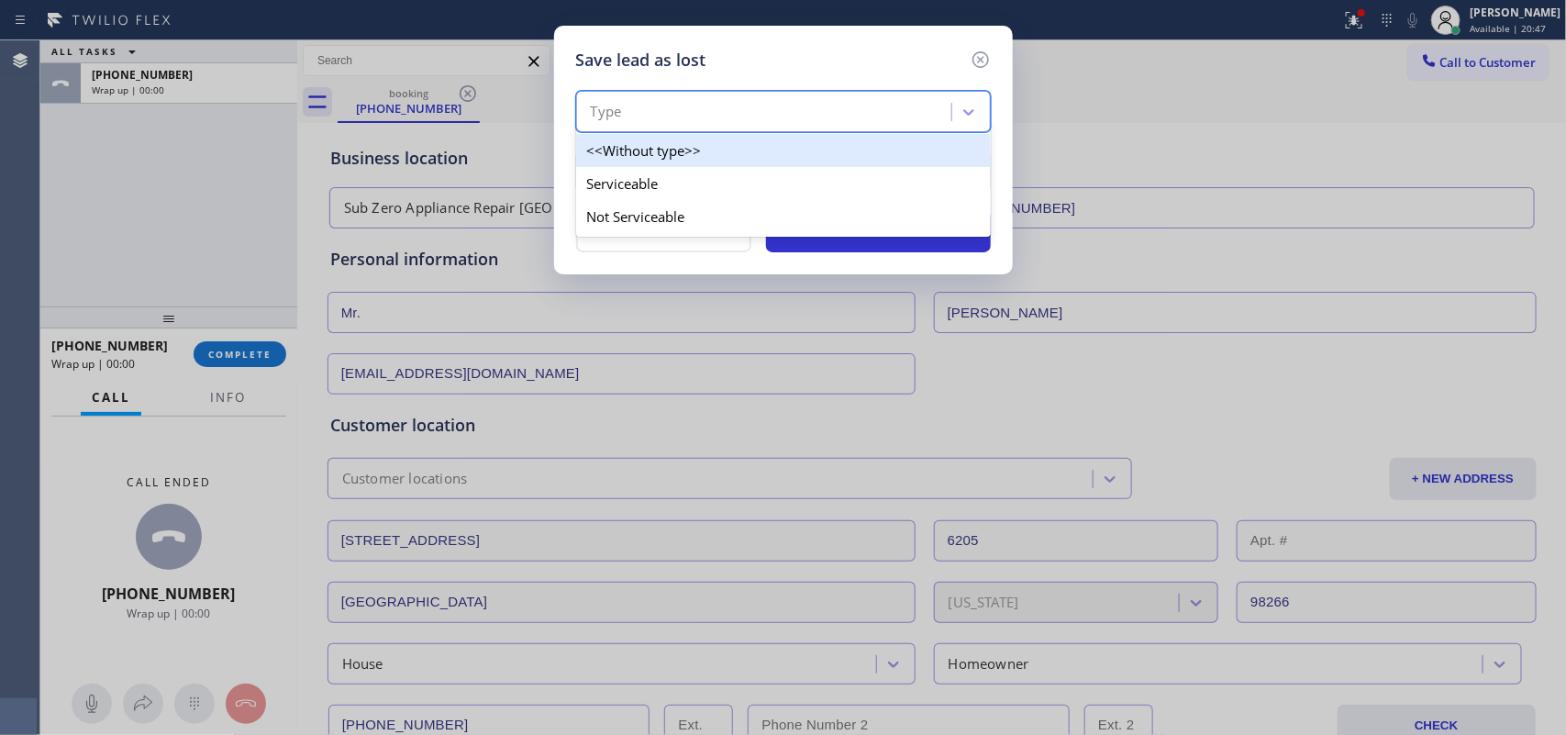
click at [890, 96] on div "Type" at bounding box center [767, 112] width 370 height 32
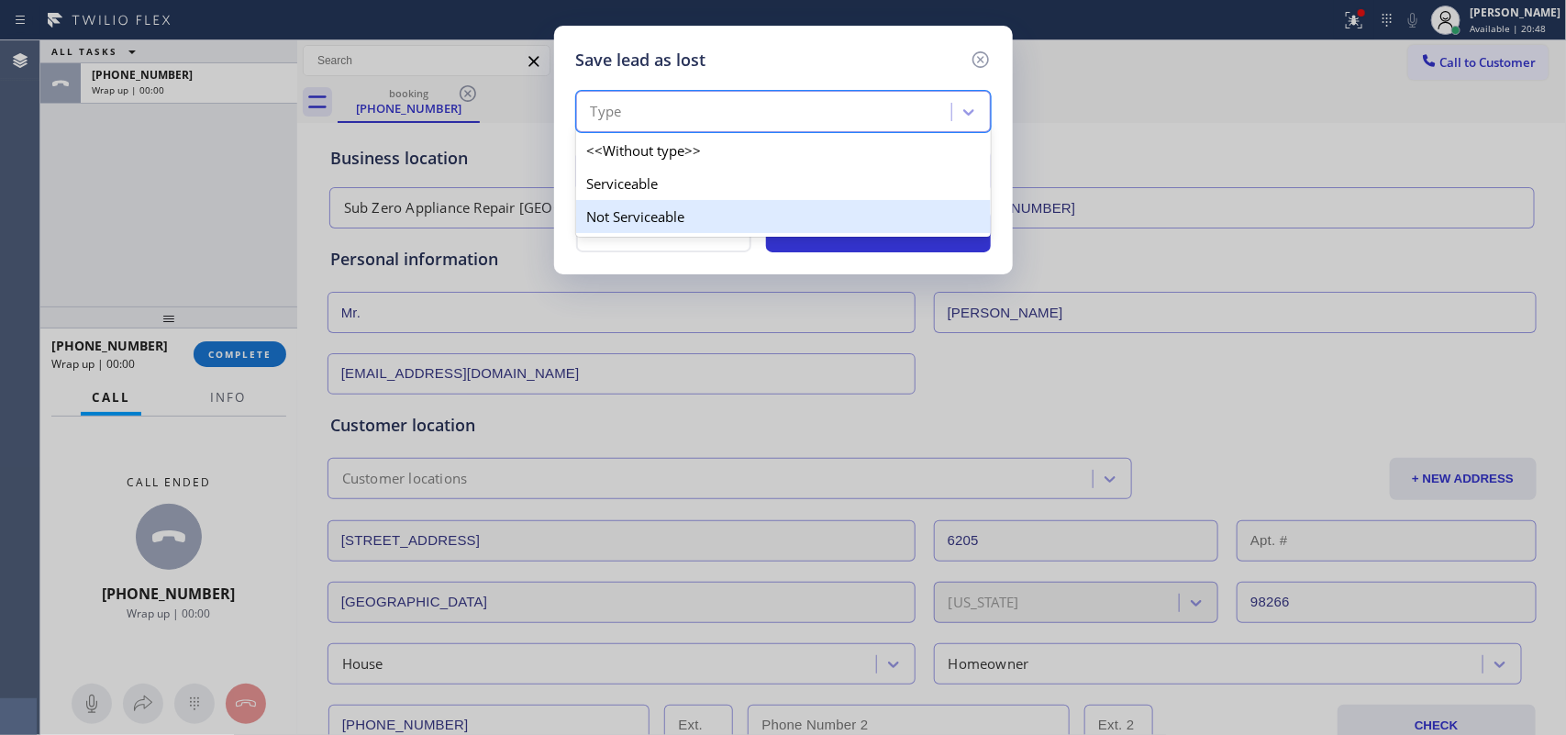
click at [840, 208] on div "Not Serviceable" at bounding box center [783, 216] width 415 height 33
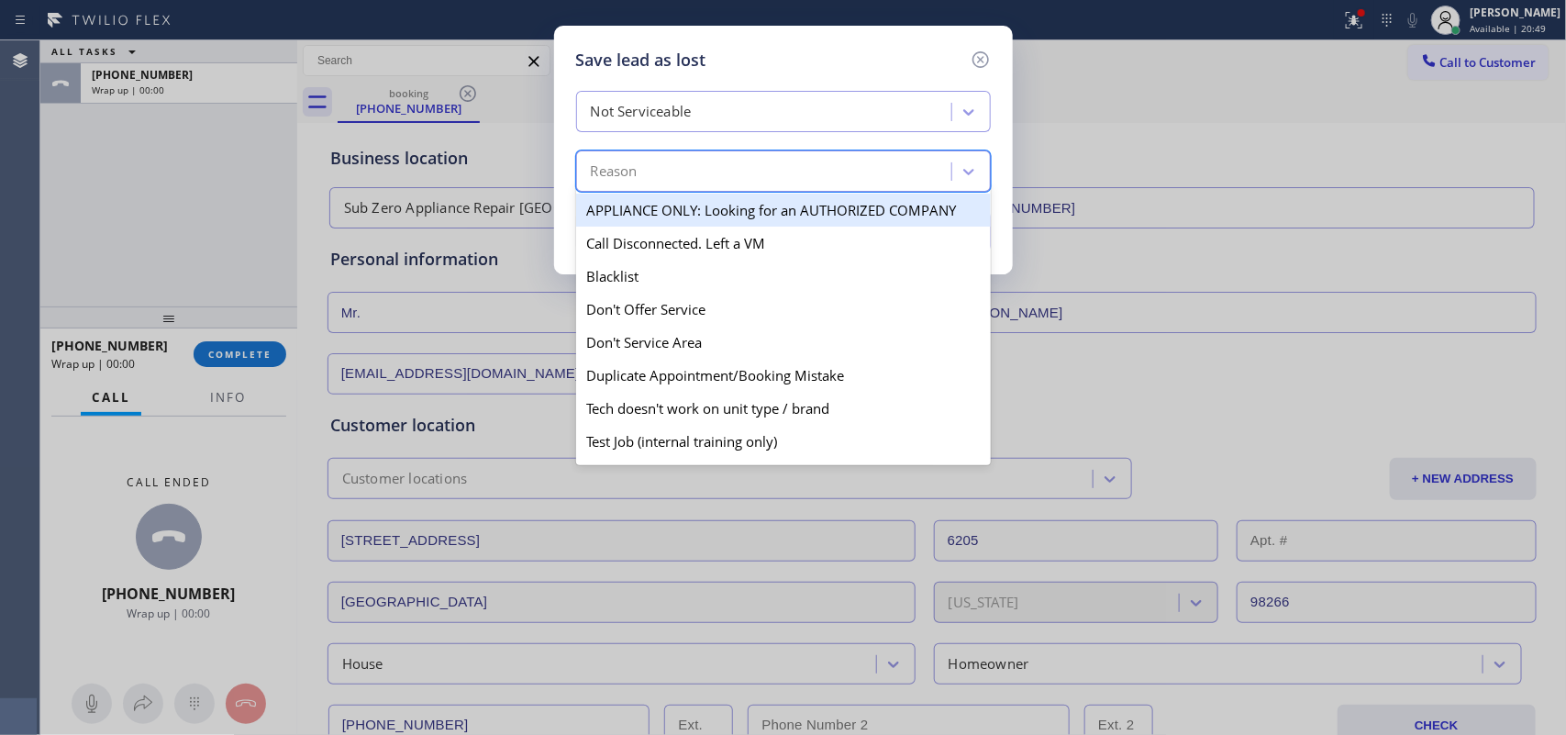
click at [838, 185] on div "Reason" at bounding box center [767, 172] width 370 height 32
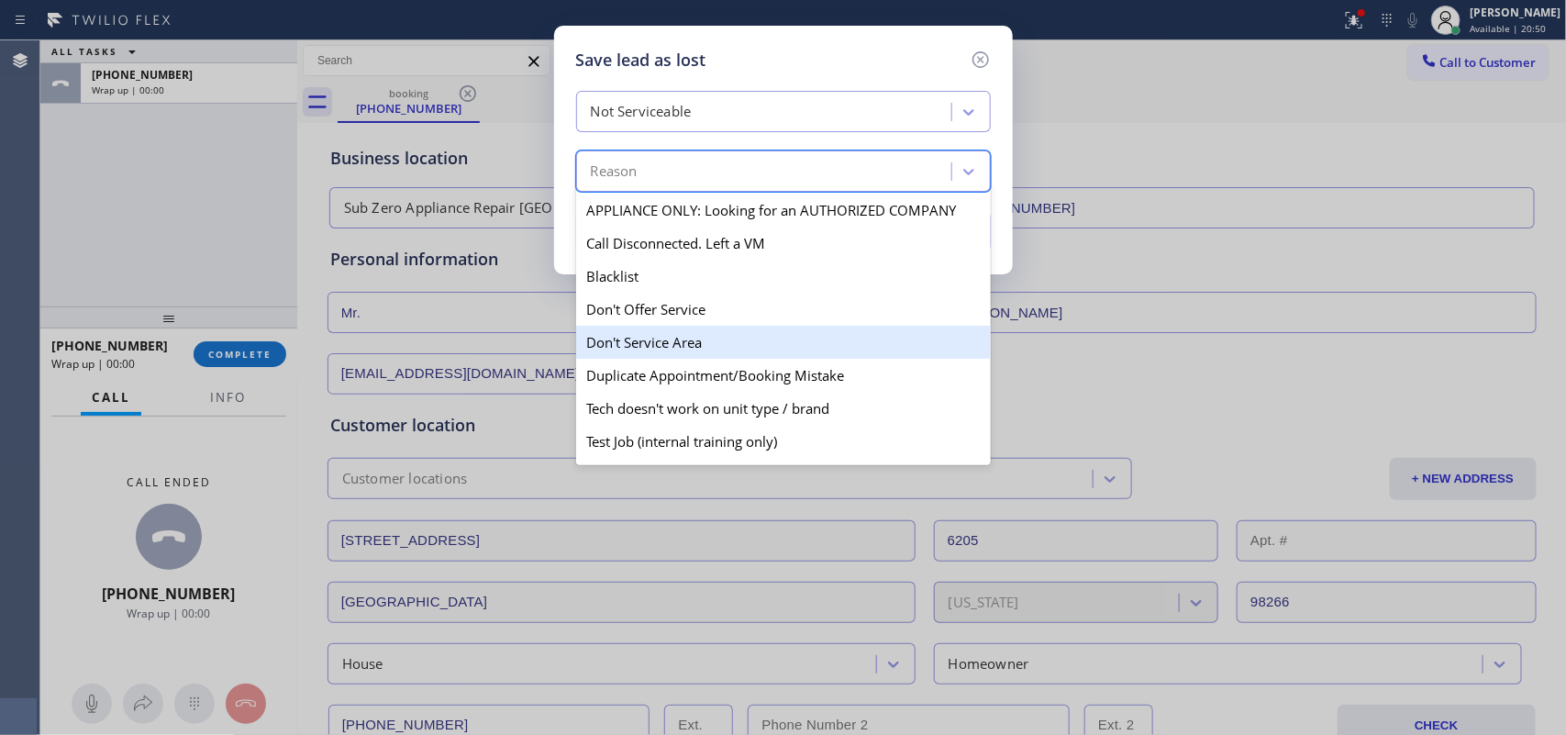
click at [782, 356] on div "Don't Service Area" at bounding box center [783, 342] width 415 height 33
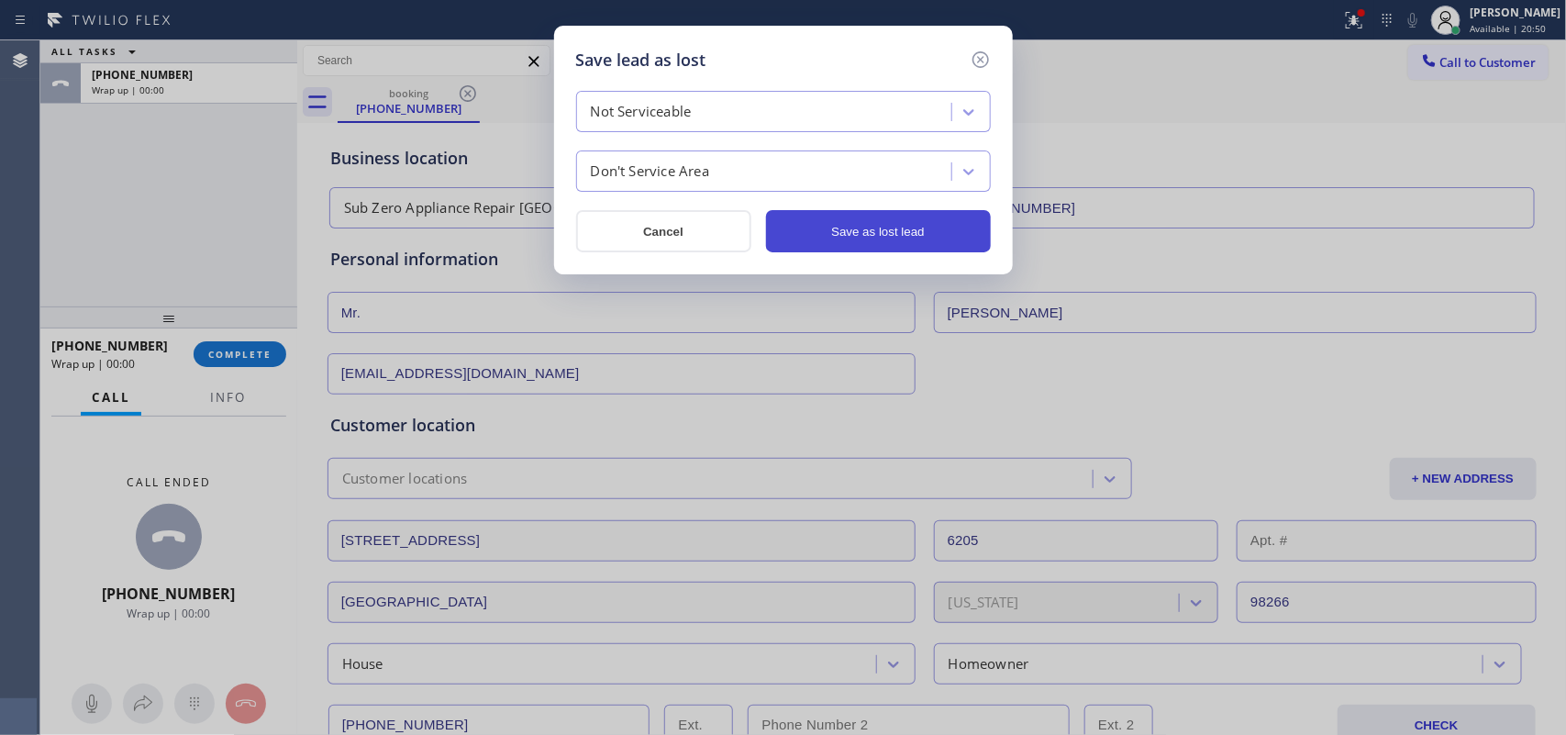
click at [836, 234] on button "Save as lost lead" at bounding box center [878, 231] width 225 height 42
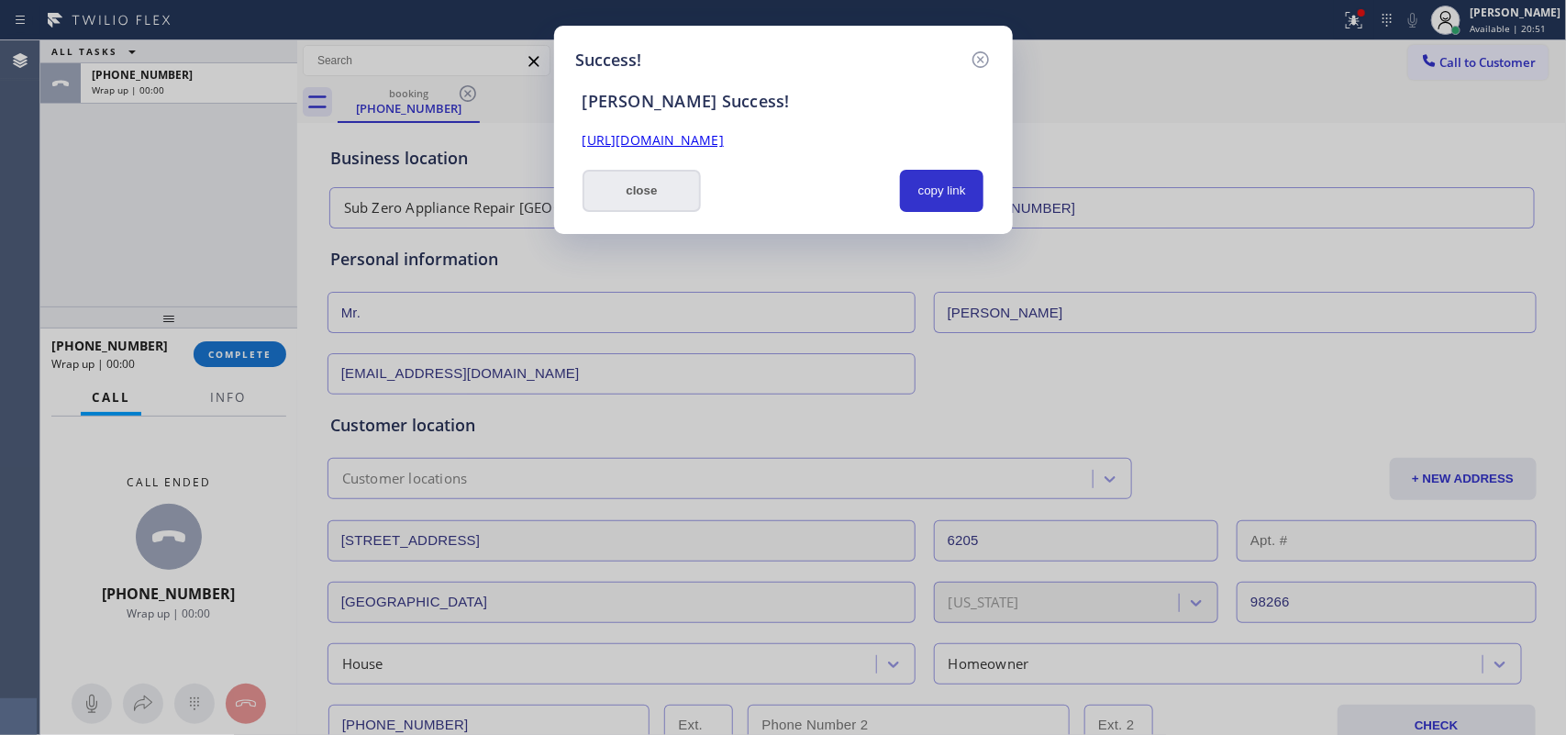
click at [652, 190] on button "close" at bounding box center [641, 191] width 119 height 42
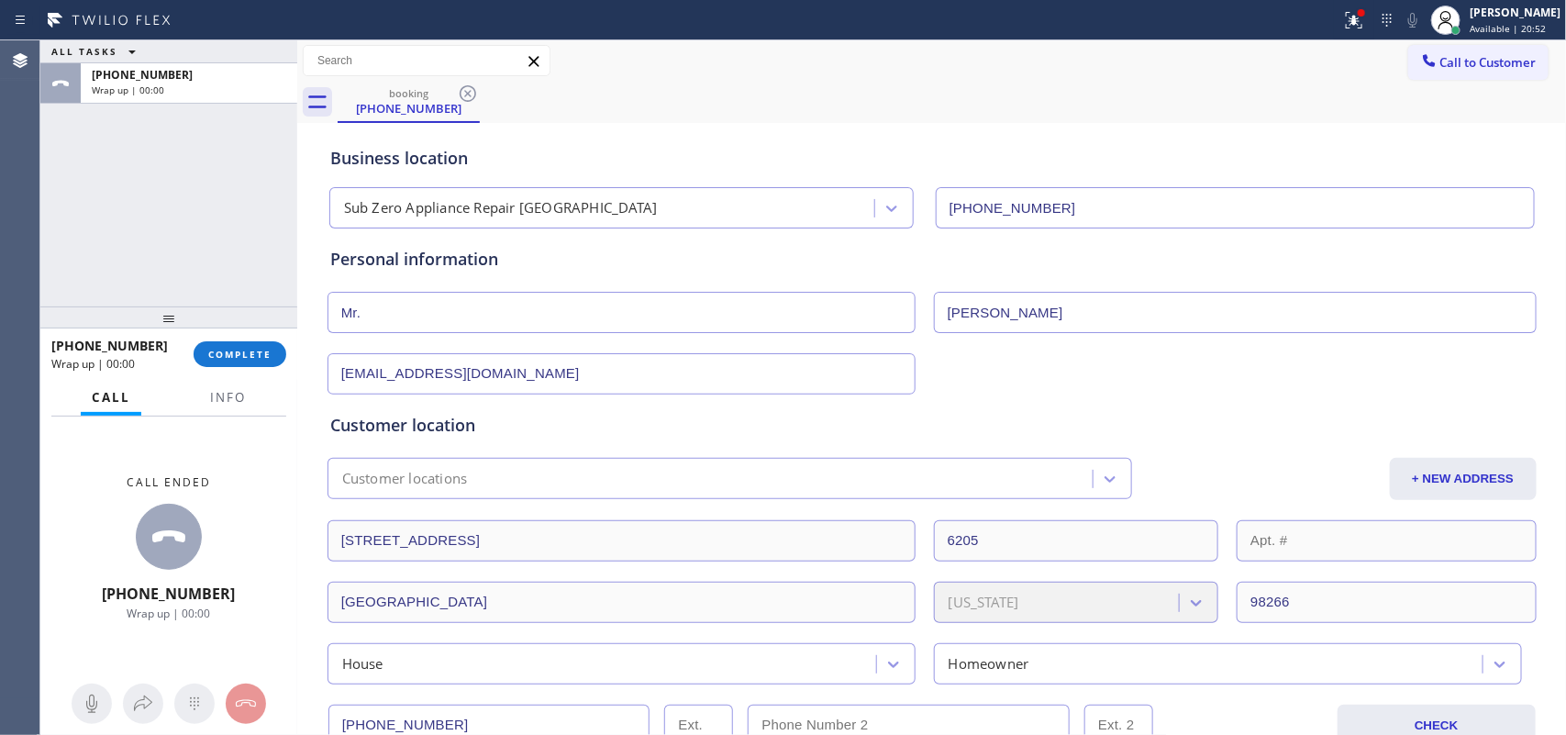
click at [253, 372] on div "[PHONE_NUMBER] Wrap up | 00:00 COMPLETE" at bounding box center [168, 354] width 235 height 48
drag, startPoint x: 258, startPoint y: 355, endPoint x: 350, endPoint y: 337, distance: 94.4
click at [258, 354] on span "COMPLETE" at bounding box center [239, 354] width 63 height 13
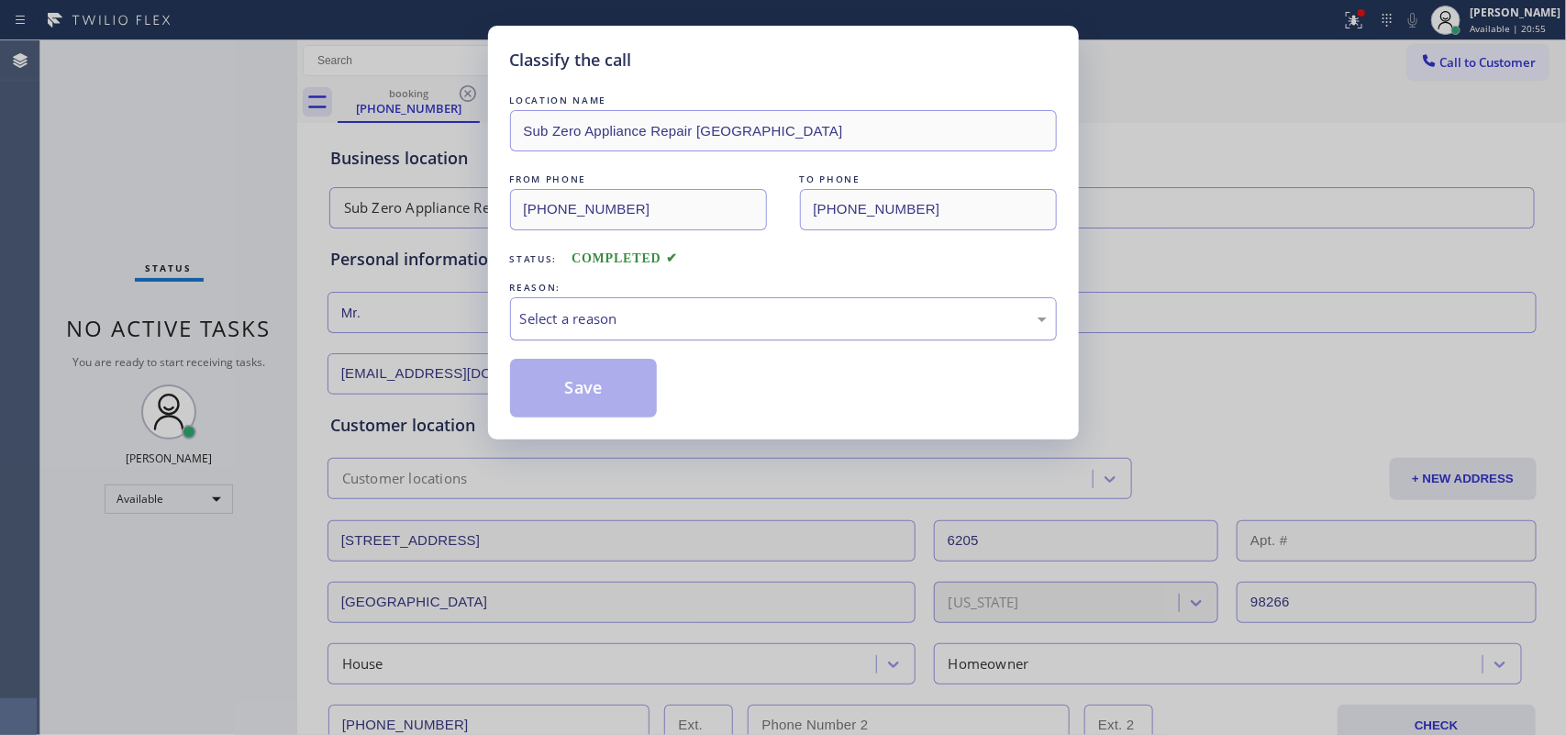
click at [712, 309] on div "Select a reason" at bounding box center [783, 318] width 527 height 21
click at [616, 383] on button "Save" at bounding box center [584, 388] width 148 height 59
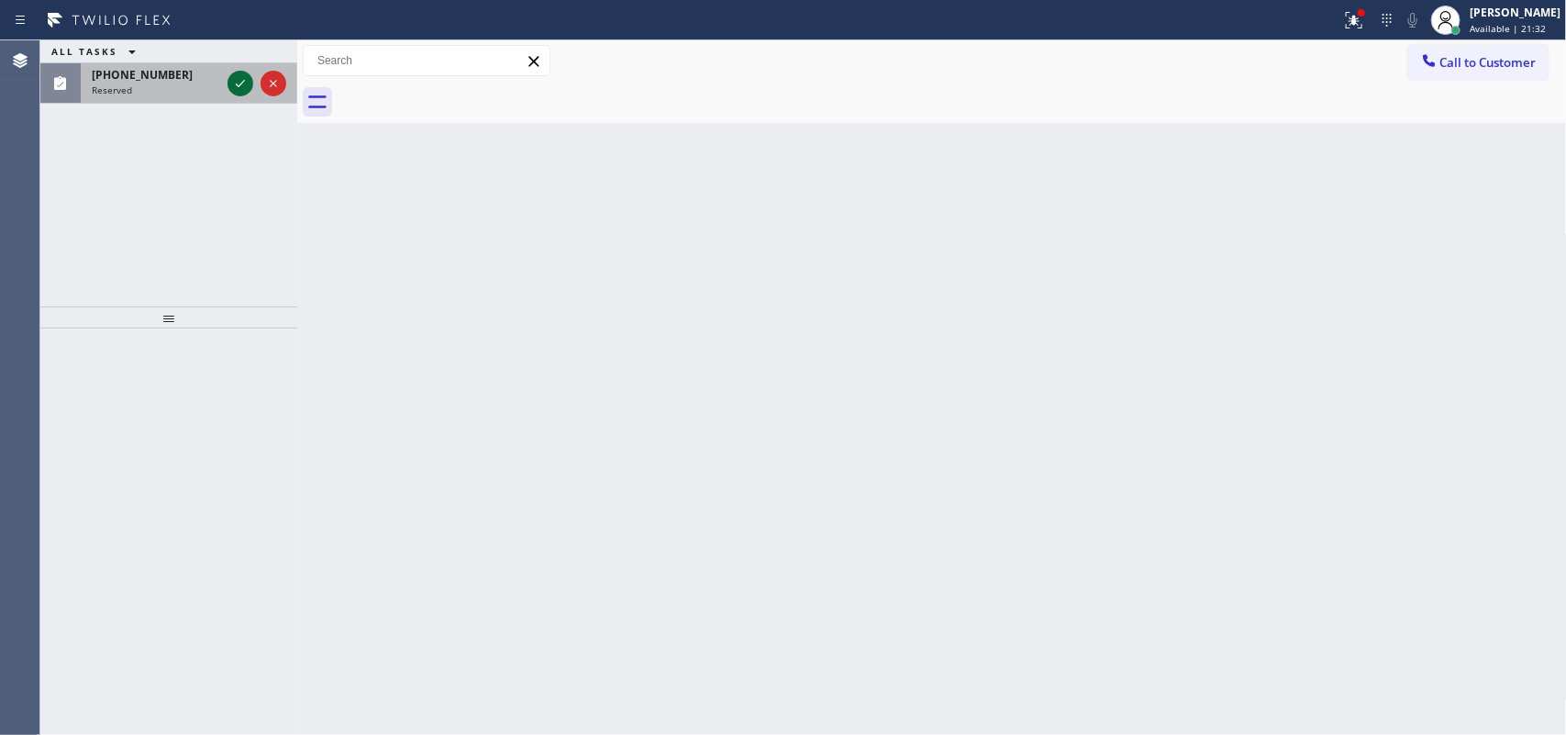
click at [234, 83] on icon at bounding box center [240, 83] width 22 height 22
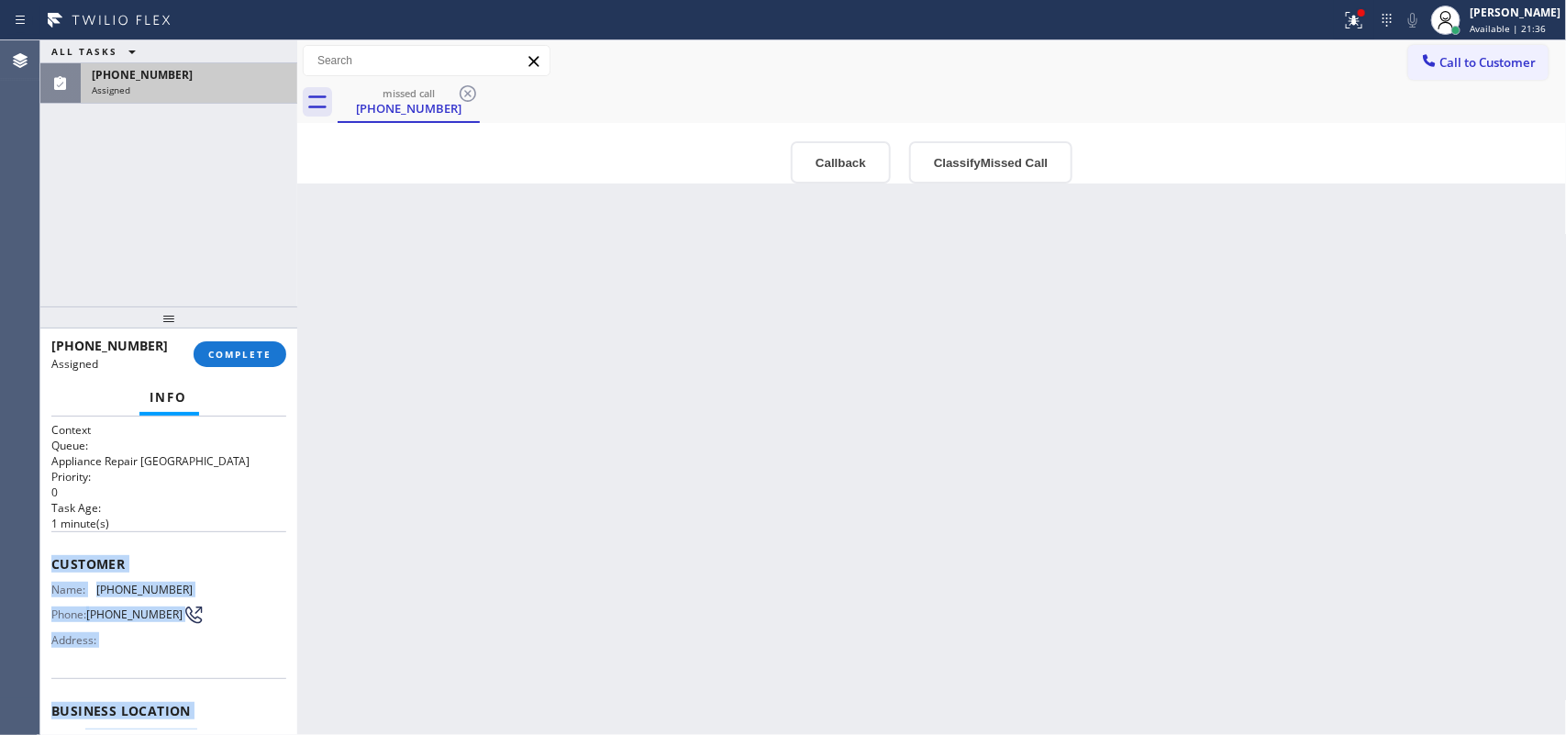
drag, startPoint x: 203, startPoint y: 564, endPoint x: 49, endPoint y: 564, distance: 154.1
click at [49, 564] on div "Context Queue: Appliance Repair High End Priority: 0 Task Age: [DEMOGRAPHIC_DAT…" at bounding box center [168, 575] width 257 height 319
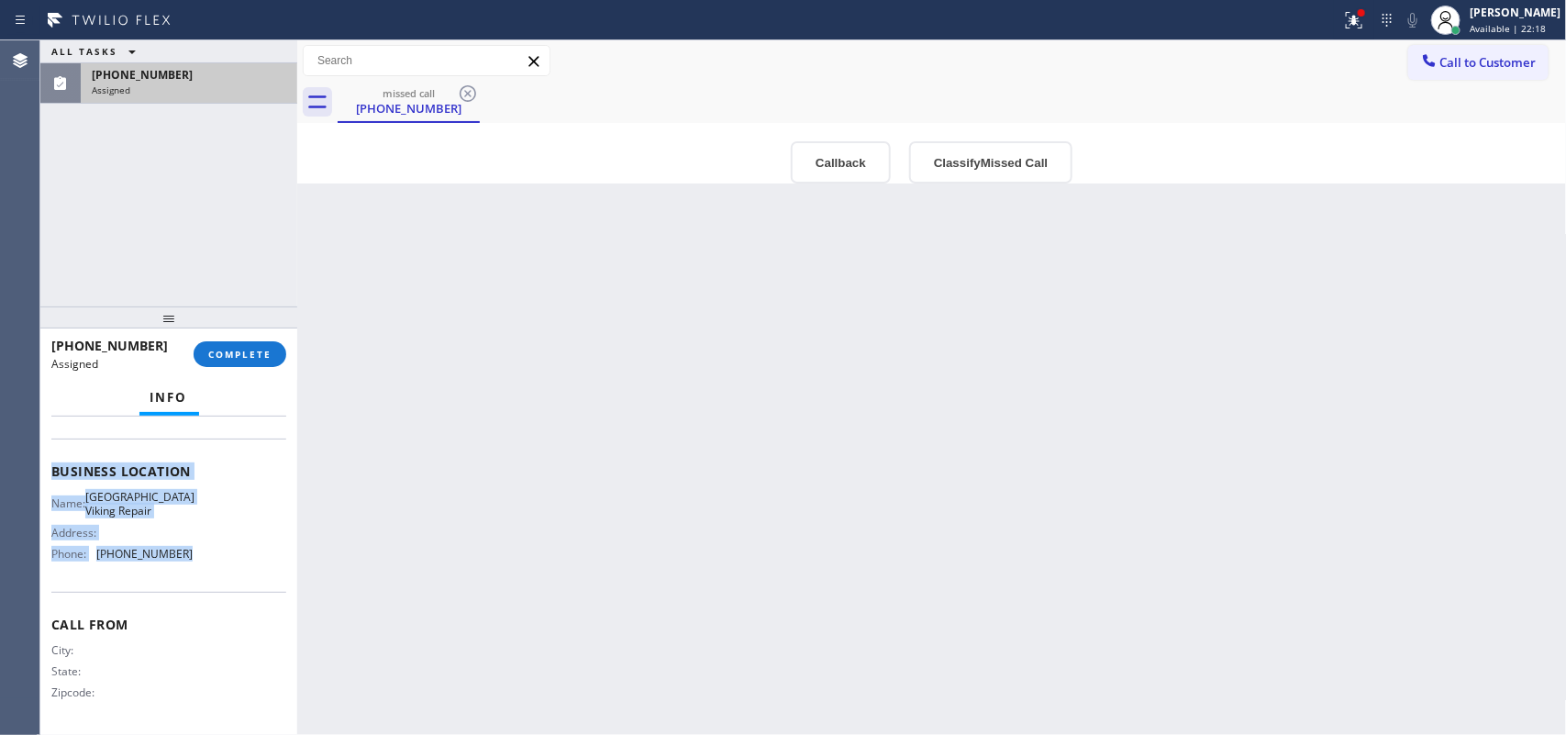
copy div "Customer Name: [PHONE_NUMBER] Phone: [PHONE_NUMBER] Address: Business location …"
drag, startPoint x: 209, startPoint y: 349, endPoint x: 237, endPoint y: 345, distance: 27.9
click at [212, 349] on span "COMPLETE" at bounding box center [239, 354] width 63 height 13
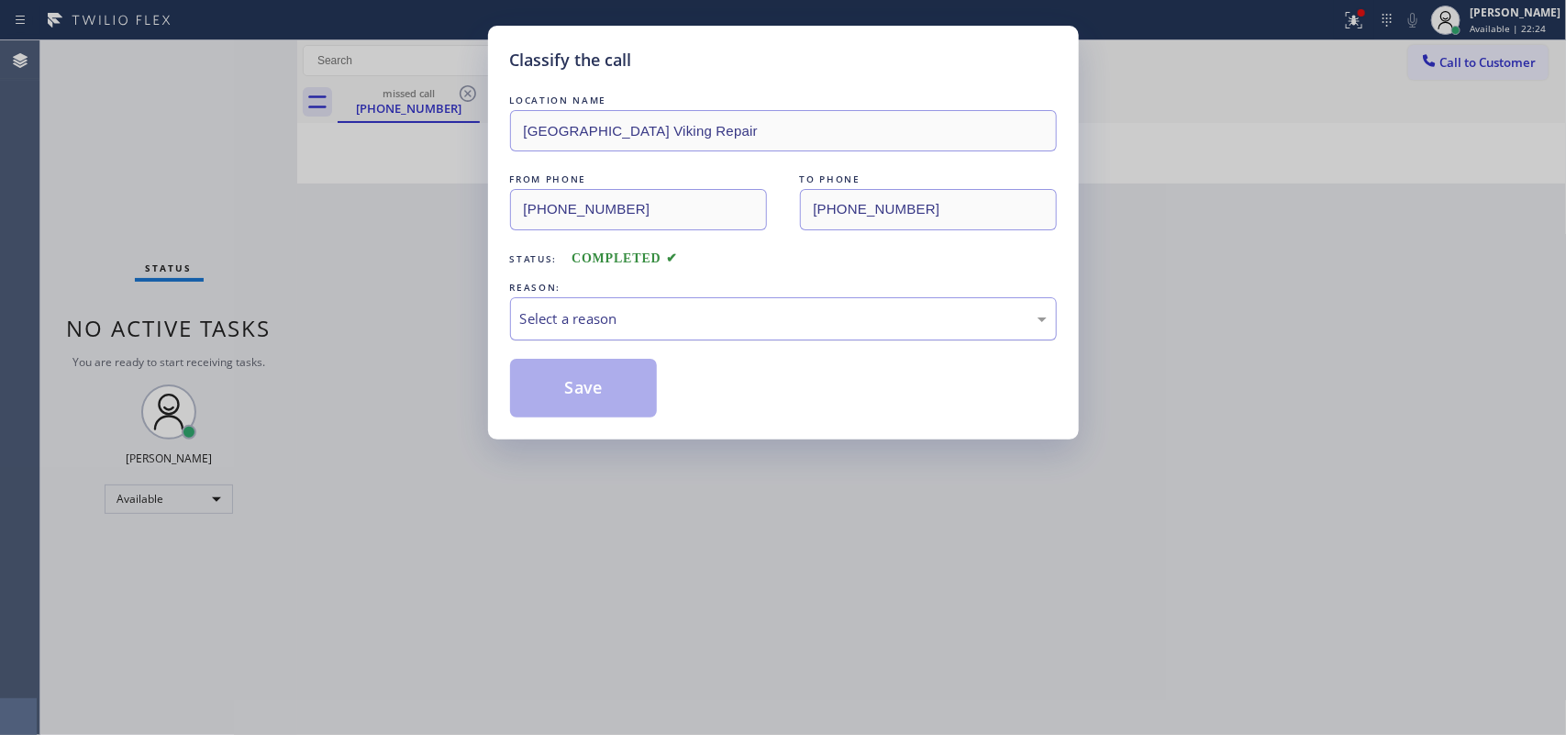
click at [629, 319] on div "Select a reason" at bounding box center [783, 318] width 527 height 21
click at [587, 405] on button "Save" at bounding box center [584, 388] width 148 height 59
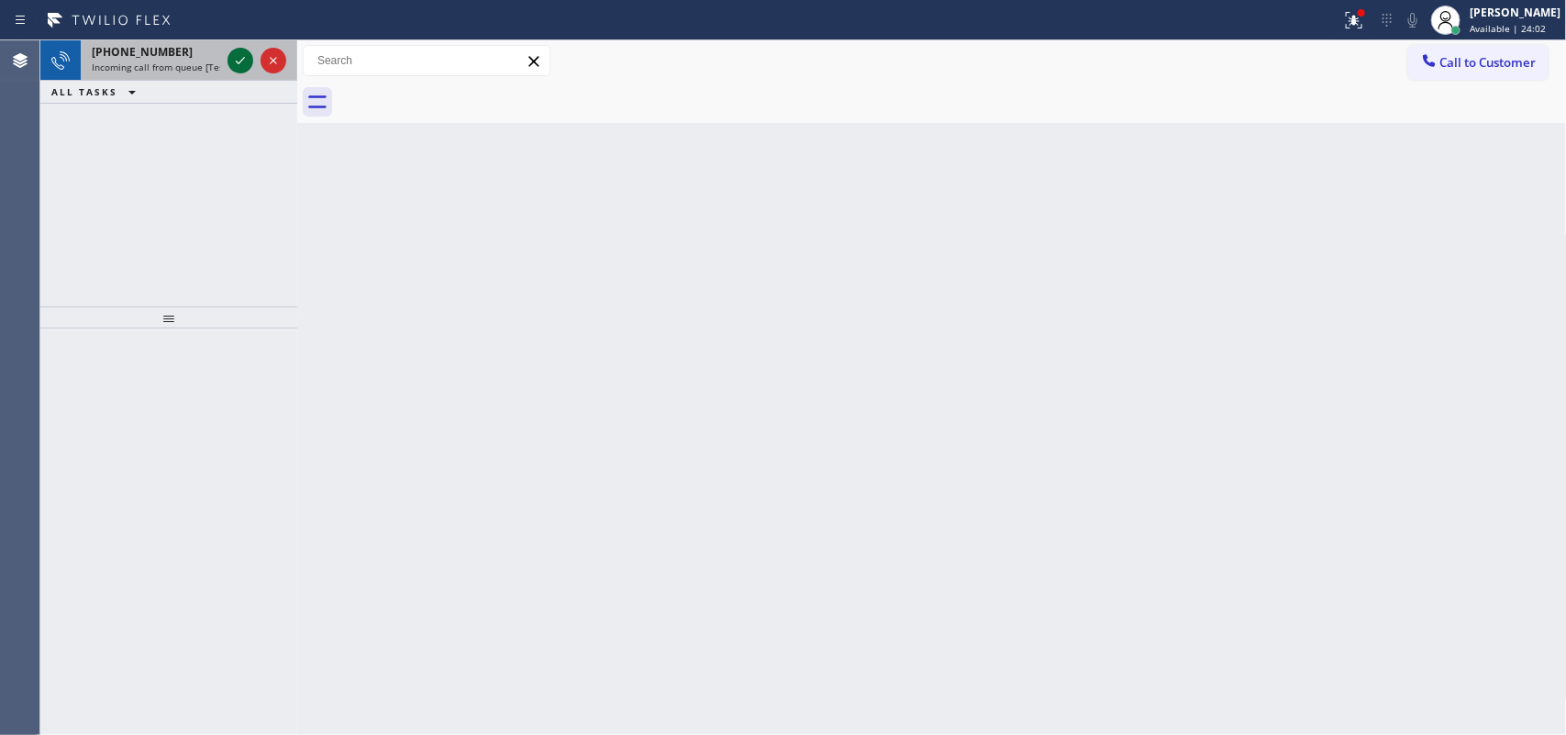
click at [232, 55] on icon at bounding box center [240, 61] width 22 height 22
click at [182, 39] on div "Status report Issues detected These issues could affect your workflow. Please c…" at bounding box center [783, 20] width 1566 height 40
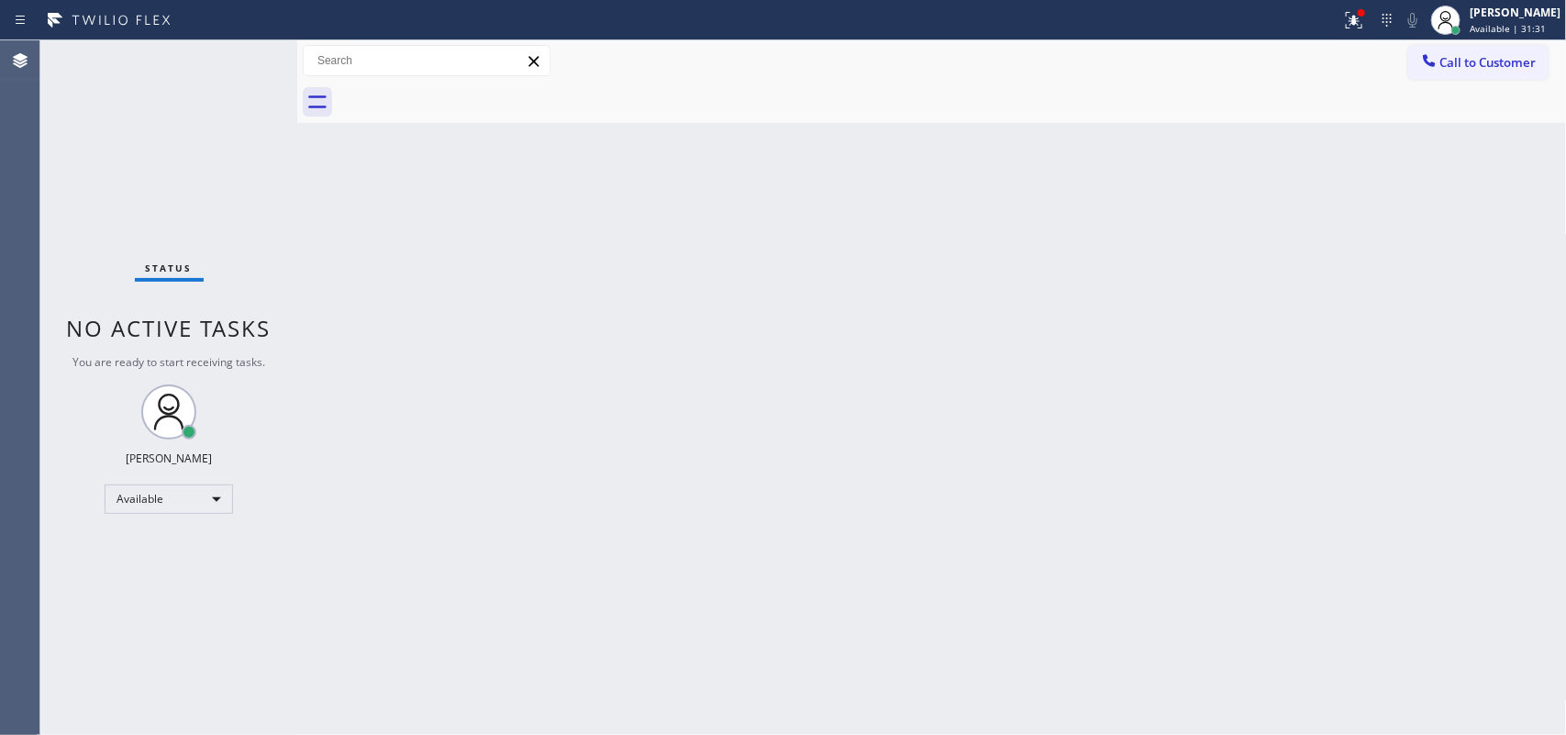
click at [182, 55] on div "Status No active tasks You are ready to start receiving tasks. [PERSON_NAME] Av…" at bounding box center [168, 387] width 257 height 694
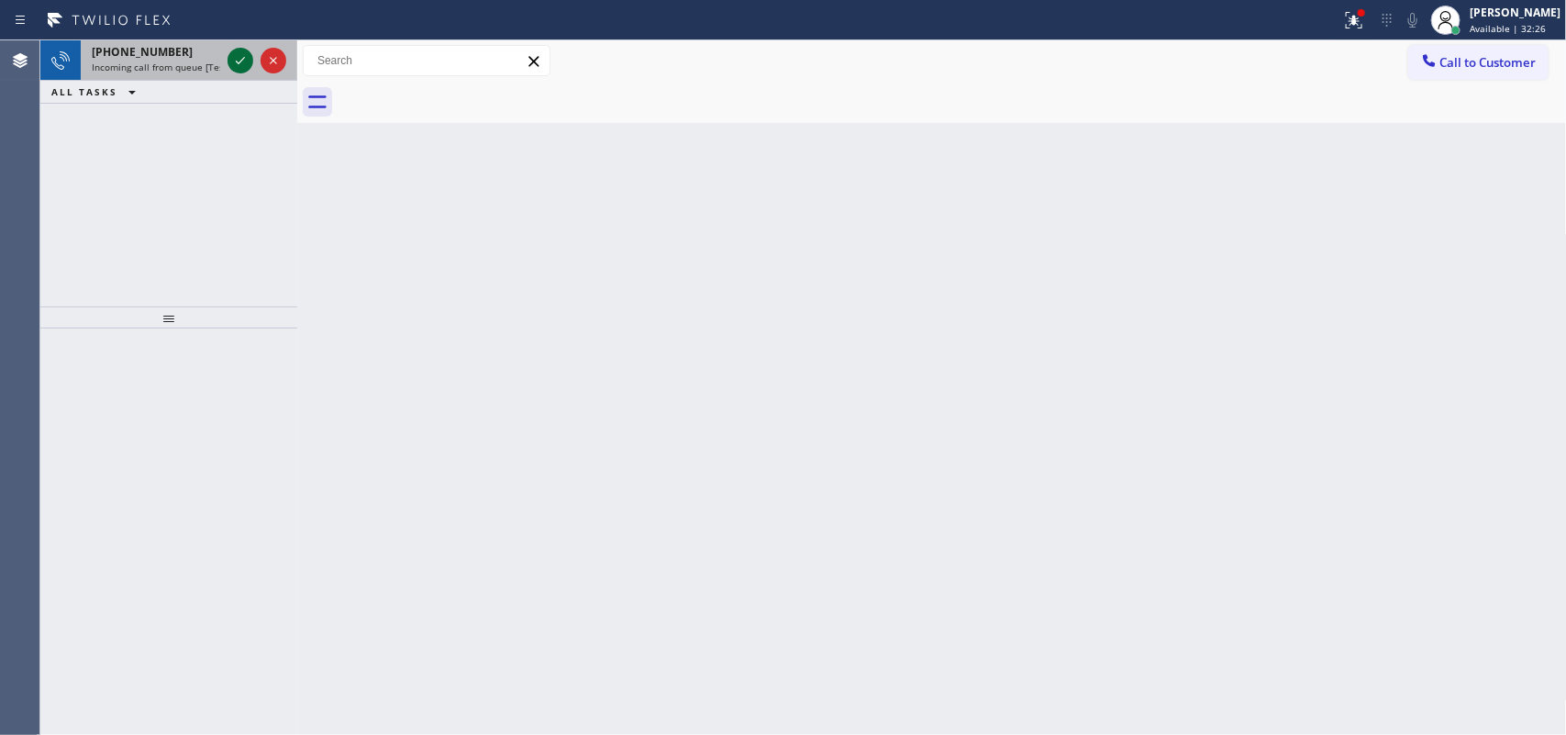
click at [240, 57] on icon at bounding box center [240, 61] width 22 height 22
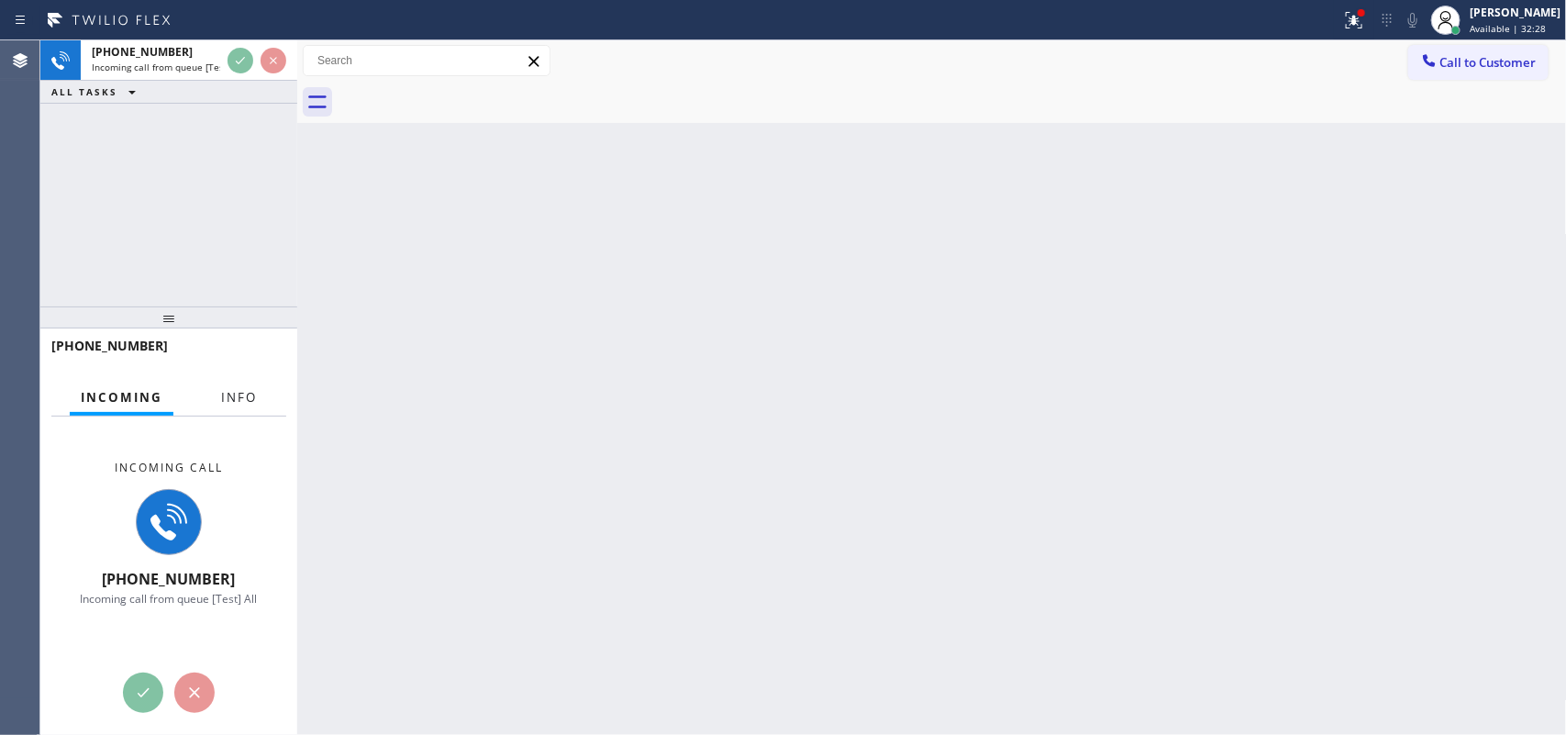
click at [234, 389] on span "Info" at bounding box center [239, 397] width 36 height 17
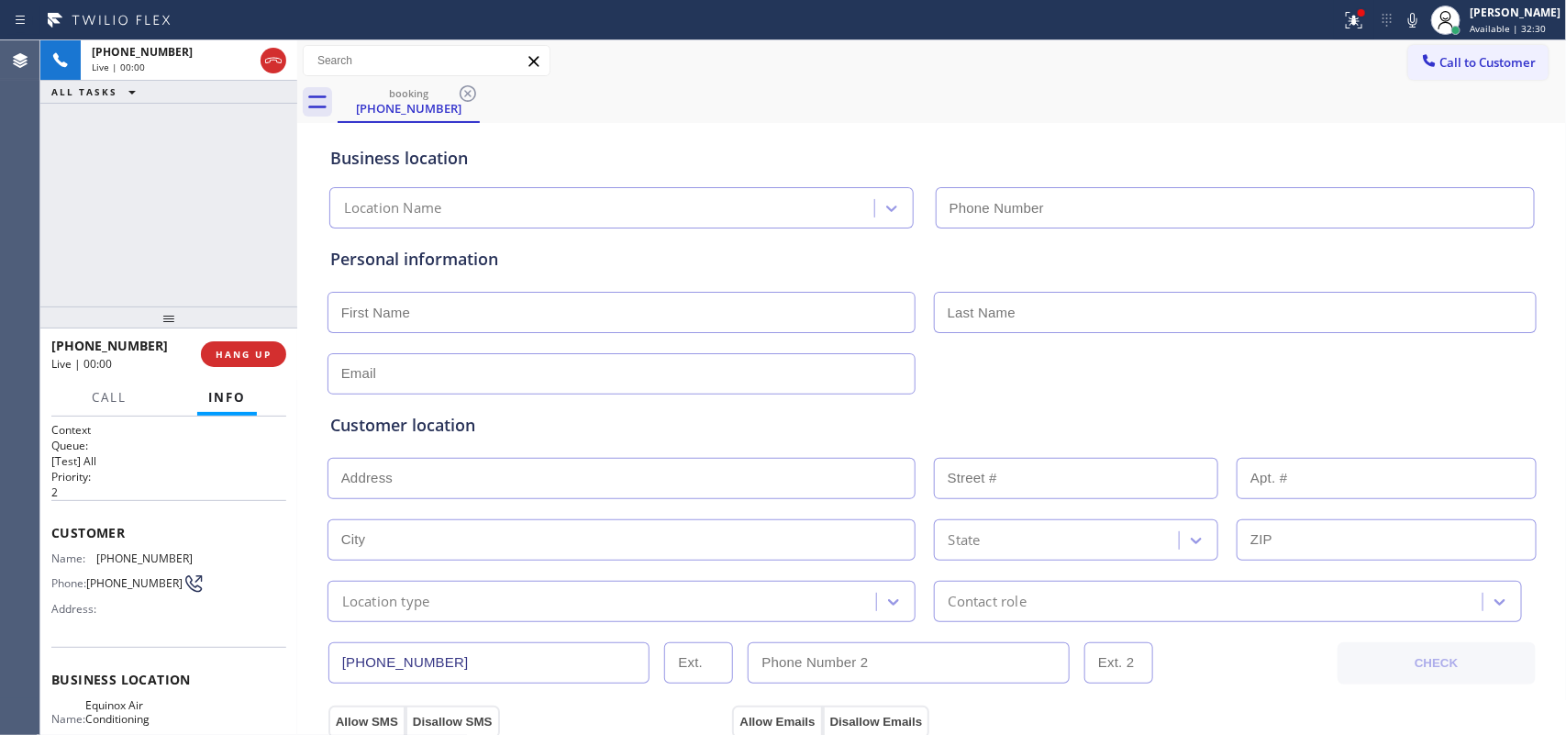
type input "[PHONE_NUMBER]"
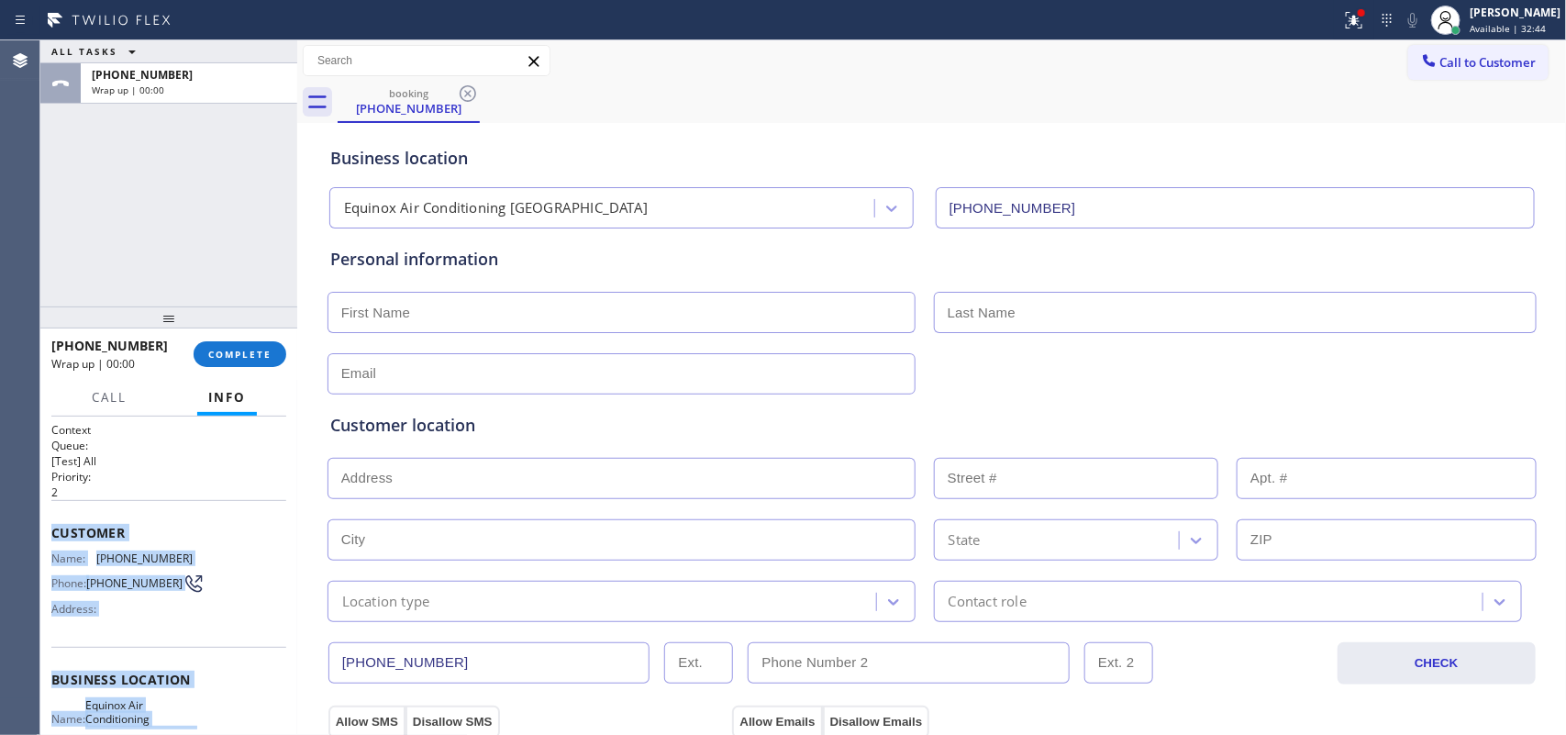
drag, startPoint x: 188, startPoint y: 560, endPoint x: 52, endPoint y: 512, distance: 144.2
click at [52, 512] on div "Context Queue: [Test] All Priority: 2 Customer Name: [PHONE_NUMBER] Phone: [PHO…" at bounding box center [168, 687] width 235 height 531
copy div "Customer Name: [PHONE_NUMBER] Phone: [PHONE_NUMBER] Address: Business location …"
click at [244, 351] on span "COMPLETE" at bounding box center [239, 354] width 63 height 13
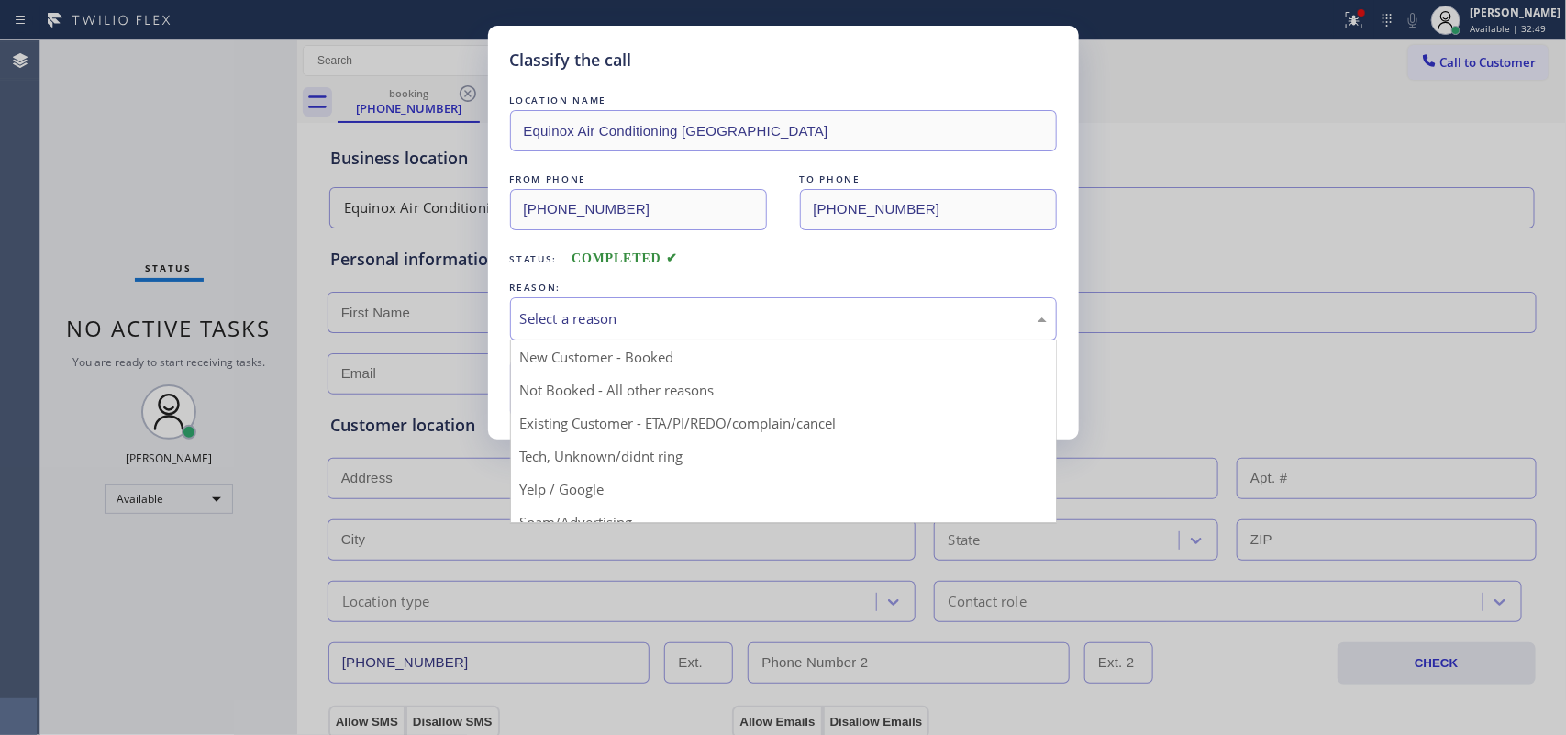
click at [808, 329] on div "Select a reason" at bounding box center [783, 318] width 527 height 21
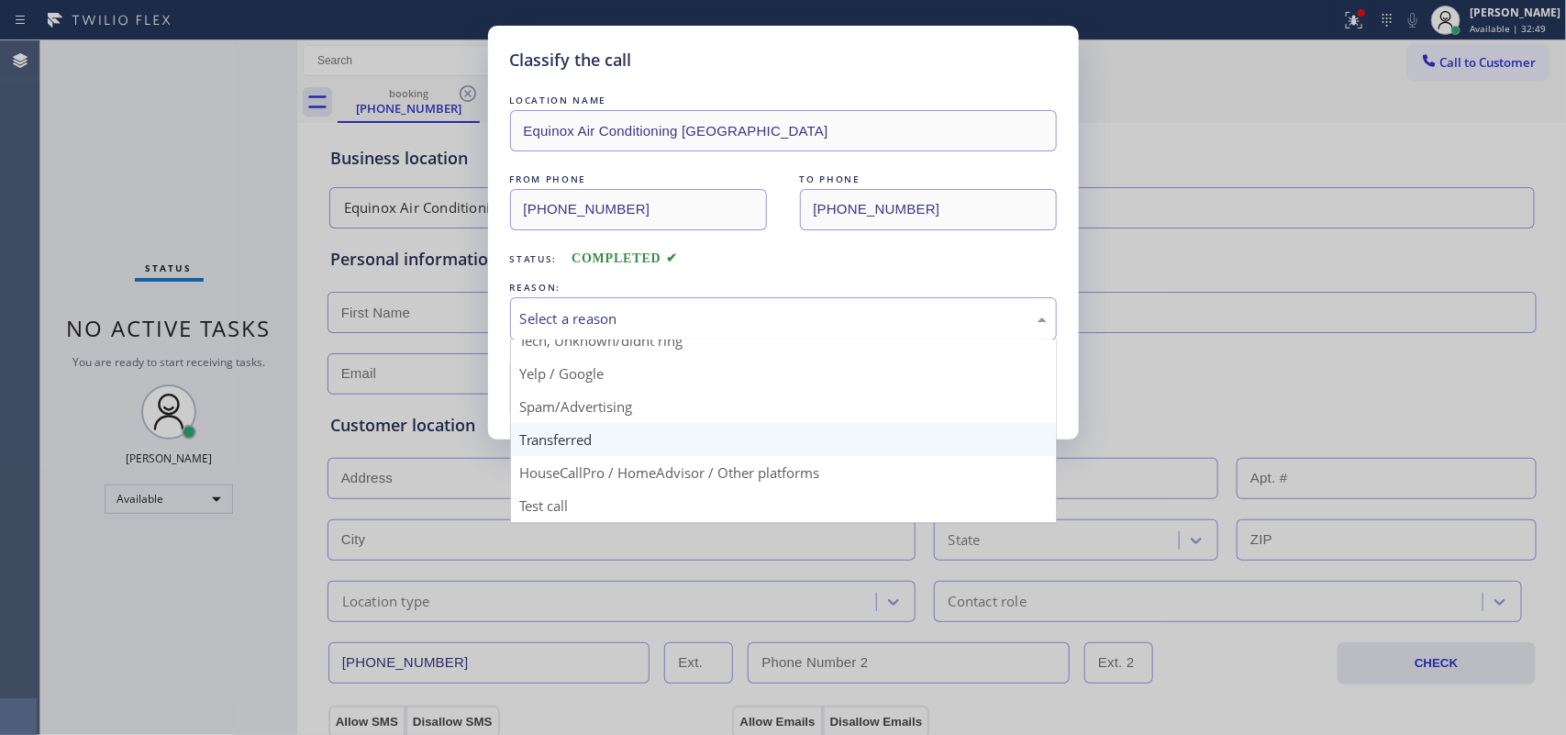
scroll to position [11, 0]
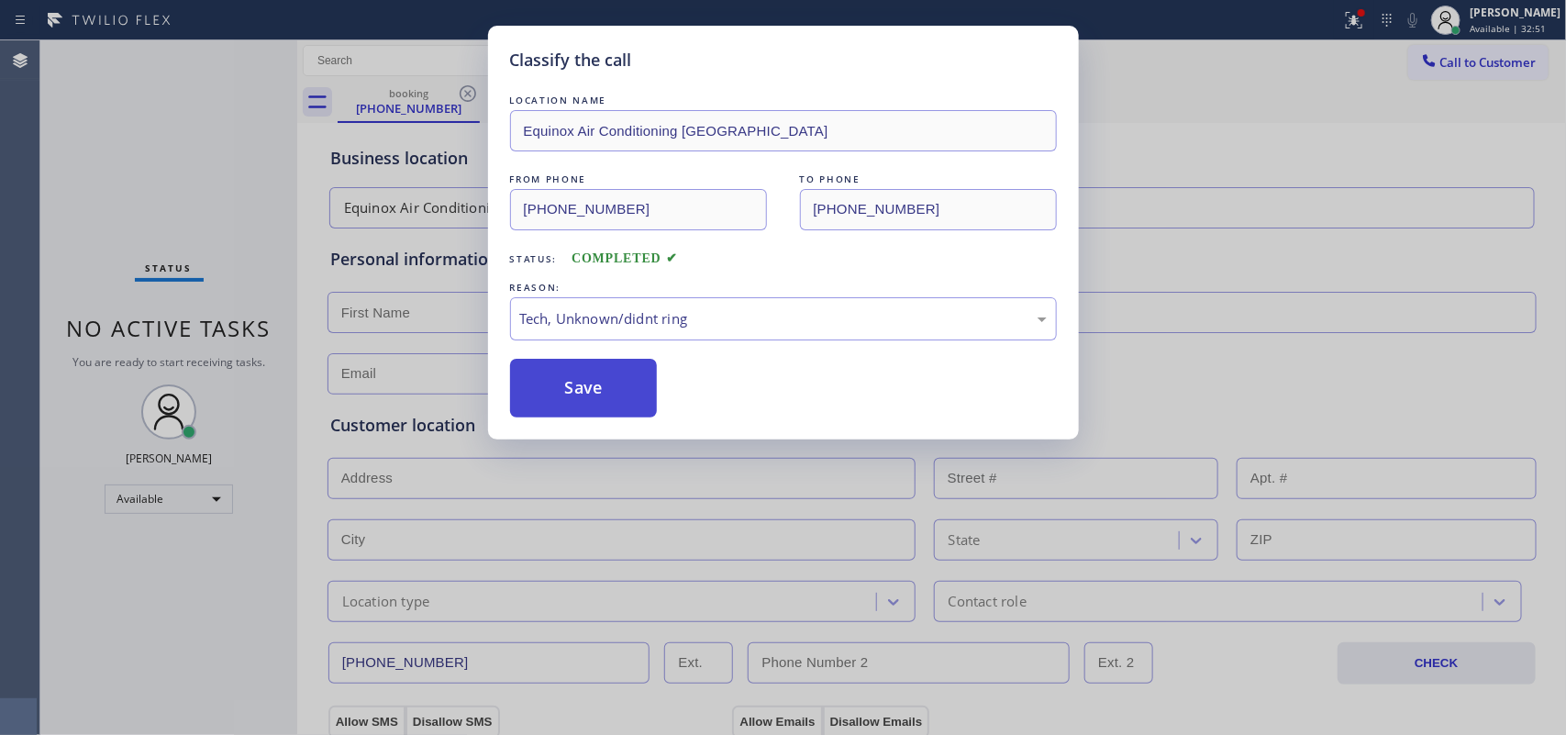
click at [621, 388] on button "Save" at bounding box center [584, 388] width 148 height 59
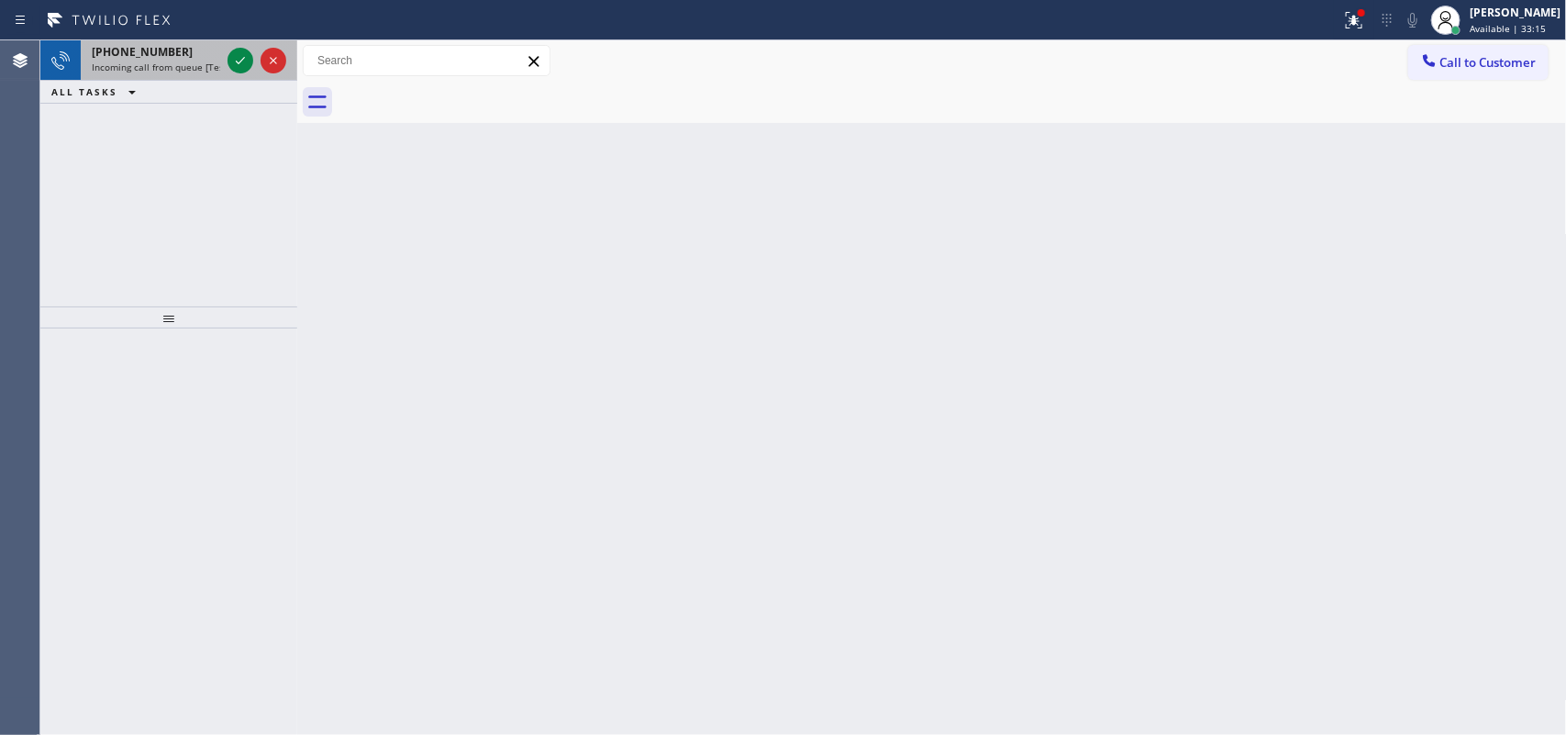
click at [193, 53] on div "[PHONE_NUMBER]" at bounding box center [156, 52] width 128 height 16
click at [234, 56] on icon at bounding box center [240, 61] width 22 height 22
click at [237, 51] on icon at bounding box center [240, 61] width 22 height 22
click at [234, 53] on icon at bounding box center [240, 61] width 22 height 22
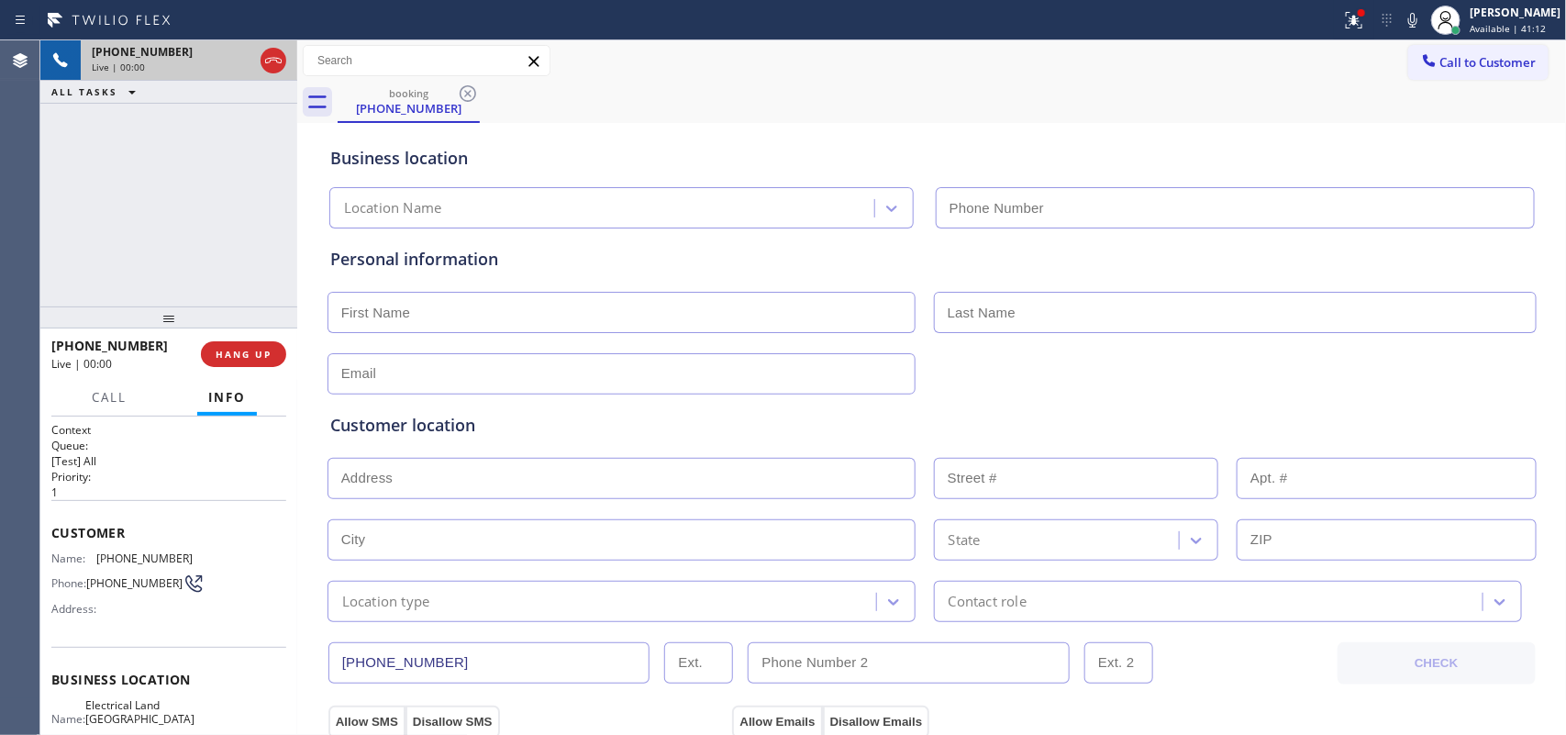
type input "[PHONE_NUMBER]"
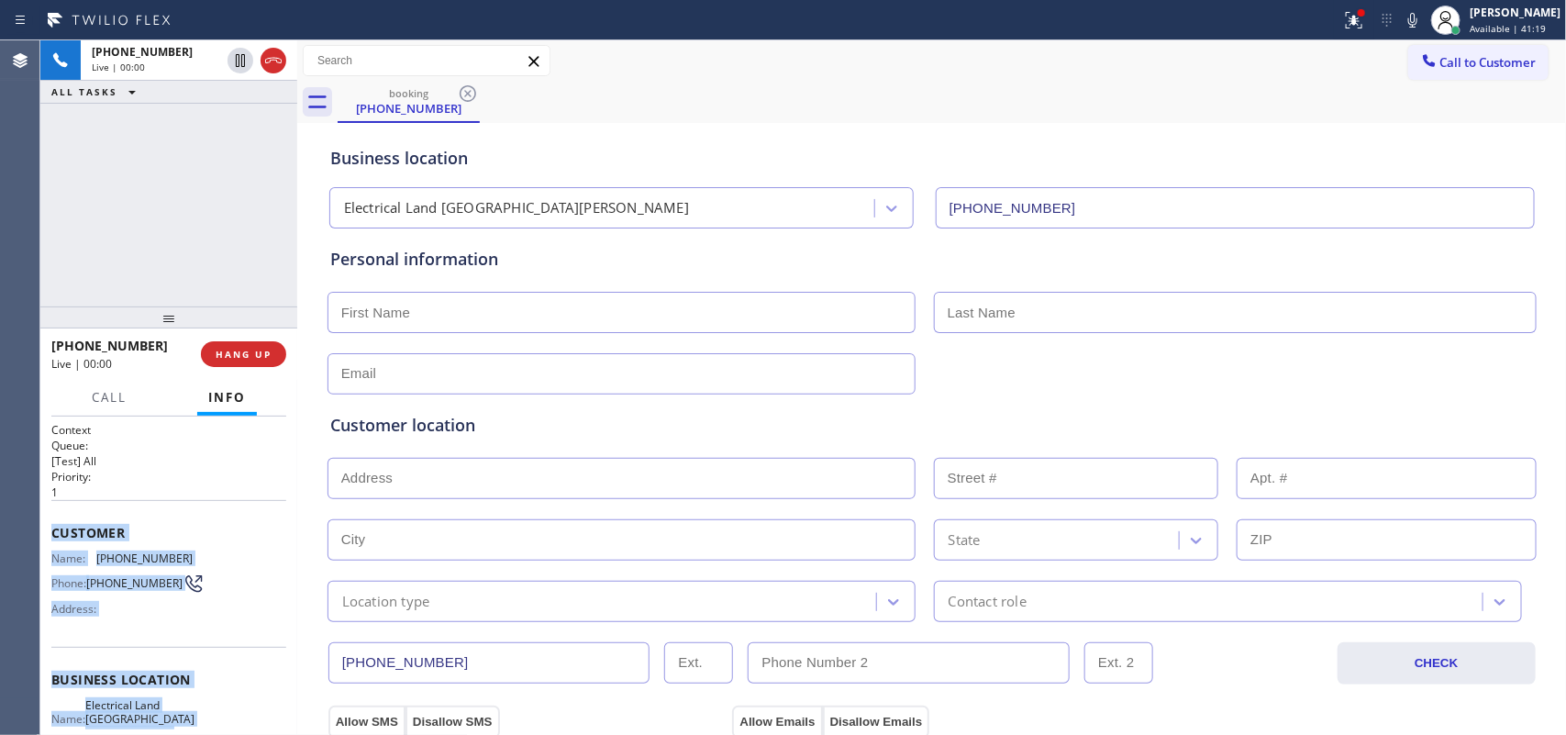
drag, startPoint x: 193, startPoint y: 556, endPoint x: 46, endPoint y: 532, distance: 148.7
click at [46, 532] on div "Context Queue: [Test] All Priority: 1 Customer Name: [PHONE_NUMBER] Phone: [PHO…" at bounding box center [168, 575] width 257 height 319
click at [257, 349] on span "HANG UP" at bounding box center [244, 354] width 56 height 13
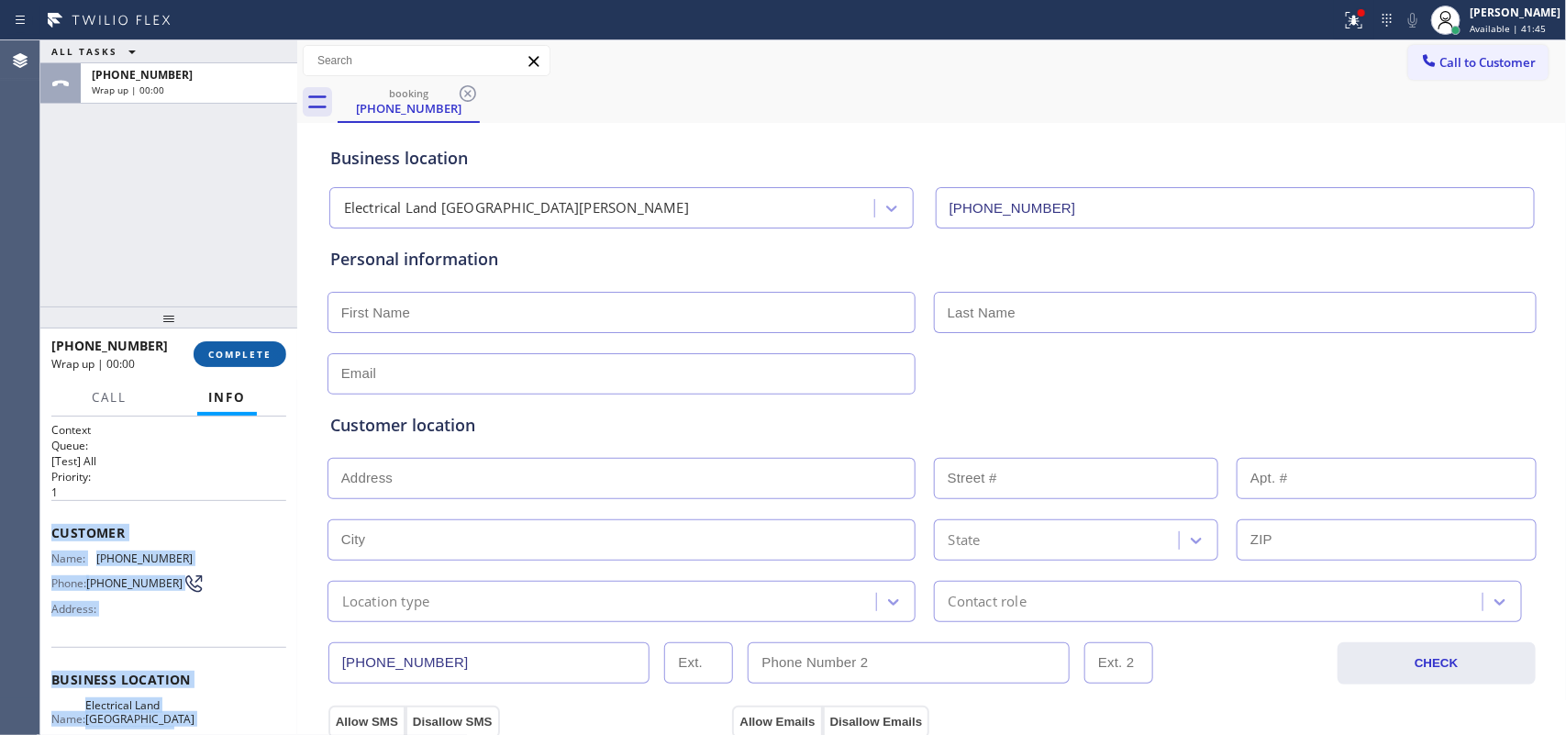
click at [236, 360] on span "COMPLETE" at bounding box center [239, 354] width 63 height 13
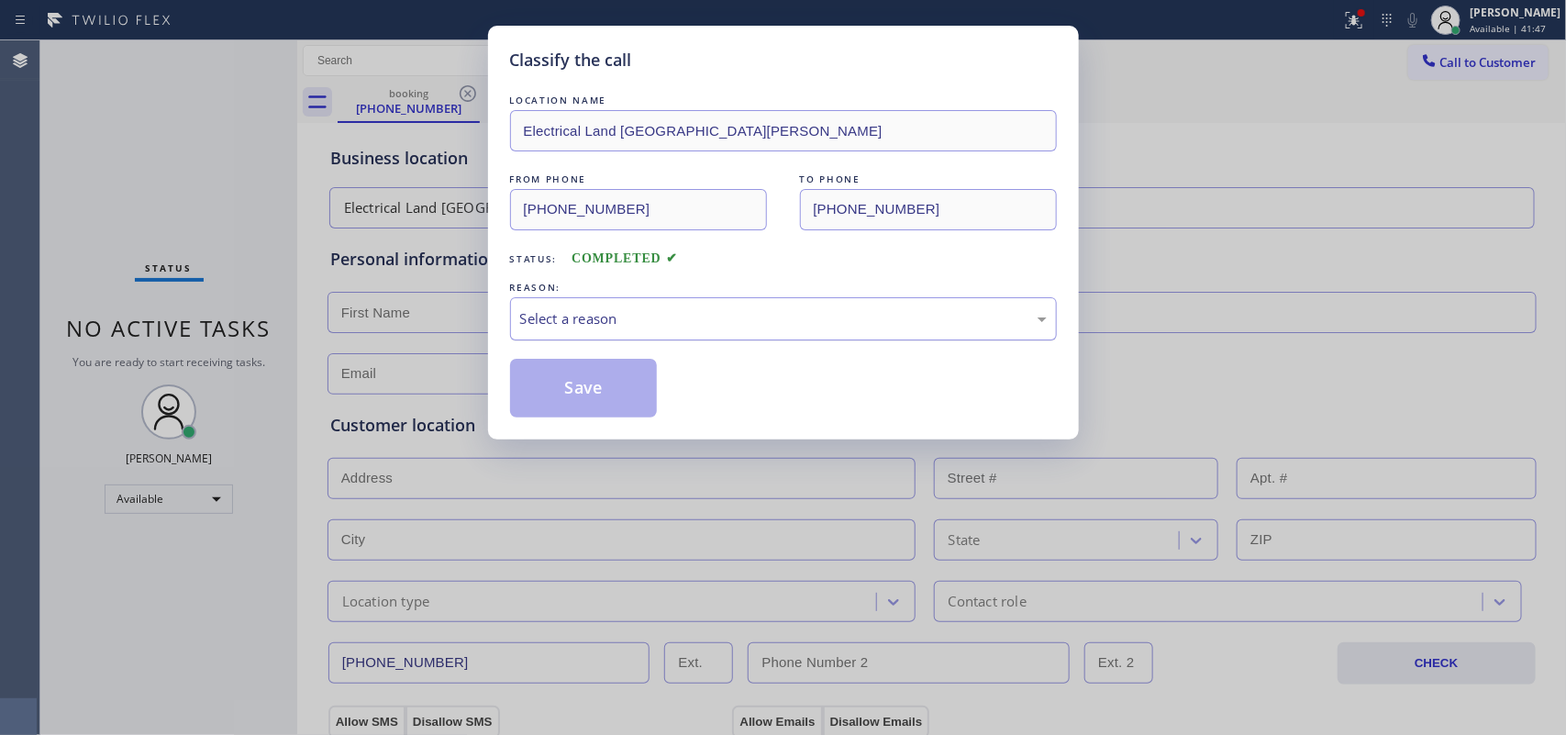
click at [805, 317] on div "Select a reason" at bounding box center [783, 318] width 527 height 21
click at [598, 387] on button "Save" at bounding box center [584, 388] width 148 height 59
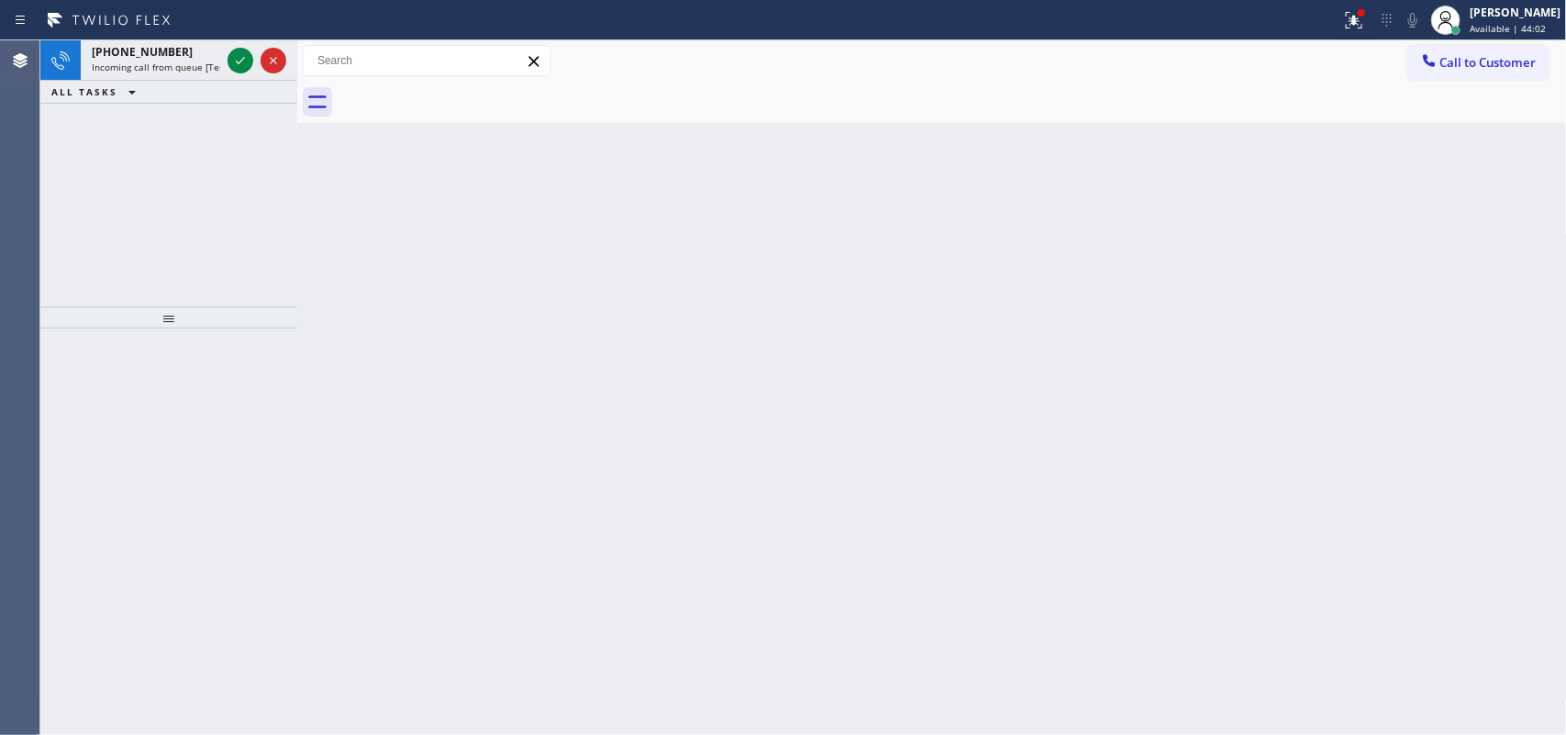
drag, startPoint x: 243, startPoint y: 46, endPoint x: 234, endPoint y: 35, distance: 14.3
click at [232, 58] on icon at bounding box center [240, 61] width 22 height 22
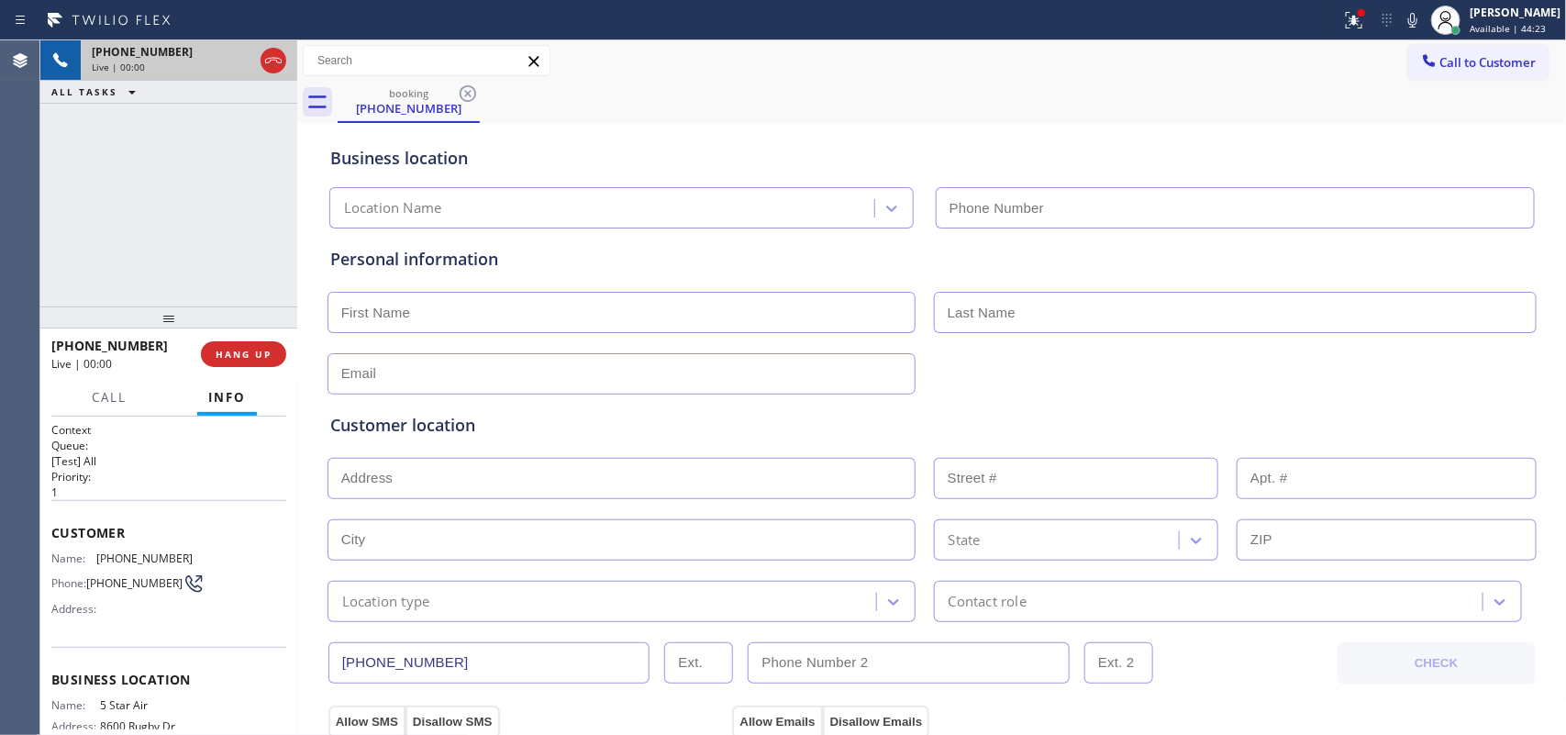
type input "[PHONE_NUMBER]"
click at [89, 393] on button "Call" at bounding box center [109, 398] width 57 height 36
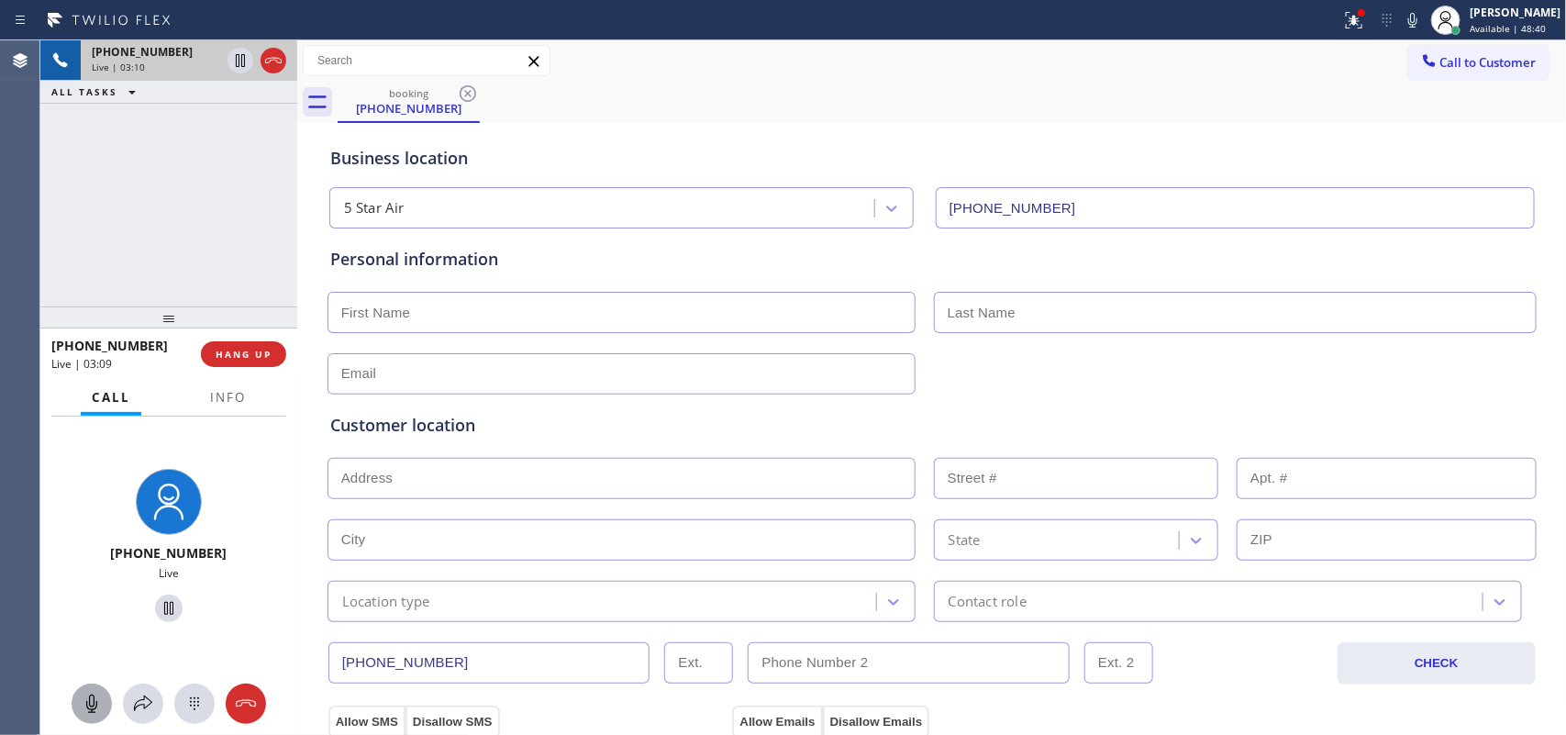
click at [96, 697] on icon at bounding box center [92, 704] width 22 height 22
click at [158, 610] on icon at bounding box center [169, 608] width 22 height 22
drag, startPoint x: 96, startPoint y: 700, endPoint x: 161, endPoint y: 636, distance: 91.5
click at [97, 699] on icon at bounding box center [92, 704] width 22 height 22
click at [165, 606] on icon at bounding box center [169, 608] width 22 height 22
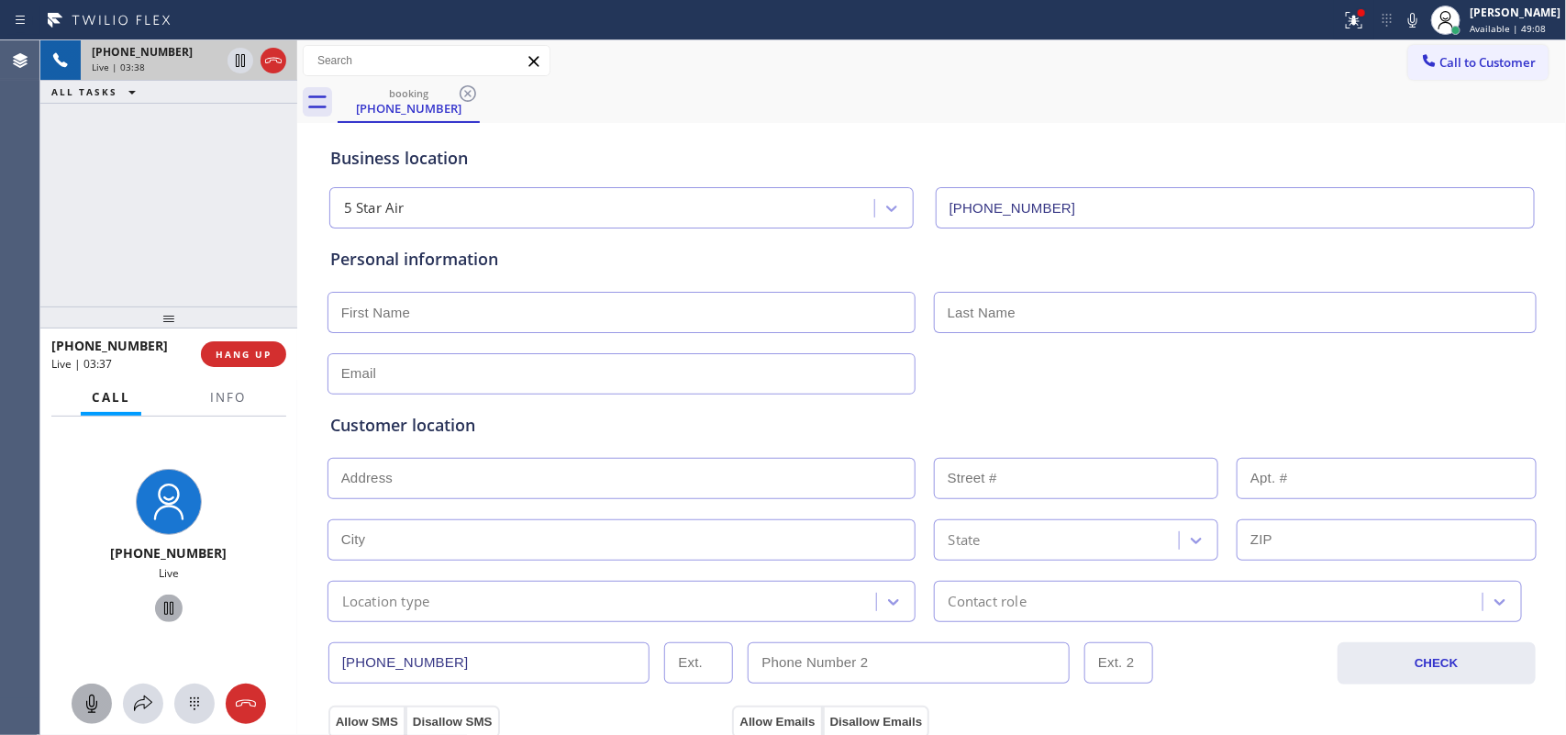
click at [92, 704] on icon at bounding box center [92, 704] width 22 height 22
click at [164, 607] on icon at bounding box center [168, 608] width 9 height 13
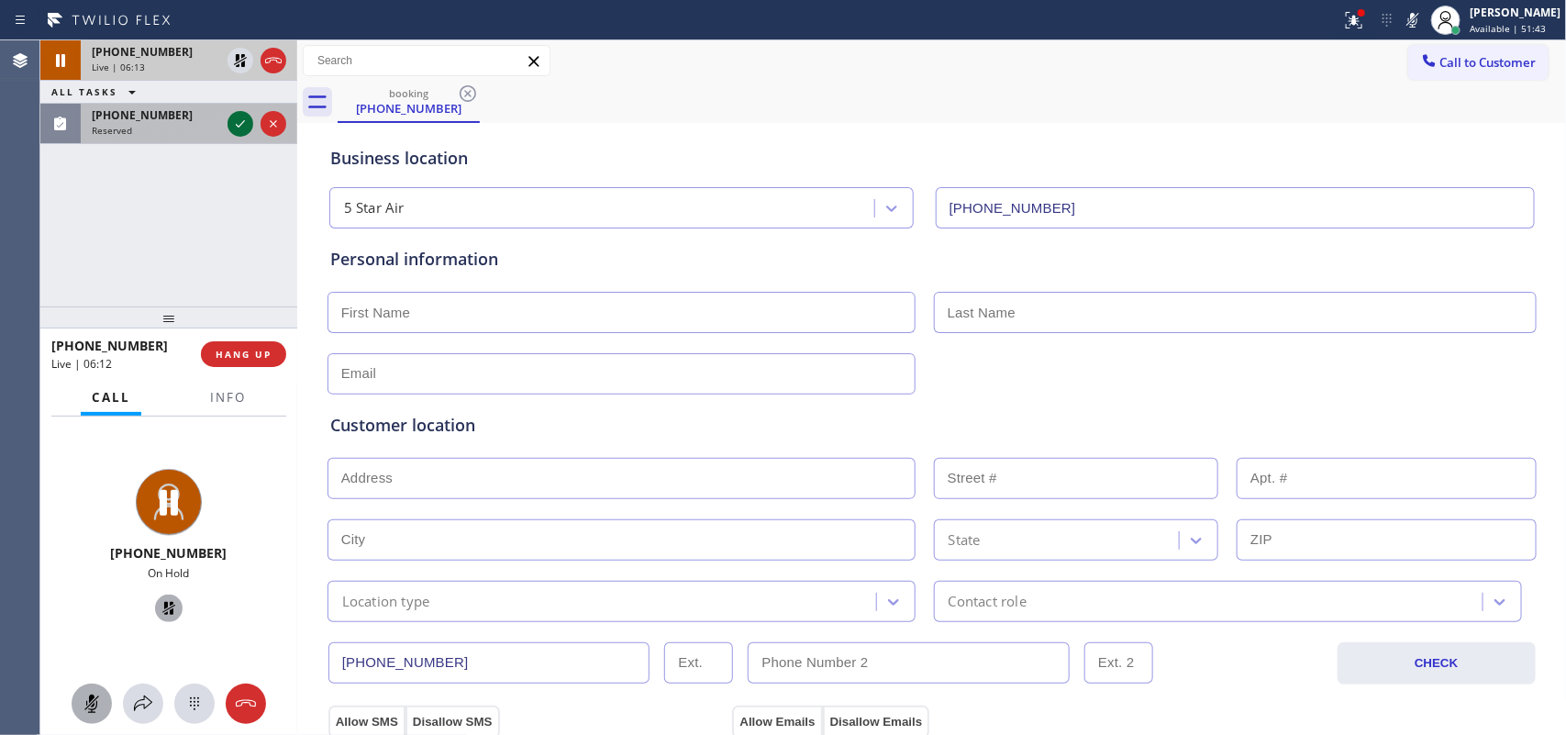
click at [238, 127] on icon at bounding box center [240, 123] width 9 height 7
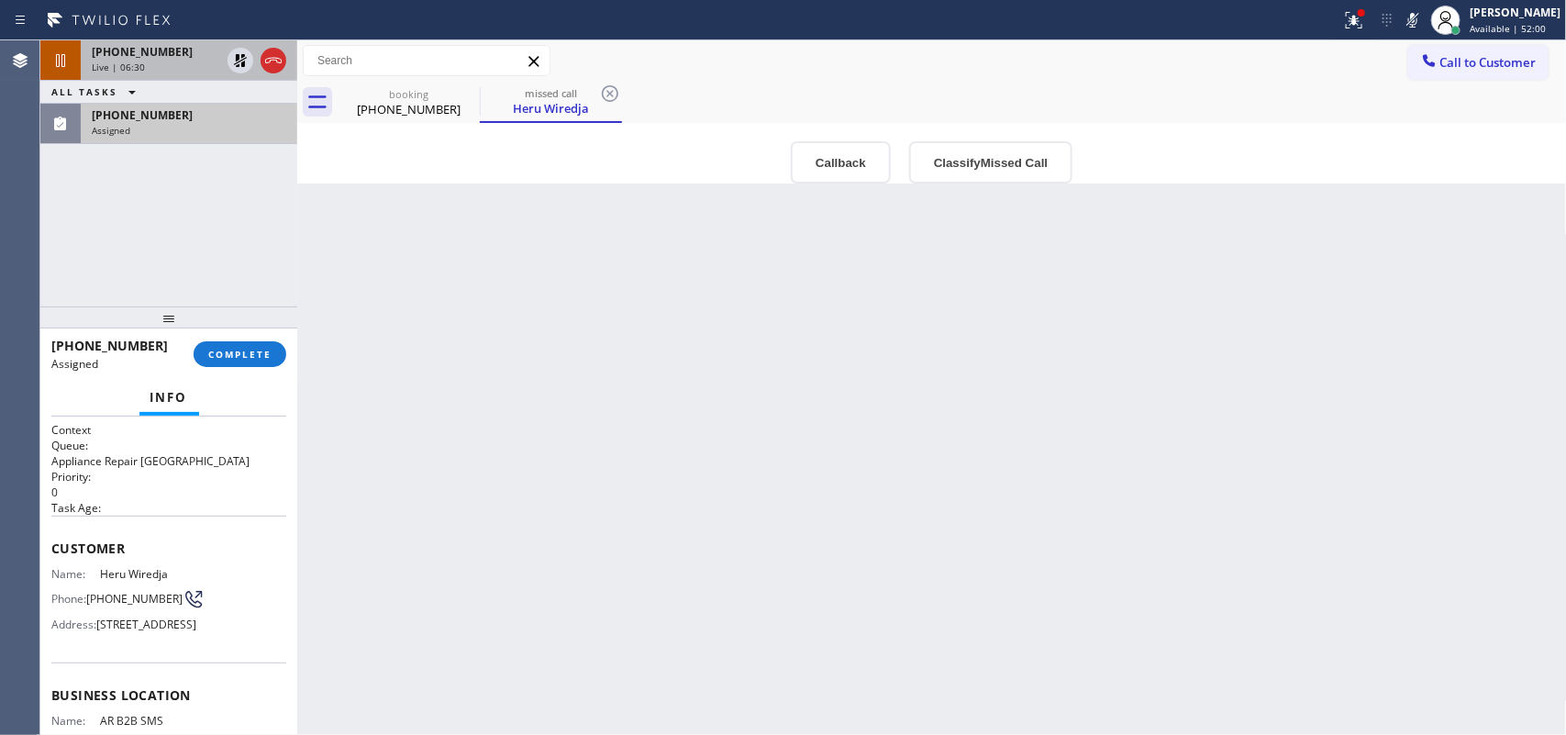
click at [139, 58] on span "[PHONE_NUMBER]" at bounding box center [142, 52] width 101 height 16
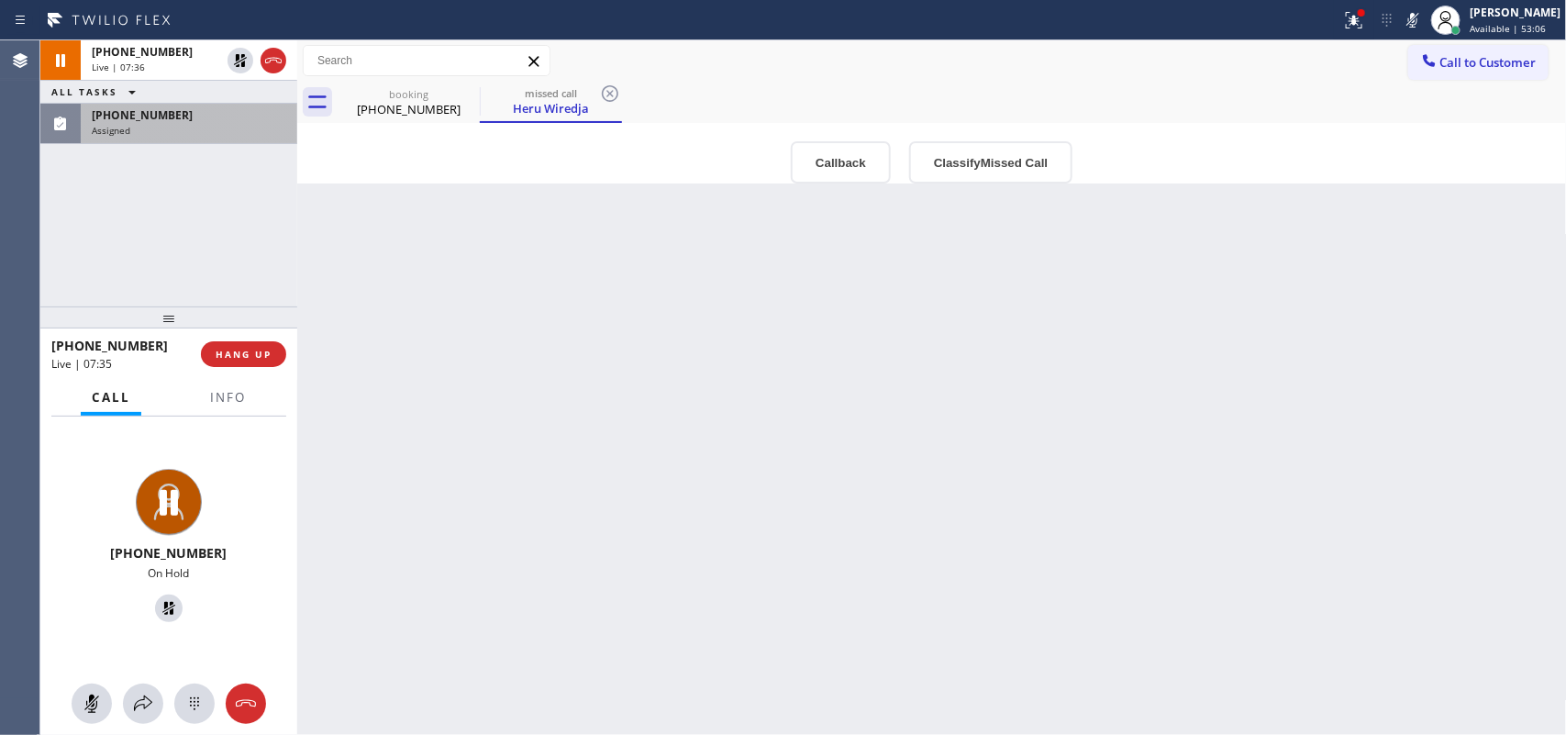
click at [159, 124] on div "Assigned" at bounding box center [189, 130] width 194 height 13
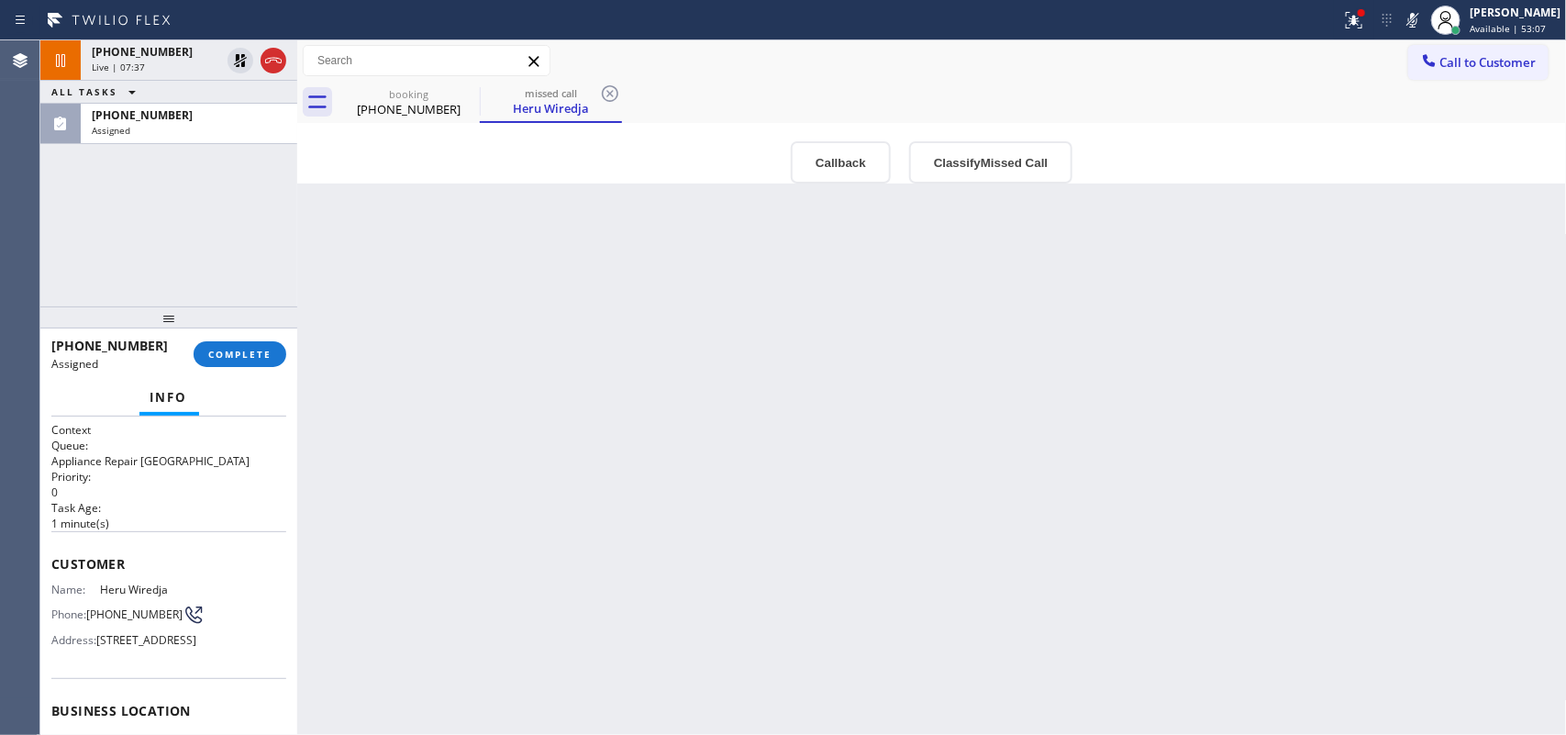
scroll to position [229, 0]
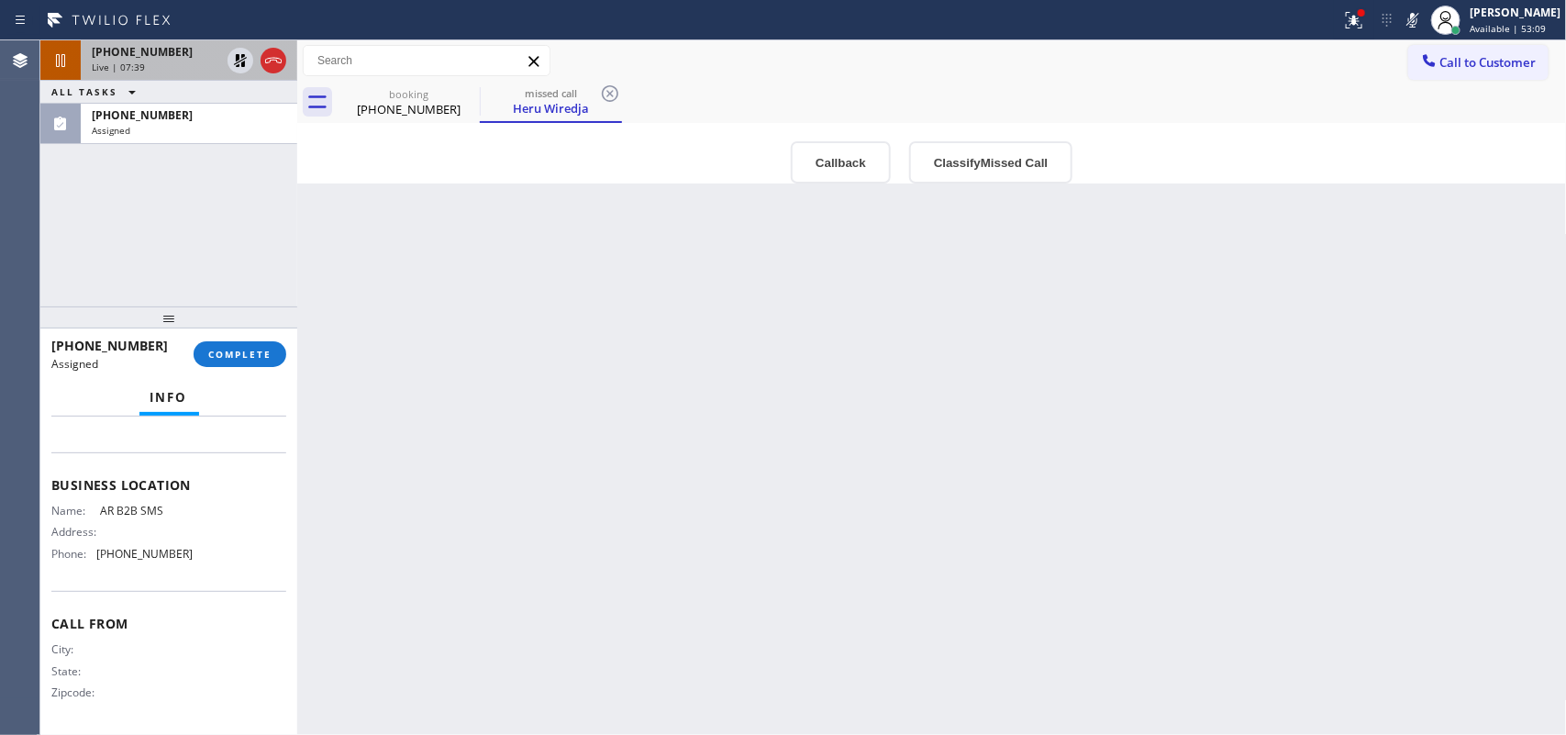
click at [158, 58] on span "[PHONE_NUMBER]" at bounding box center [142, 52] width 101 height 16
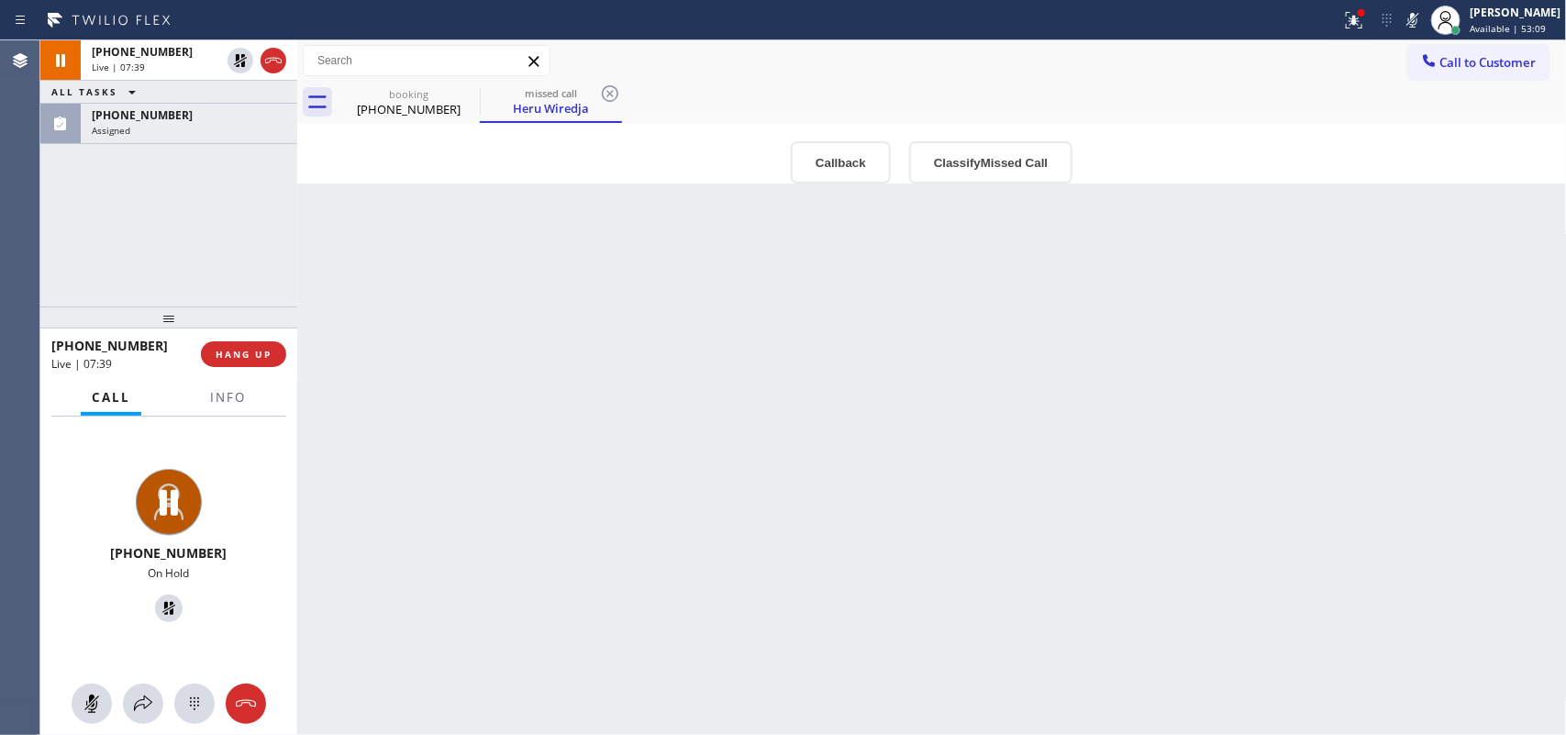
scroll to position [172, 0]
click at [99, 700] on icon at bounding box center [92, 704] width 22 height 22
click at [162, 610] on icon at bounding box center [168, 608] width 13 height 13
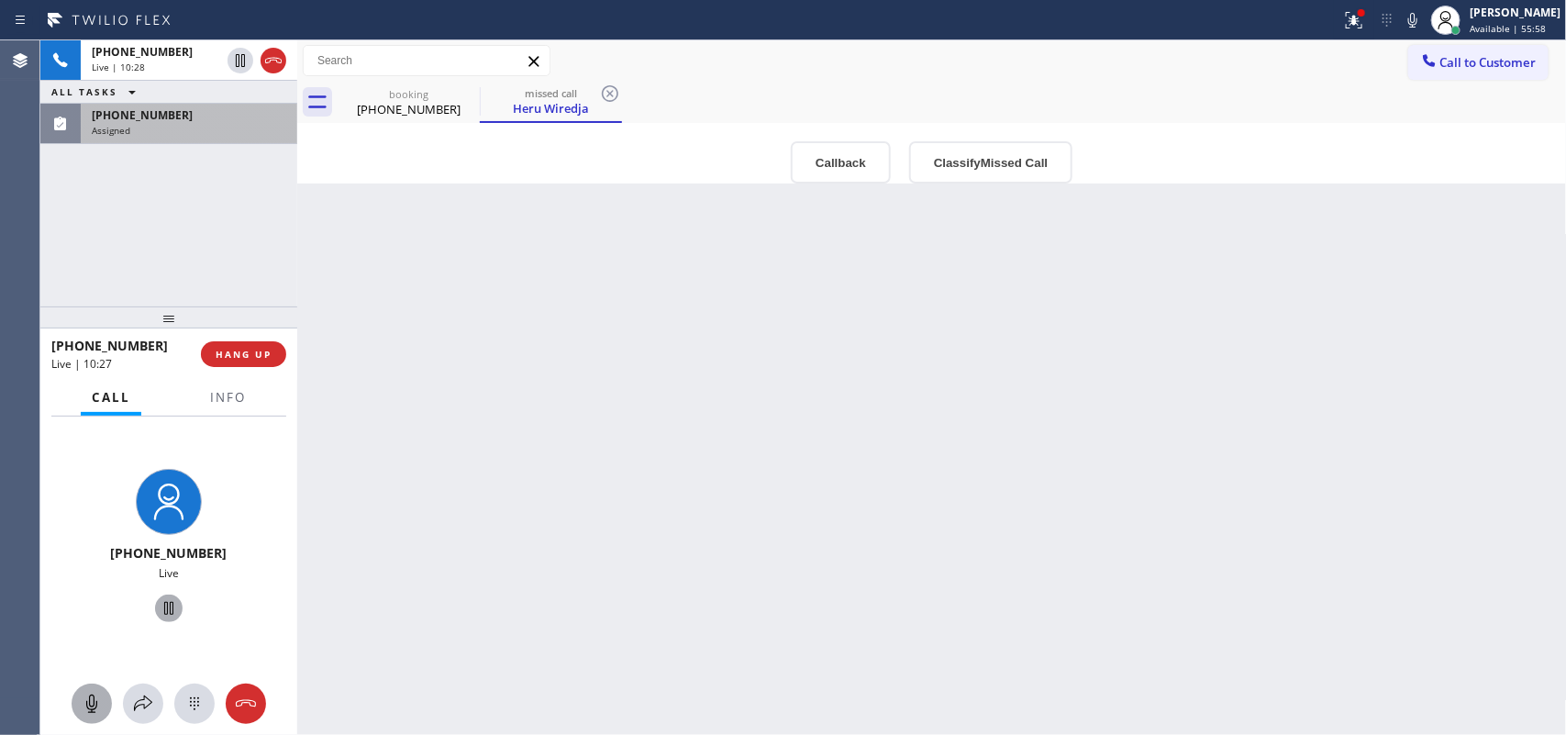
click at [194, 119] on div "[PHONE_NUMBER]" at bounding box center [189, 115] width 194 height 16
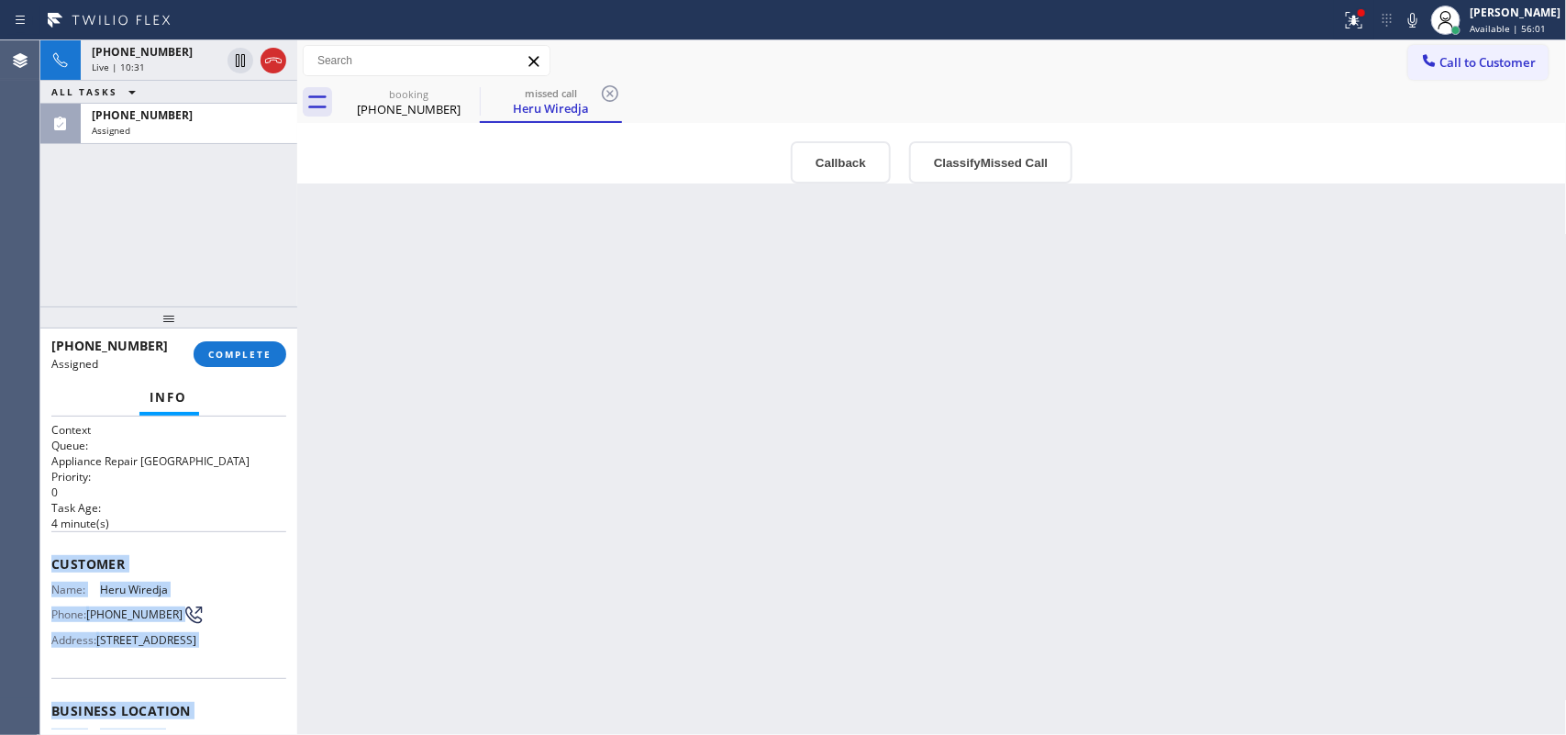
drag, startPoint x: 199, startPoint y: 571, endPoint x: 52, endPoint y: 558, distance: 147.3
click at [52, 558] on div "Context Queue: Appliance Repair High End Priority: 0 Task Age: [DEMOGRAPHIC_DAT…" at bounding box center [168, 689] width 235 height 534
click at [969, 172] on button "Classify Missed Call" at bounding box center [990, 162] width 163 height 42
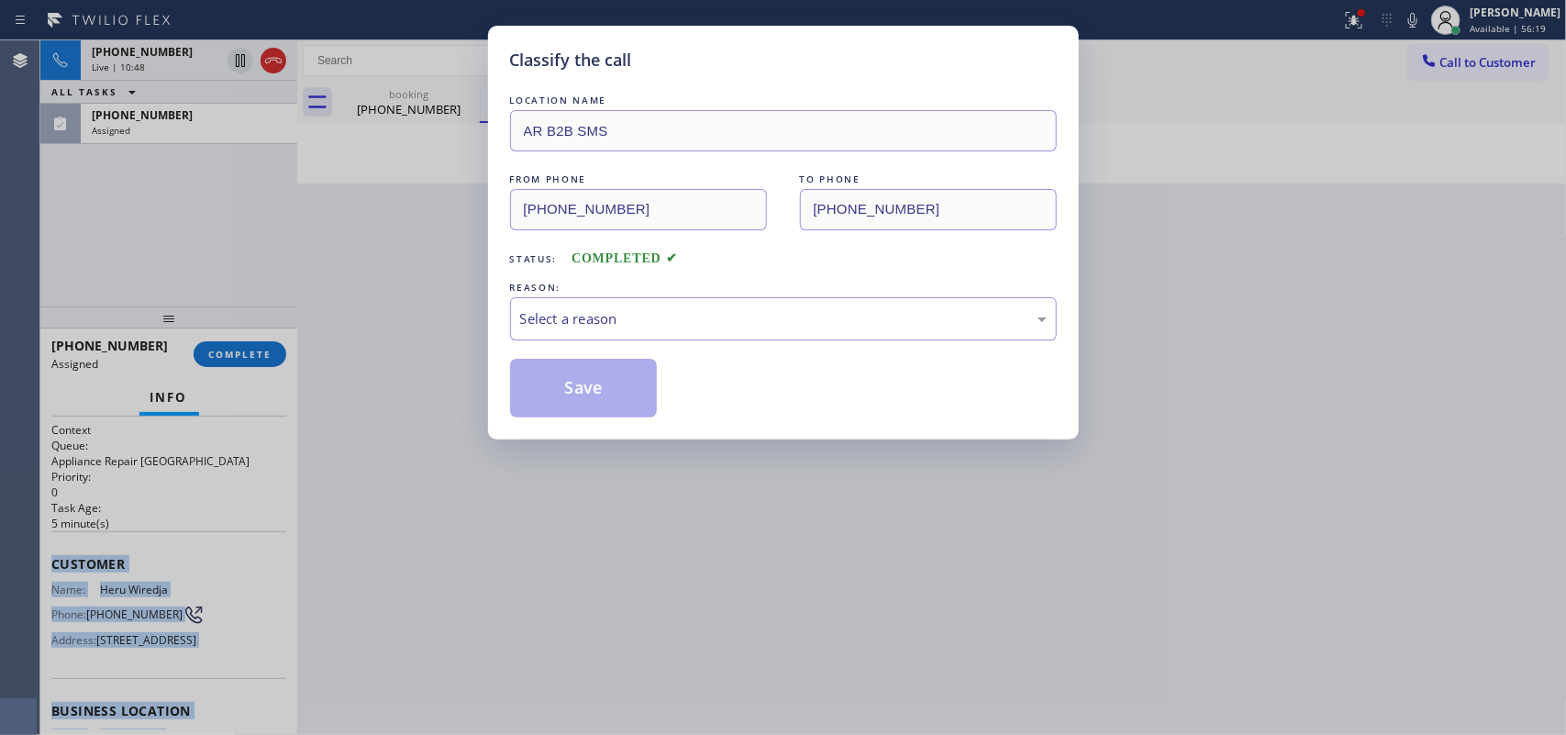
click at [902, 335] on div "Select a reason" at bounding box center [783, 318] width 547 height 43
click at [619, 385] on button "Save" at bounding box center [584, 388] width 148 height 59
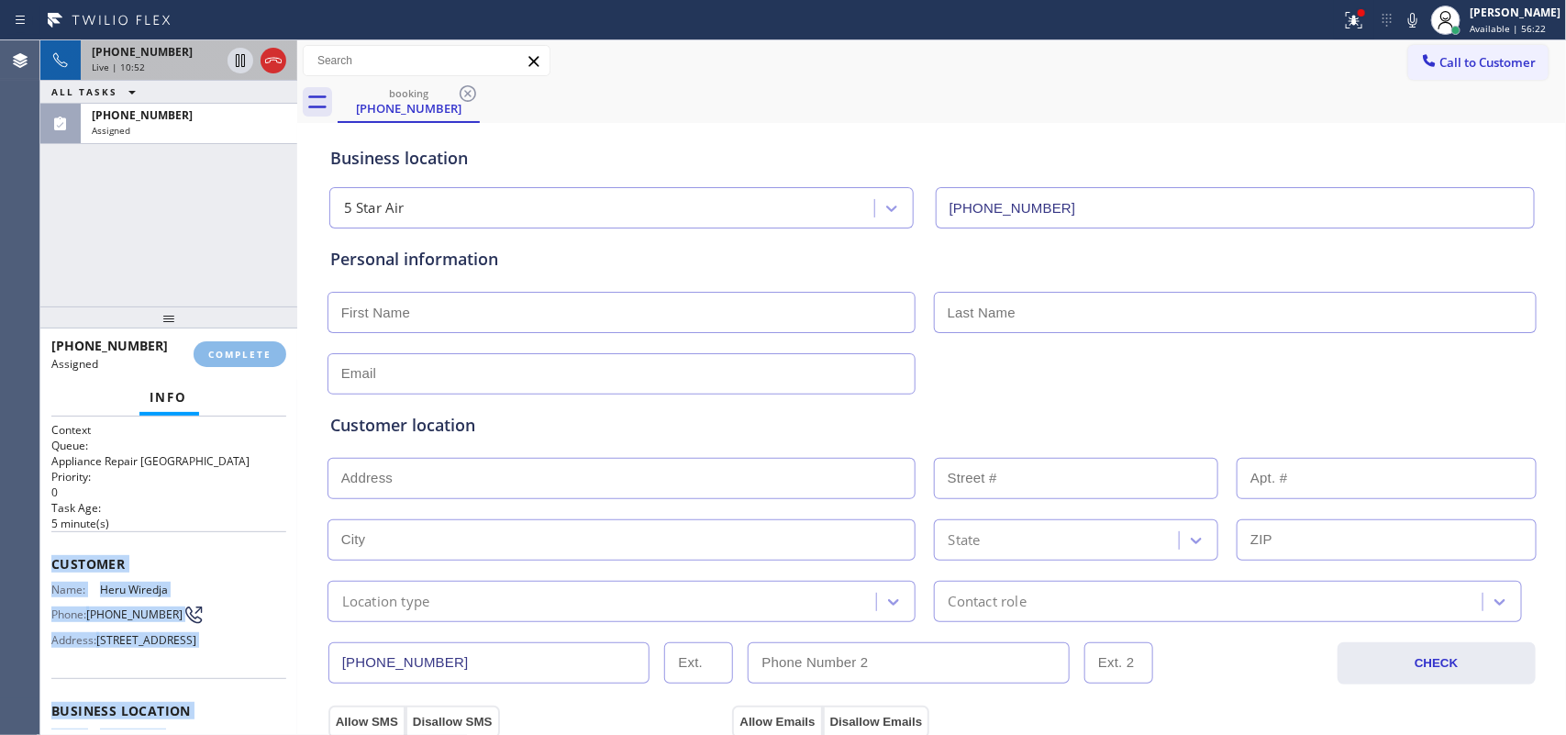
click at [108, 61] on span "Live | 10:52" at bounding box center [118, 67] width 53 height 13
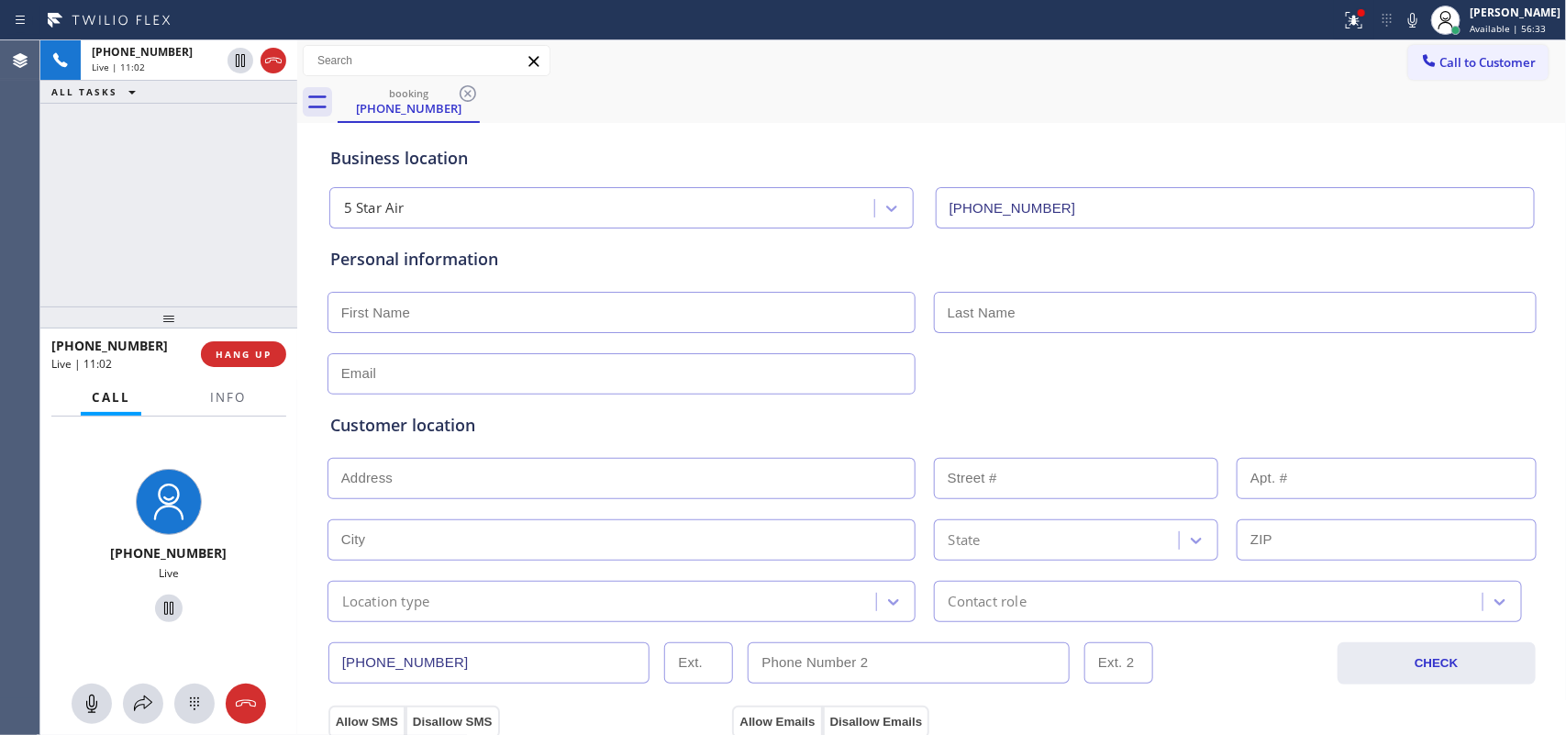
click at [612, 318] on input "text" at bounding box center [621, 312] width 588 height 41
type input "Akmal"
click at [373, 477] on input "text" at bounding box center [621, 478] width 588 height 41
paste input "[STREET_ADDRESS],"
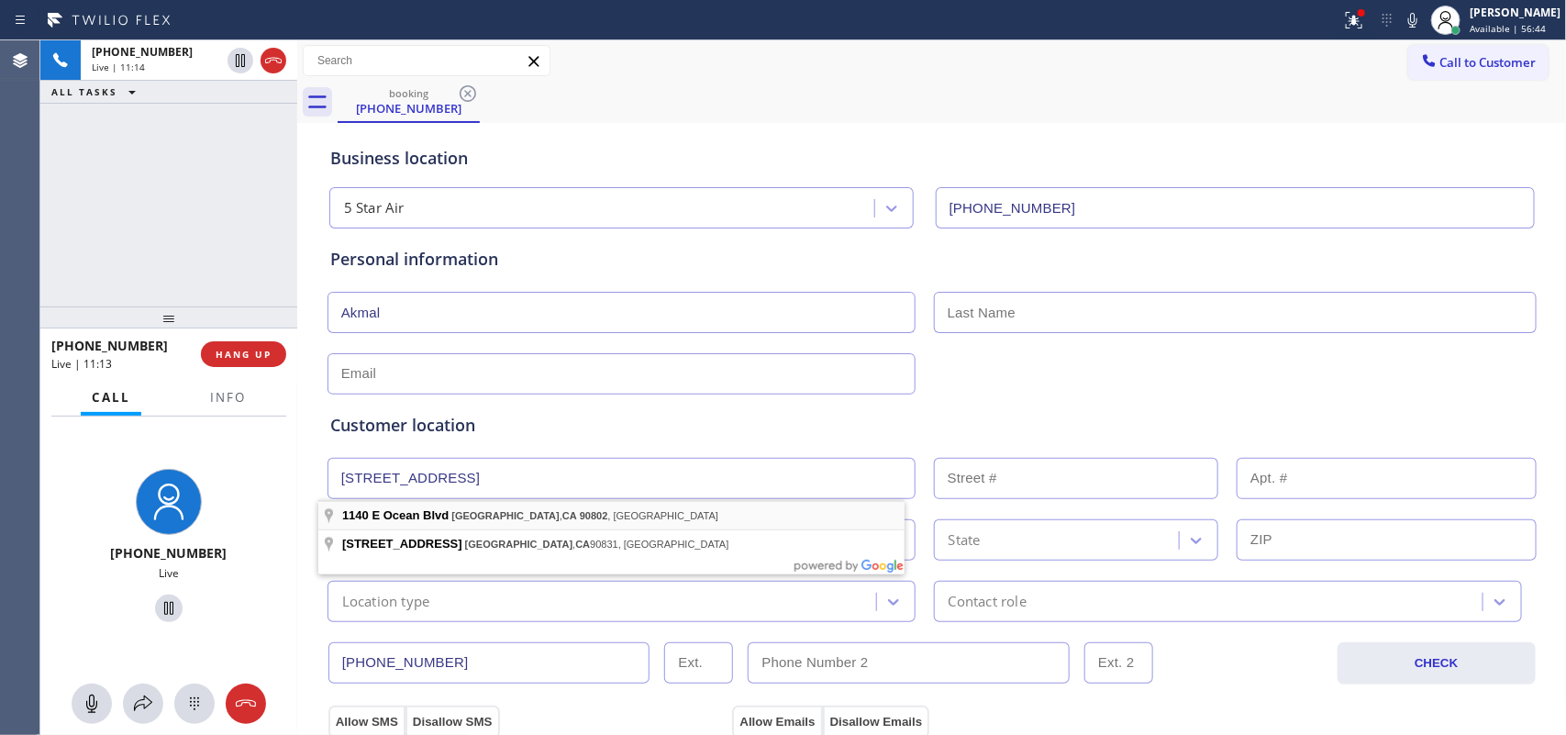
type input "[STREET_ADDRESS]"
type input "1140"
type input "[GEOGRAPHIC_DATA]"
type input "90802"
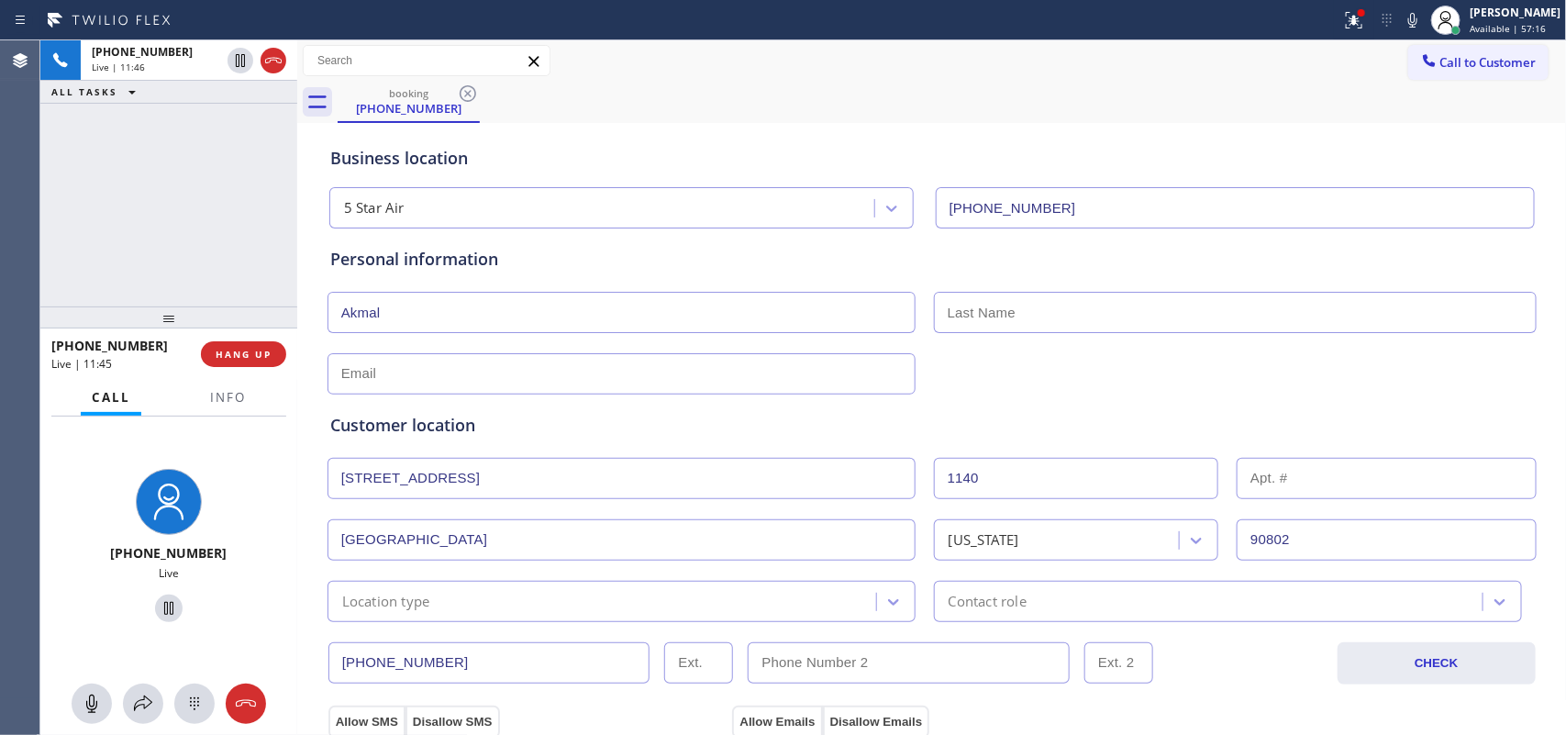
click at [473, 376] on input "text" at bounding box center [621, 373] width 588 height 41
paste input "[EMAIL_ADDRESS][DOMAIN_NAME]"
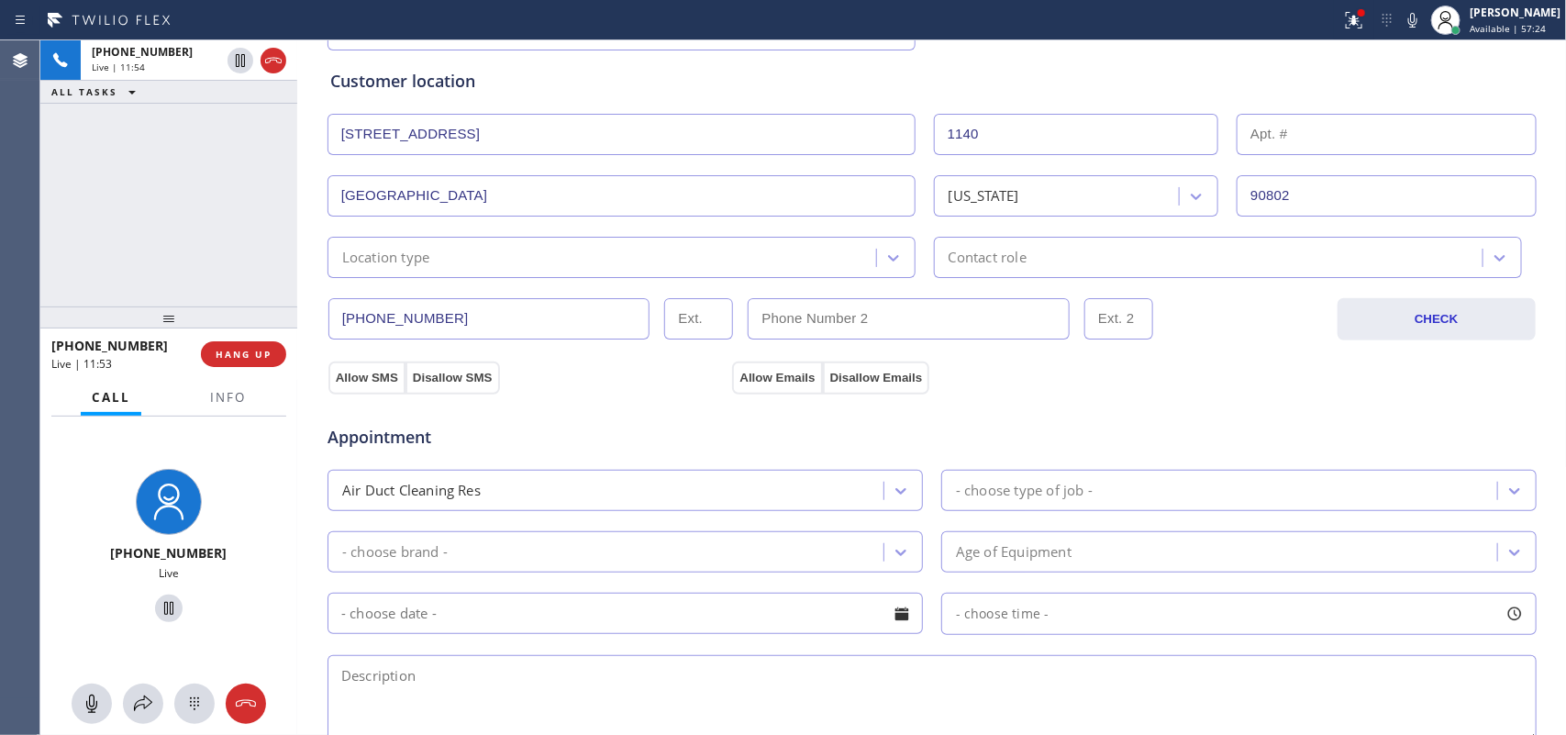
scroll to position [115, 0]
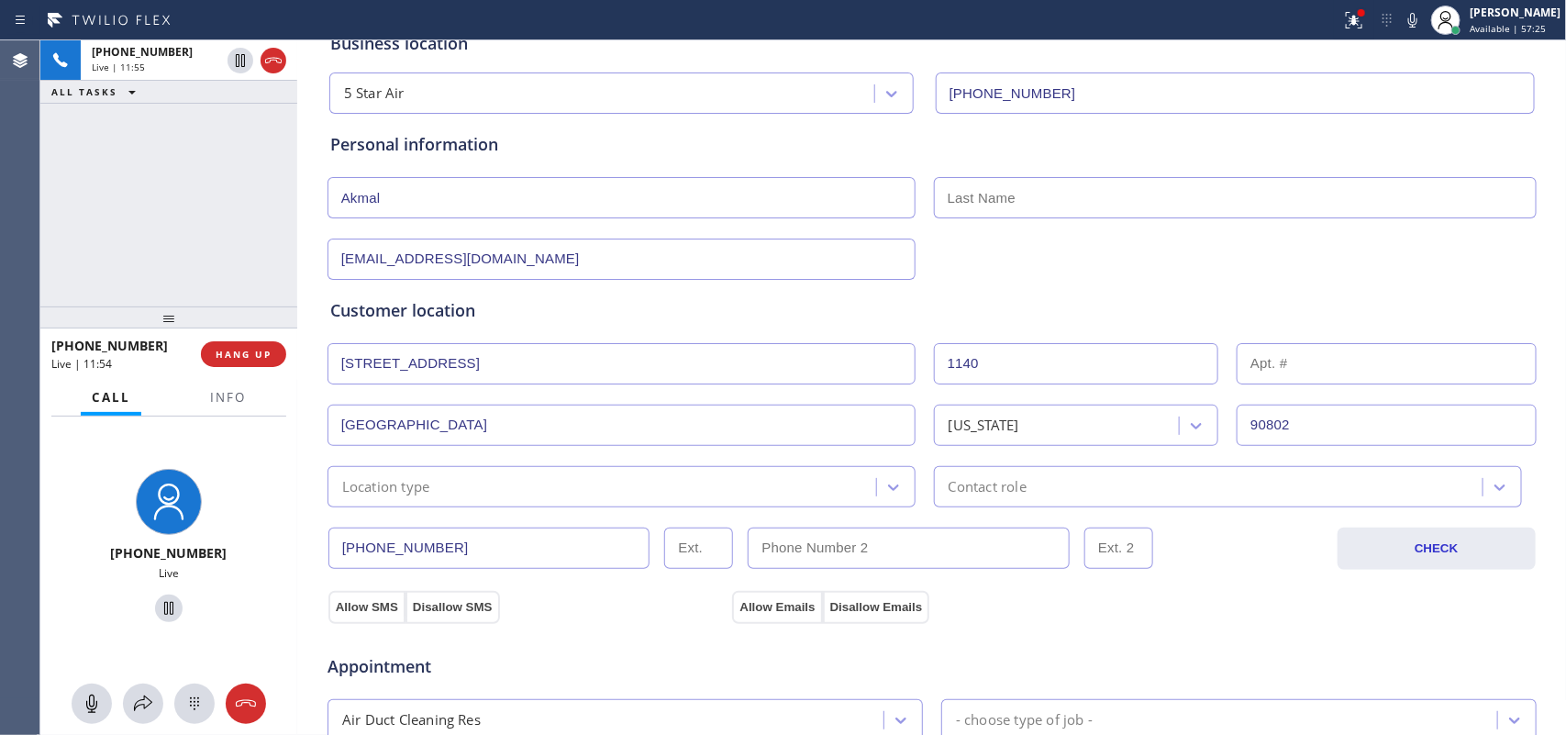
type input "[EMAIL_ADDRESS][DOMAIN_NAME]"
click at [795, 474] on div "Location type" at bounding box center [604, 487] width 543 height 32
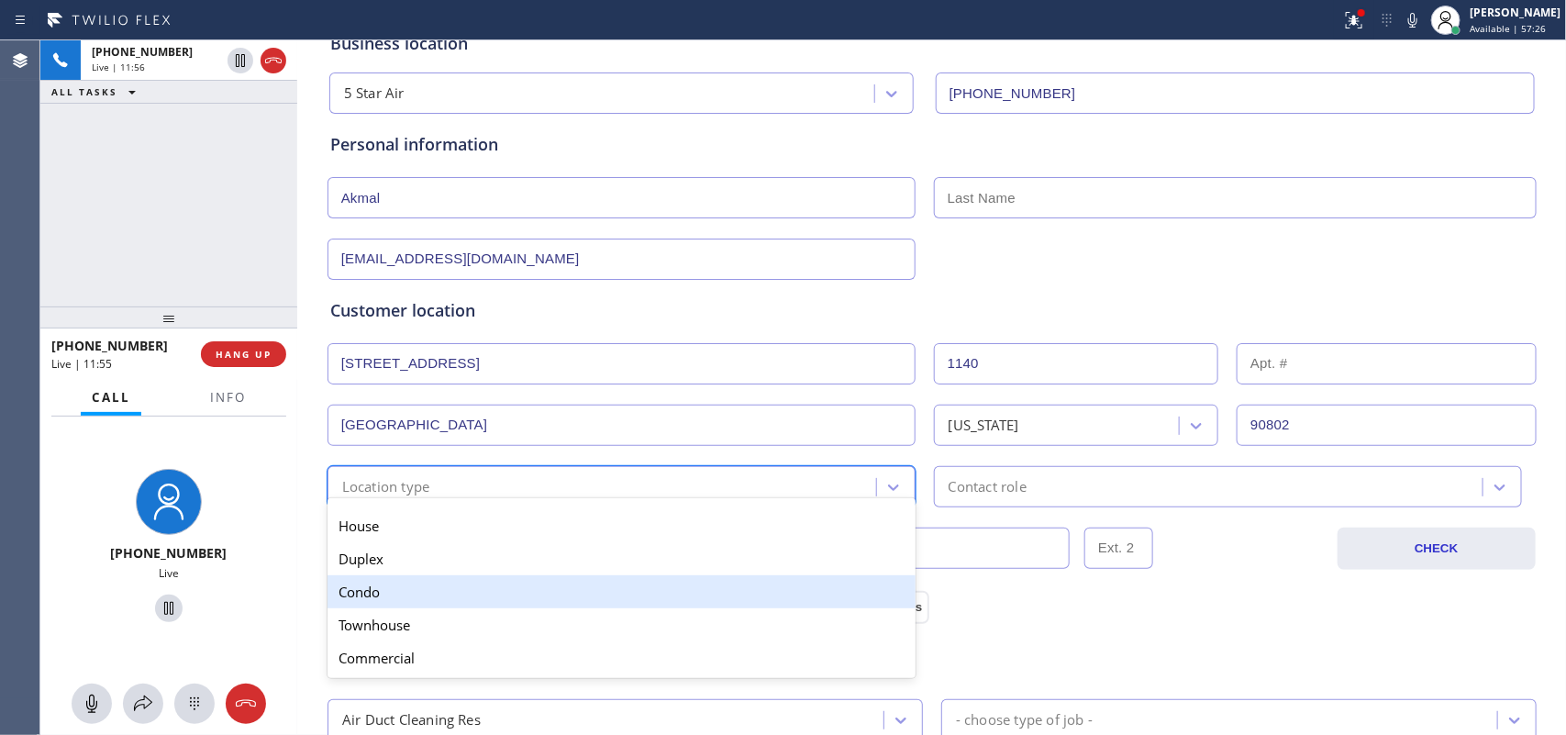
drag, startPoint x: 740, startPoint y: 599, endPoint x: 754, endPoint y: 593, distance: 15.2
click at [740, 601] on div "Condo" at bounding box center [621, 591] width 588 height 33
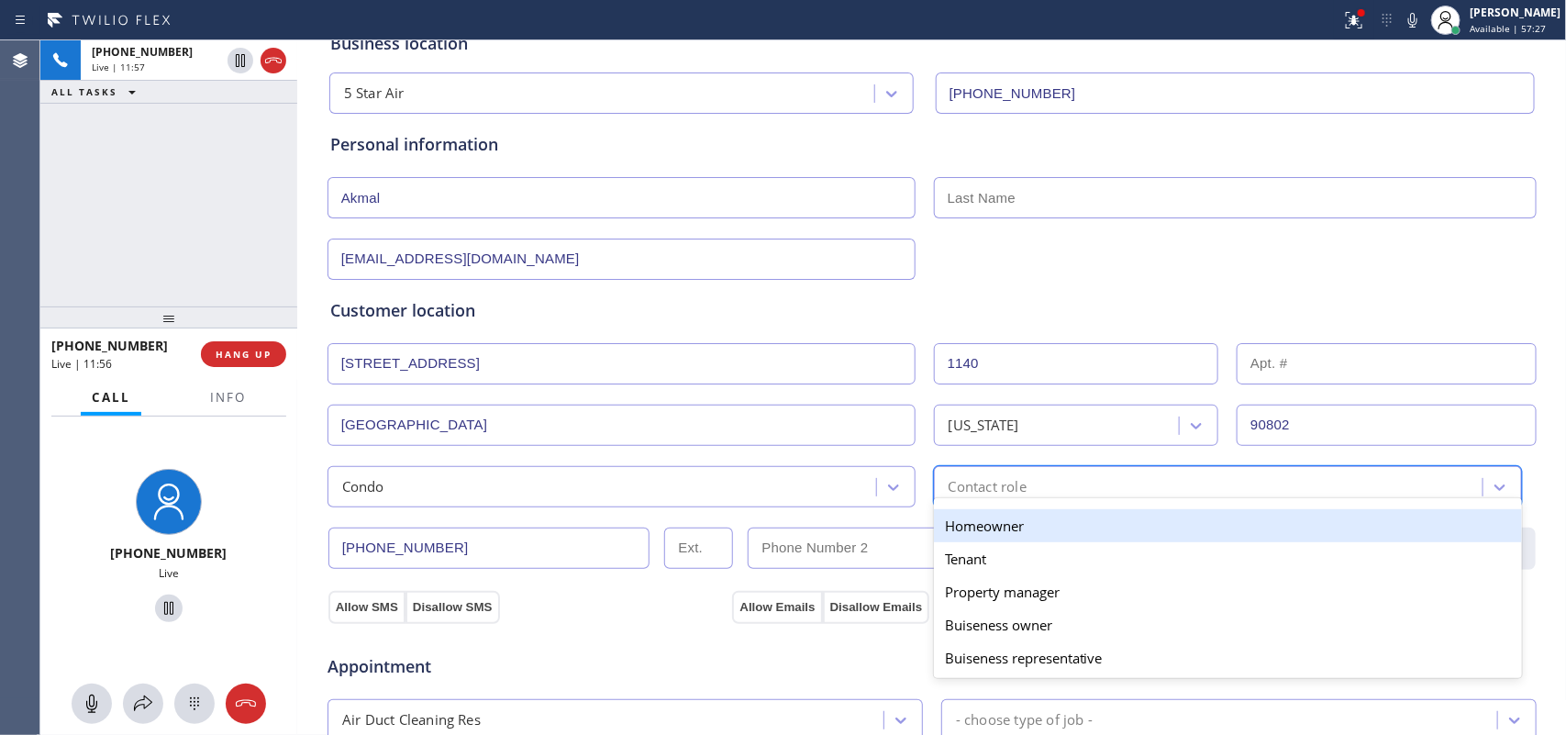
click at [986, 492] on div "Contact role" at bounding box center [987, 486] width 78 height 21
click at [1003, 526] on div "Homeowner" at bounding box center [1228, 525] width 588 height 33
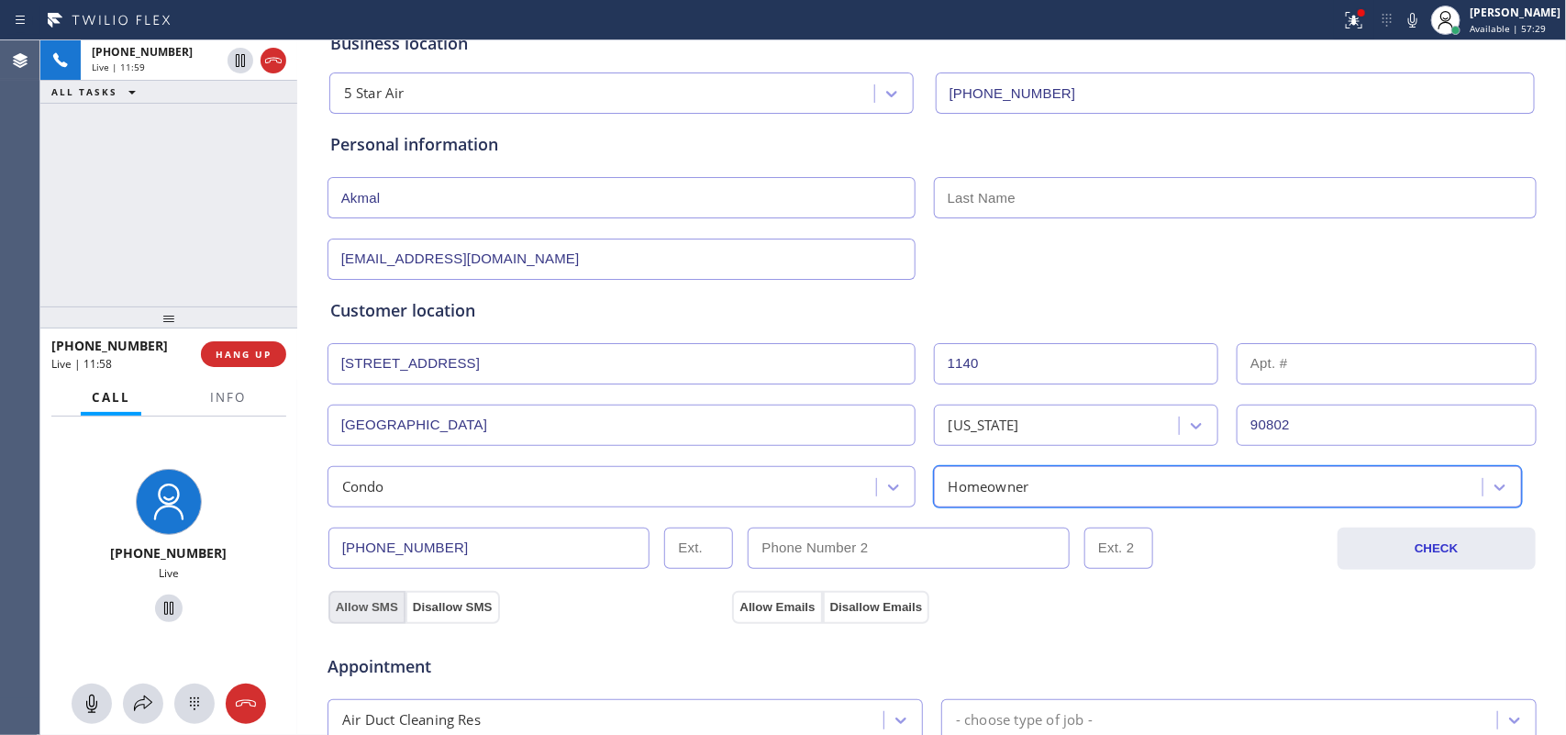
click at [376, 604] on button "Allow SMS" at bounding box center [366, 607] width 77 height 33
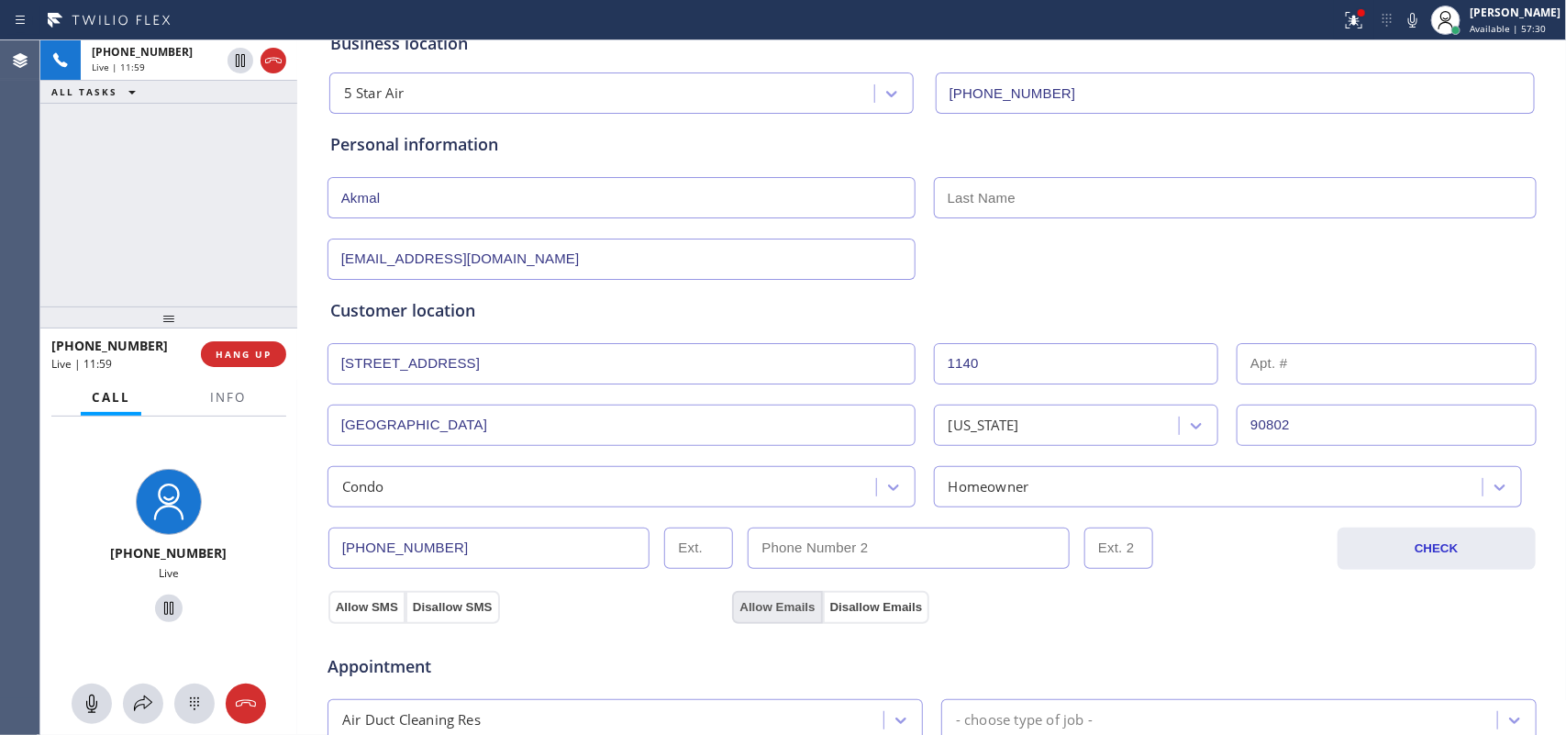
click at [764, 613] on button "Allow Emails" at bounding box center [777, 607] width 90 height 33
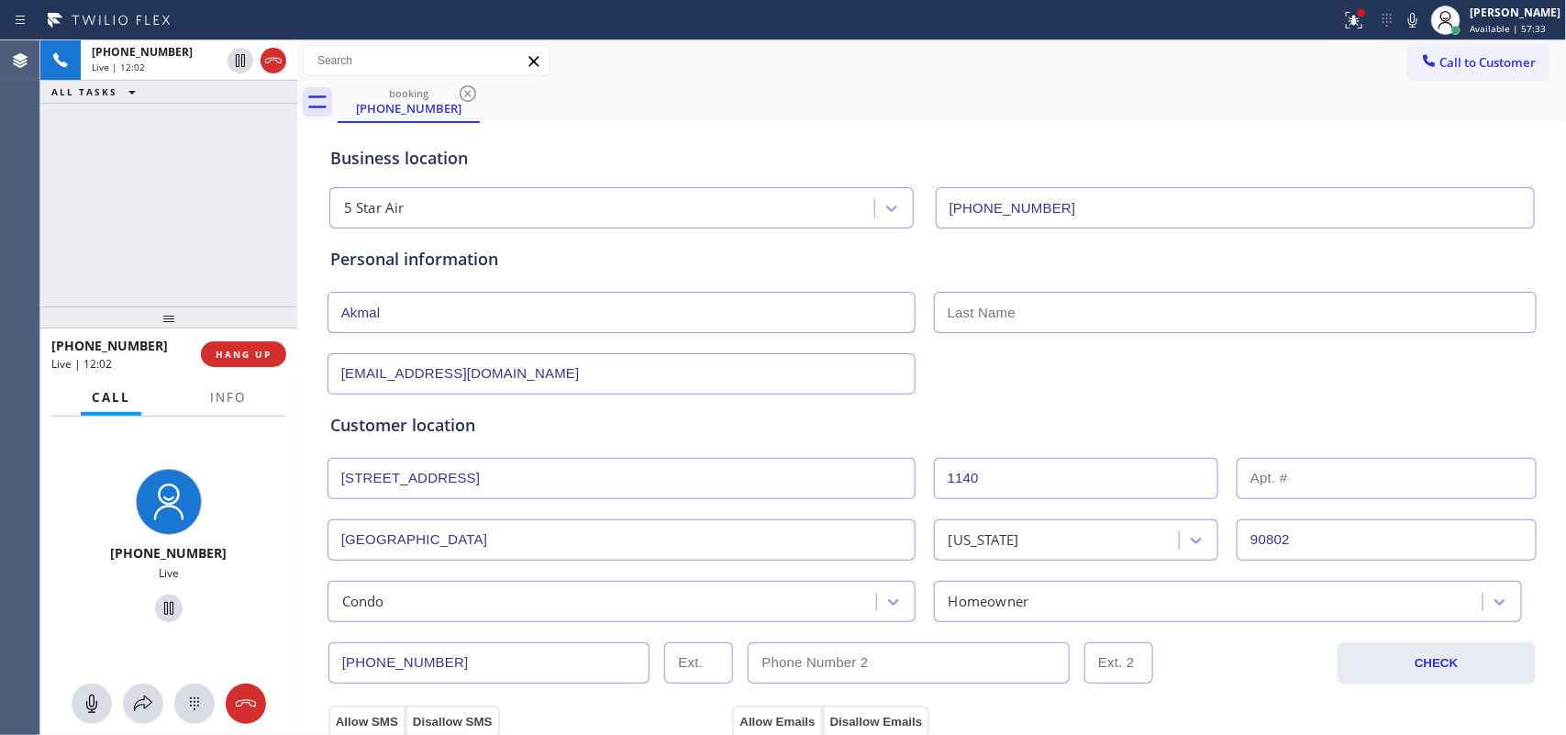
scroll to position [573, 0]
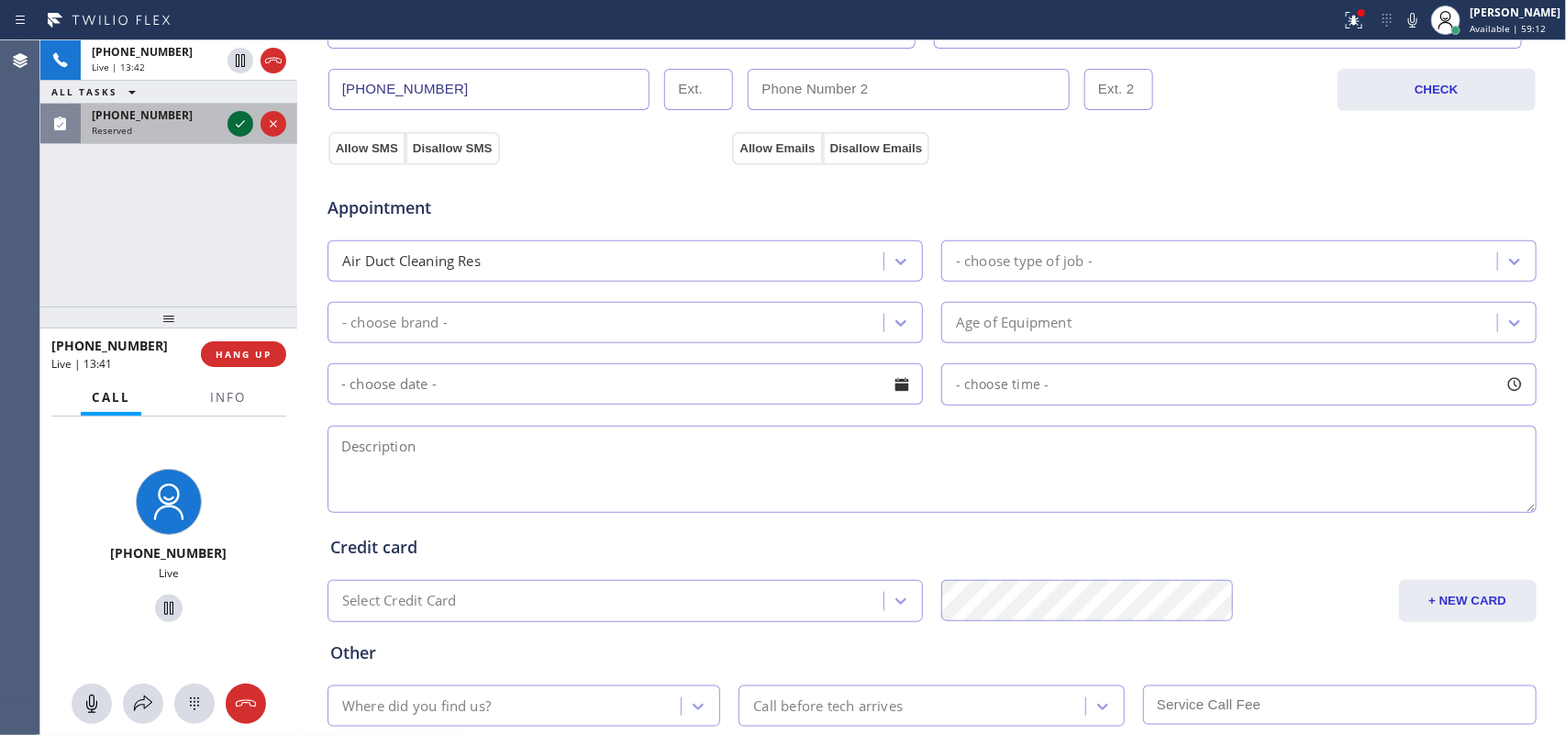
click at [236, 125] on icon at bounding box center [240, 123] width 9 height 7
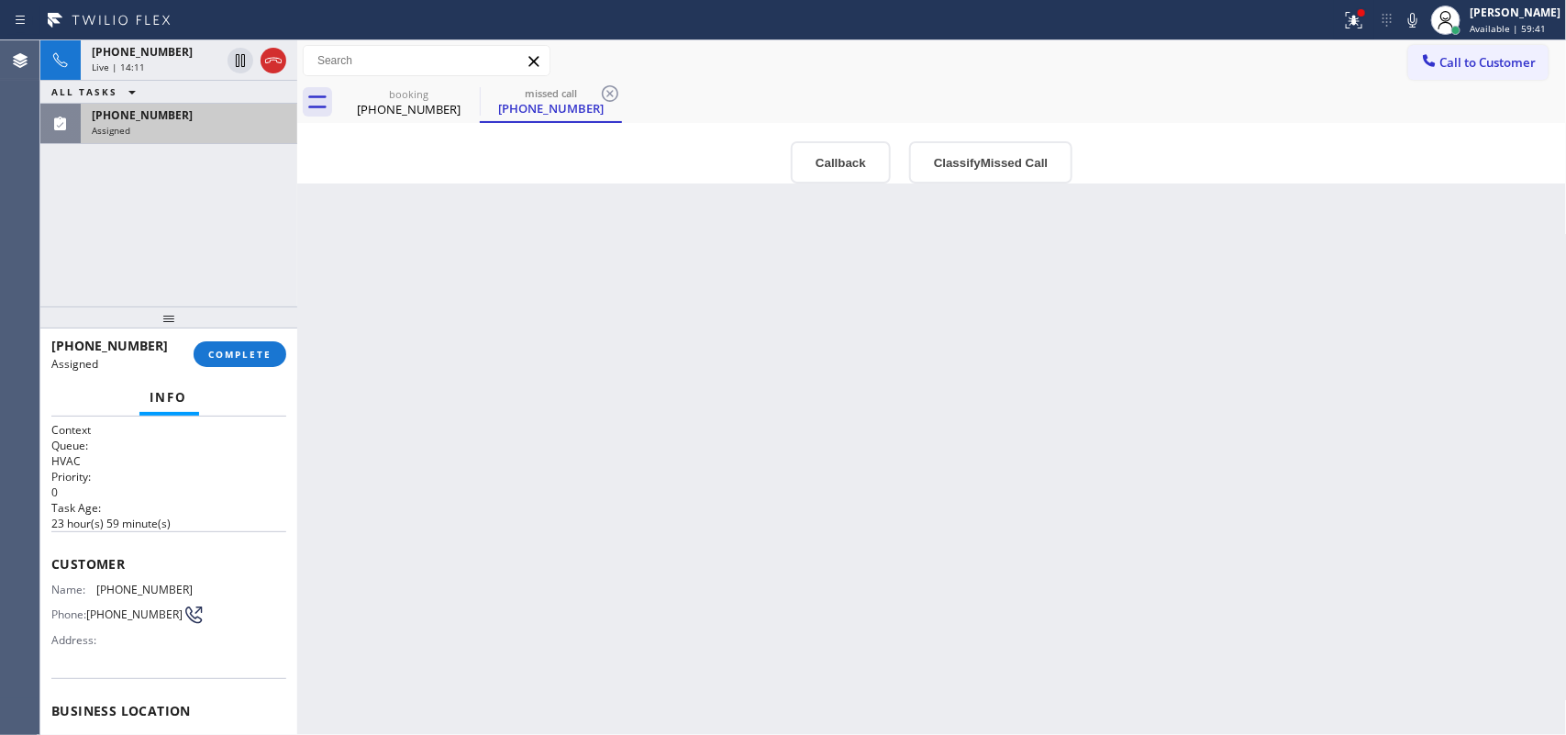
click at [148, 107] on span "[PHONE_NUMBER]" at bounding box center [142, 115] width 101 height 16
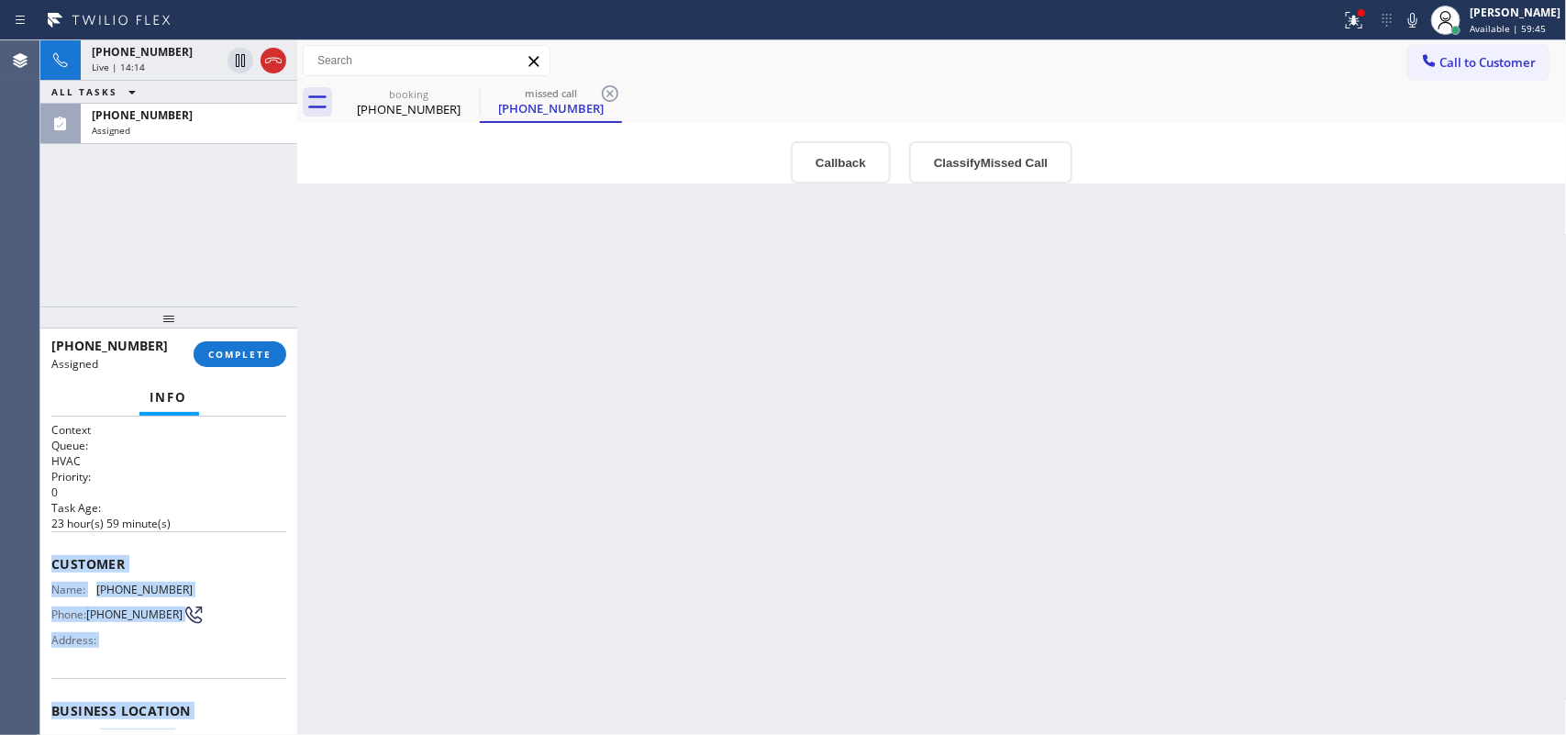
drag, startPoint x: 195, startPoint y: 567, endPoint x: 50, endPoint y: 553, distance: 145.6
click at [51, 553] on div "Context Queue: HVAC Priority: 0 Task Age: [DEMOGRAPHIC_DATA] hour(s) 59 minute(…" at bounding box center [168, 703] width 235 height 562
click at [936, 167] on button "Classify Missed Call" at bounding box center [990, 162] width 163 height 42
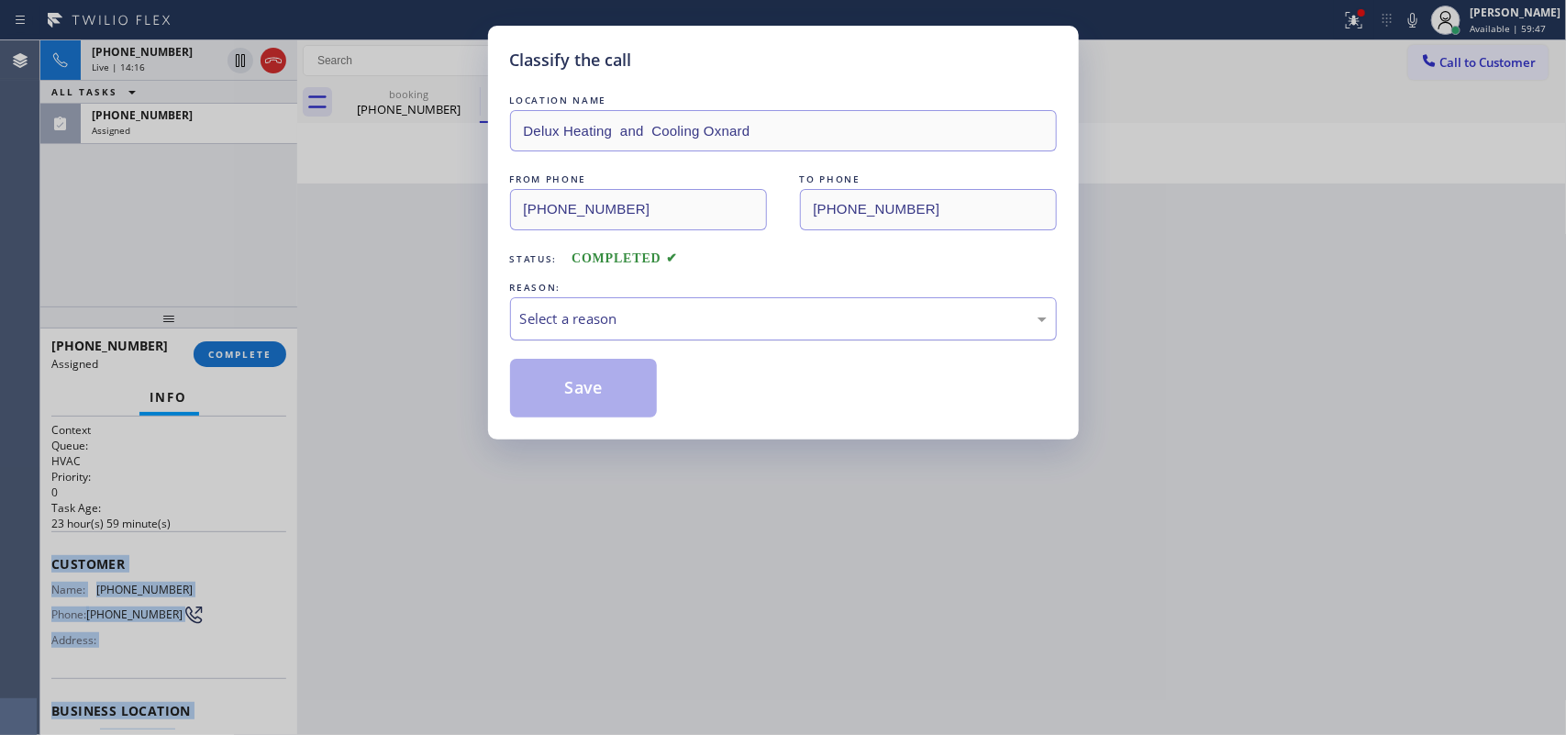
click at [885, 310] on div "Select a reason" at bounding box center [783, 318] width 527 height 21
click at [631, 383] on button "Save" at bounding box center [584, 388] width 148 height 59
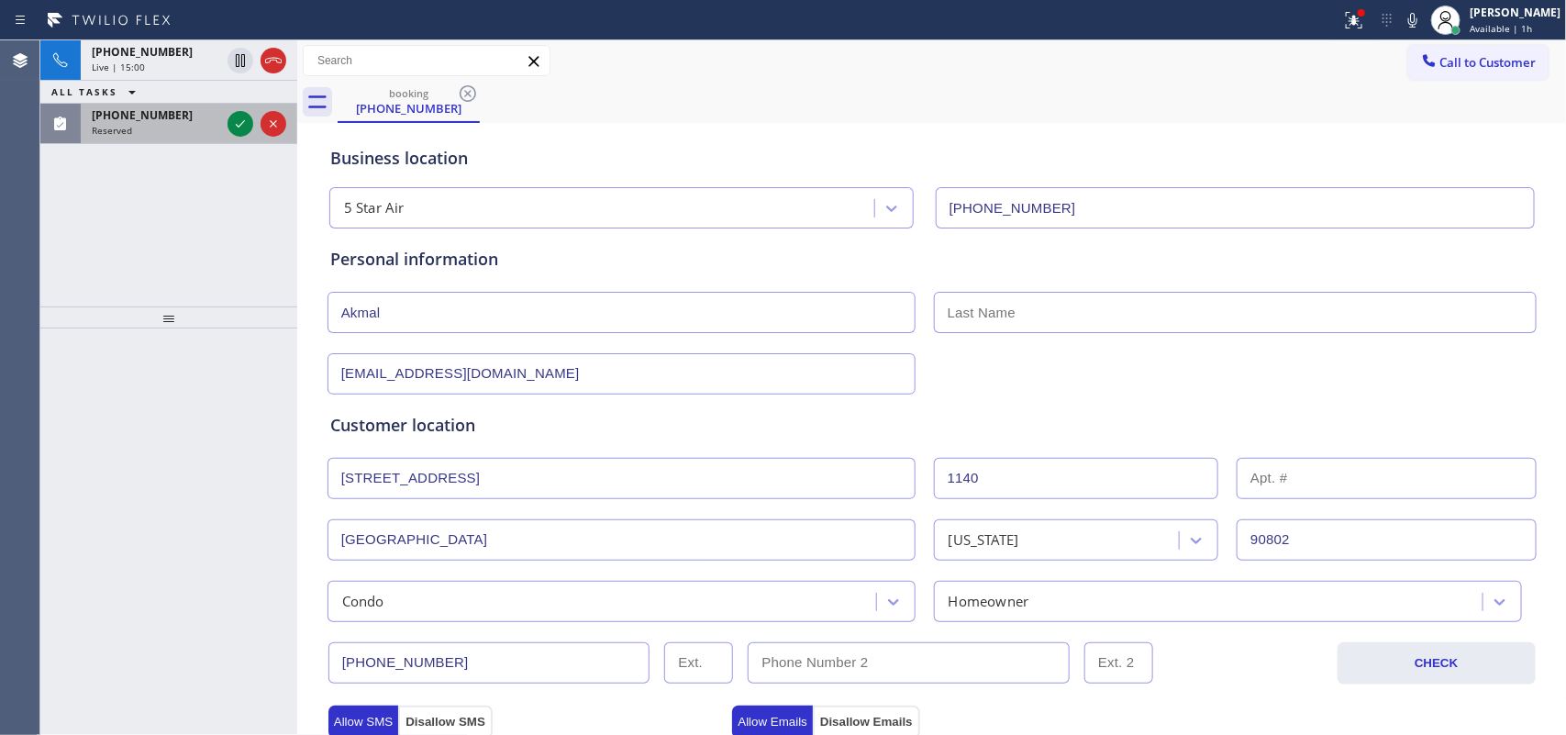
click at [174, 124] on div "Reserved" at bounding box center [156, 130] width 128 height 13
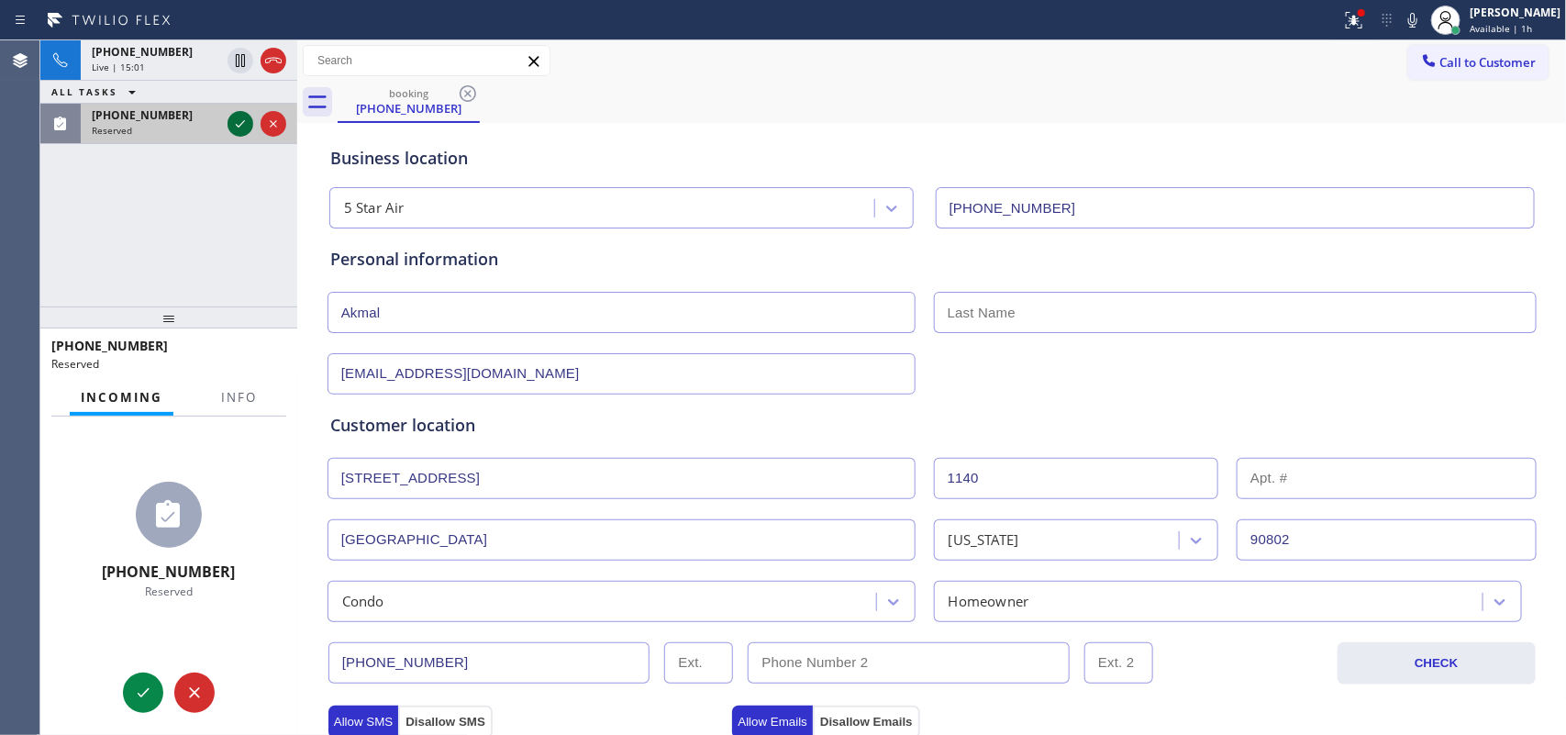
click at [234, 117] on icon at bounding box center [240, 124] width 22 height 22
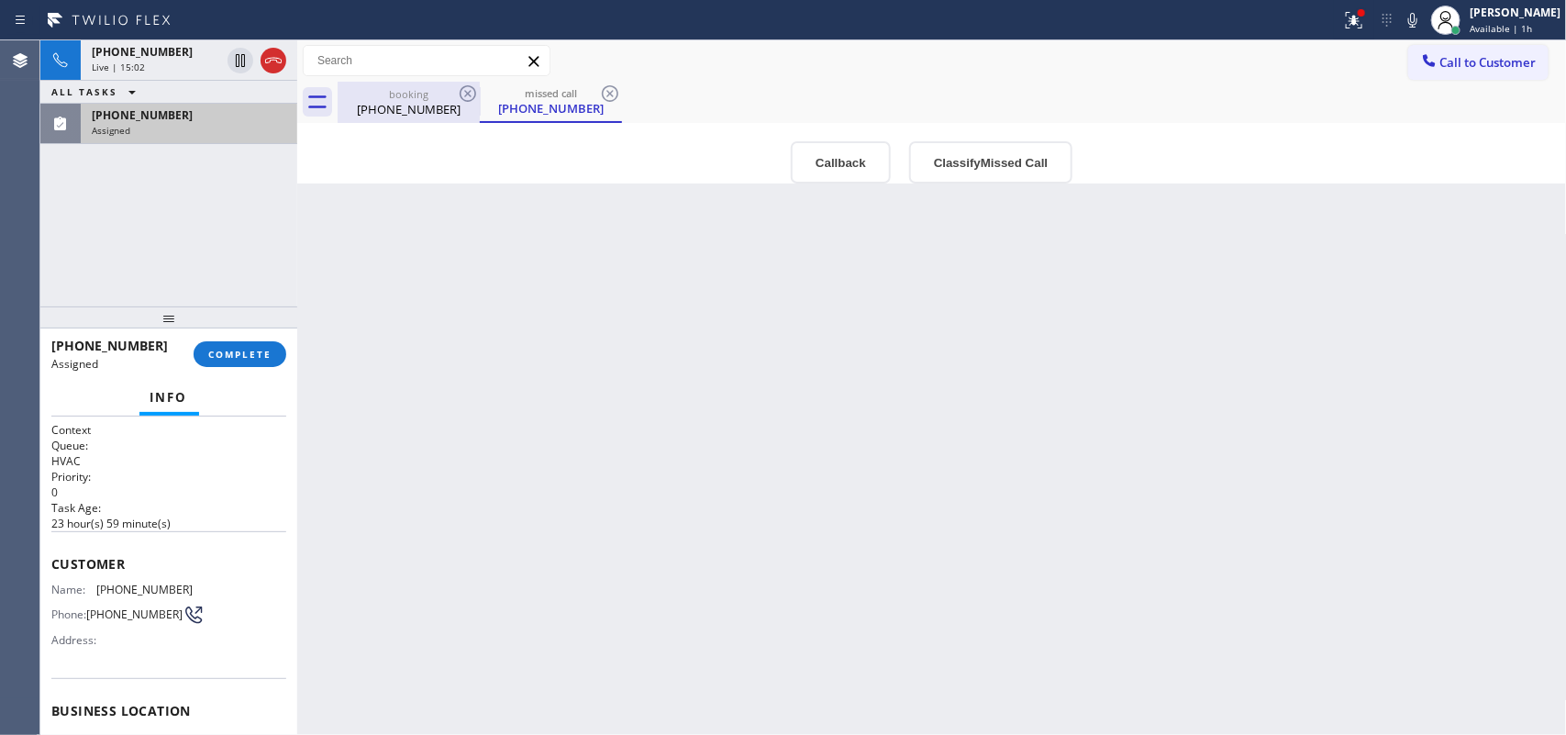
click at [381, 102] on div "[PHONE_NUMBER]" at bounding box center [408, 109] width 139 height 17
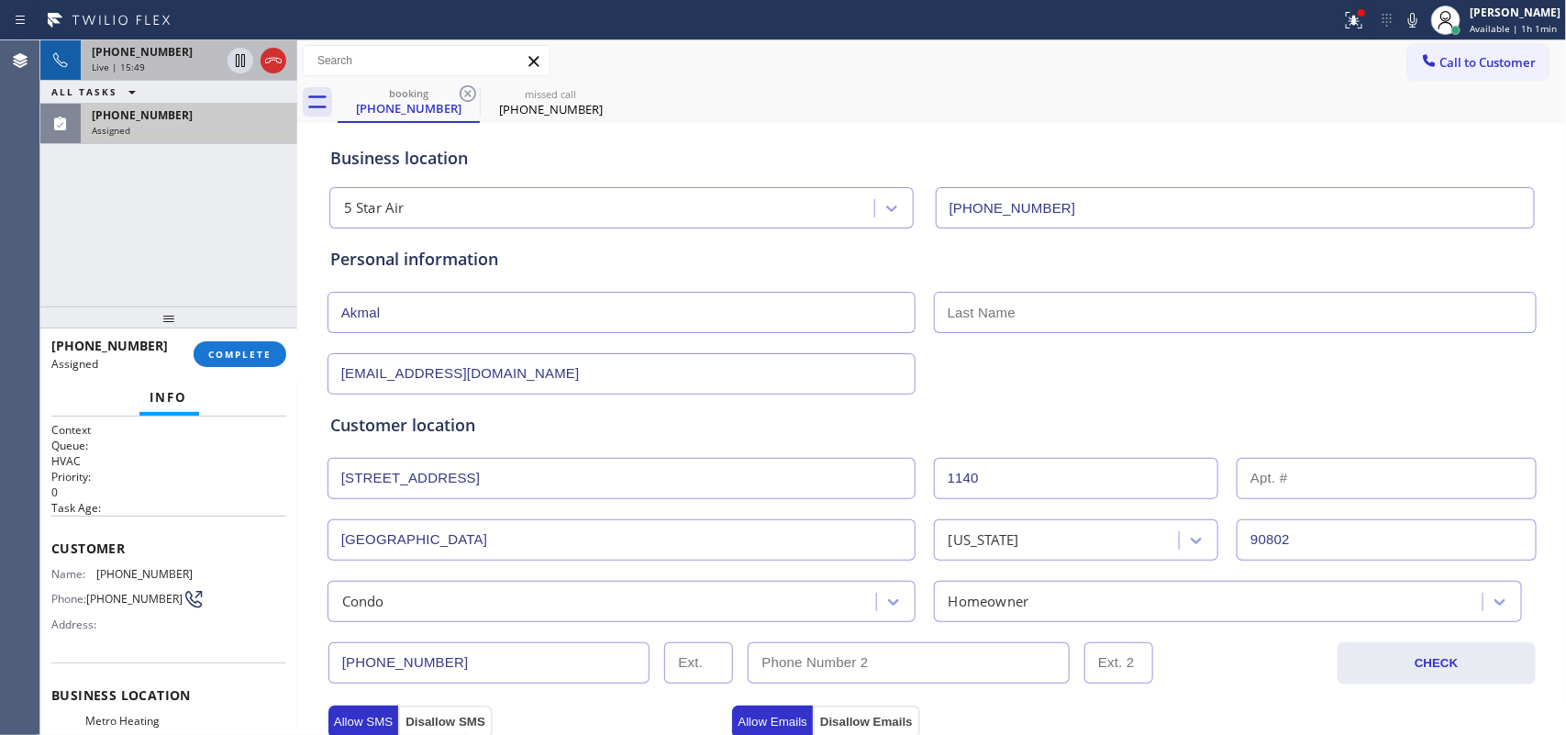
click at [151, 57] on span "[PHONE_NUMBER]" at bounding box center [142, 52] width 101 height 16
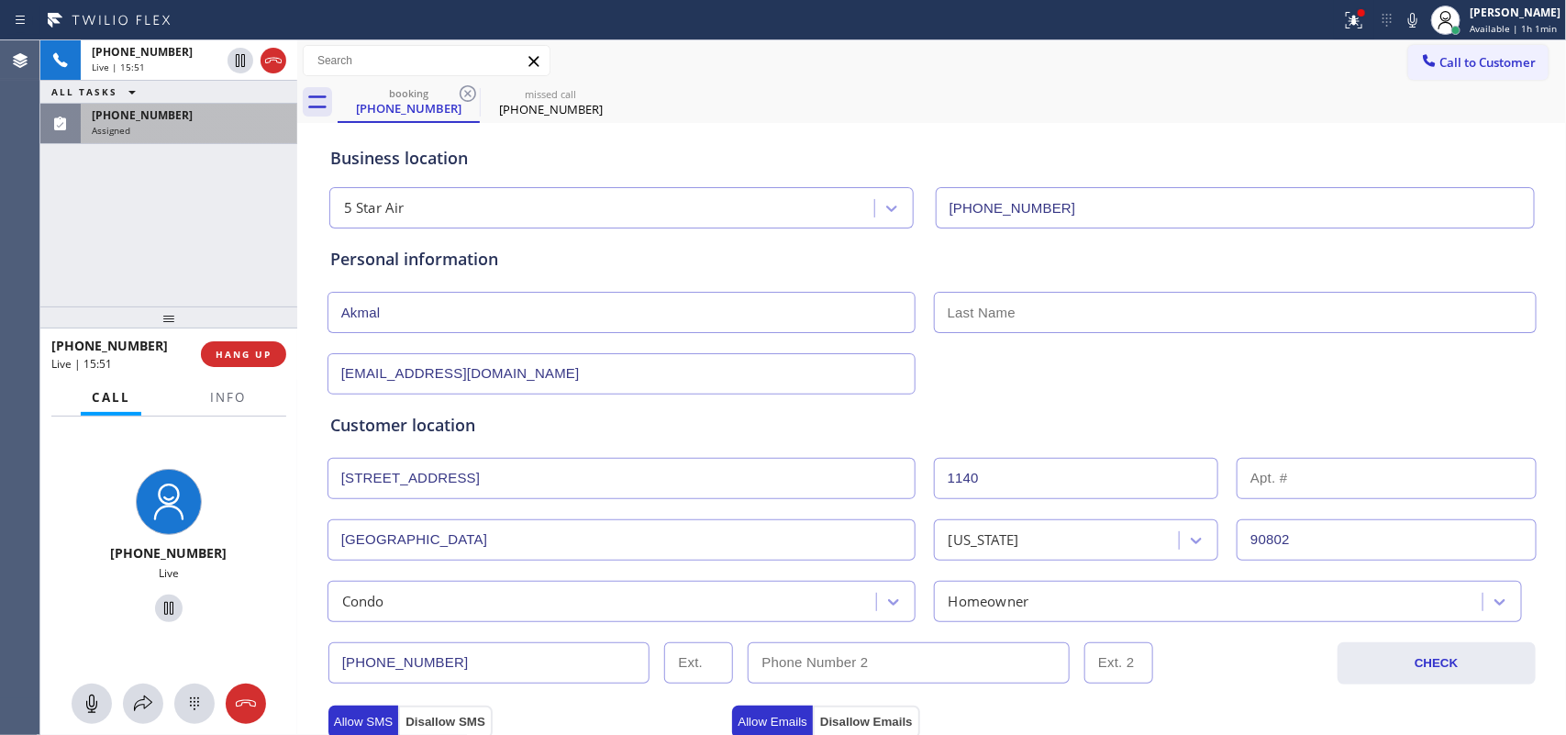
click at [156, 125] on div "Assigned" at bounding box center [189, 130] width 194 height 13
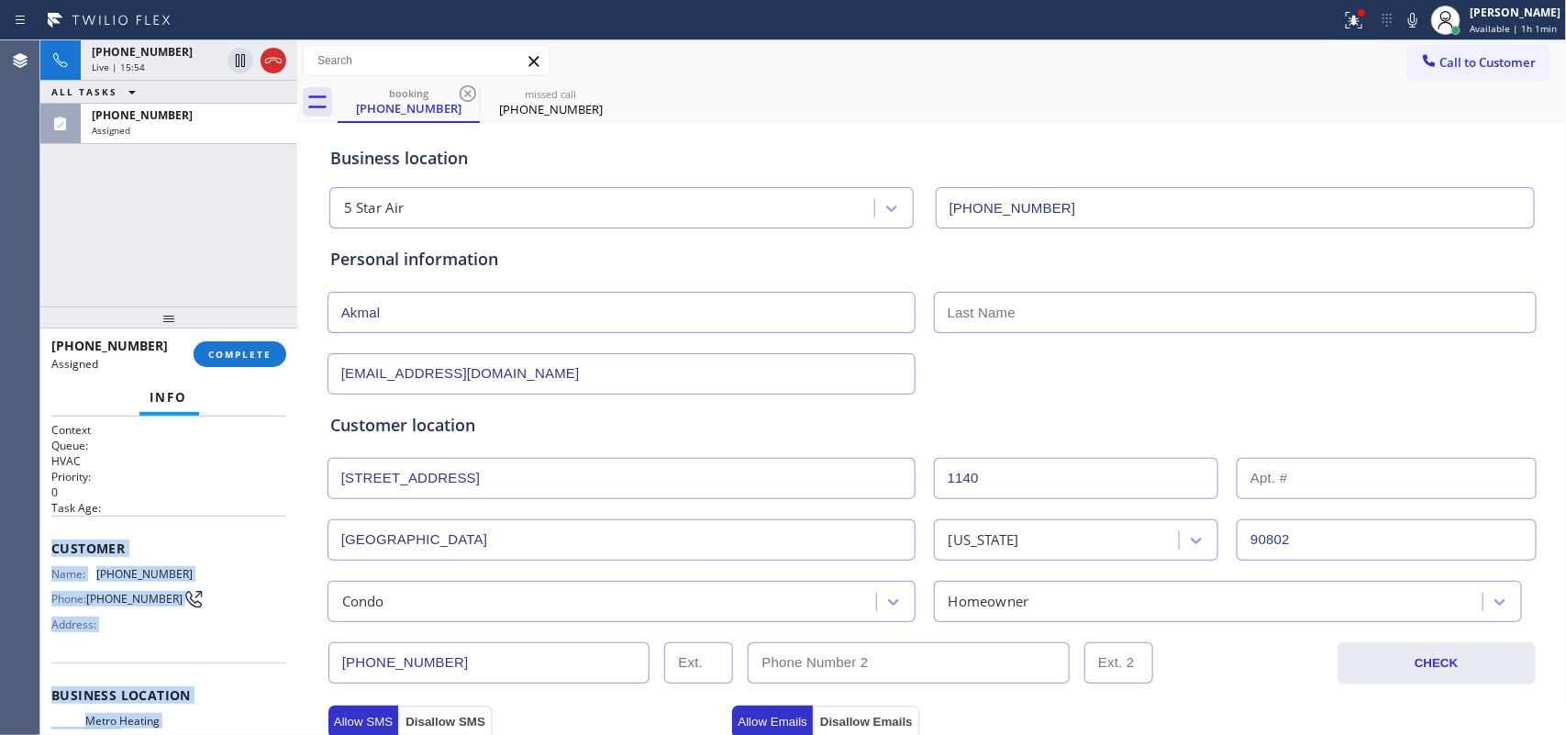
drag, startPoint x: 172, startPoint y: 546, endPoint x: 49, endPoint y: 546, distance: 123.8
click at [49, 546] on div "Context Queue: HVAC Priority: 0 Task Age: Customer Name: [PHONE_NUMBER] Phone: …" at bounding box center [168, 575] width 257 height 319
click at [222, 356] on span "COMPLETE" at bounding box center [239, 354] width 63 height 13
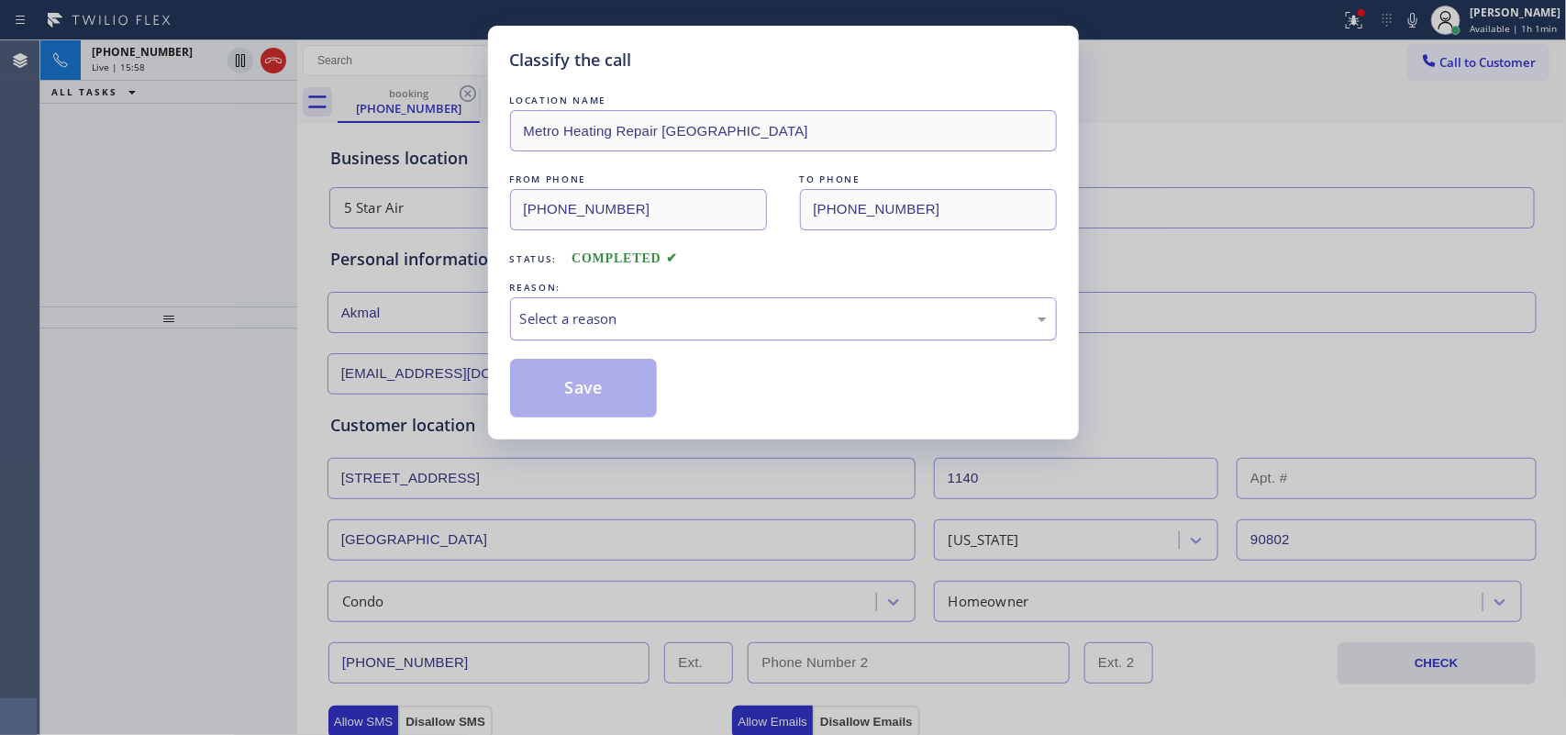
click at [654, 305] on div "Select a reason" at bounding box center [783, 318] width 547 height 43
drag, startPoint x: 670, startPoint y: 455, endPoint x: 652, endPoint y: 416, distance: 43.1
click at [636, 390] on button "Save" at bounding box center [584, 388] width 148 height 59
click at [174, 61] on div "Classify the call LOCATION NAME KitchenAid Appliance Professionals Mountain Vie…" at bounding box center [802, 387] width 1525 height 694
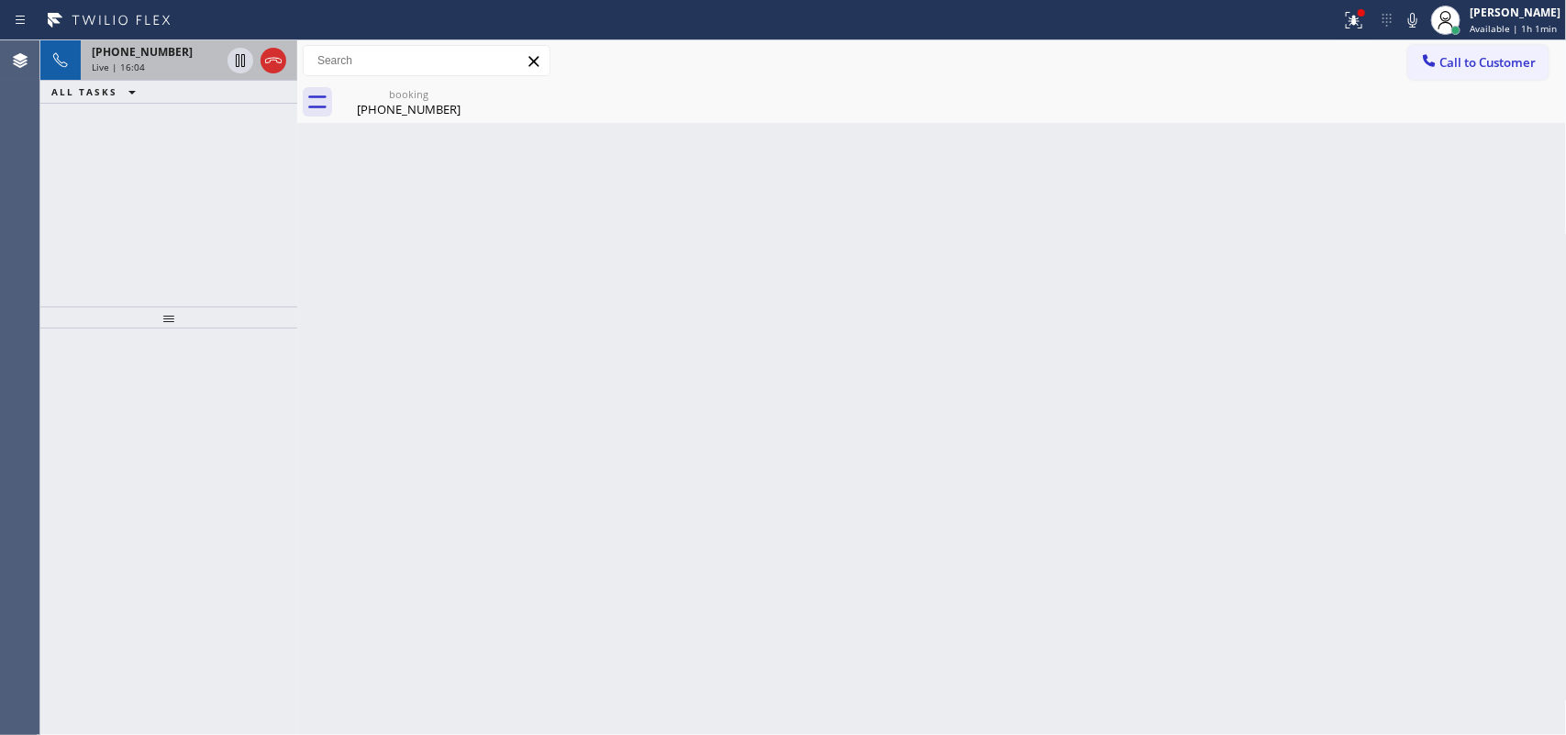
click at [172, 51] on div "[PHONE_NUMBER]" at bounding box center [156, 52] width 128 height 16
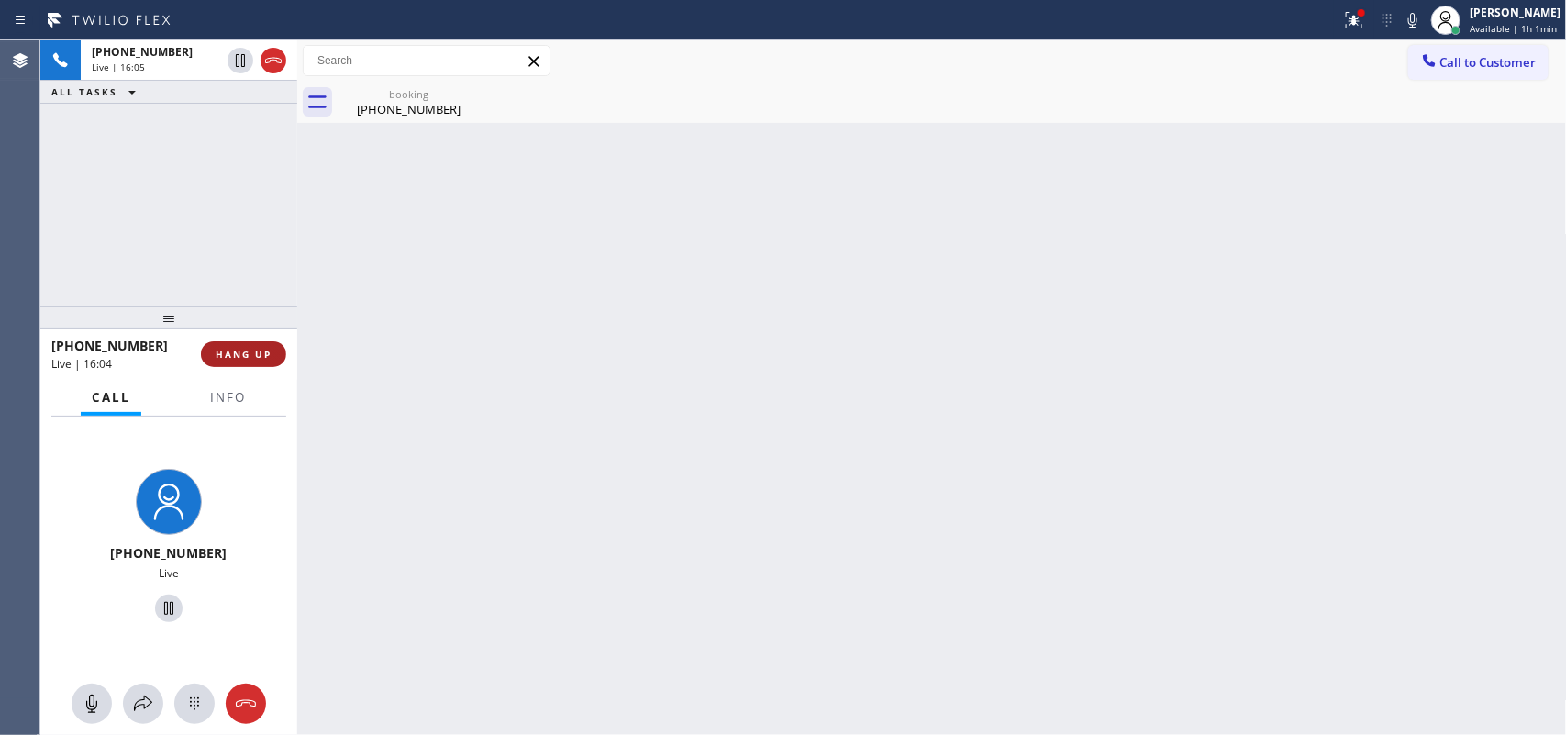
click at [227, 360] on span "HANG UP" at bounding box center [244, 354] width 56 height 13
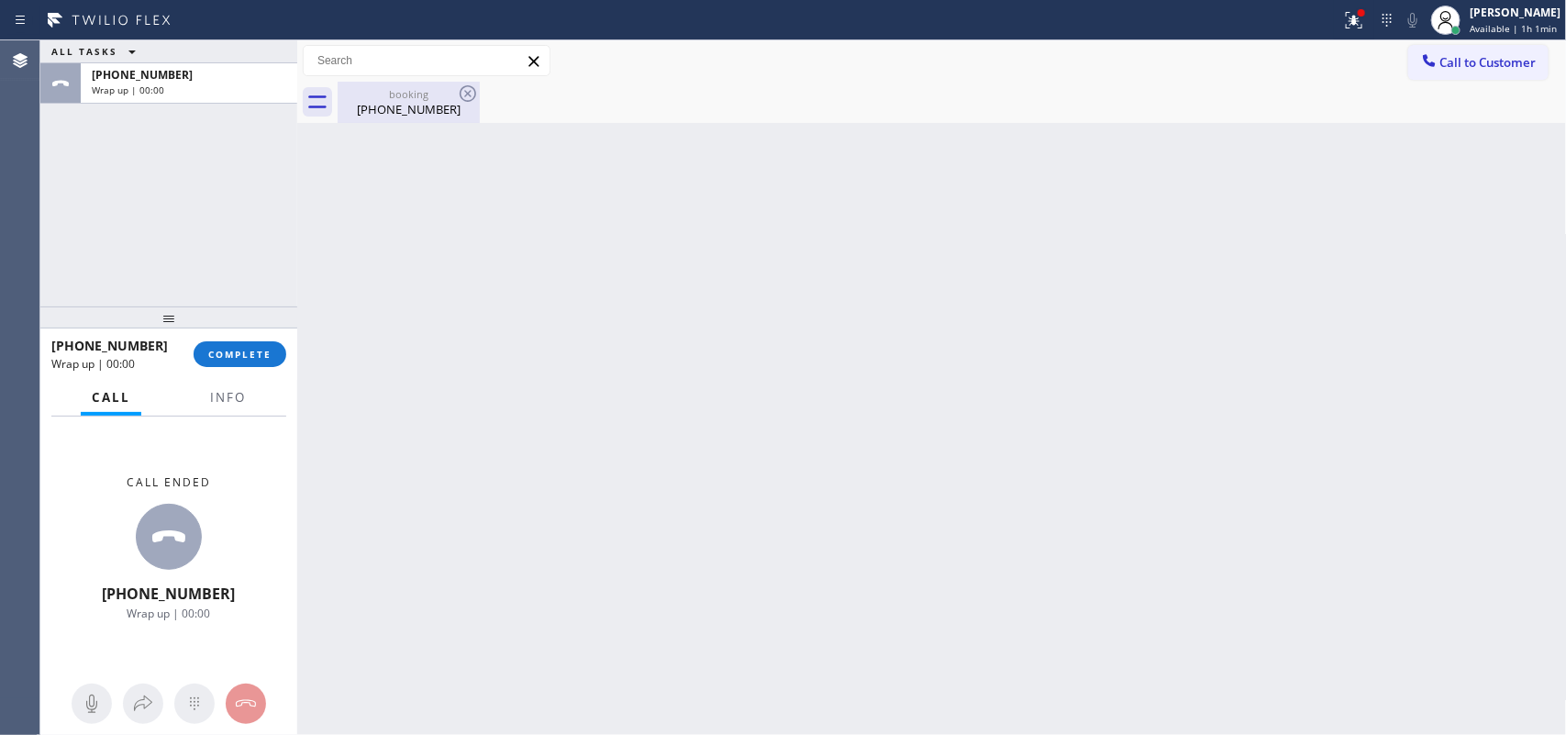
click at [392, 121] on div "booking [PHONE_NUMBER]" at bounding box center [408, 102] width 139 height 41
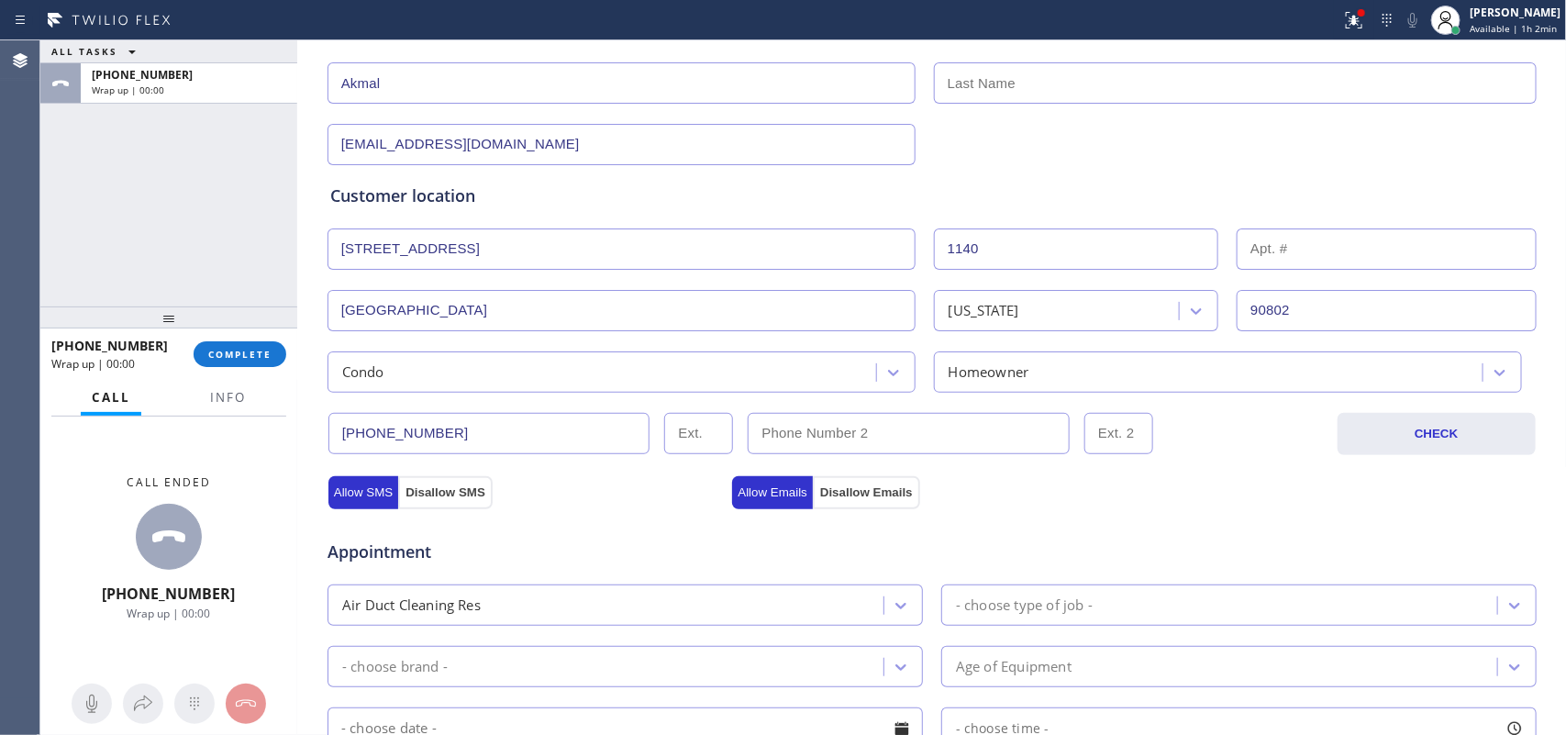
scroll to position [459, 0]
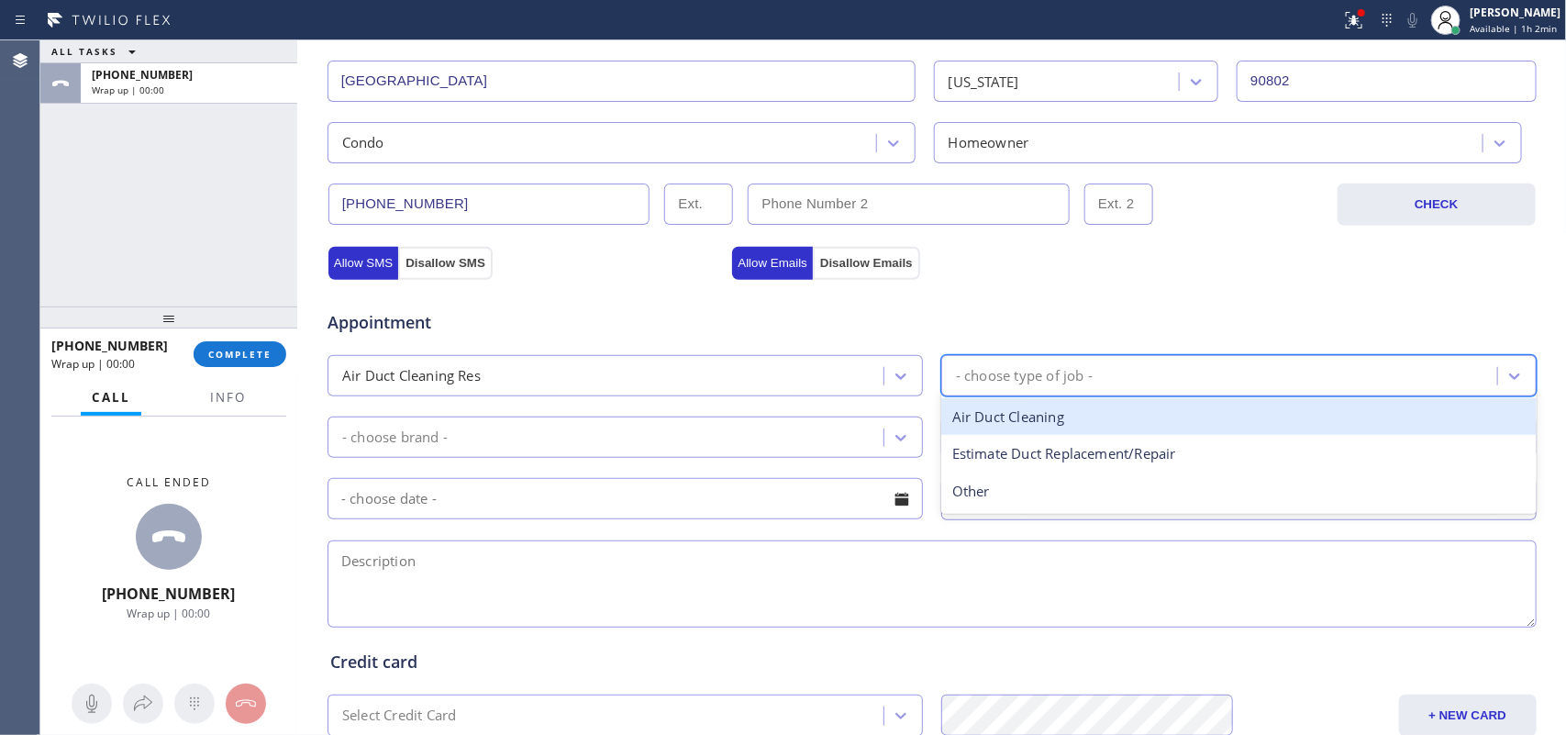
click at [1116, 372] on div "- choose type of job -" at bounding box center [1222, 376] width 550 height 32
click at [1087, 425] on div "Air Duct Cleaning" at bounding box center [1238, 417] width 595 height 38
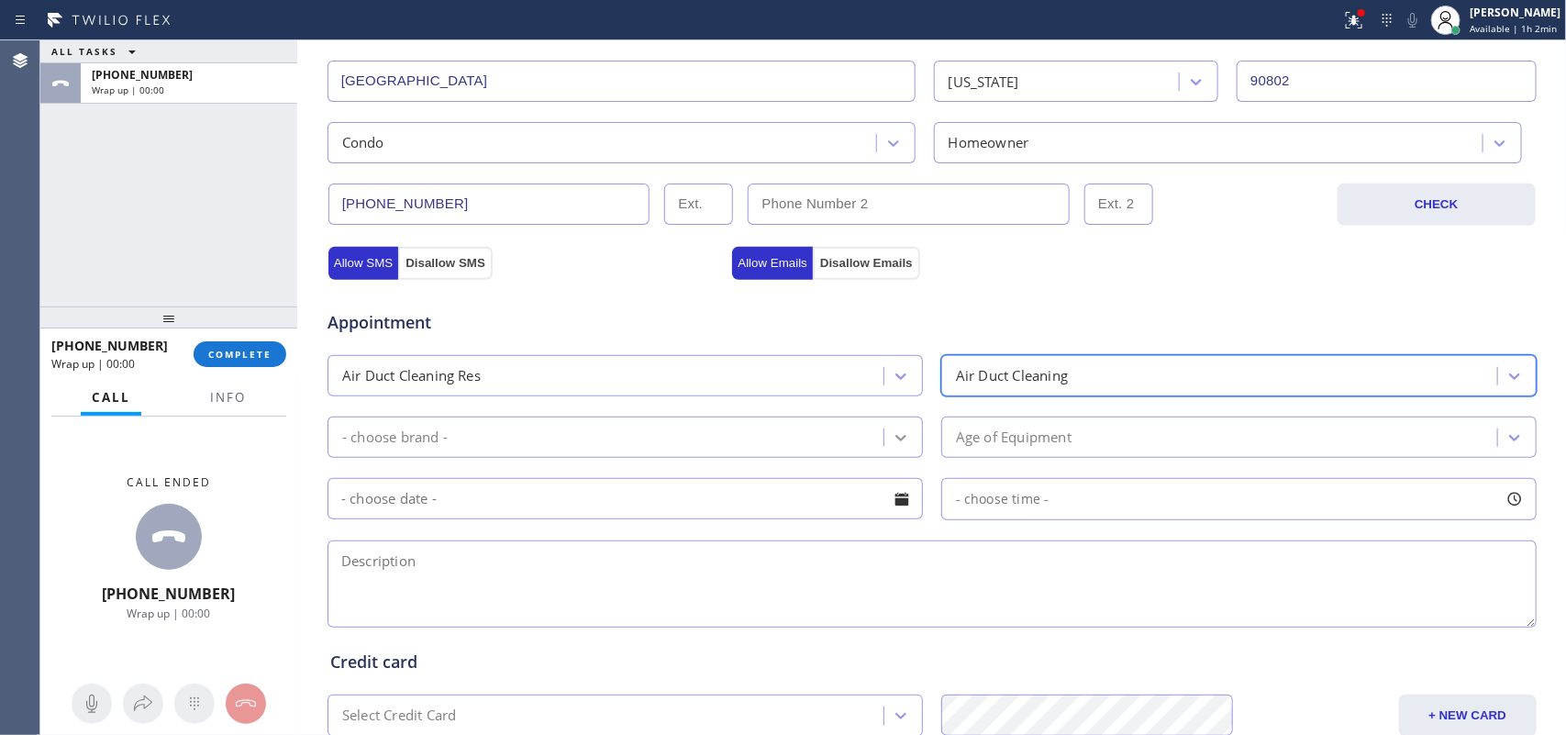
click at [895, 441] on icon at bounding box center [900, 438] width 11 height 6
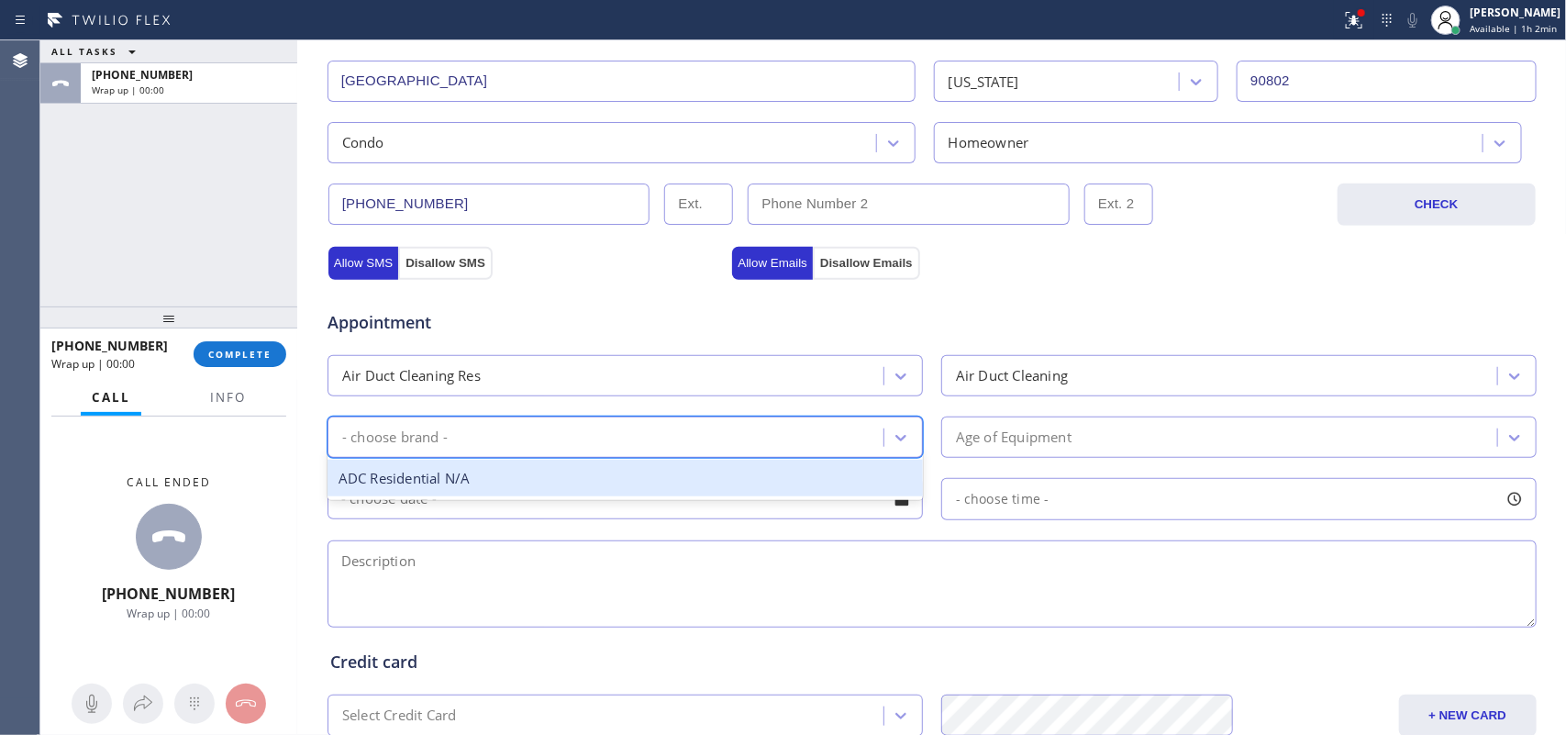
click at [543, 451] on div "- choose brand -" at bounding box center [608, 437] width 550 height 32
click at [519, 480] on div "ADC Residential N/A" at bounding box center [624, 479] width 595 height 38
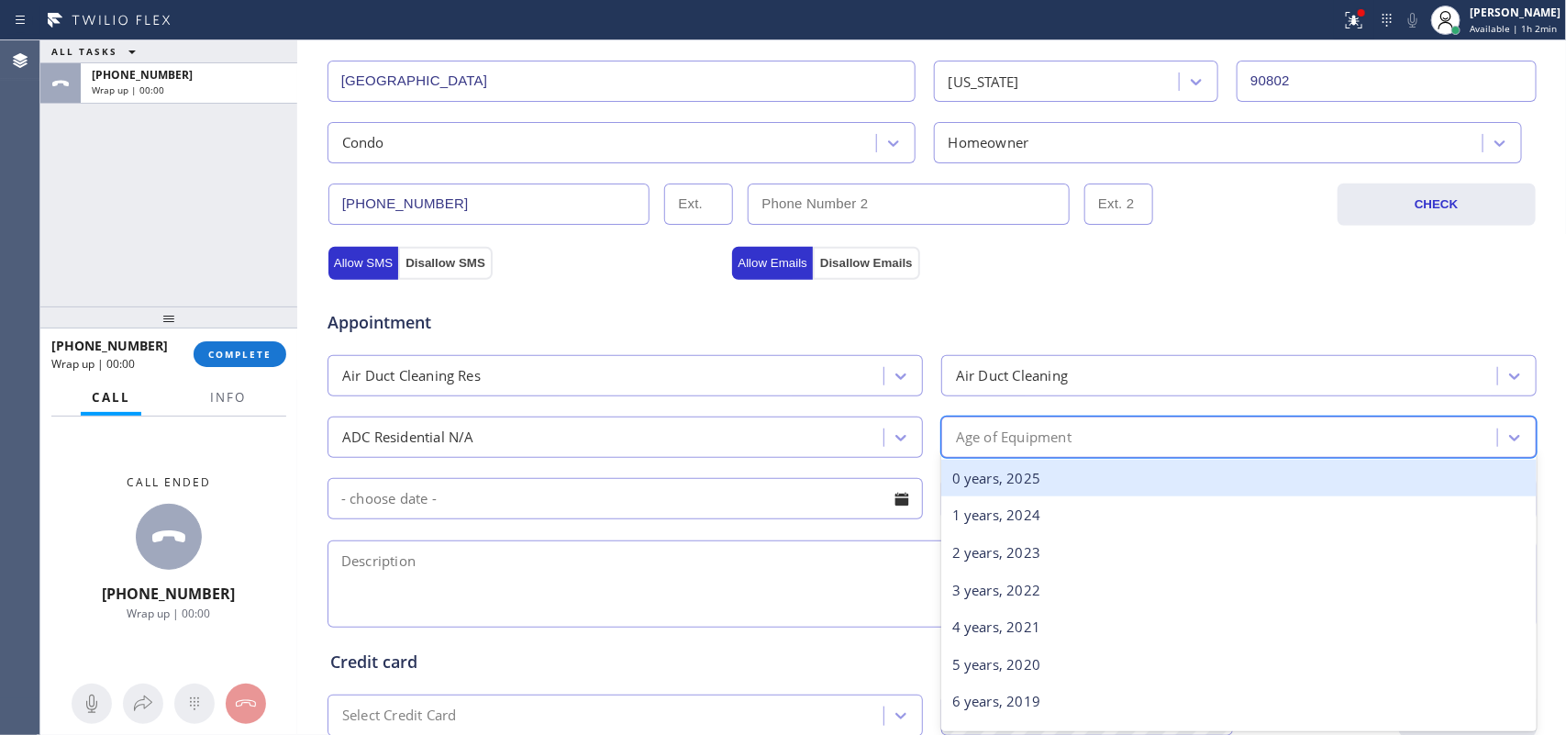
click at [956, 434] on div "Age of Equipment" at bounding box center [1014, 437] width 116 height 21
click at [984, 482] on div "0 years, 2025" at bounding box center [1238, 479] width 595 height 38
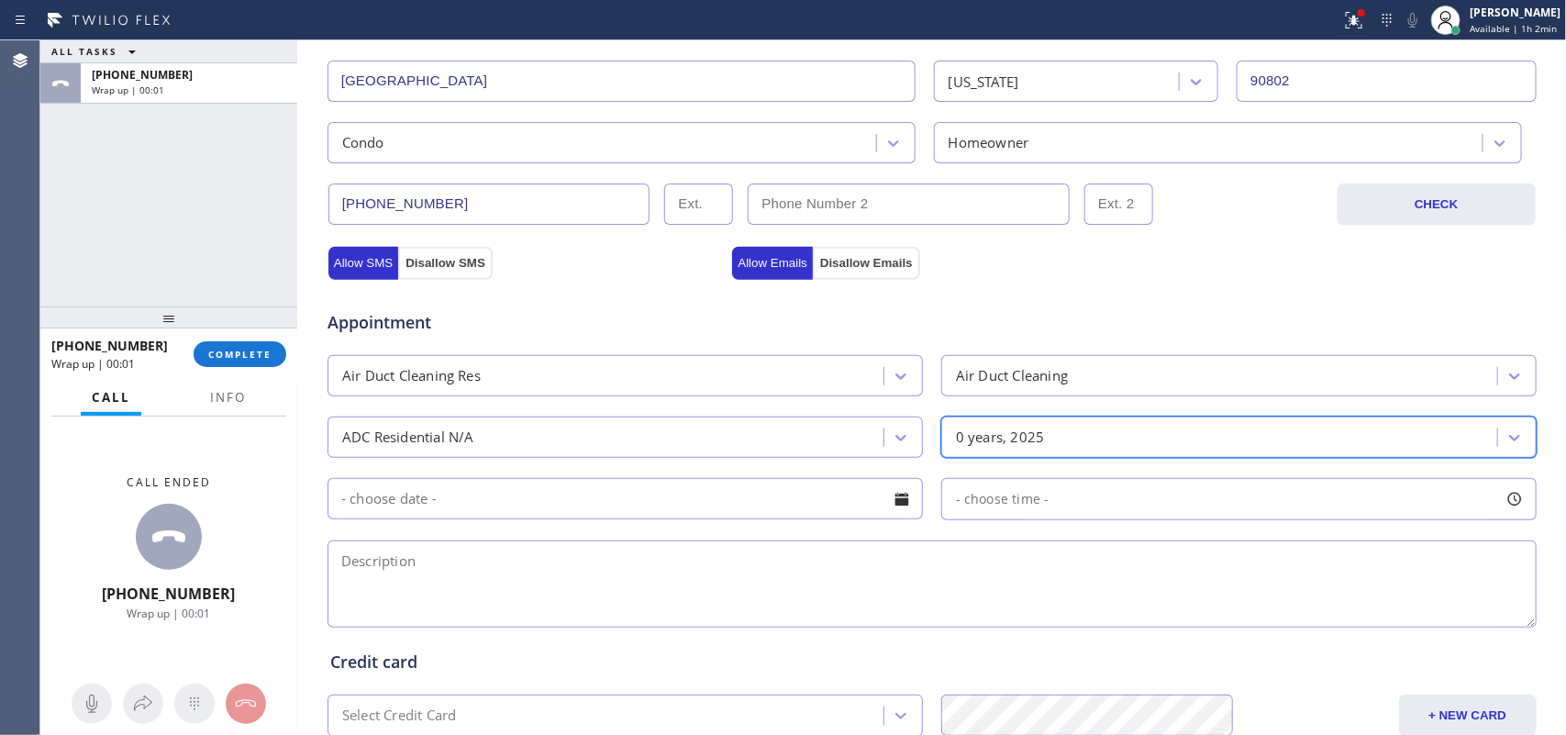
scroll to position [688, 0]
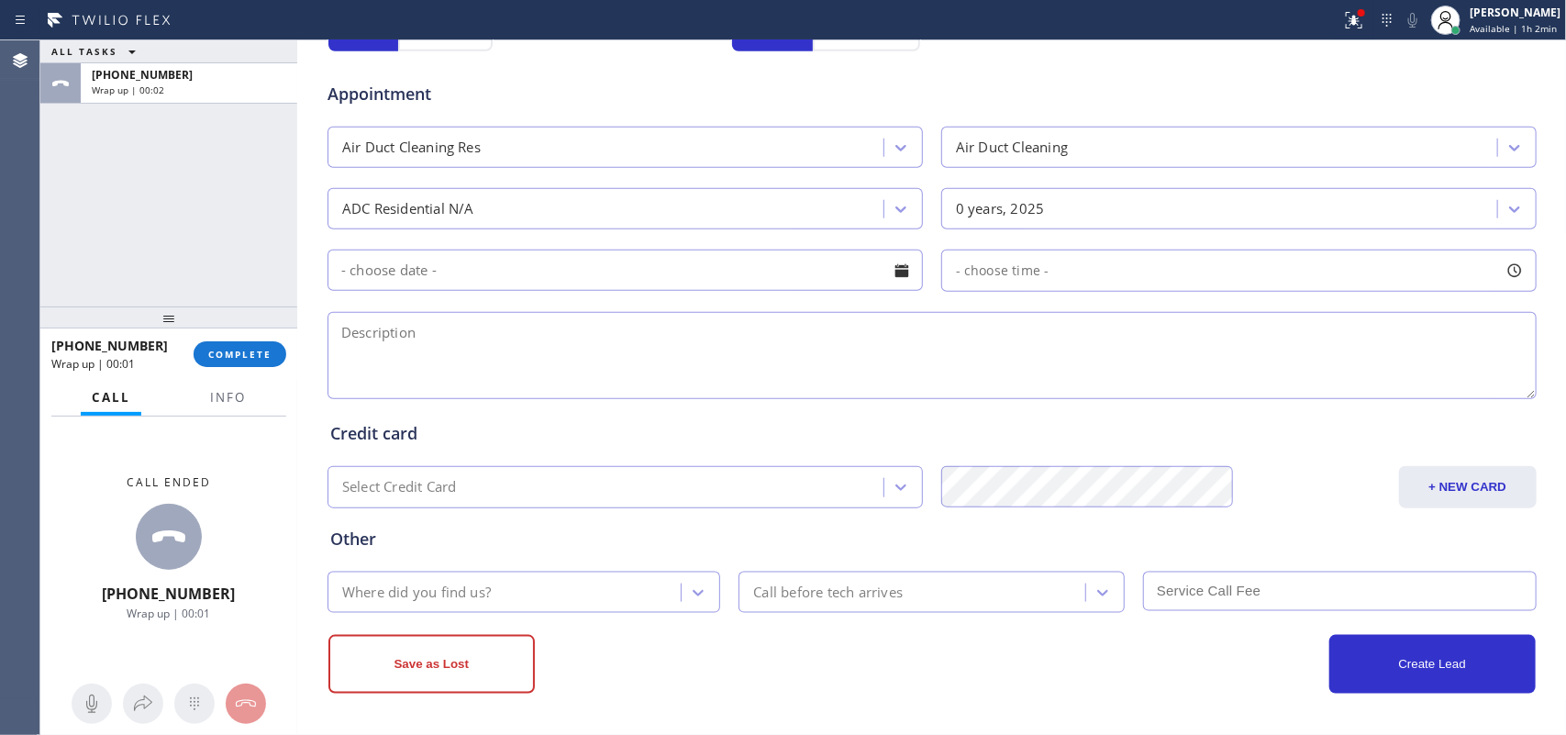
click at [895, 268] on div at bounding box center [901, 270] width 31 height 31
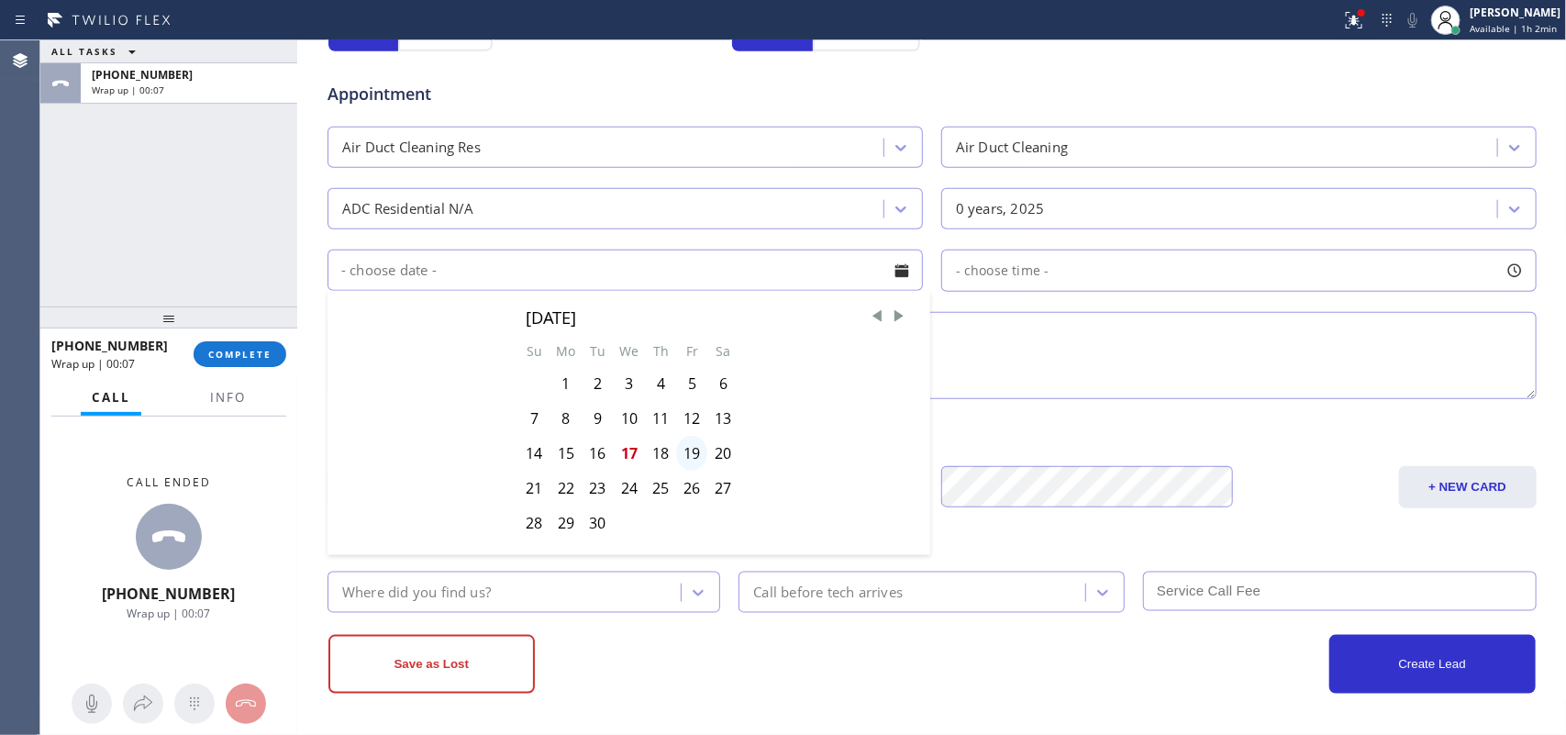
click at [681, 459] on div "19" at bounding box center [691, 453] width 31 height 35
type input "[DATE]"
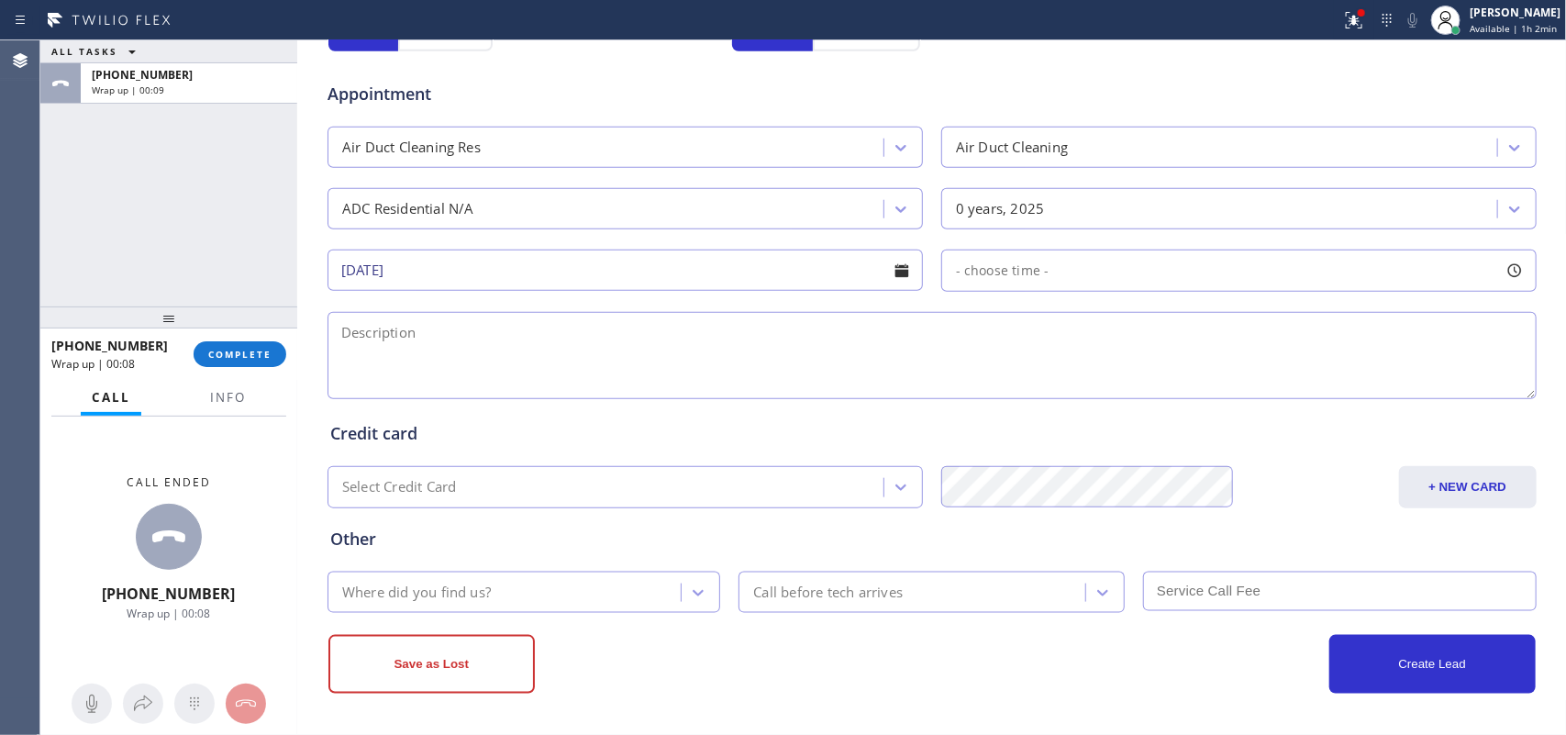
click at [1505, 276] on div at bounding box center [1514, 270] width 31 height 31
drag, startPoint x: 960, startPoint y: 386, endPoint x: 1381, endPoint y: 408, distance: 421.6
click at [1381, 408] on div "FROM TILL 8:00 AM 6:00 PM" at bounding box center [1225, 358] width 568 height 132
drag, startPoint x: 957, startPoint y: 385, endPoint x: 1225, endPoint y: 408, distance: 268.8
click at [1225, 408] on div "FROM TILL 2:00 PM 6:00 PM" at bounding box center [1225, 358] width 568 height 132
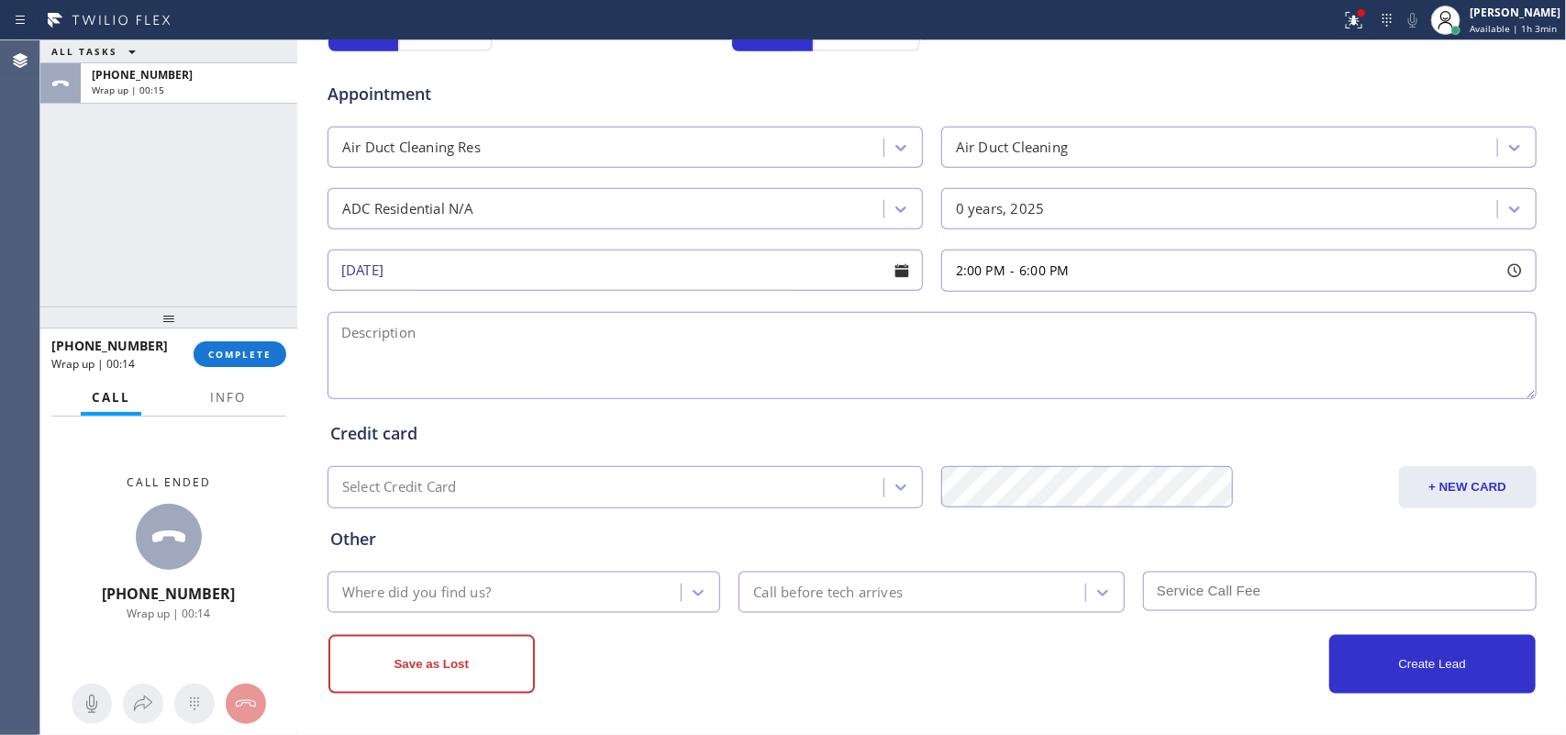
click at [445, 349] on textarea at bounding box center [931, 355] width 1209 height 87
drag, startPoint x: 418, startPoint y: 391, endPoint x: 715, endPoint y: 388, distance: 297.2
click at [418, 391] on textarea at bounding box center [931, 355] width 1209 height 87
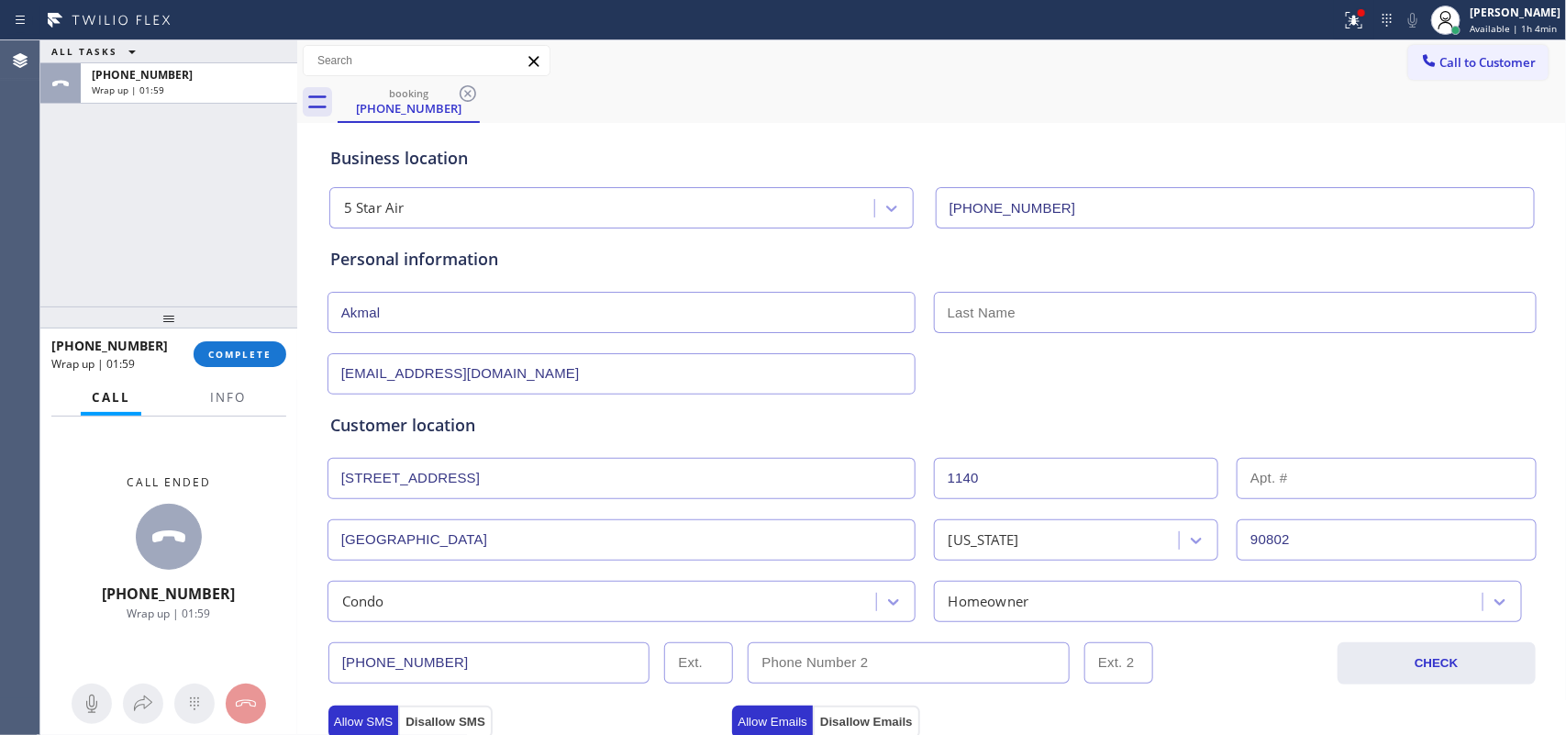
click at [83, 191] on div "ALL TASKS ALL TASKS ACTIVE TASKS TASKS IN WRAP UP [PHONE_NUMBER] Wrap up | 01:59" at bounding box center [168, 173] width 257 height 266
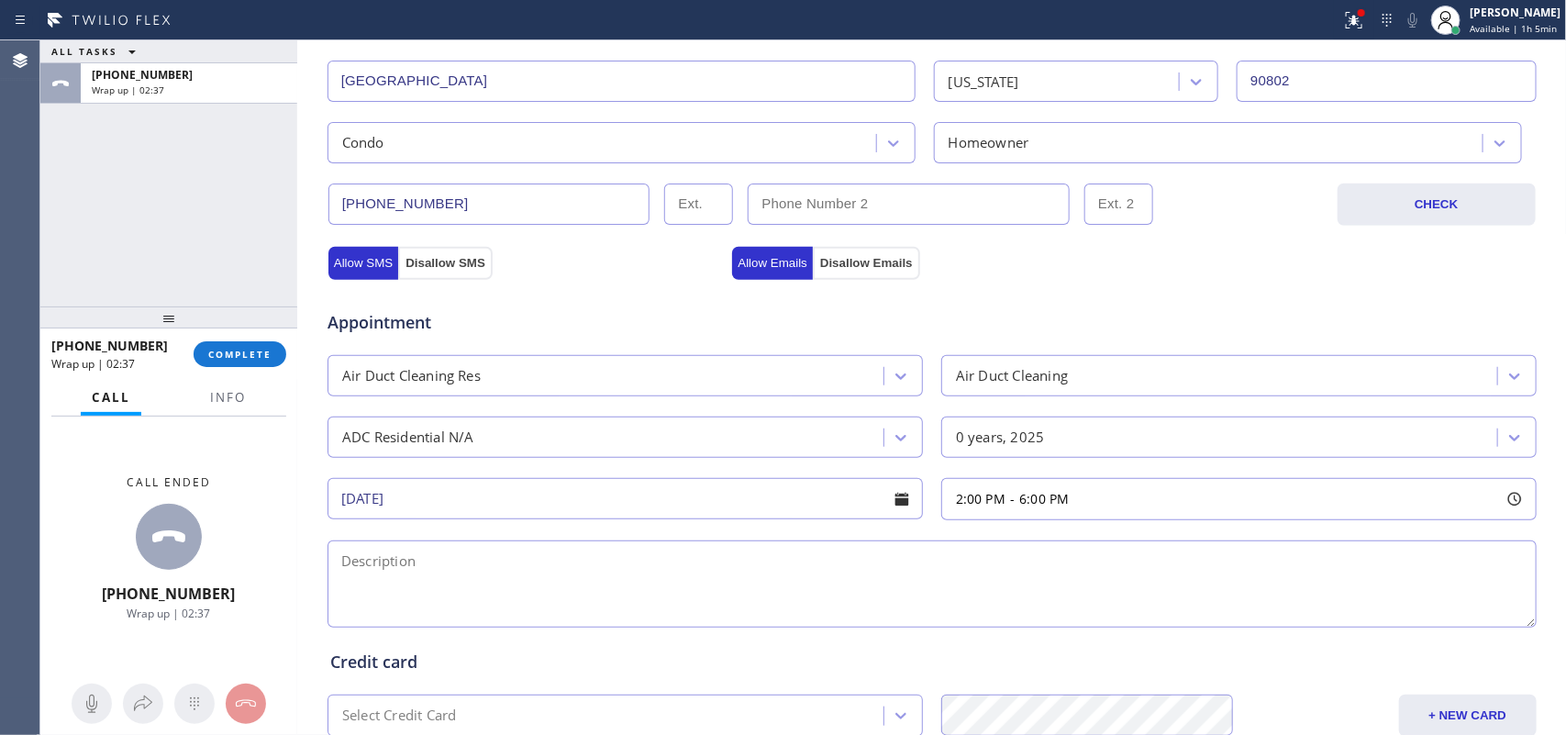
click at [422, 565] on textarea at bounding box center [931, 583] width 1209 height 87
paste textarea "2-6/ member/ 10% discount on labor cost/ ac ducts cleaning / condo-ho/ 1 living…"
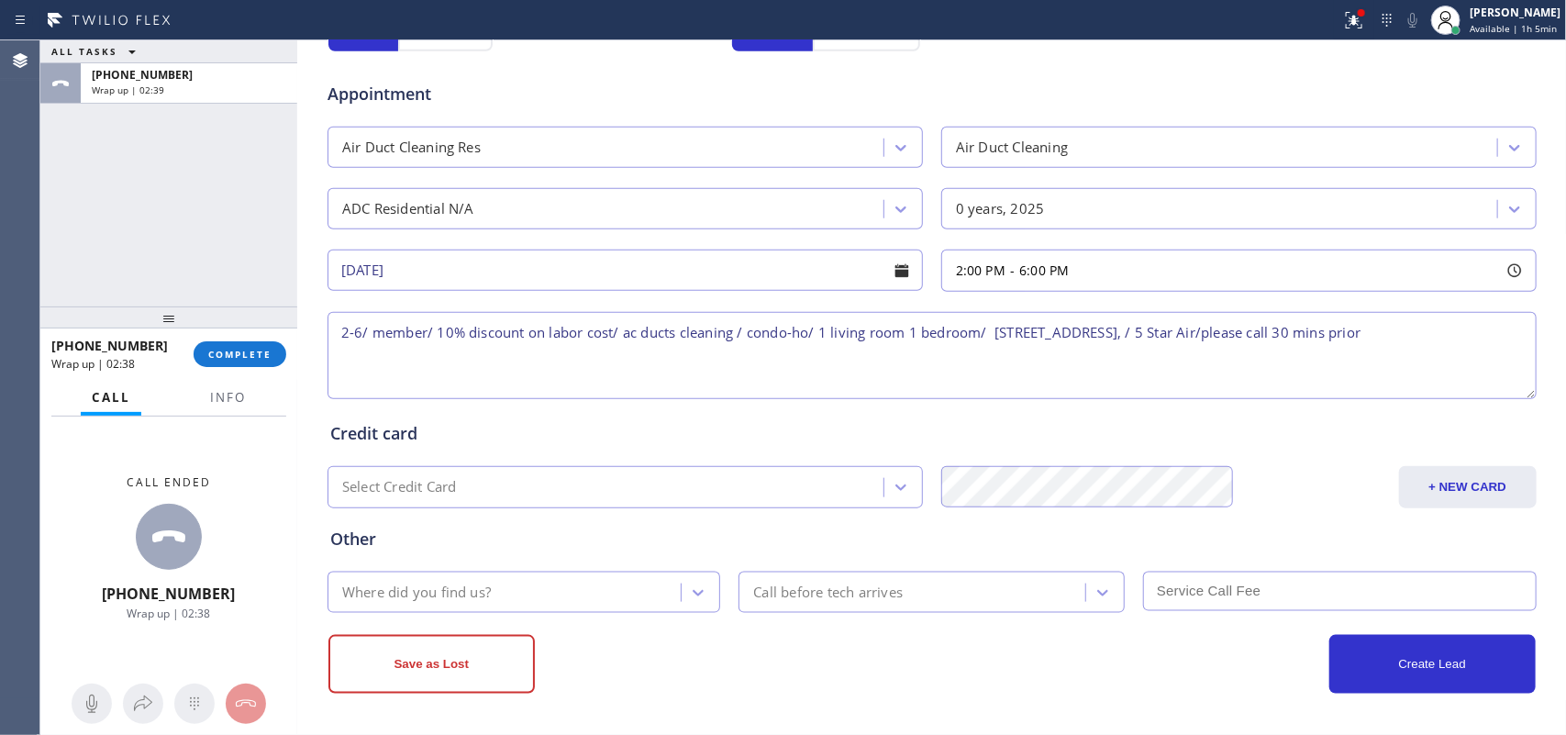
type textarea "2-6/ member/ 10% discount on labor cost/ ac ducts cleaning / condo-ho/ 1 living…"
click at [619, 585] on div "Where did you find us?" at bounding box center [507, 592] width 349 height 32
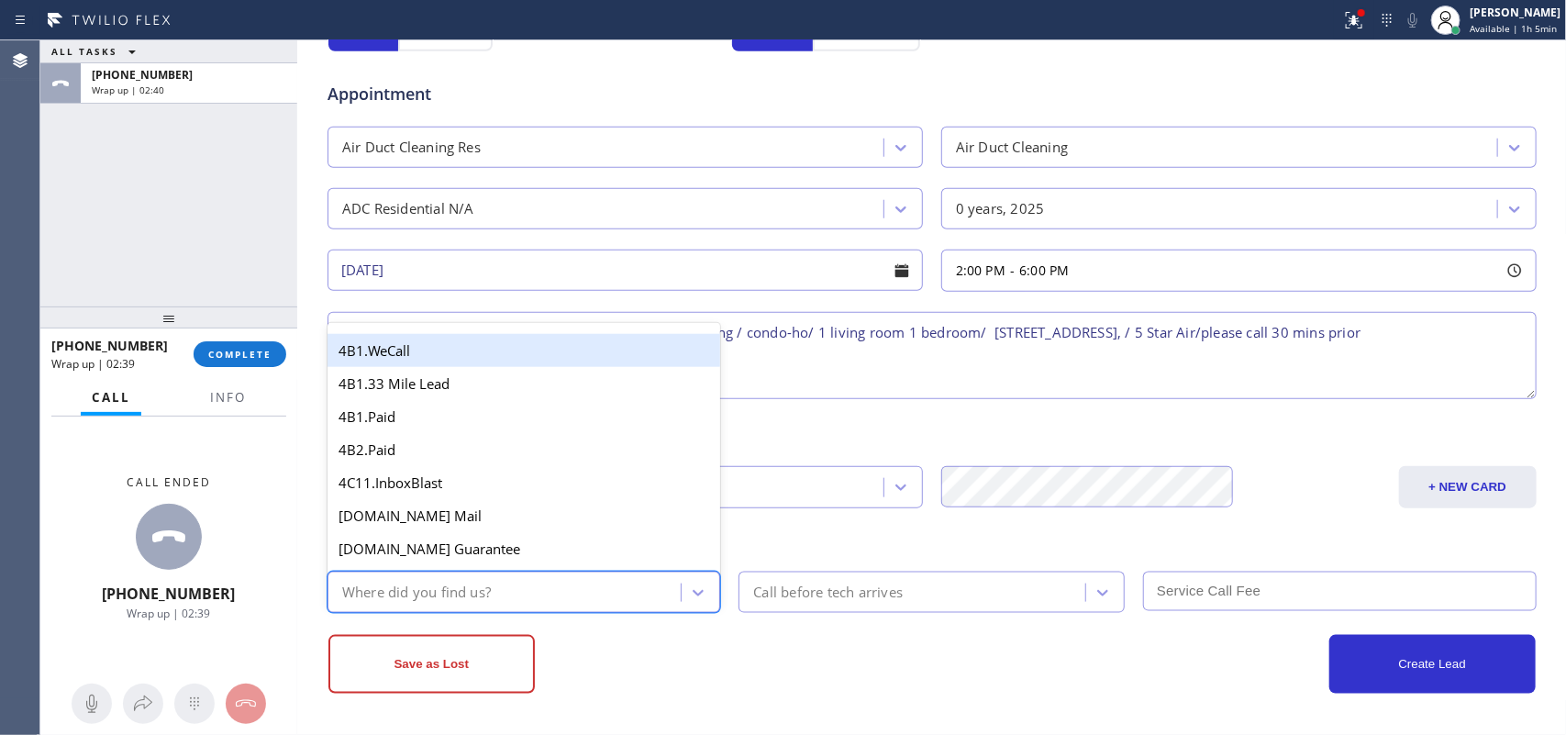
type input "g"
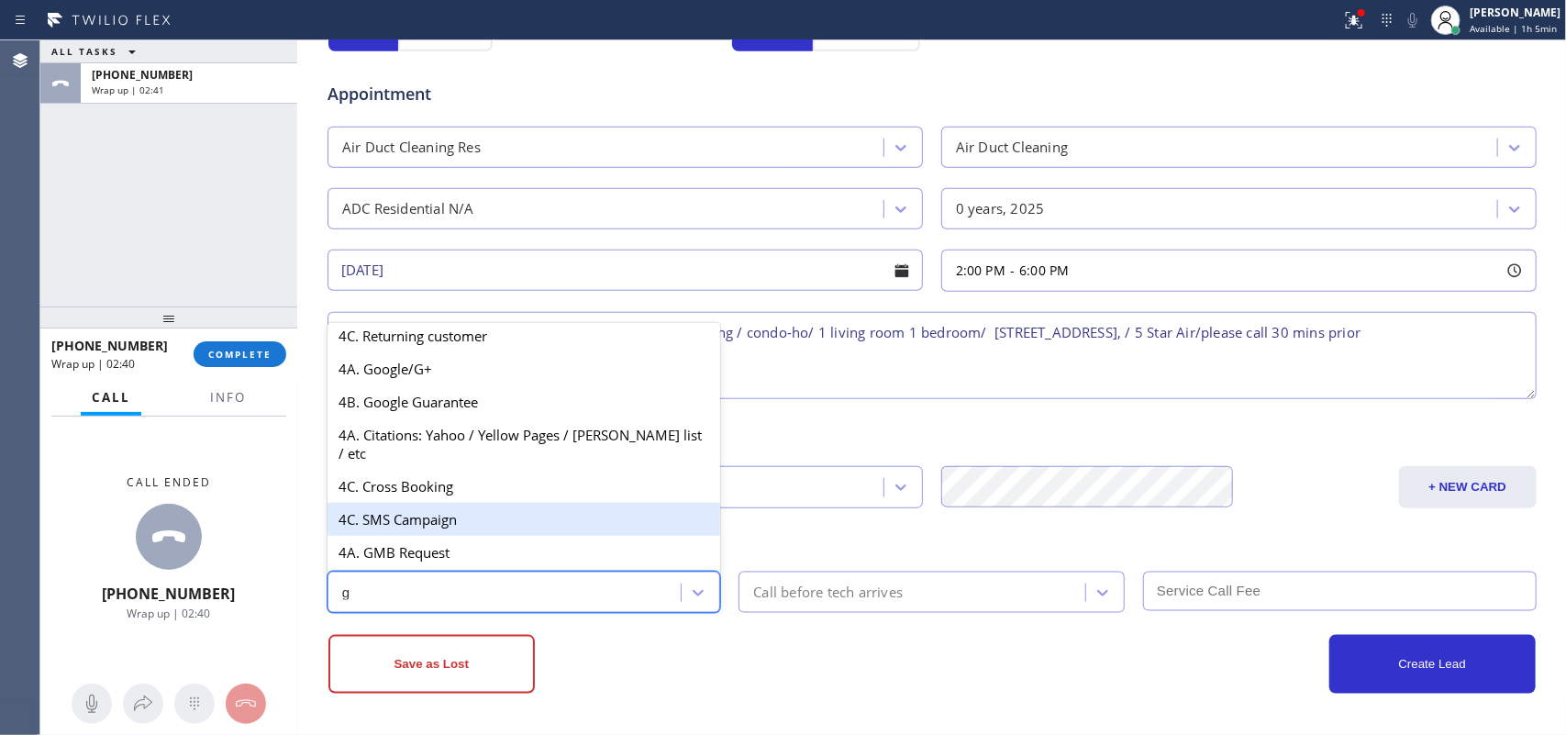
scroll to position [231, 0]
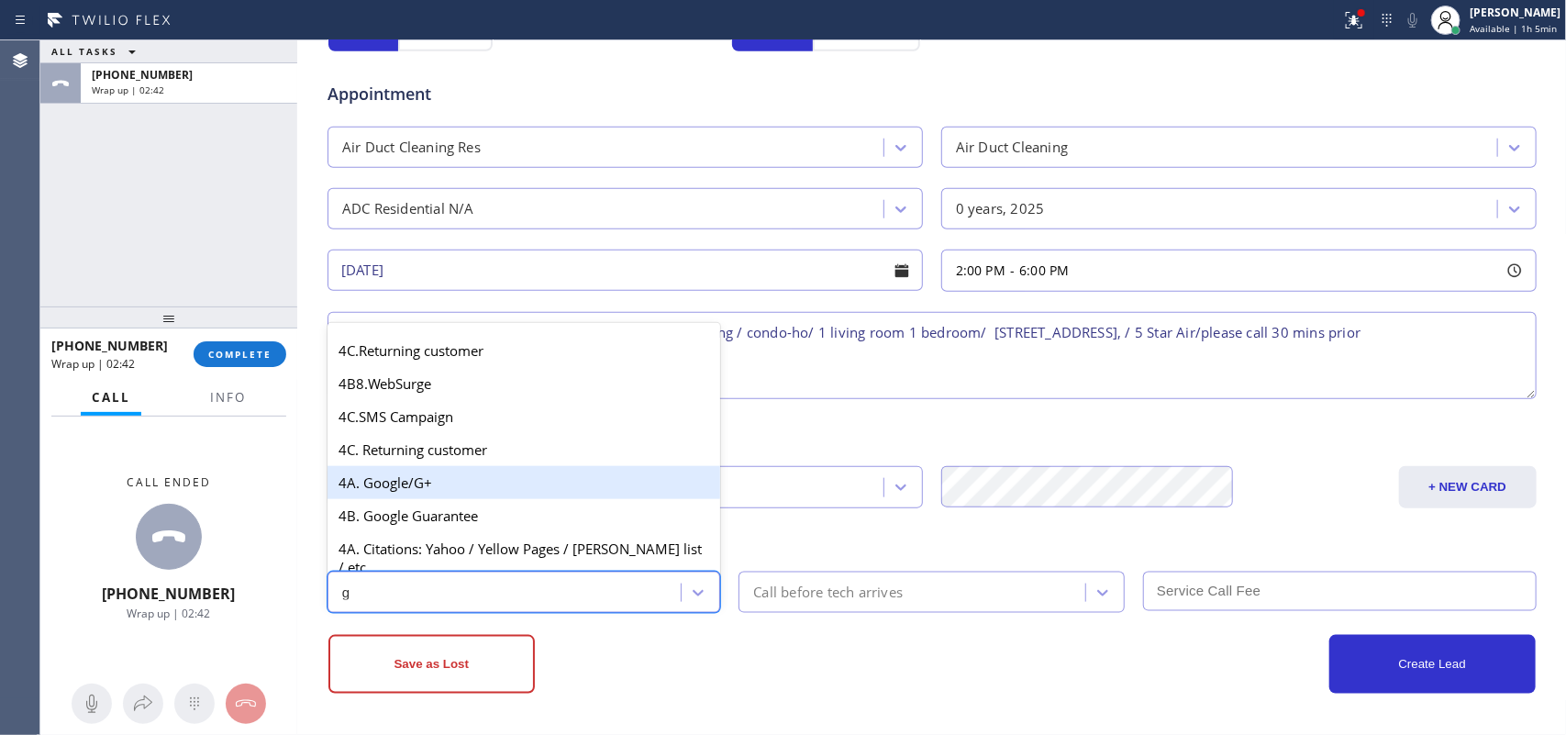
click at [505, 492] on div "4A. Google/G+" at bounding box center [524, 482] width 394 height 33
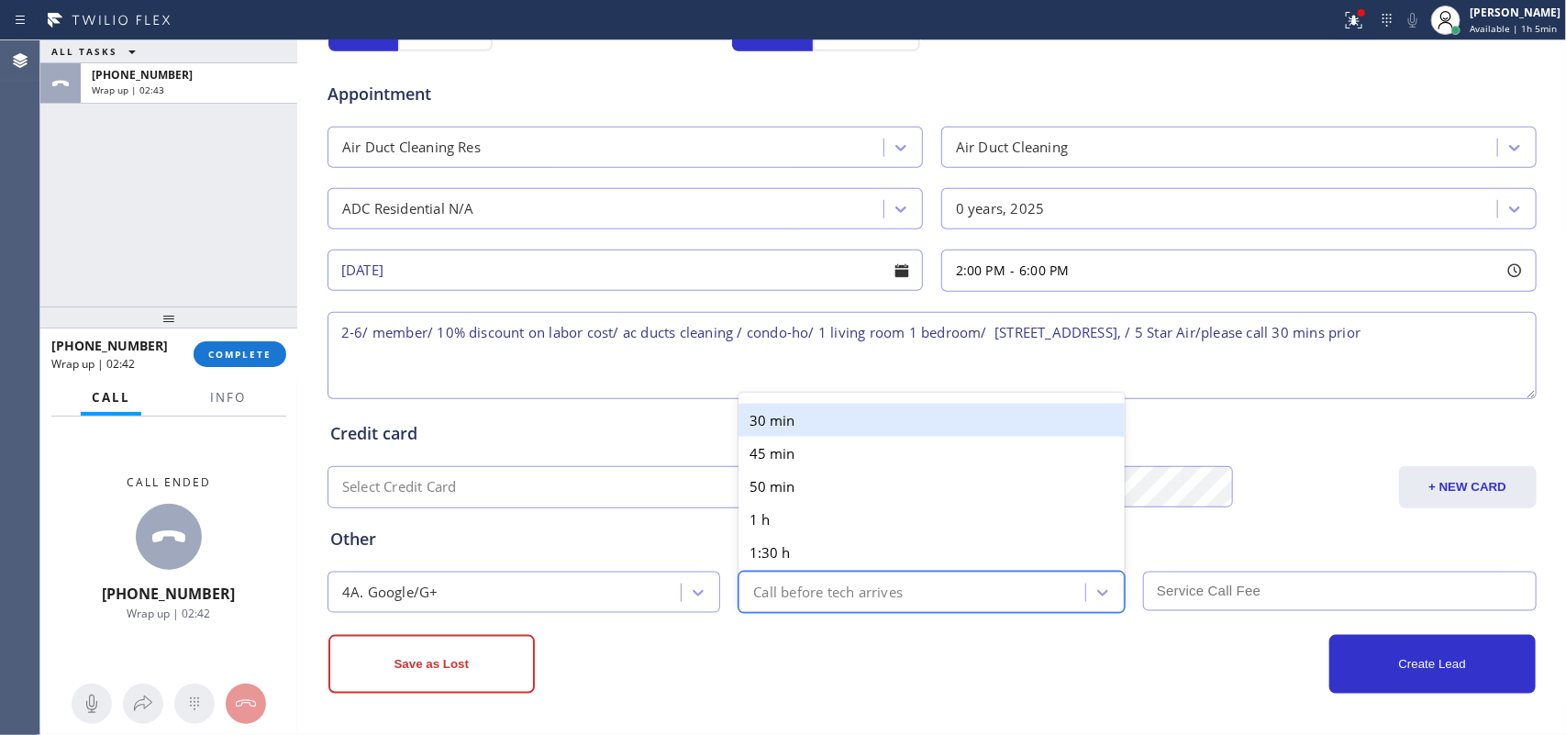
click at [854, 589] on div "Call before tech arrives" at bounding box center [828, 592] width 150 height 21
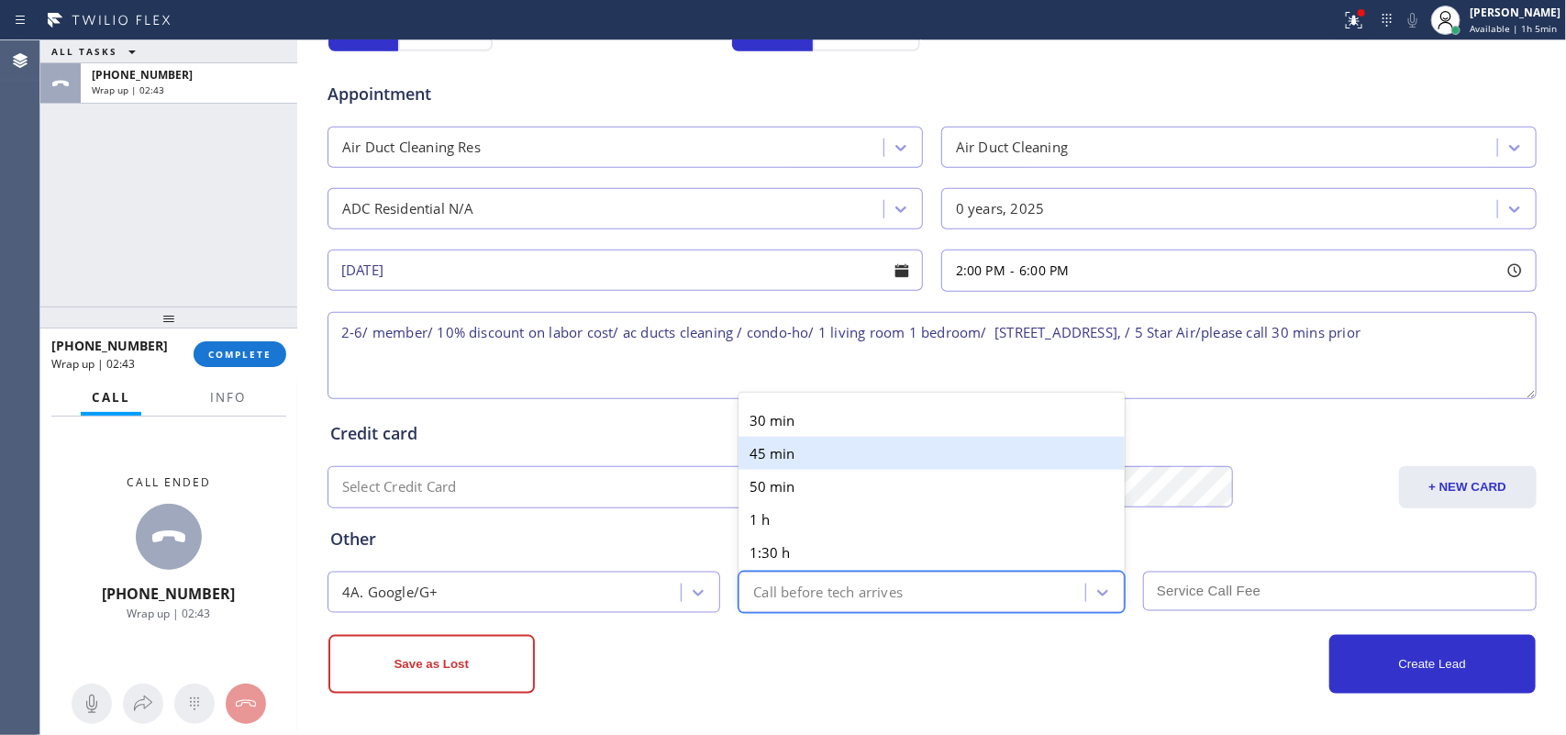
click at [840, 418] on div "30 min" at bounding box center [931, 420] width 386 height 33
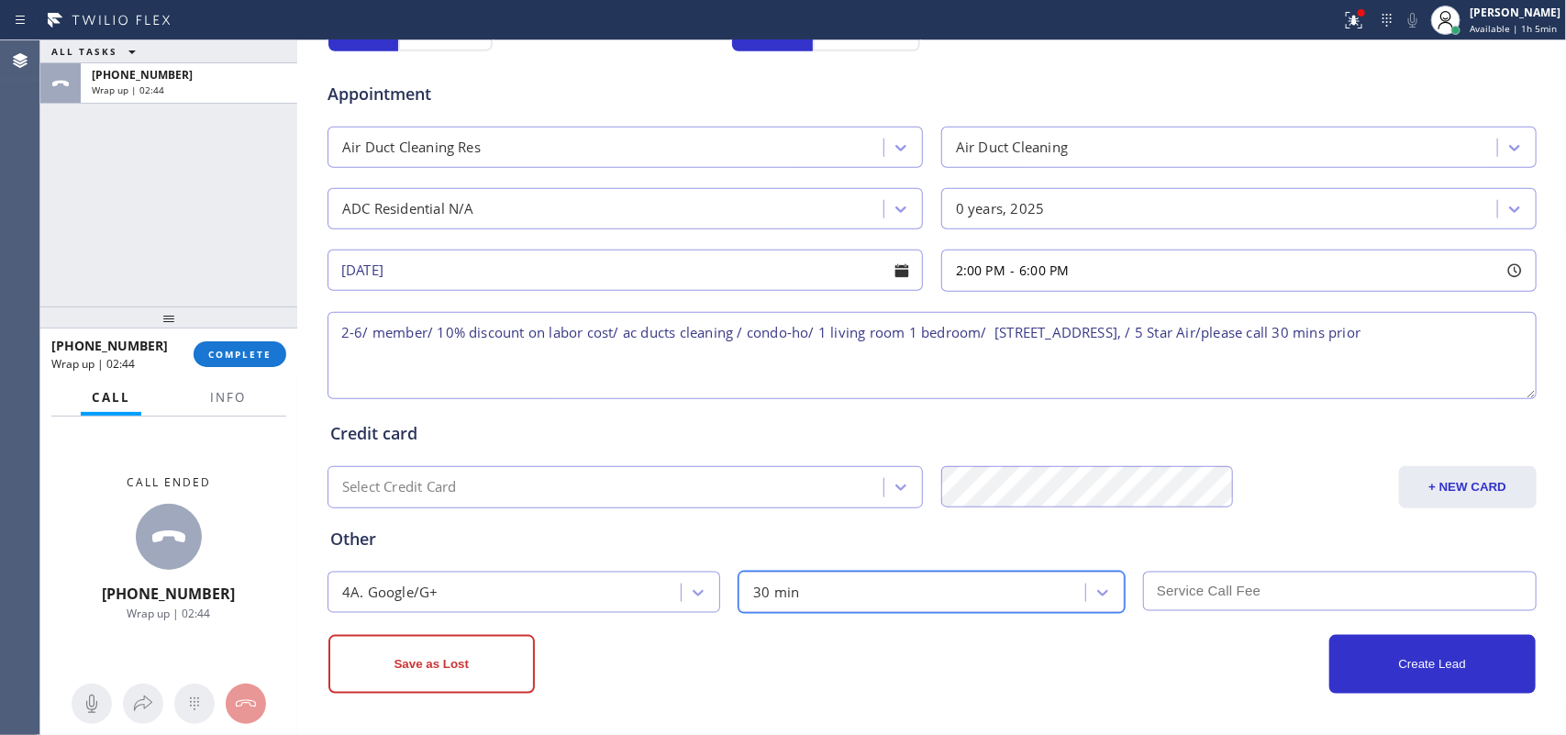
click at [1208, 590] on input "text" at bounding box center [1340, 590] width 394 height 39
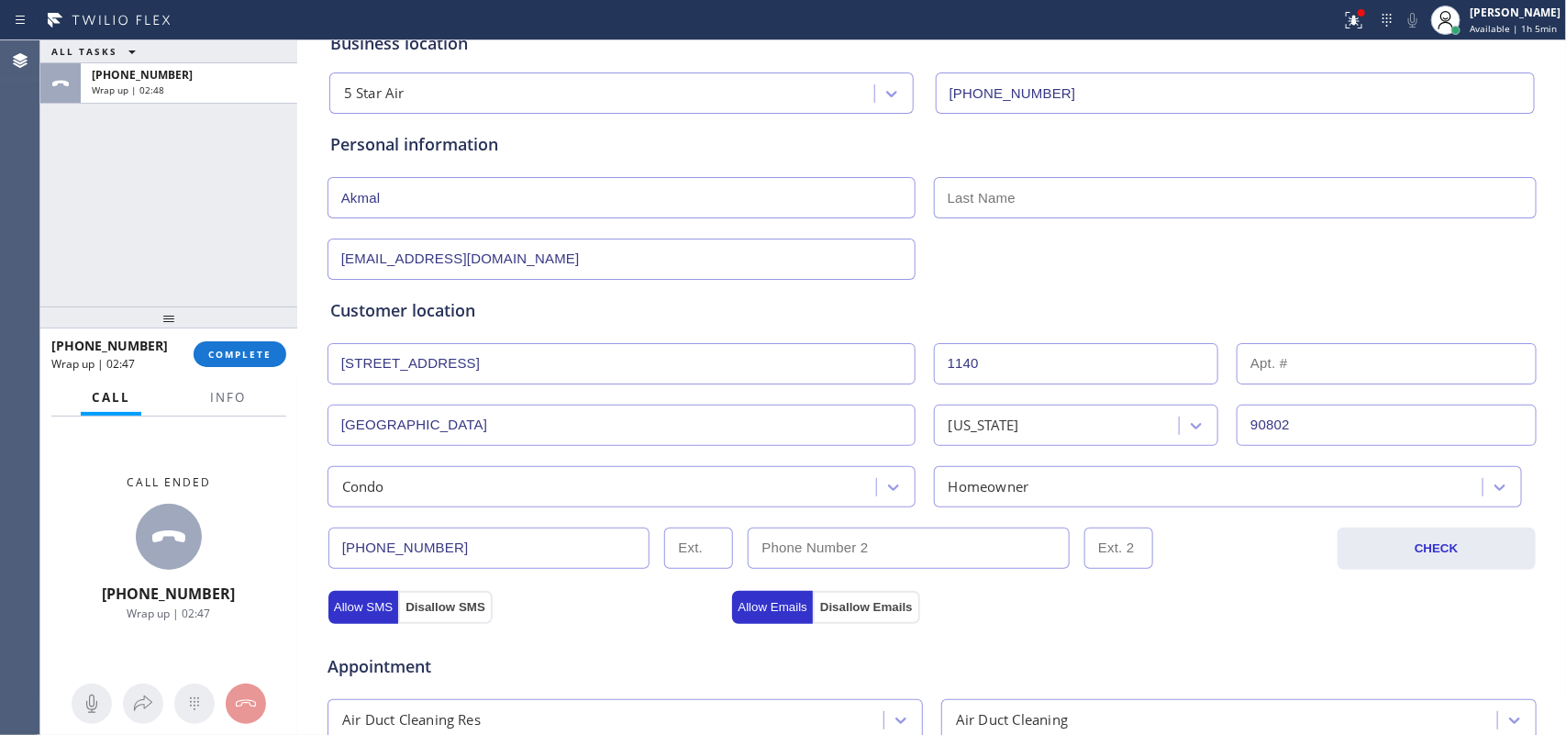
scroll to position [0, 0]
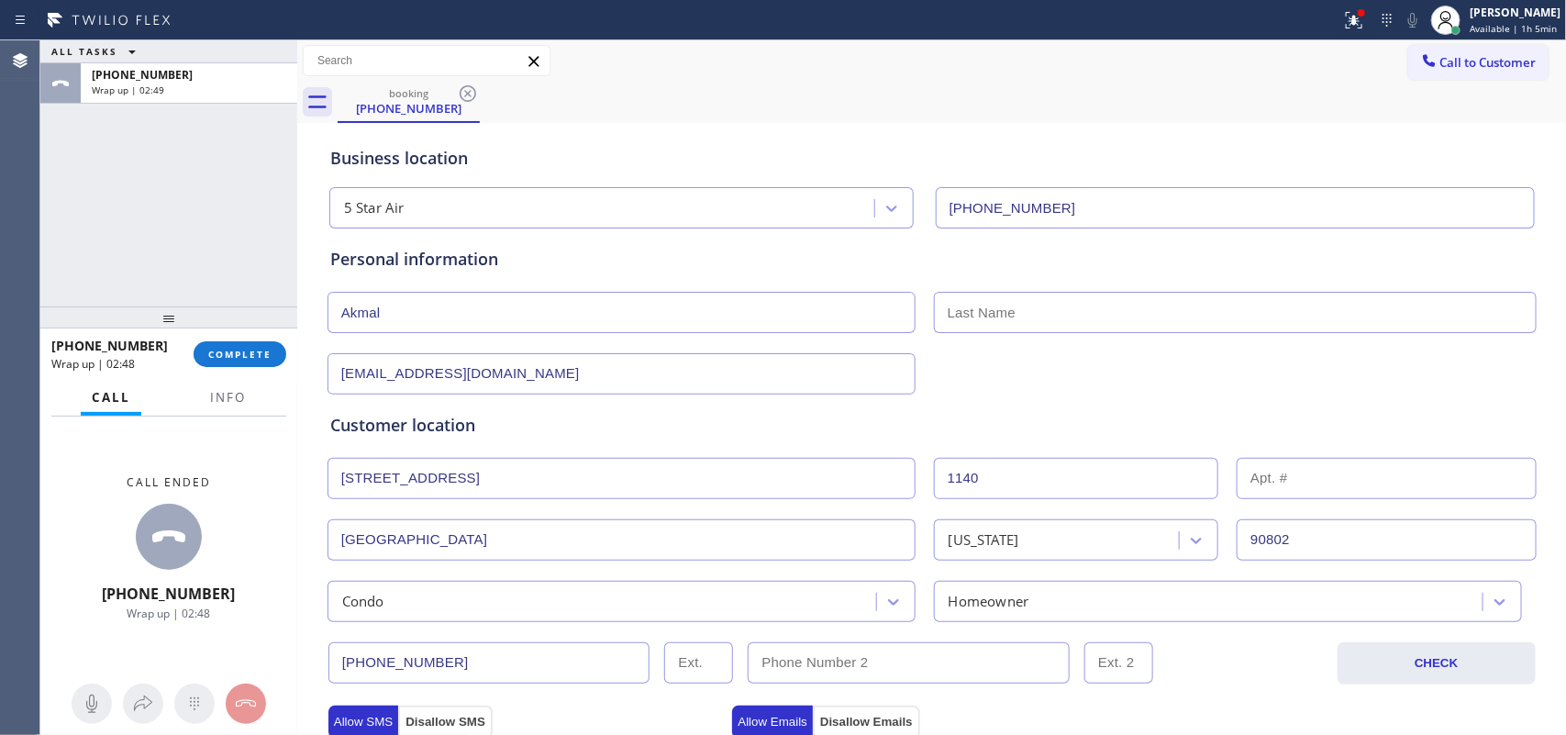
type input "0"
click at [1166, 286] on div "Personal information Akmal [EMAIL_ADDRESS][DOMAIN_NAME]" at bounding box center [932, 321] width 1204 height 148
click at [1161, 308] on input "text" at bounding box center [1235, 312] width 603 height 41
type input "[PERSON_NAME]"
click at [108, 204] on div "ALL TASKS ALL TASKS ACTIVE TASKS TASKS IN WRAP UP [PHONE_NUMBER] Wrap up | 02:57" at bounding box center [168, 173] width 257 height 266
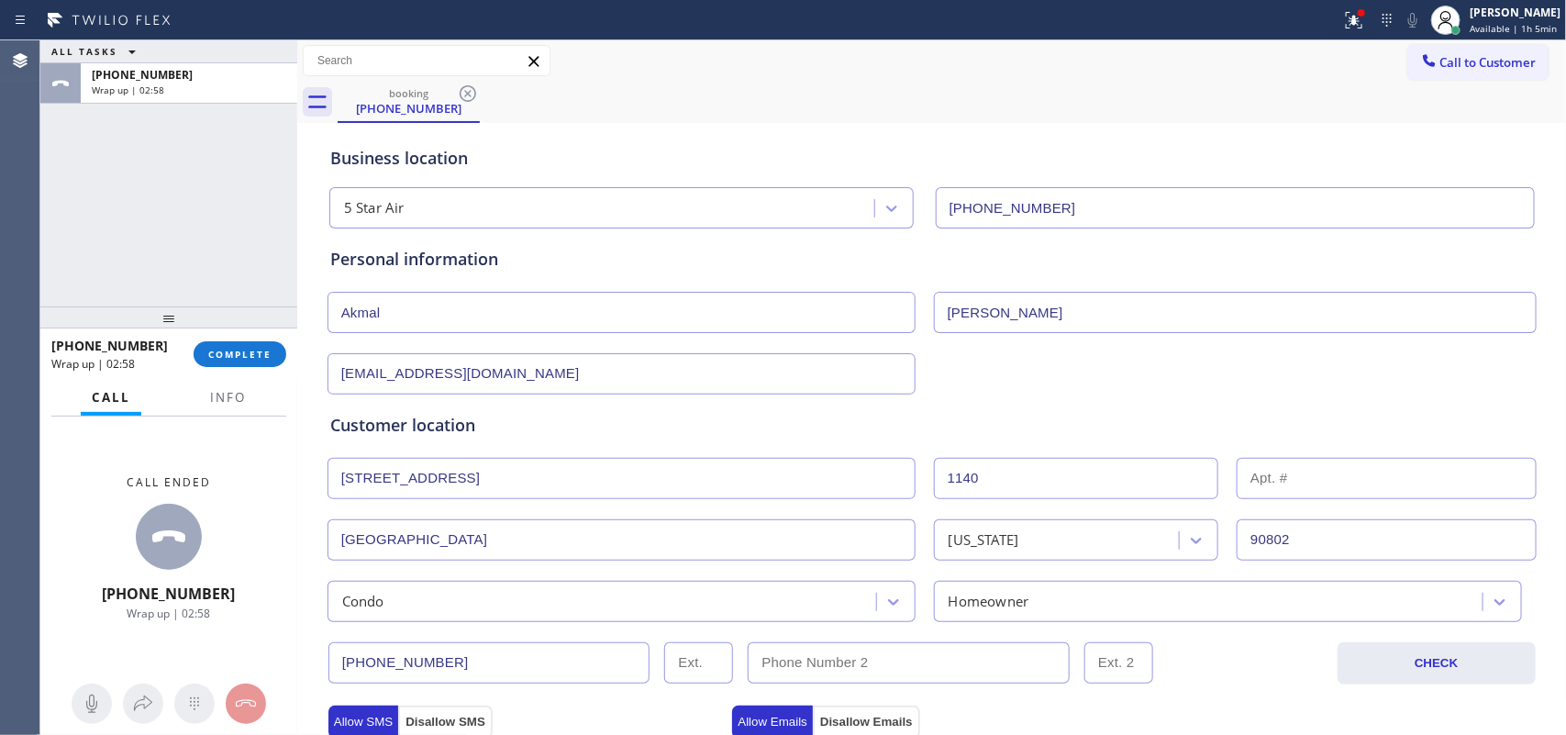
scroll to position [344, 0]
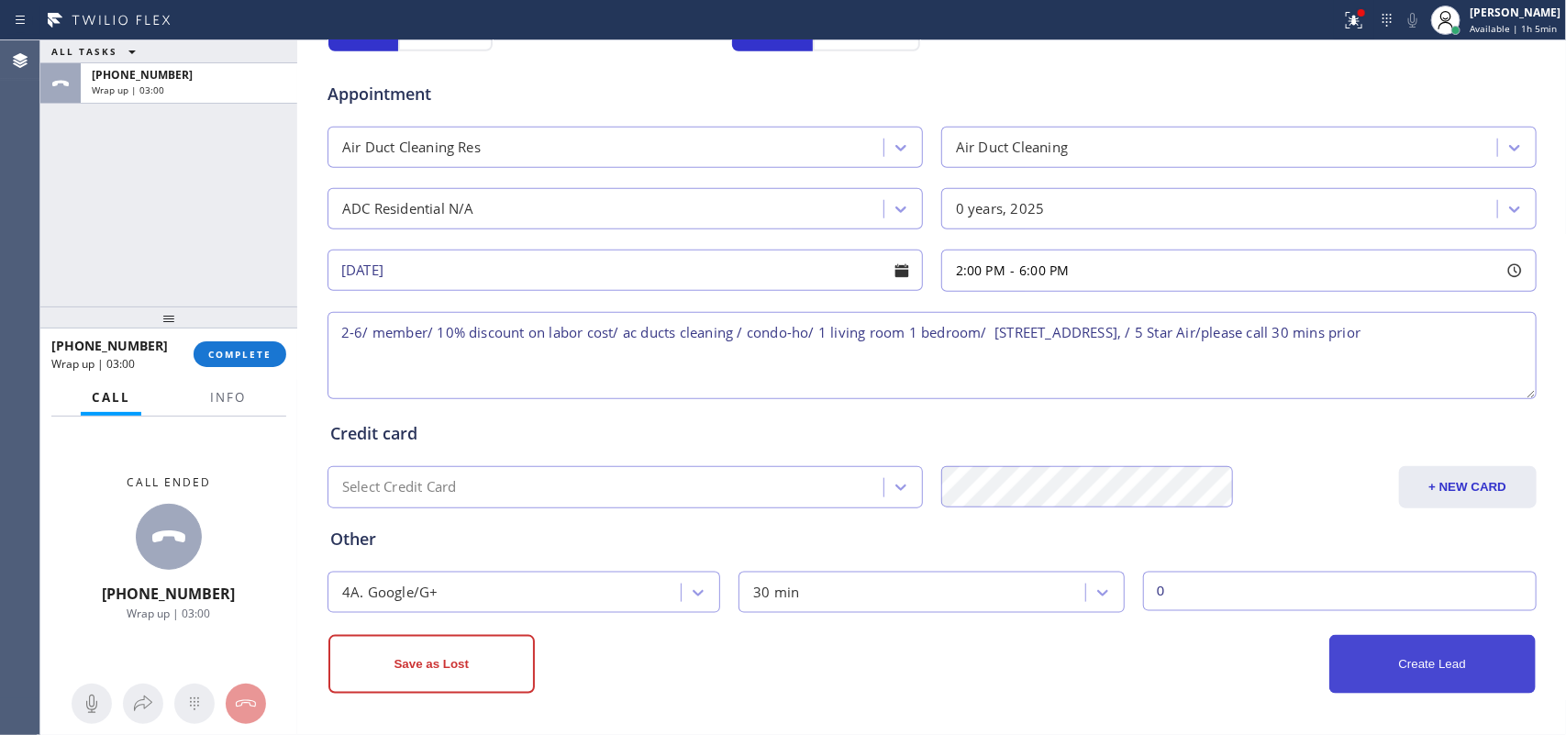
click at [1431, 671] on button "Create Lead" at bounding box center [1432, 664] width 206 height 59
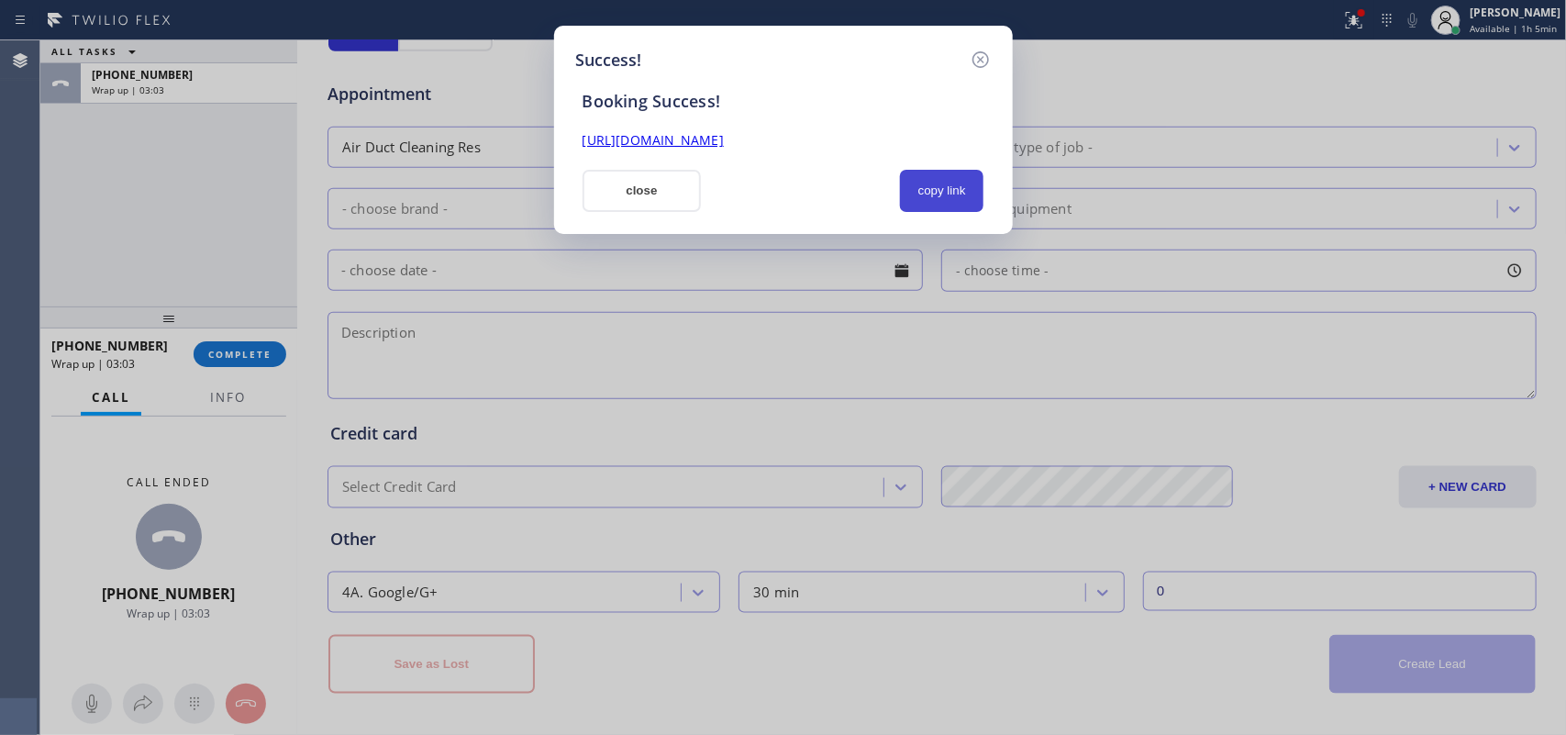
click at [948, 185] on button "copy link" at bounding box center [942, 191] width 84 height 42
click at [724, 135] on link "[URL][DOMAIN_NAME]" at bounding box center [652, 139] width 141 height 17
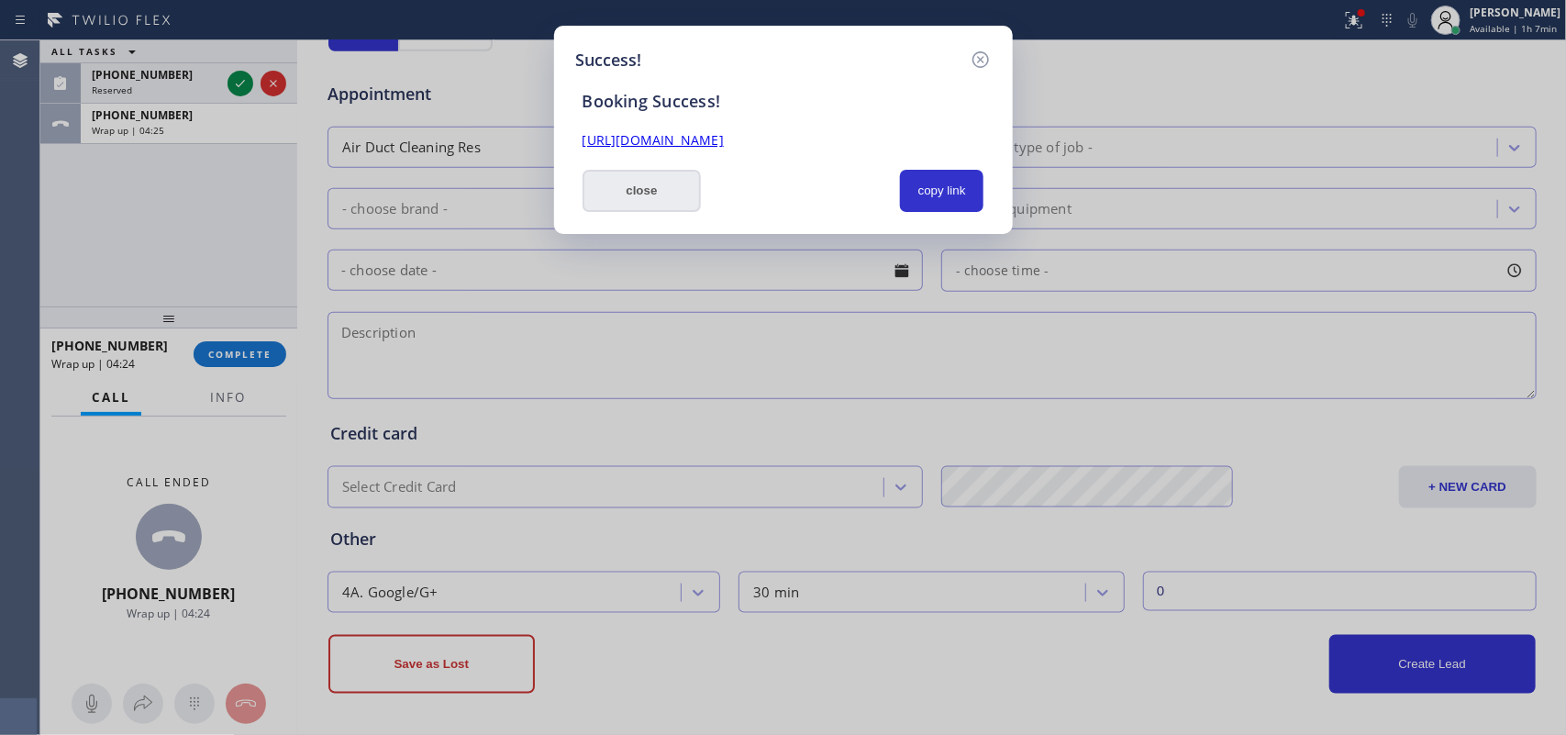
click at [651, 194] on button "close" at bounding box center [641, 191] width 119 height 42
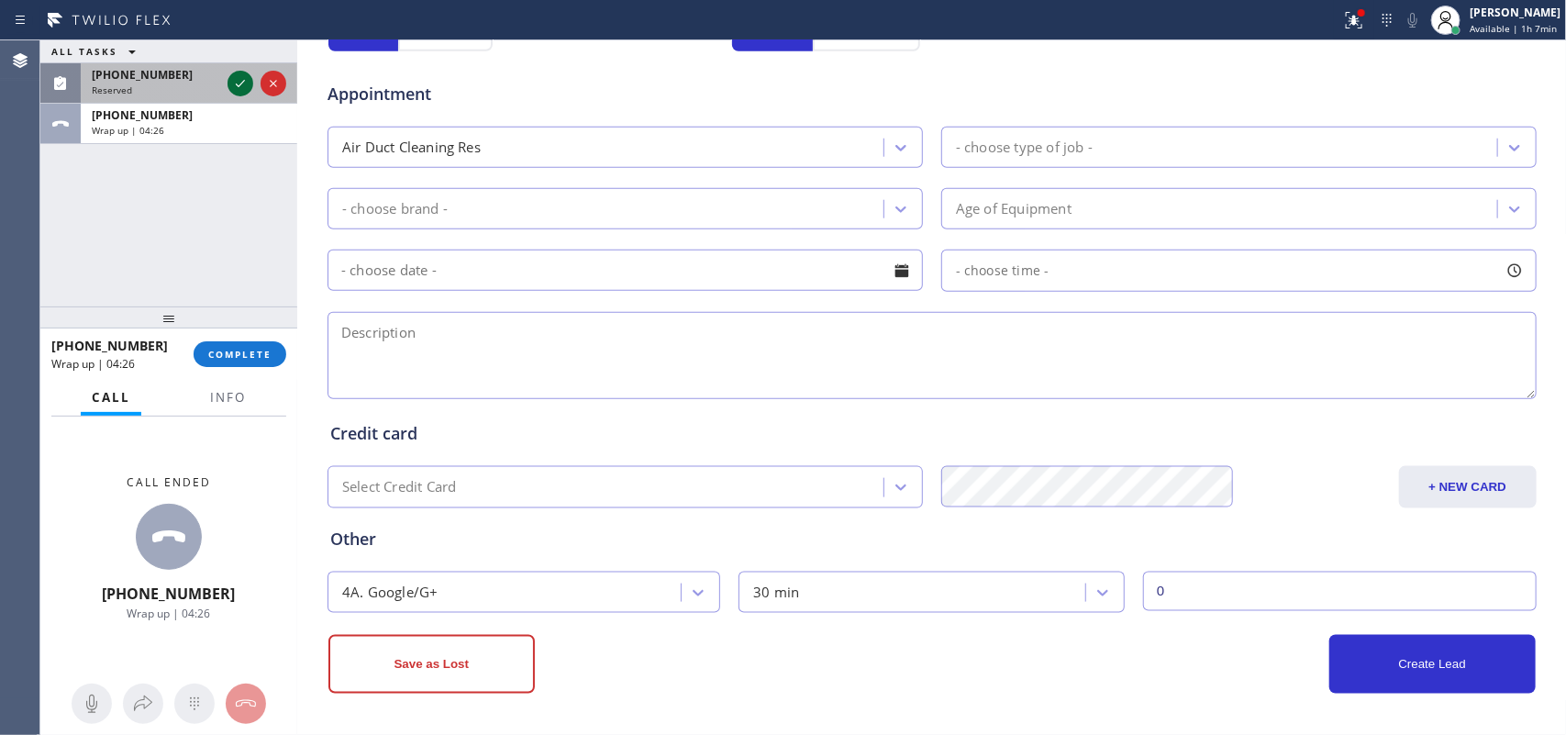
click at [236, 83] on icon at bounding box center [240, 83] width 22 height 22
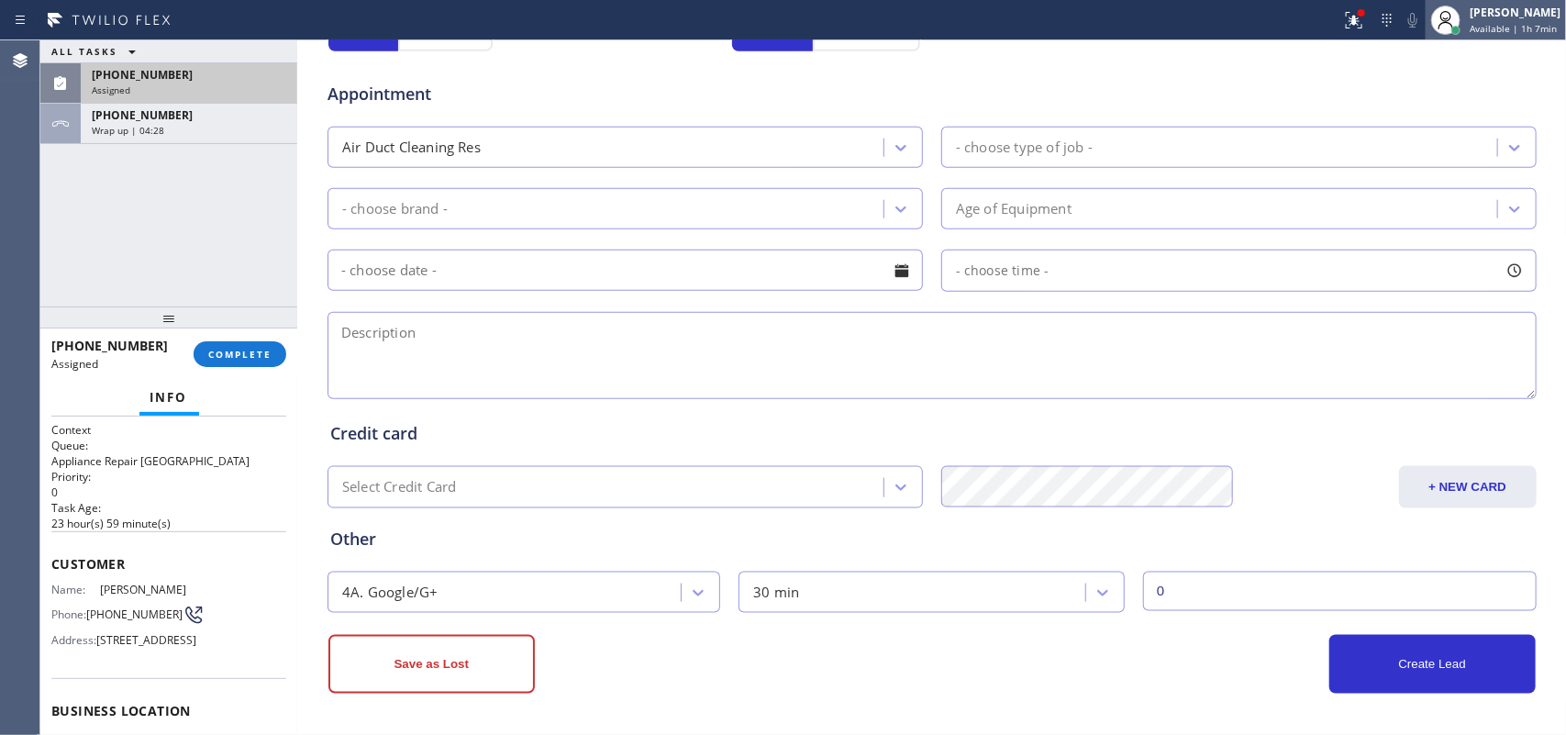
click at [1506, 19] on div "[PERSON_NAME]" at bounding box center [1515, 13] width 91 height 16
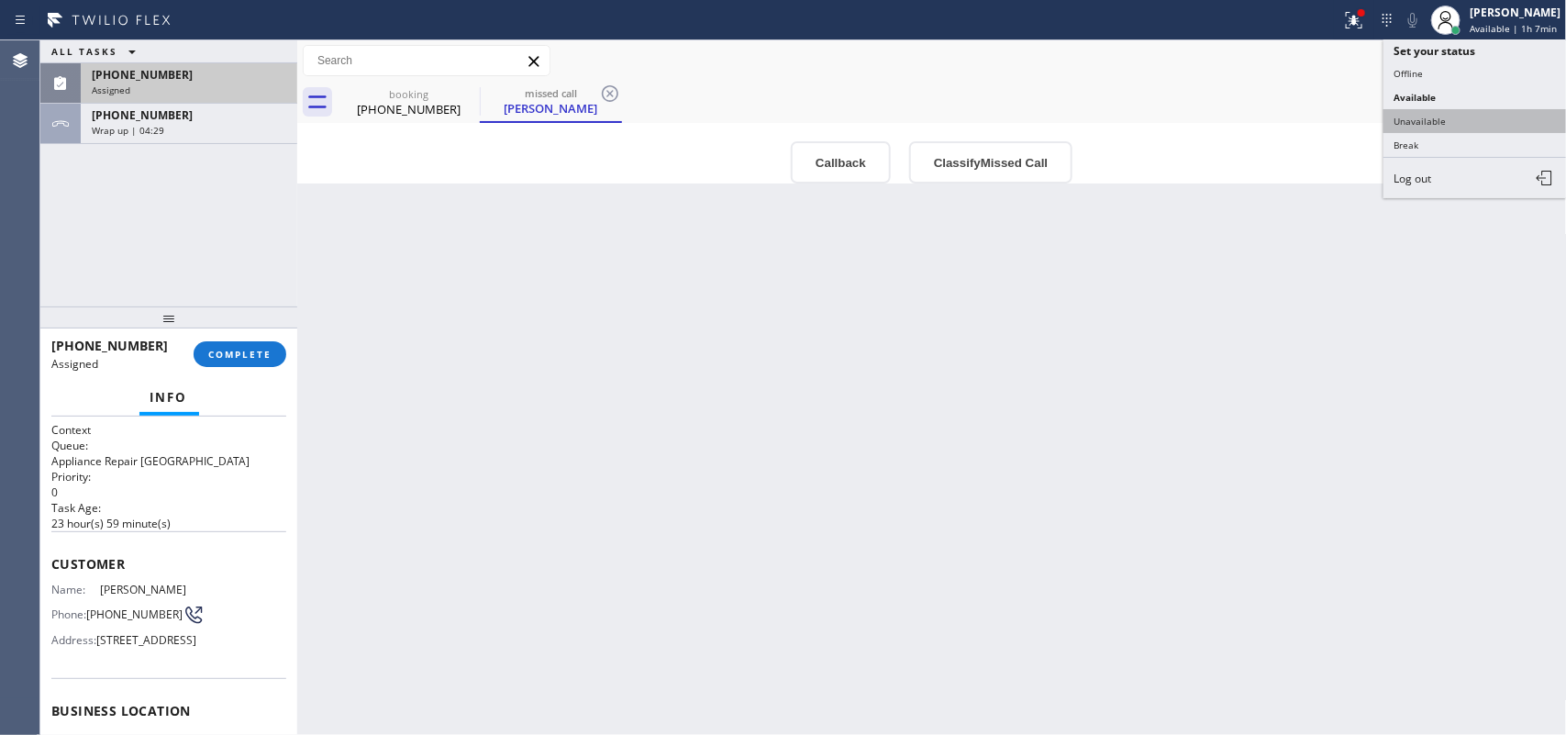
click at [1455, 124] on button "Unavailable" at bounding box center [1474, 121] width 183 height 24
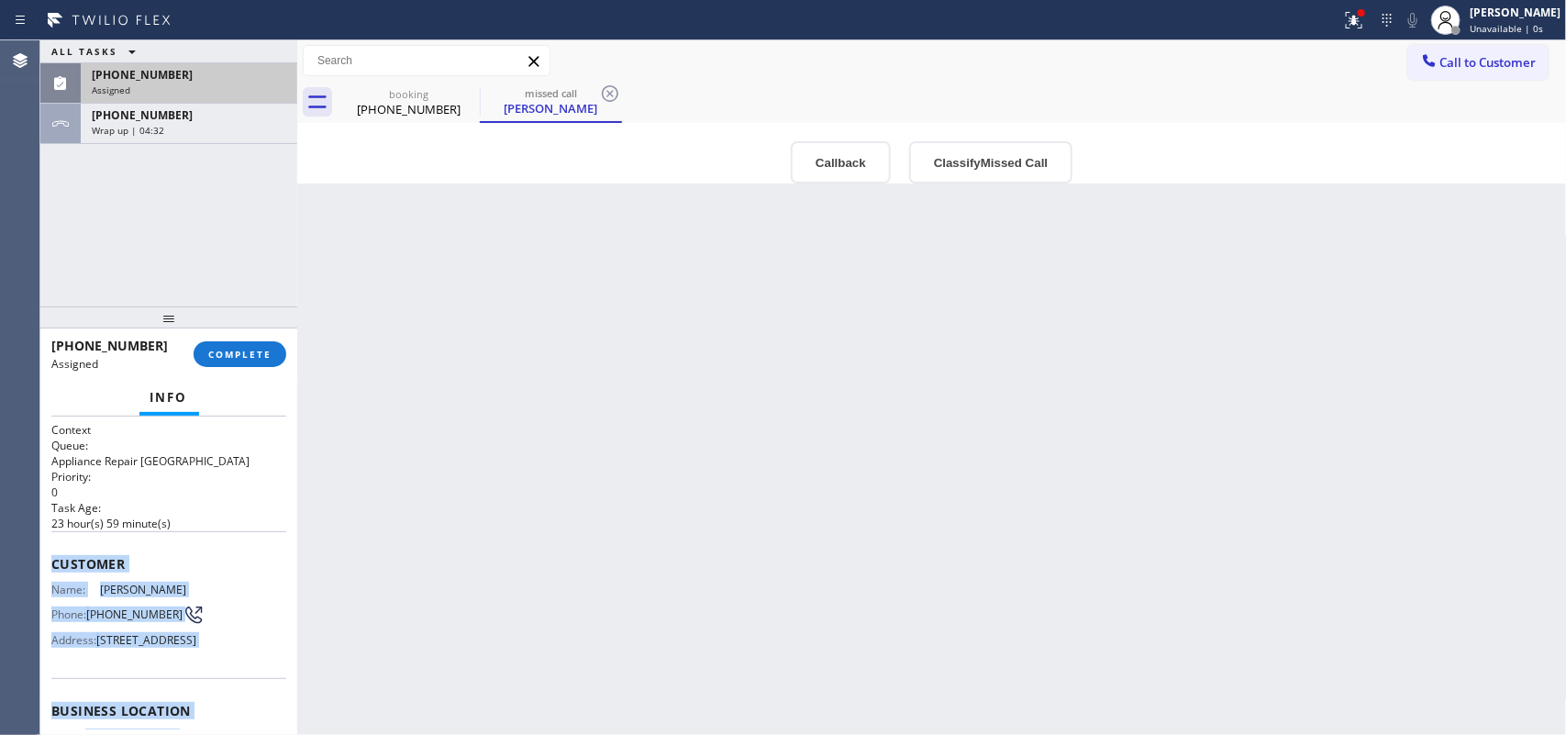
drag, startPoint x: 204, startPoint y: 562, endPoint x: 48, endPoint y: 552, distance: 156.3
click at [48, 552] on div "Context Queue: Appliance Repair High End Priority: 0 Task Age: [DEMOGRAPHIC_DAT…" at bounding box center [168, 575] width 257 height 319
click at [995, 161] on button "Classify Missed Call" at bounding box center [990, 162] width 163 height 42
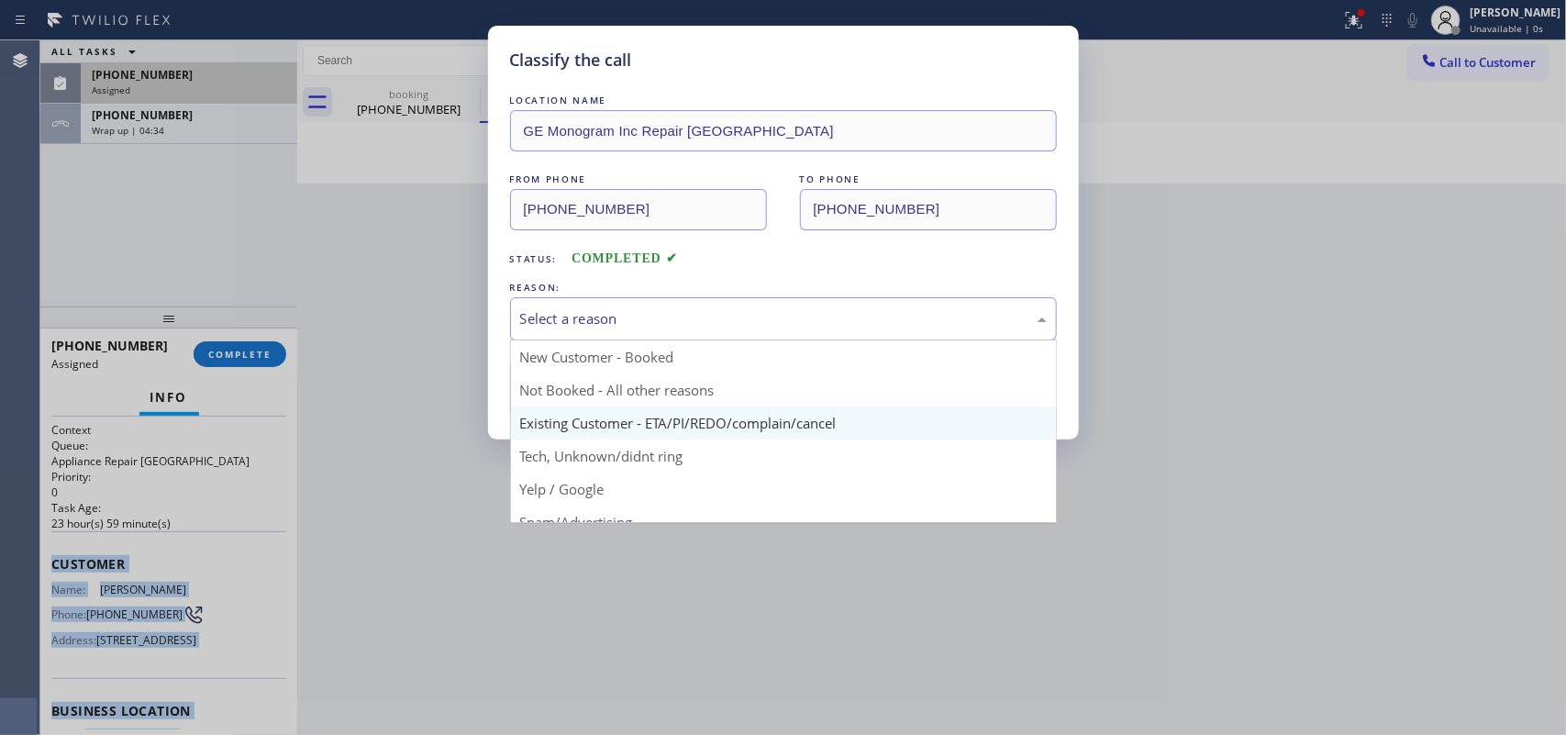
drag, startPoint x: 892, startPoint y: 323, endPoint x: 707, endPoint y: 437, distance: 216.6
click at [892, 324] on div "Select a reason" at bounding box center [783, 318] width 527 height 21
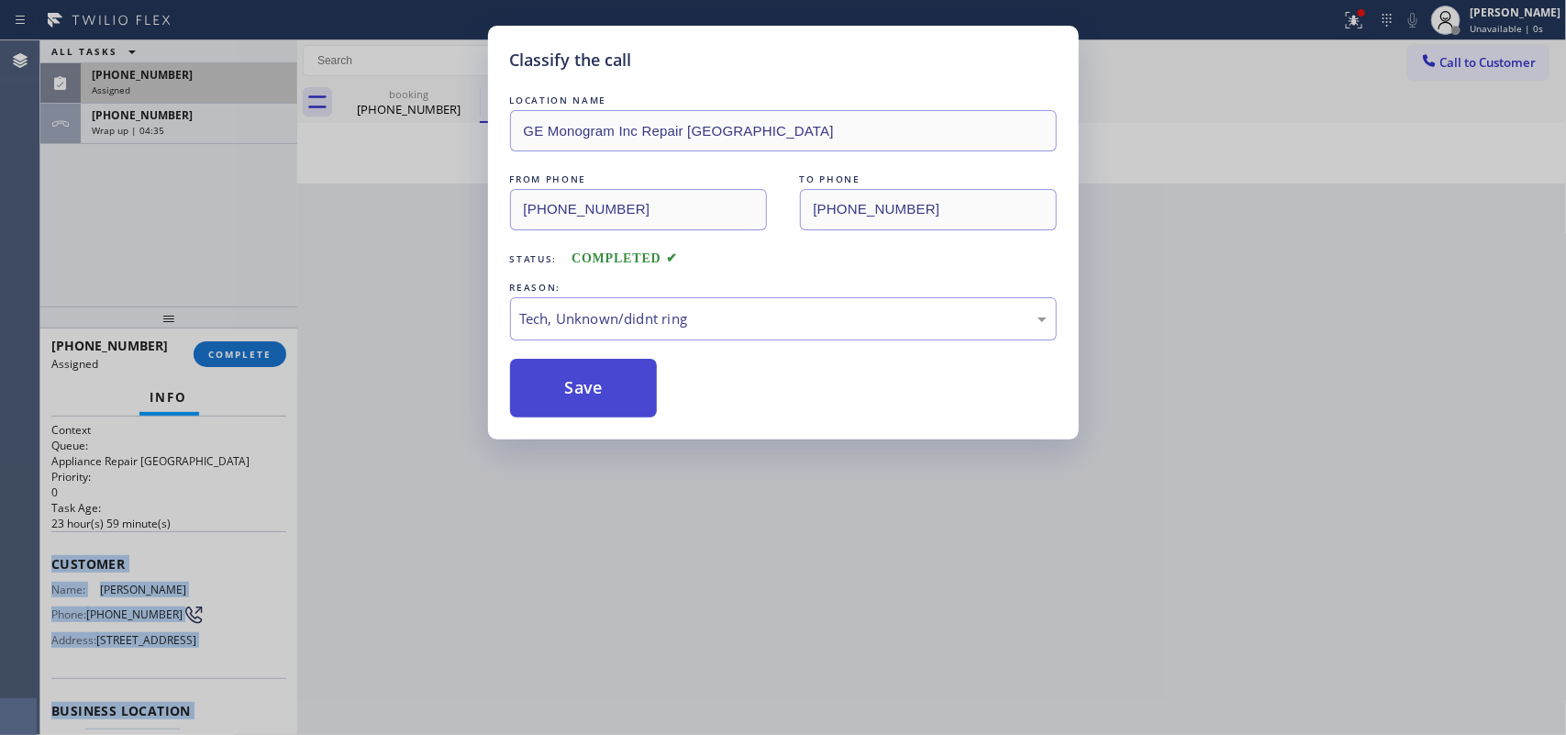
click at [596, 385] on button "Save" at bounding box center [584, 388] width 148 height 59
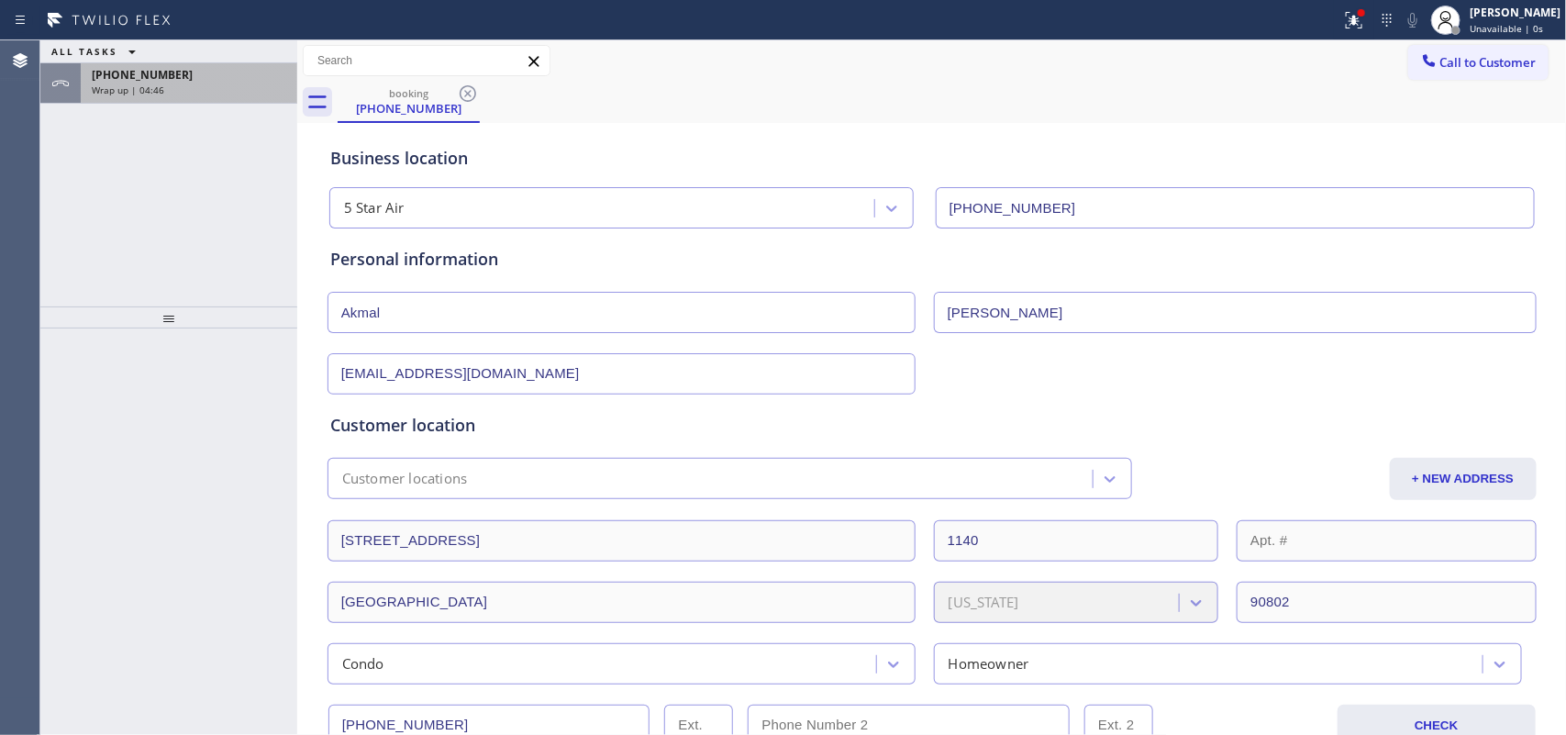
click at [161, 92] on span "Wrap up | 04:46" at bounding box center [128, 89] width 72 height 13
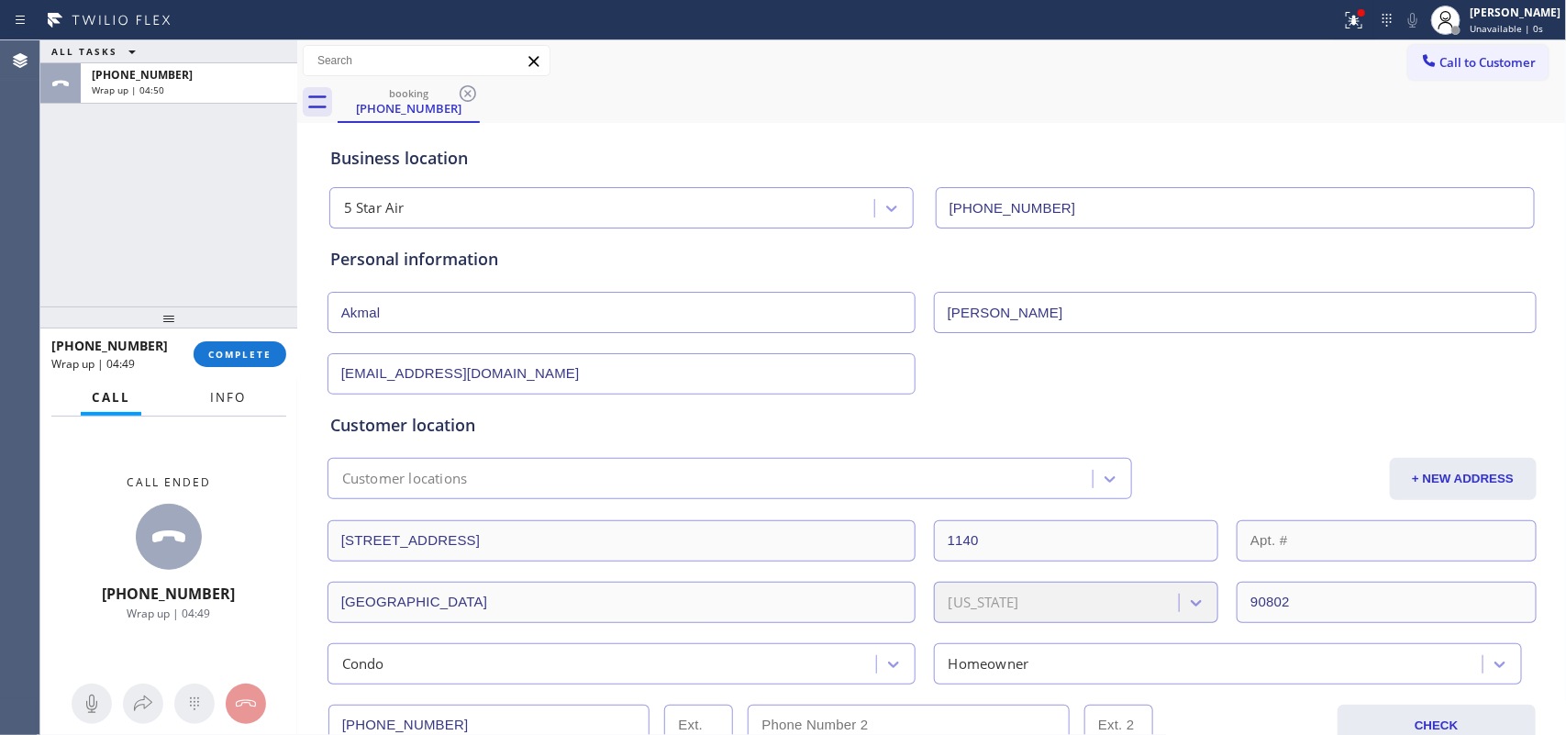
click at [234, 393] on span "Info" at bounding box center [228, 397] width 36 height 17
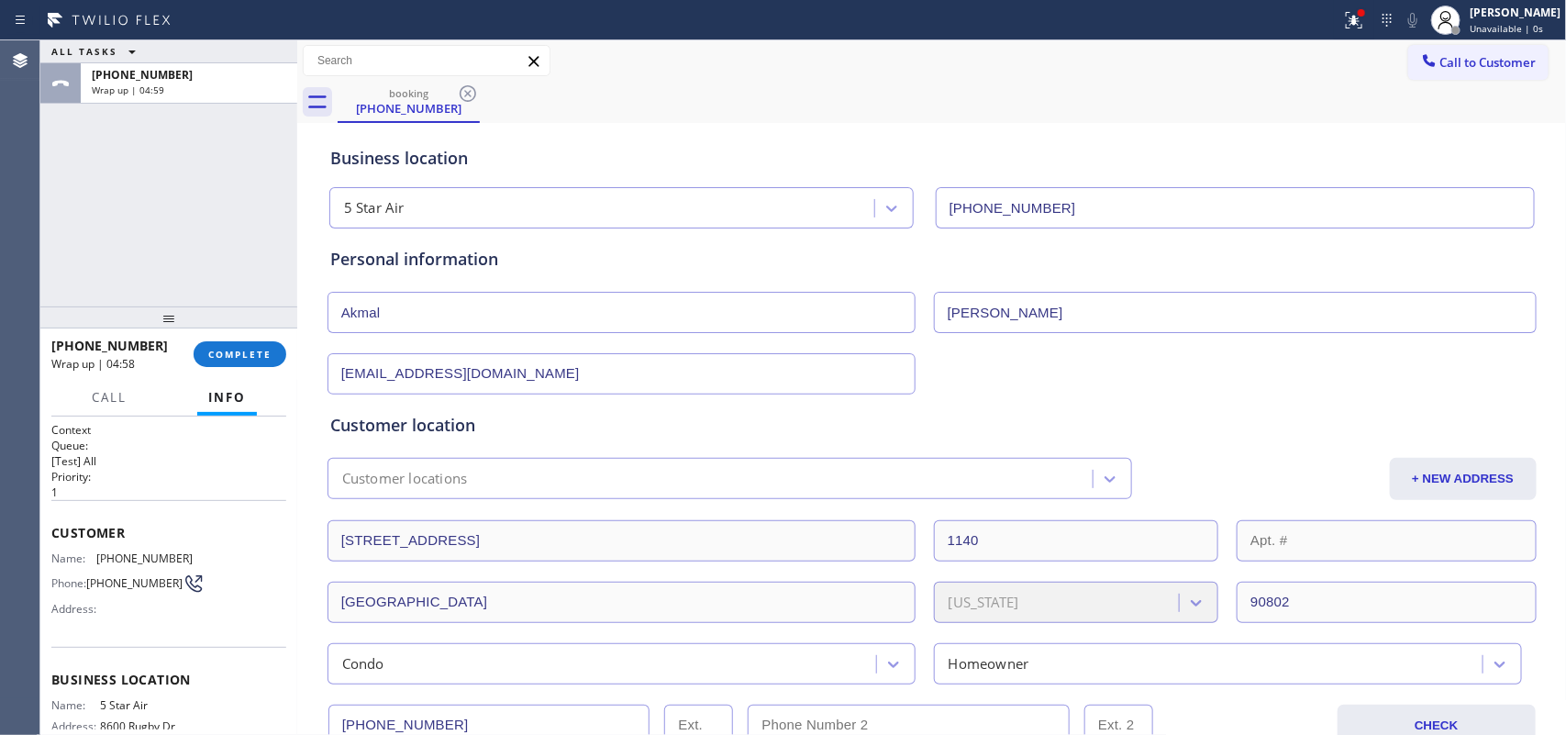
scroll to position [198, 0]
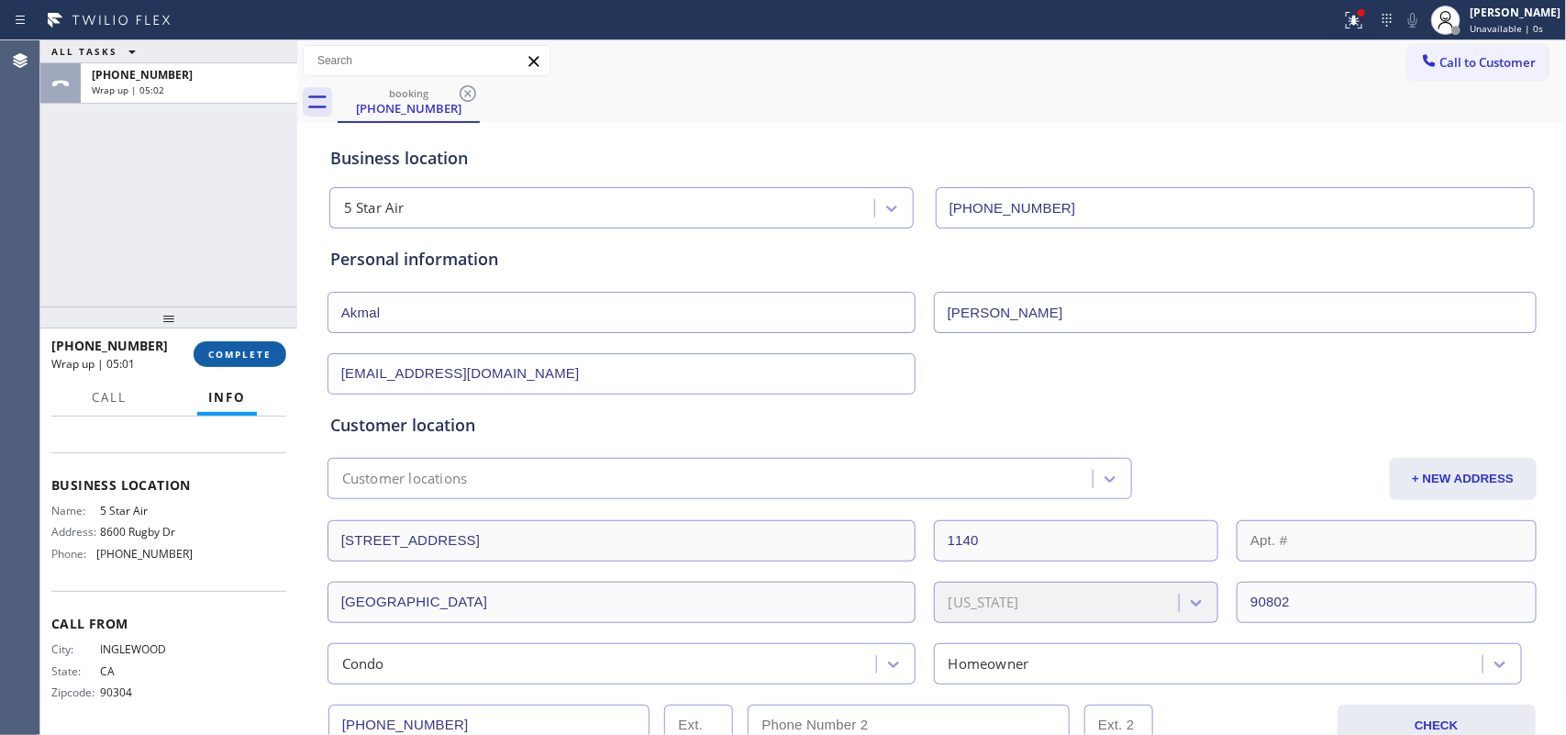
click at [267, 348] on span "COMPLETE" at bounding box center [239, 354] width 63 height 13
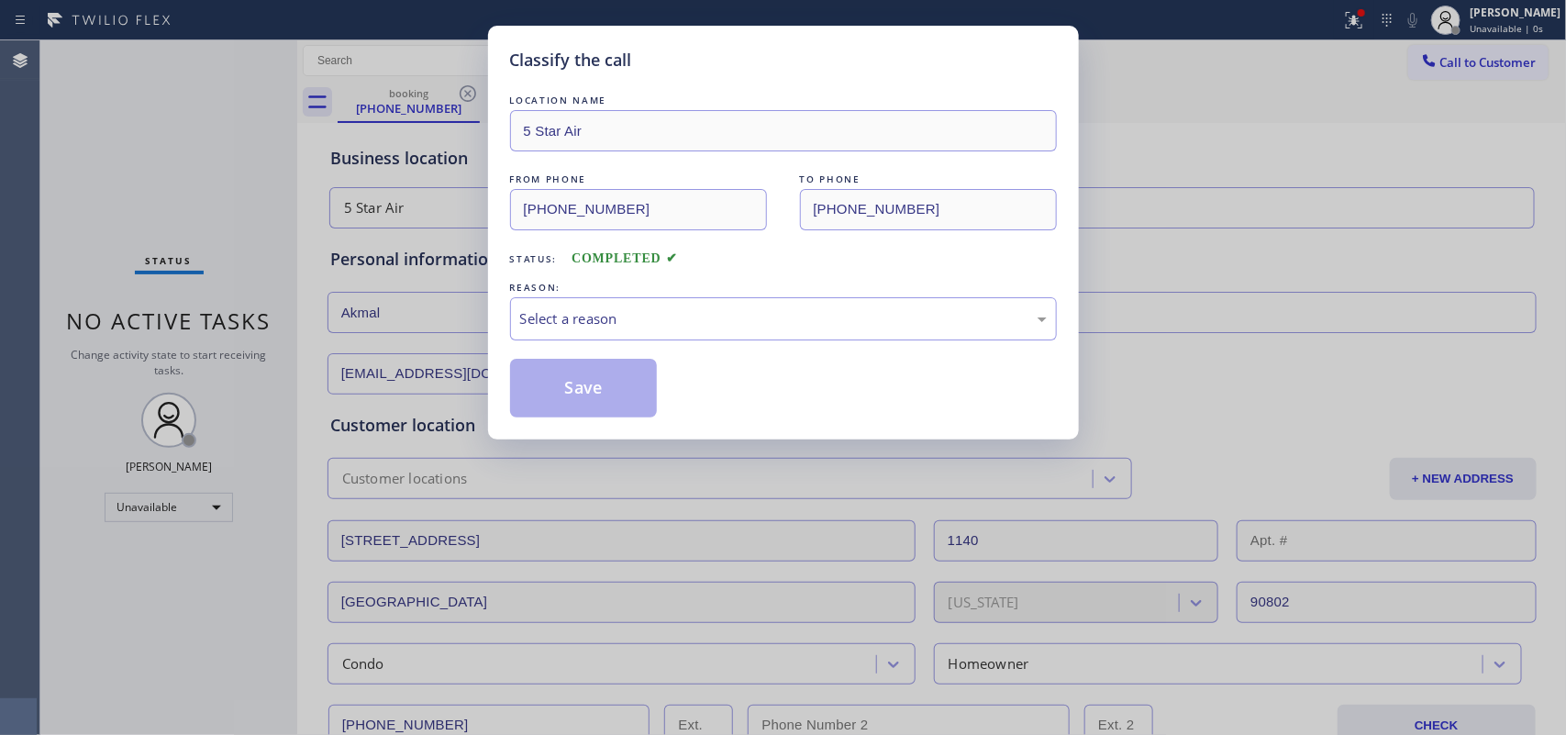
click at [565, 314] on div "Select a reason" at bounding box center [783, 318] width 527 height 21
click at [616, 323] on div "Tech, Unknown/didnt ring" at bounding box center [783, 318] width 527 height 21
click at [576, 395] on button "Save" at bounding box center [584, 388] width 148 height 59
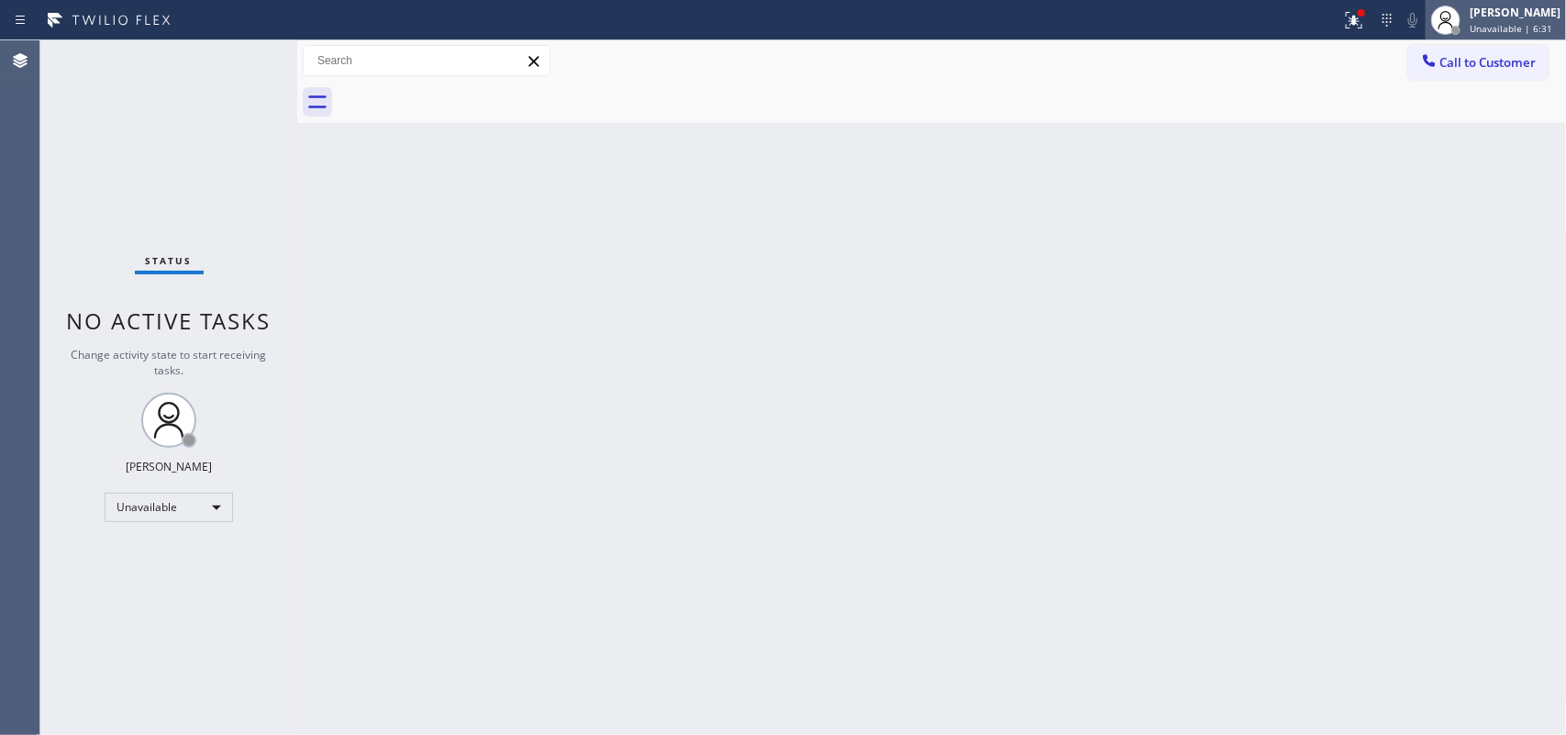
click at [1552, 28] on span "Unavailable | 6:31" at bounding box center [1511, 28] width 83 height 13
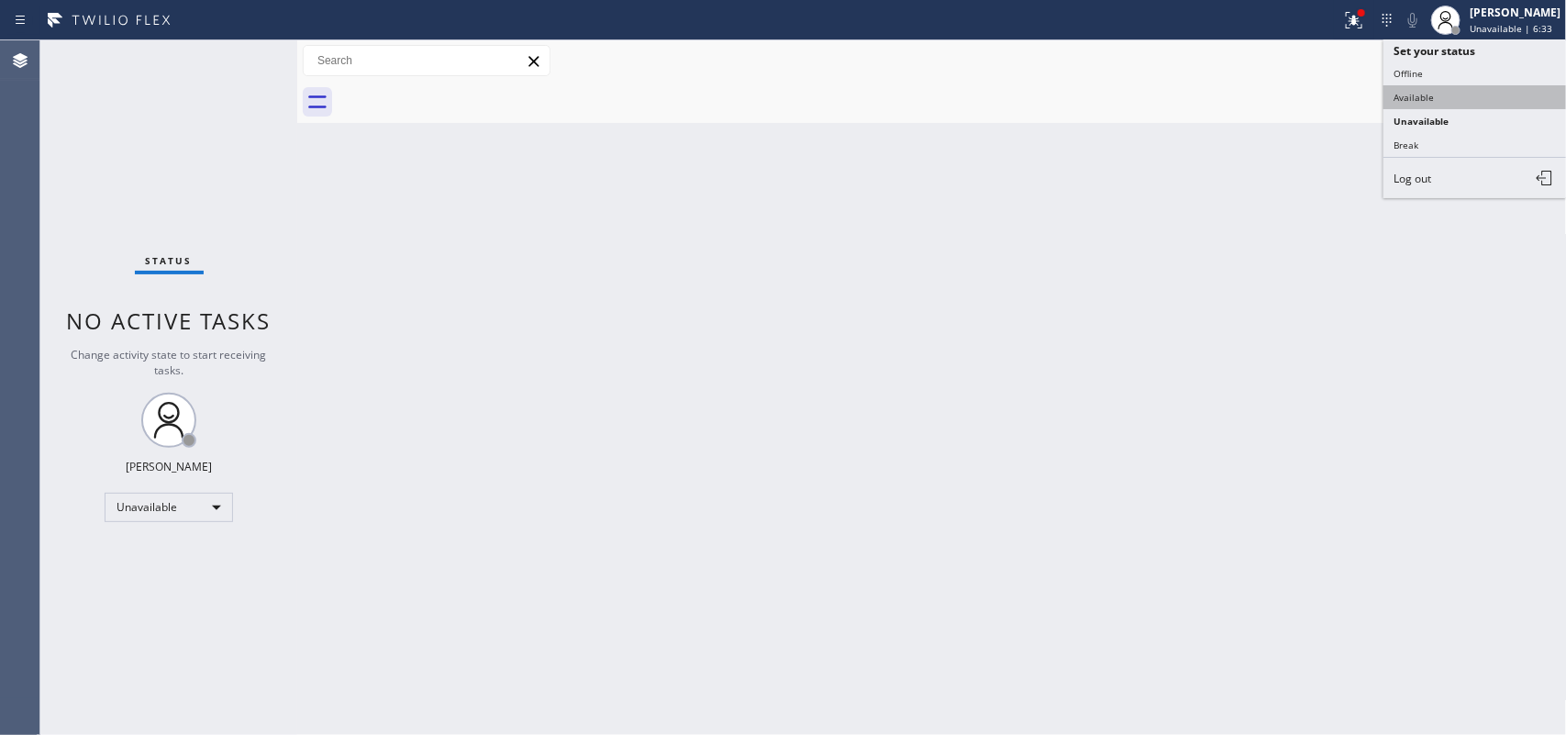
click at [1463, 102] on button "Available" at bounding box center [1474, 97] width 183 height 24
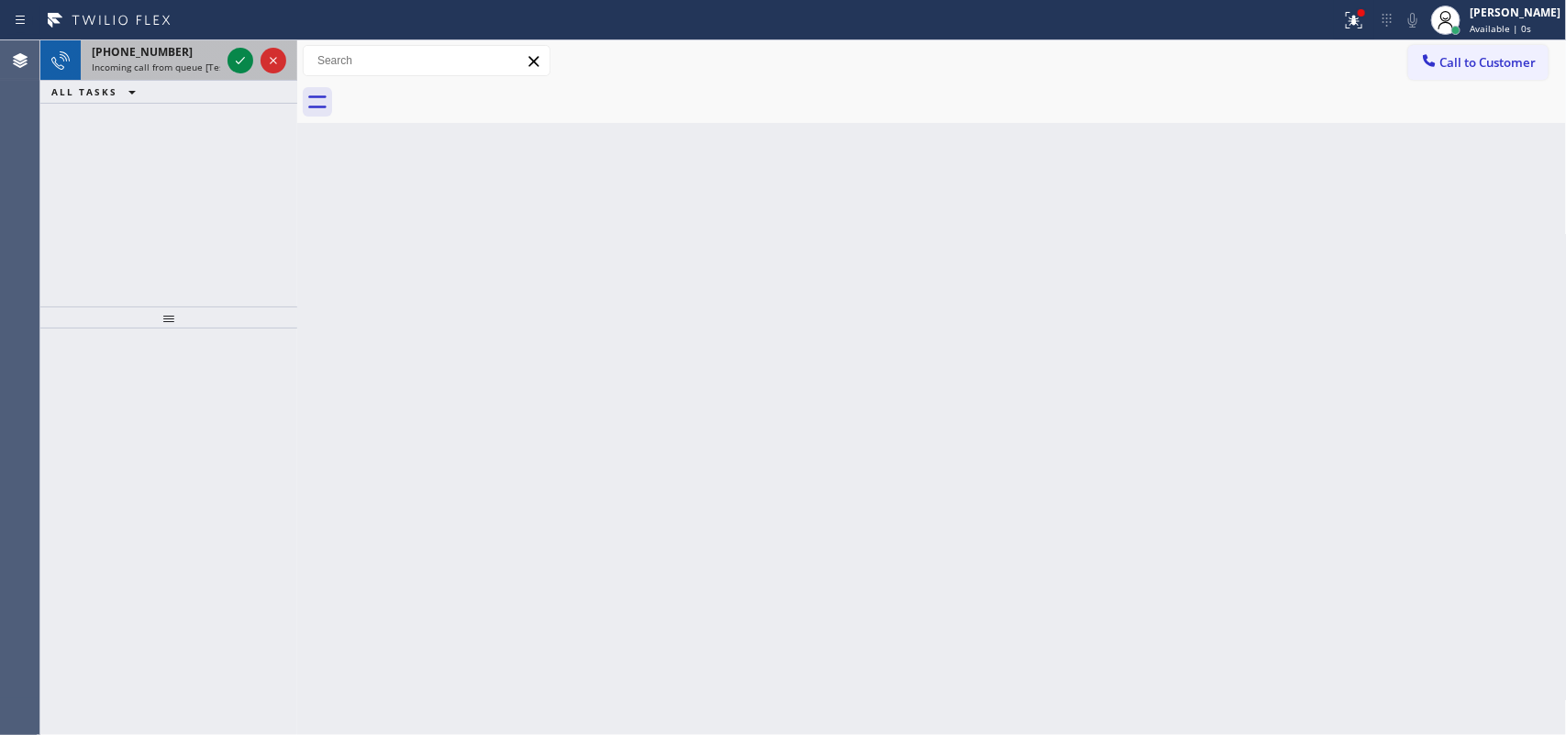
click at [152, 49] on span "[PHONE_NUMBER]" at bounding box center [142, 52] width 101 height 16
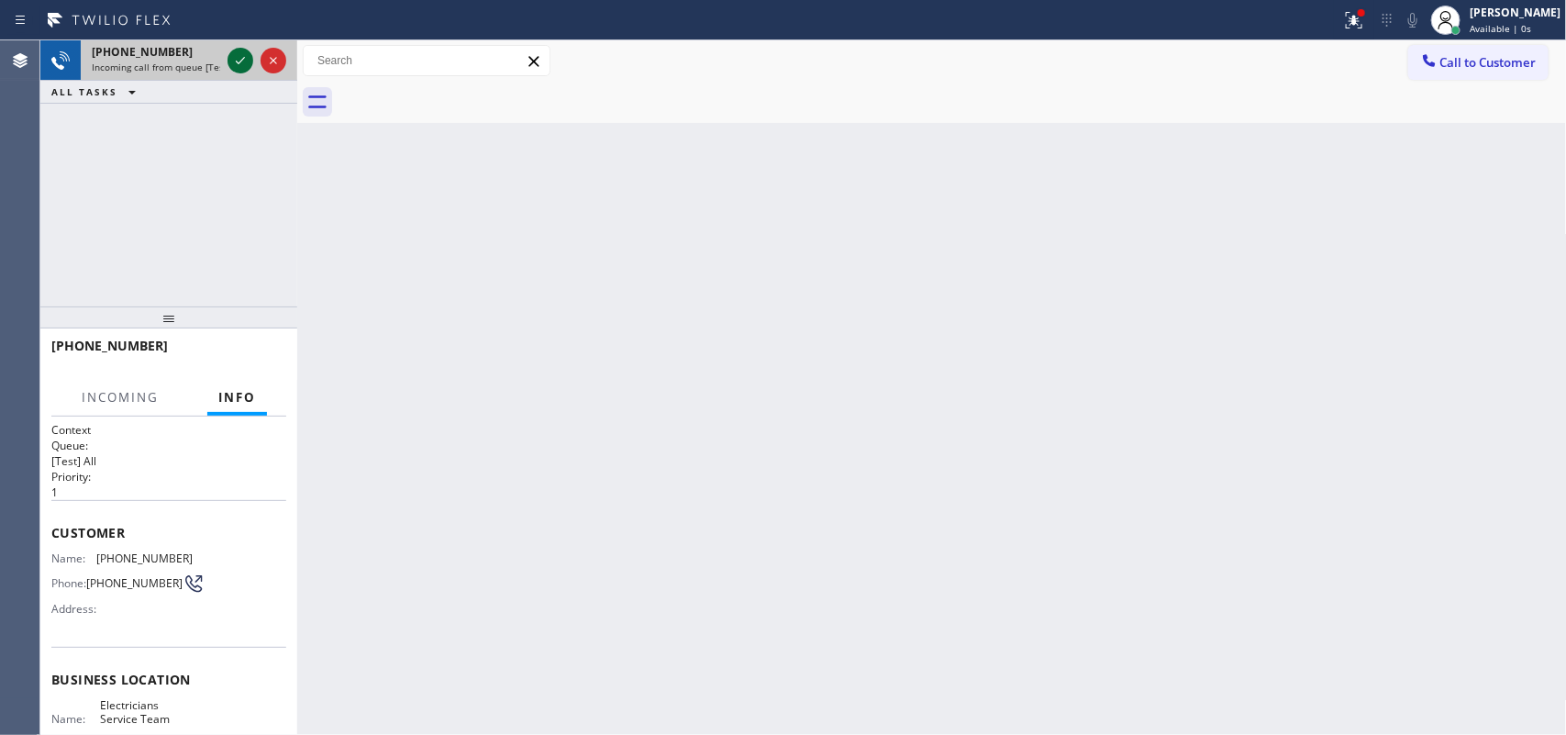
click at [240, 67] on icon at bounding box center [240, 61] width 22 height 22
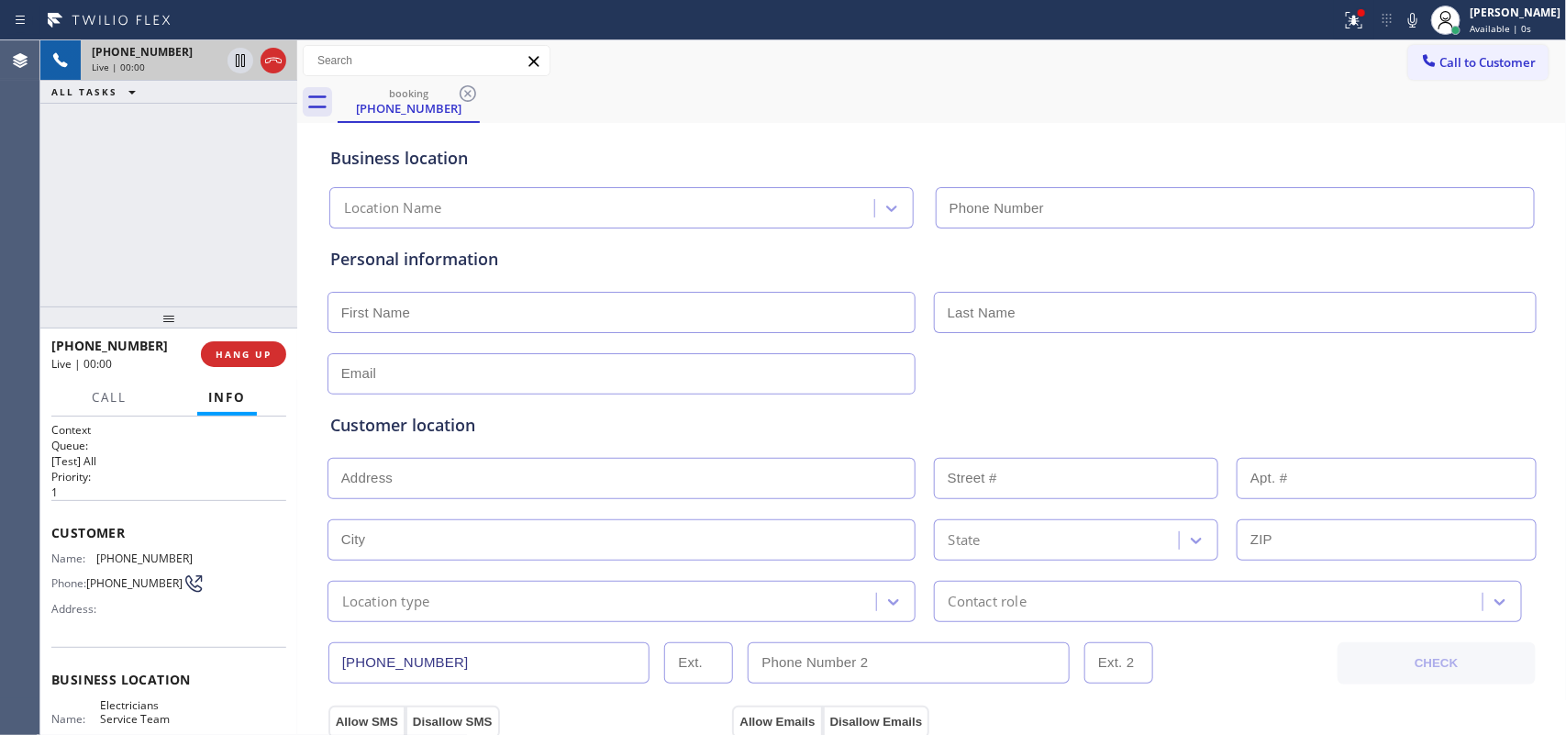
type input "[PHONE_NUMBER]"
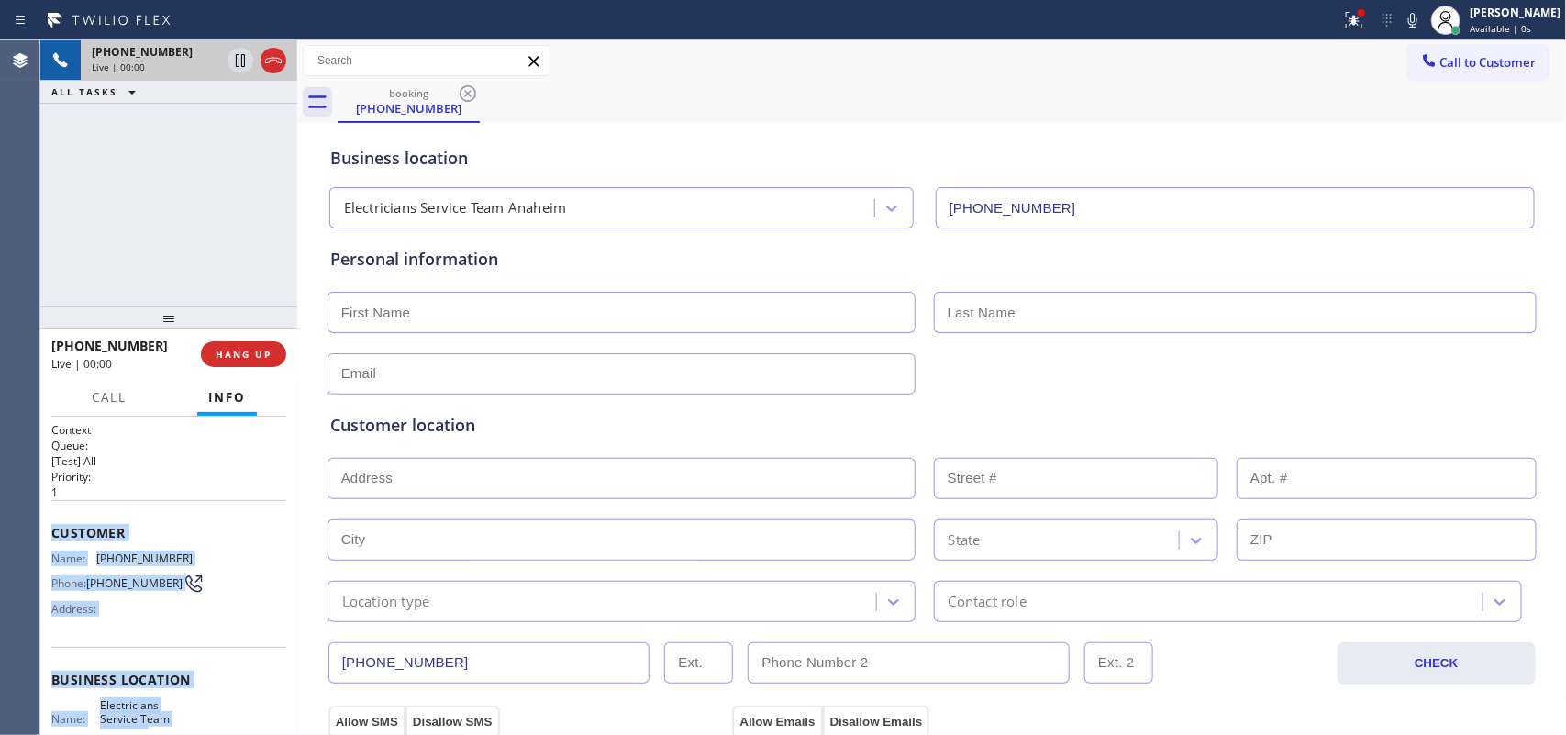
drag, startPoint x: 191, startPoint y: 562, endPoint x: 52, endPoint y: 528, distance: 142.6
click at [51, 528] on div "Context Queue: [Test] All Priority: 1 Customer Name: [PHONE_NUMBER] Phone: [PHO…" at bounding box center [168, 687] width 235 height 531
click at [262, 351] on span "HANG UP" at bounding box center [244, 354] width 56 height 13
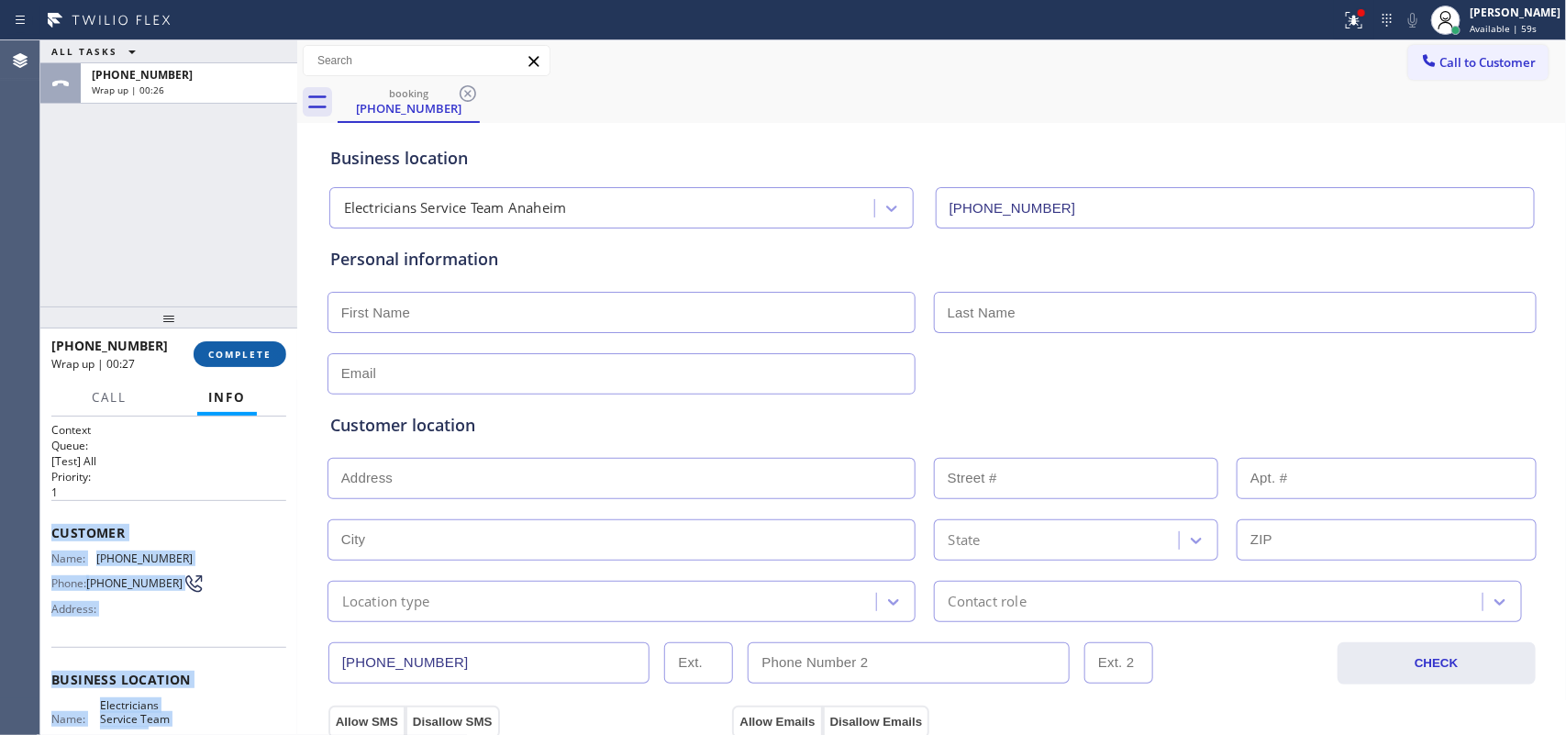
click at [253, 349] on span "COMPLETE" at bounding box center [239, 354] width 63 height 13
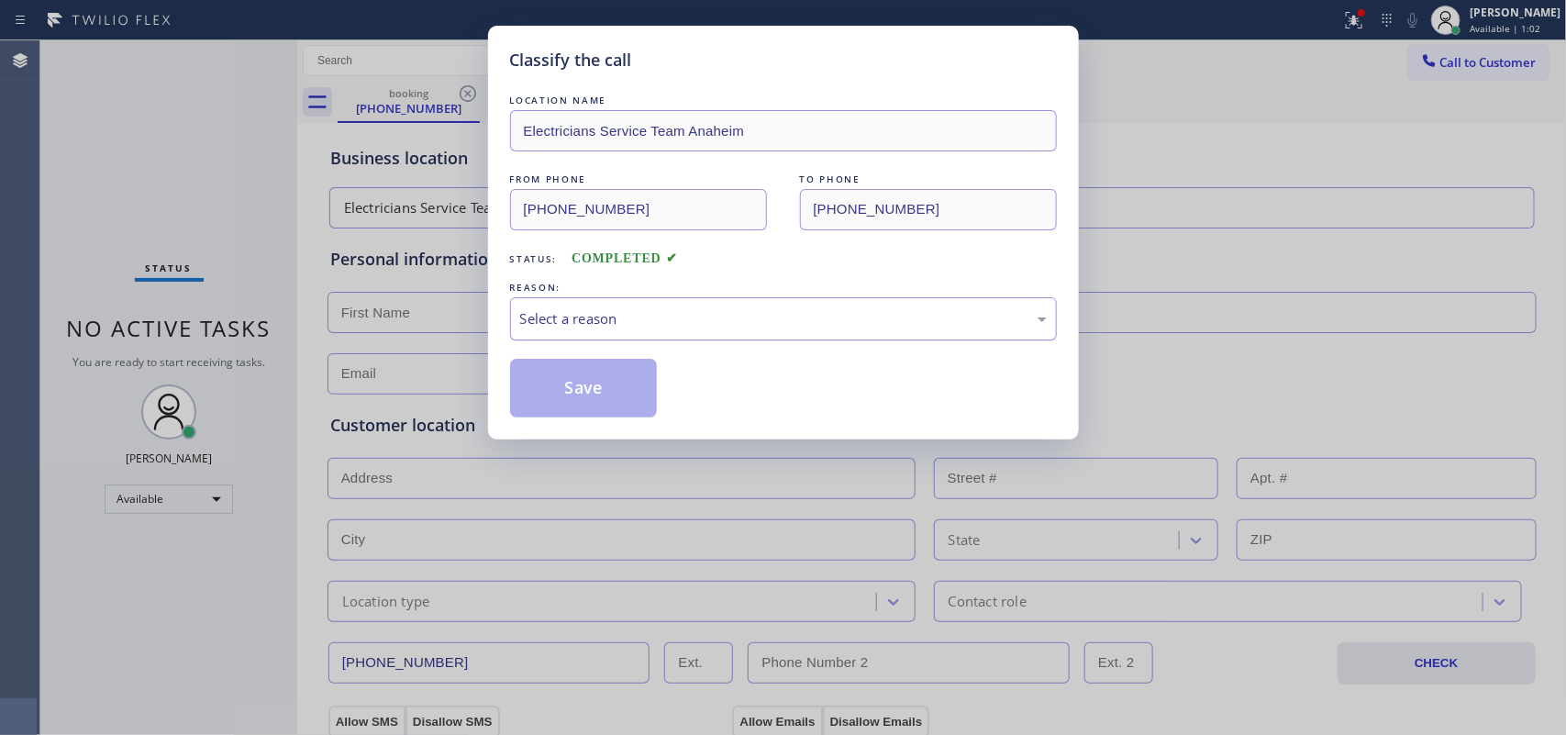
click at [736, 316] on div "Select a reason" at bounding box center [783, 318] width 527 height 21
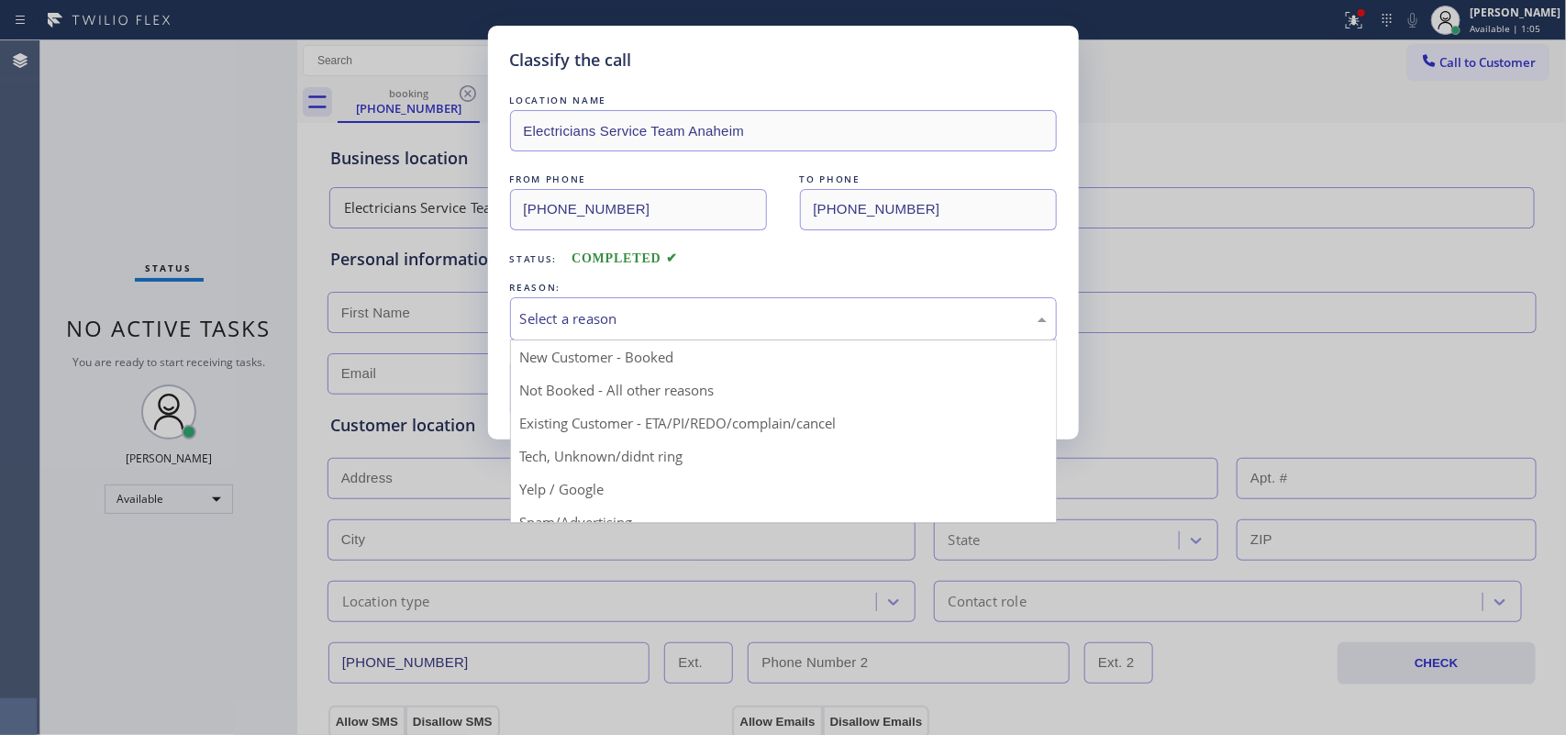
drag, startPoint x: 681, startPoint y: 460, endPoint x: 640, endPoint y: 427, distance: 52.1
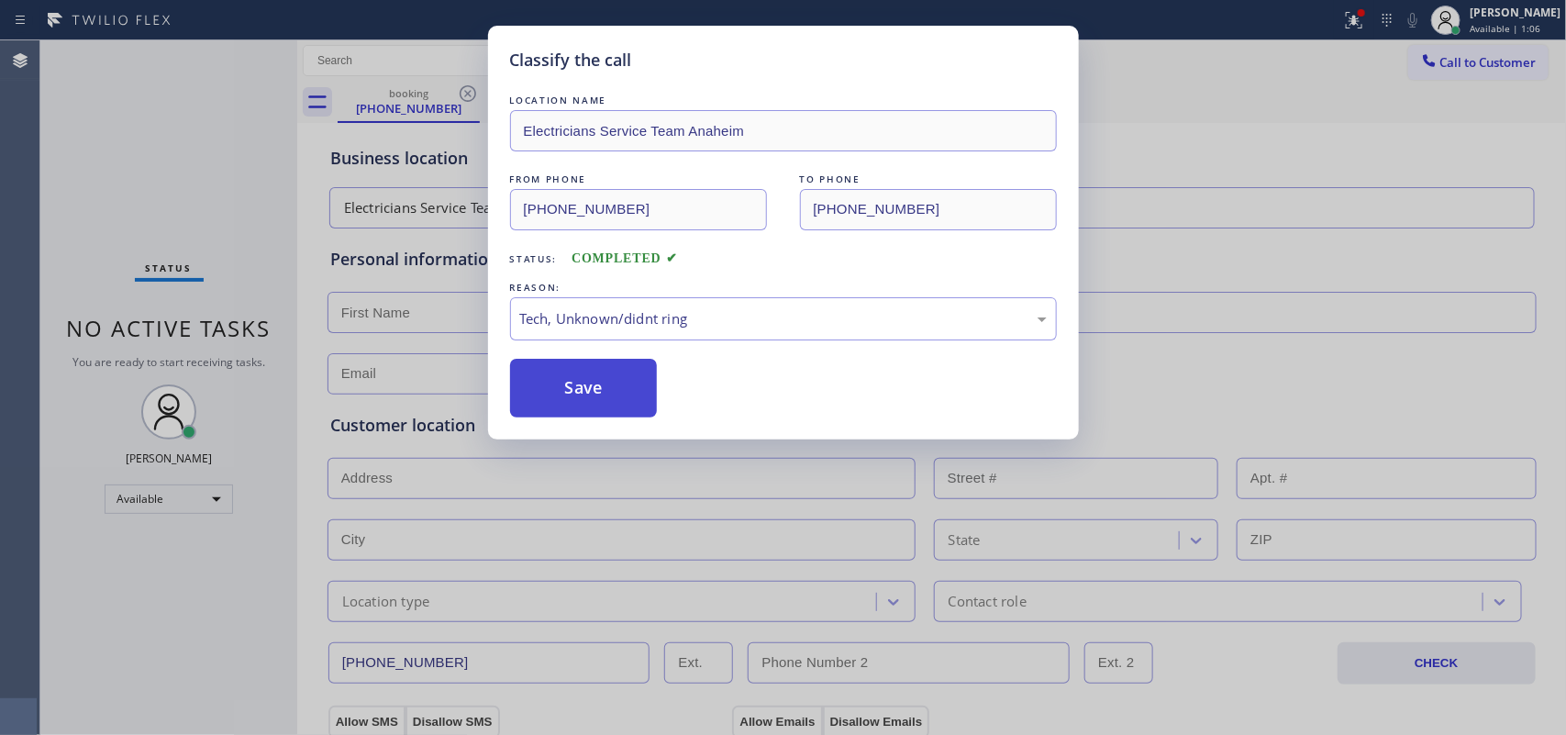
click at [616, 399] on button "Save" at bounding box center [584, 388] width 148 height 59
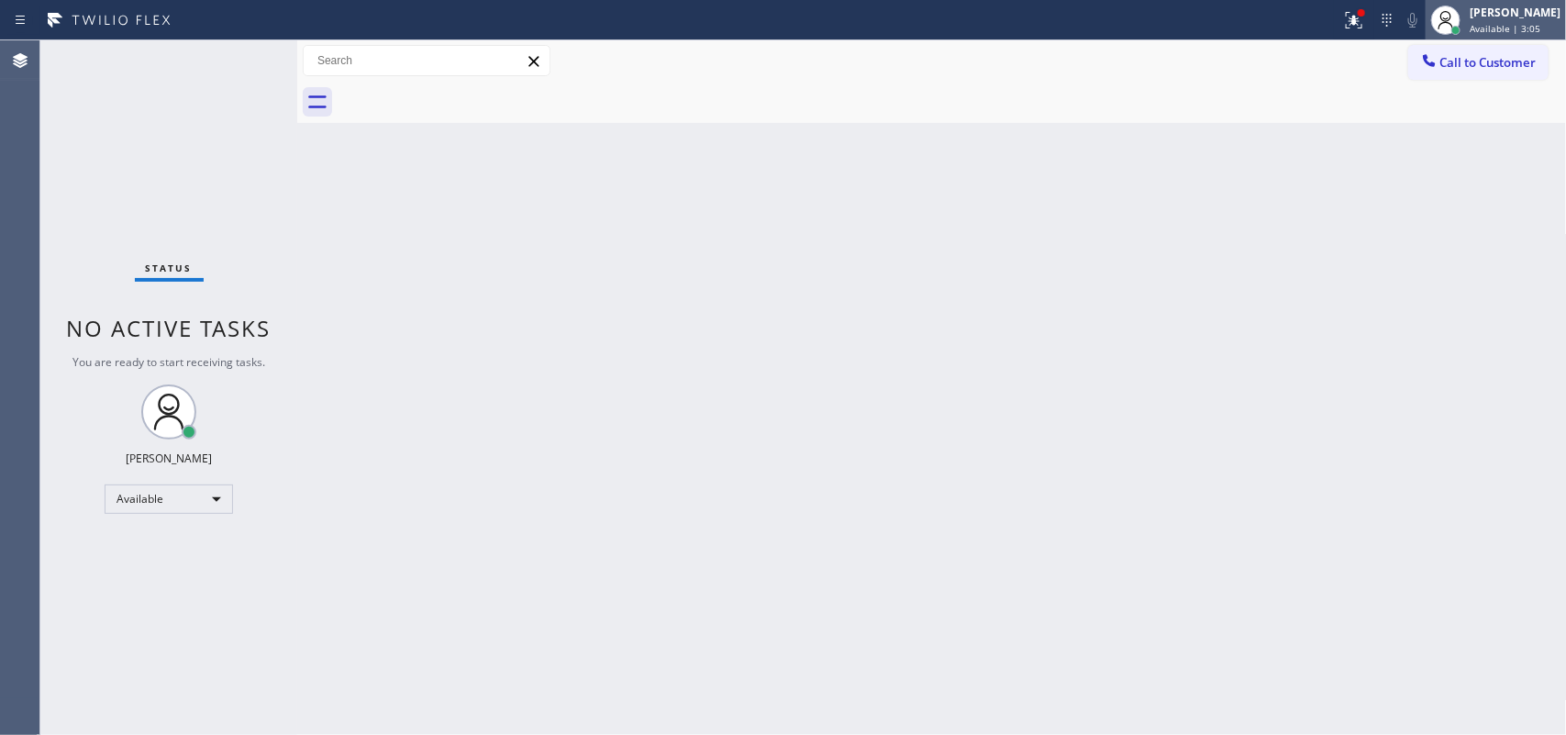
click at [1514, 26] on span "Available | 3:05" at bounding box center [1505, 28] width 71 height 13
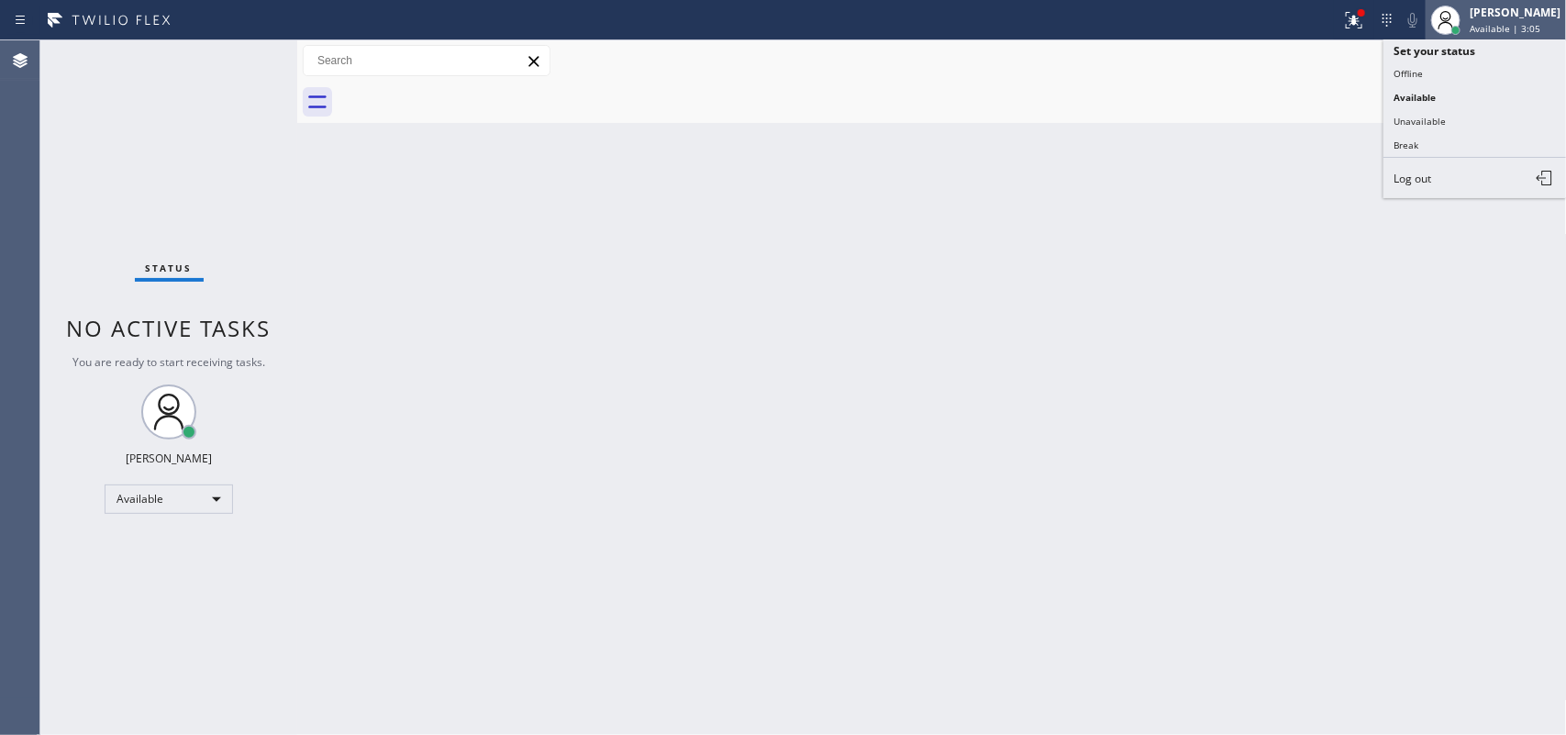
click at [1514, 26] on span "Available | 3:05" at bounding box center [1505, 28] width 71 height 13
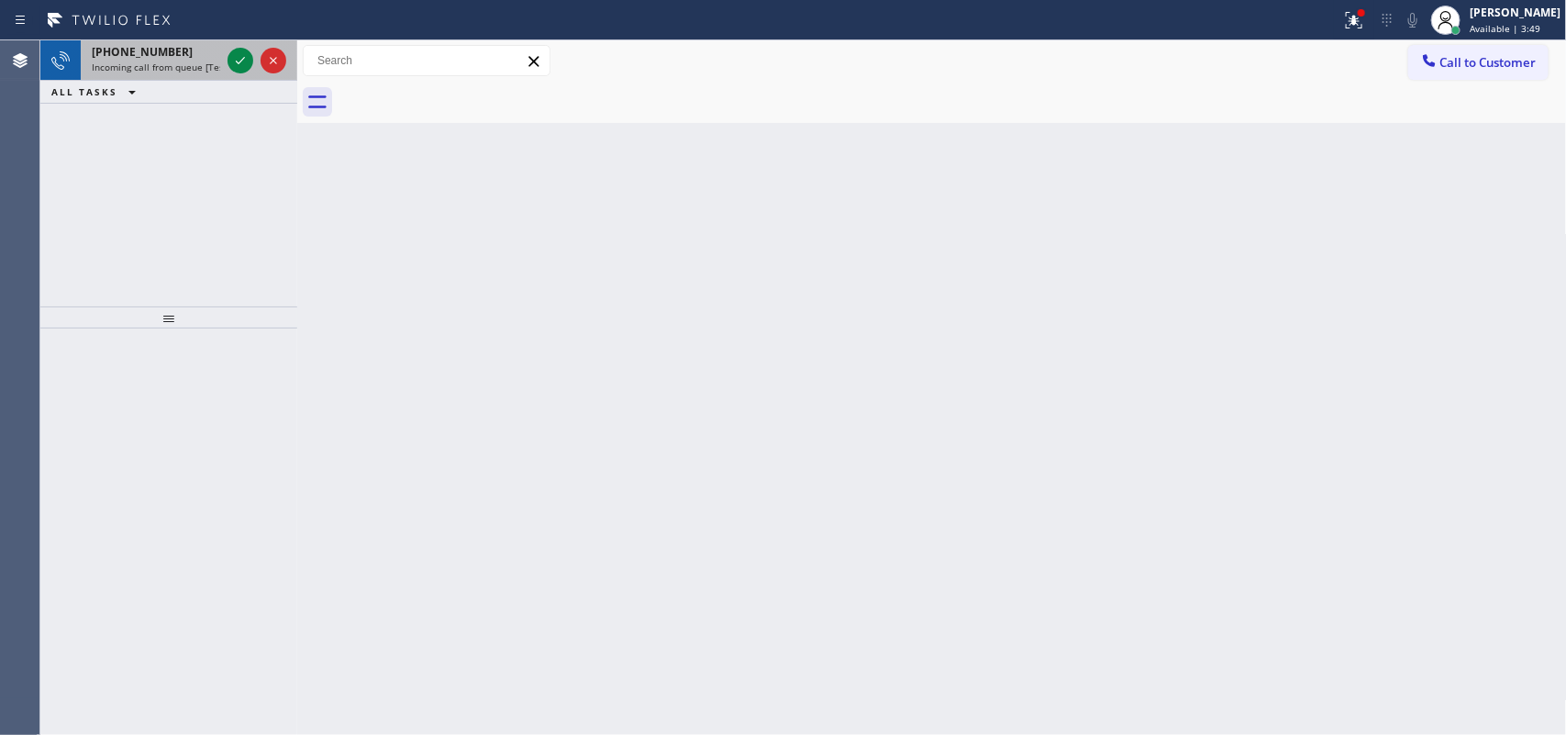
click at [190, 64] on span "Incoming call from queue [Test] All" at bounding box center [168, 67] width 152 height 13
click at [239, 60] on icon at bounding box center [240, 61] width 22 height 22
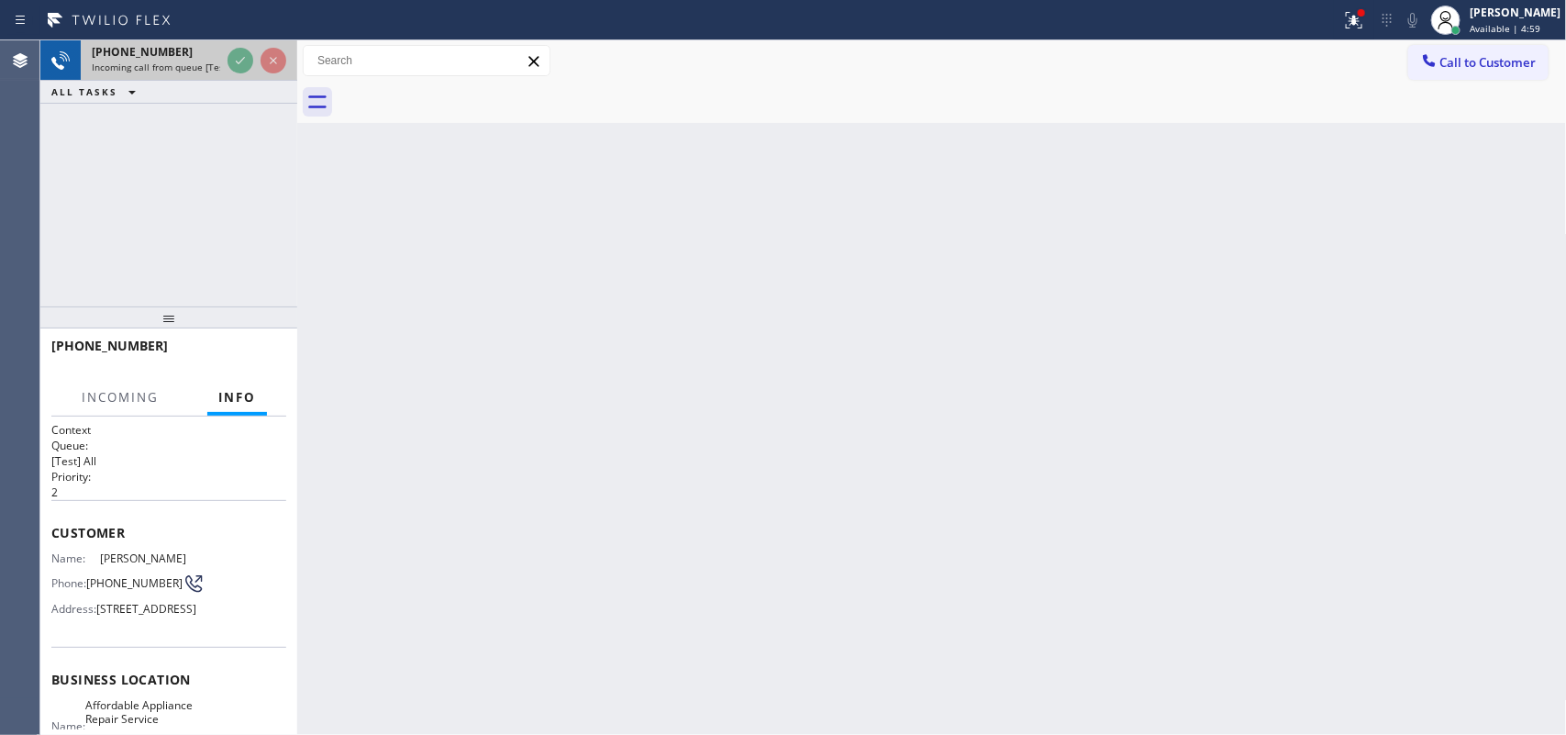
click at [188, 64] on span "Incoming call from queue [Test] All" at bounding box center [168, 67] width 152 height 13
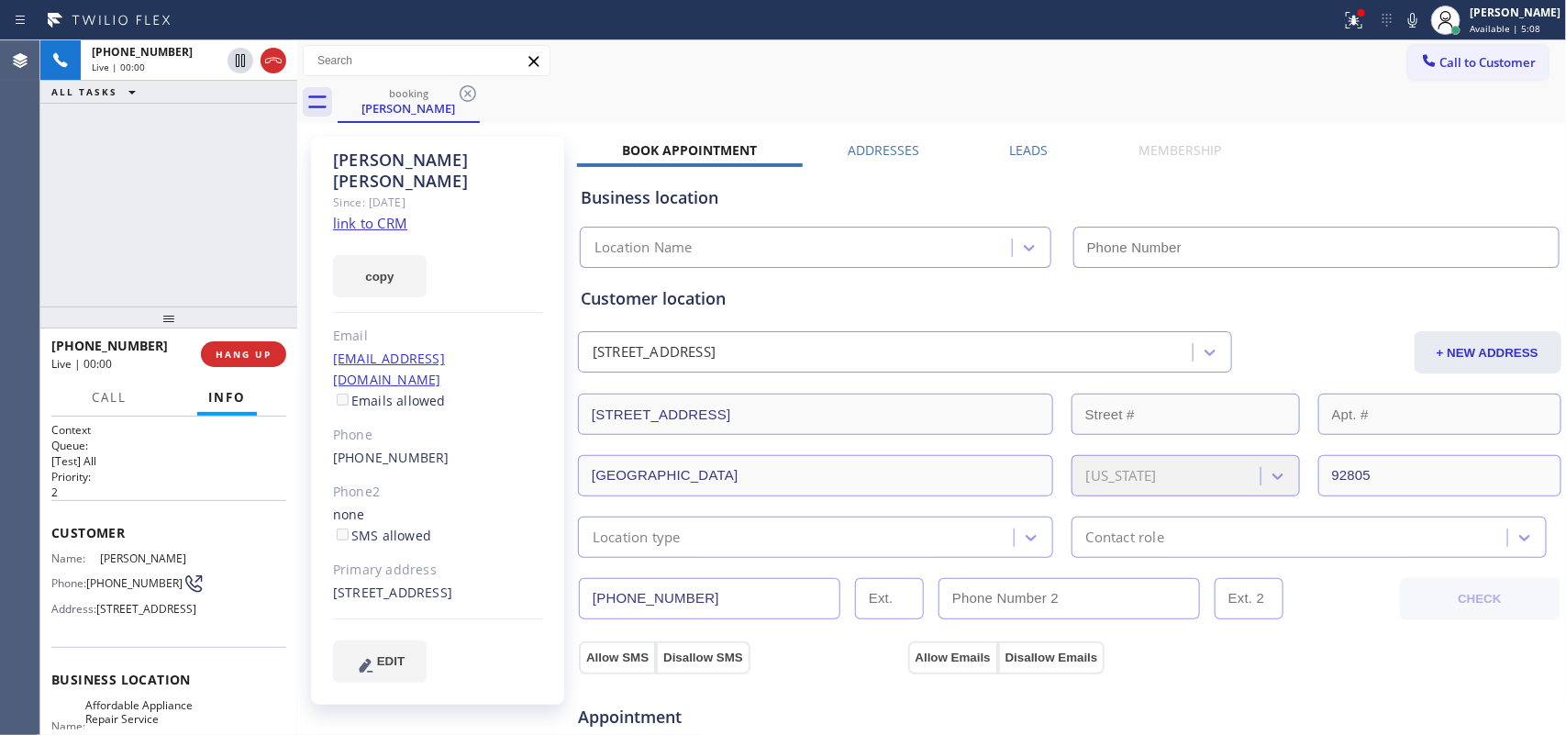
type input "[PHONE_NUMBER]"
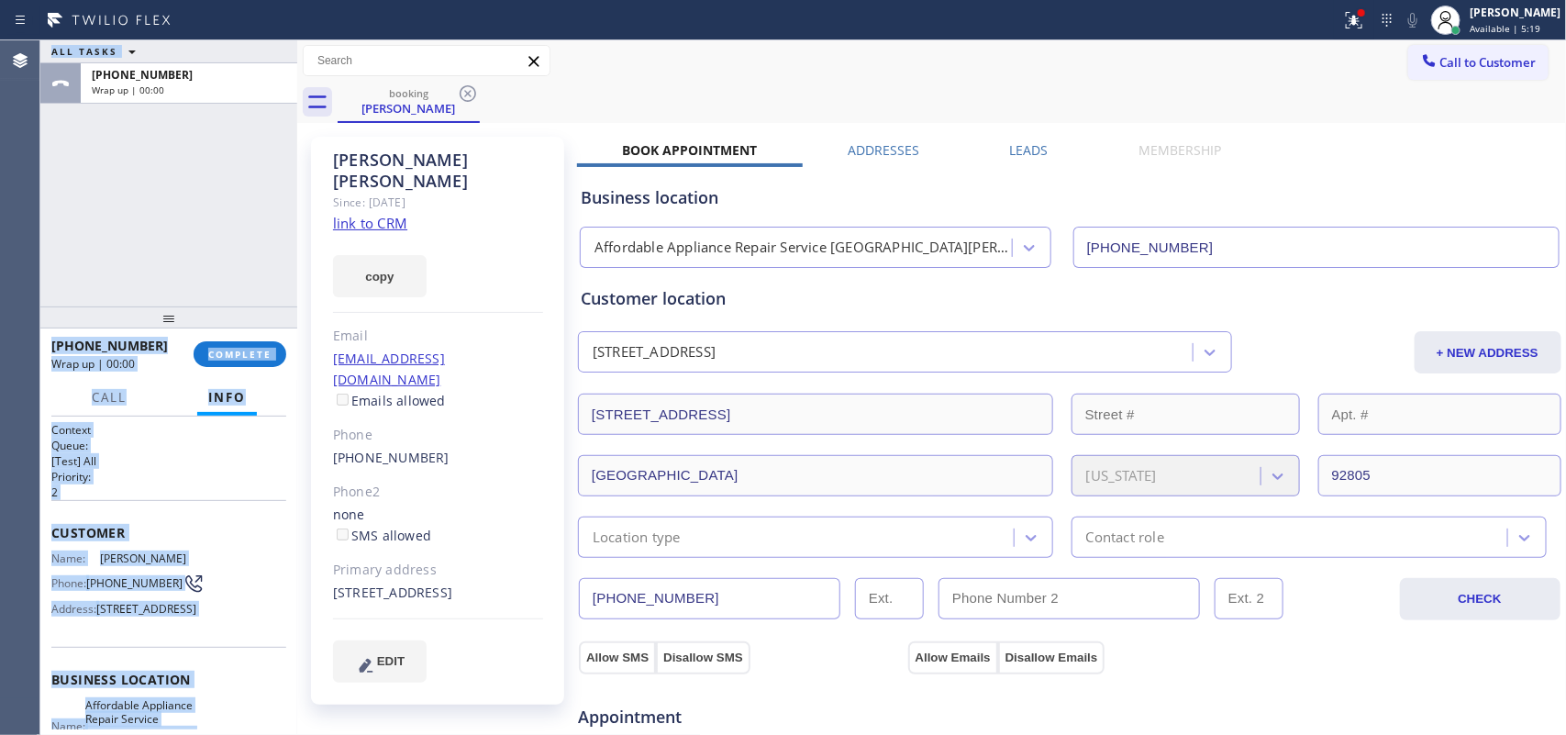
drag, startPoint x: 193, startPoint y: 548, endPoint x: 39, endPoint y: 515, distance: 157.6
click at [39, 515] on div "Agent Desktop Classify the call LOCATION NAME KitchenAid Appliance Professional…" at bounding box center [783, 387] width 1566 height 694
click at [211, 492] on p "2" at bounding box center [168, 492] width 235 height 16
click at [188, 475] on h2 "Priority:" at bounding box center [168, 477] width 235 height 16
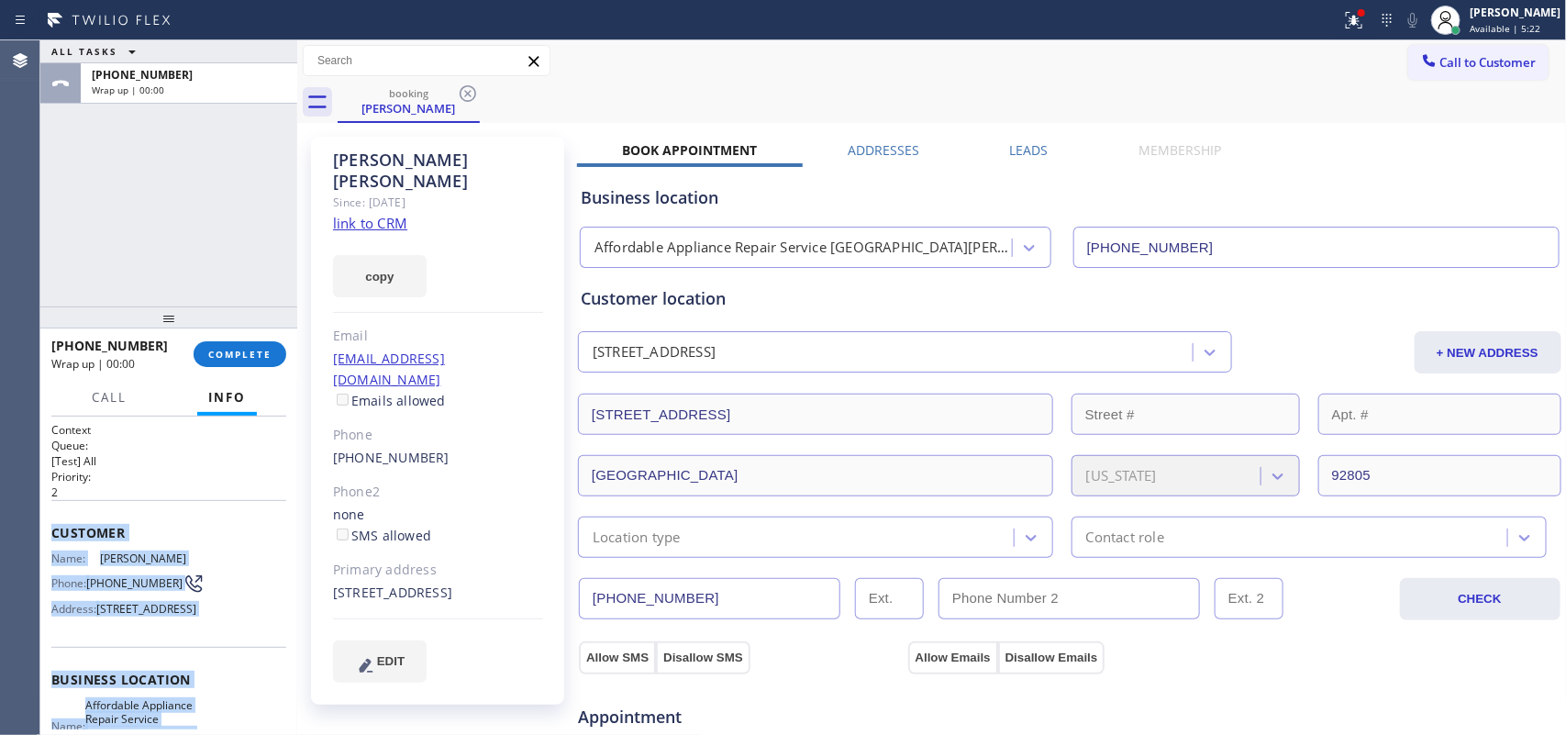
drag, startPoint x: 199, startPoint y: 571, endPoint x: 47, endPoint y: 510, distance: 164.2
click at [47, 510] on div "Context Queue: [Test] All Priority: 2 Customer Name: [PERSON_NAME] Phone: [PHON…" at bounding box center [168, 575] width 257 height 319
click at [249, 362] on button "COMPLETE" at bounding box center [240, 354] width 93 height 26
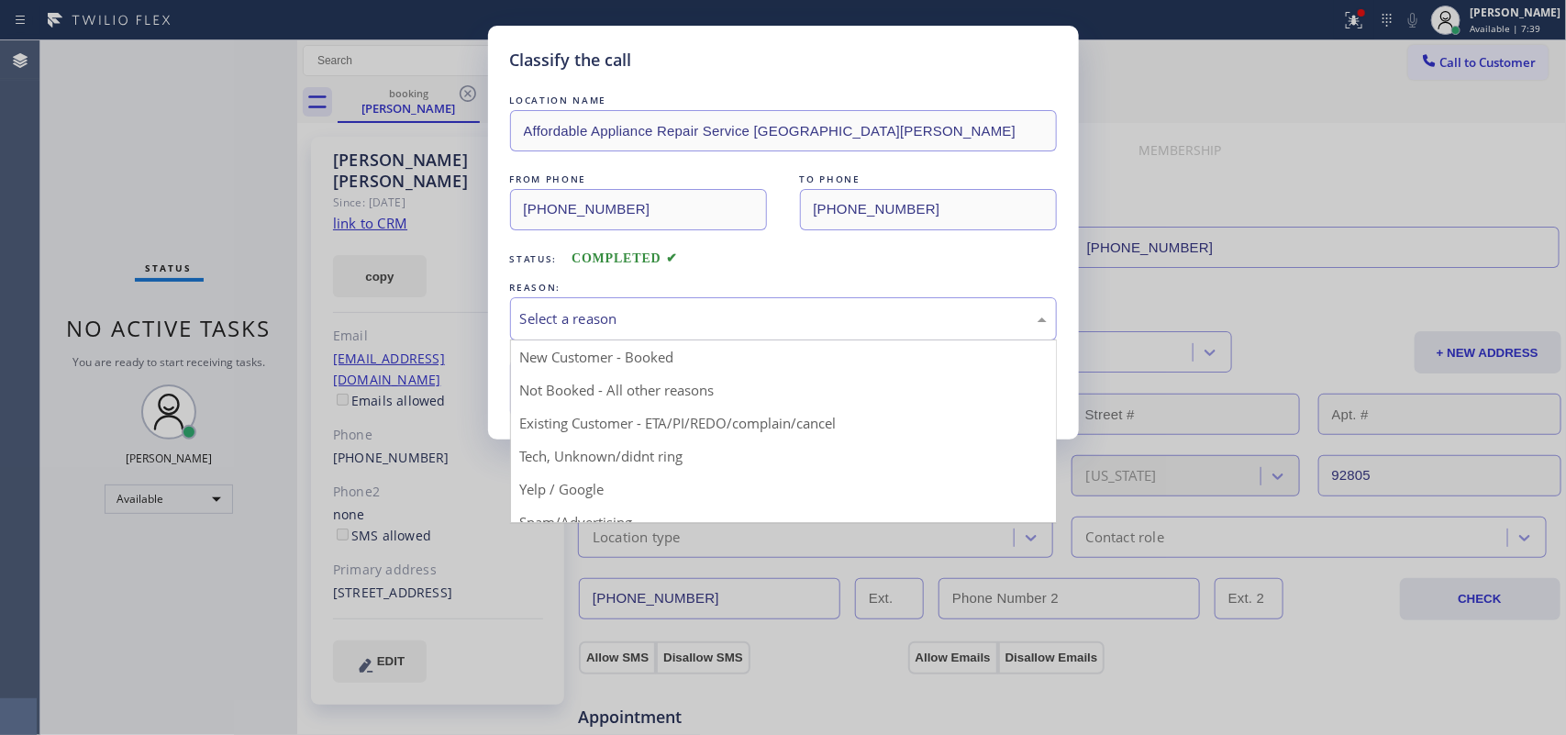
click at [530, 327] on div "Select a reason" at bounding box center [783, 318] width 527 height 21
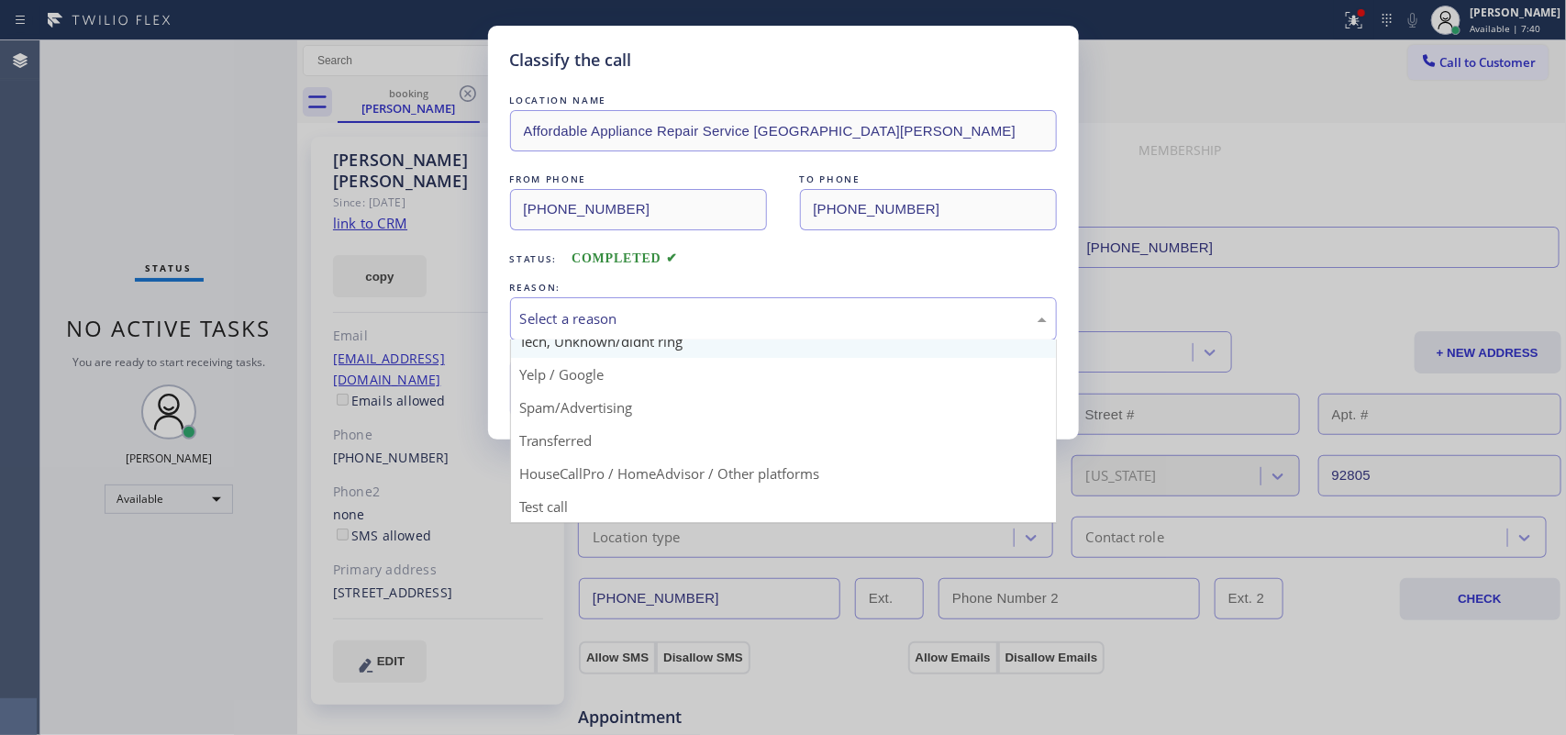
scroll to position [126, 0]
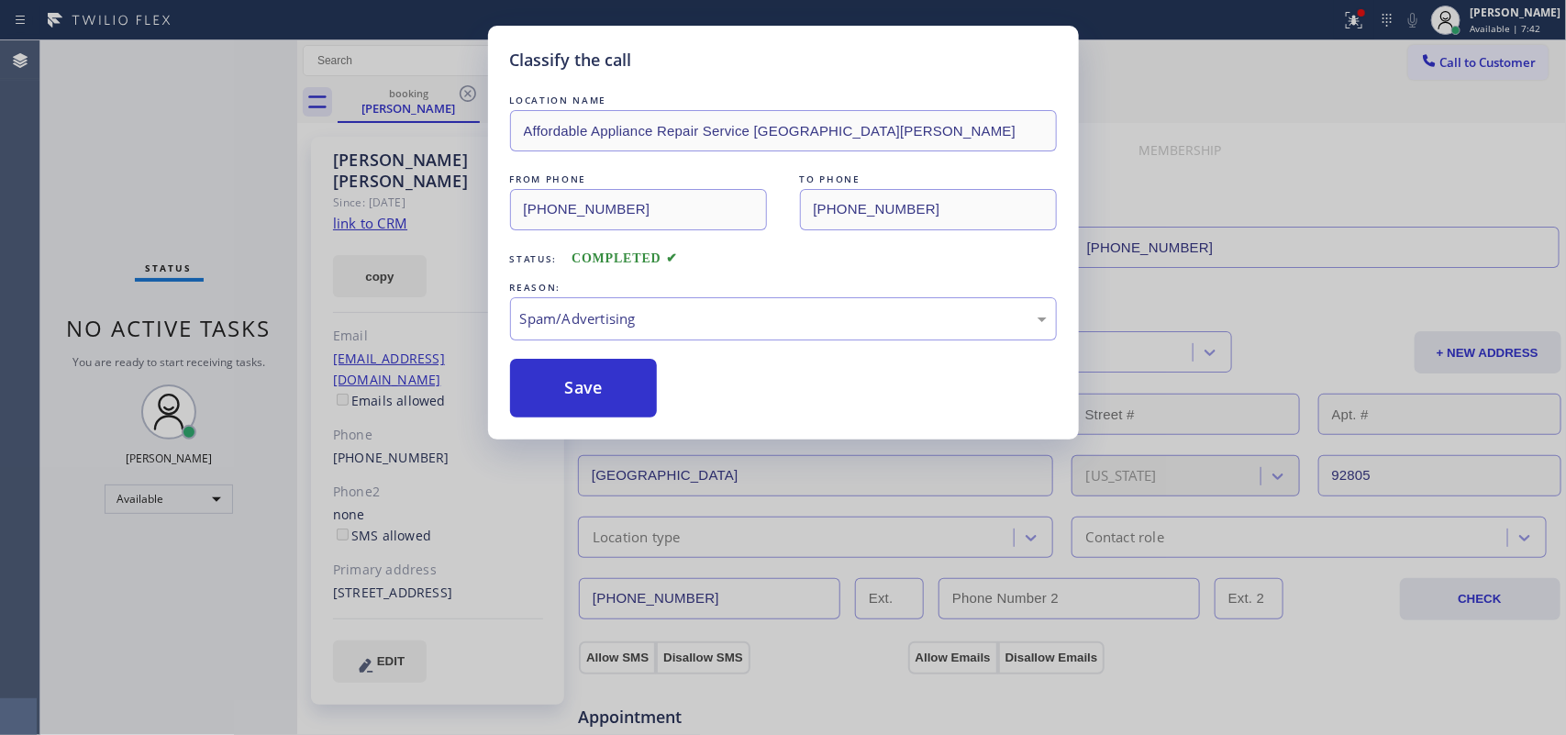
drag, startPoint x: 598, startPoint y: 405, endPoint x: 941, endPoint y: 372, distance: 344.7
click at [885, 310] on div "Spam/Advertising" at bounding box center [783, 318] width 527 height 21
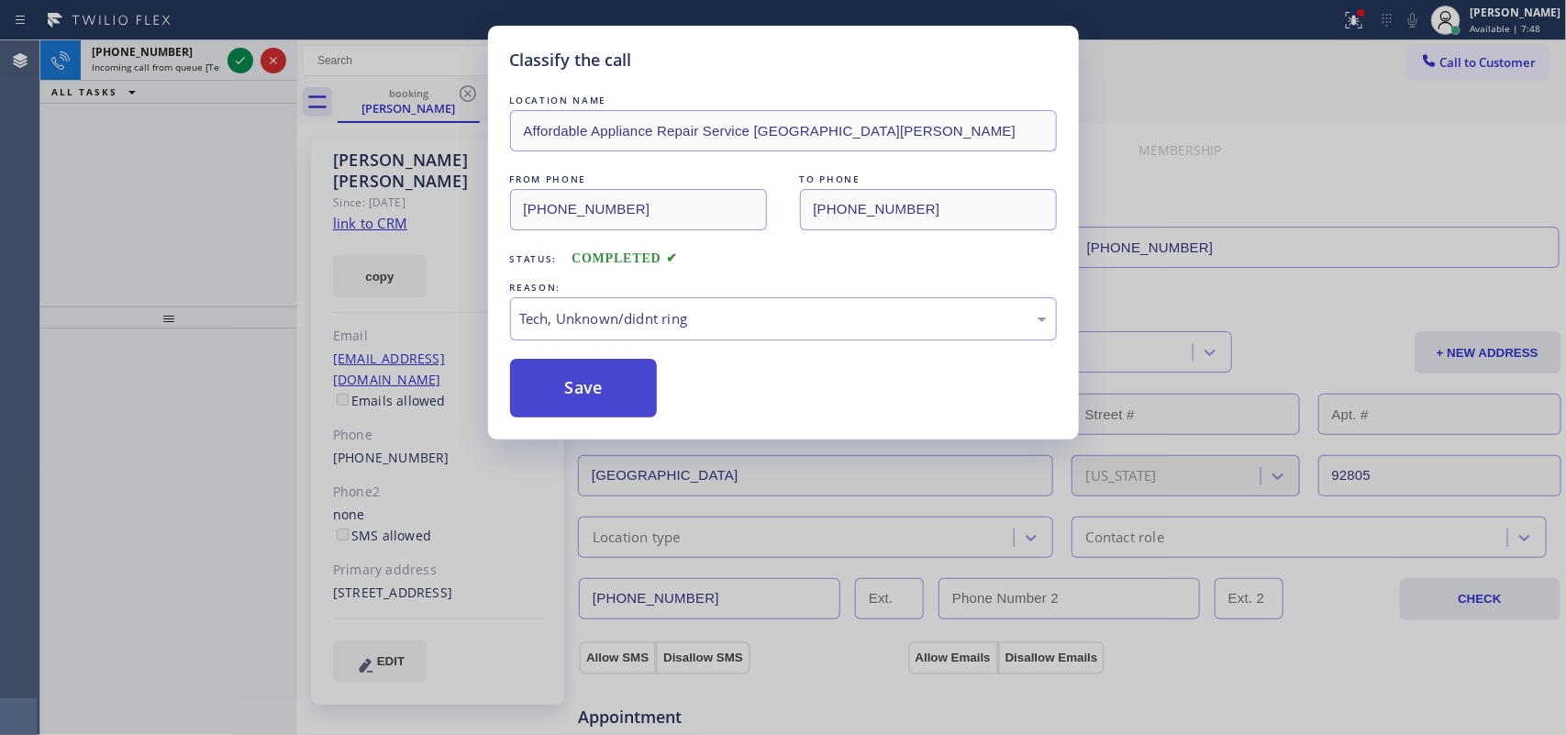
click at [627, 393] on button "Save" at bounding box center [584, 388] width 148 height 59
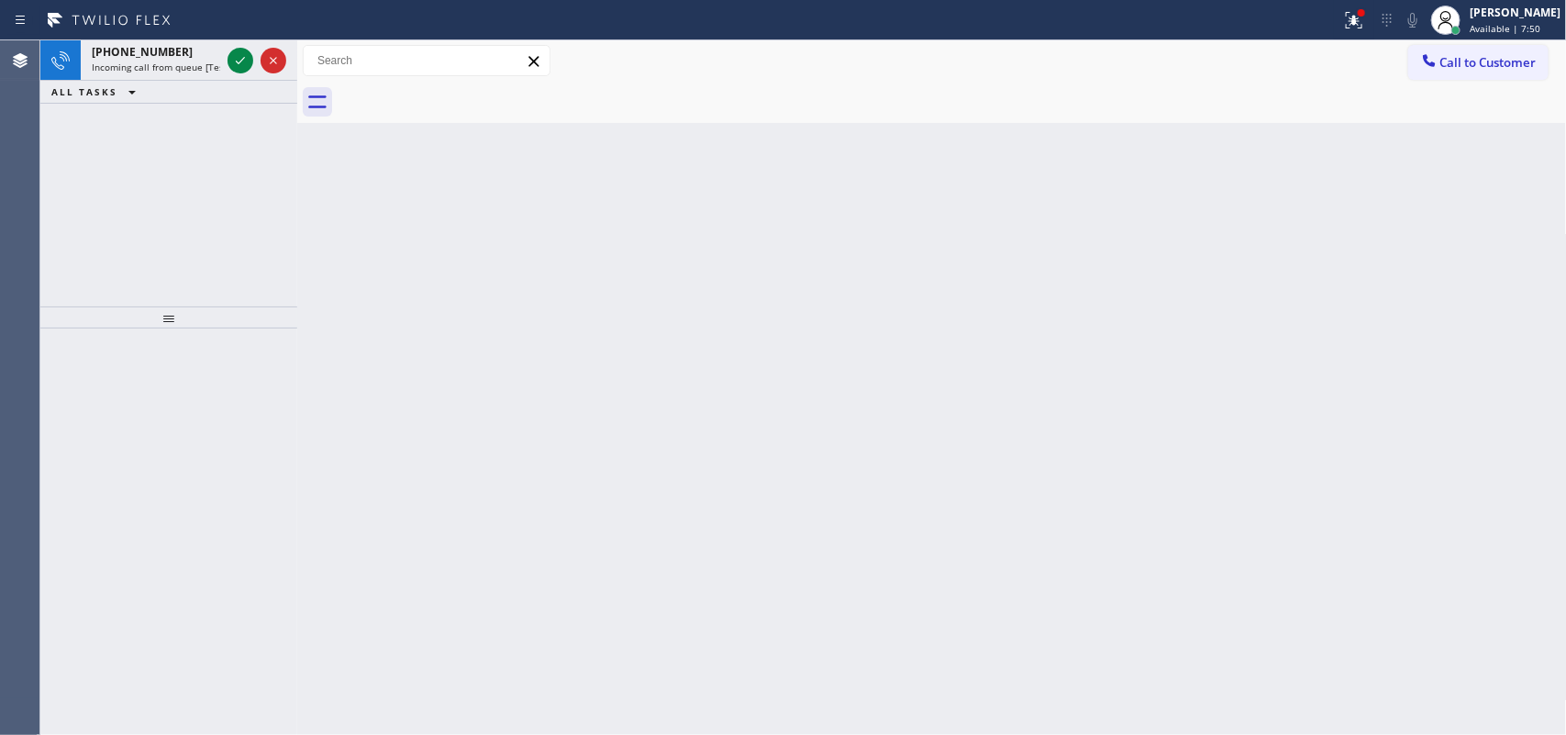
click at [243, 55] on icon at bounding box center [240, 61] width 22 height 22
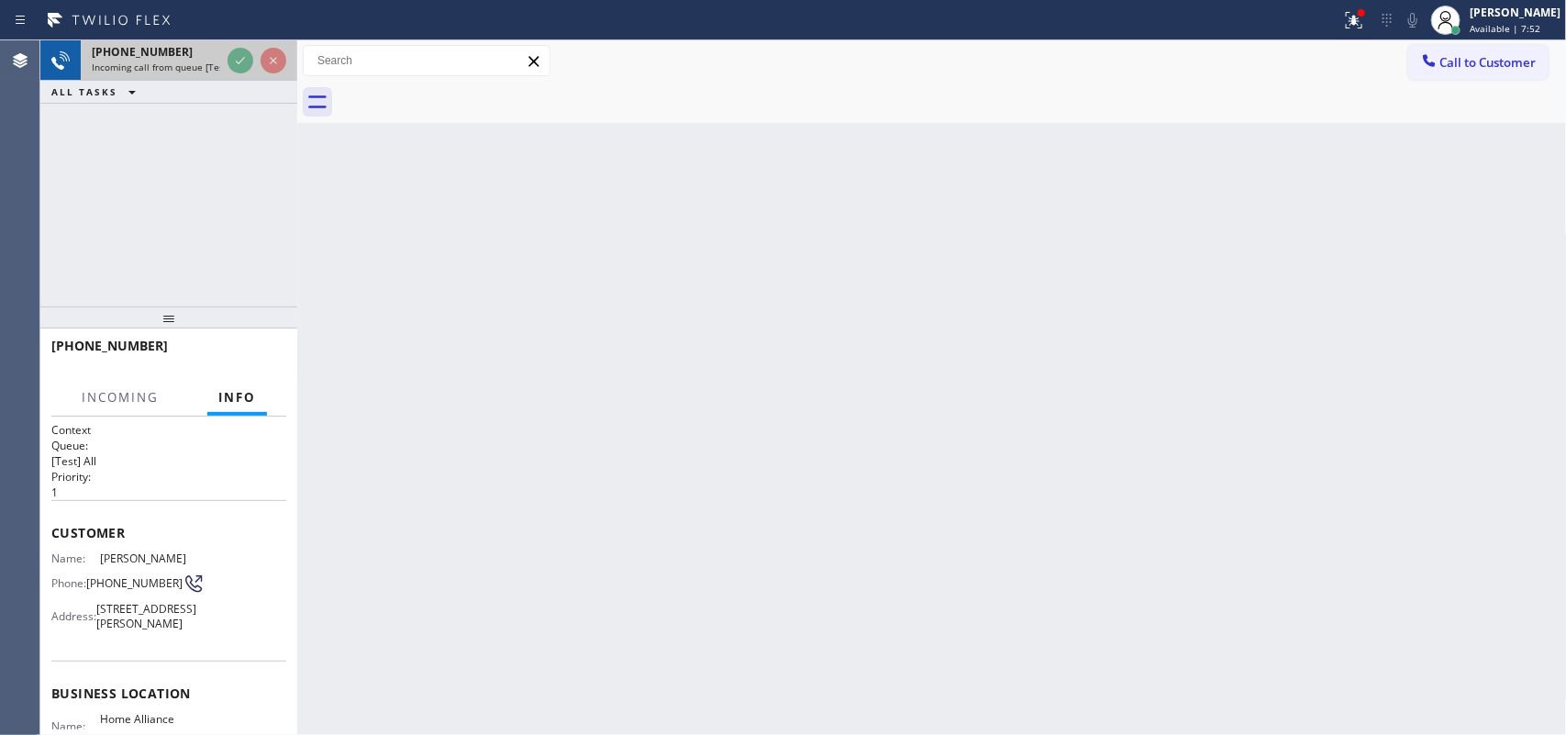
click at [157, 64] on span "Incoming call from queue [Test] All" at bounding box center [168, 67] width 152 height 13
click at [193, 56] on div "[PHONE_NUMBER]" at bounding box center [156, 52] width 128 height 16
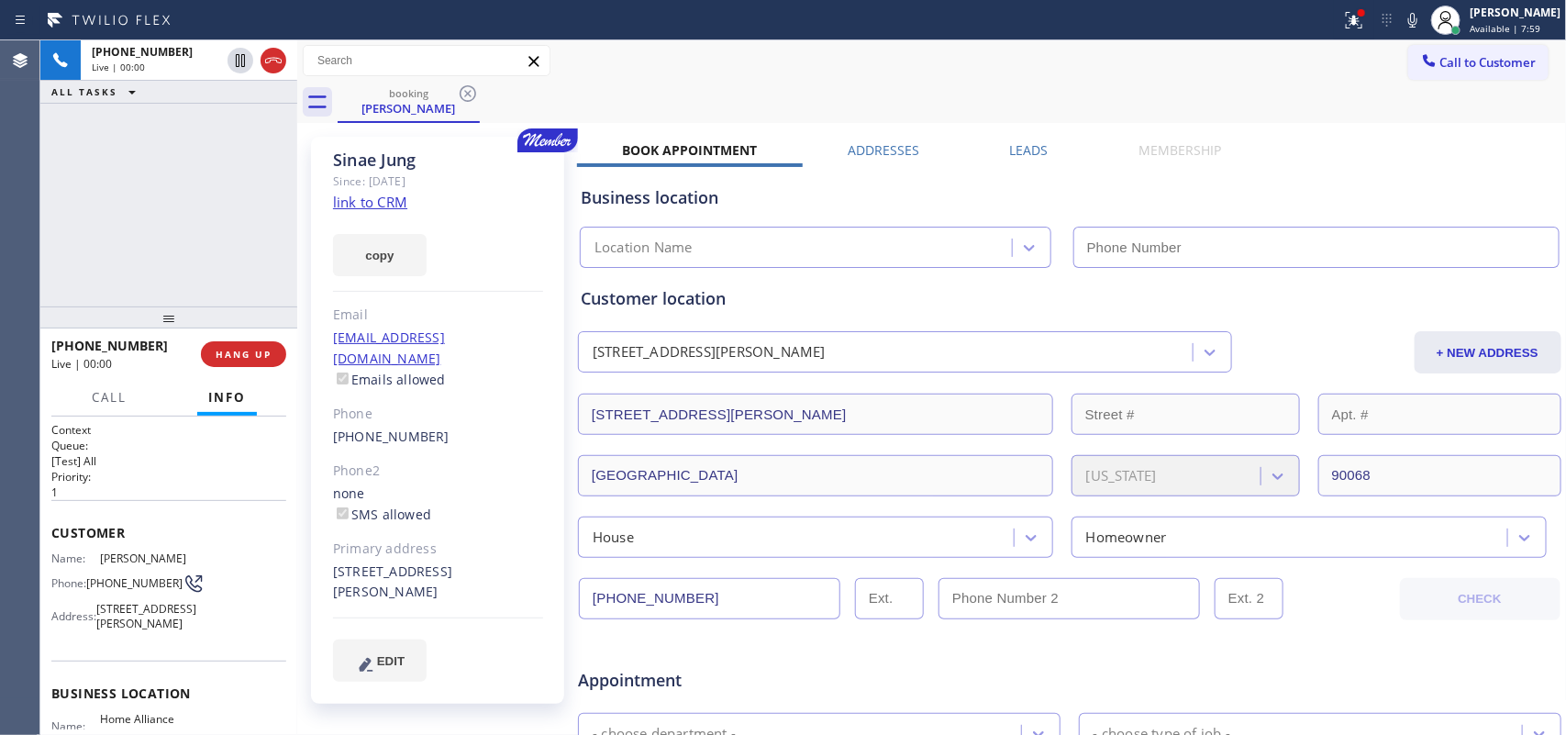
type input "[PHONE_NUMBER]"
click at [368, 190] on div "Since: [DATE]" at bounding box center [438, 181] width 210 height 21
click at [373, 199] on link "link to CRM" at bounding box center [370, 202] width 74 height 18
click at [104, 405] on button "Call" at bounding box center [109, 398] width 57 height 36
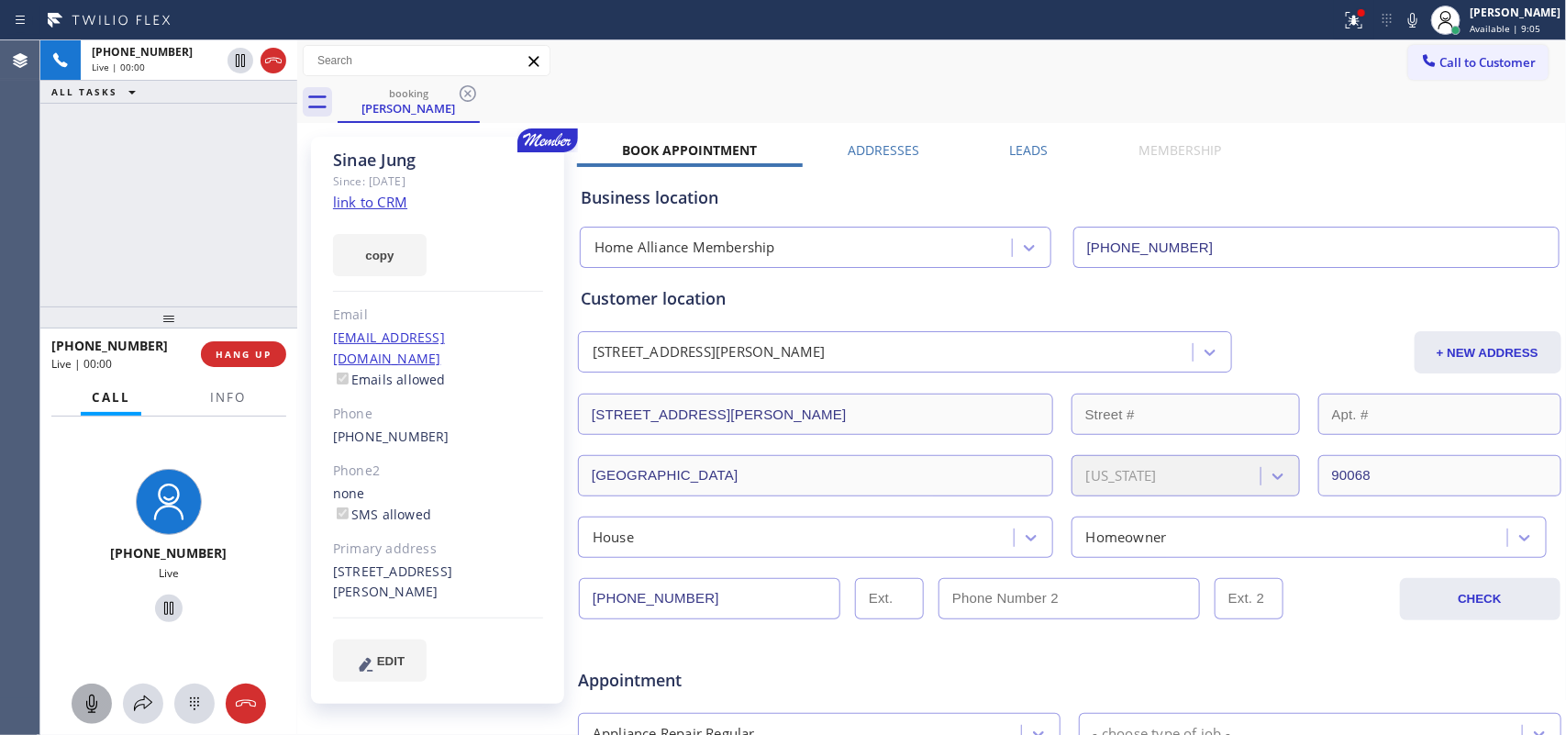
click at [87, 704] on icon at bounding box center [91, 703] width 11 height 18
click at [164, 604] on icon at bounding box center [168, 608] width 9 height 13
drag, startPoint x: 98, startPoint y: 704, endPoint x: 112, endPoint y: 691, distance: 18.8
click at [101, 702] on icon at bounding box center [92, 704] width 22 height 22
click at [158, 606] on icon at bounding box center [169, 608] width 22 height 22
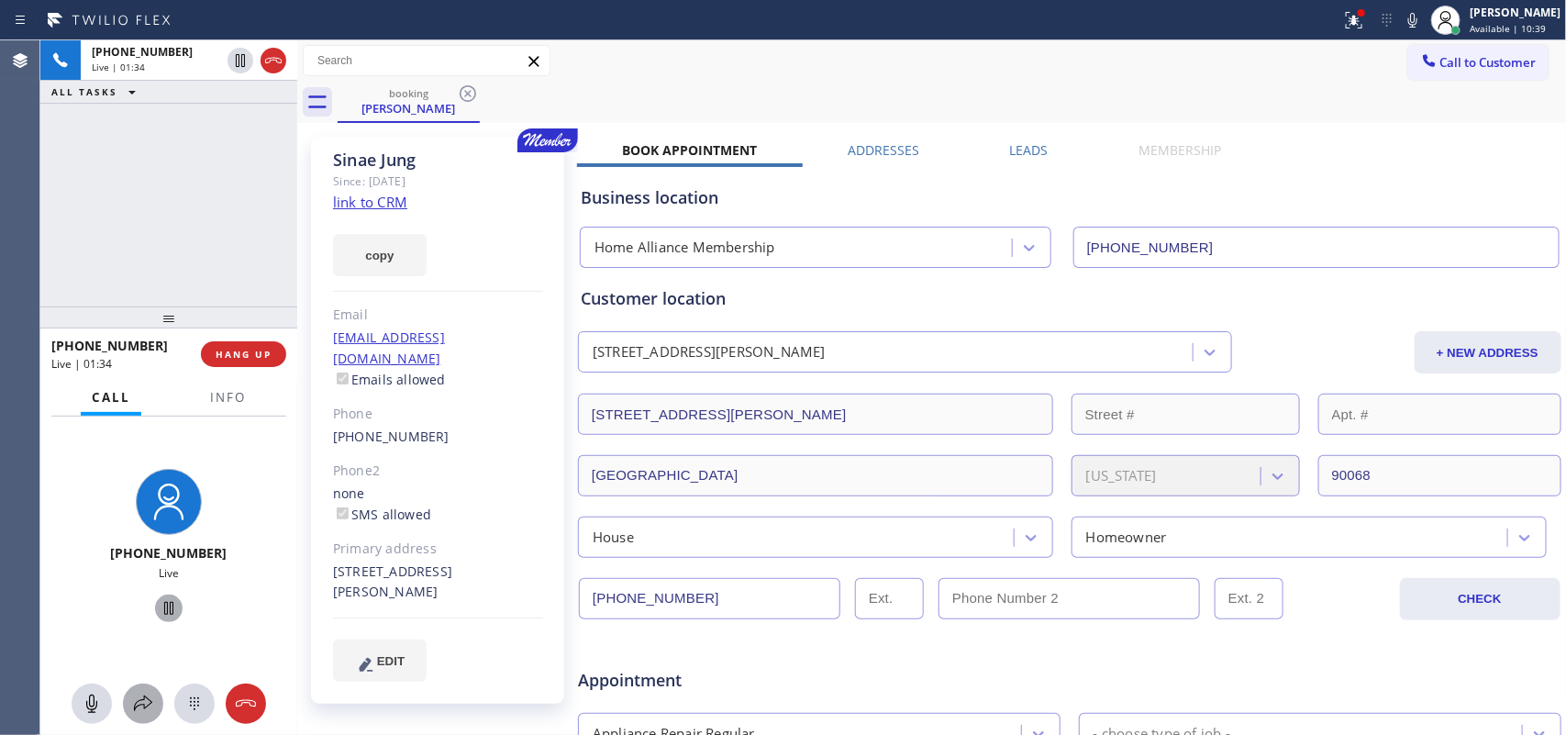
click at [142, 698] on icon at bounding box center [143, 704] width 22 height 22
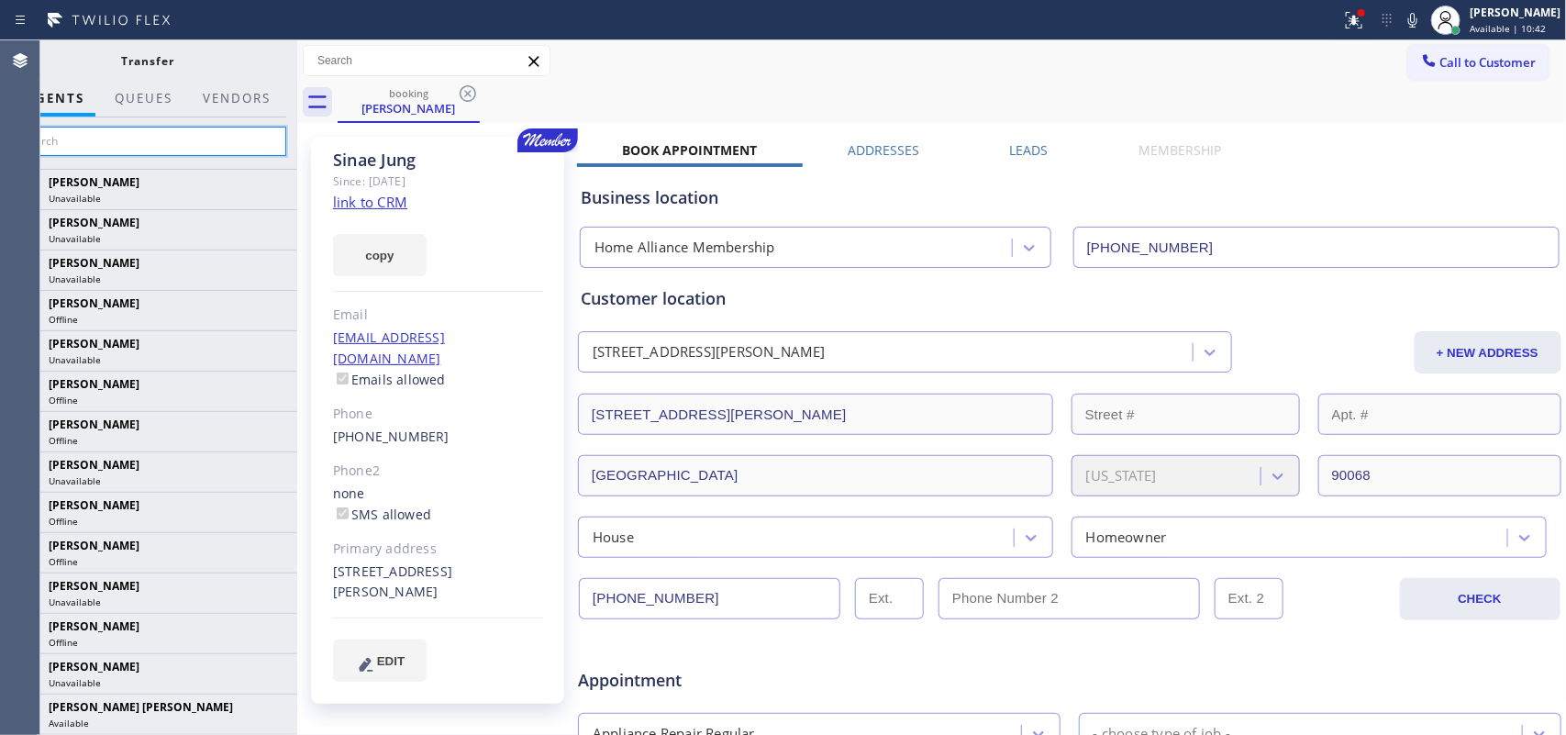
click at [222, 142] on input "text" at bounding box center [148, 141] width 276 height 29
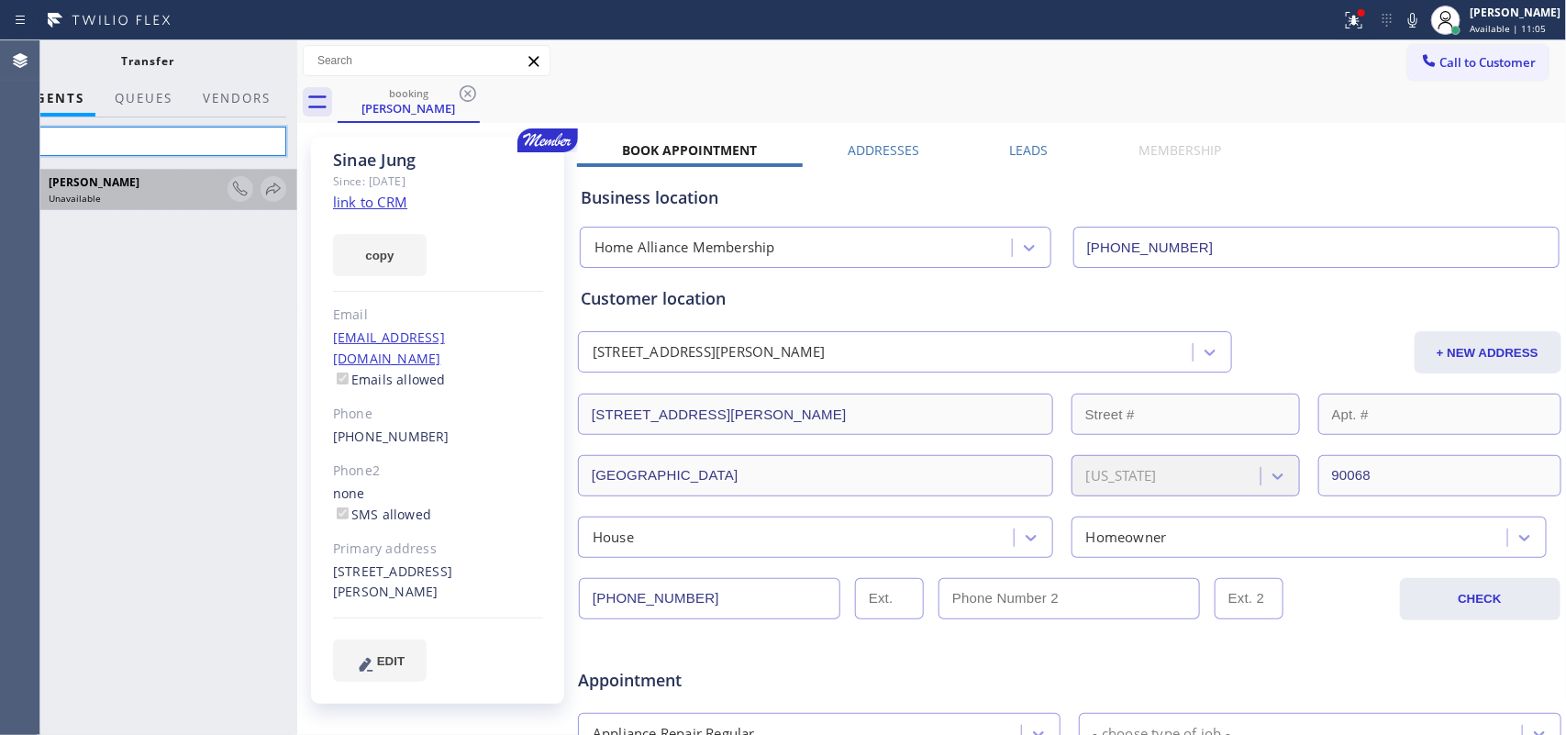
type input "m"
type input "mesi"
click at [275, 189] on icon at bounding box center [273, 189] width 22 height 22
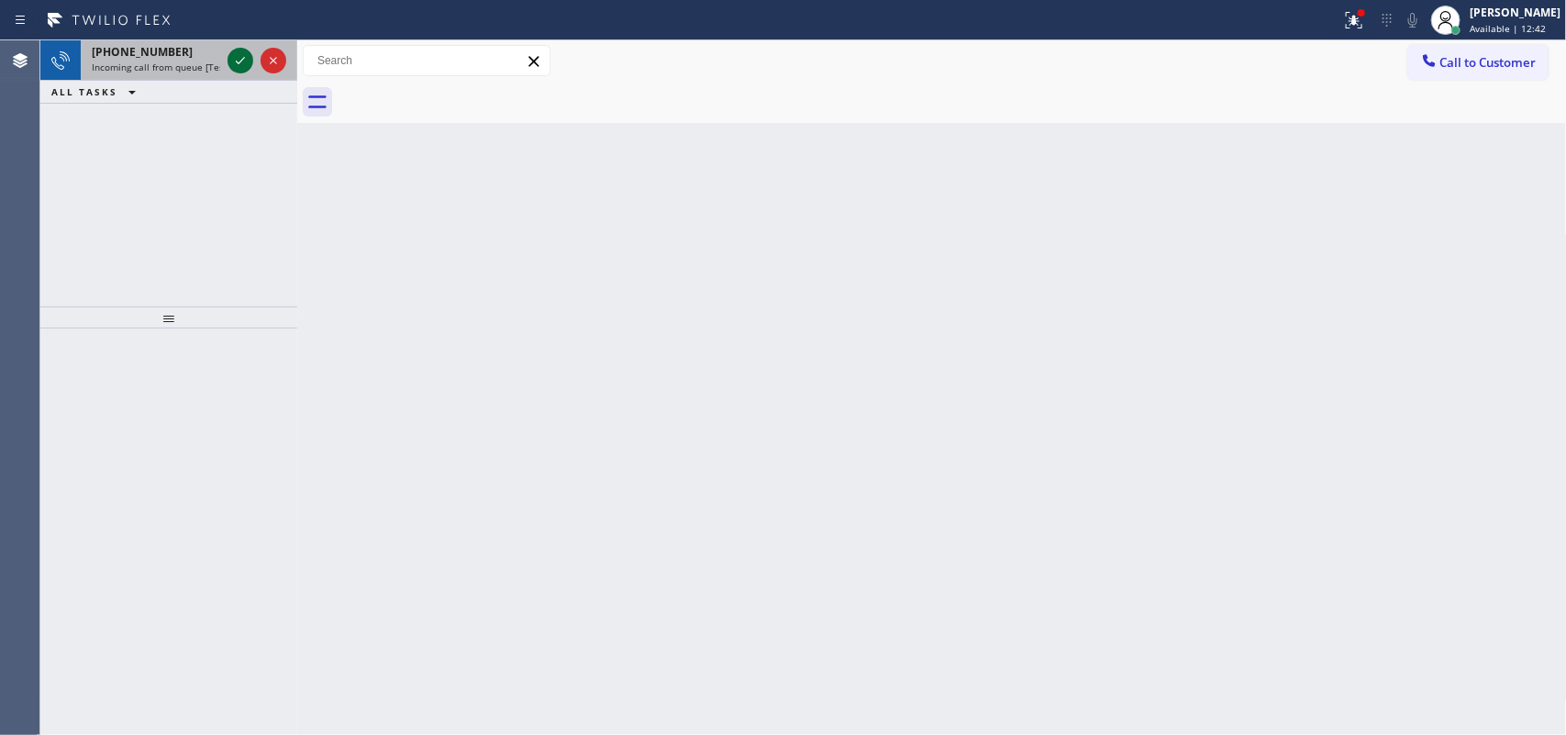
click at [239, 58] on icon at bounding box center [240, 61] width 22 height 22
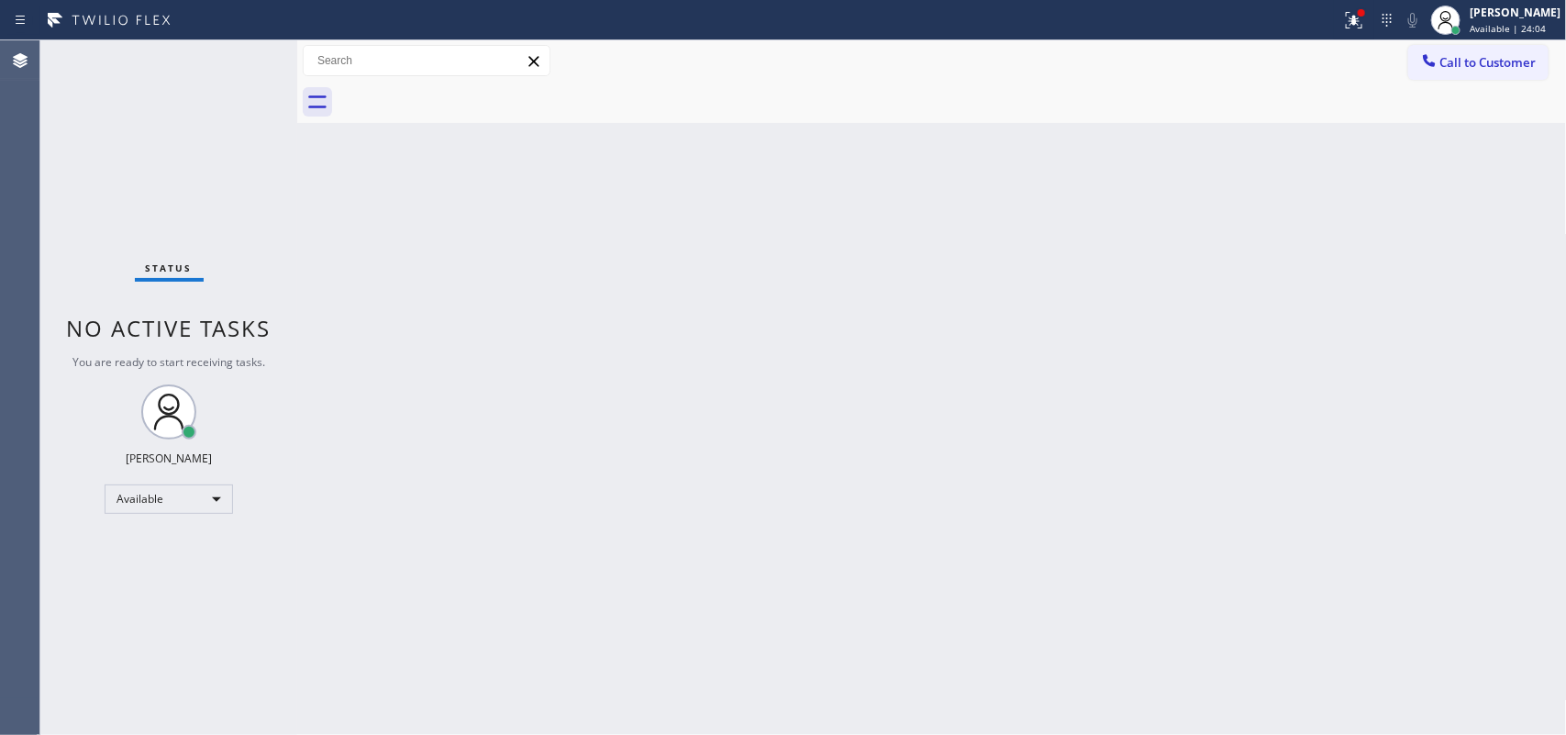
click at [238, 56] on div "Status No active tasks You are ready to start receiving tasks. [PERSON_NAME] Av…" at bounding box center [168, 387] width 257 height 694
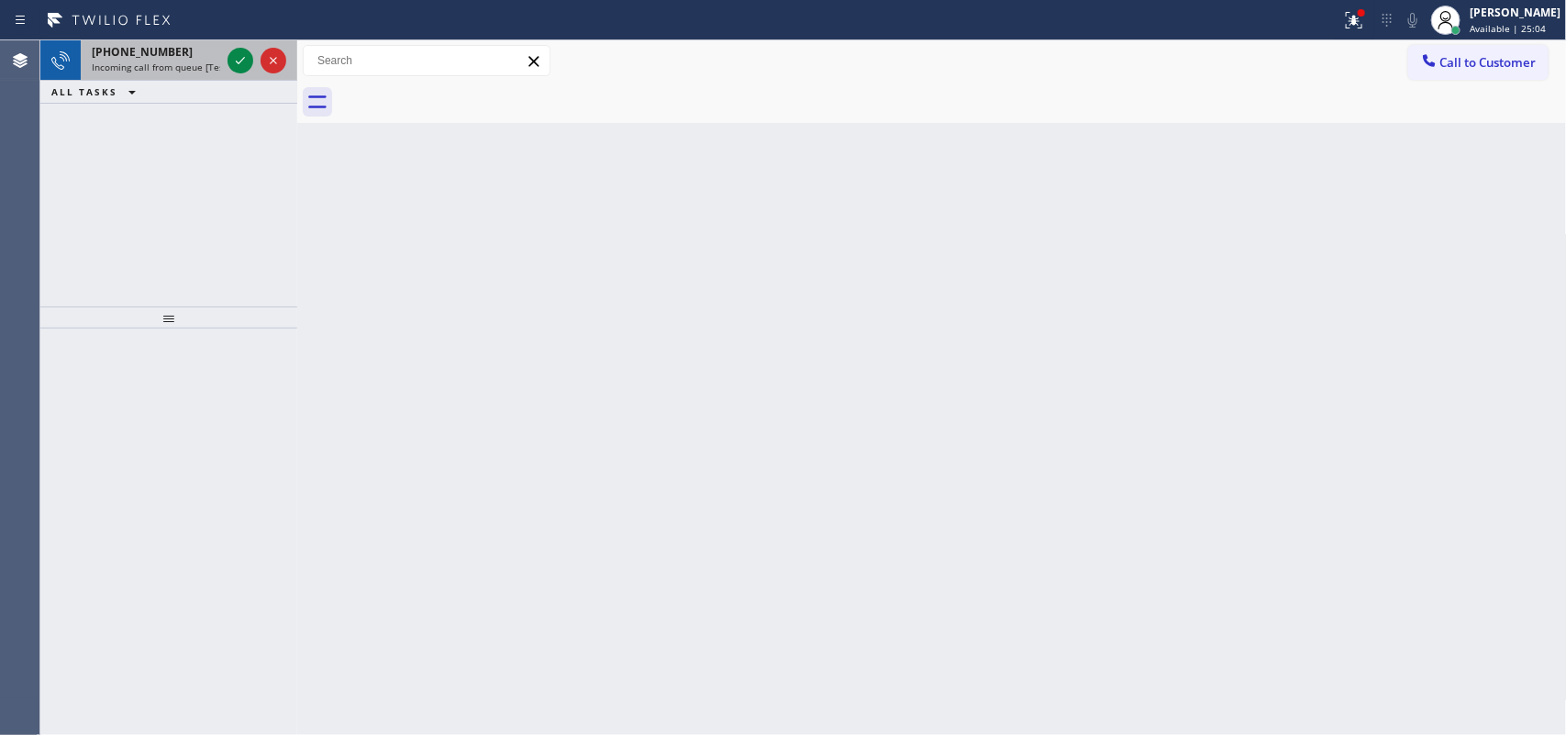
click at [172, 70] on span "Incoming call from queue [Test] All" at bounding box center [168, 67] width 152 height 13
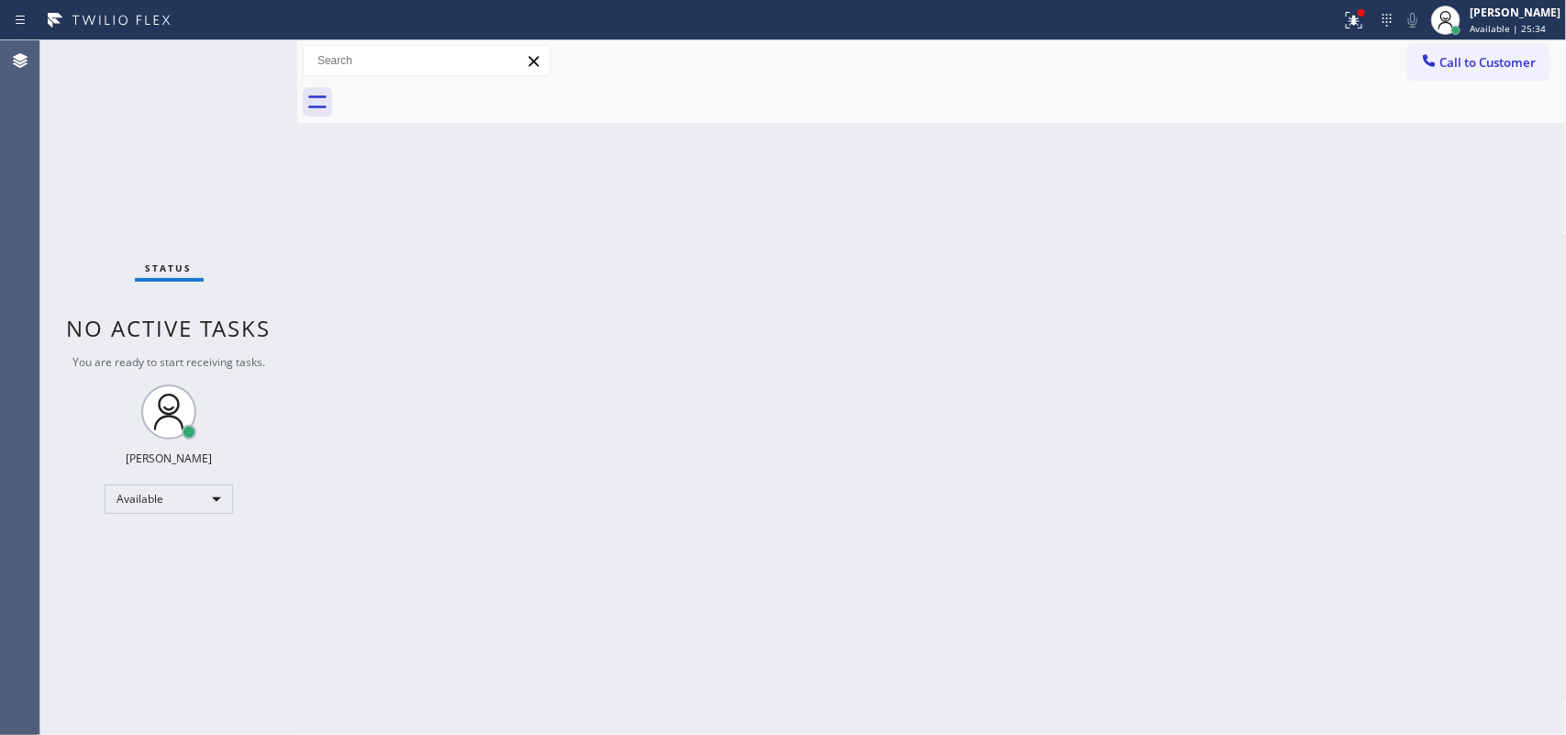
click at [234, 64] on div "Status No active tasks You are ready to start receiving tasks. [PERSON_NAME] Av…" at bounding box center [168, 387] width 257 height 694
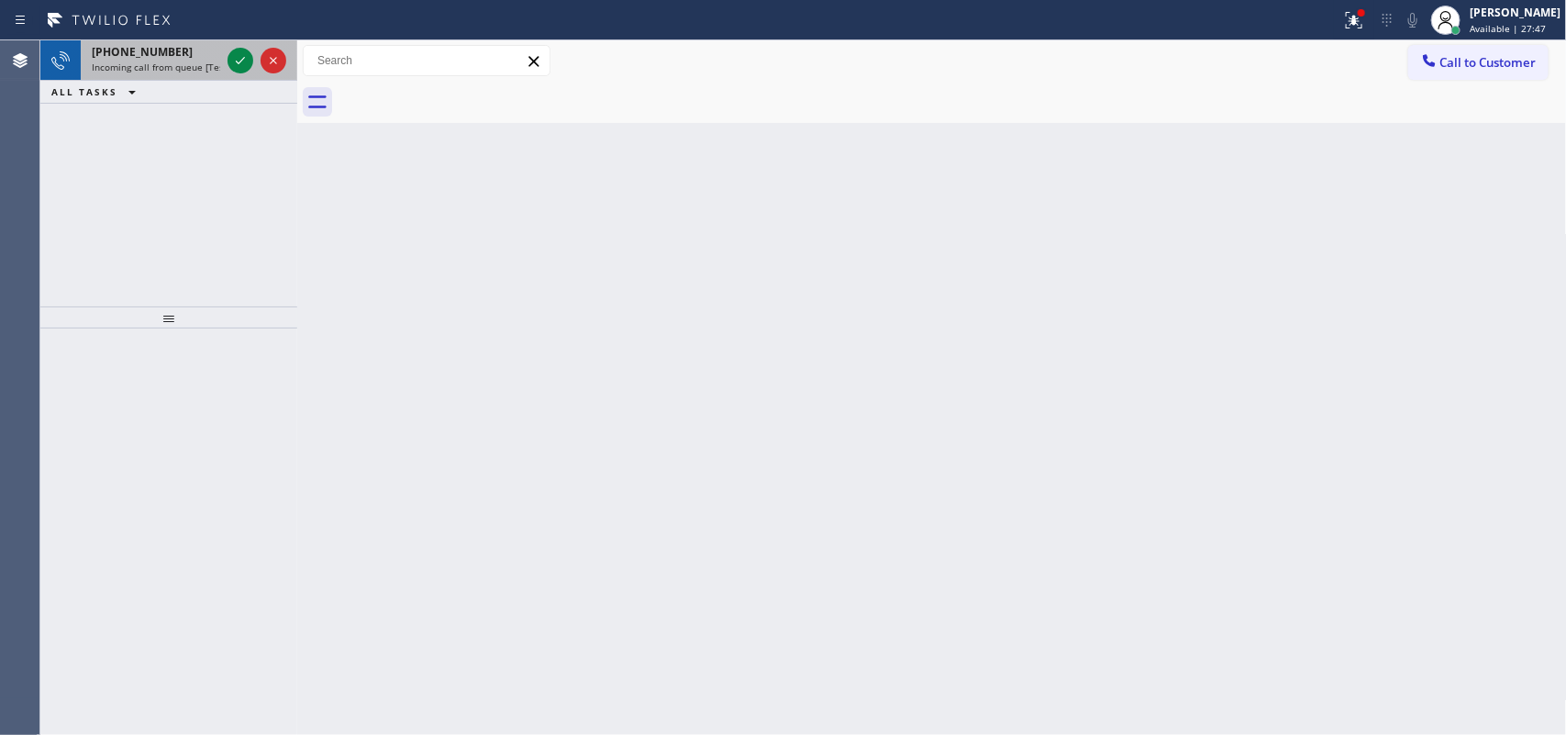
click at [191, 50] on div "[PHONE_NUMBER]" at bounding box center [156, 52] width 128 height 16
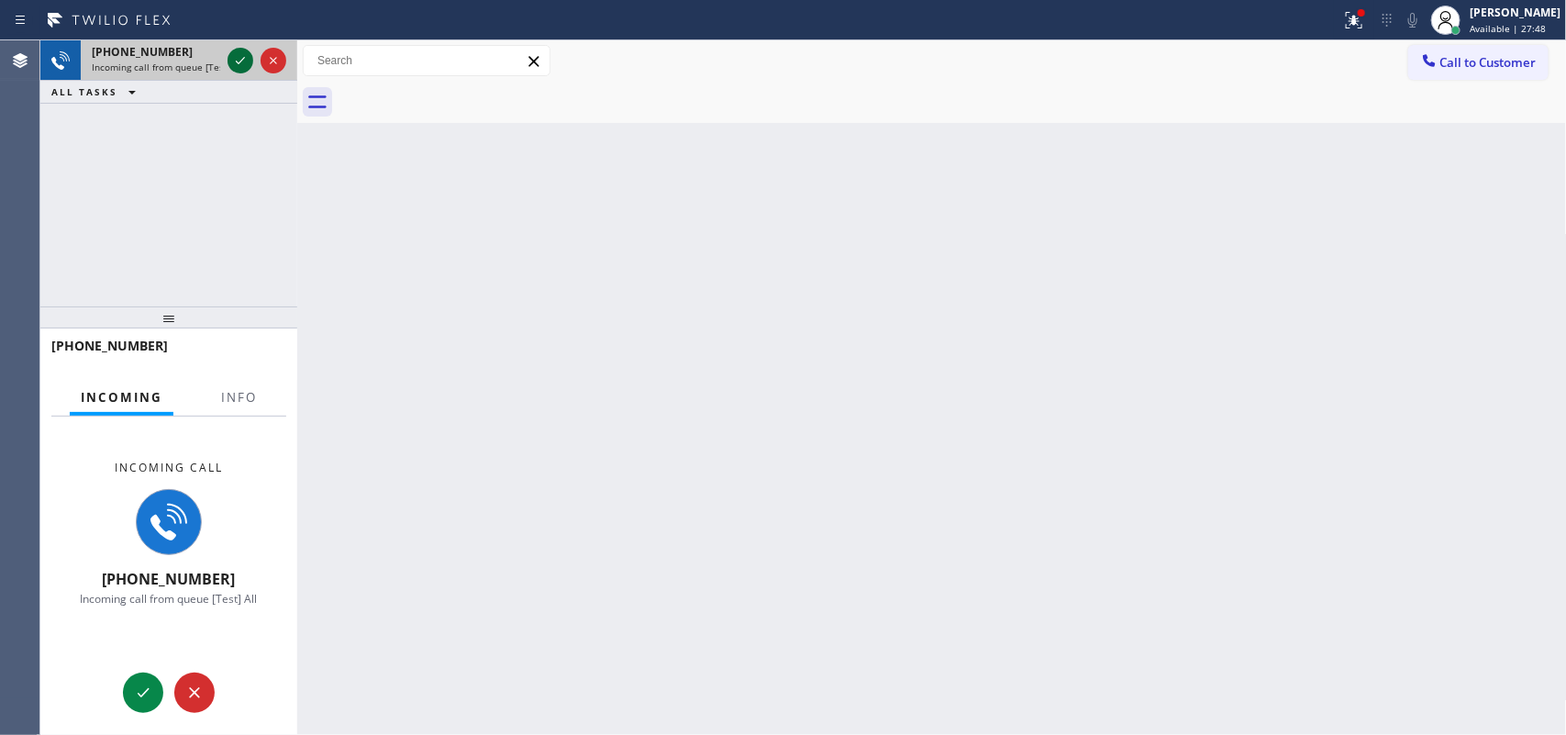
click at [234, 61] on icon at bounding box center [240, 61] width 22 height 22
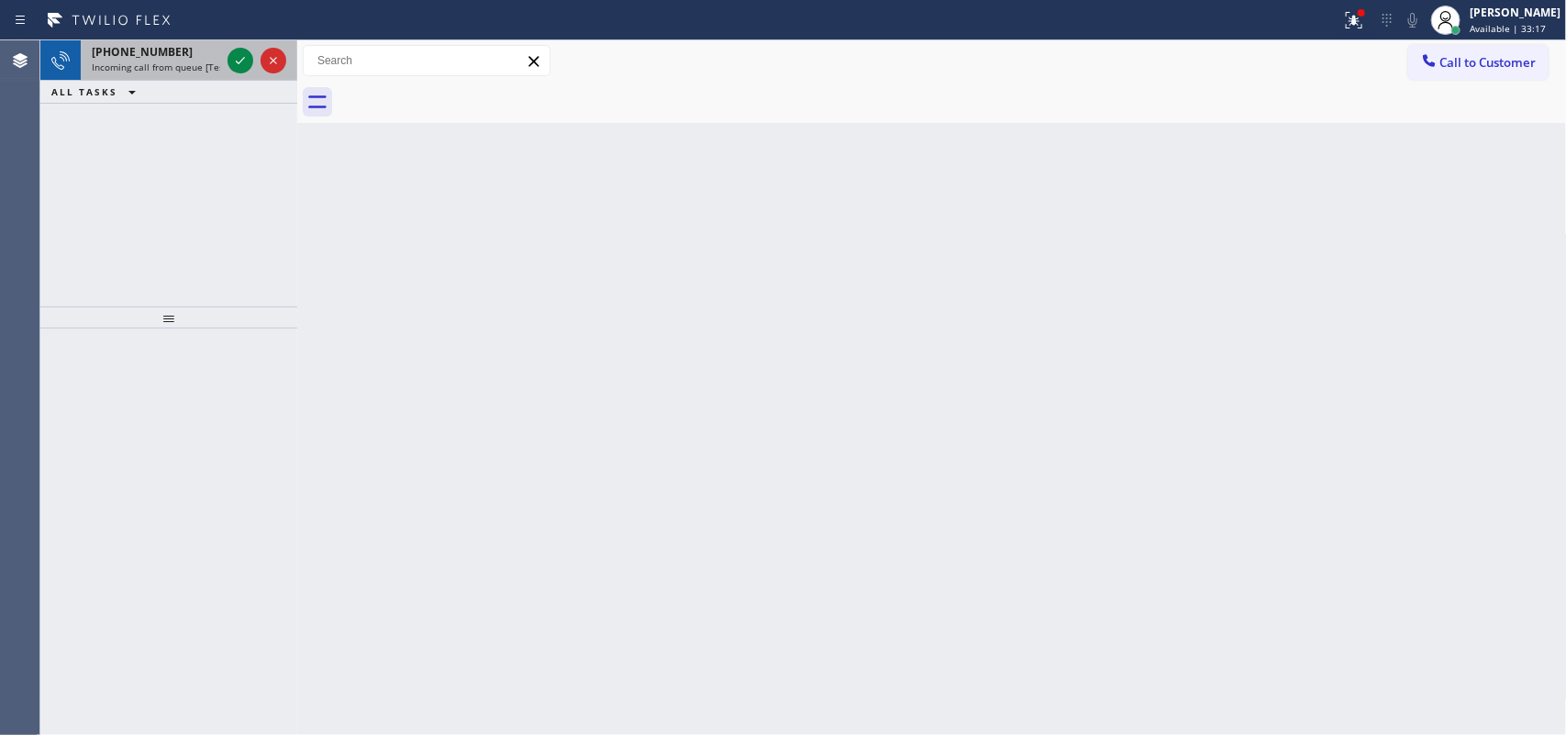
click at [194, 52] on div "[PHONE_NUMBER]" at bounding box center [156, 52] width 128 height 16
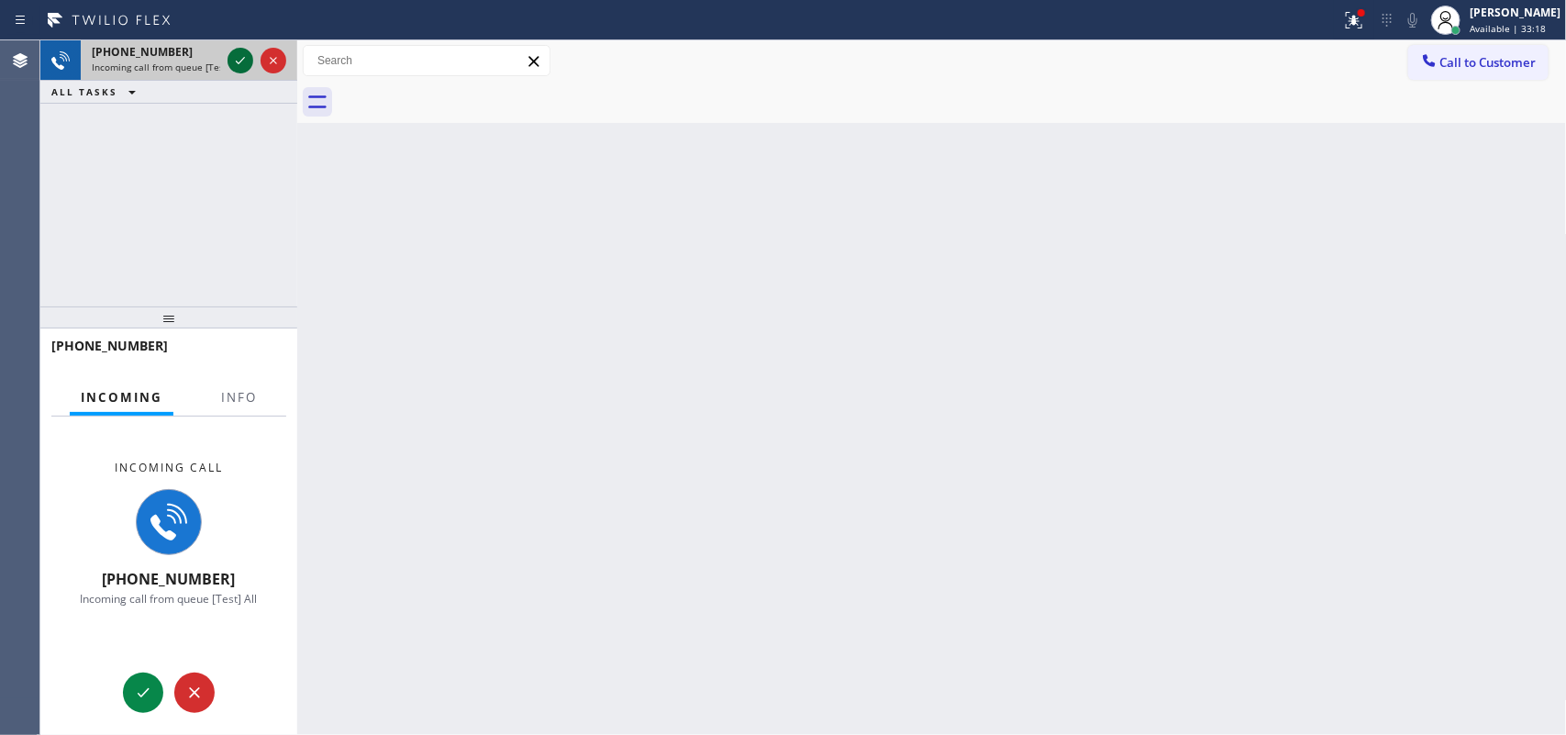
click at [241, 57] on icon at bounding box center [240, 61] width 22 height 22
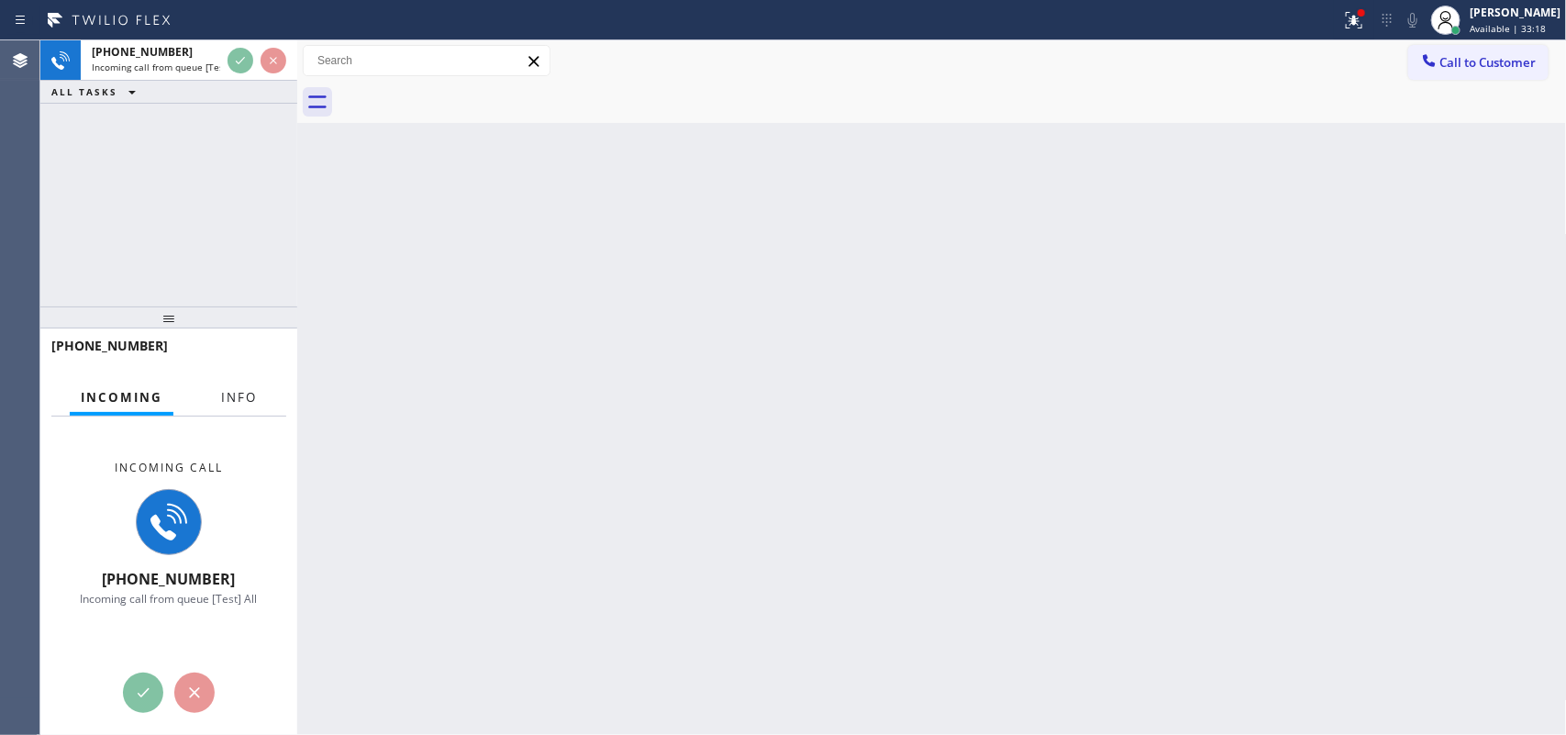
click at [230, 394] on span "Info" at bounding box center [239, 397] width 36 height 17
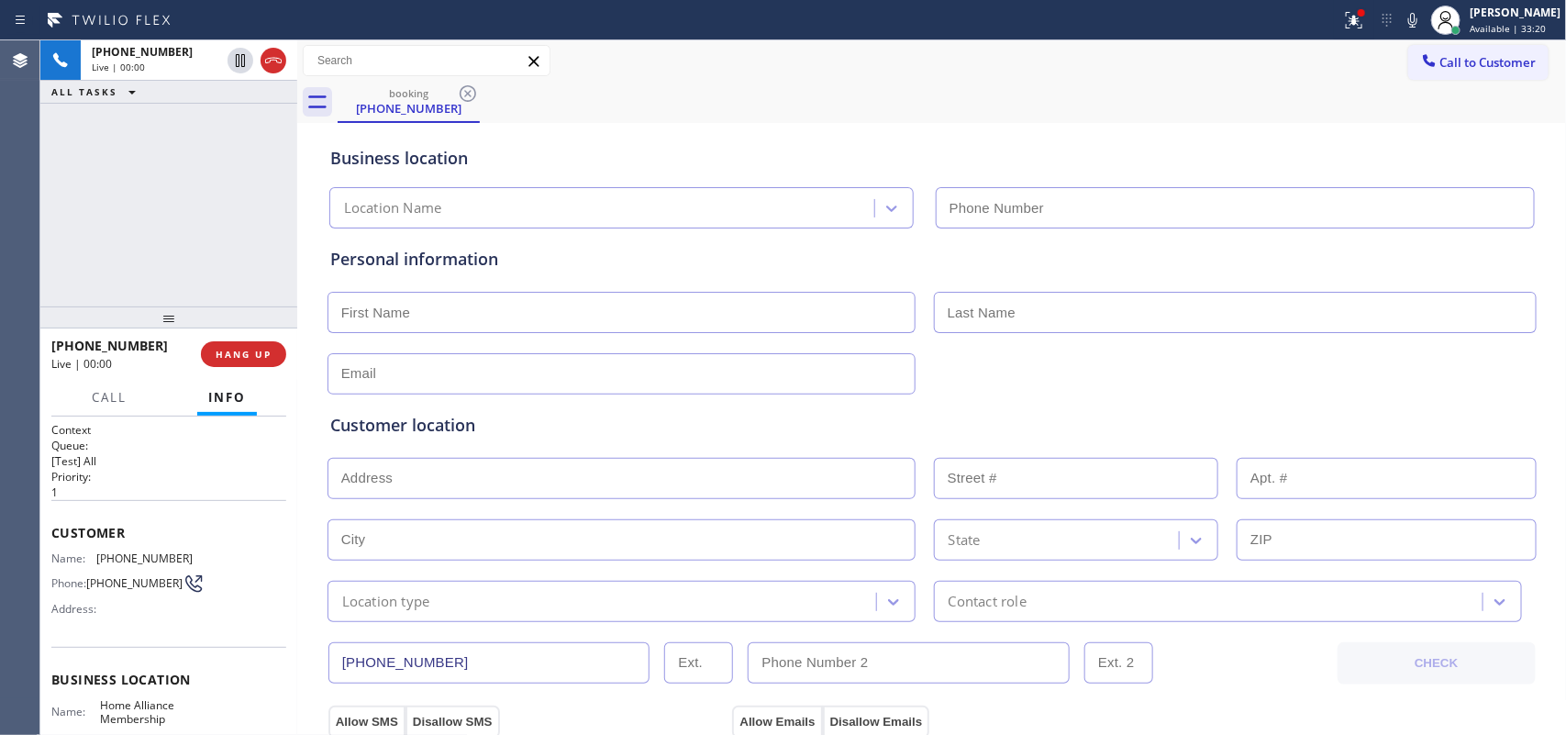
type input "[PHONE_NUMBER]"
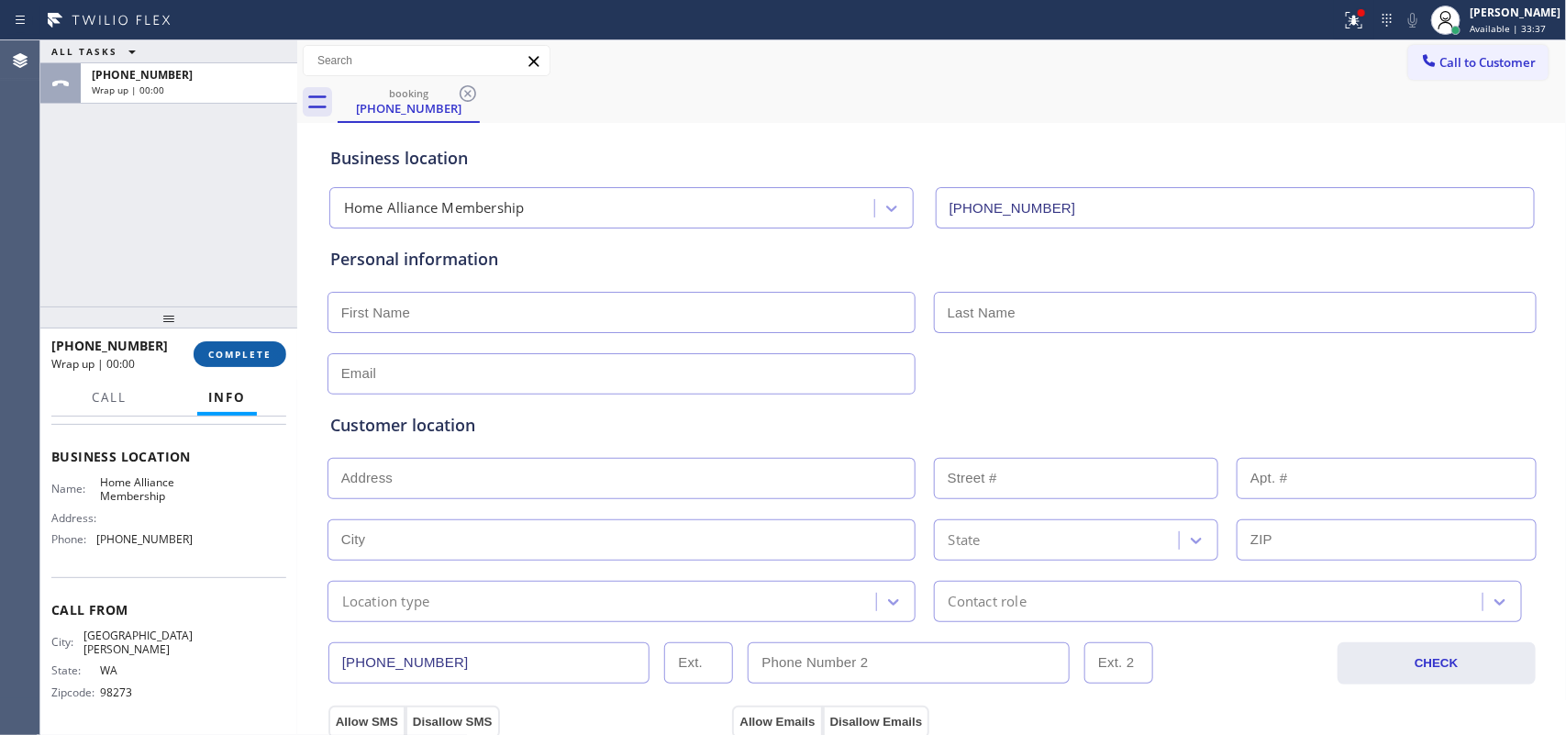
click at [231, 349] on span "COMPLETE" at bounding box center [239, 354] width 63 height 13
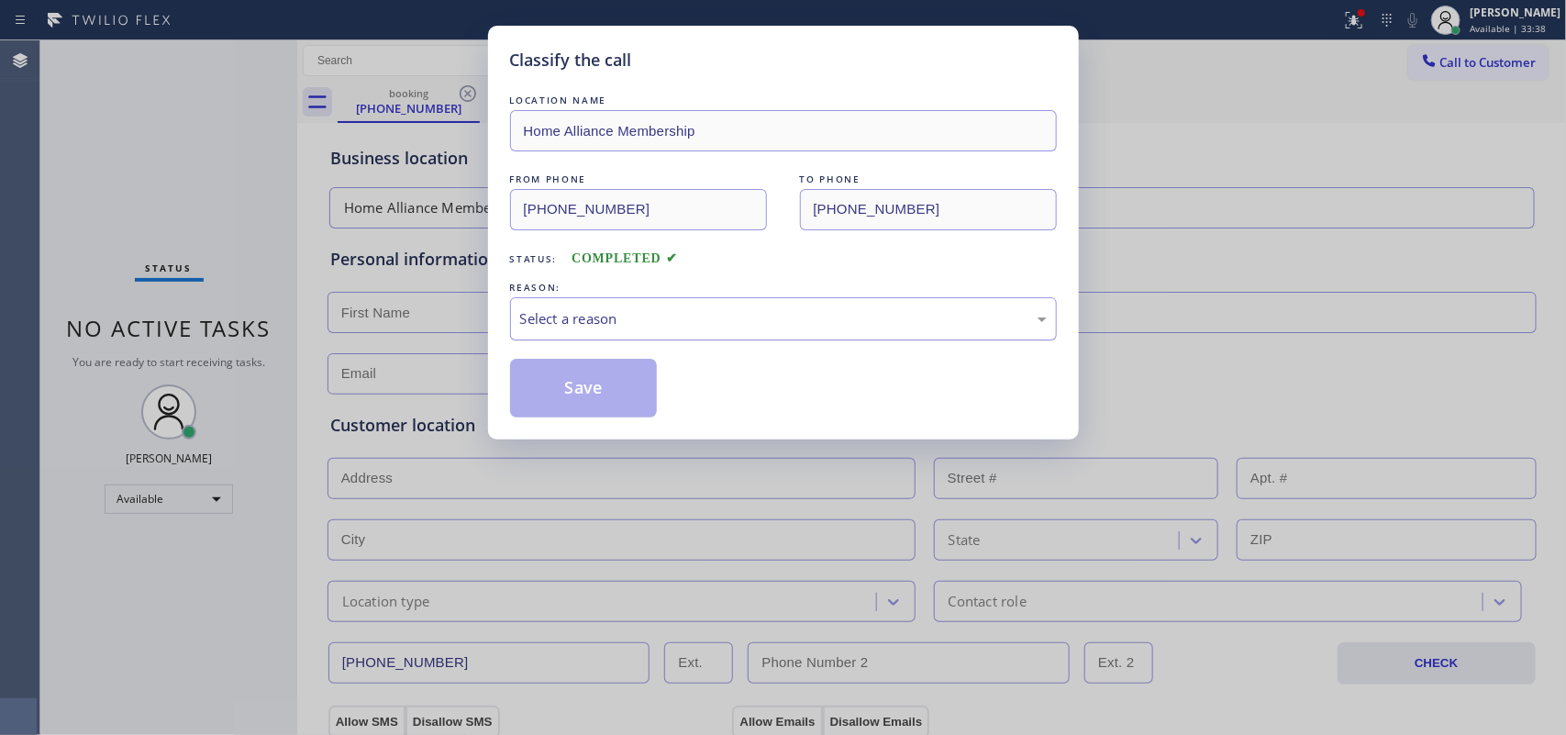
click at [754, 323] on div "Select a reason" at bounding box center [783, 318] width 527 height 21
click at [594, 383] on button "Save" at bounding box center [584, 388] width 148 height 59
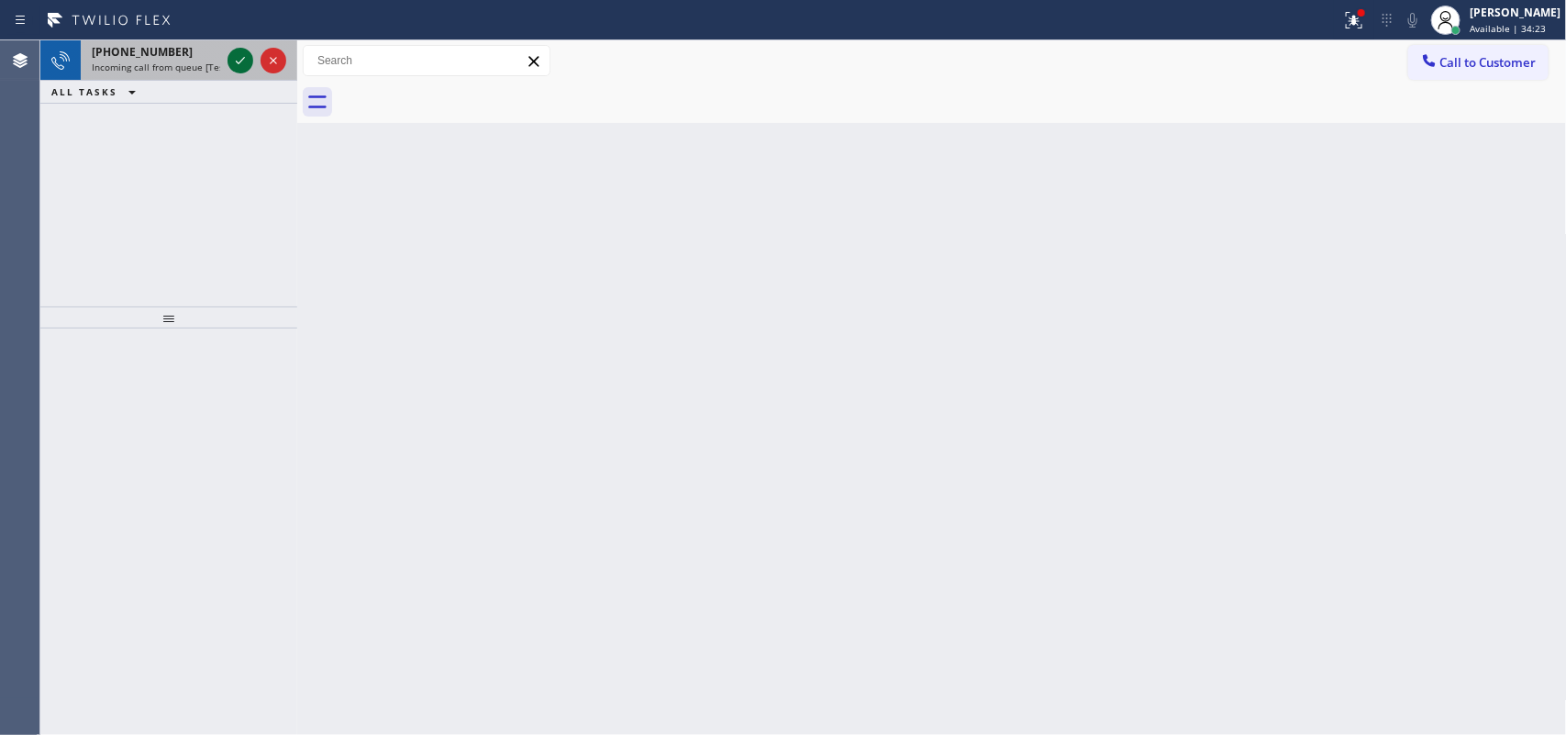
click at [237, 61] on icon at bounding box center [240, 60] width 9 height 7
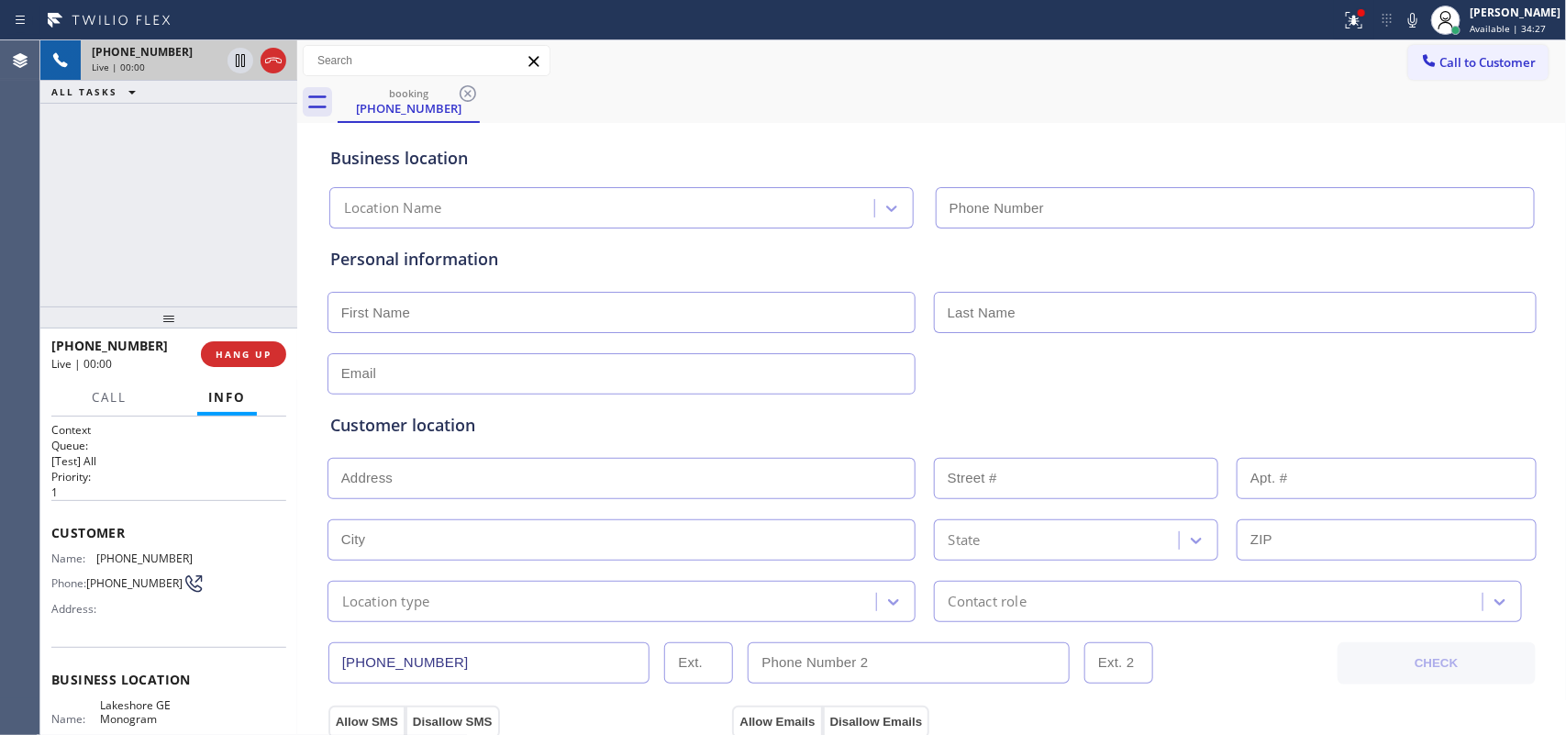
type input "[PHONE_NUMBER]"
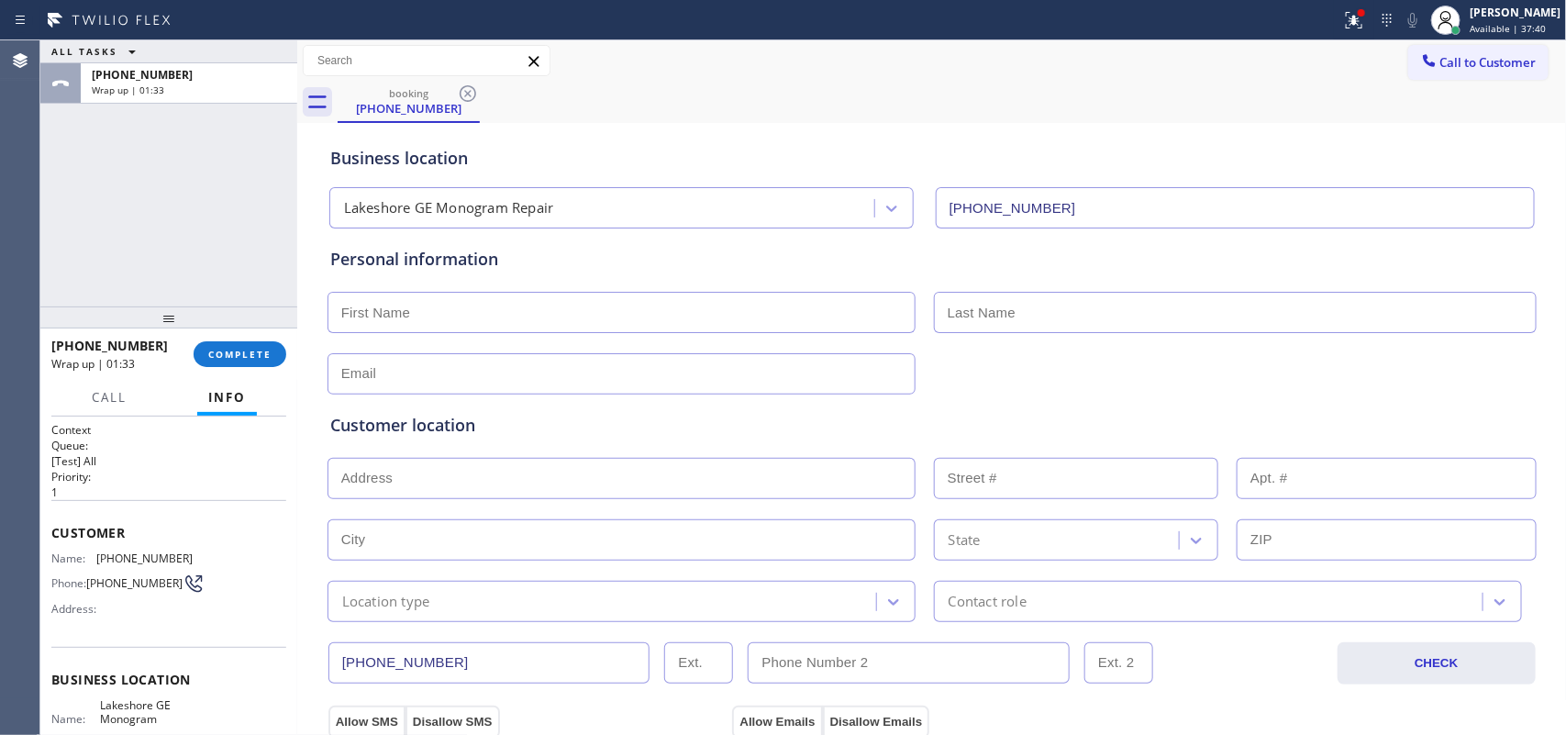
drag, startPoint x: 216, startPoint y: 350, endPoint x: 575, endPoint y: 361, distance: 359.7
click at [218, 350] on span "COMPLETE" at bounding box center [239, 354] width 63 height 13
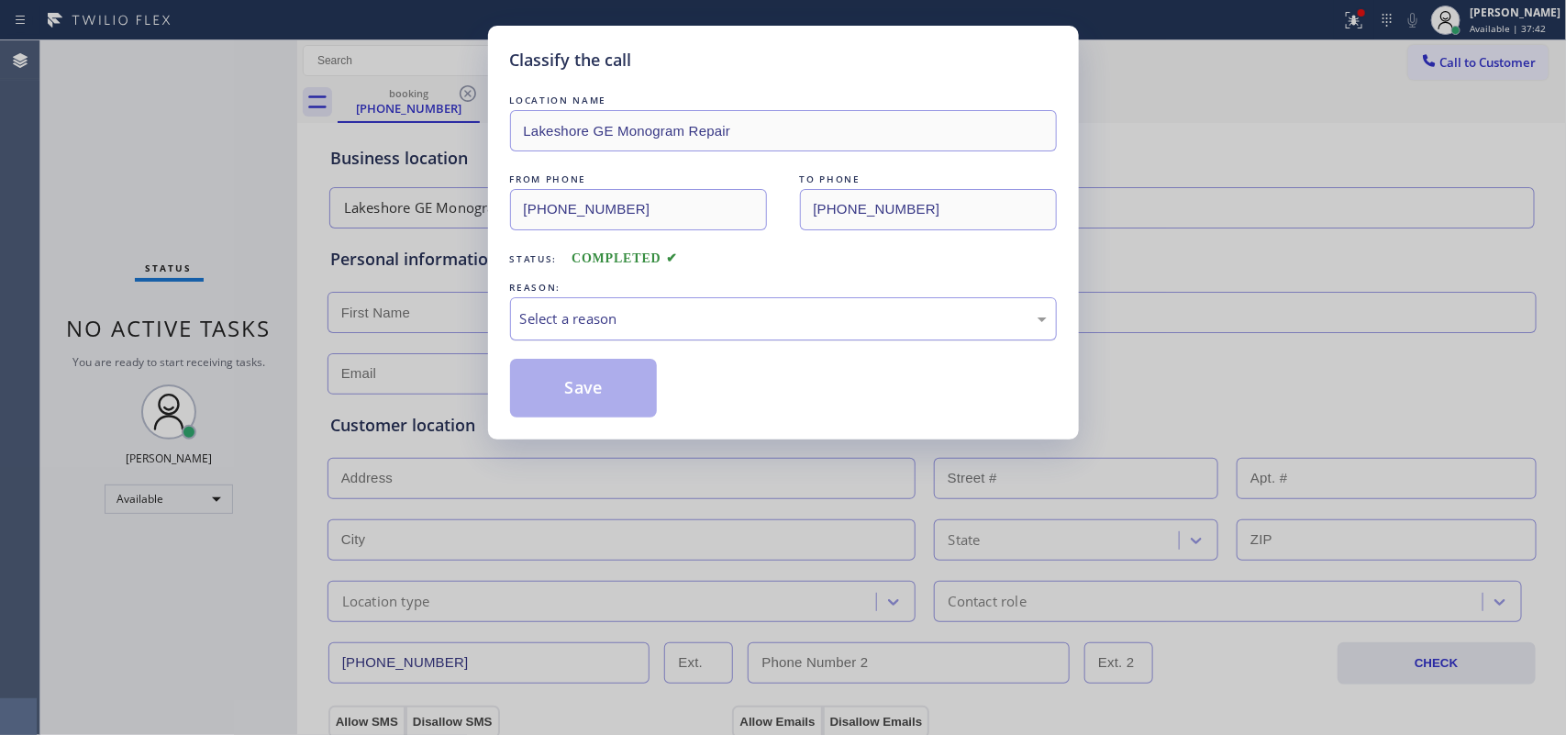
click at [694, 327] on div "Select a reason" at bounding box center [783, 318] width 527 height 21
drag, startPoint x: 620, startPoint y: 396, endPoint x: 627, endPoint y: 259, distance: 137.7
click at [619, 395] on button "Save" at bounding box center [584, 388] width 148 height 59
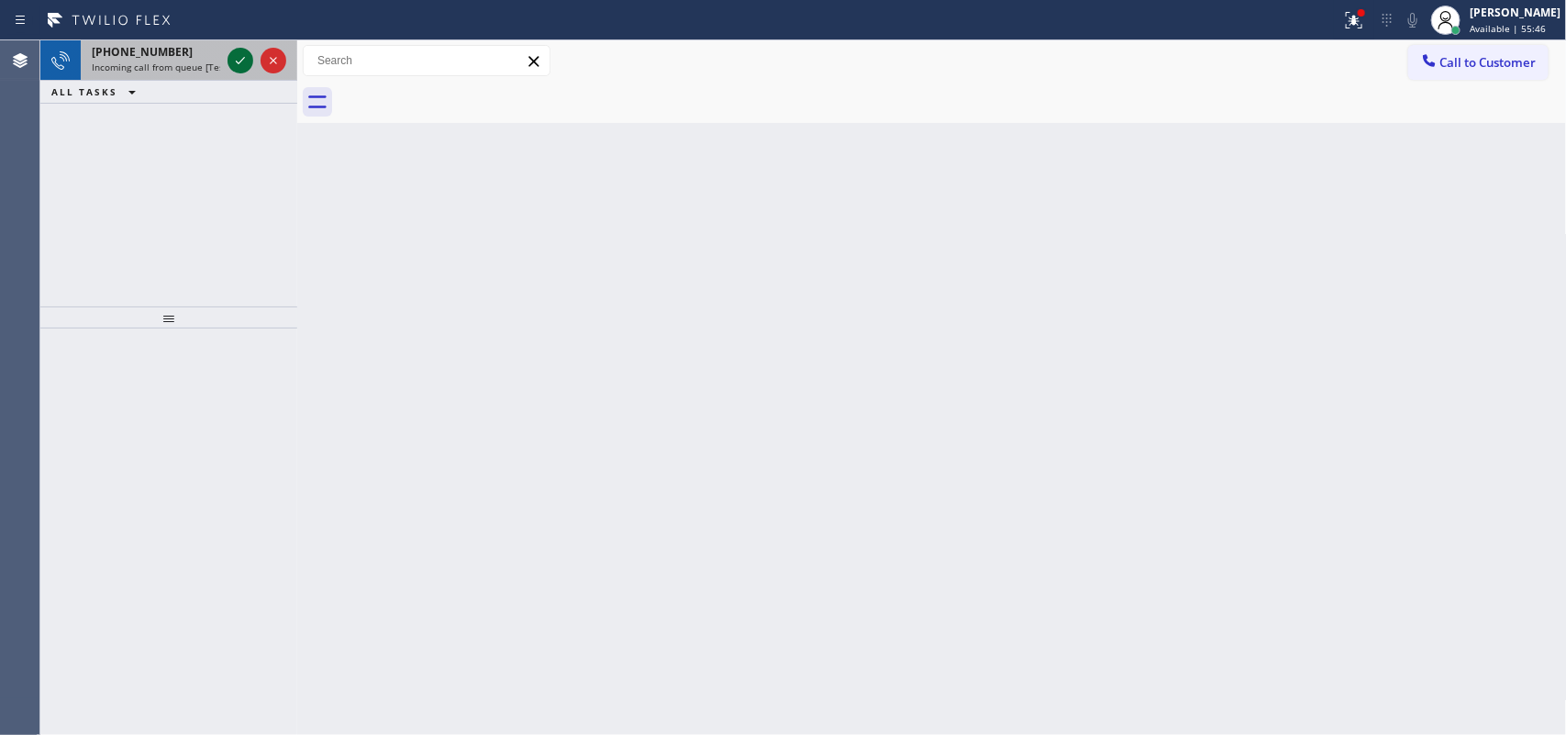
click at [235, 48] on button at bounding box center [240, 61] width 26 height 26
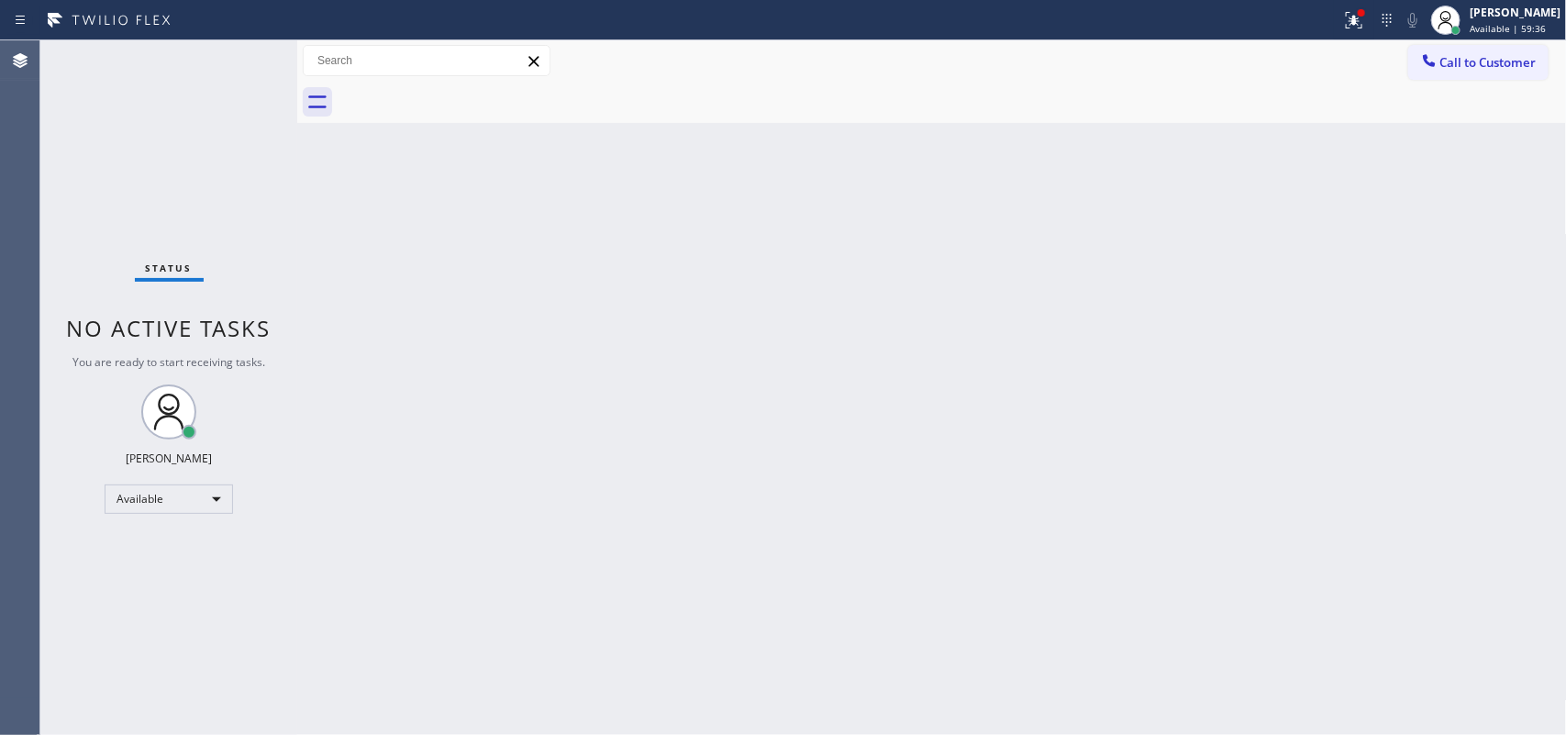
click at [239, 65] on div "Status No active tasks You are ready to start receiving tasks. [PERSON_NAME] Av…" at bounding box center [168, 387] width 257 height 694
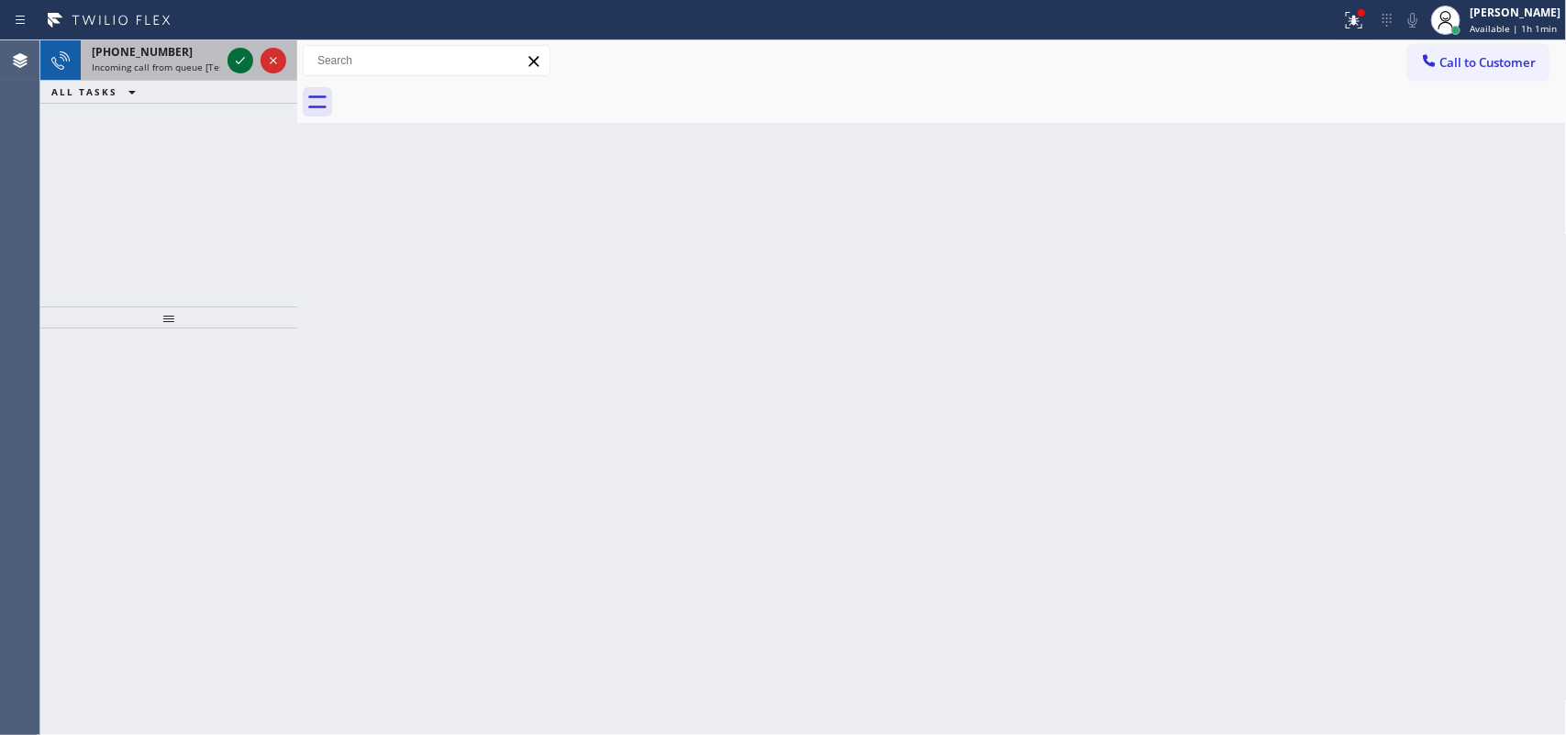
click at [236, 58] on icon at bounding box center [240, 61] width 22 height 22
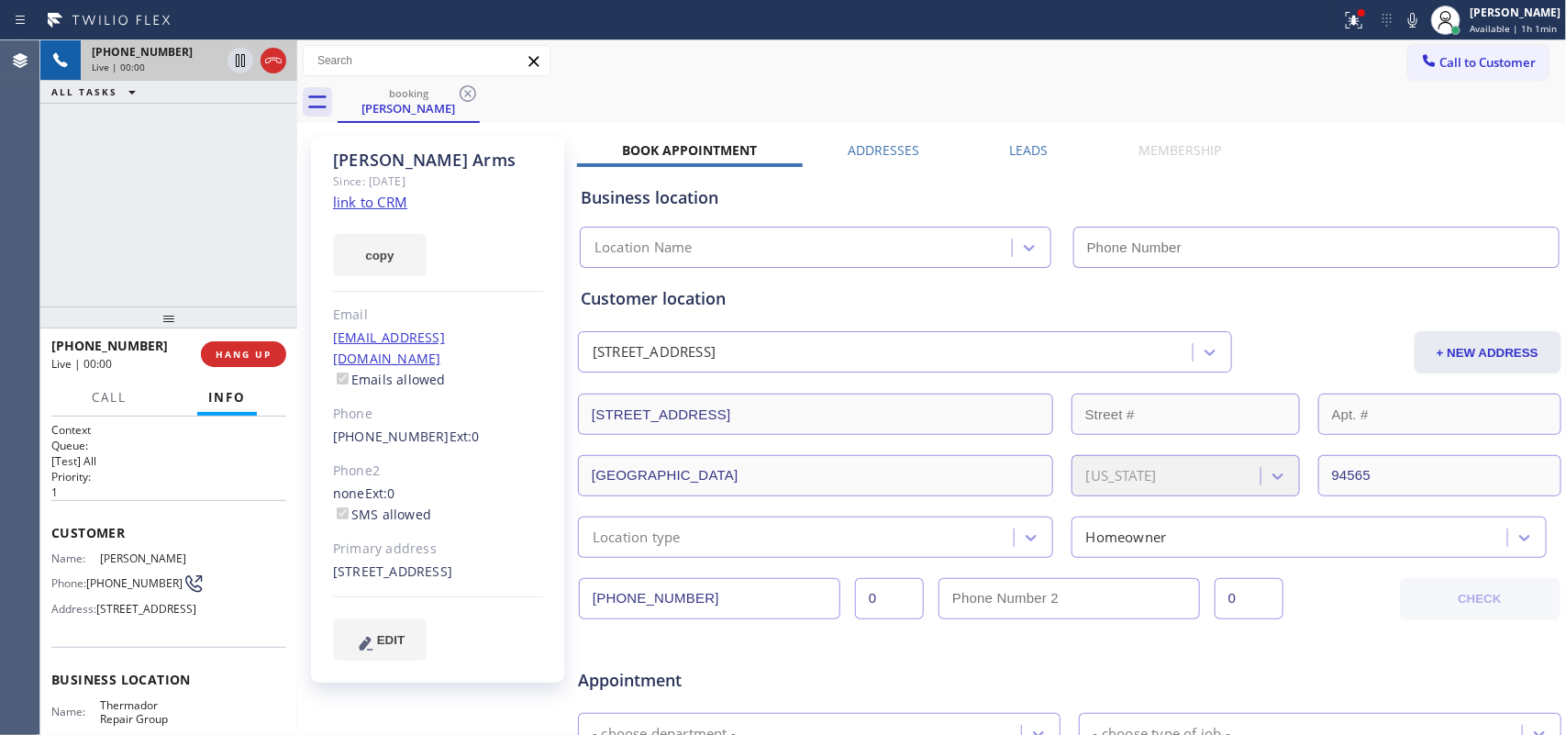
type input "[PHONE_NUMBER]"
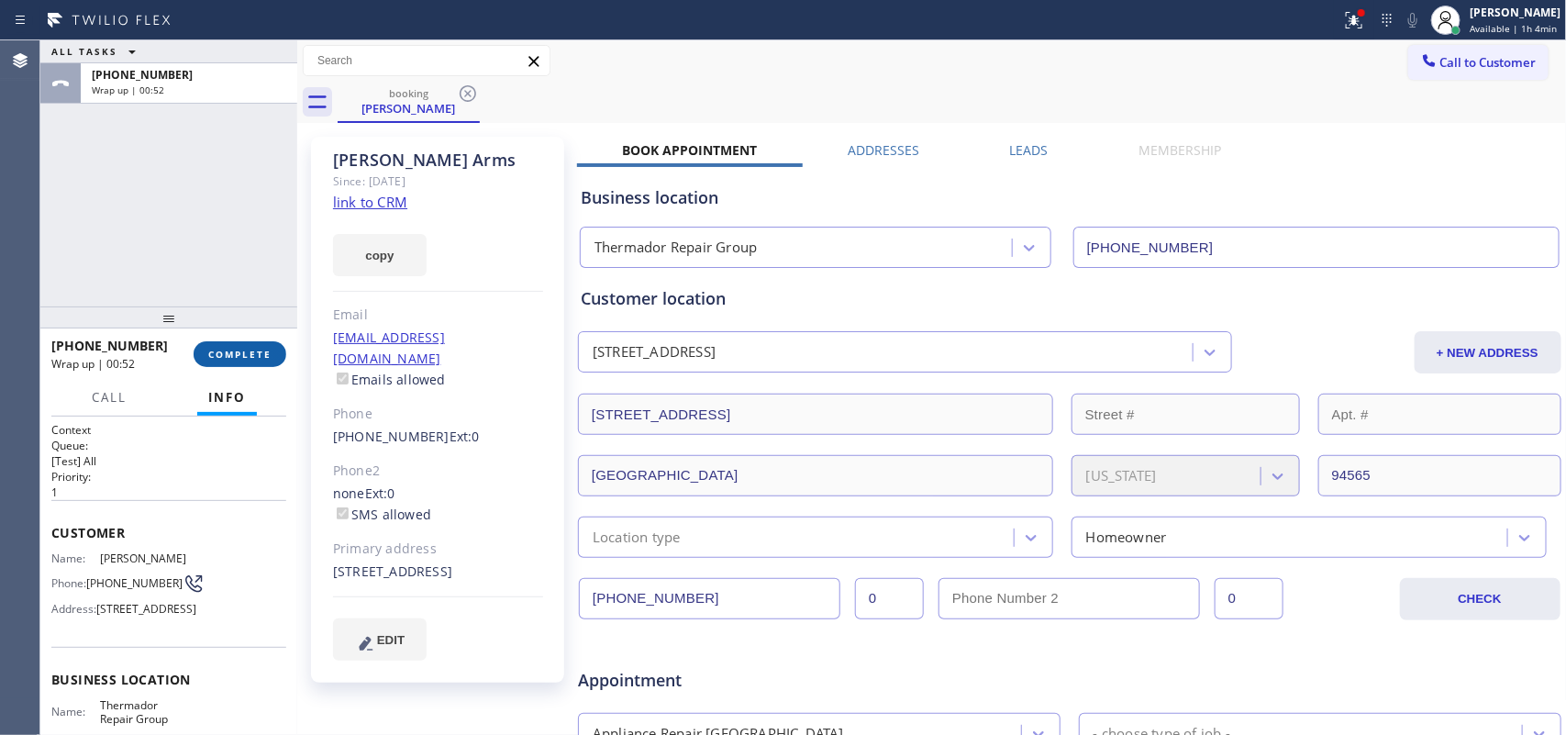
click at [206, 345] on button "COMPLETE" at bounding box center [240, 354] width 93 height 26
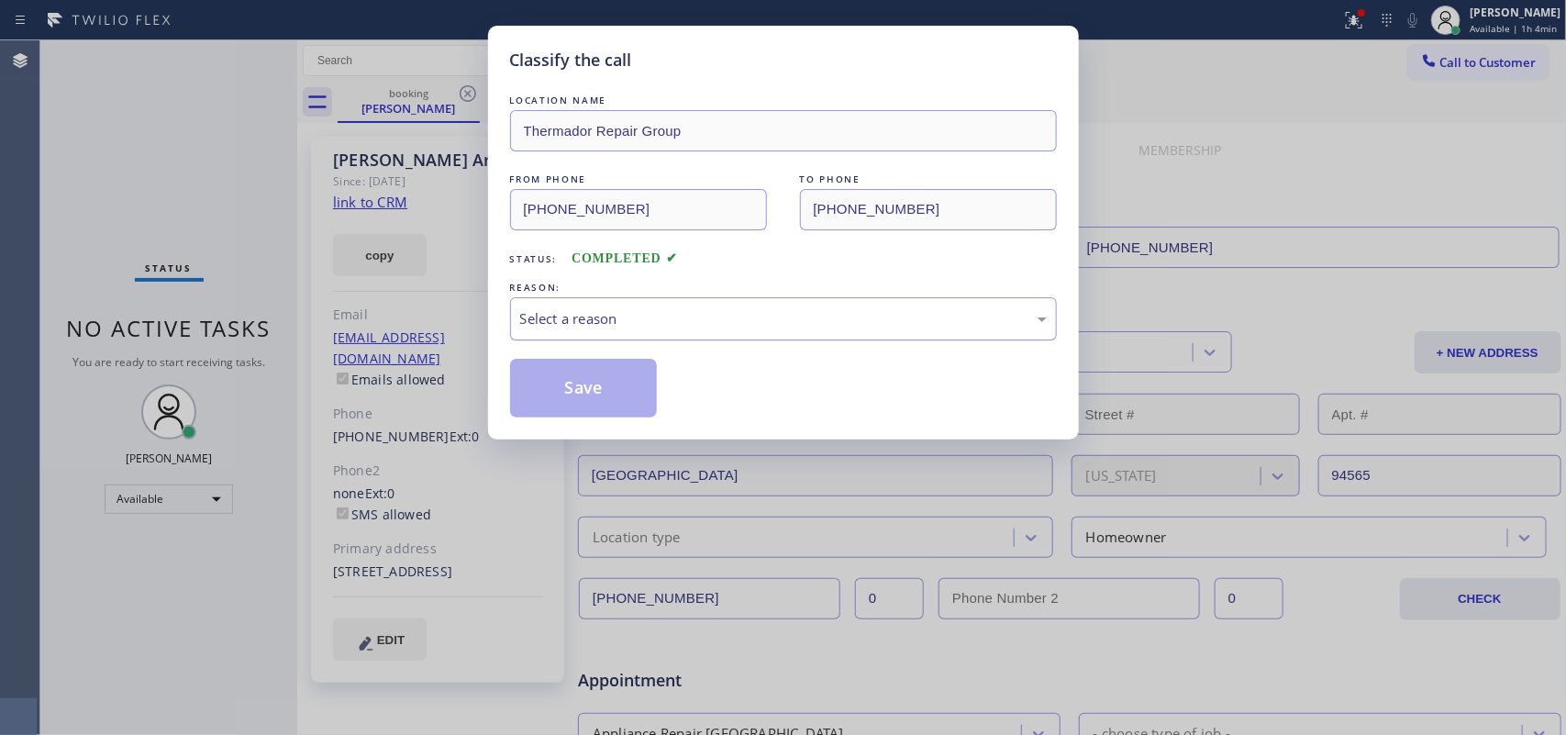
click at [561, 318] on div "Select a reason" at bounding box center [783, 318] width 527 height 21
click at [601, 390] on button "Save" at bounding box center [584, 388] width 148 height 59
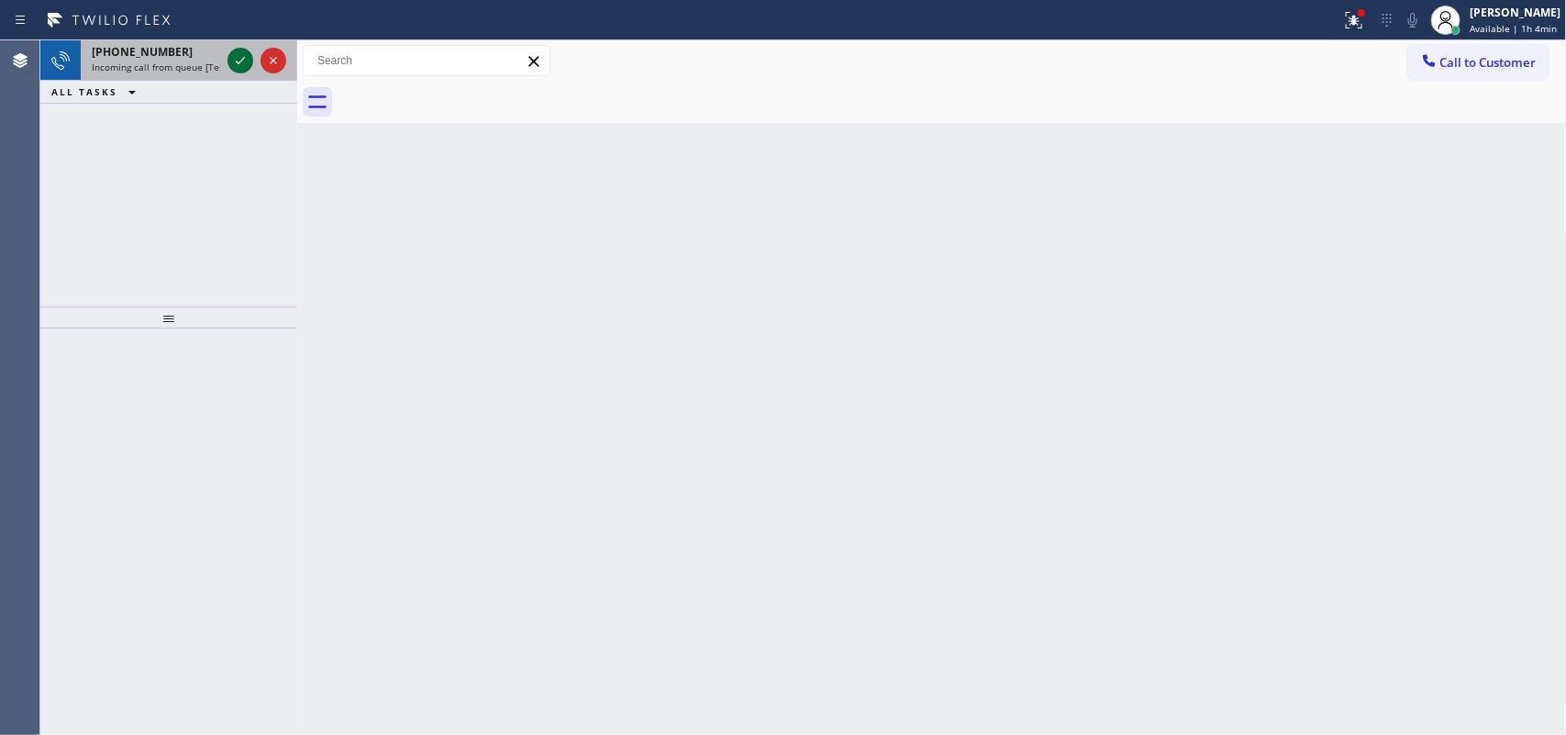
click at [238, 57] on icon at bounding box center [240, 61] width 22 height 22
click at [232, 60] on icon at bounding box center [240, 61] width 22 height 22
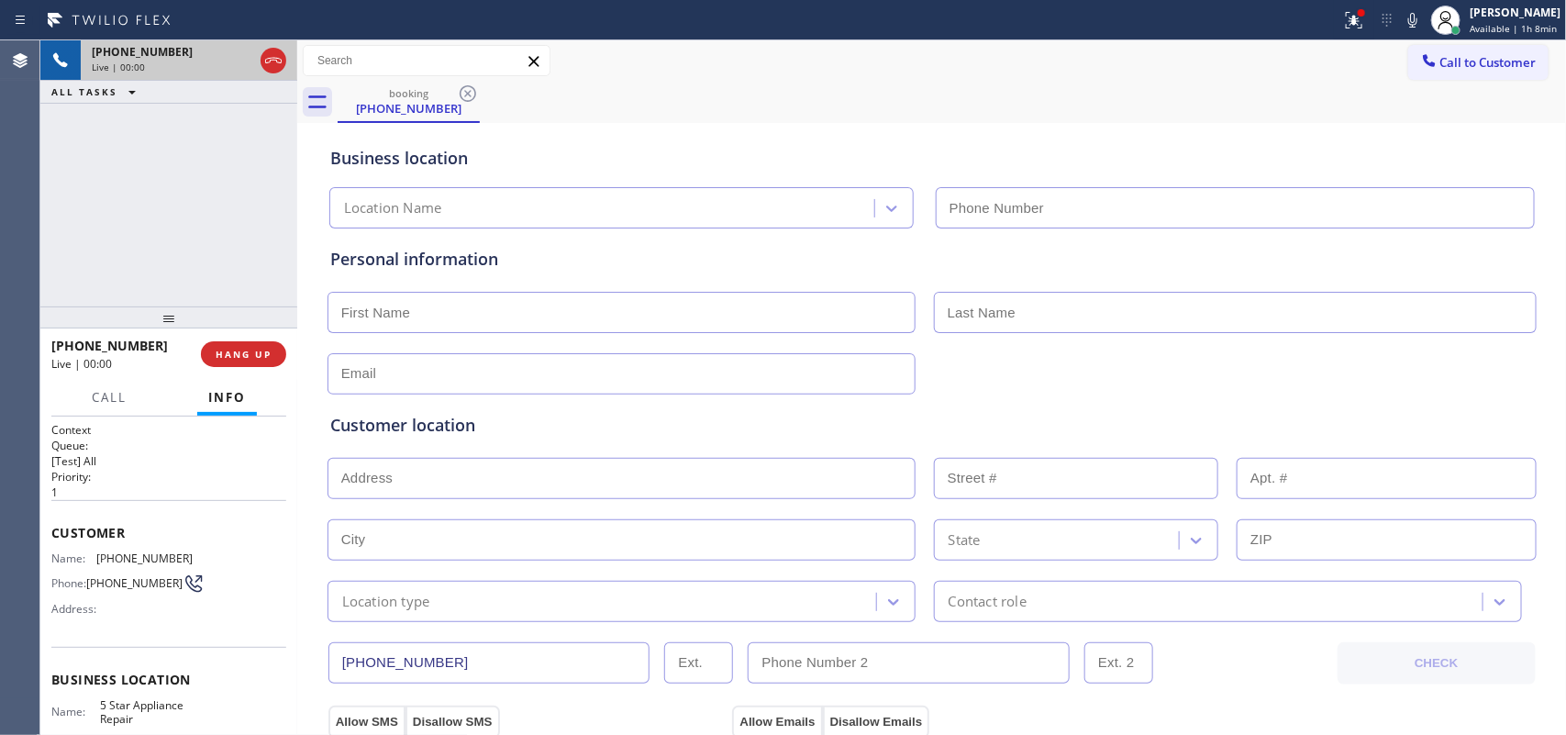
type input "[PHONE_NUMBER]"
click at [117, 202] on div "[PHONE_NUMBER] Live | 00:00 ALL TASKS ALL TASKS ACTIVE TASKS TASKS IN WRAP UP" at bounding box center [168, 173] width 257 height 266
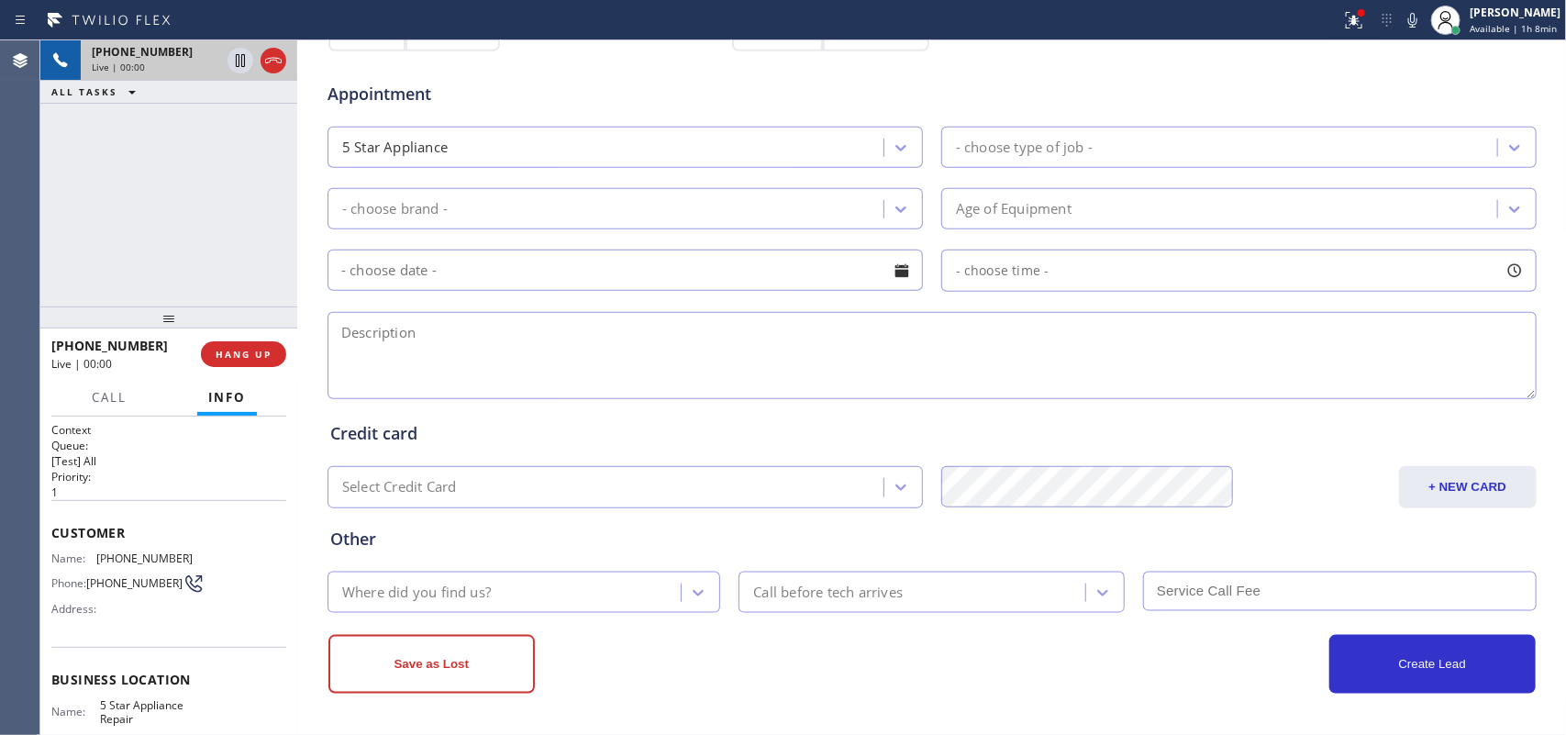
scroll to position [115, 0]
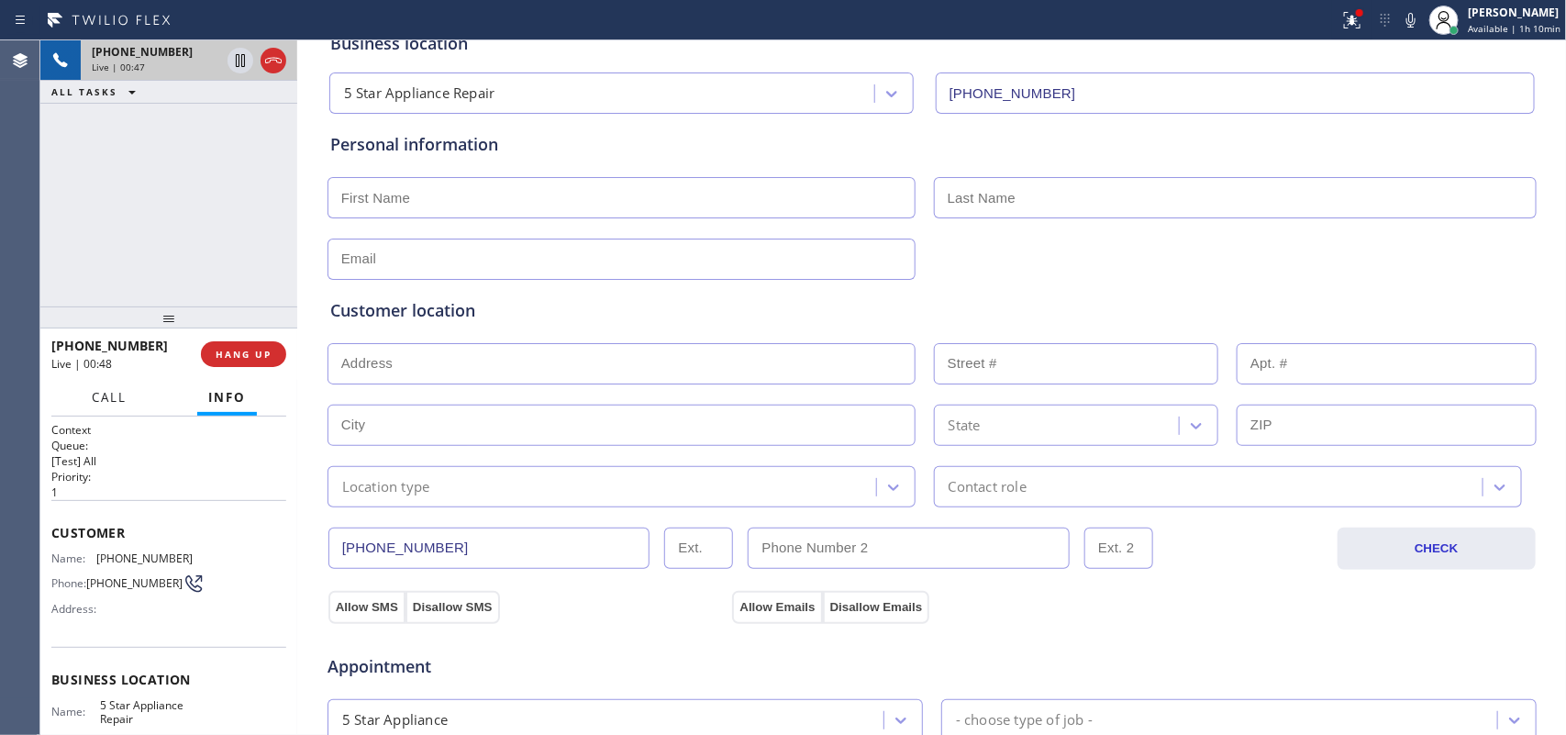
click at [104, 391] on span "Call" at bounding box center [109, 397] width 35 height 17
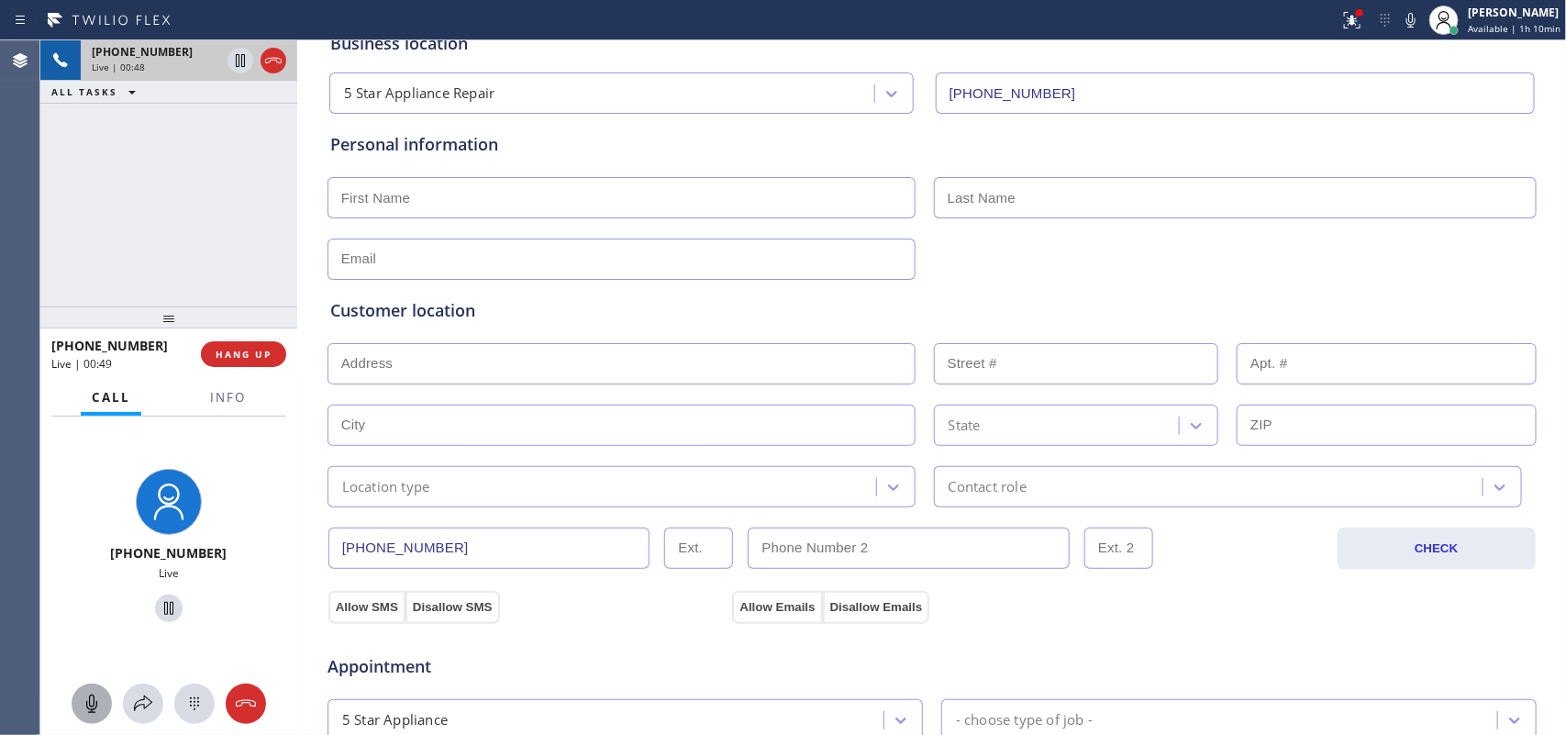
click at [93, 698] on icon at bounding box center [92, 704] width 22 height 22
click at [164, 606] on icon at bounding box center [168, 608] width 9 height 13
drag, startPoint x: 449, startPoint y: 557, endPoint x: 301, endPoint y: 544, distance: 149.2
click at [301, 544] on div "[PHONE_NUMBER] Live | 00:53 ALL TASKS ALL TASKS ACTIVE TASKS TASKS IN WRAP UP […" at bounding box center [802, 387] width 1525 height 694
drag, startPoint x: 85, startPoint y: 712, endPoint x: 136, endPoint y: 636, distance: 91.3
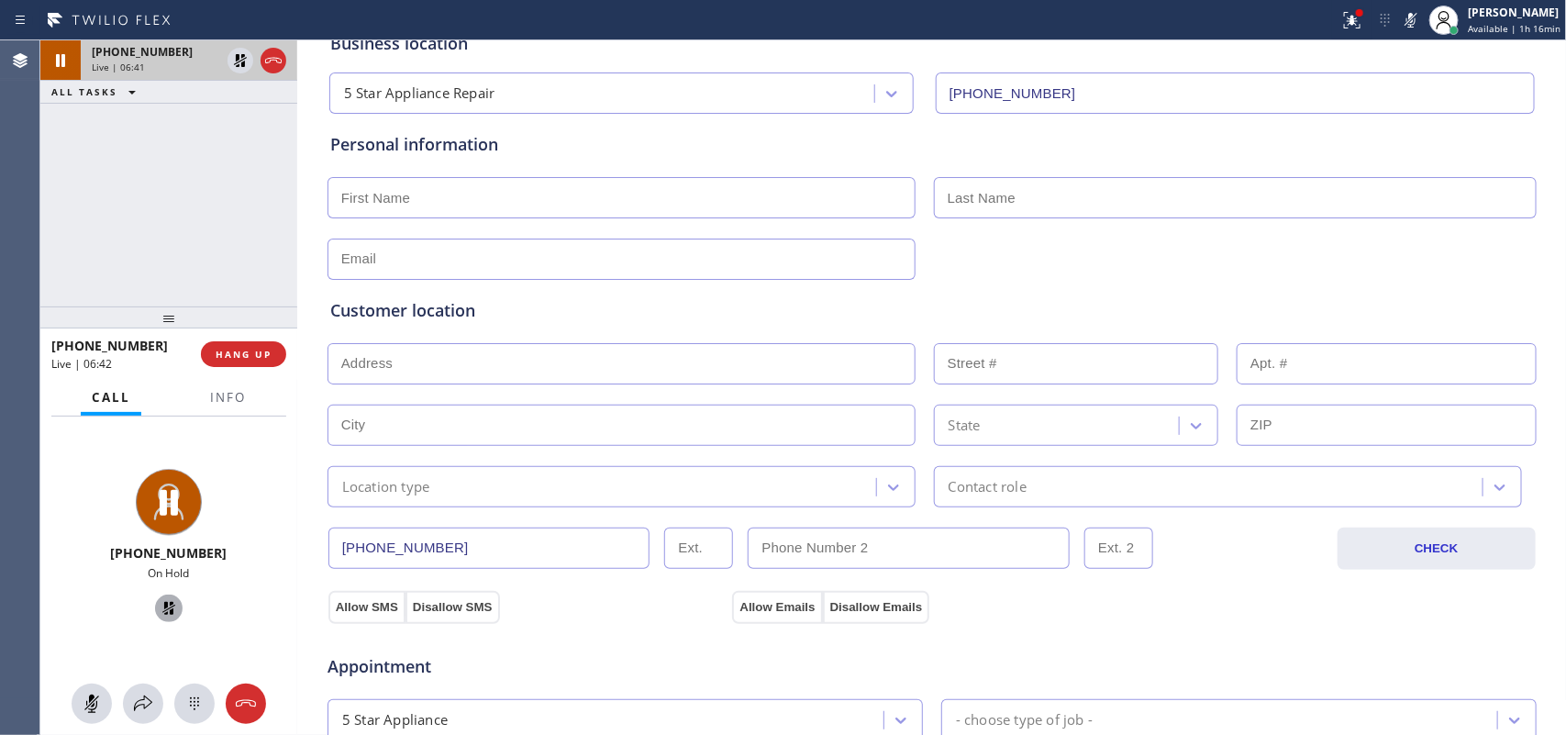
click at [90, 707] on icon at bounding box center [92, 704] width 22 height 22
click at [165, 605] on icon at bounding box center [168, 608] width 13 height 13
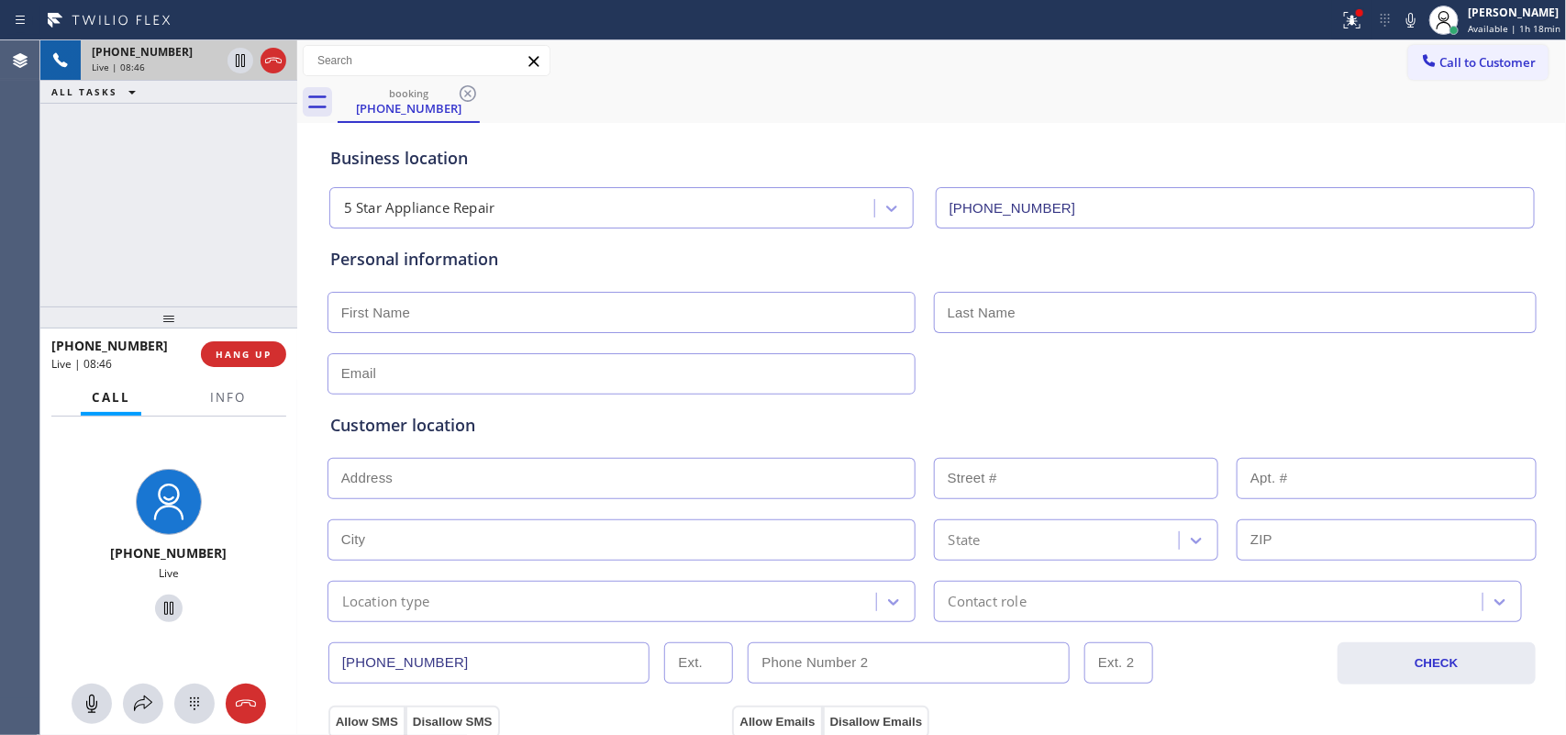
click at [195, 291] on div "[PHONE_NUMBER] Live | 08:46 ALL TASKS ALL TASKS ACTIVE TASKS TASKS IN WRAP UP" at bounding box center [168, 173] width 257 height 266
click at [264, 361] on button "HANG UP" at bounding box center [243, 354] width 85 height 26
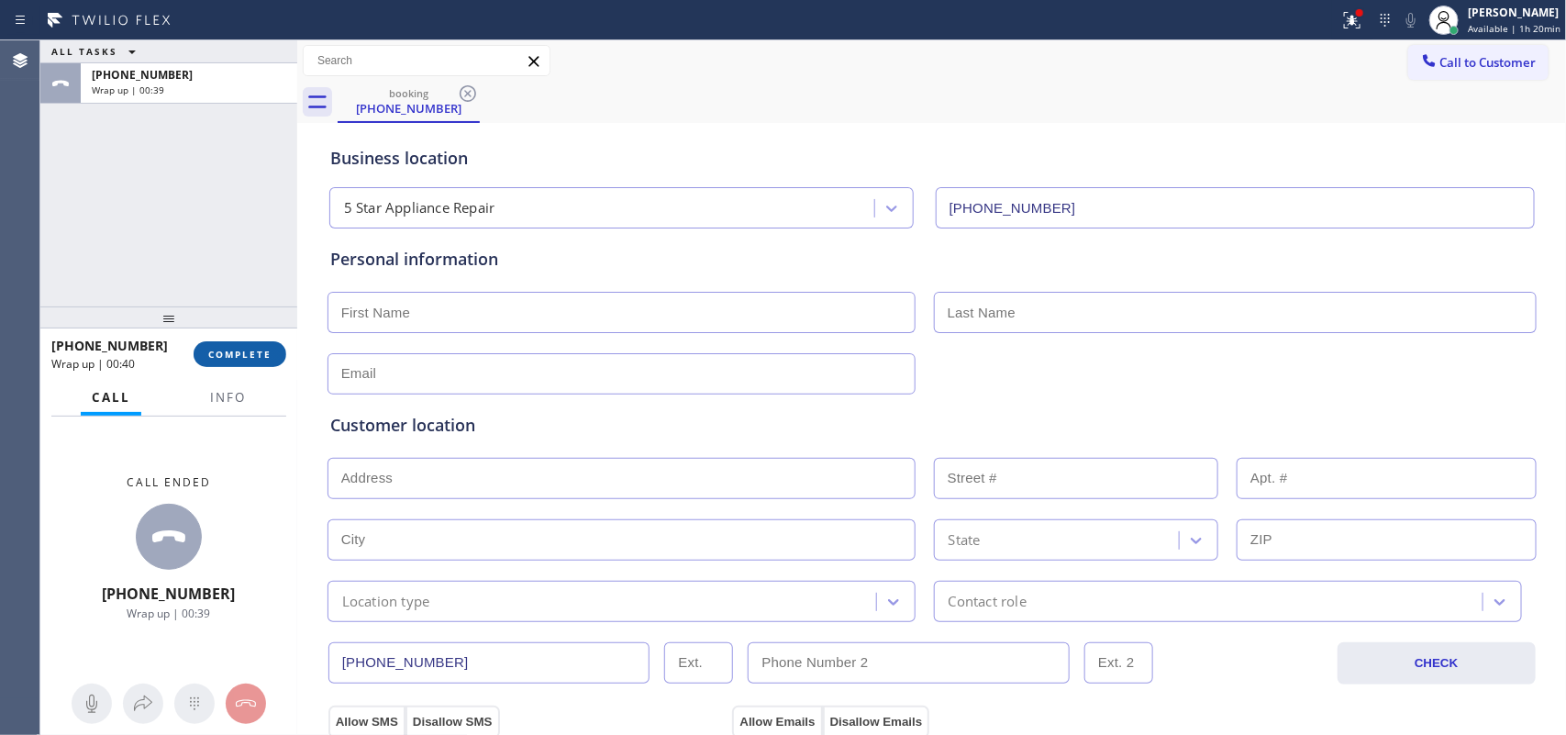
click at [272, 354] on button "COMPLETE" at bounding box center [240, 354] width 93 height 26
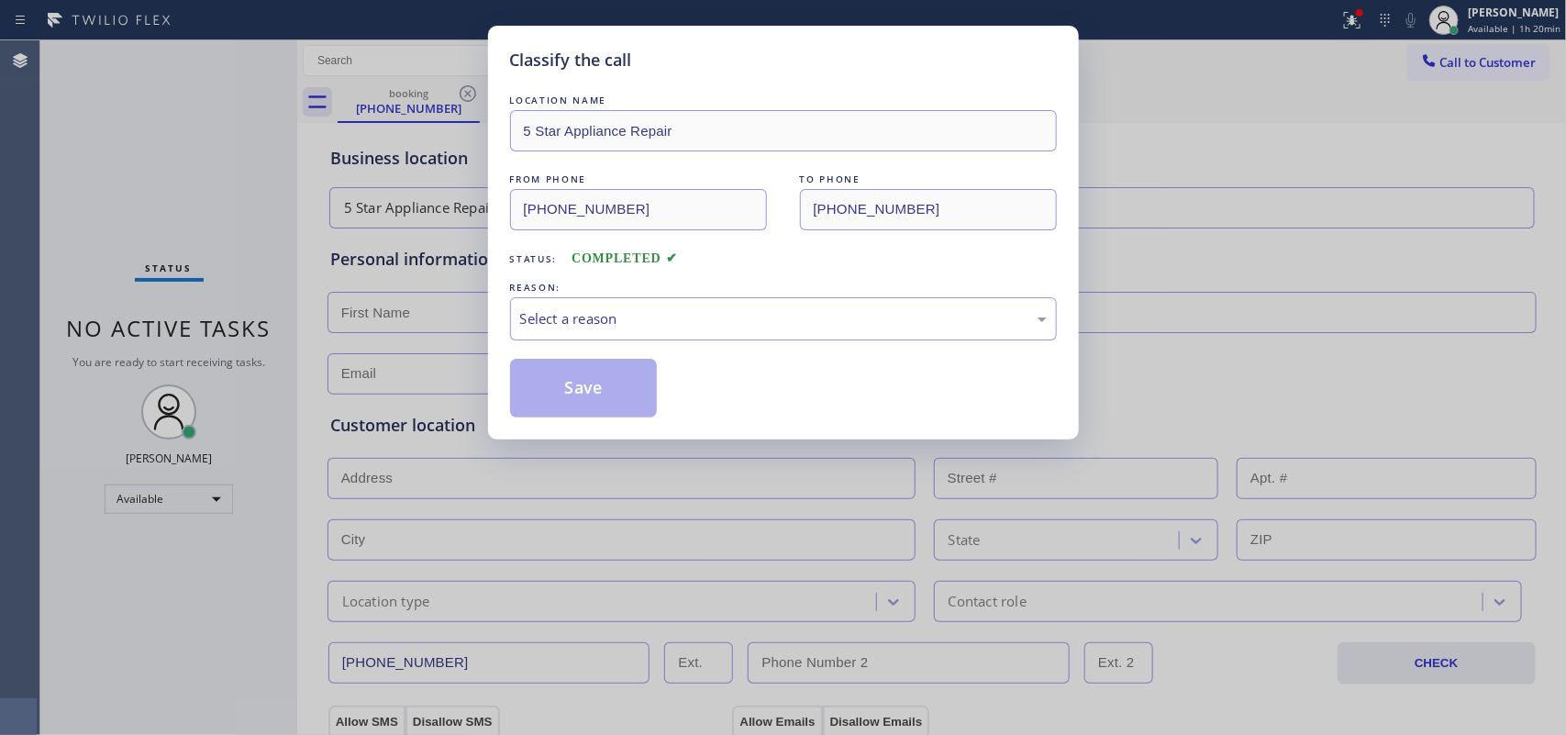
click at [663, 349] on div "LOCATION NAME 5 Star Appliance Repair FROM PHONE [PHONE_NUMBER] TO PHONE [PHONE…" at bounding box center [783, 254] width 547 height 327
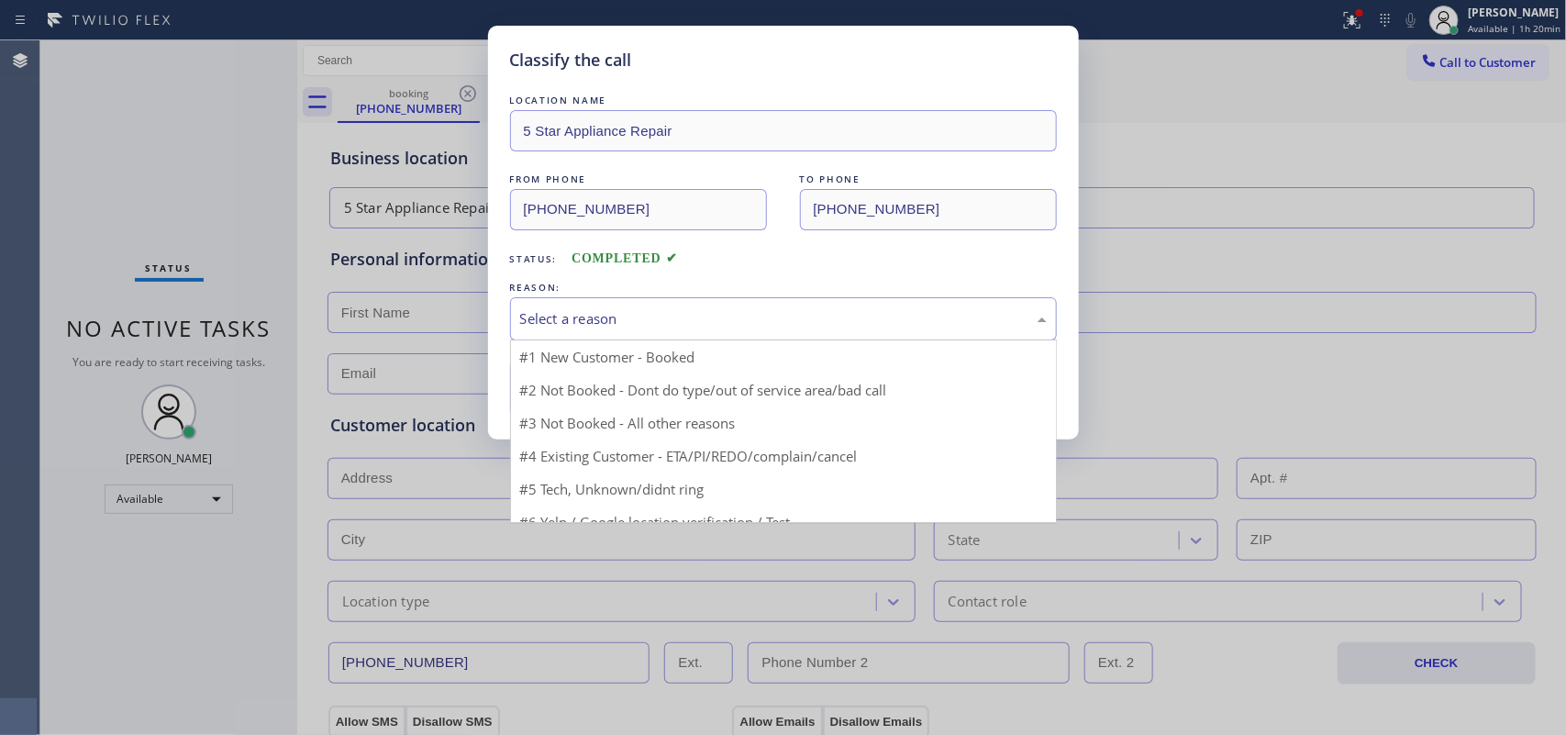
click at [670, 332] on div "Select a reason" at bounding box center [783, 318] width 547 height 43
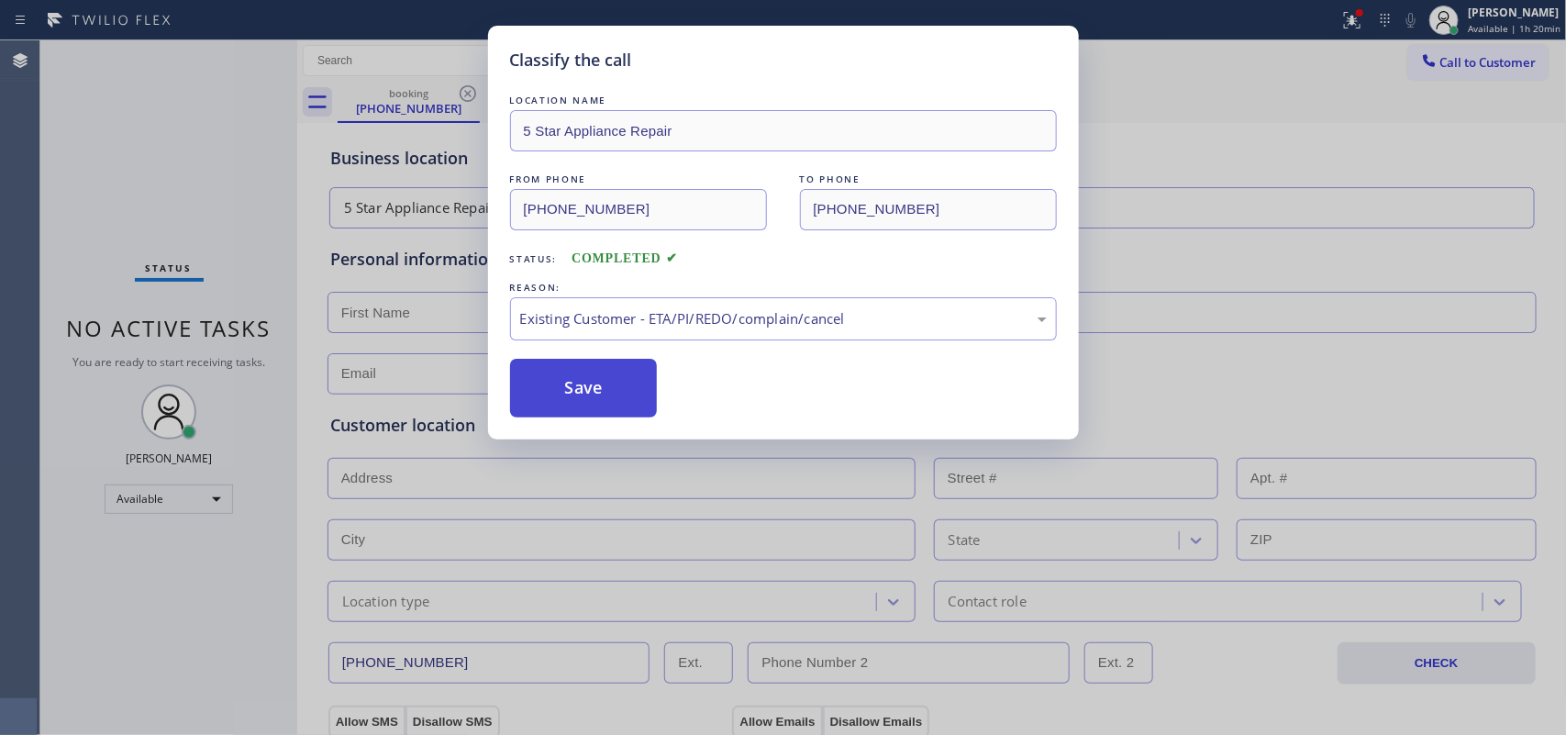
click at [617, 405] on button "Save" at bounding box center [584, 388] width 148 height 59
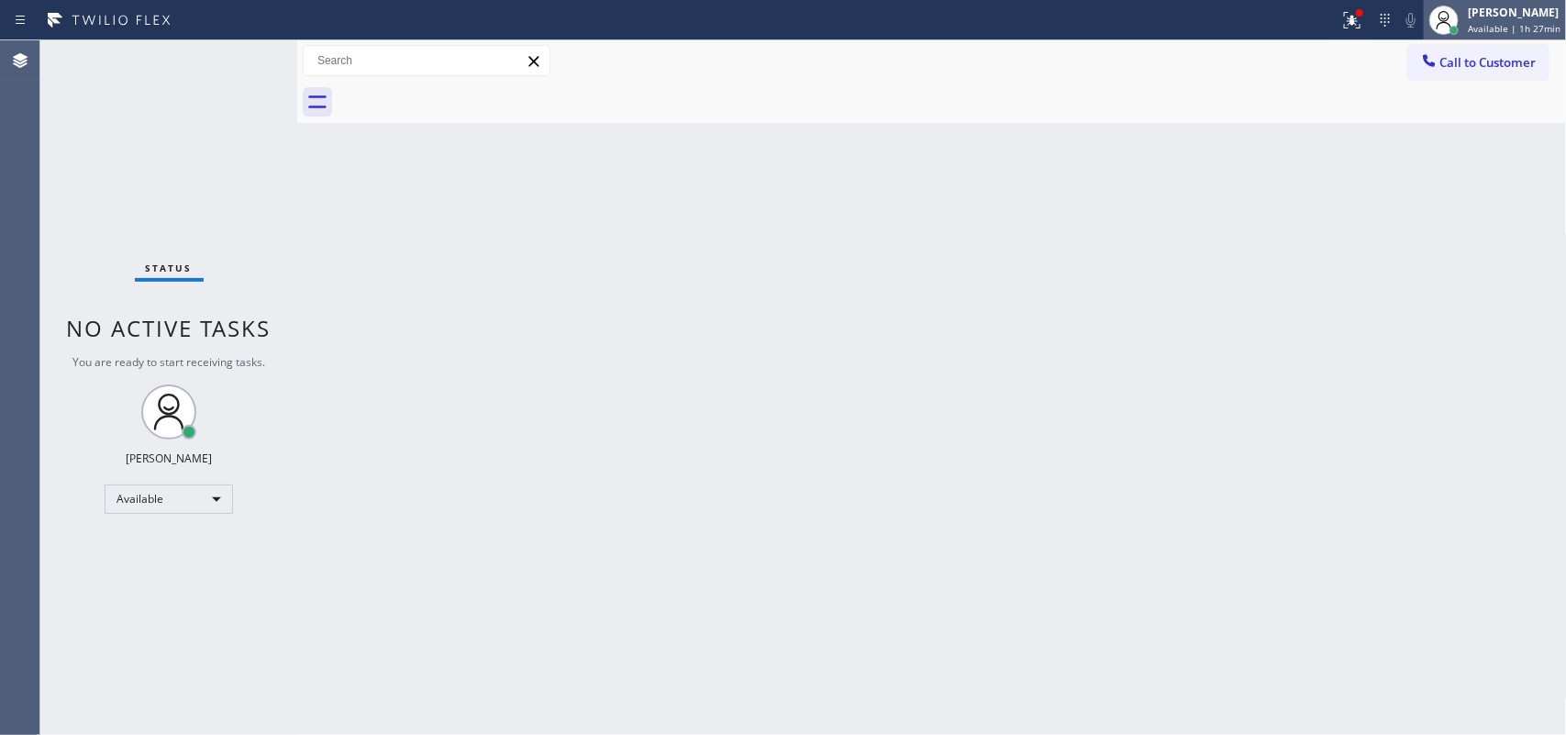
click at [1538, 25] on span "Available | 1h 27min" at bounding box center [1514, 28] width 93 height 13
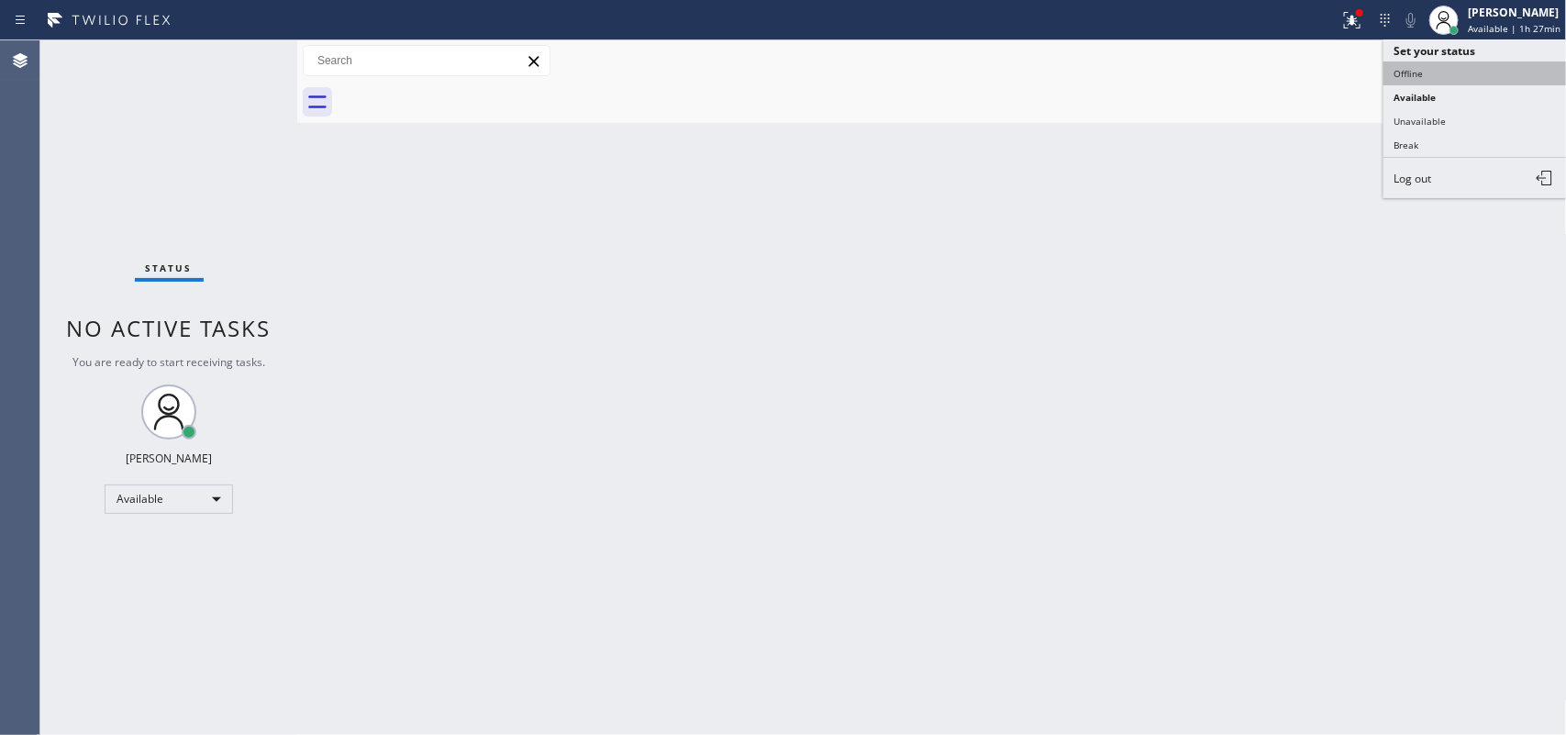
click at [1492, 75] on button "Offline" at bounding box center [1474, 73] width 183 height 24
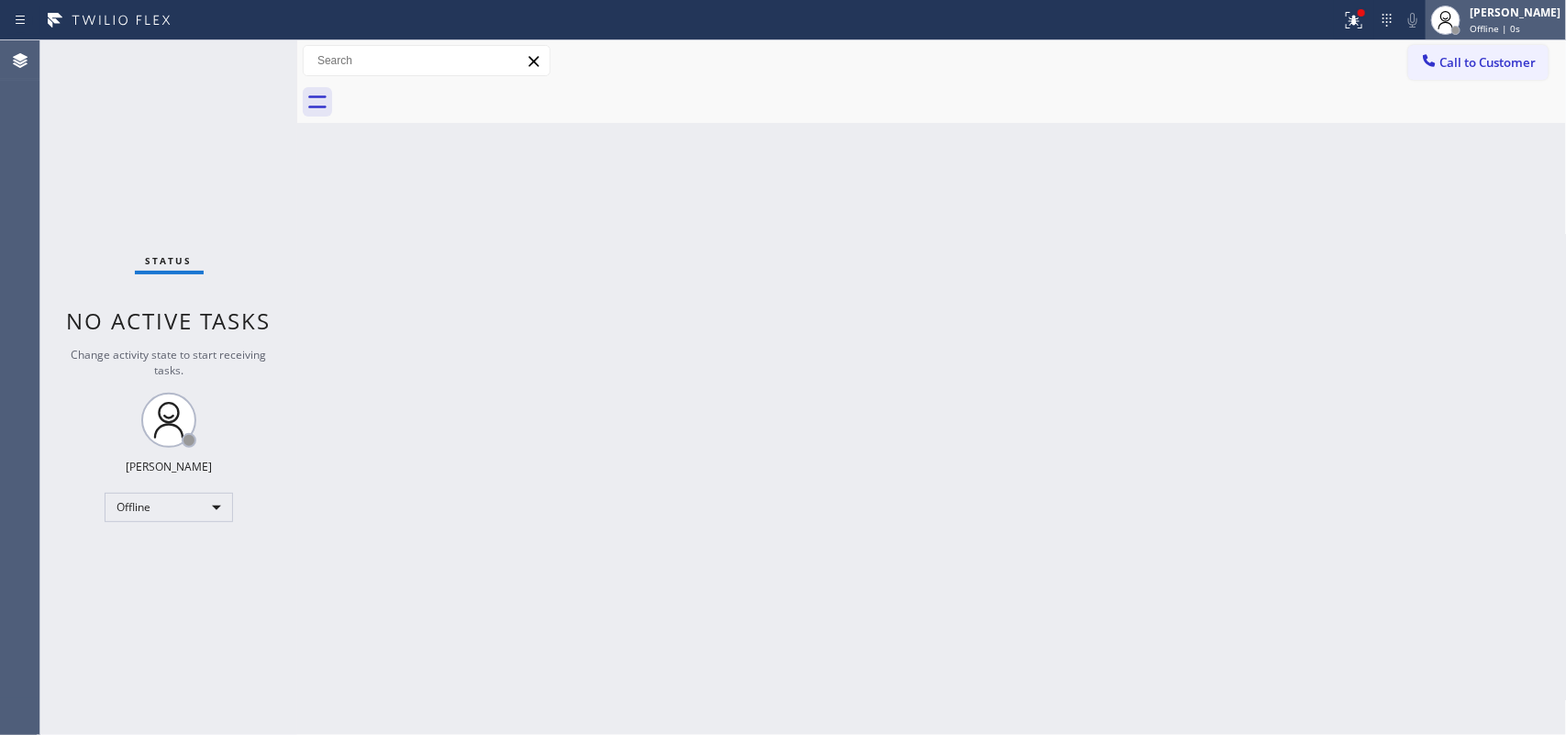
click at [1511, 18] on div "[PERSON_NAME]" at bounding box center [1515, 13] width 91 height 16
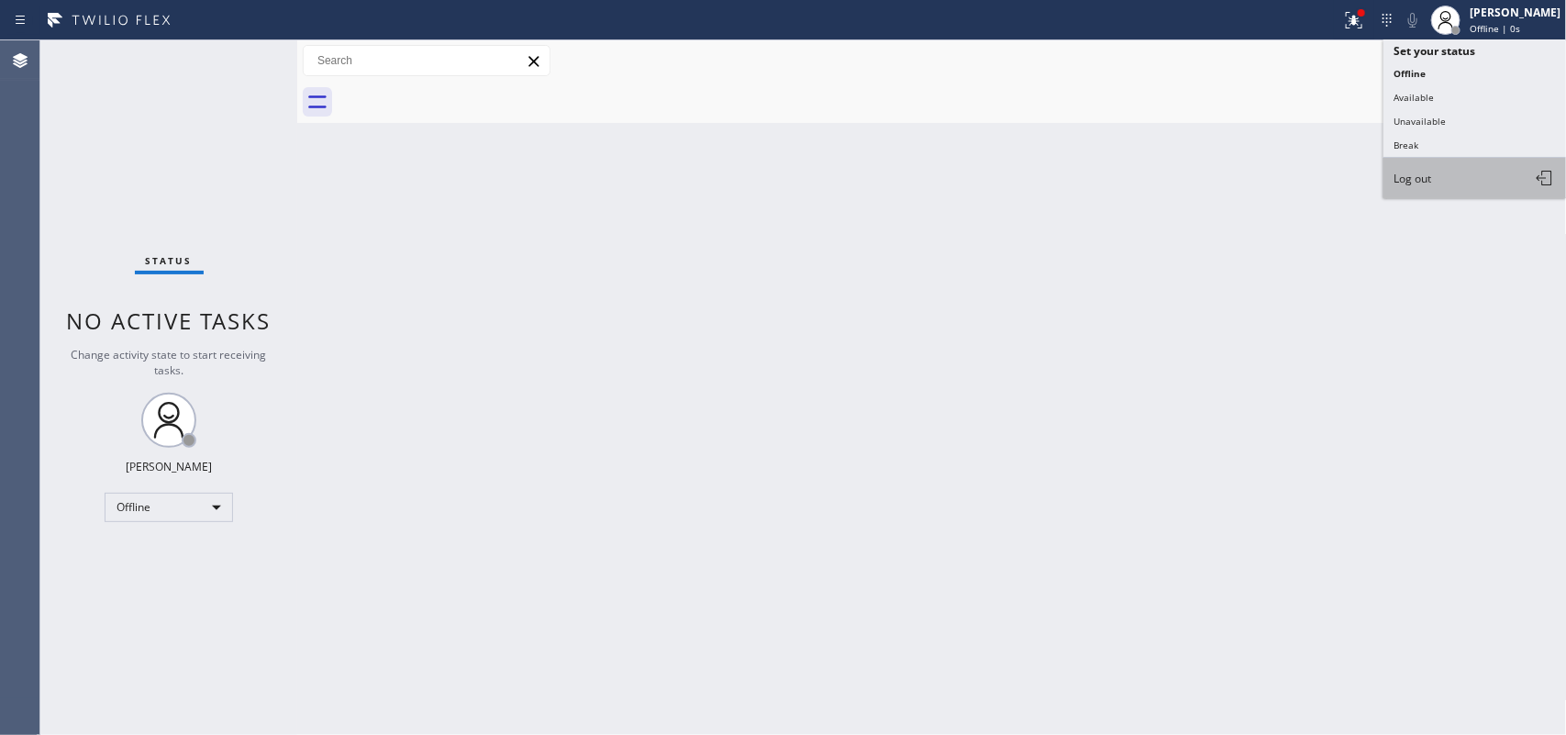
click at [1491, 177] on button "Log out" at bounding box center [1474, 178] width 183 height 40
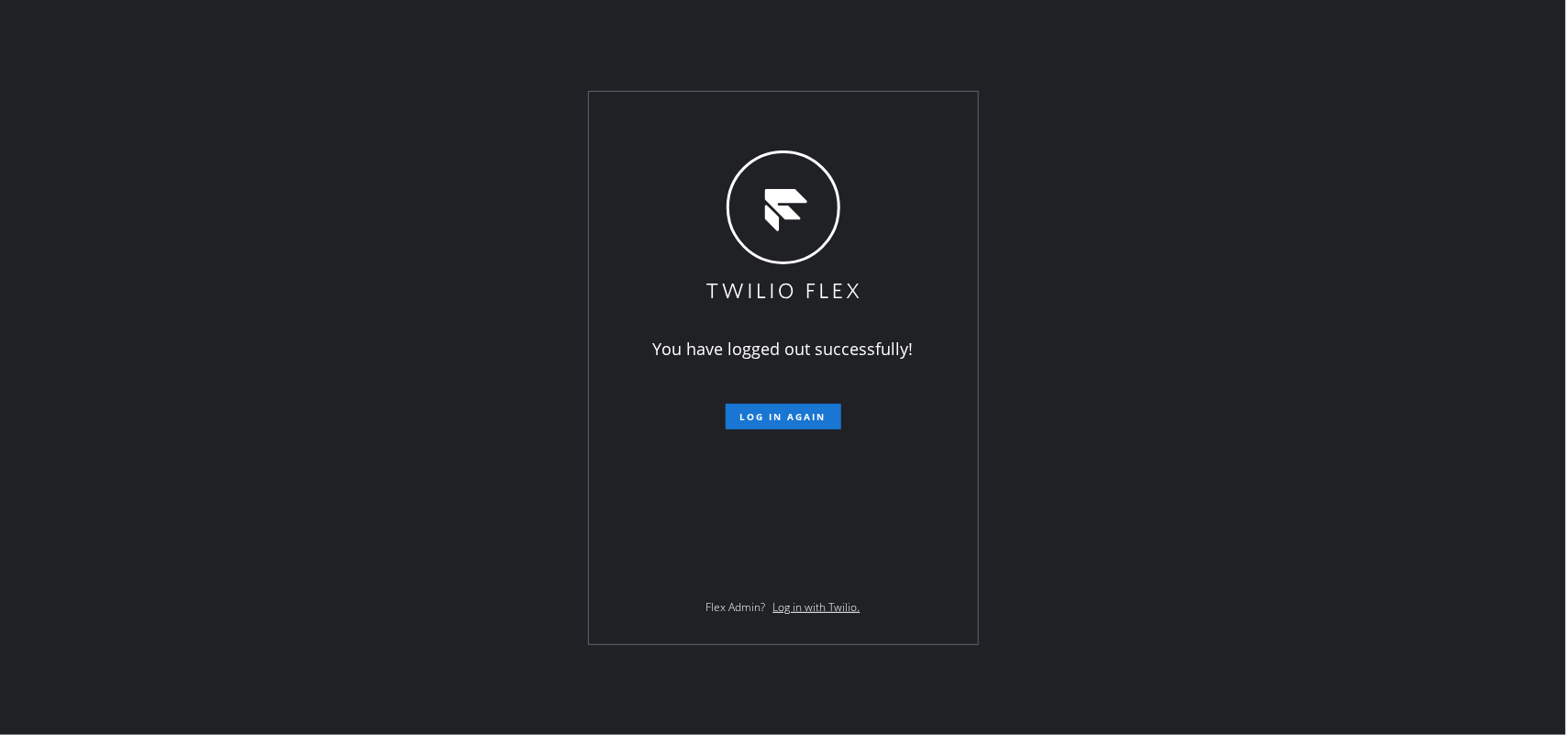
click at [372, 121] on div "You have logged out successfully! Log in again Flex Admin? Log in with Twilio." at bounding box center [783, 367] width 1566 height 735
